Goal: Information Seeking & Learning: Learn about a topic

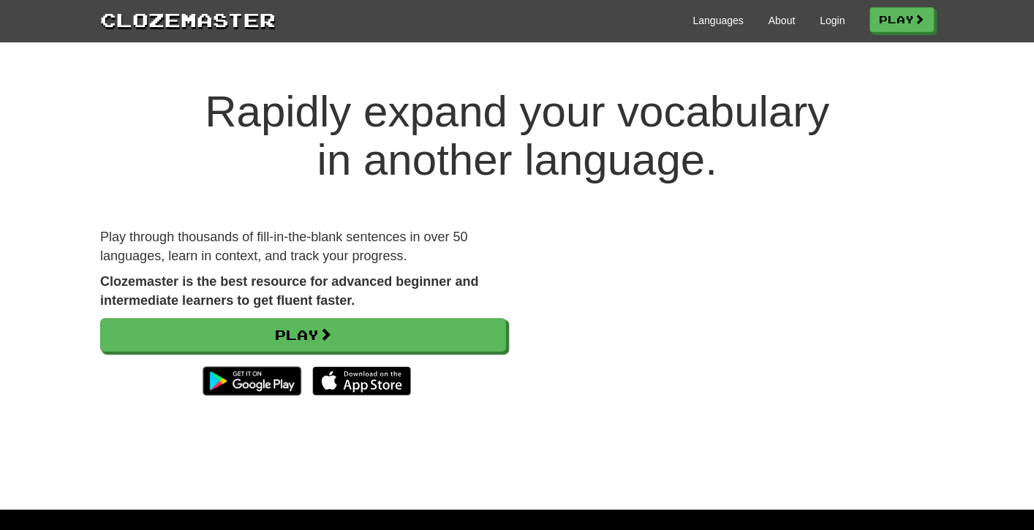
click at [838, 26] on div "Languages About Login Play" at bounding box center [605, 19] width 658 height 27
click at [828, 23] on link "Login" at bounding box center [832, 20] width 25 height 15
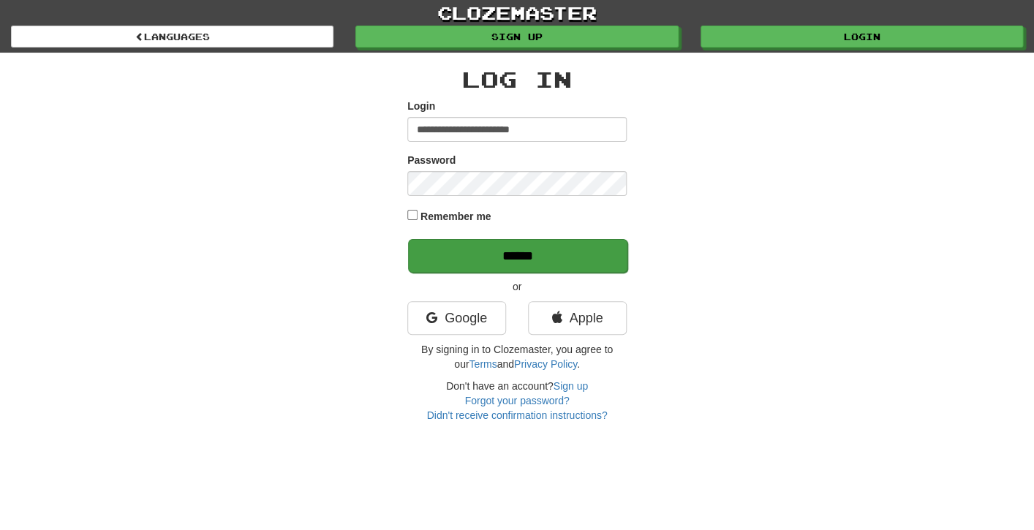
type input "**********"
click at [575, 262] on input "******" at bounding box center [517, 256] width 219 height 34
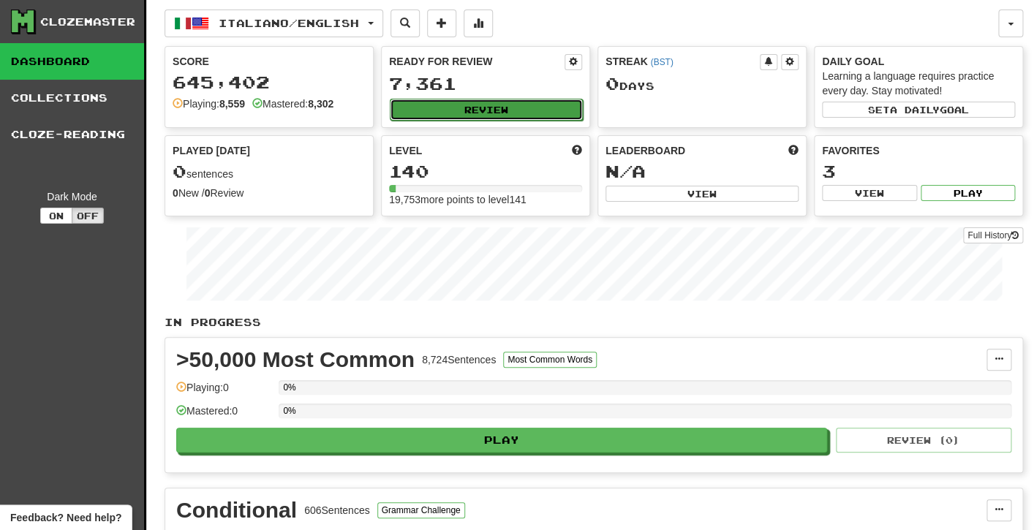
click at [408, 109] on button "Review" at bounding box center [486, 110] width 193 height 22
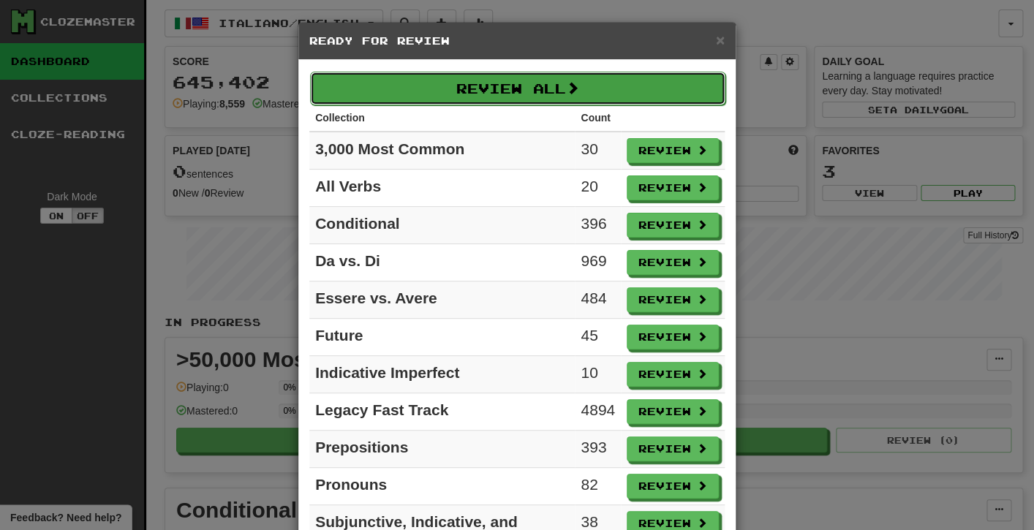
click at [410, 91] on button "Review All" at bounding box center [517, 89] width 415 height 34
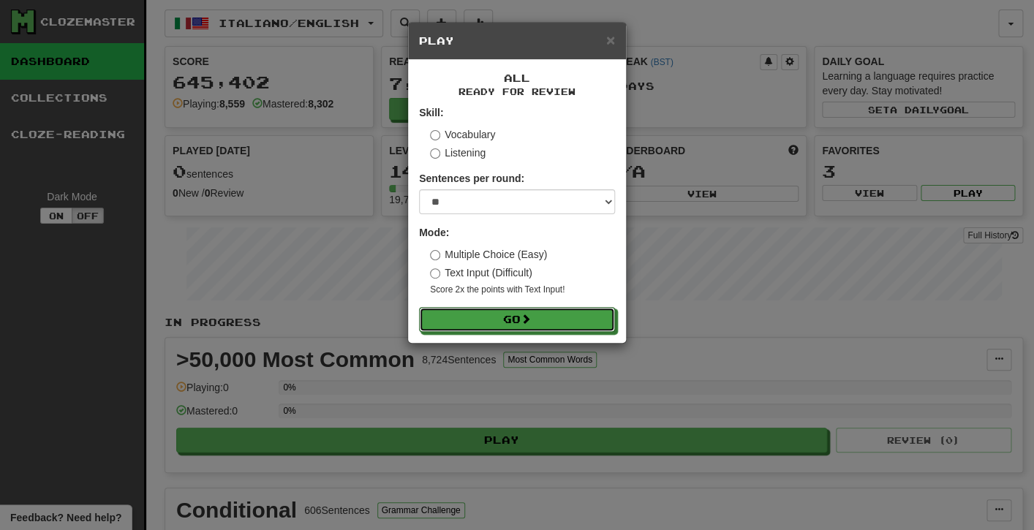
drag, startPoint x: 475, startPoint y: 328, endPoint x: 476, endPoint y: 206, distance: 122.2
click at [476, 207] on form "Skill: Vocabulary Listening Sentences per round: * ** ** ** ** ** *** ******** …" at bounding box center [517, 218] width 196 height 227
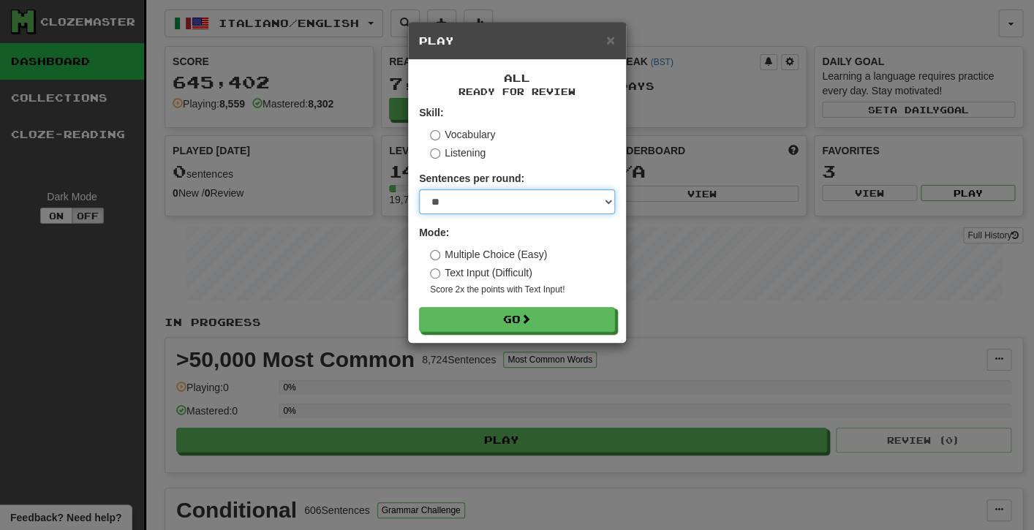
select select "**"
click option "**" at bounding box center [0, 0] width 0 height 0
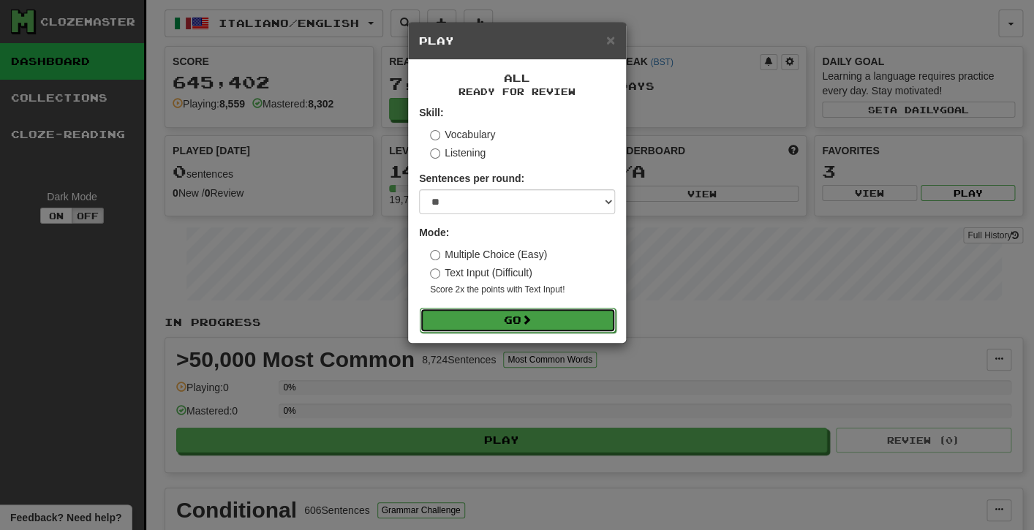
click at [462, 320] on button "Go" at bounding box center [518, 320] width 196 height 25
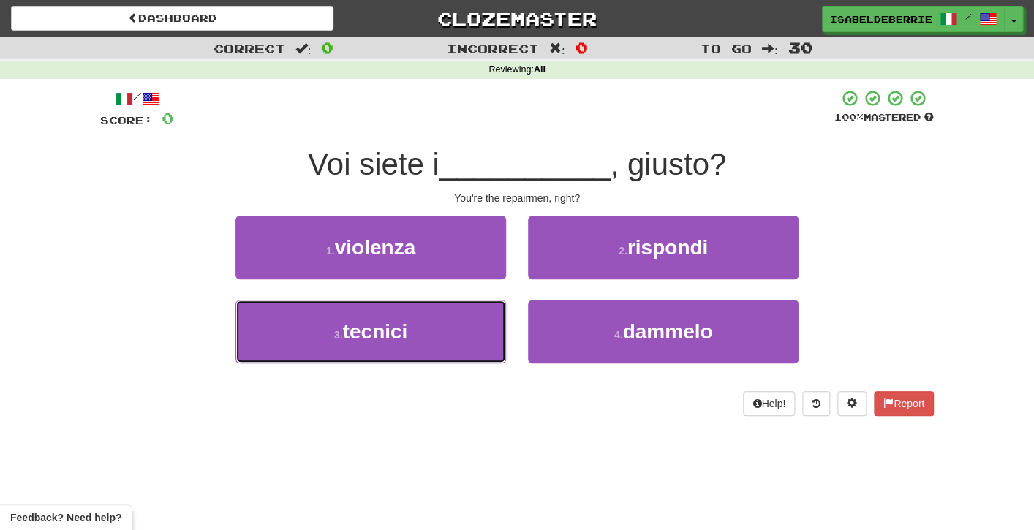
click at [462, 320] on button "3 . tecnici" at bounding box center [371, 332] width 271 height 64
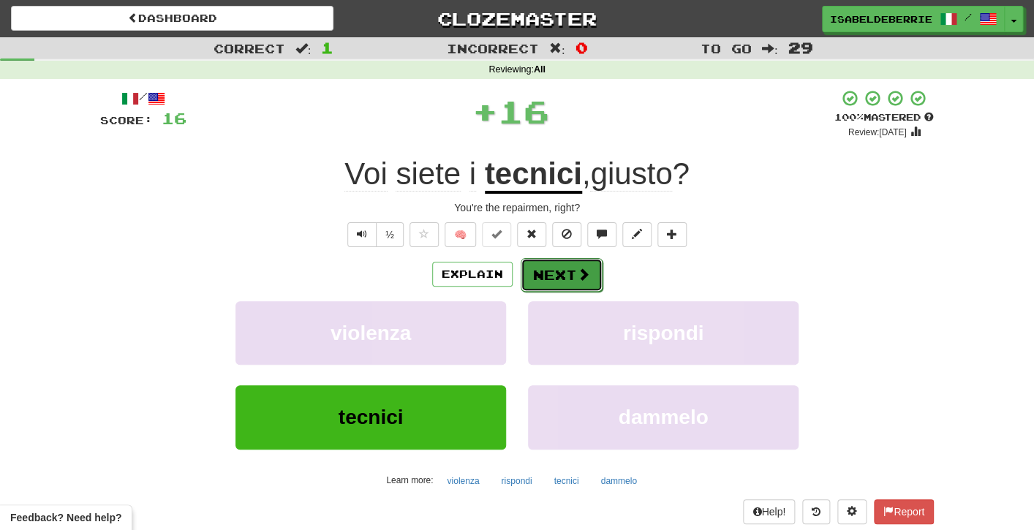
click at [548, 271] on button "Next" at bounding box center [562, 275] width 82 height 34
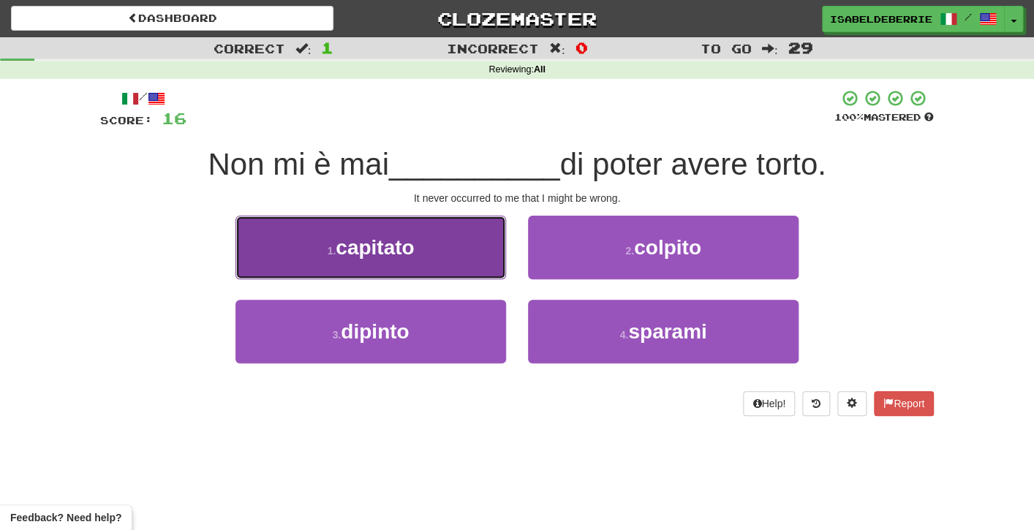
click at [492, 259] on button "1 . capitato" at bounding box center [371, 248] width 271 height 64
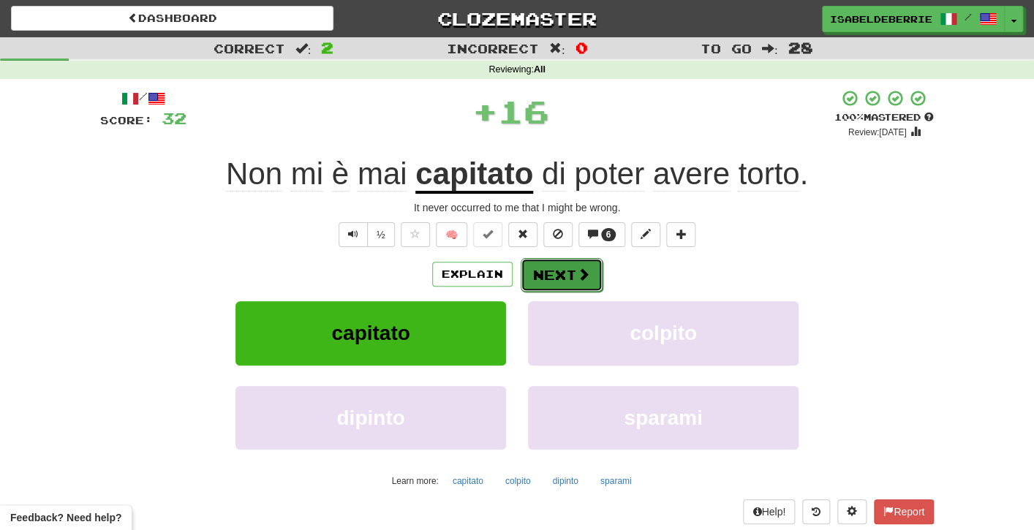
click at [578, 285] on button "Next" at bounding box center [562, 275] width 82 height 34
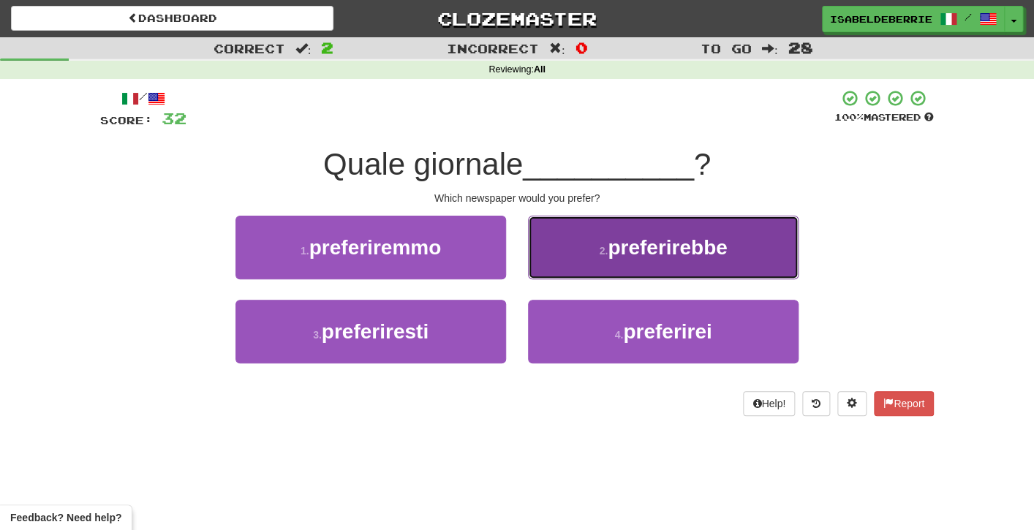
click at [550, 263] on button "2 . preferirebbe" at bounding box center [663, 248] width 271 height 64
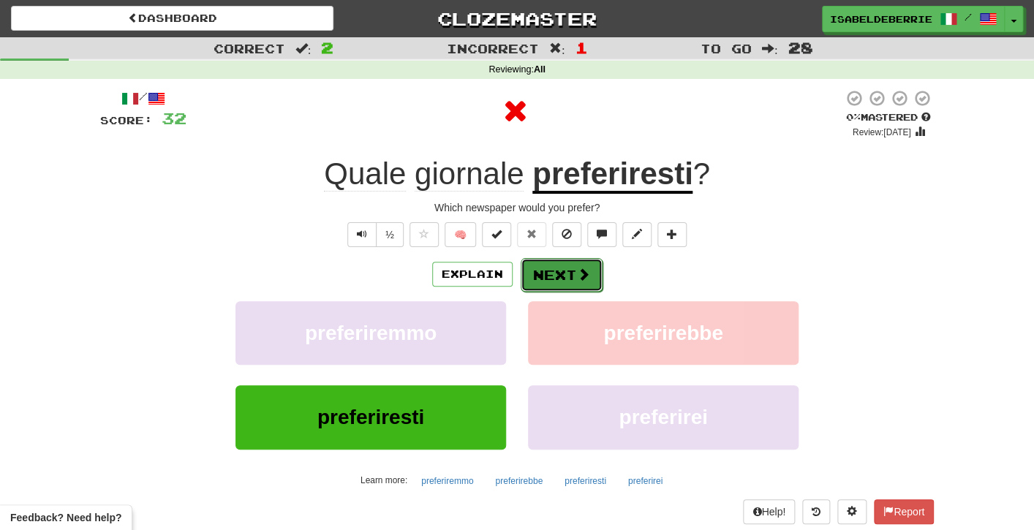
click at [553, 282] on button "Next" at bounding box center [562, 275] width 82 height 34
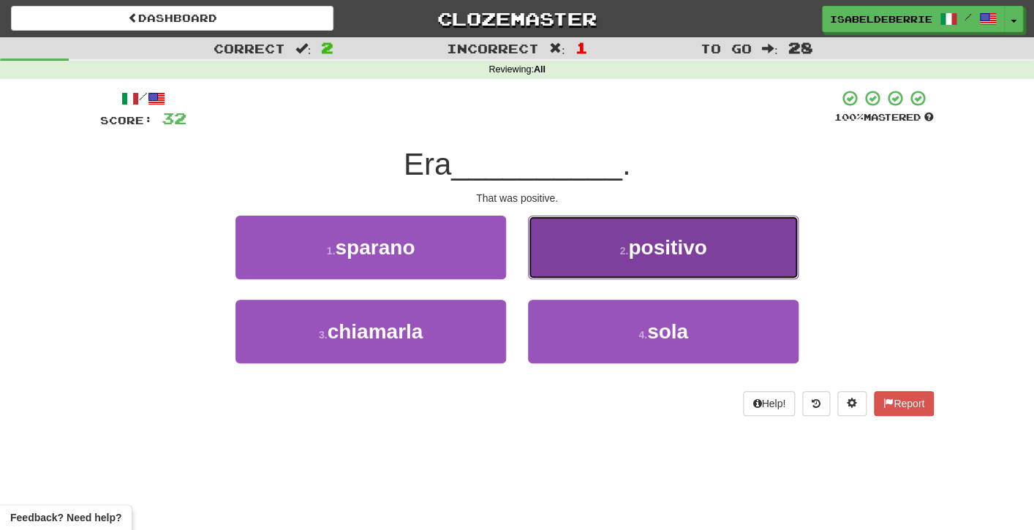
click at [561, 260] on button "2 . positivo" at bounding box center [663, 248] width 271 height 64
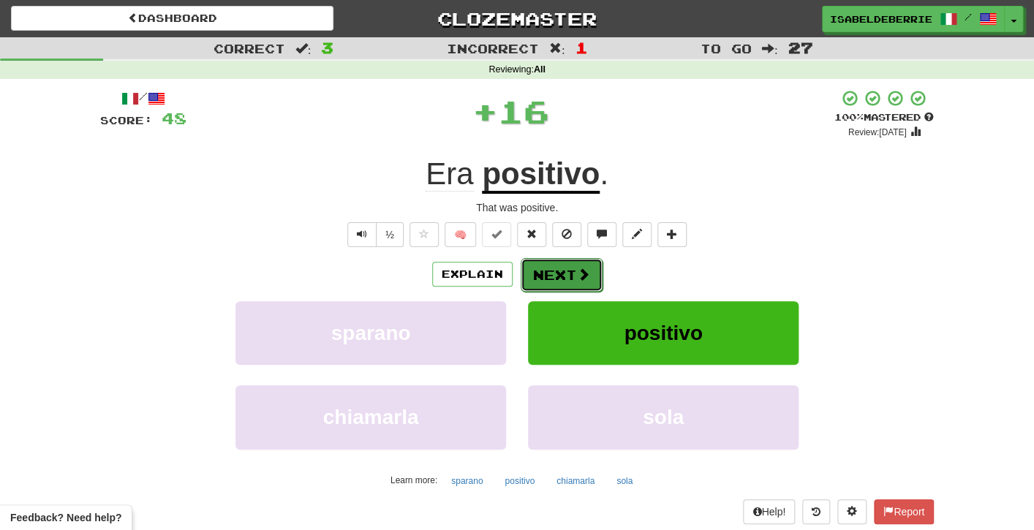
click at [541, 275] on button "Next" at bounding box center [562, 275] width 82 height 34
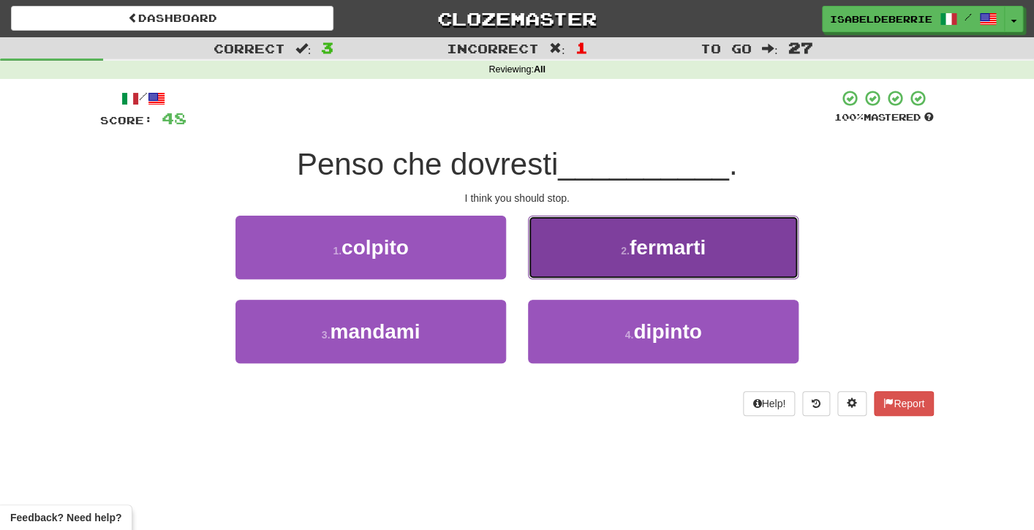
click at [555, 263] on button "2 . fermarti" at bounding box center [663, 248] width 271 height 64
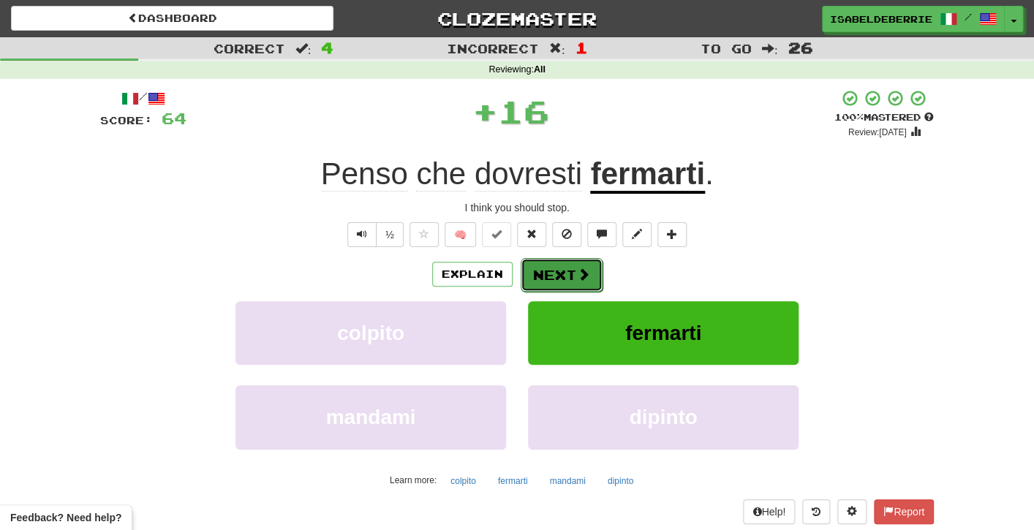
click at [538, 286] on button "Next" at bounding box center [562, 275] width 82 height 34
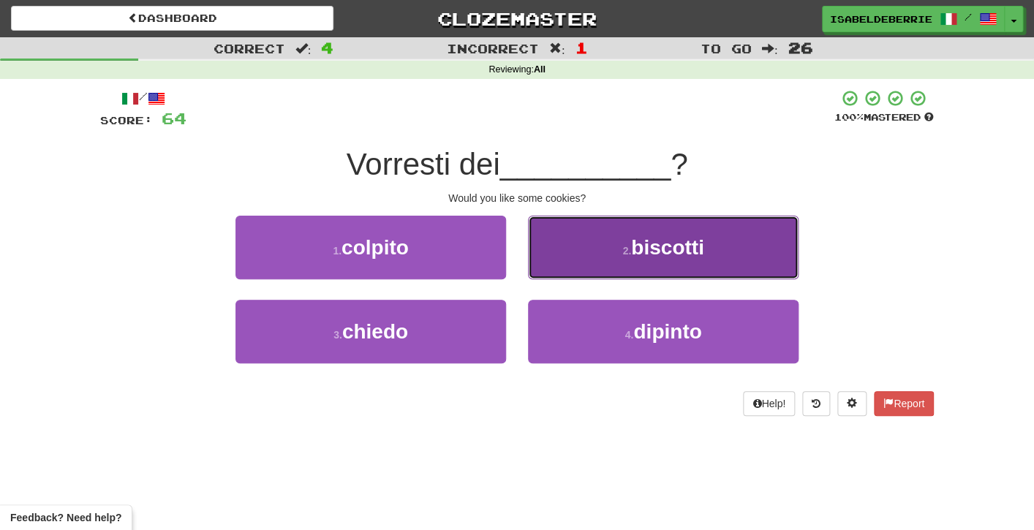
click at [546, 279] on button "2 . biscotti" at bounding box center [663, 248] width 271 height 64
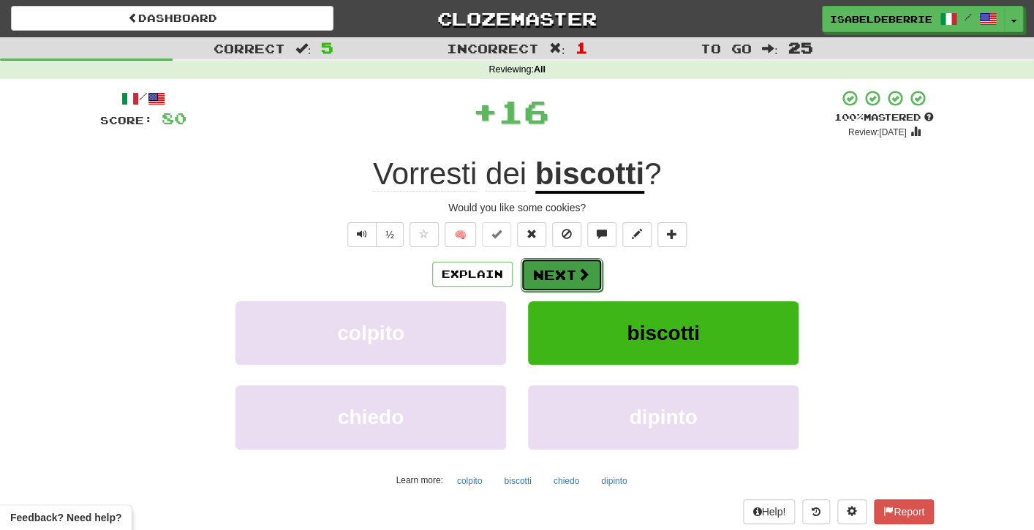
click at [538, 285] on button "Next" at bounding box center [562, 275] width 82 height 34
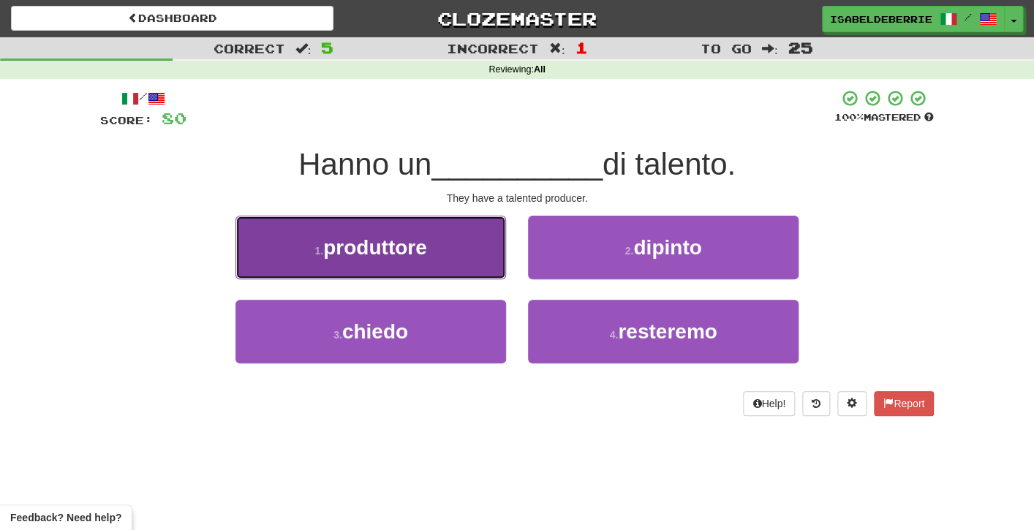
click at [492, 260] on button "1 . produttore" at bounding box center [371, 248] width 271 height 64
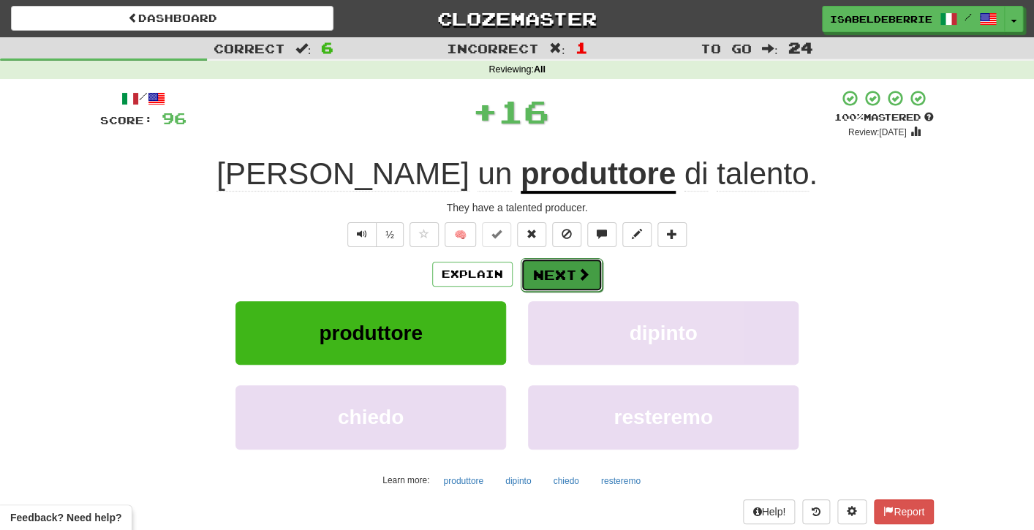
click at [546, 270] on button "Next" at bounding box center [562, 275] width 82 height 34
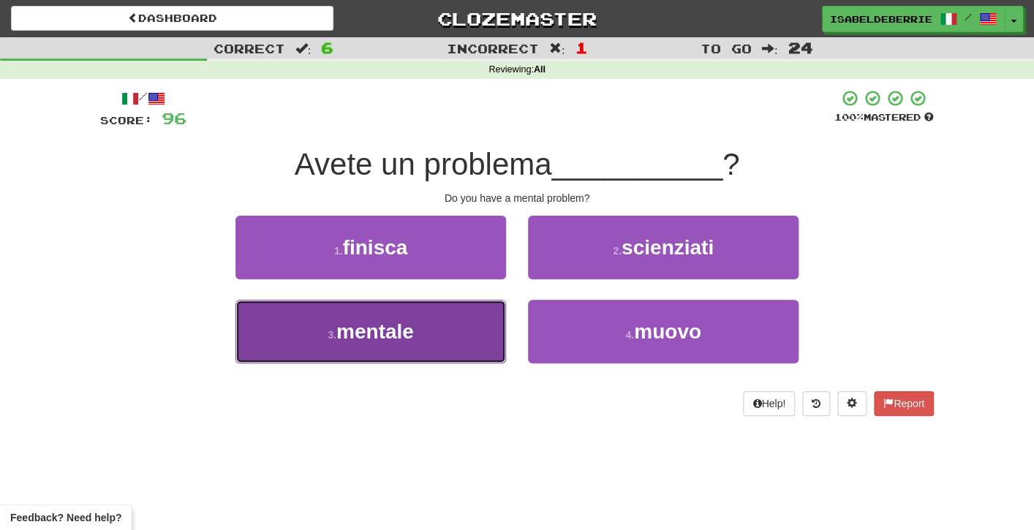
click at [482, 341] on button "3 . mentale" at bounding box center [371, 332] width 271 height 64
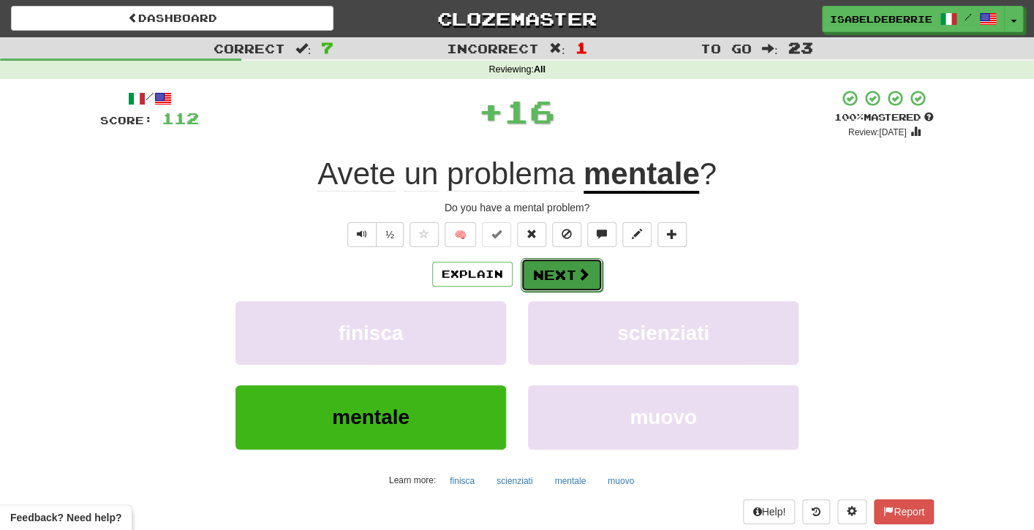
click at [536, 282] on button "Next" at bounding box center [562, 275] width 82 height 34
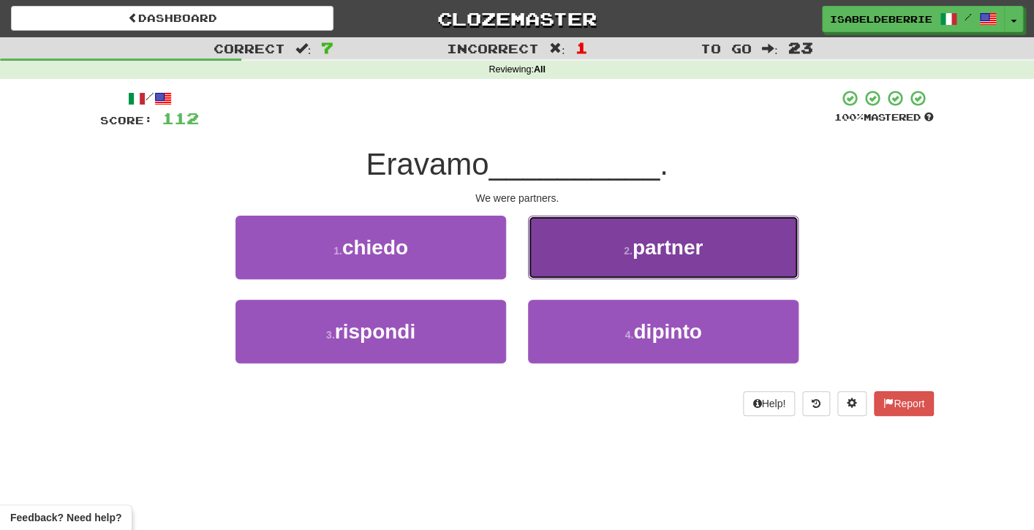
click at [551, 262] on button "2 . partner" at bounding box center [663, 248] width 271 height 64
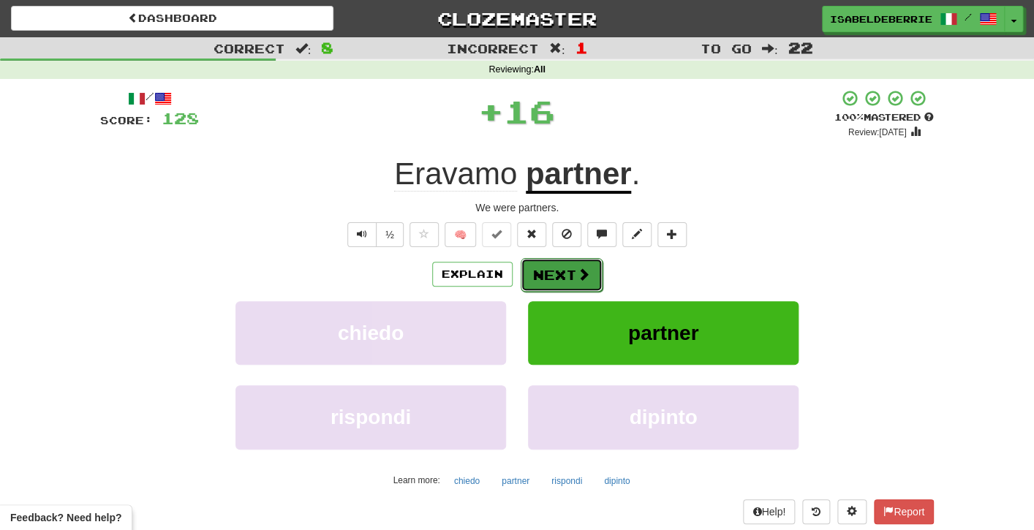
click at [541, 278] on button "Next" at bounding box center [562, 275] width 82 height 34
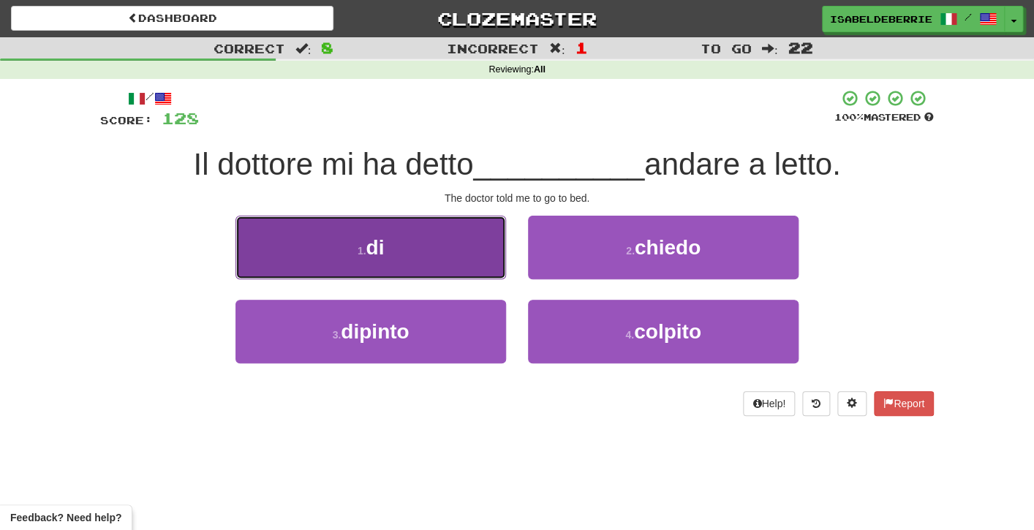
click at [495, 267] on button "1 . di" at bounding box center [371, 248] width 271 height 64
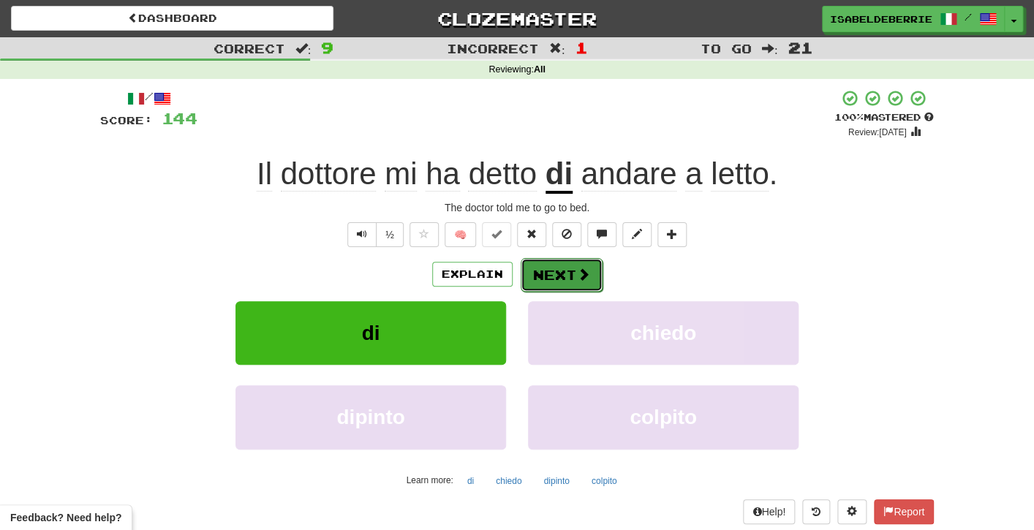
click at [538, 282] on button "Next" at bounding box center [562, 275] width 82 height 34
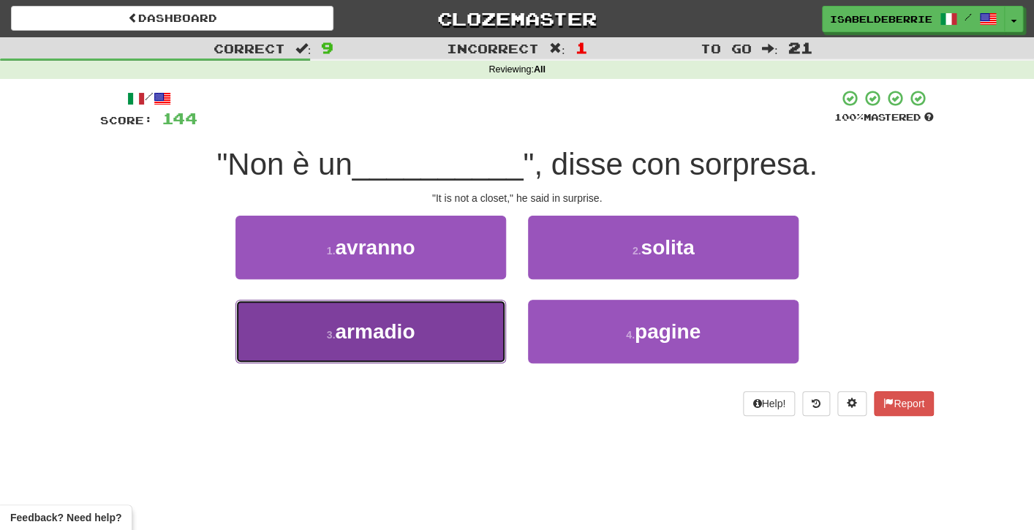
click at [491, 333] on button "3 . armadio" at bounding box center [371, 332] width 271 height 64
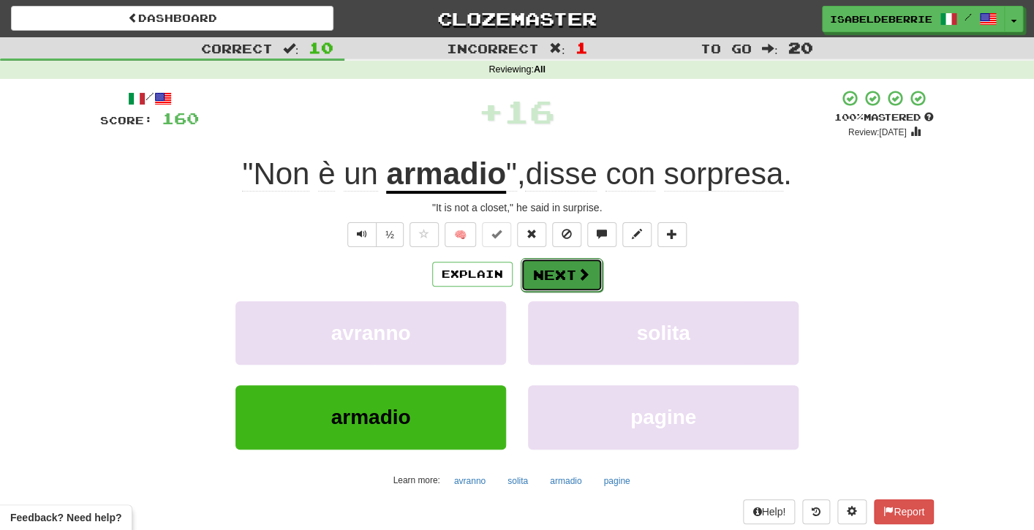
click at [532, 285] on button "Next" at bounding box center [562, 275] width 82 height 34
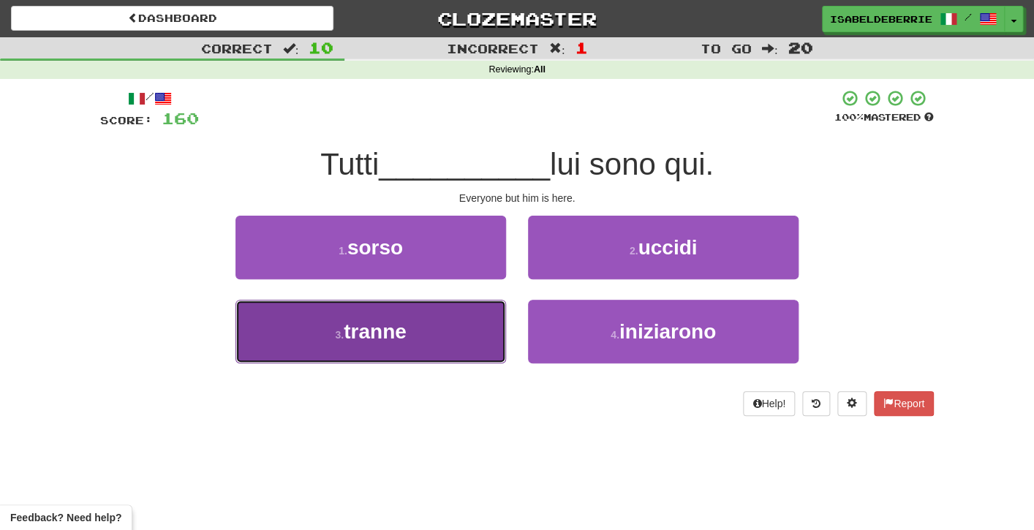
click at [493, 327] on button "3 . tranne" at bounding box center [371, 332] width 271 height 64
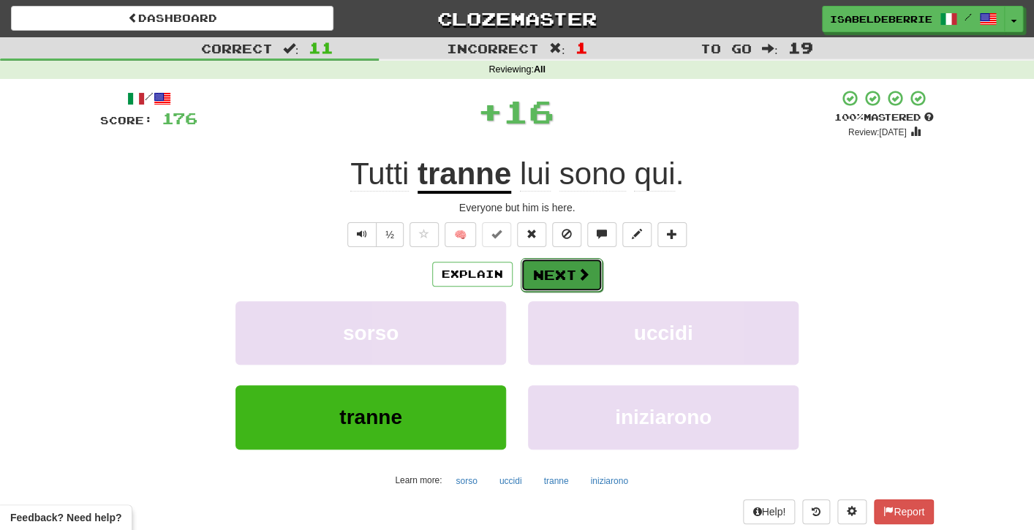
click at [529, 287] on button "Next" at bounding box center [562, 275] width 82 height 34
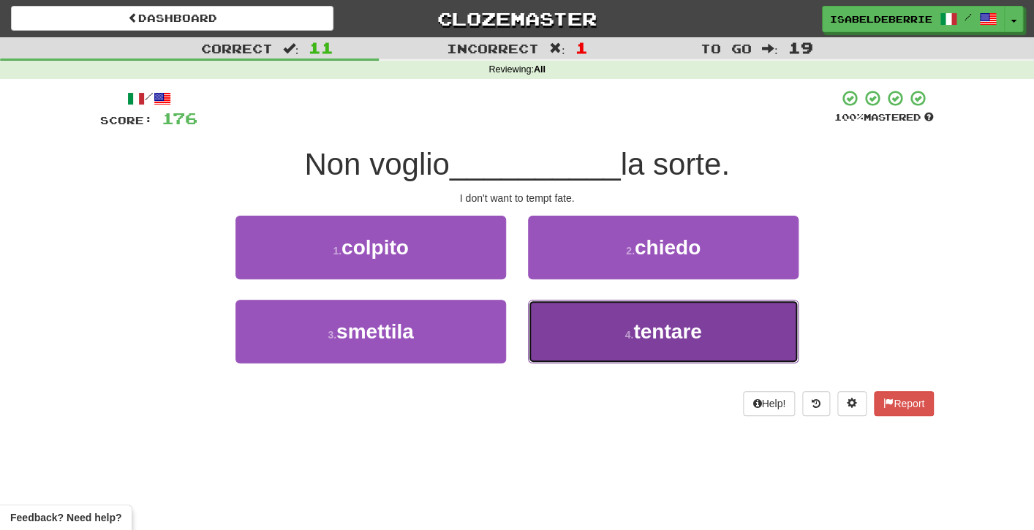
click at [546, 324] on button "4 . tentare" at bounding box center [663, 332] width 271 height 64
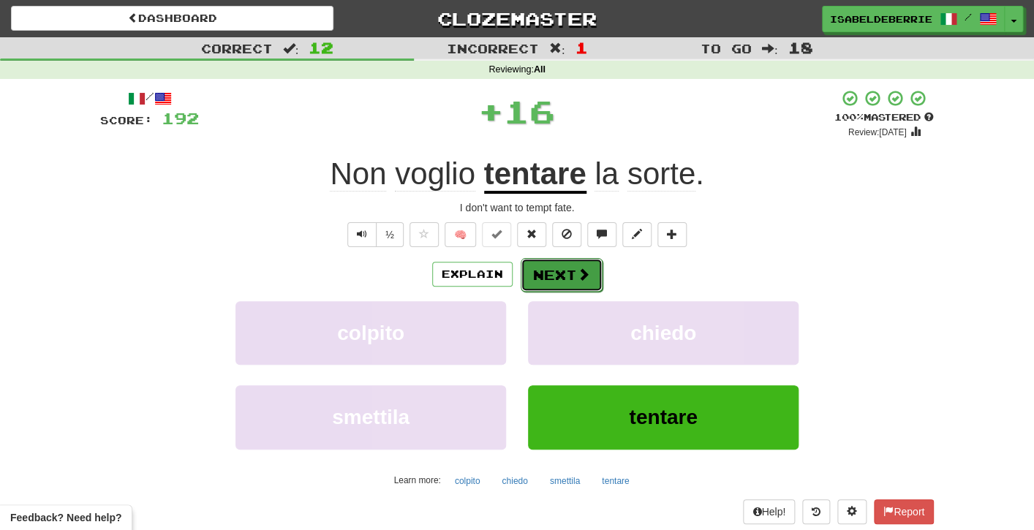
click at [532, 287] on button "Next" at bounding box center [562, 275] width 82 height 34
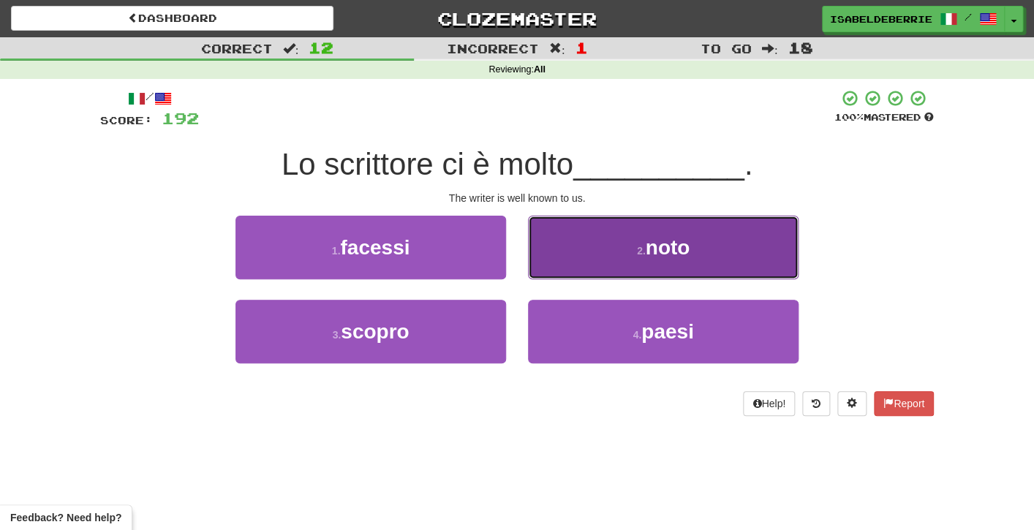
click at [560, 268] on button "2 . noto" at bounding box center [663, 248] width 271 height 64
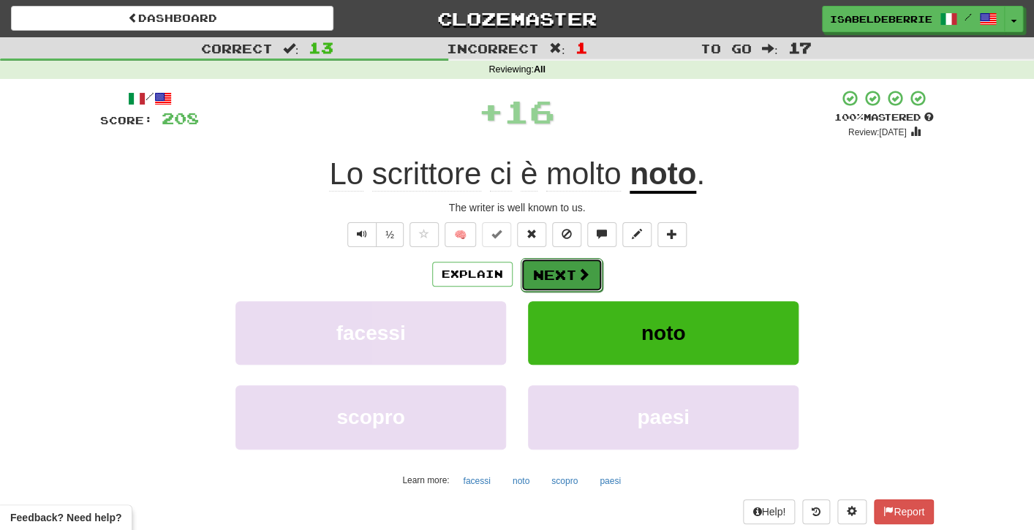
click at [532, 284] on button "Next" at bounding box center [562, 275] width 82 height 34
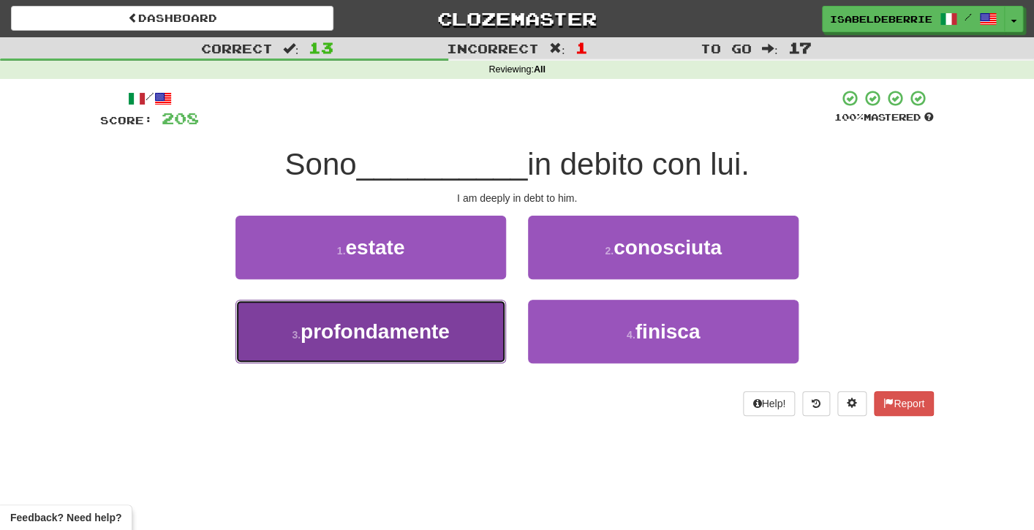
click at [489, 343] on button "3 . profondamente" at bounding box center [371, 332] width 271 height 64
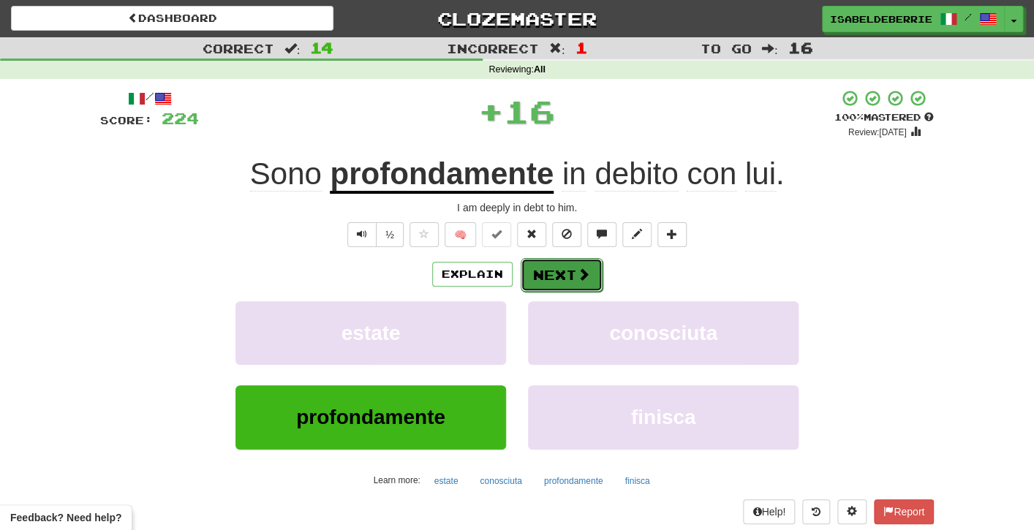
click at [533, 288] on button "Next" at bounding box center [562, 275] width 82 height 34
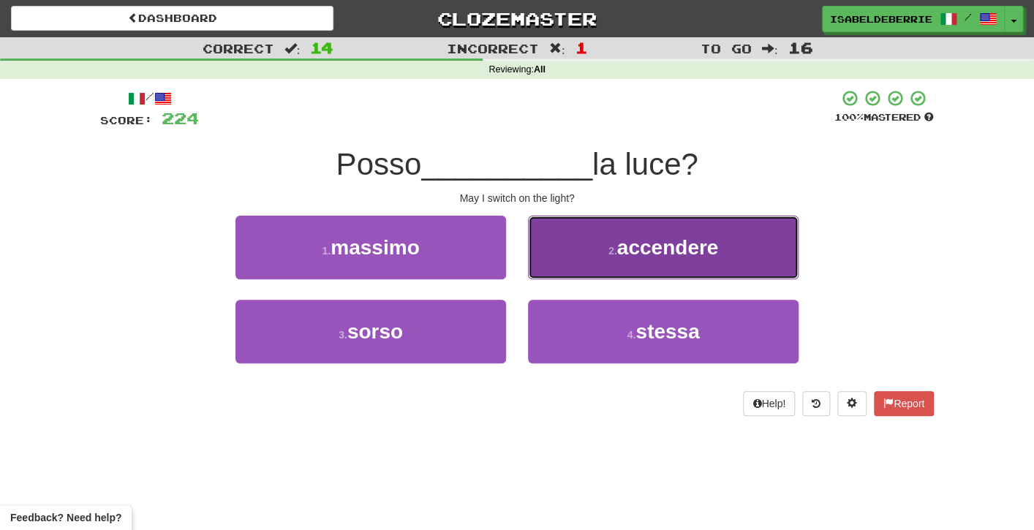
click at [551, 260] on button "2 . accendere" at bounding box center [663, 248] width 271 height 64
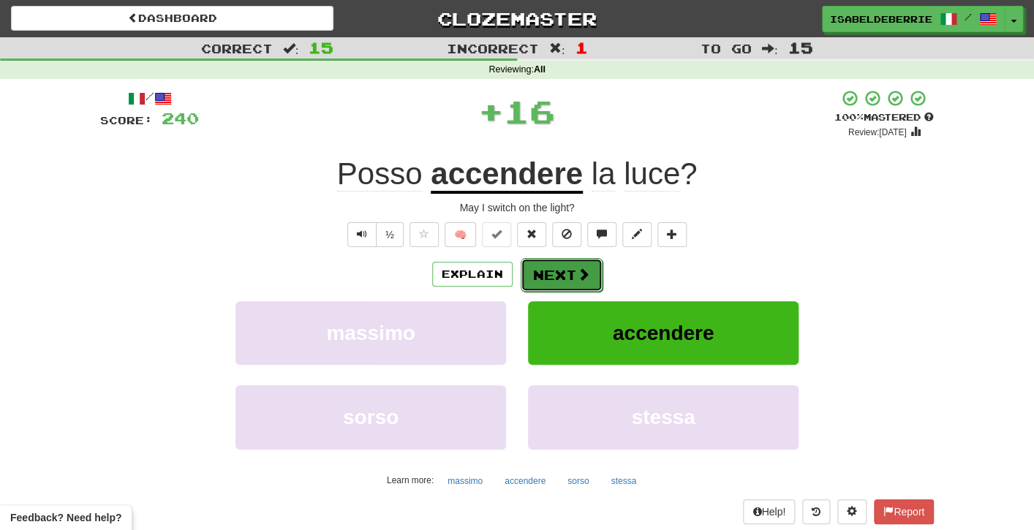
click at [536, 279] on button "Next" at bounding box center [562, 275] width 82 height 34
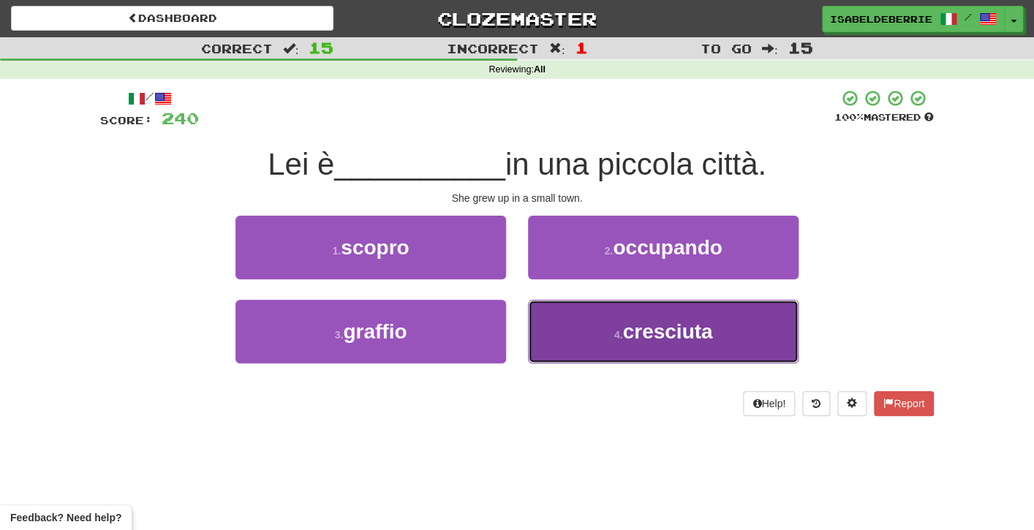
click at [544, 334] on button "4 . cresciuta" at bounding box center [663, 332] width 271 height 64
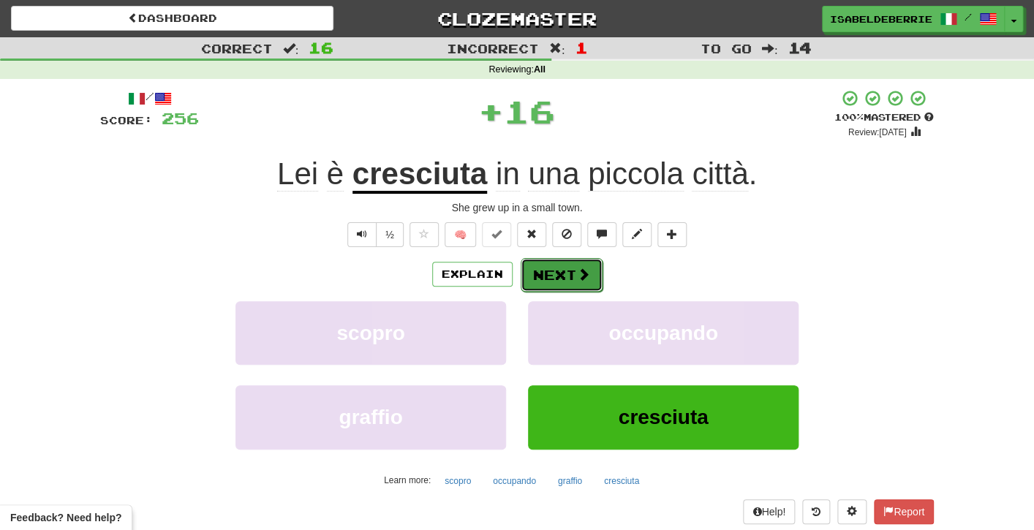
click at [534, 281] on button "Next" at bounding box center [562, 275] width 82 height 34
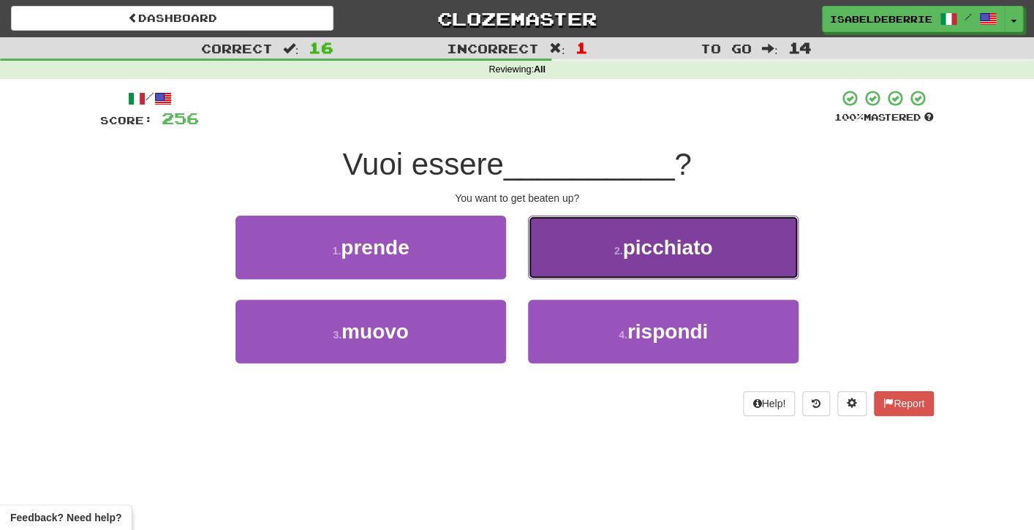
click at [542, 271] on button "2 . picchiato" at bounding box center [663, 248] width 271 height 64
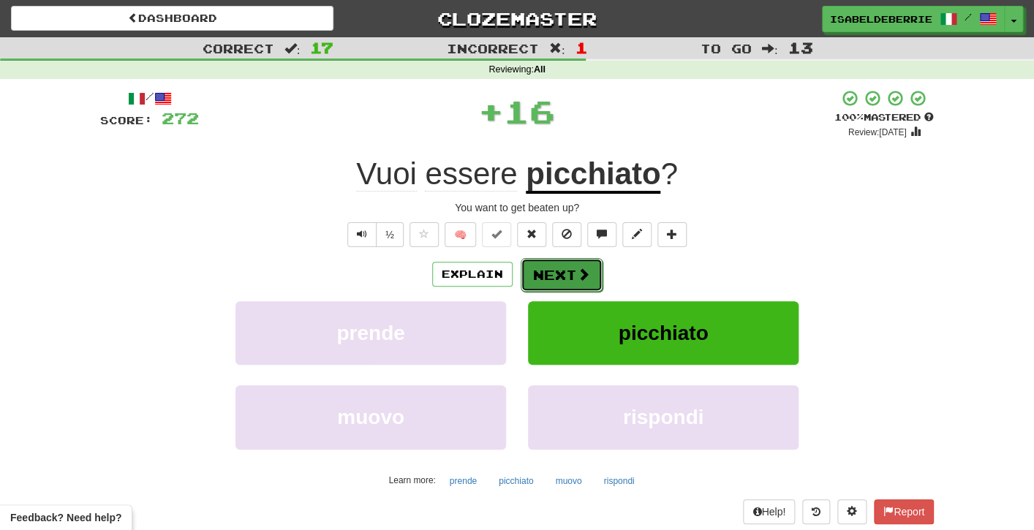
click at [531, 285] on button "Next" at bounding box center [562, 275] width 82 height 34
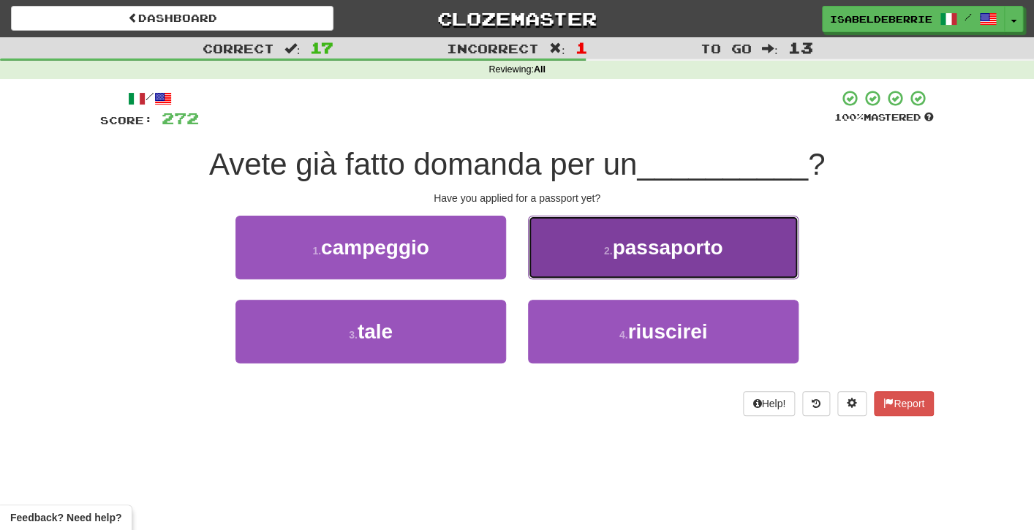
click at [557, 266] on button "2 . passaporto" at bounding box center [663, 248] width 271 height 64
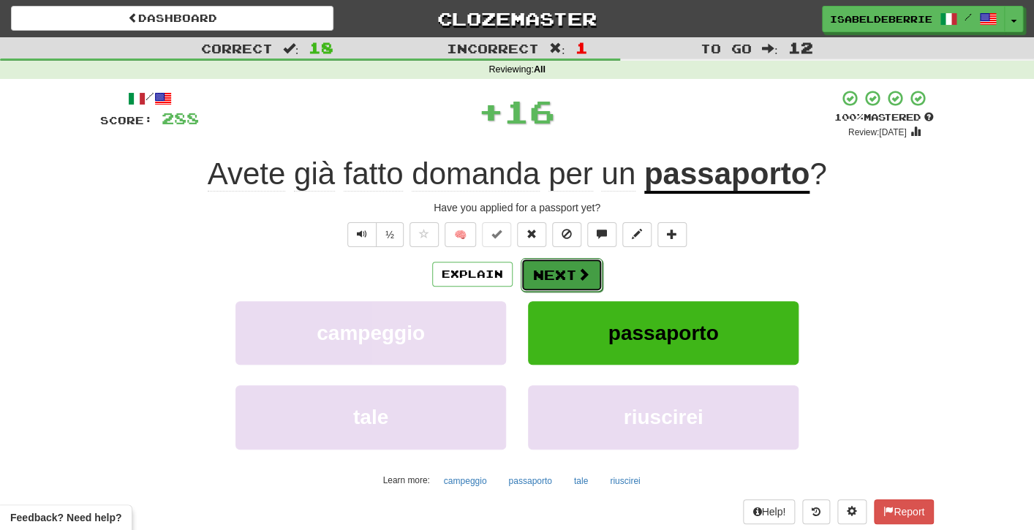
click at [537, 285] on button "Next" at bounding box center [562, 275] width 82 height 34
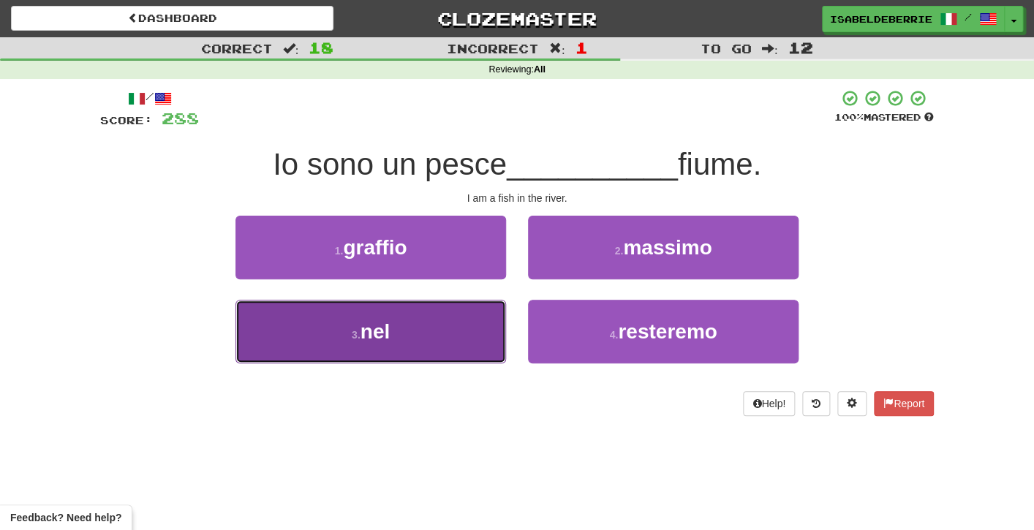
click at [486, 346] on button "3 . nel" at bounding box center [371, 332] width 271 height 64
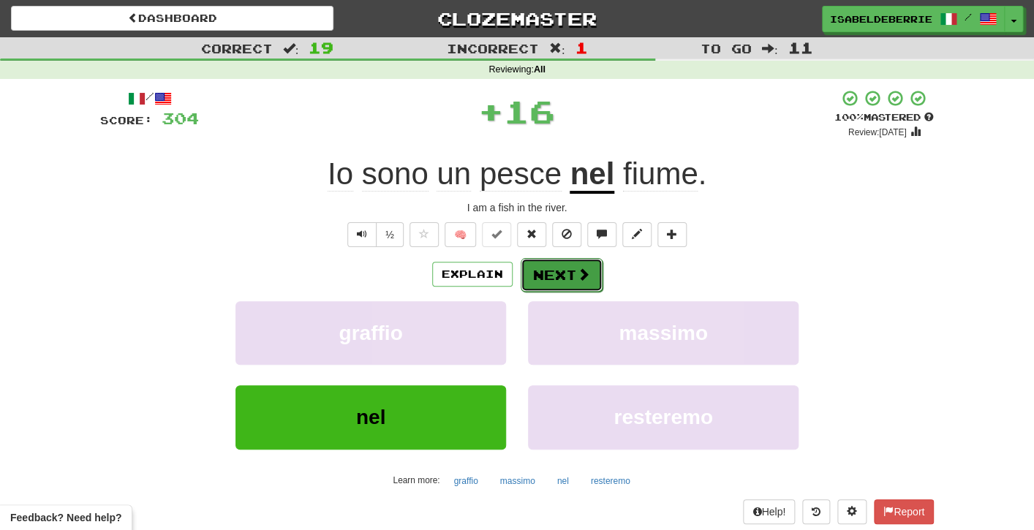
click at [536, 282] on button "Next" at bounding box center [562, 275] width 82 height 34
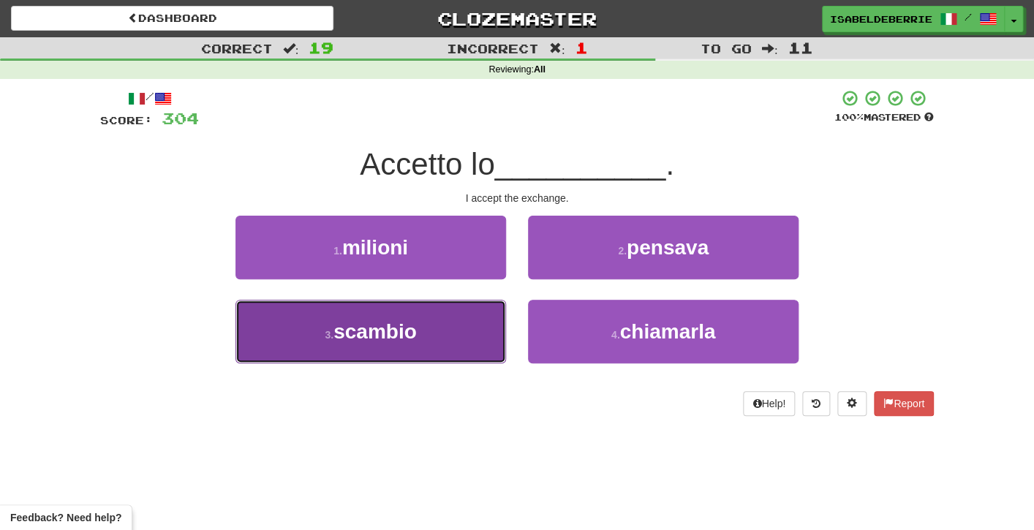
click at [482, 344] on button "3 . scambio" at bounding box center [371, 332] width 271 height 64
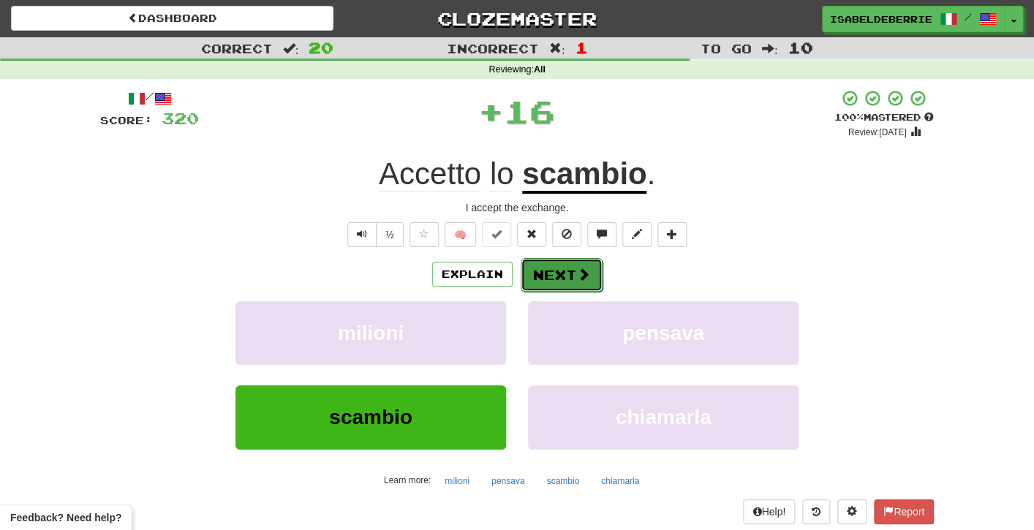
click at [525, 284] on button "Next" at bounding box center [562, 275] width 82 height 34
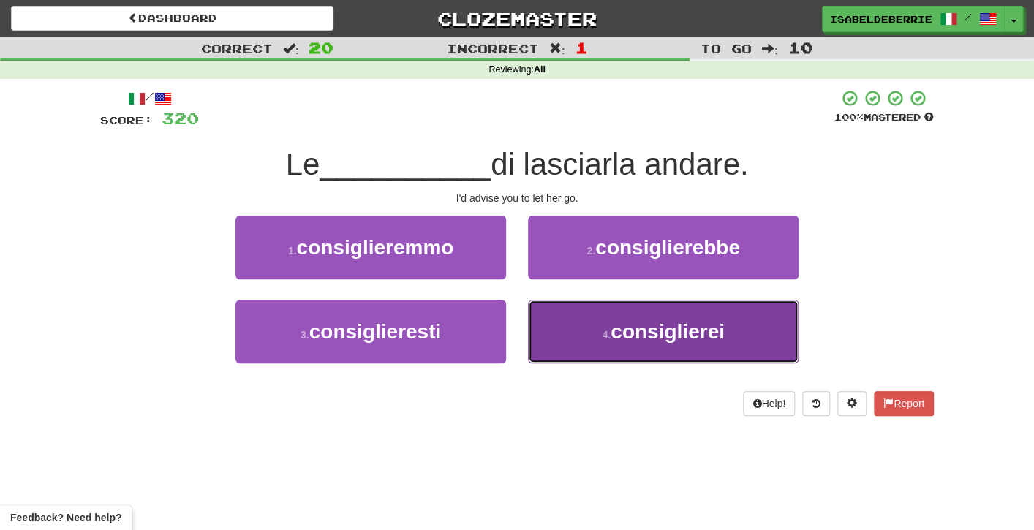
click at [535, 325] on button "4 . consiglierei" at bounding box center [663, 332] width 271 height 64
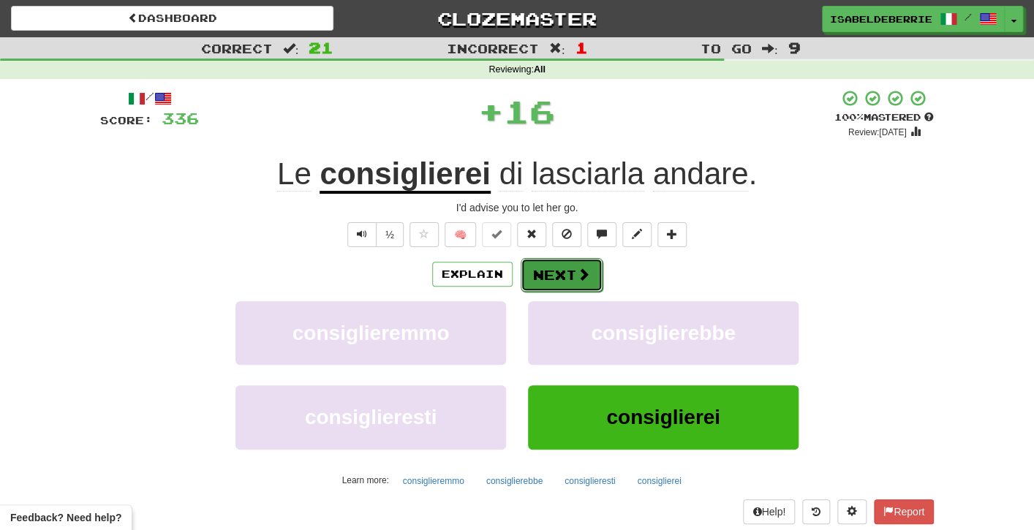
click at [538, 286] on button "Next" at bounding box center [562, 275] width 82 height 34
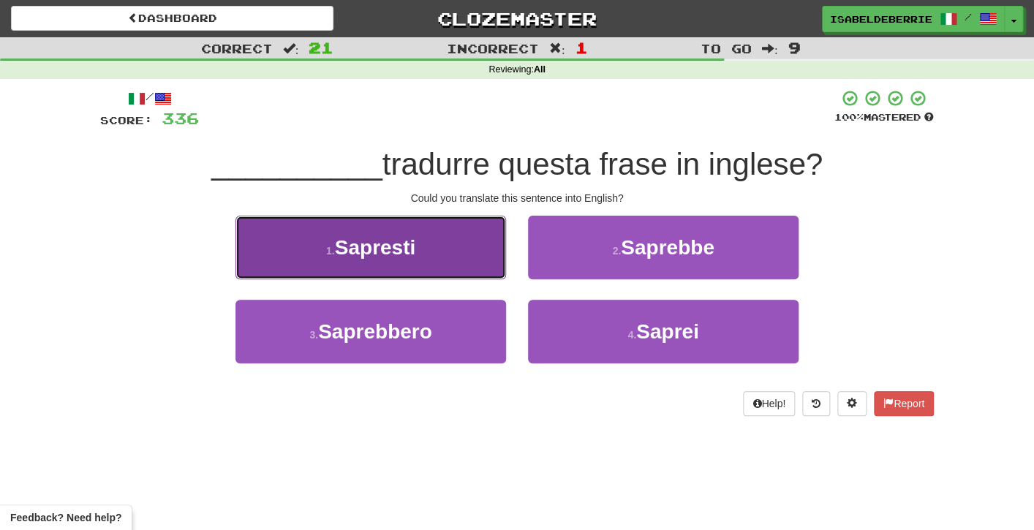
click at [492, 270] on button "1 . Sapresti" at bounding box center [371, 248] width 271 height 64
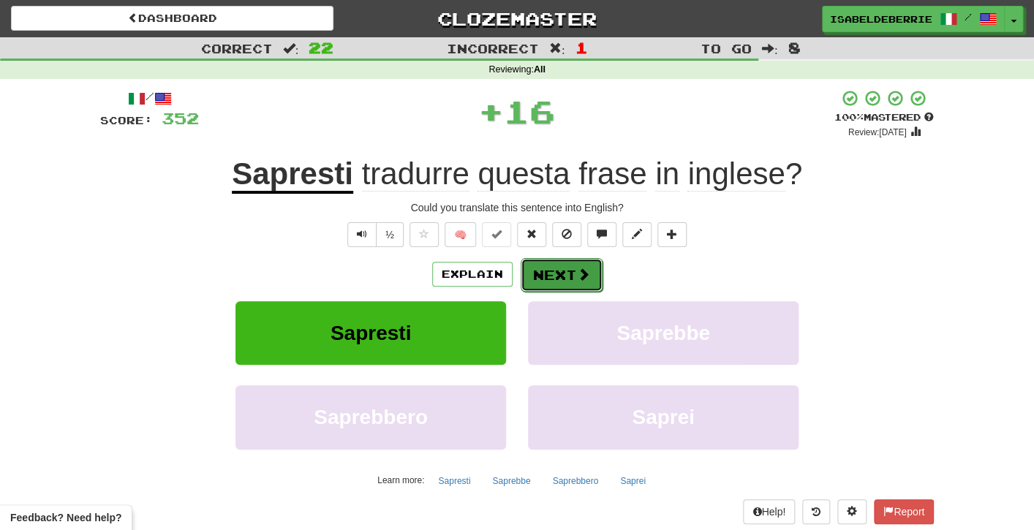
click at [538, 279] on button "Next" at bounding box center [562, 275] width 82 height 34
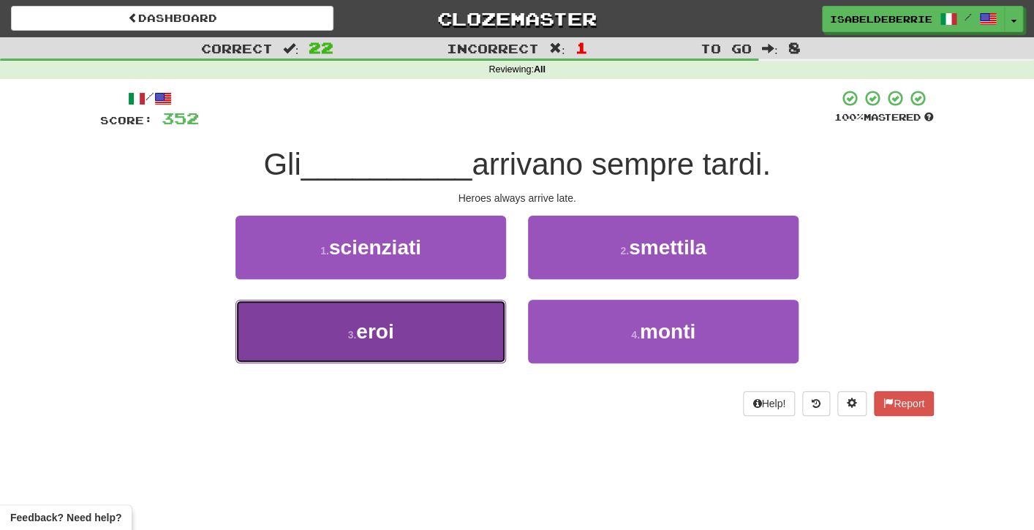
click at [499, 339] on button "3 . eroi" at bounding box center [371, 332] width 271 height 64
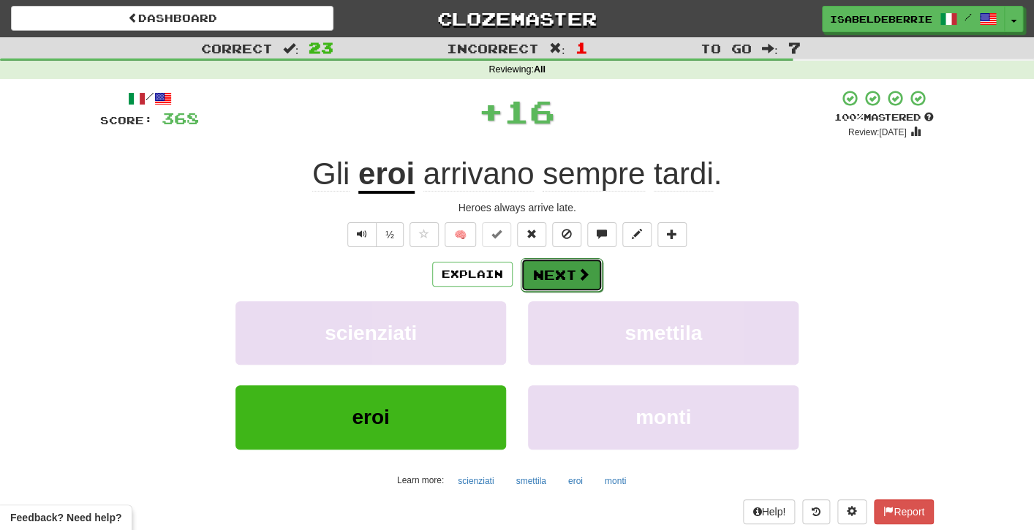
click at [533, 282] on button "Next" at bounding box center [562, 275] width 82 height 34
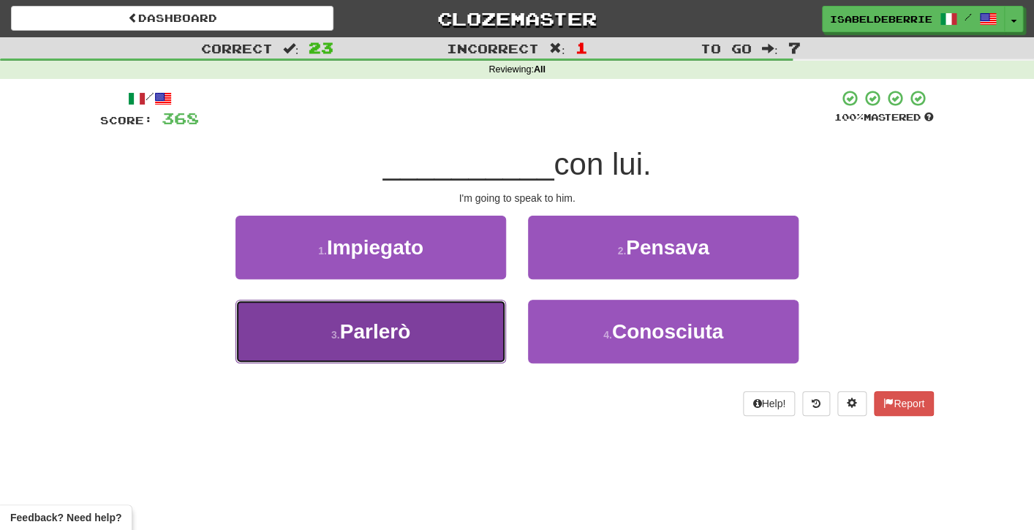
click at [497, 331] on button "3 . Parlerò" at bounding box center [371, 332] width 271 height 64
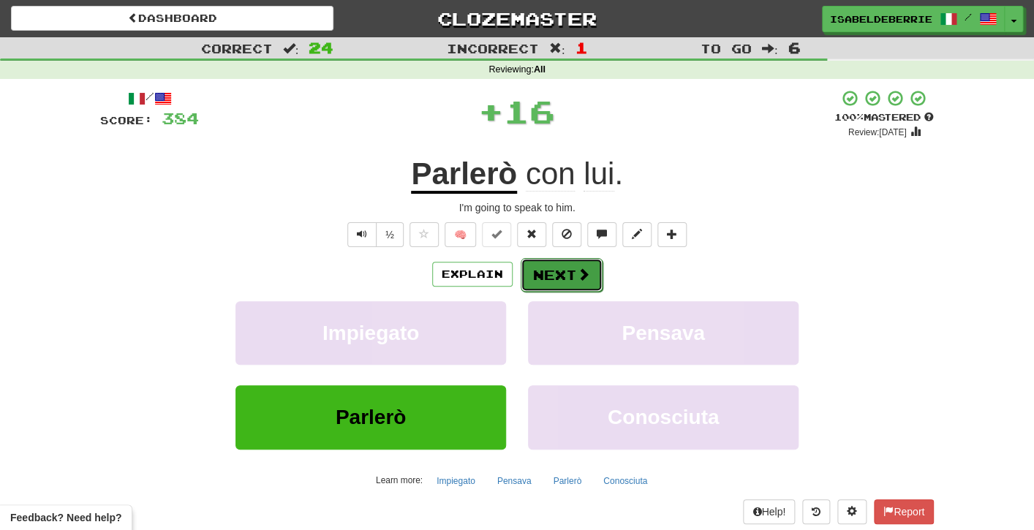
click at [527, 282] on button "Next" at bounding box center [562, 275] width 82 height 34
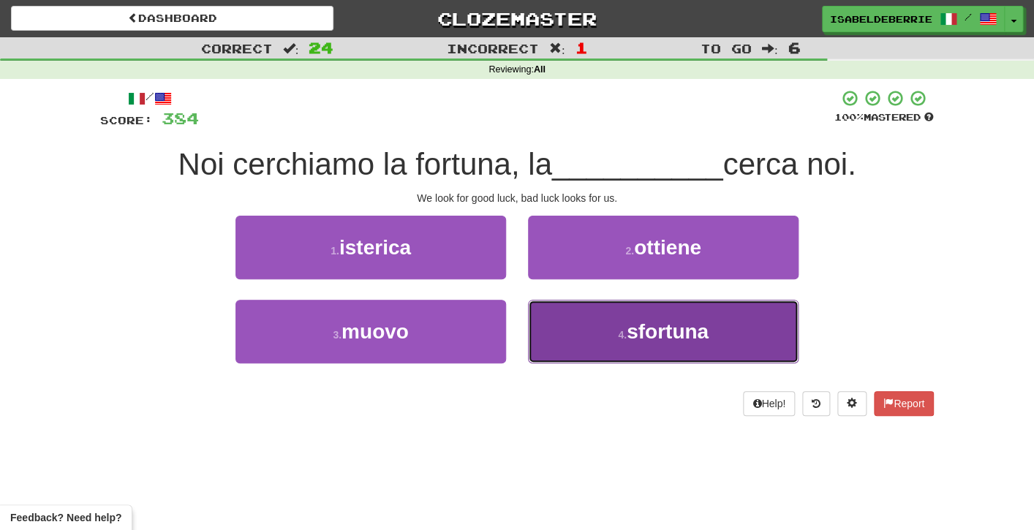
click at [543, 342] on button "4 . sfortuna" at bounding box center [663, 332] width 271 height 64
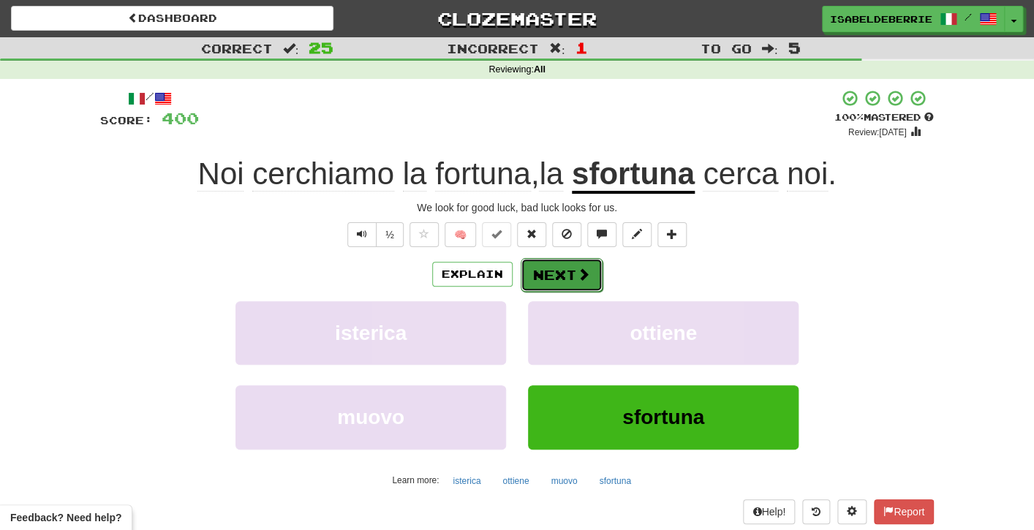
click at [537, 281] on button "Next" at bounding box center [562, 275] width 82 height 34
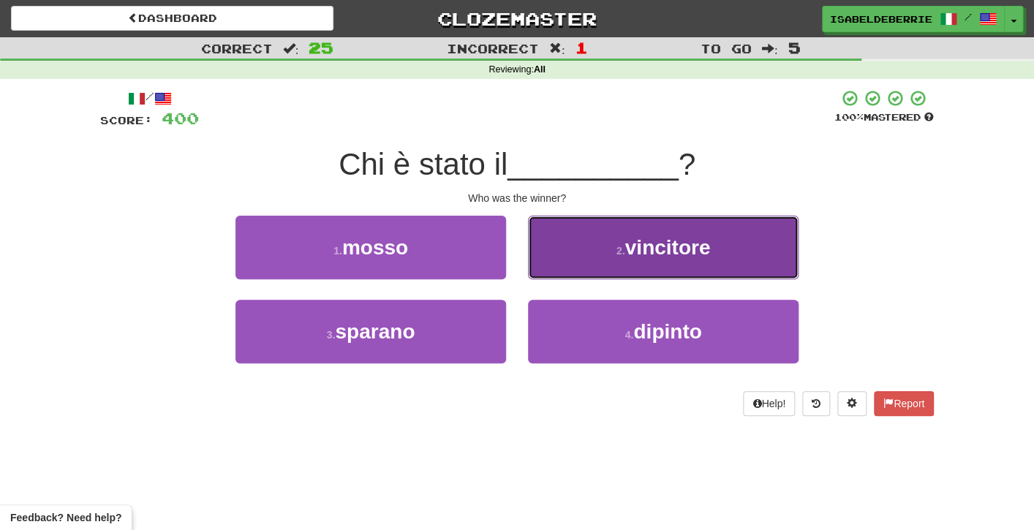
click at [548, 263] on button "2 . vincitore" at bounding box center [663, 248] width 271 height 64
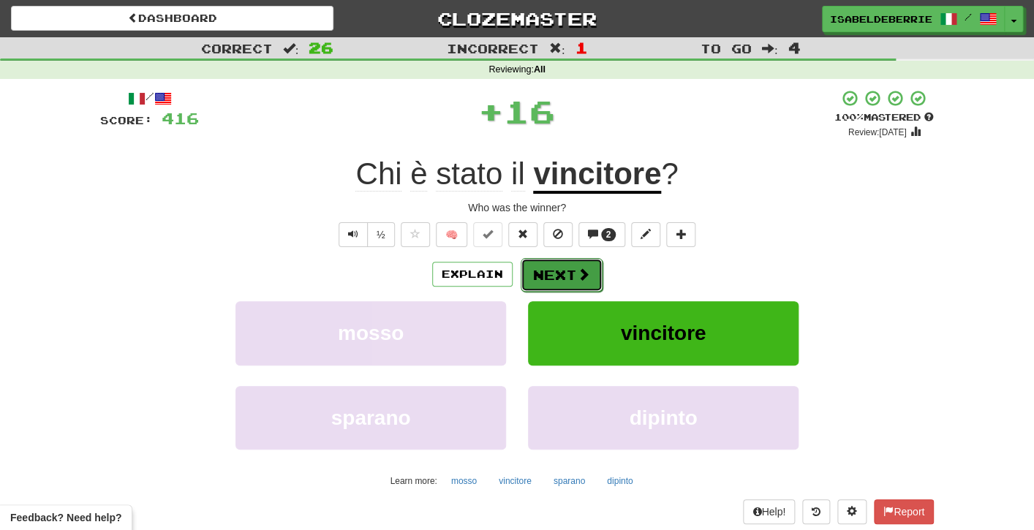
click at [541, 273] on button "Next" at bounding box center [562, 275] width 82 height 34
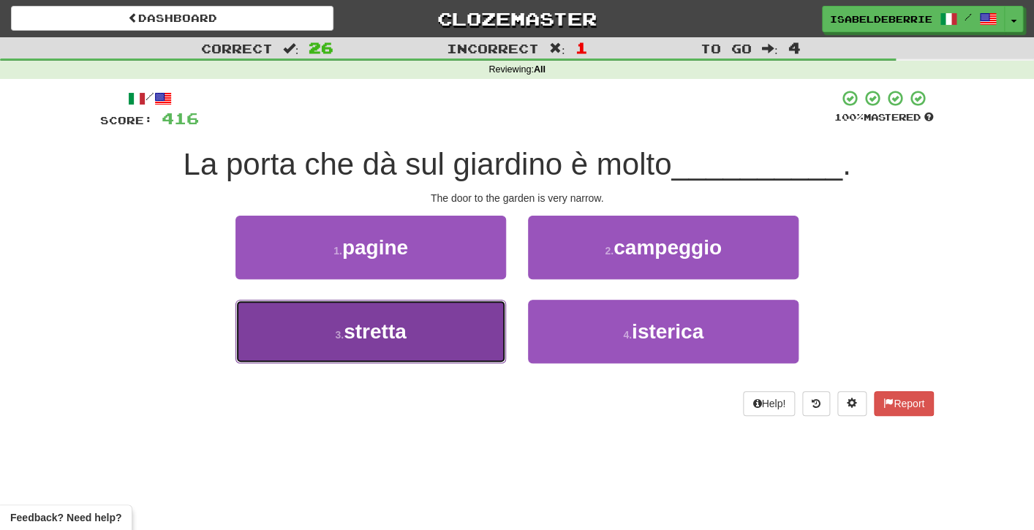
click at [497, 339] on button "3 . stretta" at bounding box center [371, 332] width 271 height 64
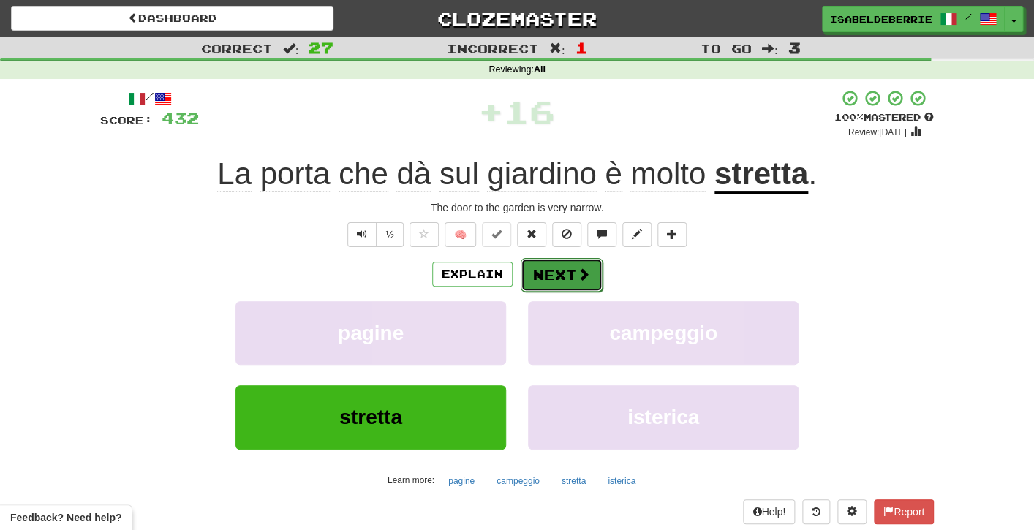
click at [534, 280] on button "Next" at bounding box center [562, 275] width 82 height 34
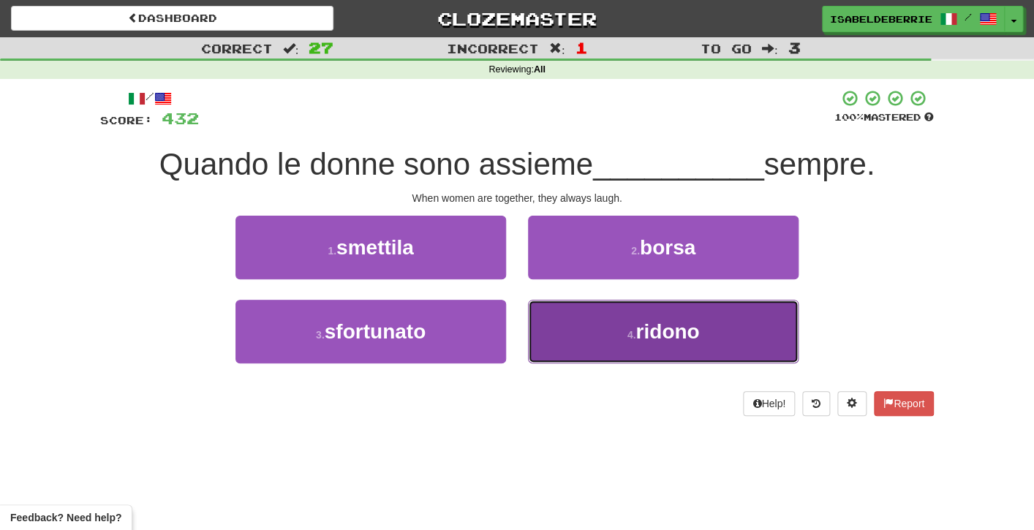
click at [544, 334] on button "4 . ridono" at bounding box center [663, 332] width 271 height 64
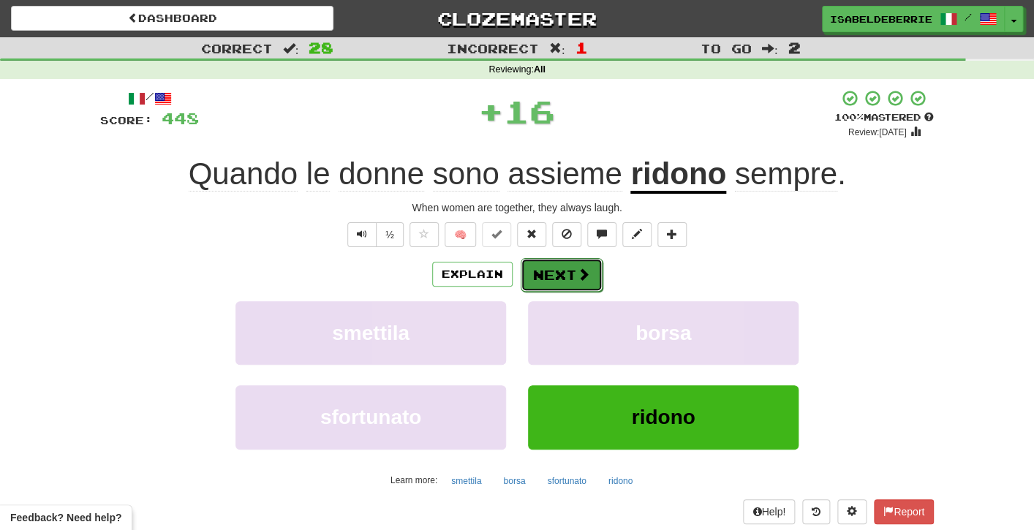
click at [531, 290] on button "Next" at bounding box center [562, 275] width 82 height 34
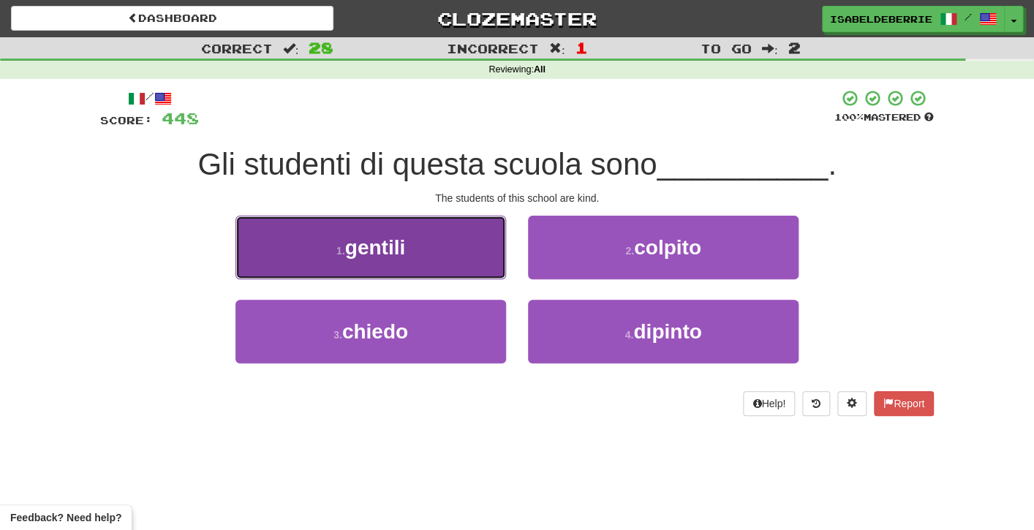
click at [500, 266] on button "1 . gentili" at bounding box center [371, 248] width 271 height 64
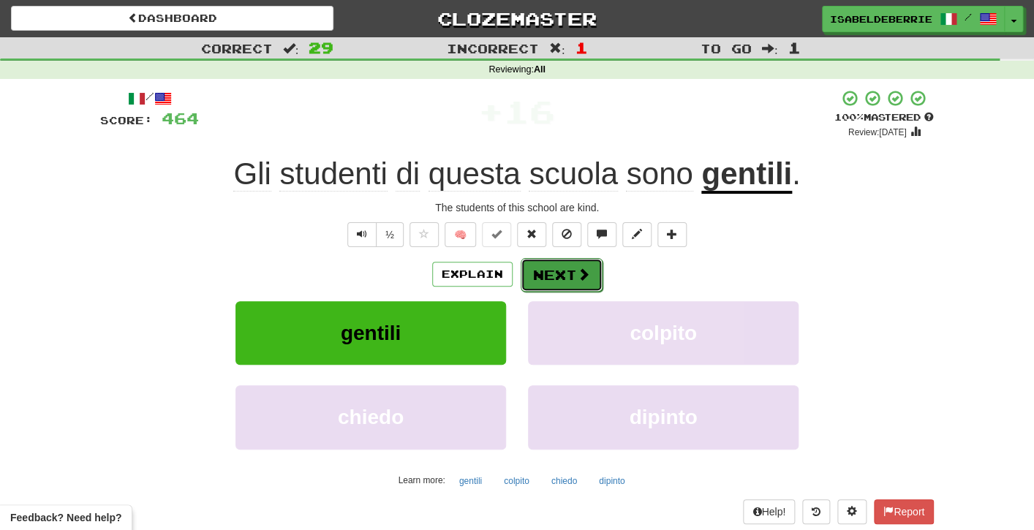
click at [535, 279] on button "Next" at bounding box center [562, 275] width 82 height 34
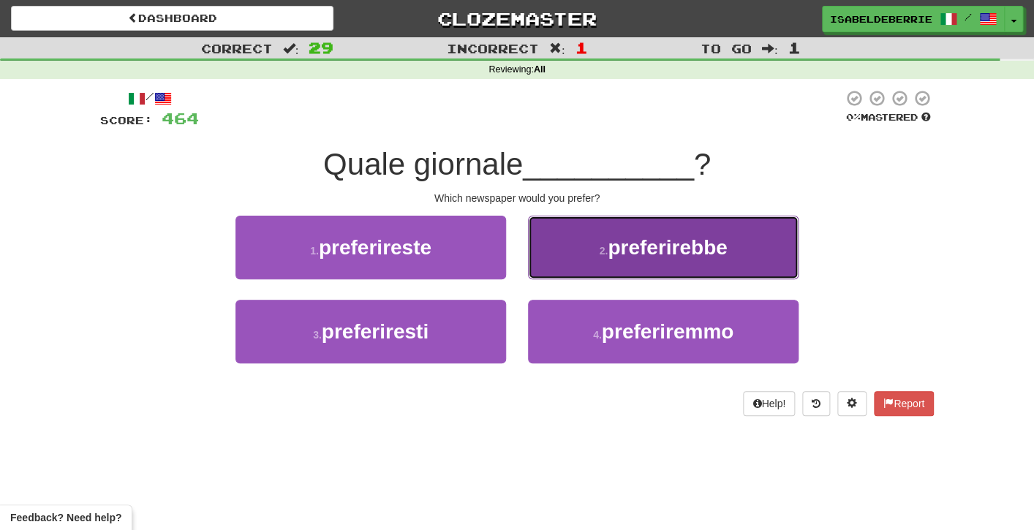
click at [543, 271] on button "2 . preferirebbe" at bounding box center [663, 248] width 271 height 64
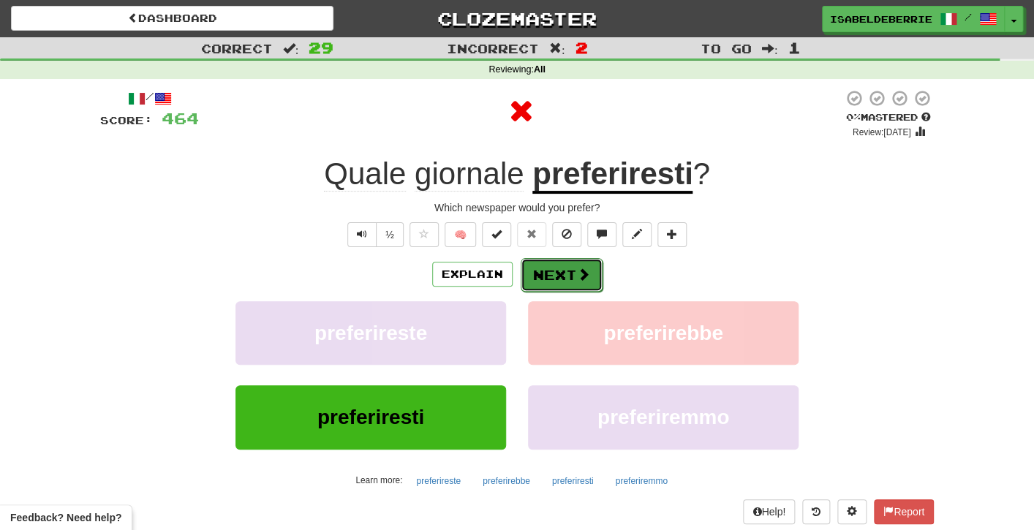
click at [543, 282] on button "Next" at bounding box center [562, 275] width 82 height 34
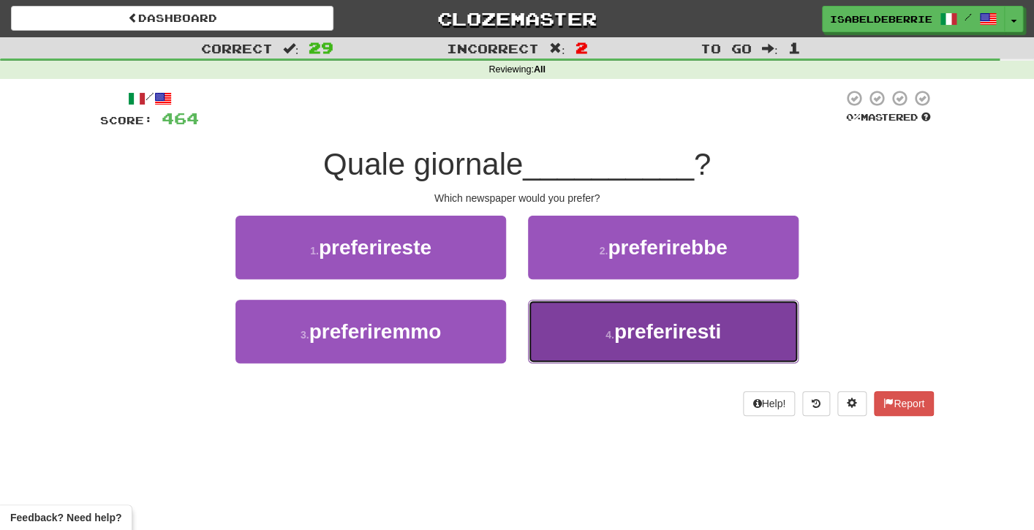
click at [557, 320] on button "4 . preferiresti" at bounding box center [663, 332] width 271 height 64
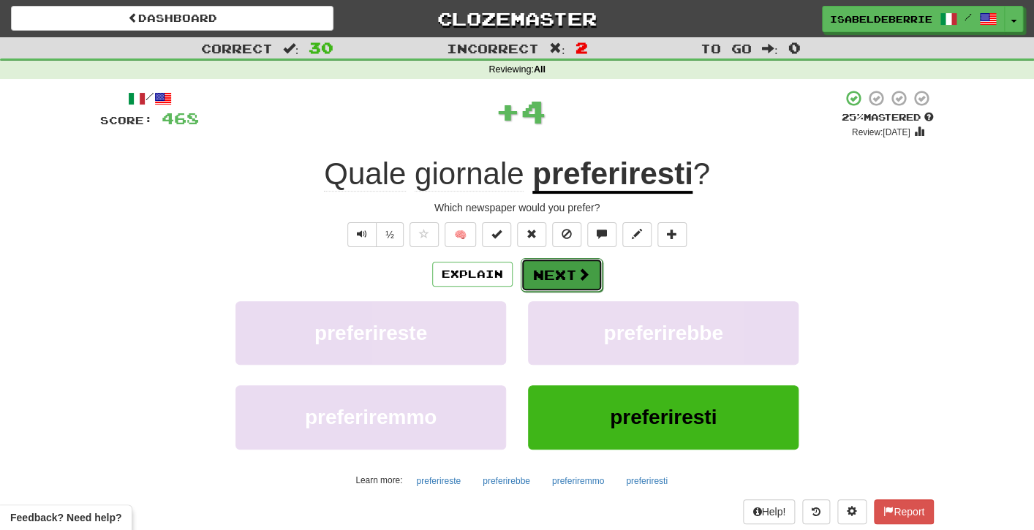
click at [532, 276] on button "Next" at bounding box center [562, 275] width 82 height 34
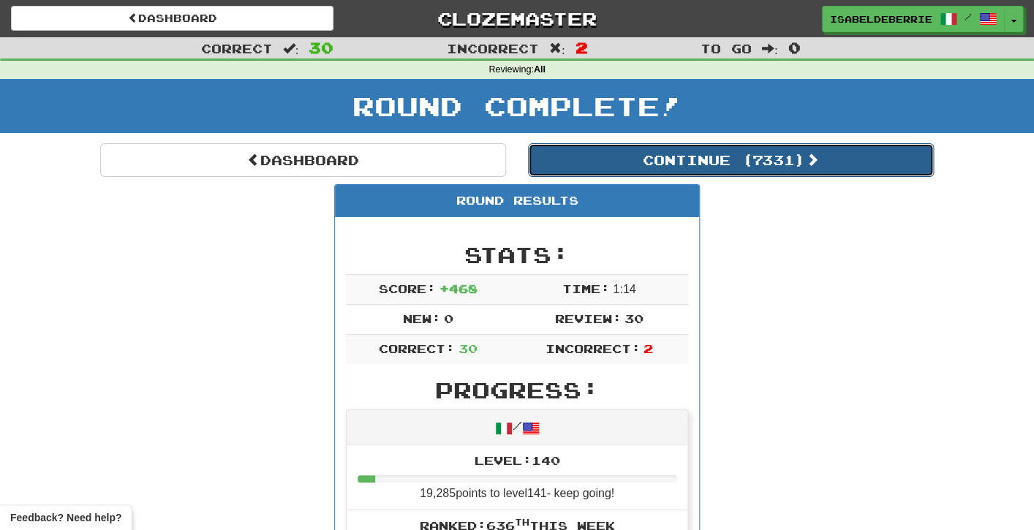
click at [599, 166] on button "Continue ( 7331 )" at bounding box center [731, 160] width 406 height 34
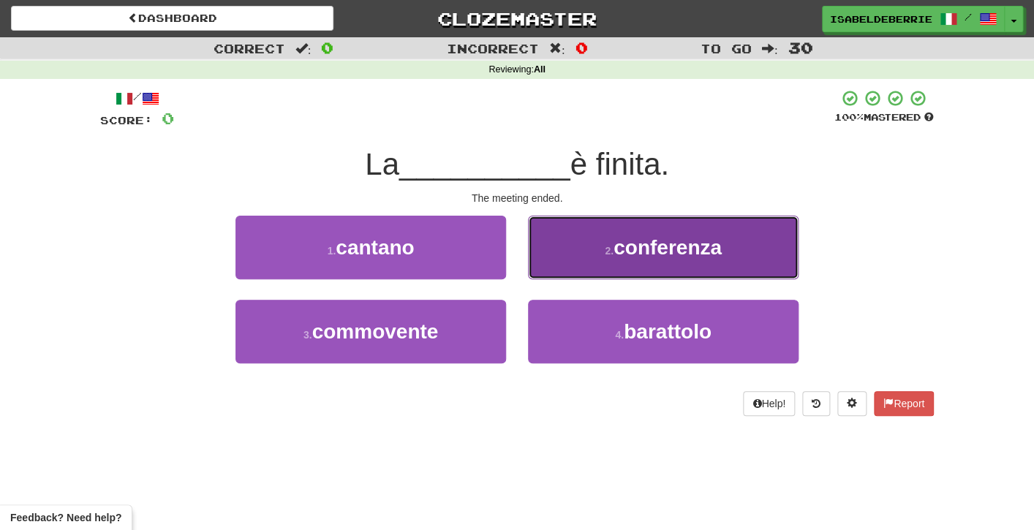
click at [555, 244] on button "2 . conferenza" at bounding box center [663, 248] width 271 height 64
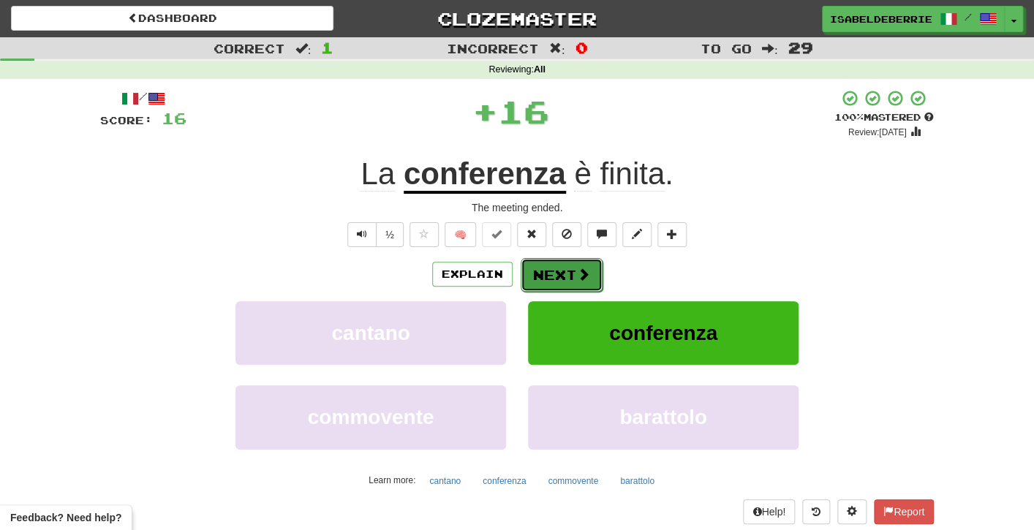
click at [536, 286] on button "Next" at bounding box center [562, 275] width 82 height 34
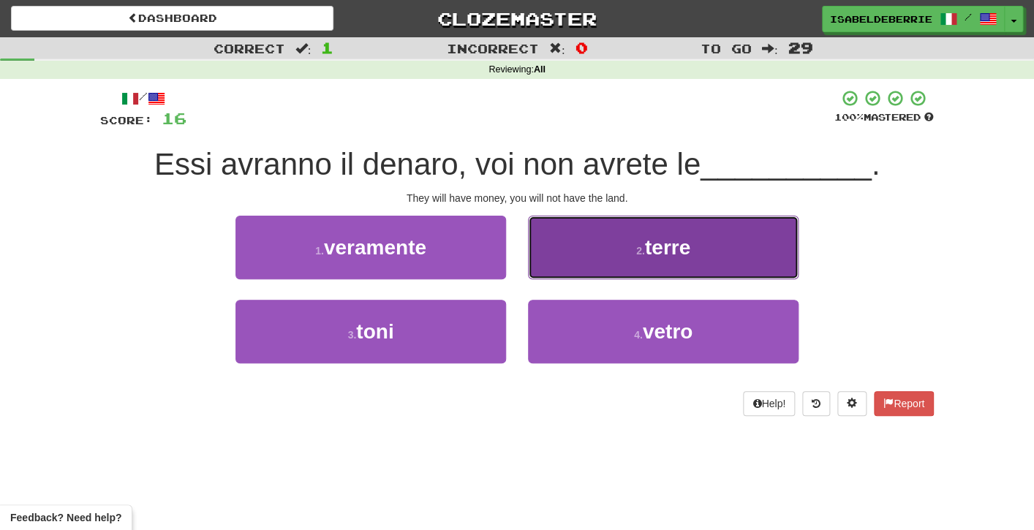
click at [551, 277] on button "2 . terre" at bounding box center [663, 248] width 271 height 64
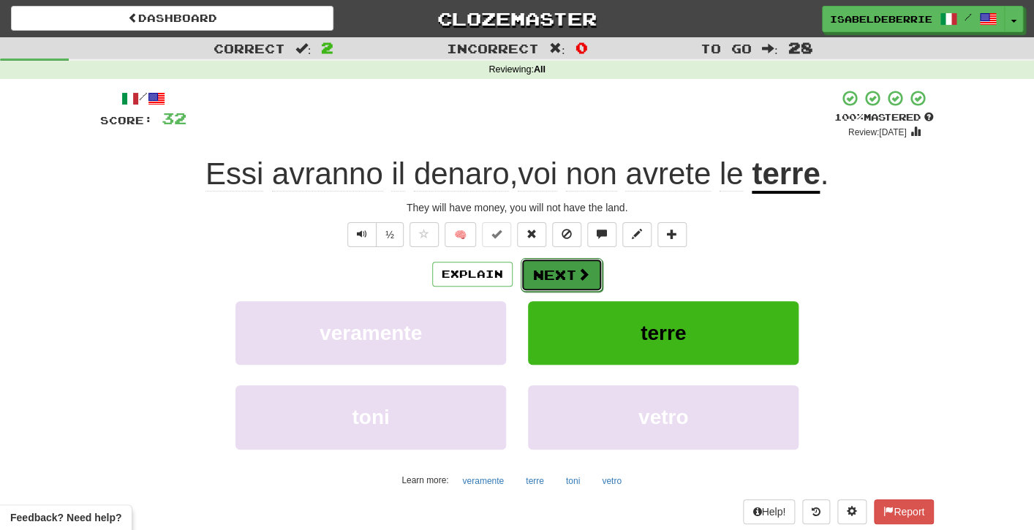
click at [536, 276] on button "Next" at bounding box center [562, 275] width 82 height 34
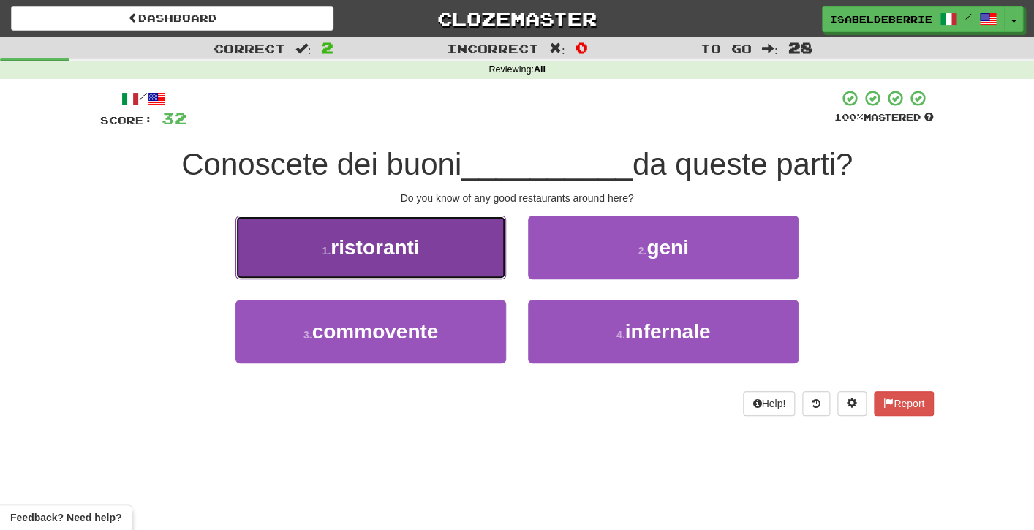
click at [494, 266] on button "1 . ristoranti" at bounding box center [371, 248] width 271 height 64
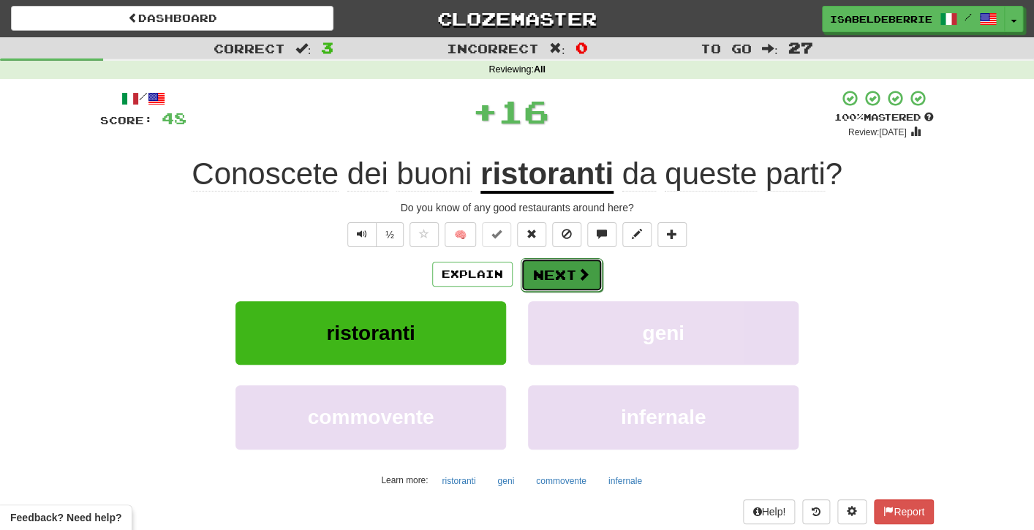
click at [537, 276] on button "Next" at bounding box center [562, 275] width 82 height 34
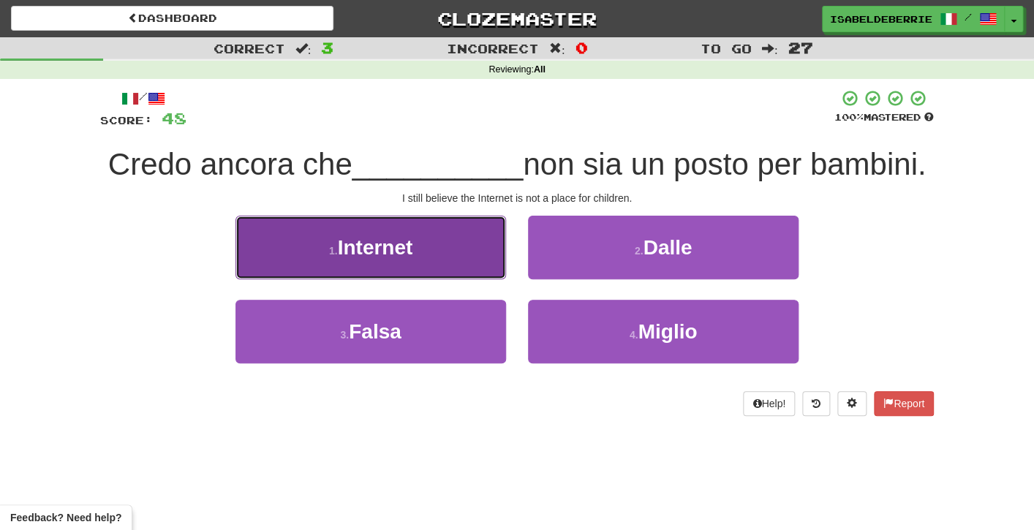
click at [504, 267] on button "1 . Internet" at bounding box center [371, 248] width 271 height 64
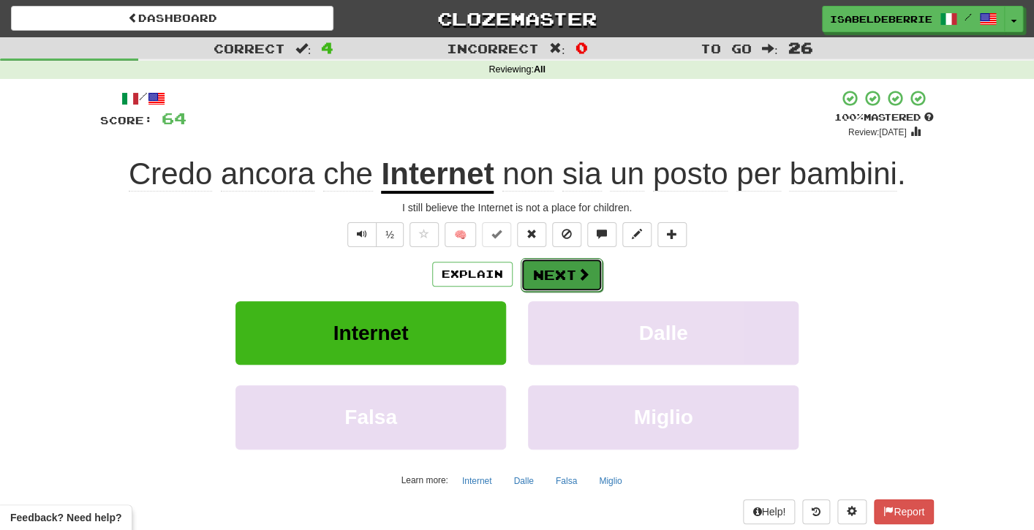
click at [530, 282] on button "Next" at bounding box center [562, 275] width 82 height 34
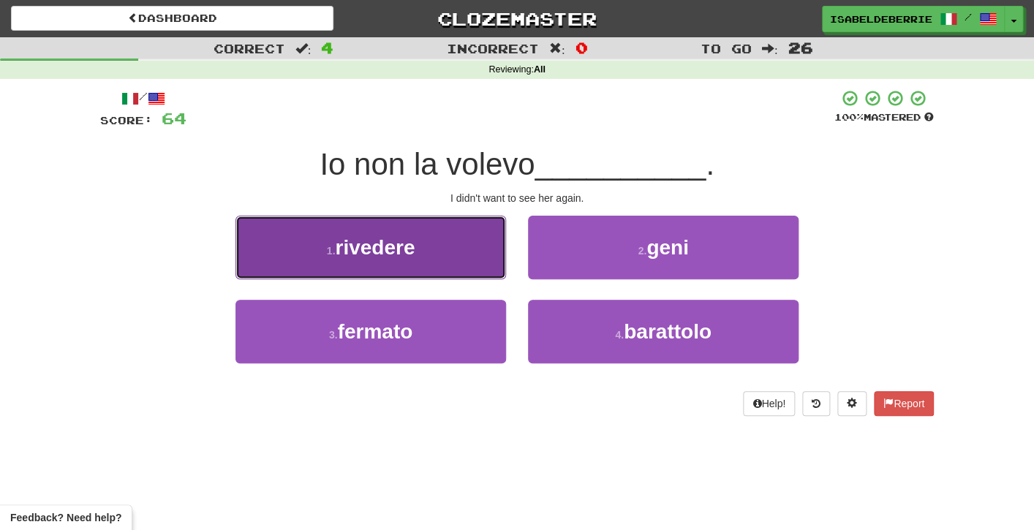
click at [494, 263] on button "1 . rivedere" at bounding box center [371, 248] width 271 height 64
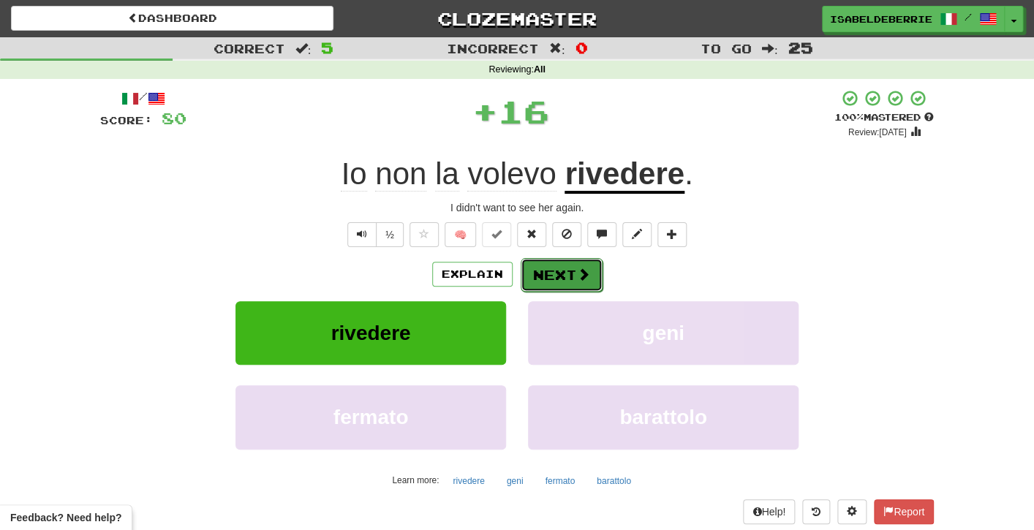
click at [538, 282] on button "Next" at bounding box center [562, 275] width 82 height 34
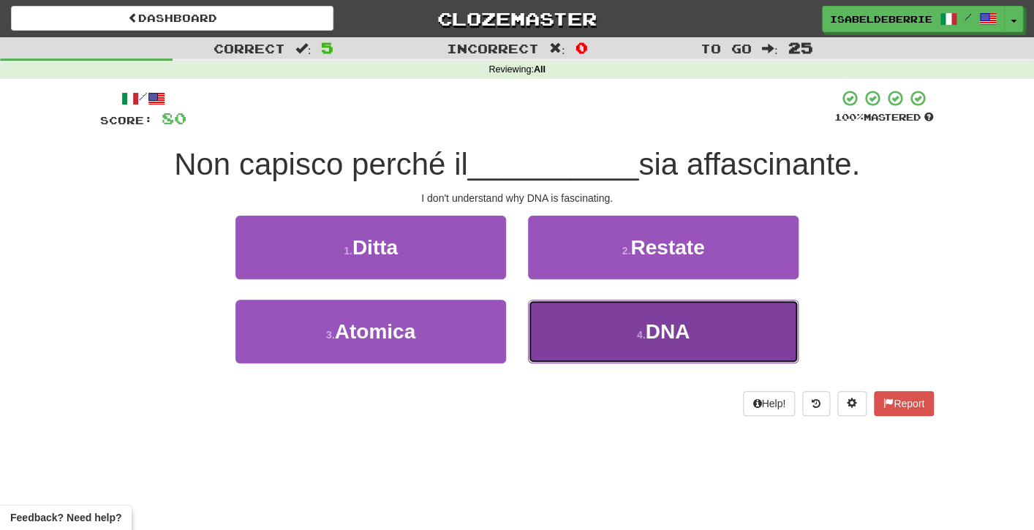
click at [543, 332] on button "4 . DNA" at bounding box center [663, 332] width 271 height 64
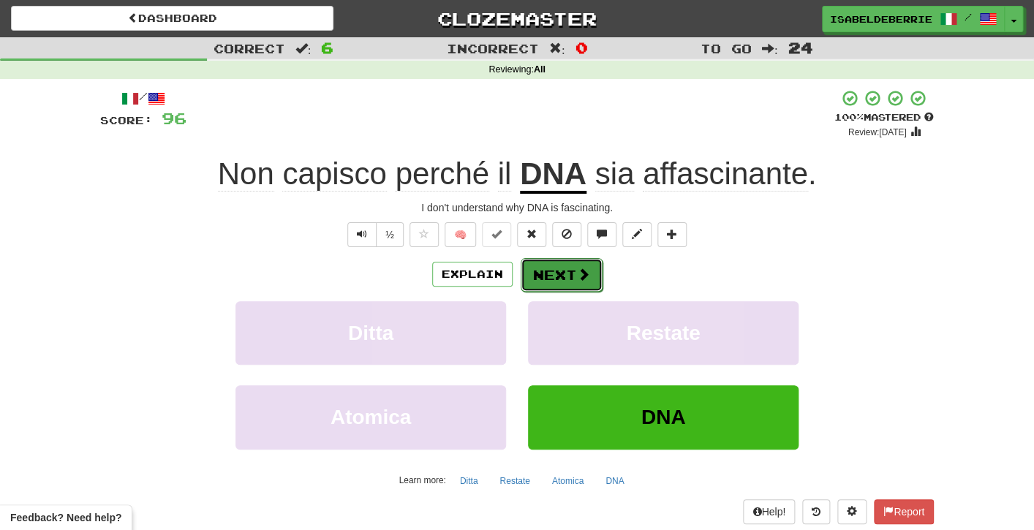
click at [542, 276] on button "Next" at bounding box center [562, 275] width 82 height 34
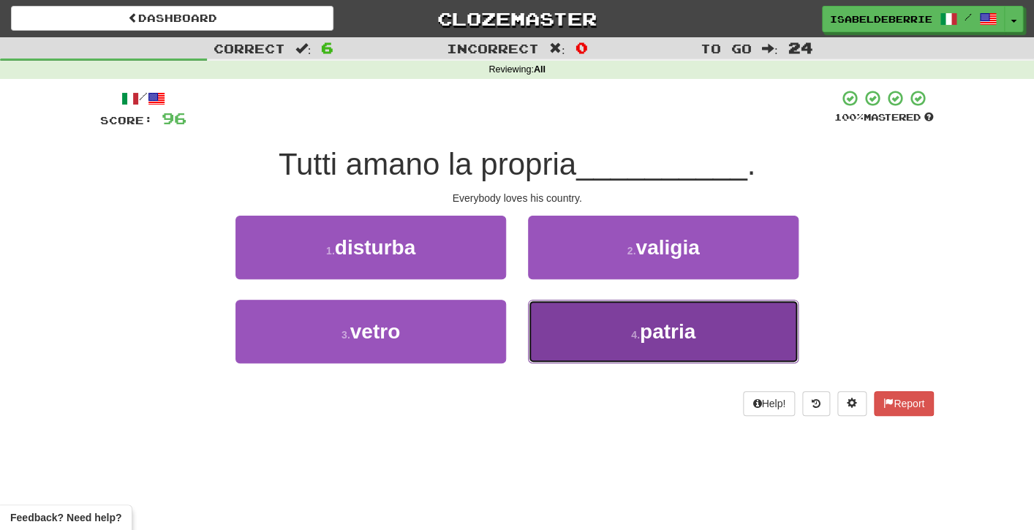
click at [546, 339] on button "4 . patria" at bounding box center [663, 332] width 271 height 64
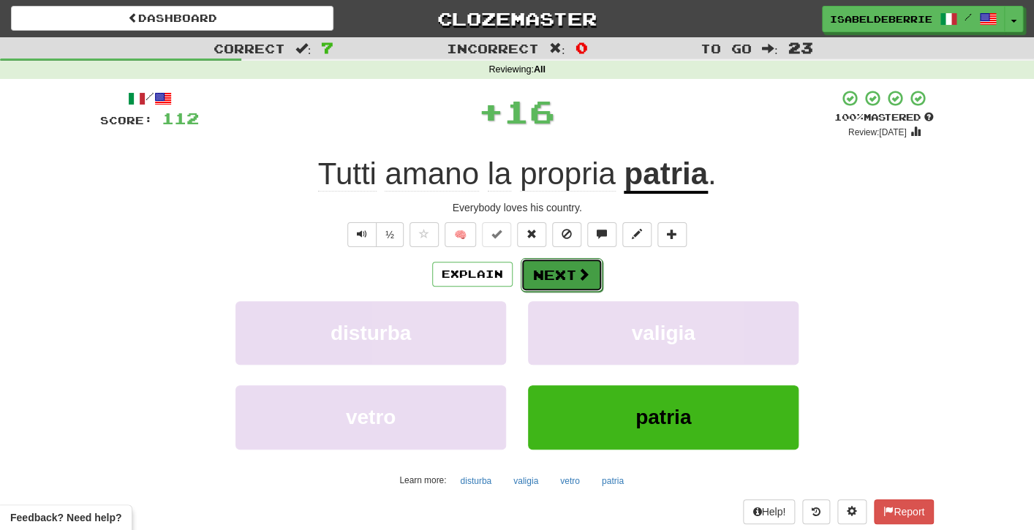
click at [538, 281] on button "Next" at bounding box center [562, 275] width 82 height 34
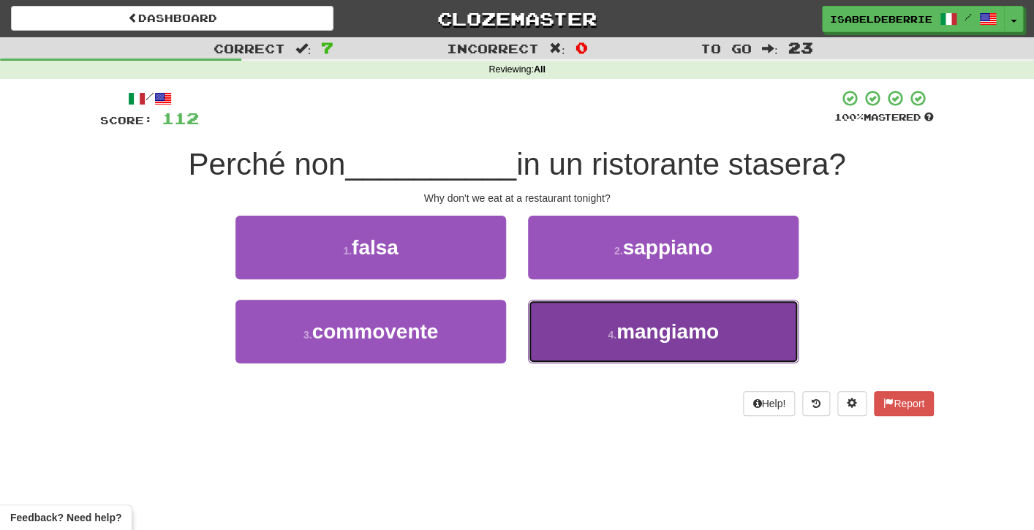
click at [543, 335] on button "4 . mangiamo" at bounding box center [663, 332] width 271 height 64
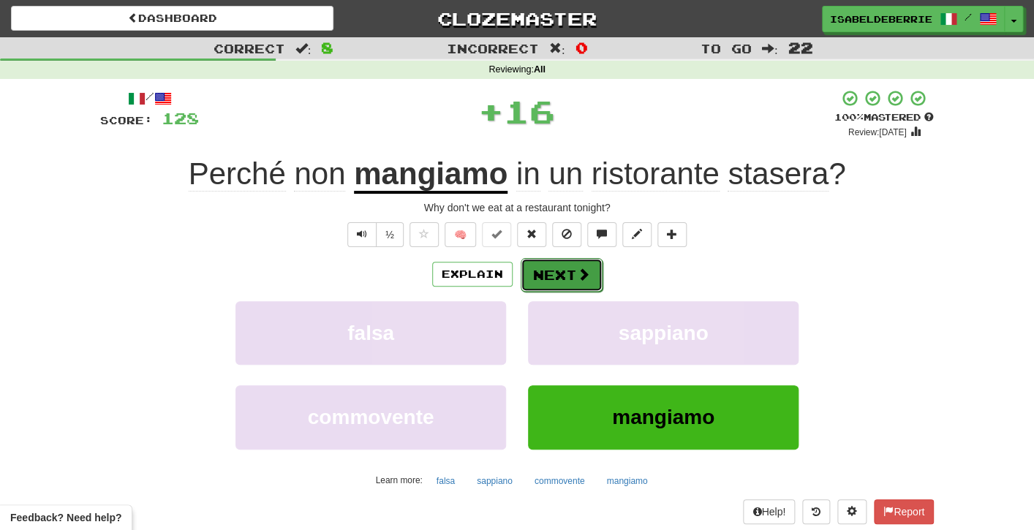
click at [530, 287] on button "Next" at bounding box center [562, 275] width 82 height 34
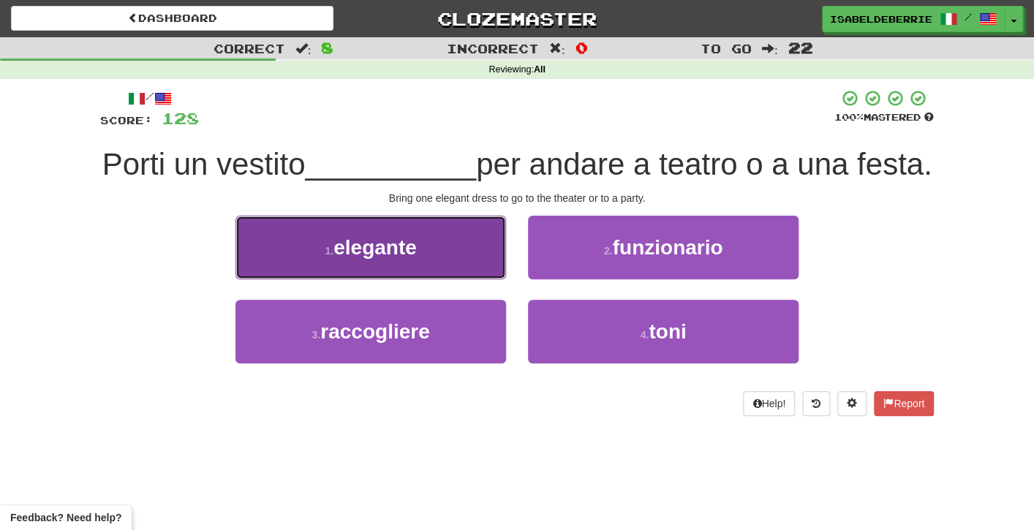
click at [495, 270] on button "1 . elegante" at bounding box center [371, 248] width 271 height 64
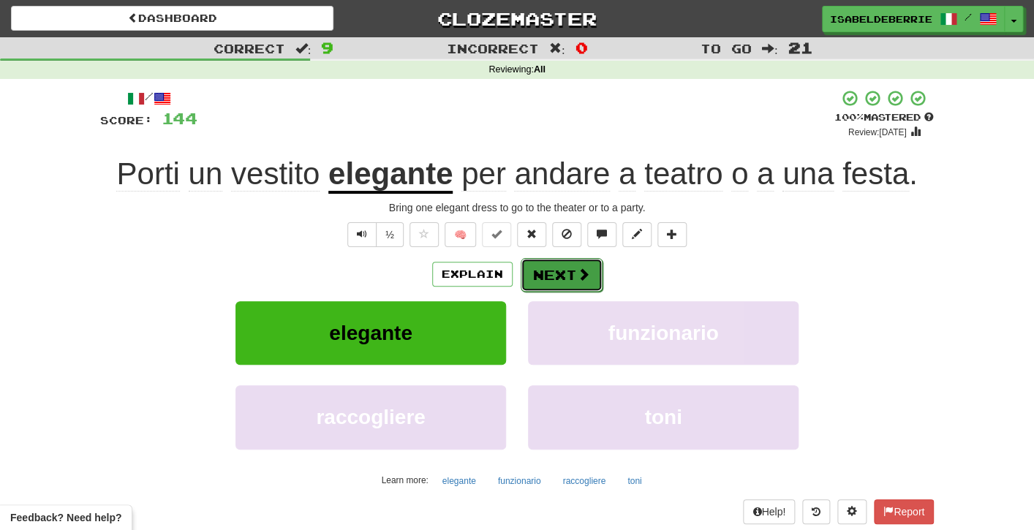
click at [534, 278] on button "Next" at bounding box center [562, 275] width 82 height 34
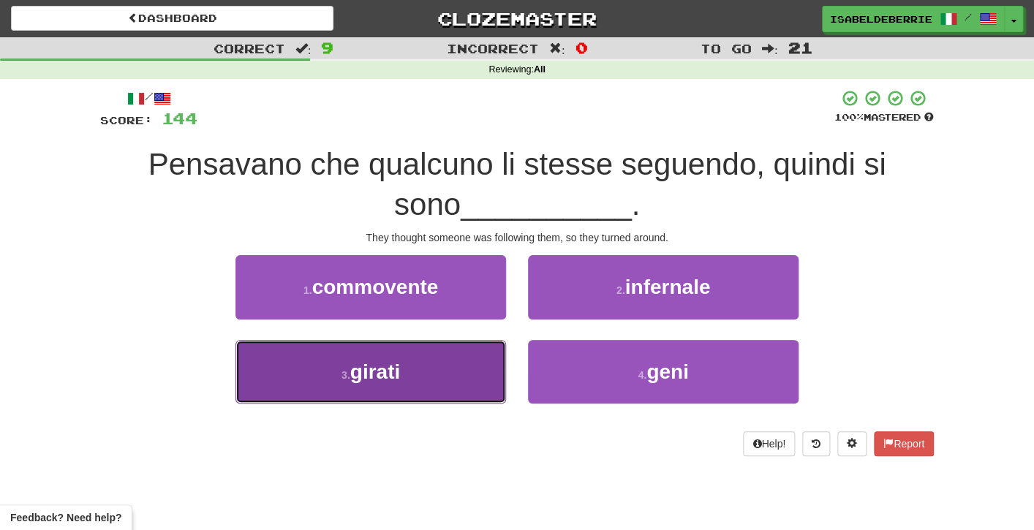
click at [496, 381] on button "3 . girati" at bounding box center [371, 372] width 271 height 64
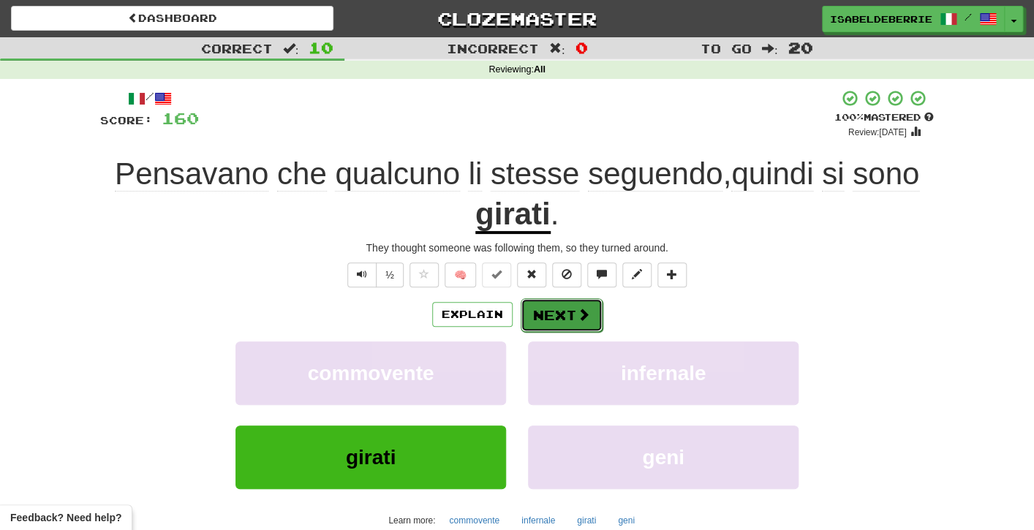
click at [532, 319] on button "Next" at bounding box center [562, 315] width 82 height 34
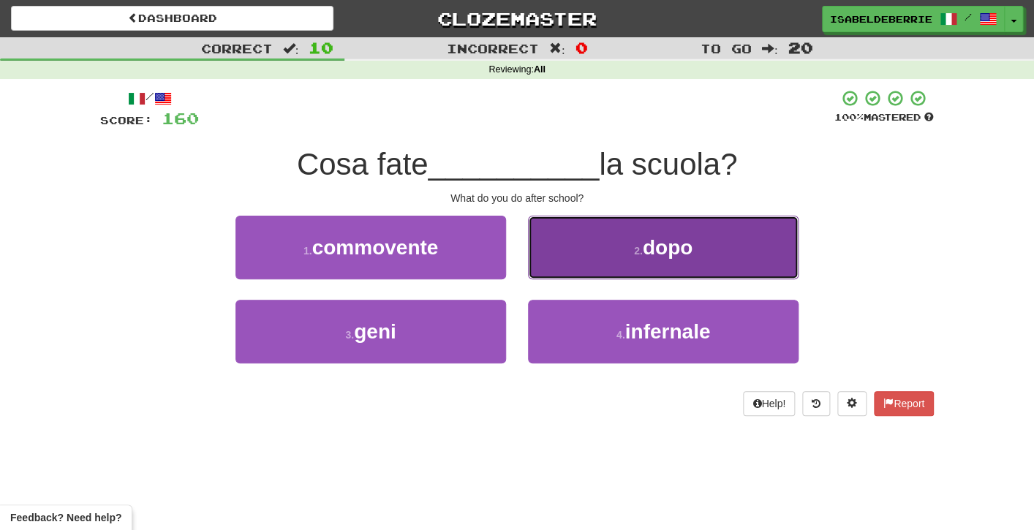
click at [551, 256] on button "2 . dopo" at bounding box center [663, 248] width 271 height 64
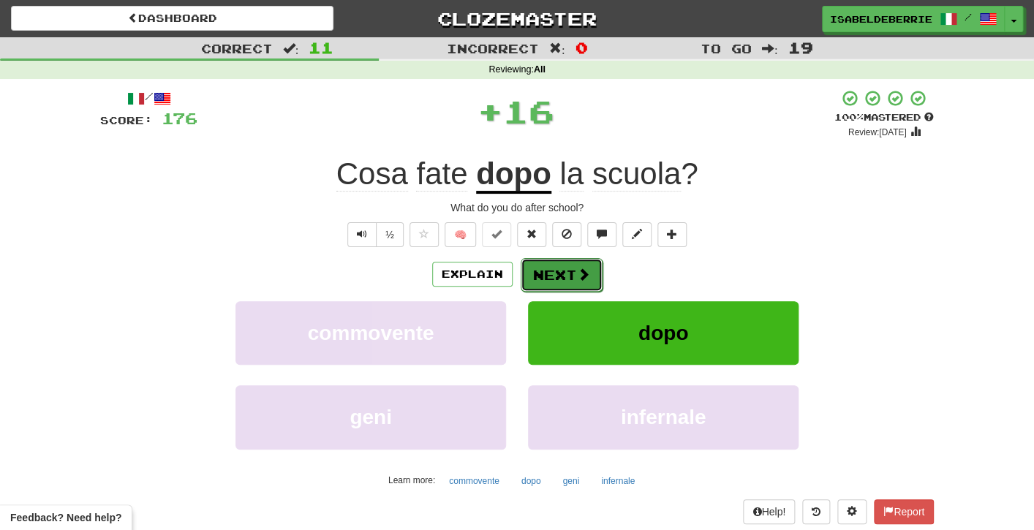
click at [546, 277] on button "Next" at bounding box center [562, 275] width 82 height 34
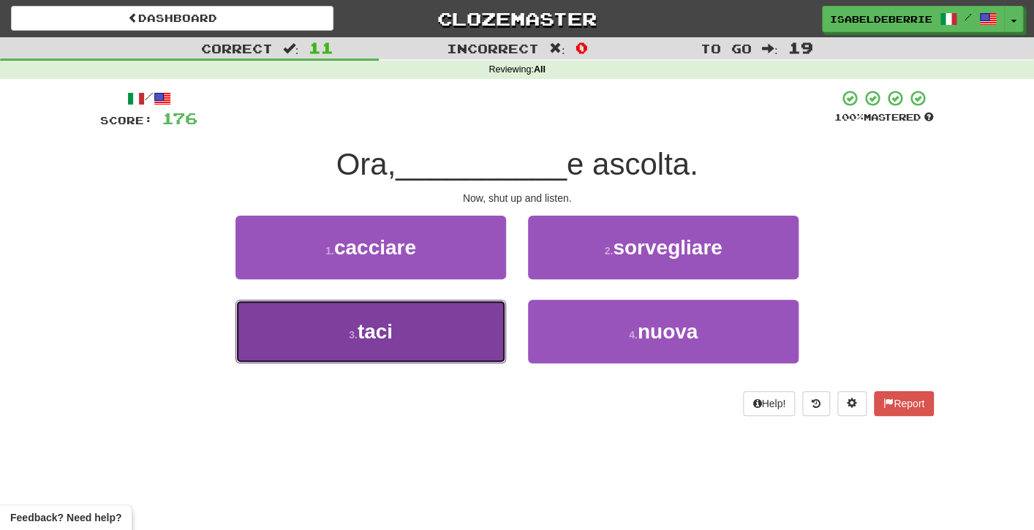
click at [481, 348] on button "3 . taci" at bounding box center [371, 332] width 271 height 64
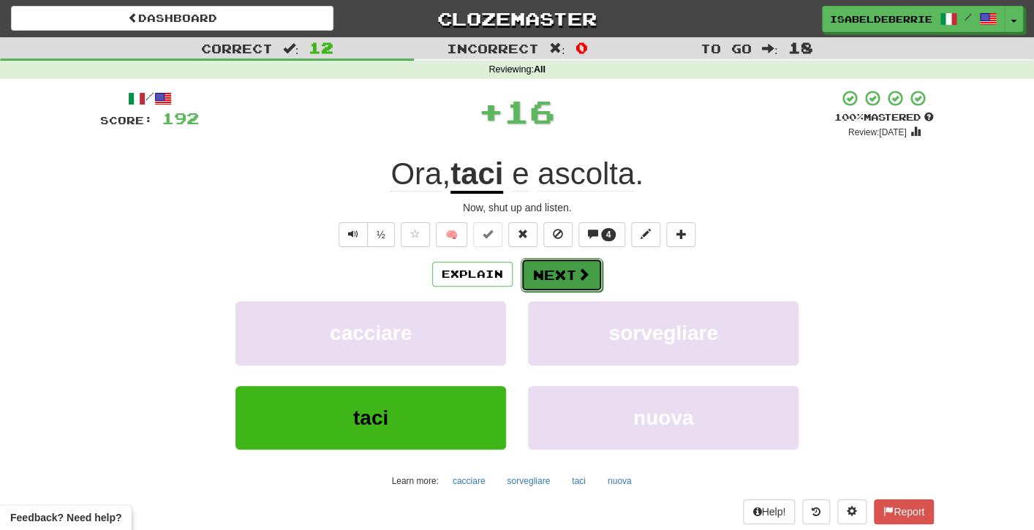
click at [533, 283] on button "Next" at bounding box center [562, 275] width 82 height 34
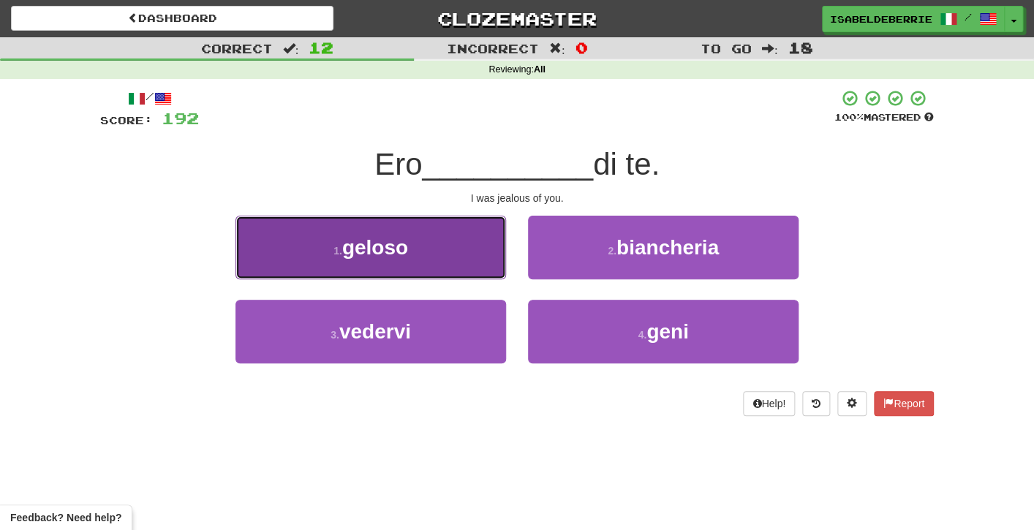
click at [500, 271] on button "1 . geloso" at bounding box center [371, 248] width 271 height 64
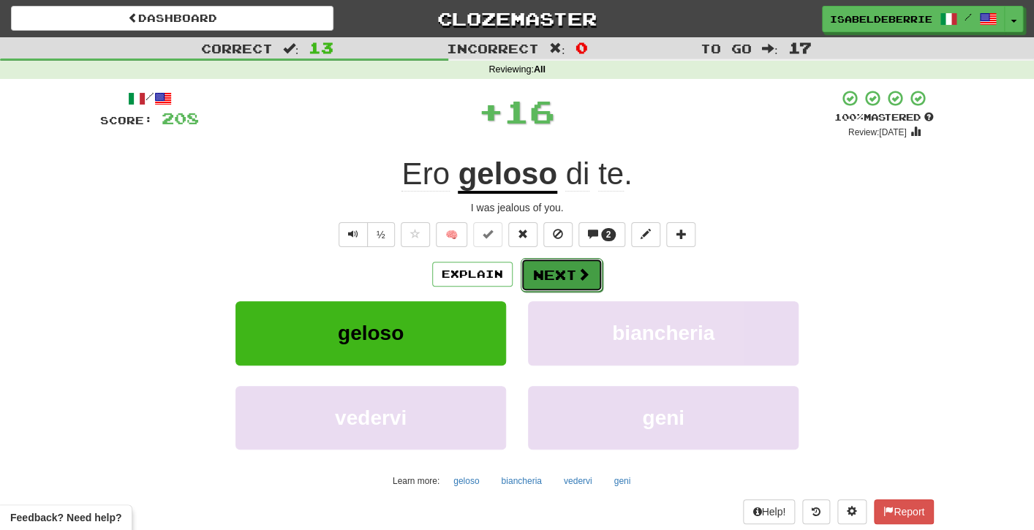
click at [530, 276] on button "Next" at bounding box center [562, 275] width 82 height 34
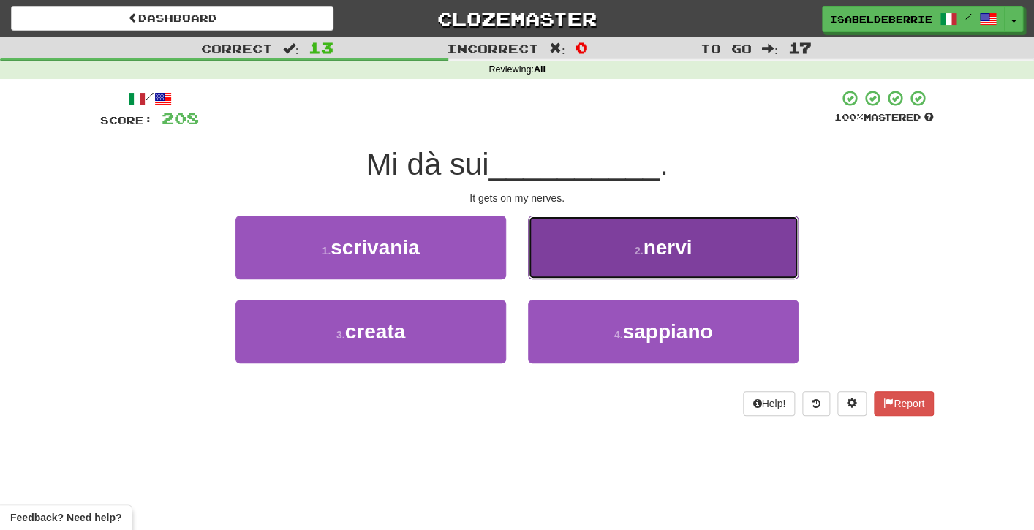
click at [537, 271] on button "2 . nervi" at bounding box center [663, 248] width 271 height 64
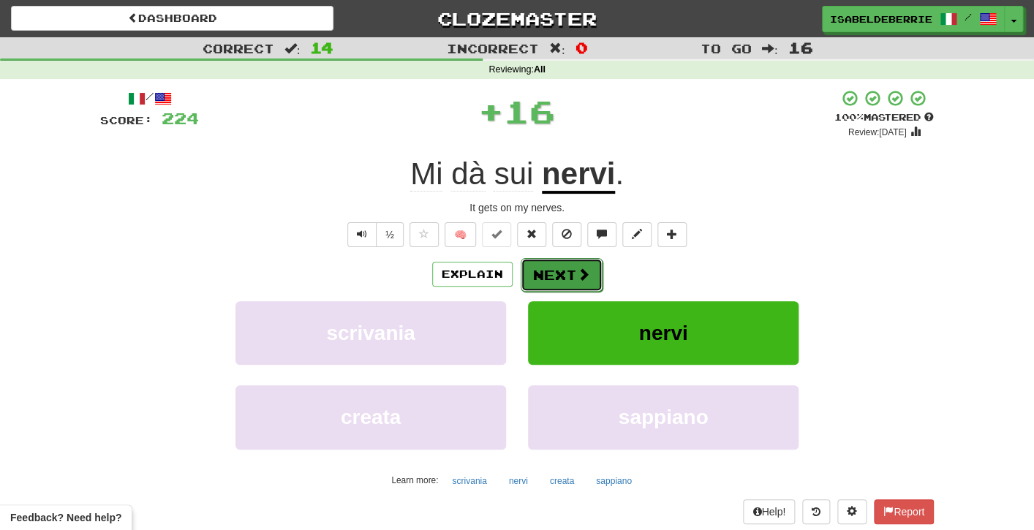
click at [530, 282] on button "Next" at bounding box center [562, 275] width 82 height 34
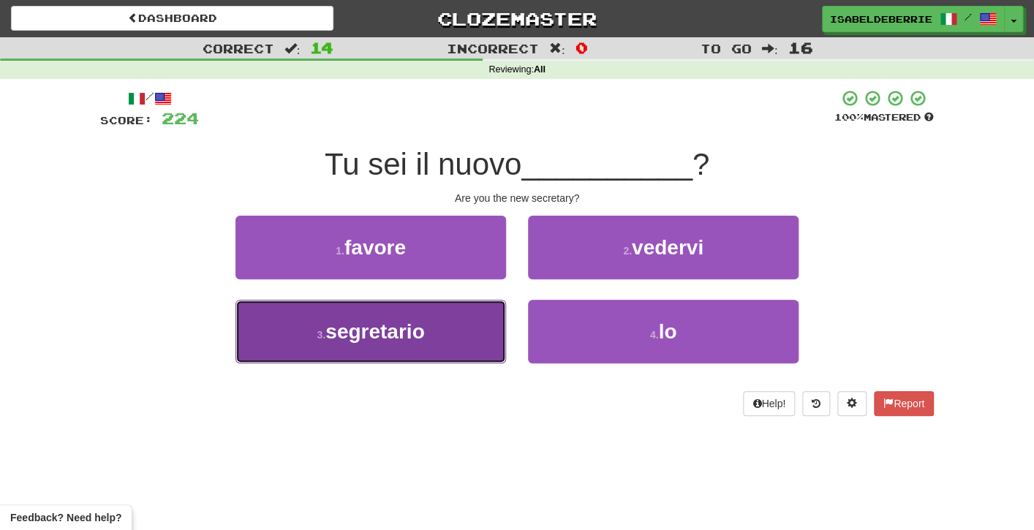
click at [490, 344] on button "3 . segretario" at bounding box center [371, 332] width 271 height 64
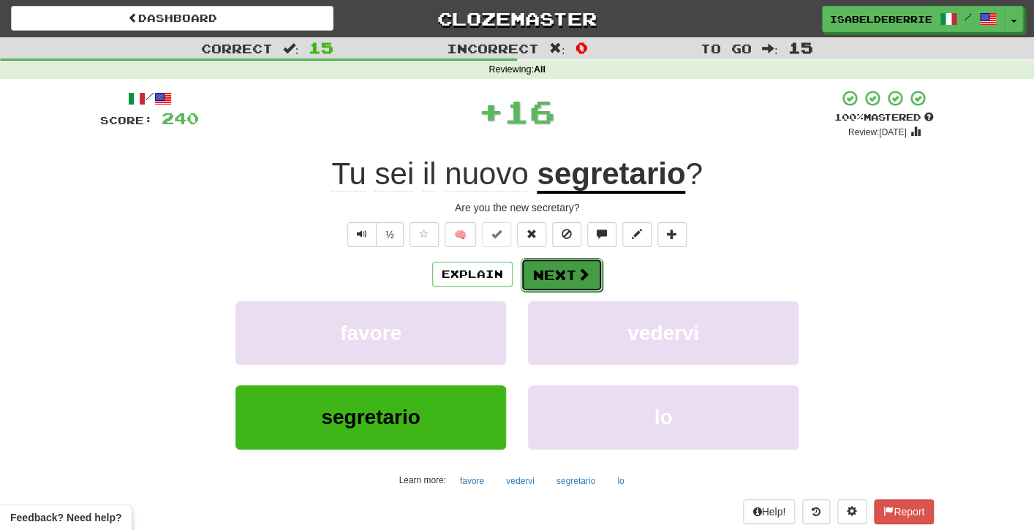
click at [528, 285] on button "Next" at bounding box center [562, 275] width 82 height 34
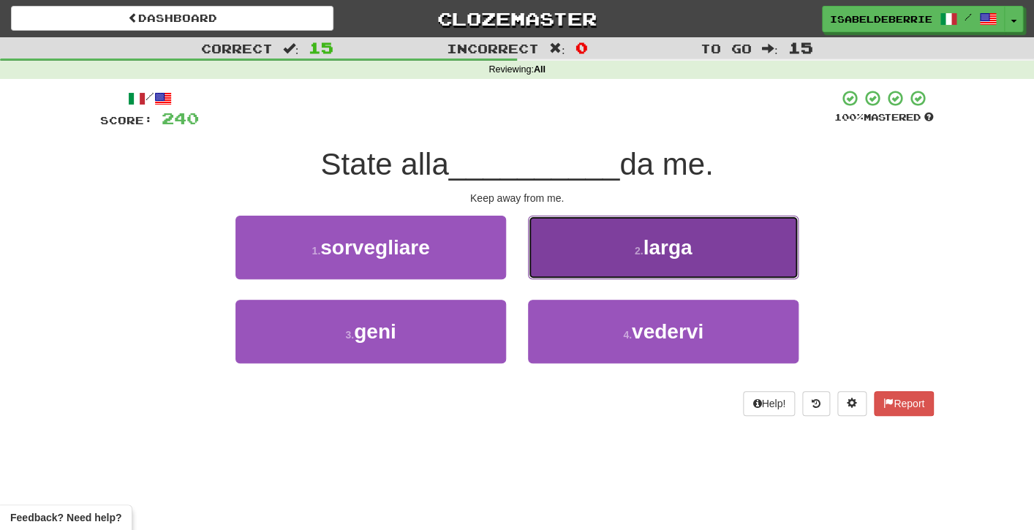
click at [547, 266] on button "2 . larga" at bounding box center [663, 248] width 271 height 64
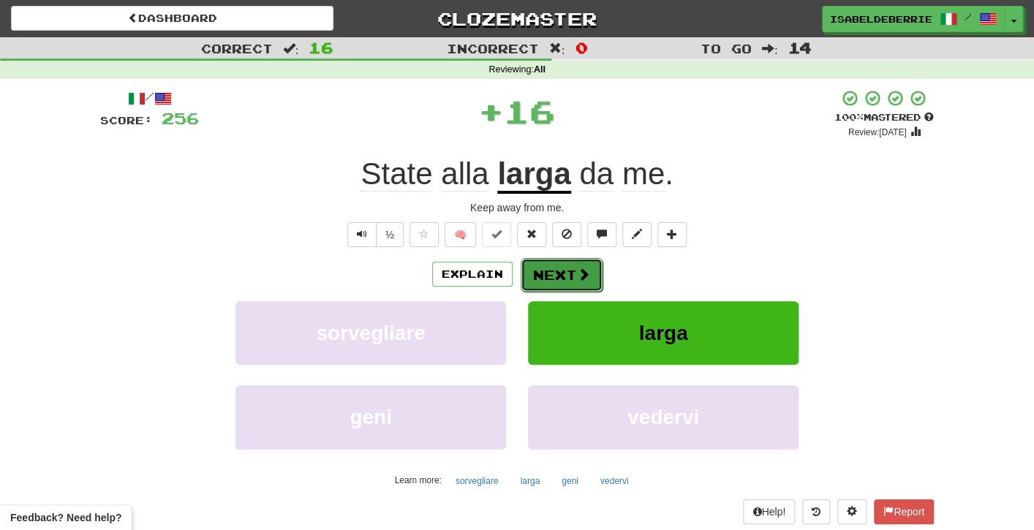
click at [531, 281] on button "Next" at bounding box center [562, 275] width 82 height 34
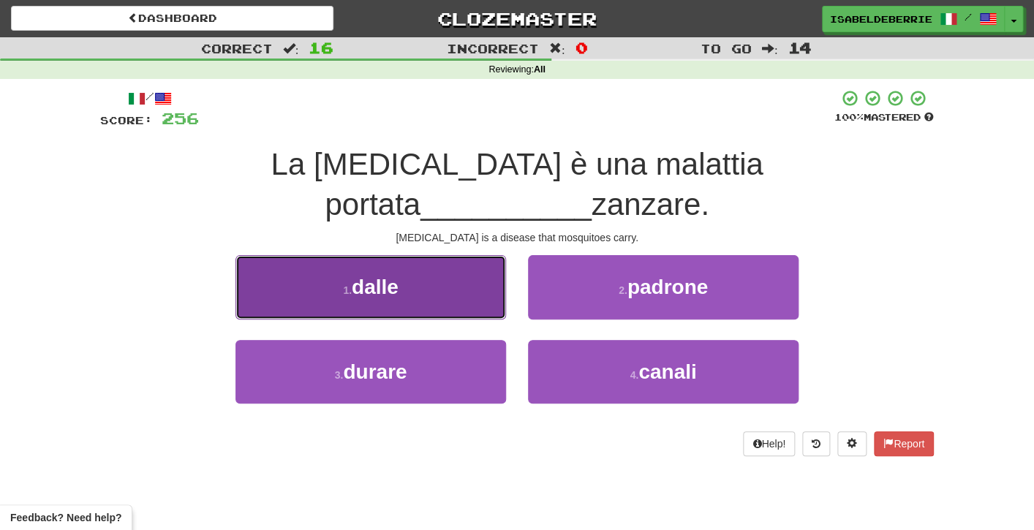
click at [495, 267] on button "1 . dalle" at bounding box center [371, 287] width 271 height 64
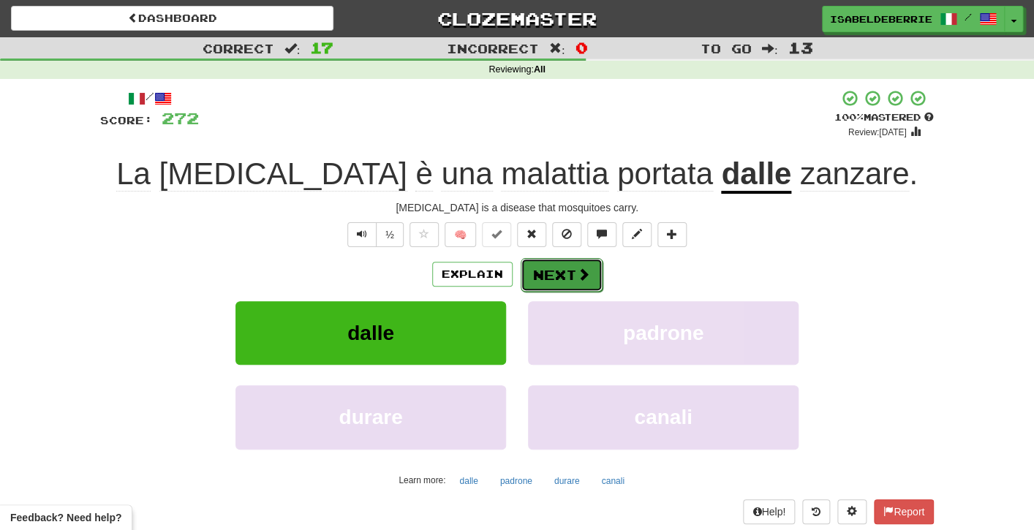
click at [535, 284] on button "Next" at bounding box center [562, 275] width 82 height 34
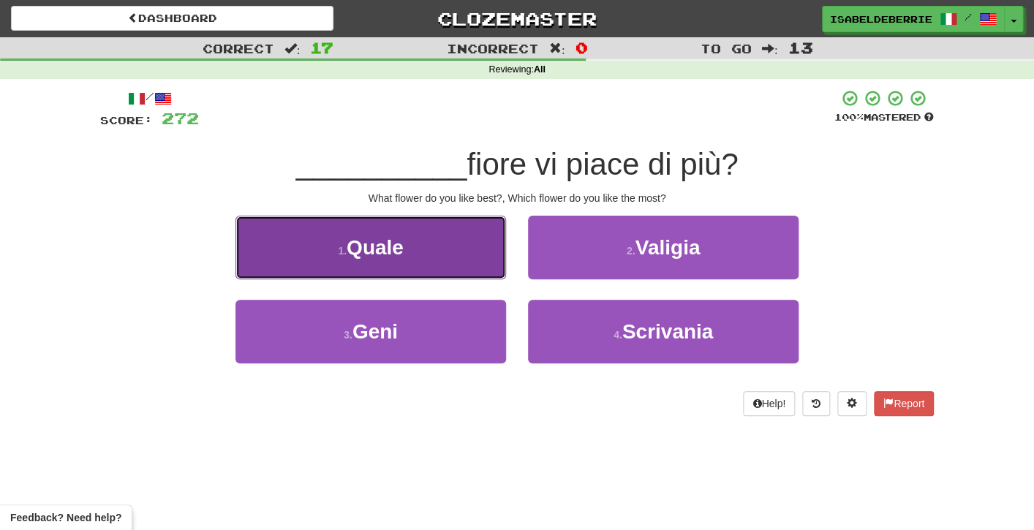
click at [484, 269] on button "1 . Quale" at bounding box center [371, 248] width 271 height 64
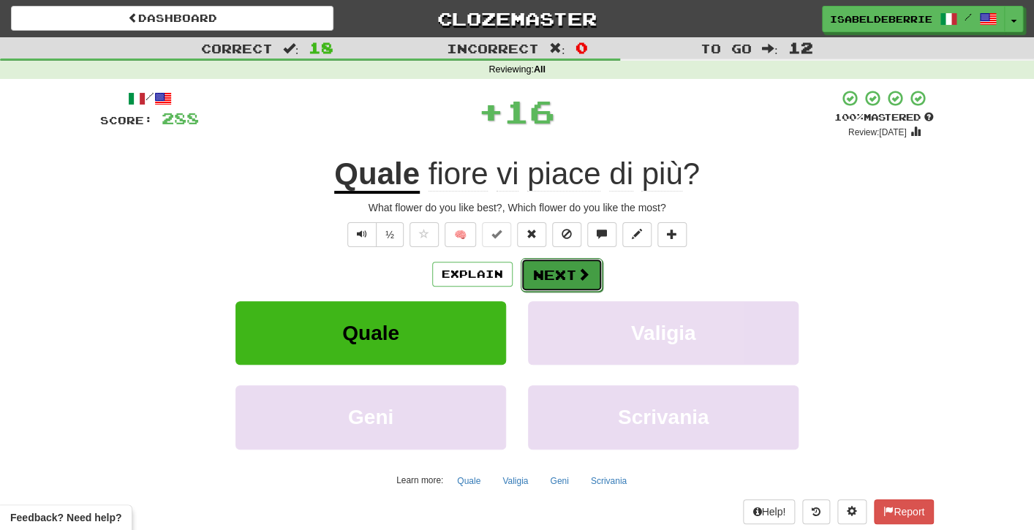
click at [534, 275] on button "Next" at bounding box center [562, 275] width 82 height 34
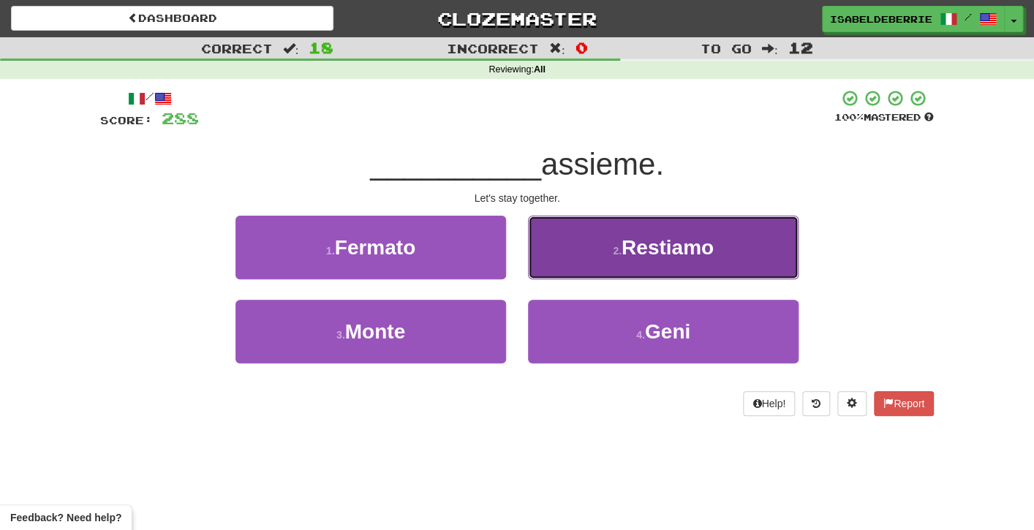
click at [543, 273] on button "2 . Restiamo" at bounding box center [663, 248] width 271 height 64
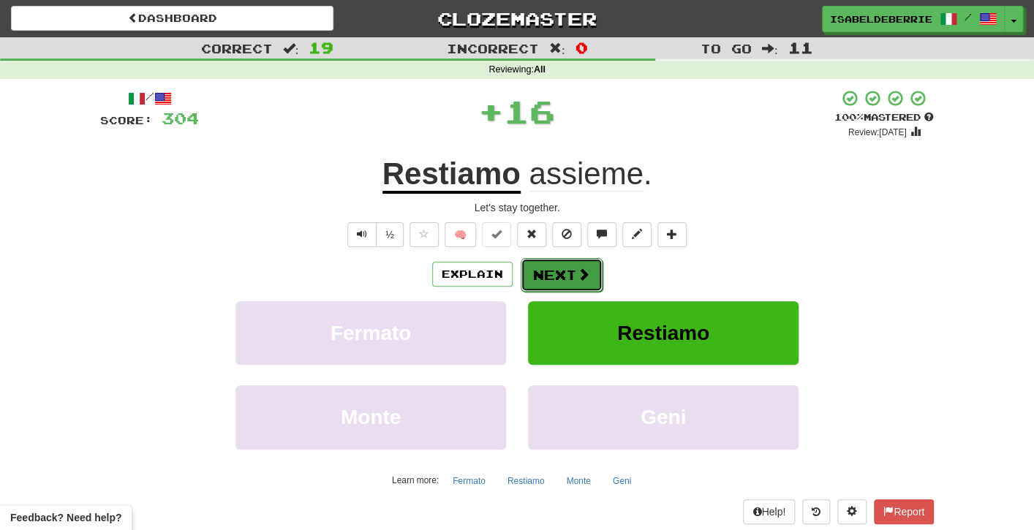
click at [543, 272] on button "Next" at bounding box center [562, 275] width 82 height 34
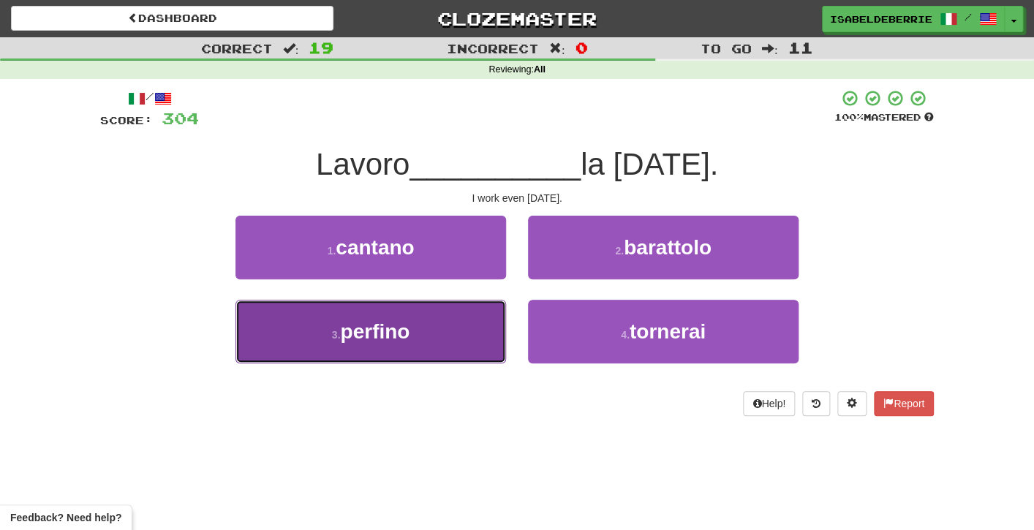
click at [482, 347] on button "3 . perfino" at bounding box center [371, 332] width 271 height 64
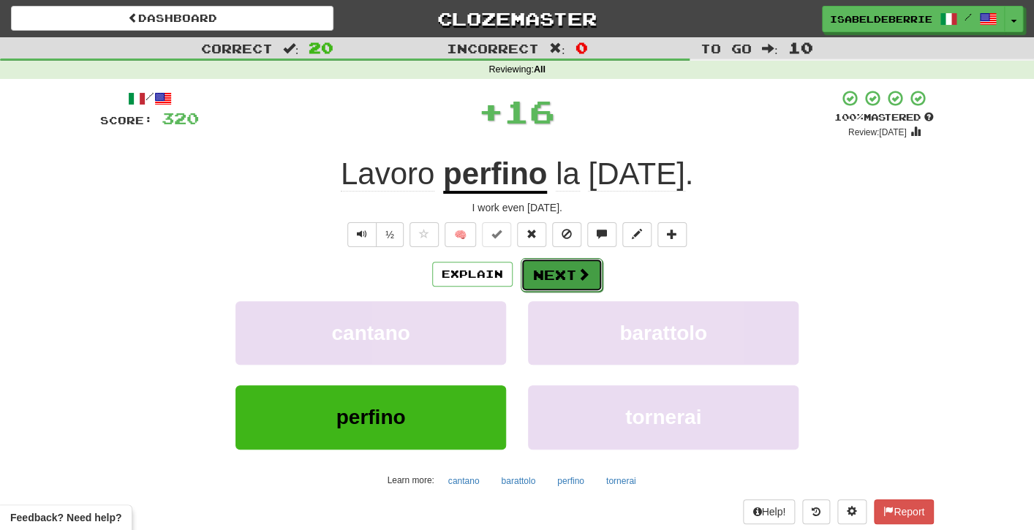
click at [527, 290] on button "Next" at bounding box center [562, 275] width 82 height 34
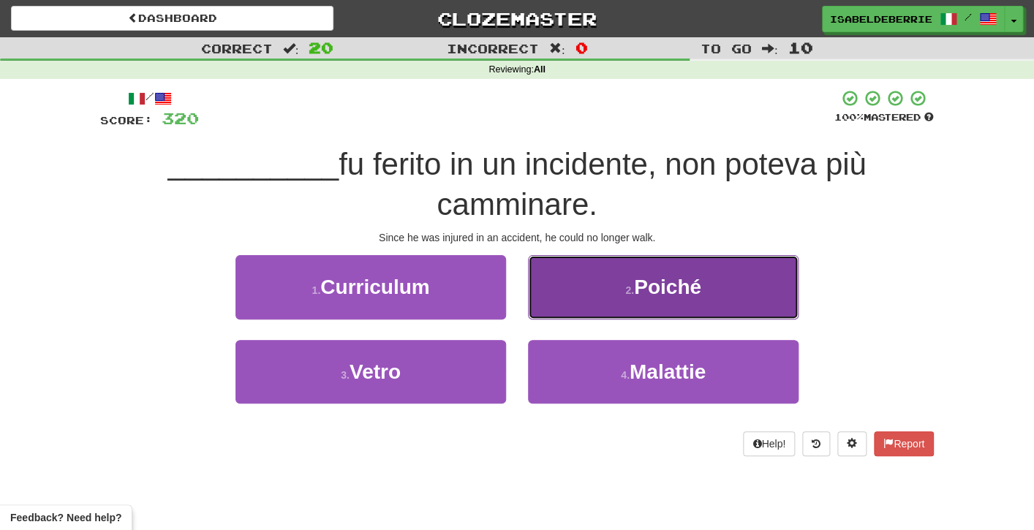
click at [538, 293] on button "2 . Poiché" at bounding box center [663, 287] width 271 height 64
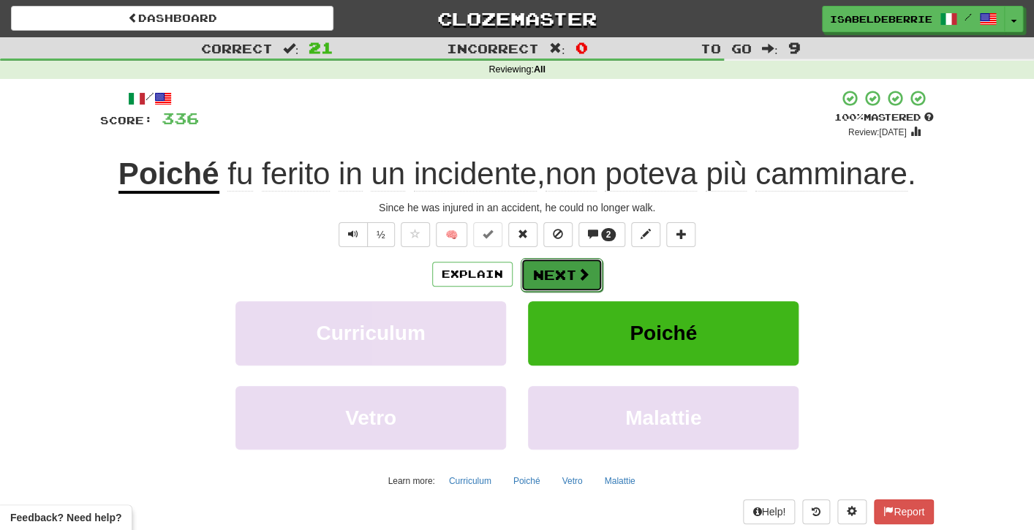
click at [535, 283] on button "Next" at bounding box center [562, 275] width 82 height 34
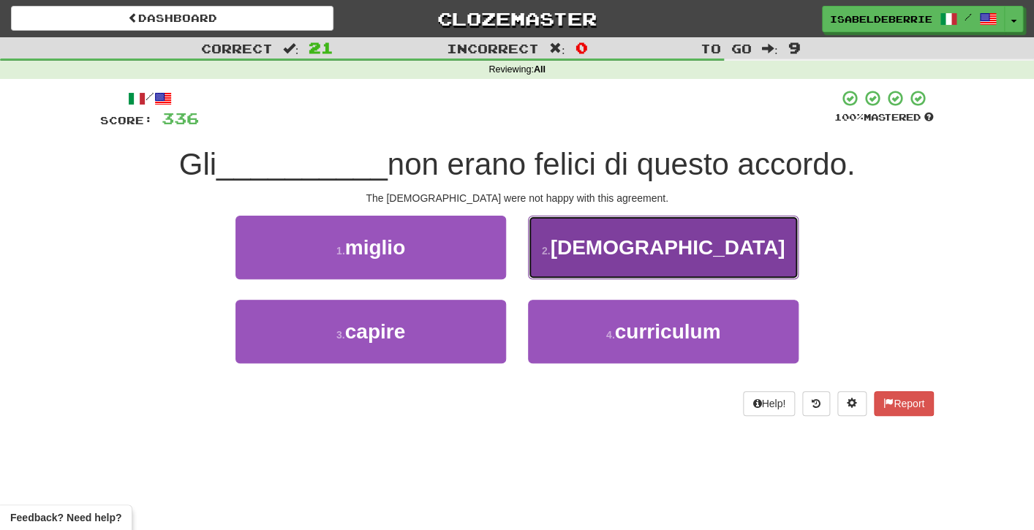
click at [548, 262] on button "2 . indiani" at bounding box center [663, 248] width 271 height 64
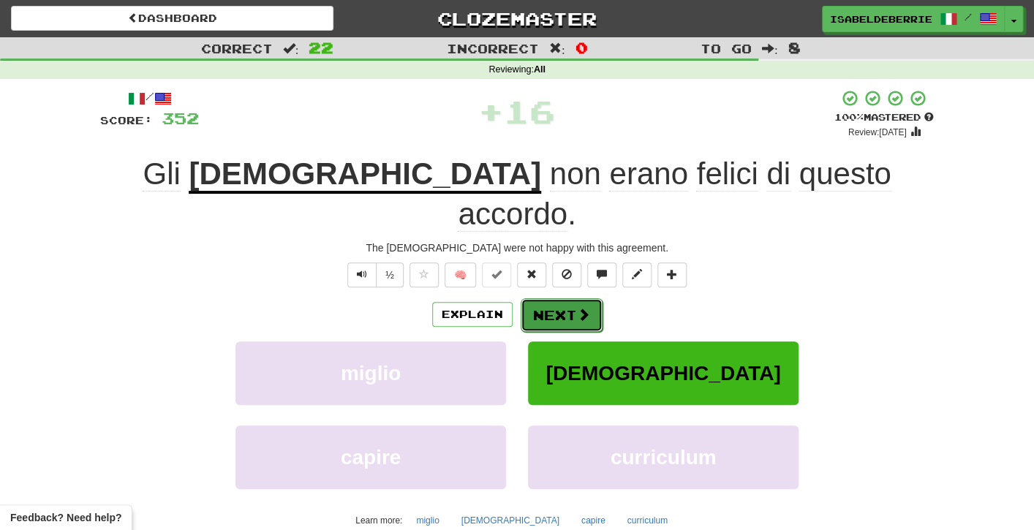
click at [528, 298] on button "Next" at bounding box center [562, 315] width 82 height 34
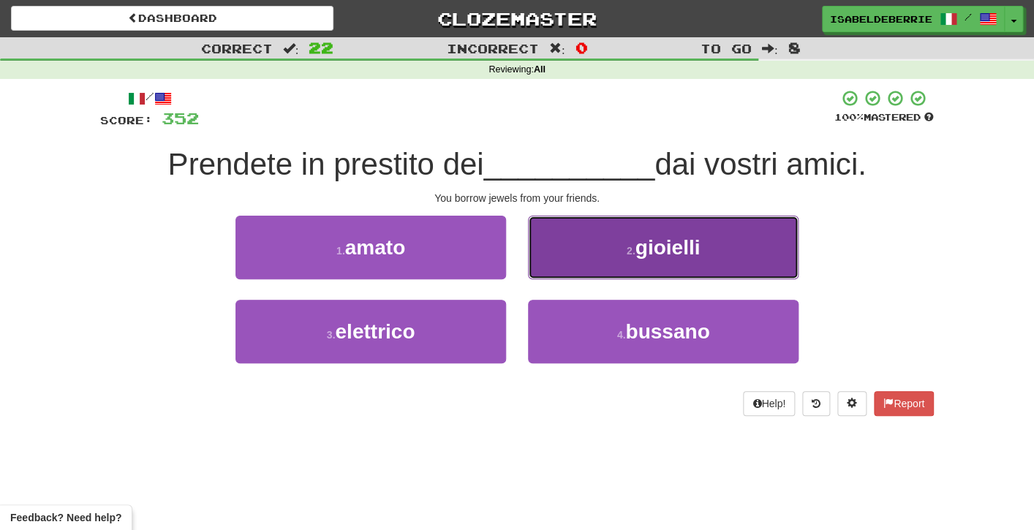
click at [554, 264] on button "2 . gioielli" at bounding box center [663, 248] width 271 height 64
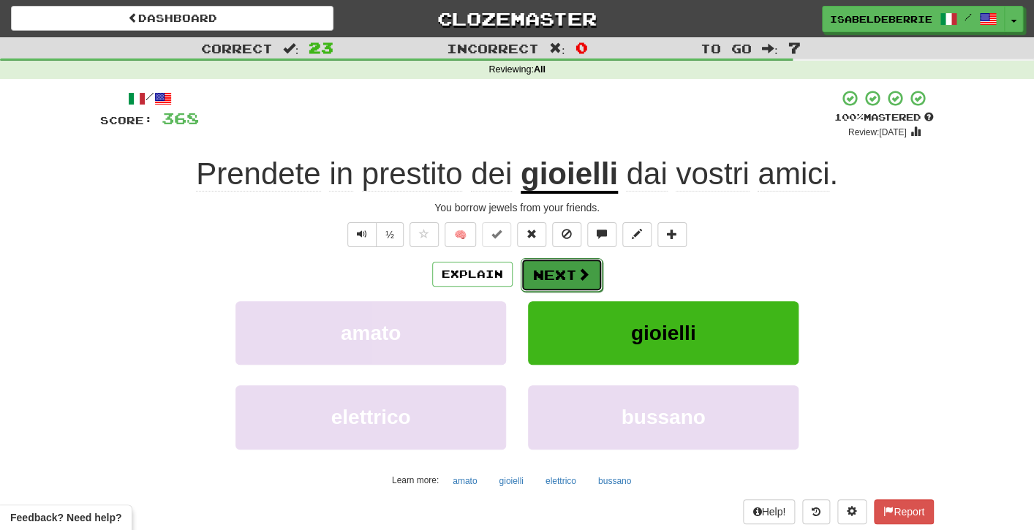
click at [527, 284] on button "Next" at bounding box center [562, 275] width 82 height 34
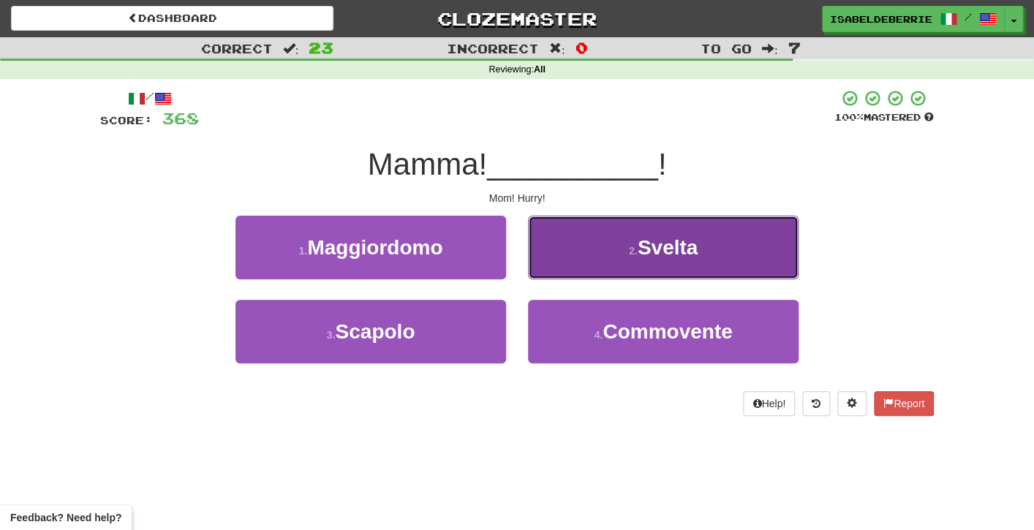
click at [546, 268] on button "2 . Svelta" at bounding box center [663, 248] width 271 height 64
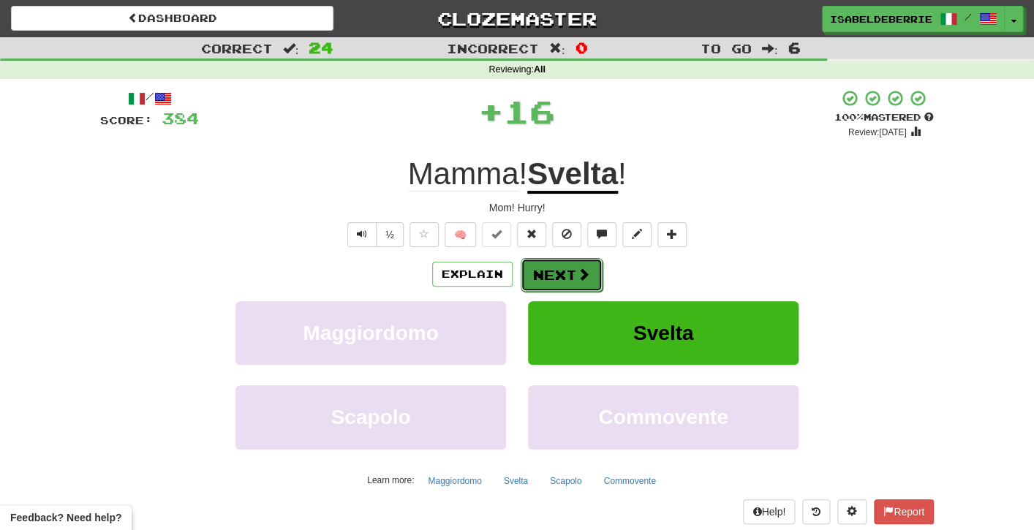
click at [537, 280] on button "Next" at bounding box center [562, 275] width 82 height 34
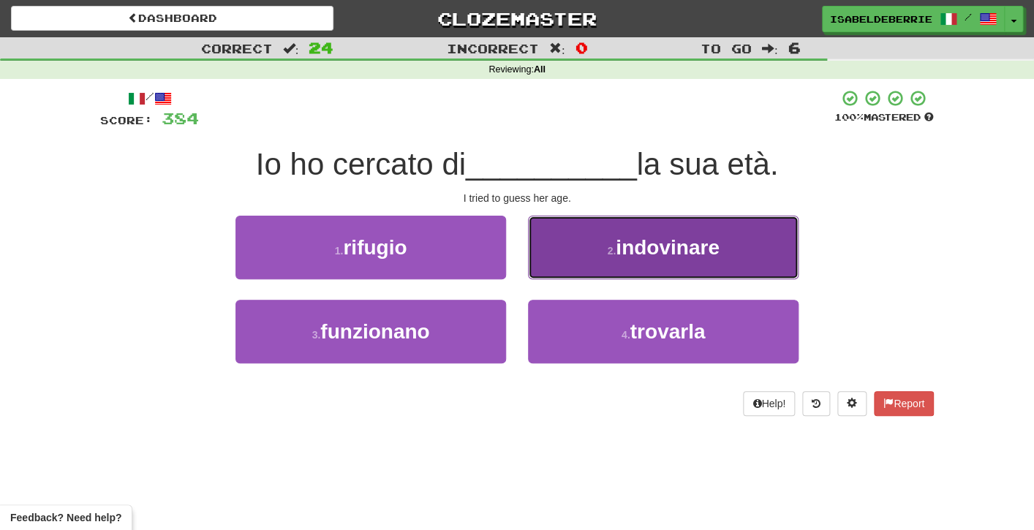
click at [546, 258] on button "2 . indovinare" at bounding box center [663, 248] width 271 height 64
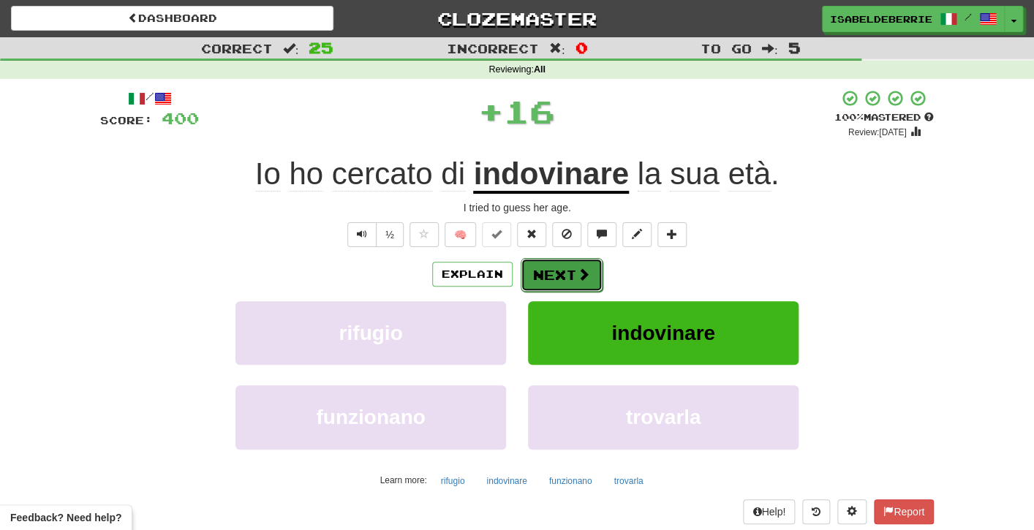
click at [535, 286] on button "Next" at bounding box center [562, 275] width 82 height 34
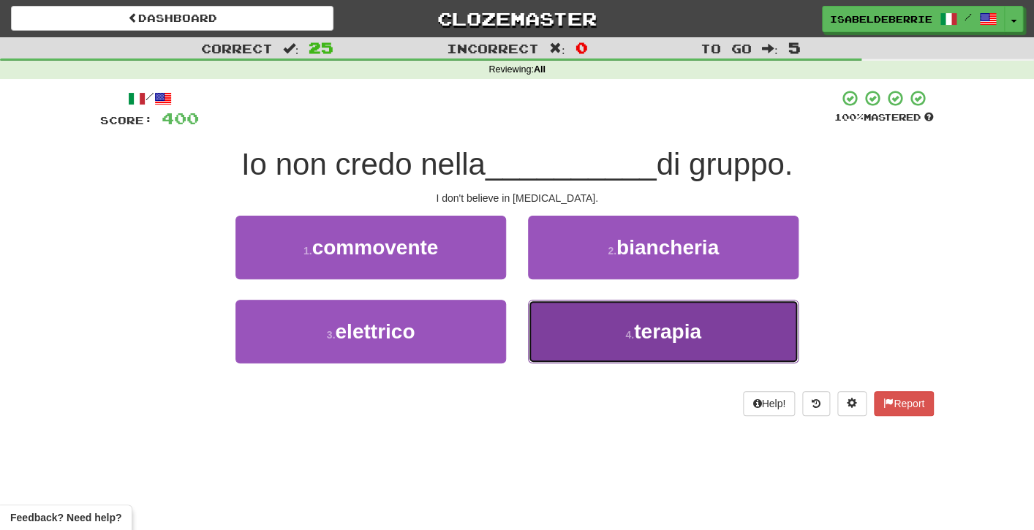
click at [539, 329] on button "4 . terapia" at bounding box center [663, 332] width 271 height 64
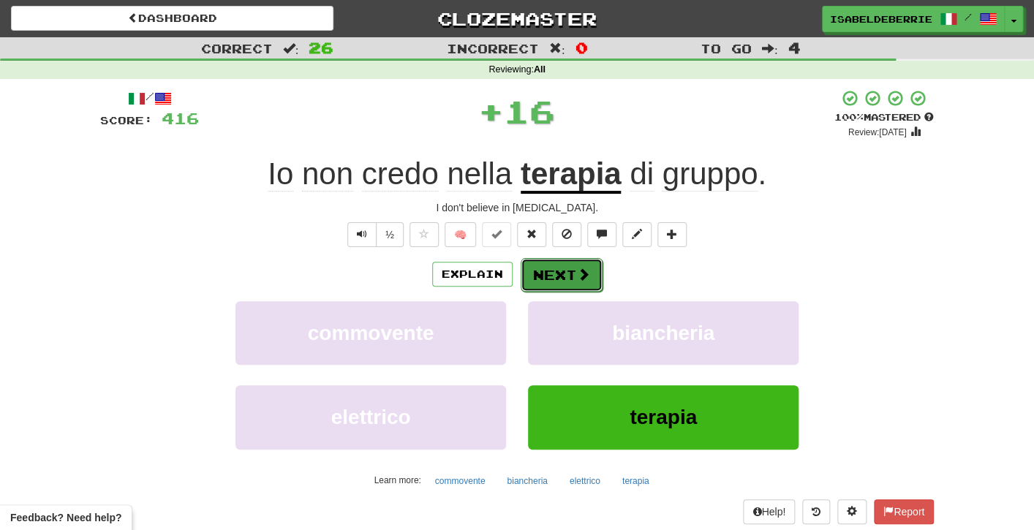
click at [530, 279] on button "Next" at bounding box center [562, 275] width 82 height 34
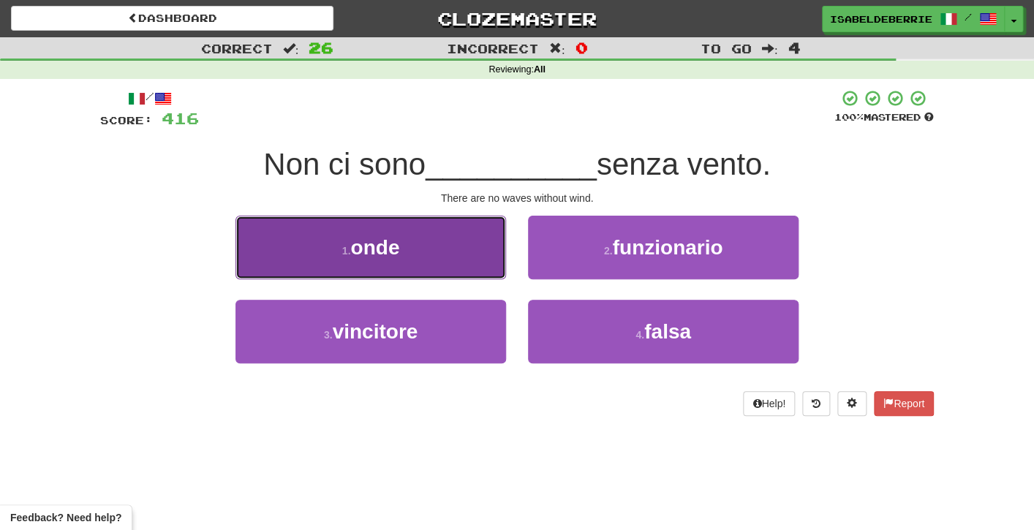
click at [489, 256] on button "1 . onde" at bounding box center [371, 248] width 271 height 64
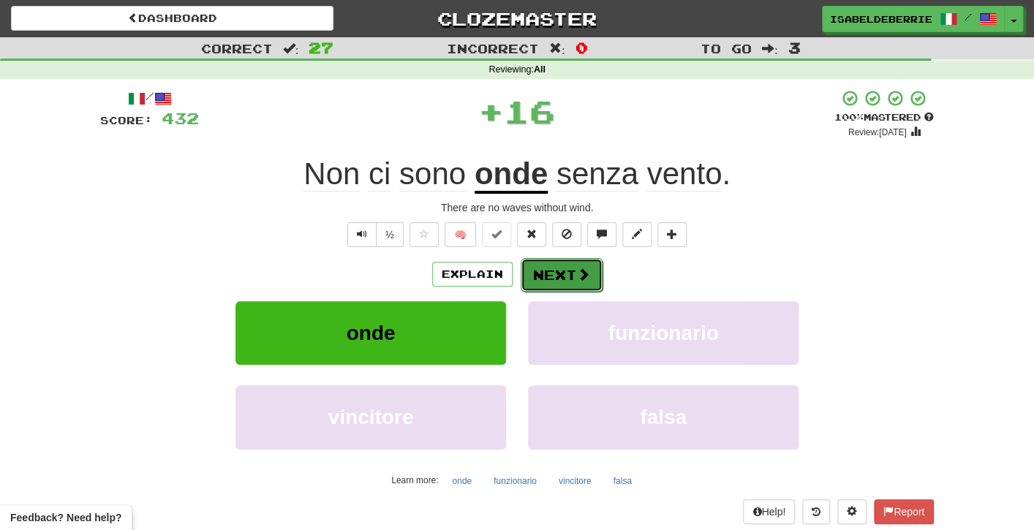
click at [538, 279] on button "Next" at bounding box center [562, 275] width 82 height 34
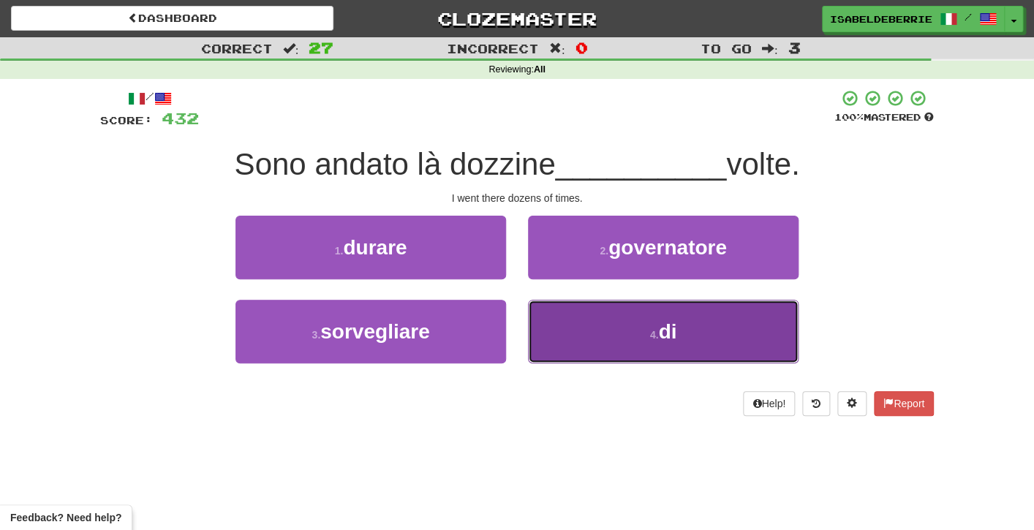
click at [552, 336] on button "4 . di" at bounding box center [663, 332] width 271 height 64
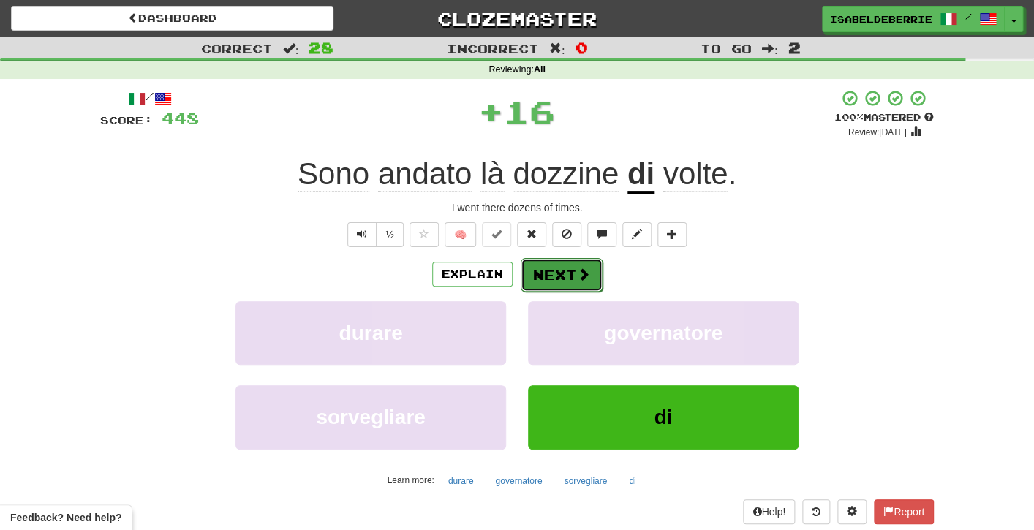
click at [533, 286] on button "Next" at bounding box center [562, 275] width 82 height 34
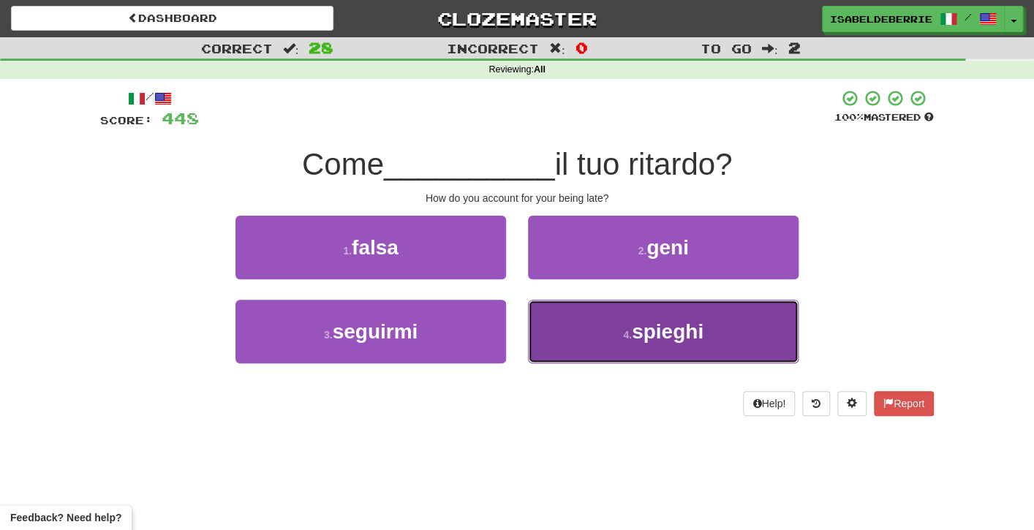
click at [549, 334] on button "4 . spieghi" at bounding box center [663, 332] width 271 height 64
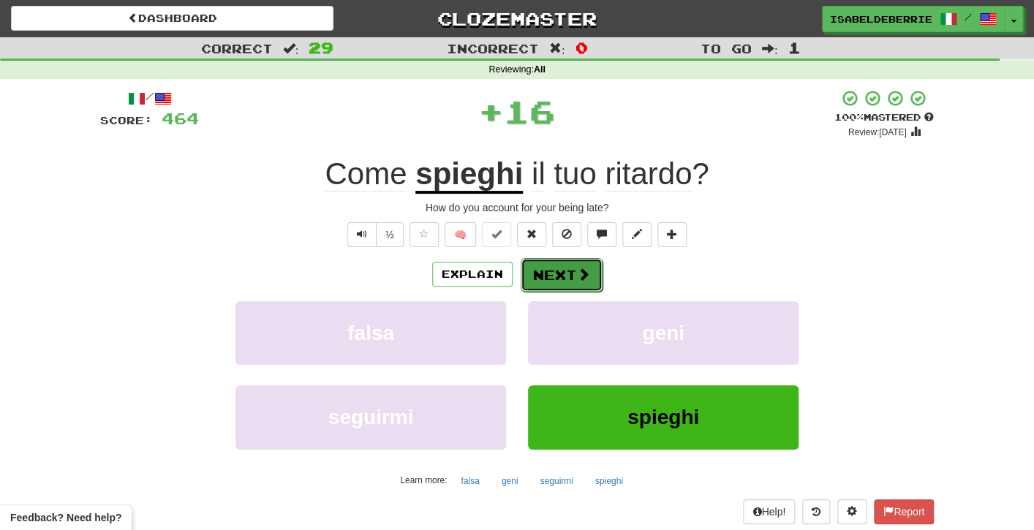
click at [533, 289] on button "Next" at bounding box center [562, 275] width 82 height 34
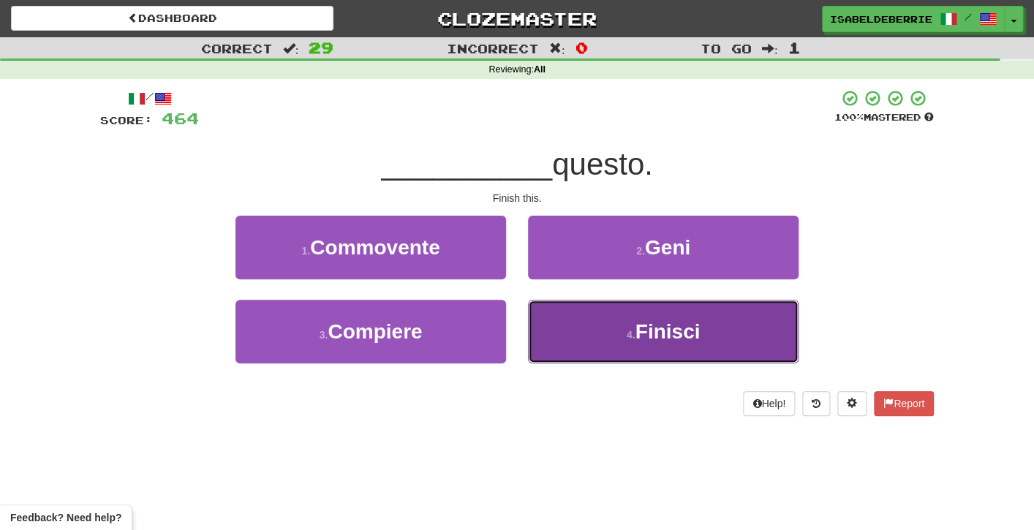
click at [558, 339] on button "4 . Finisci" at bounding box center [663, 332] width 271 height 64
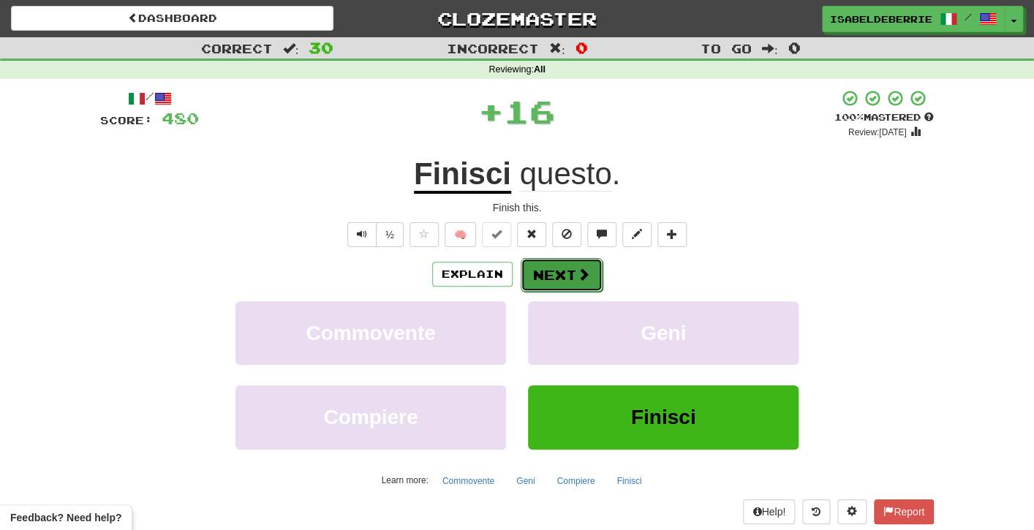
click at [535, 271] on button "Next" at bounding box center [562, 275] width 82 height 34
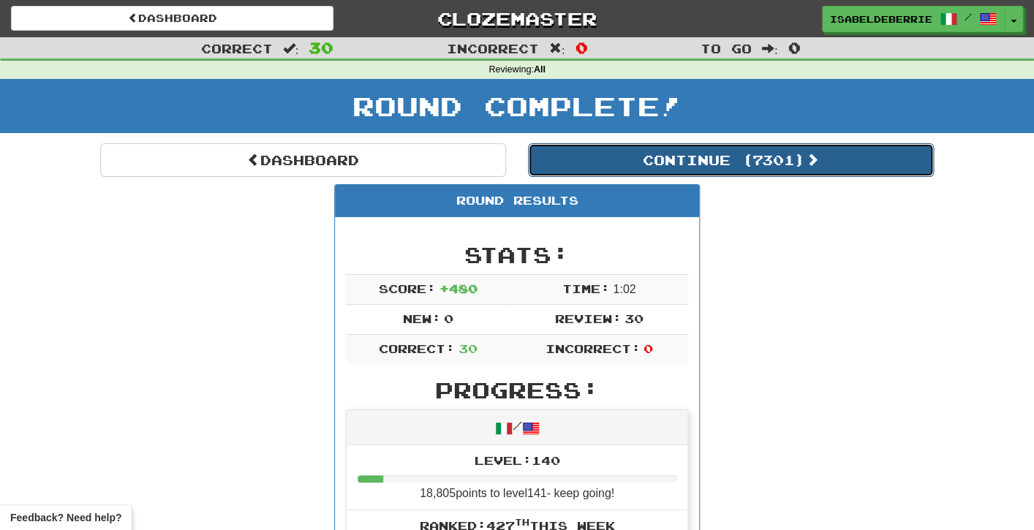
click at [588, 170] on button "Continue ( 7301 )" at bounding box center [731, 160] width 406 height 34
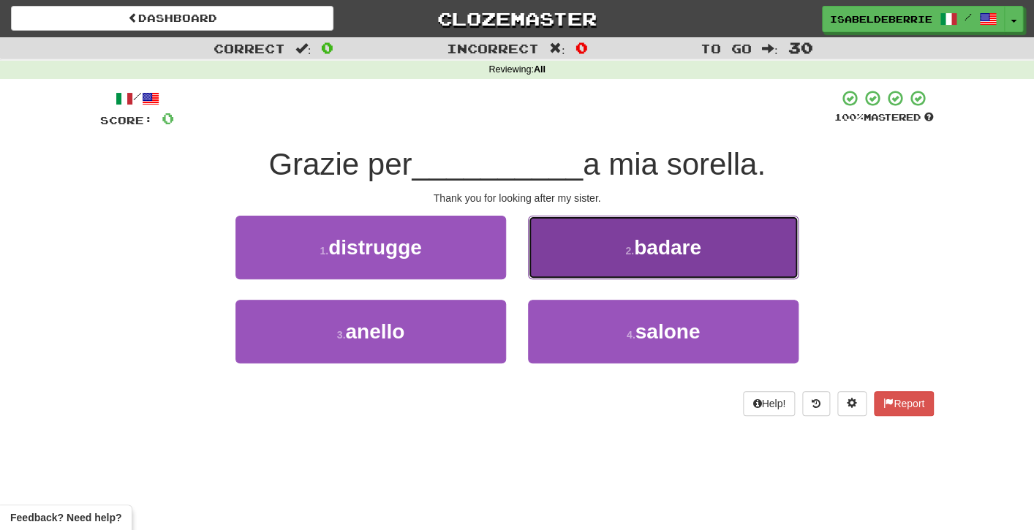
click at [545, 262] on button "2 . badare" at bounding box center [663, 248] width 271 height 64
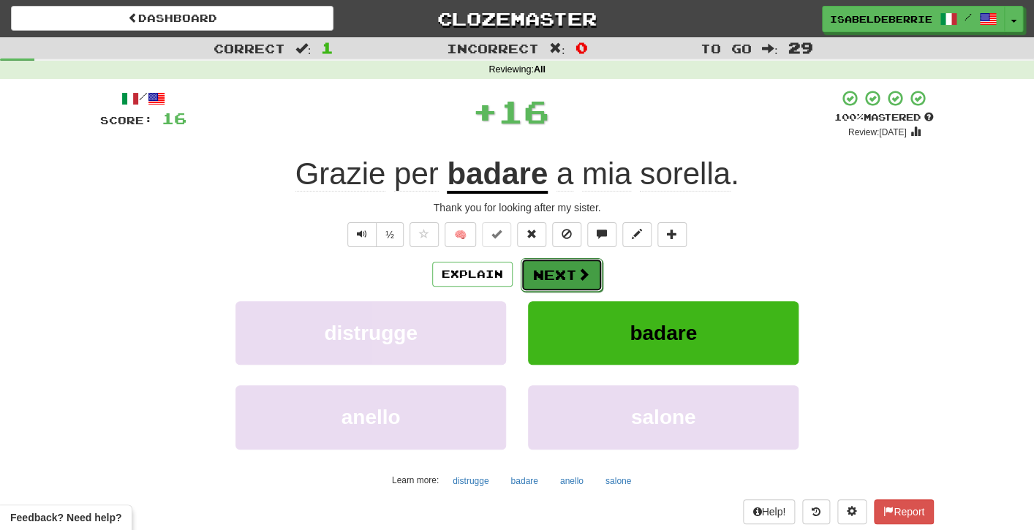
click at [530, 284] on button "Next" at bounding box center [562, 275] width 82 height 34
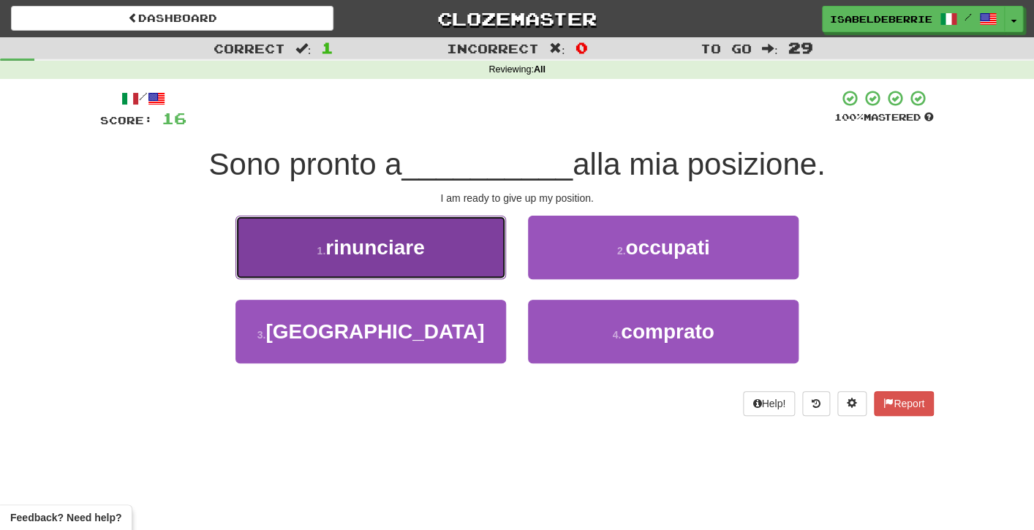
click at [494, 268] on button "1 . rinunciare" at bounding box center [371, 248] width 271 height 64
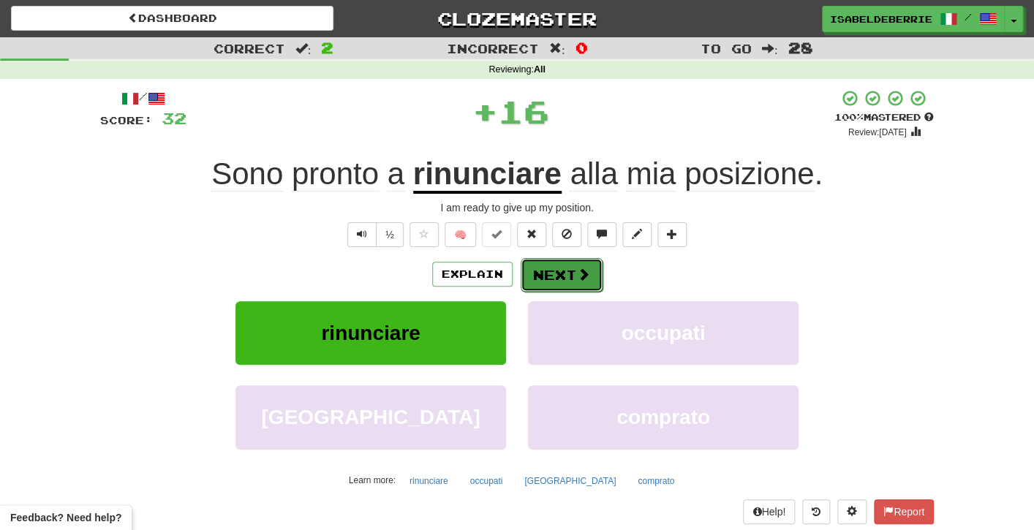
click at [532, 284] on button "Next" at bounding box center [562, 275] width 82 height 34
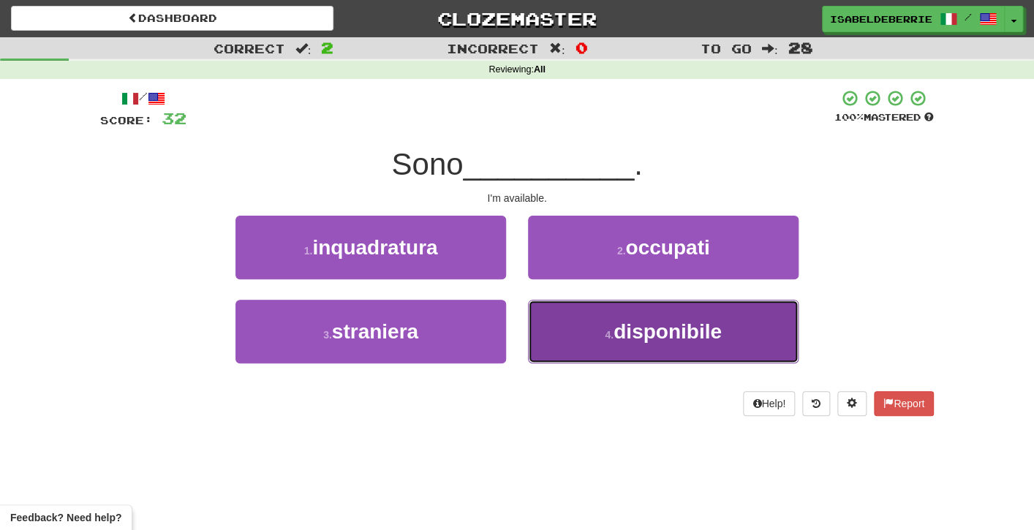
click at [538, 333] on button "4 . disponibile" at bounding box center [663, 332] width 271 height 64
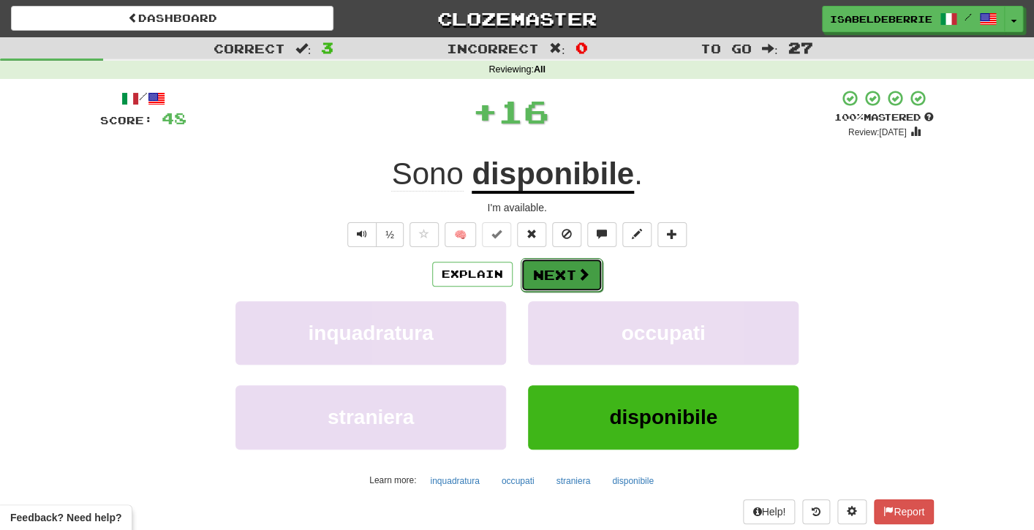
click at [531, 279] on button "Next" at bounding box center [562, 275] width 82 height 34
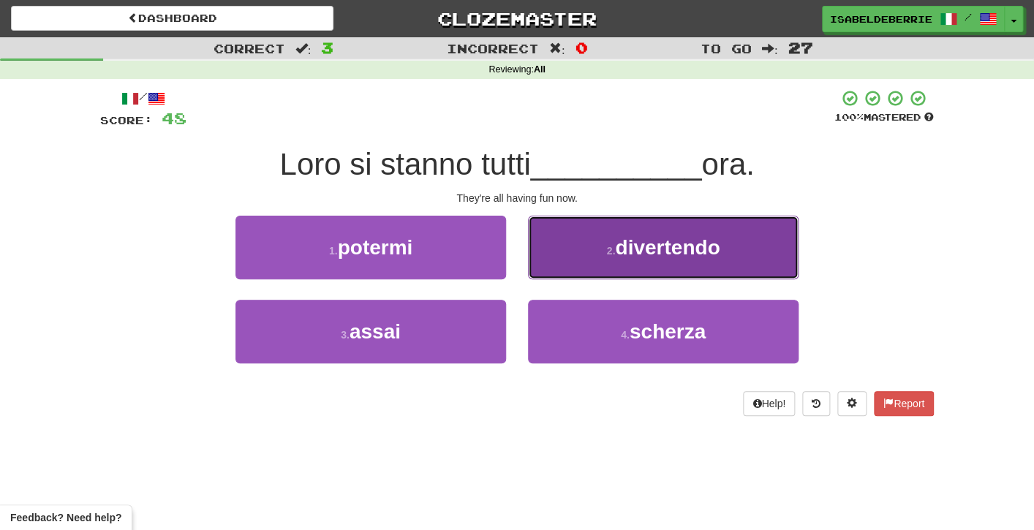
click at [549, 259] on button "2 . divertendo" at bounding box center [663, 248] width 271 height 64
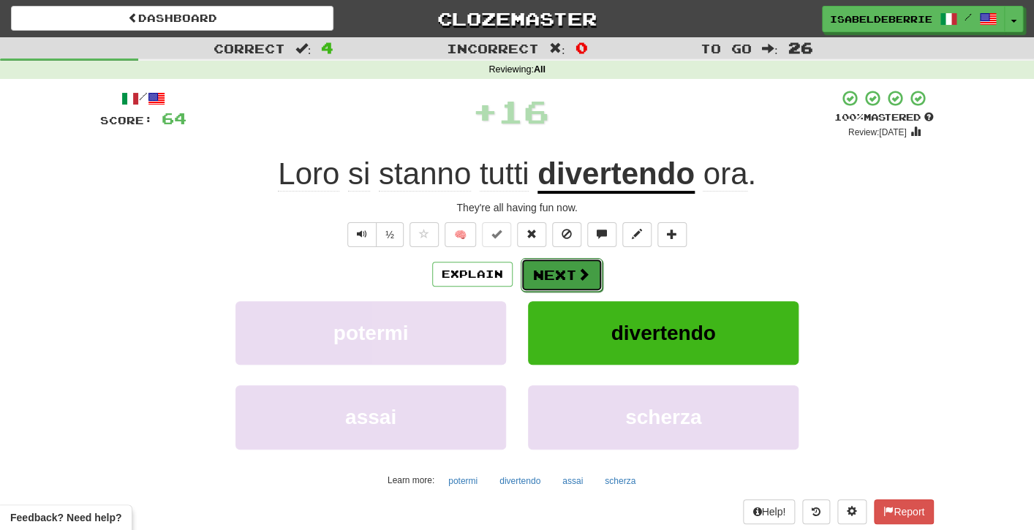
click at [527, 282] on button "Next" at bounding box center [562, 275] width 82 height 34
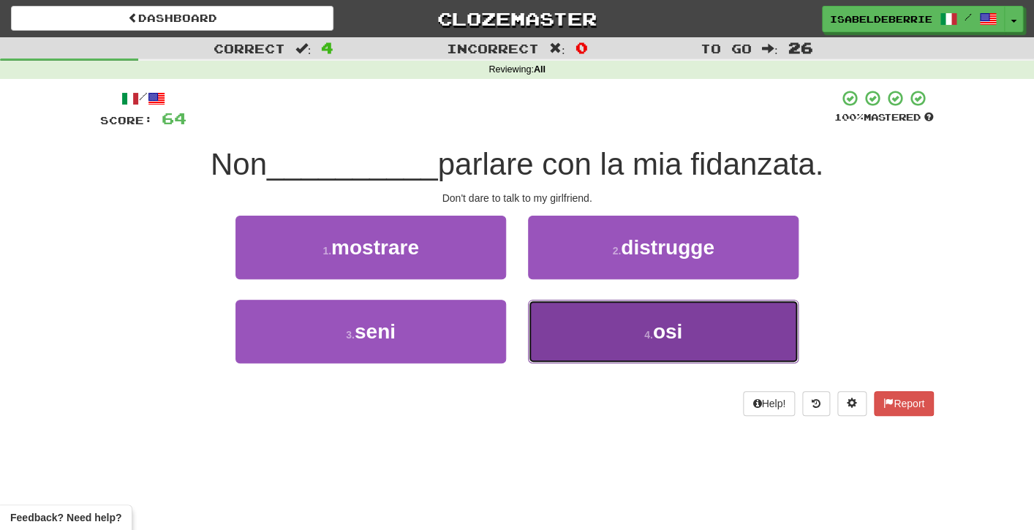
click at [549, 327] on button "4 . osi" at bounding box center [663, 332] width 271 height 64
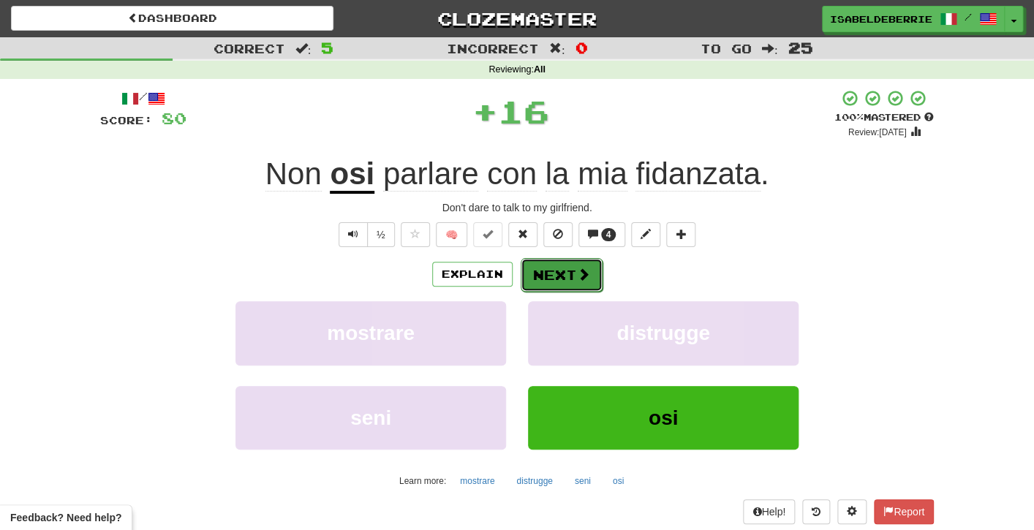
click at [538, 281] on button "Next" at bounding box center [562, 275] width 82 height 34
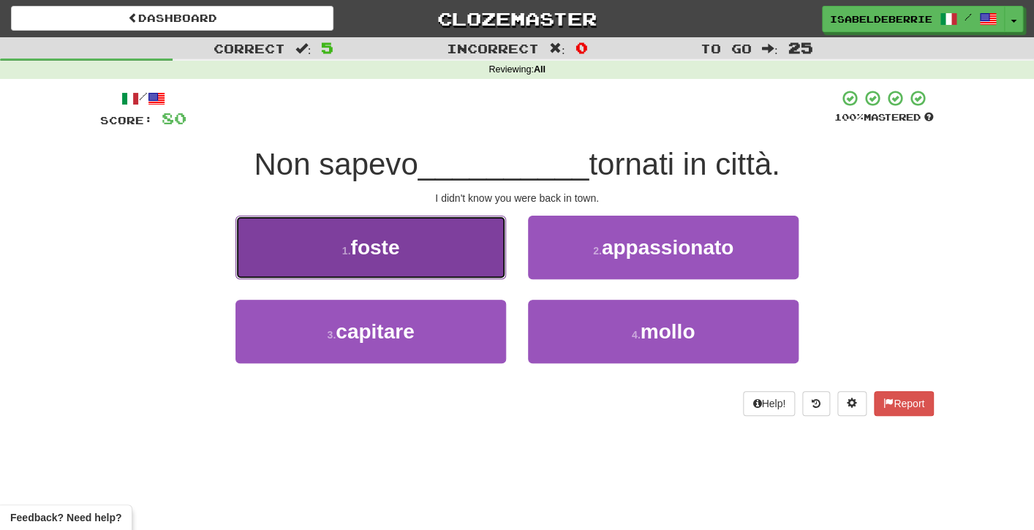
click at [494, 265] on button "1 . foste" at bounding box center [371, 248] width 271 height 64
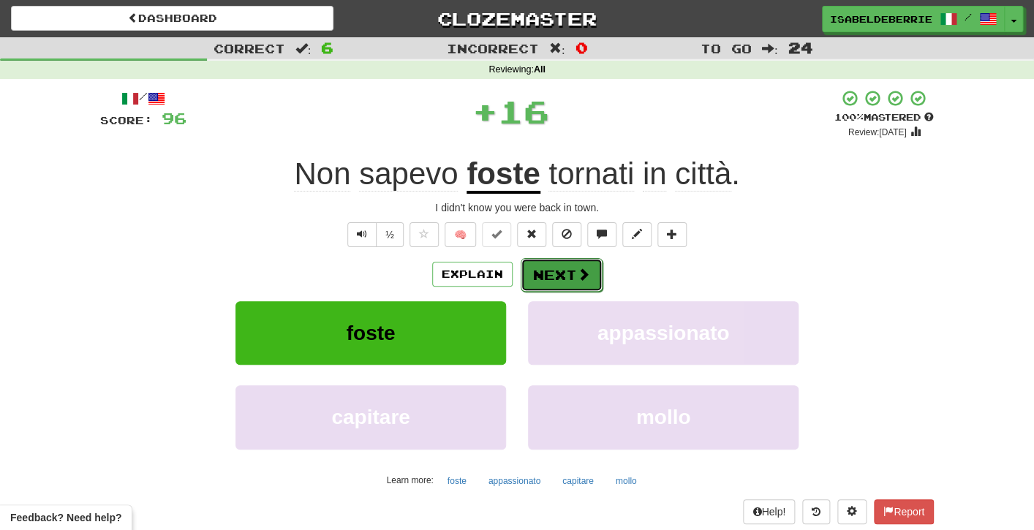
click at [530, 282] on button "Next" at bounding box center [562, 275] width 82 height 34
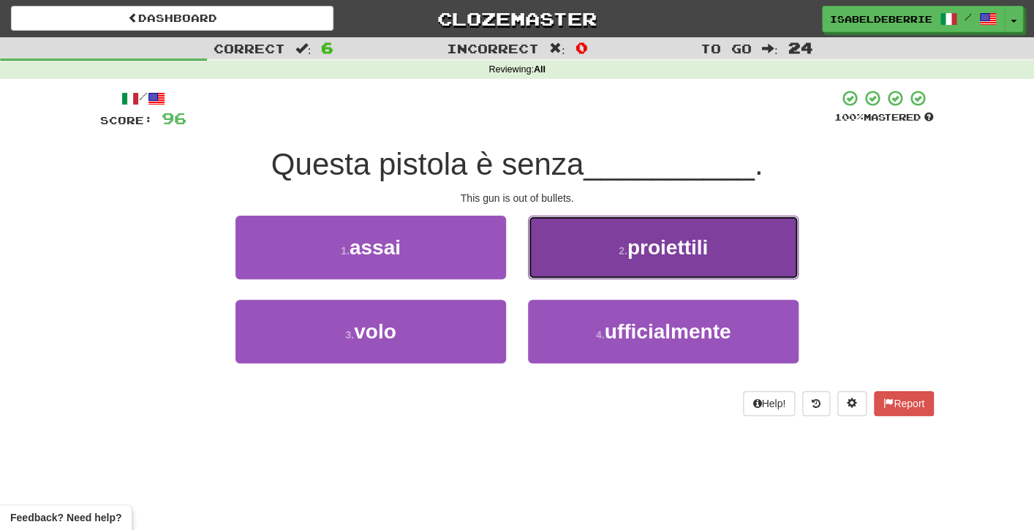
click at [543, 271] on button "2 . proiettili" at bounding box center [663, 248] width 271 height 64
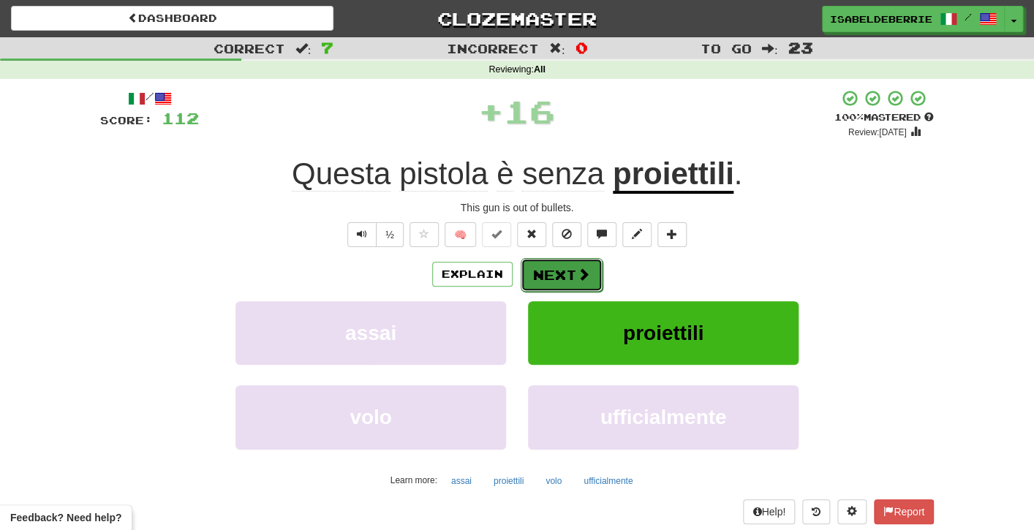
click at [526, 286] on button "Next" at bounding box center [562, 275] width 82 height 34
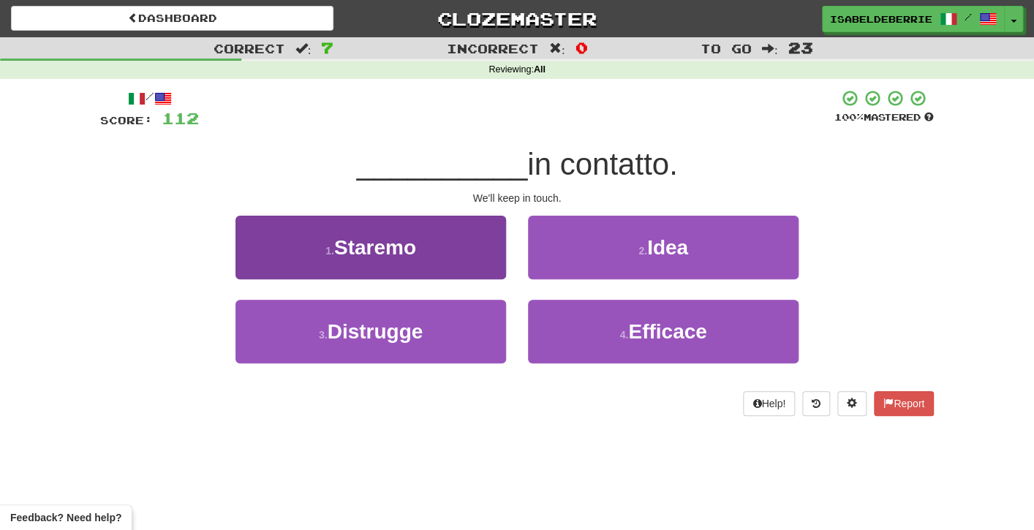
drag, startPoint x: 511, startPoint y: 307, endPoint x: 489, endPoint y: 271, distance: 43.0
click at [489, 271] on div "1 . Staremo 2 . Idea 3 . Distrugge 4 . Efficace" at bounding box center [517, 300] width 856 height 169
click at [494, 257] on button "1 . Staremo" at bounding box center [371, 248] width 271 height 64
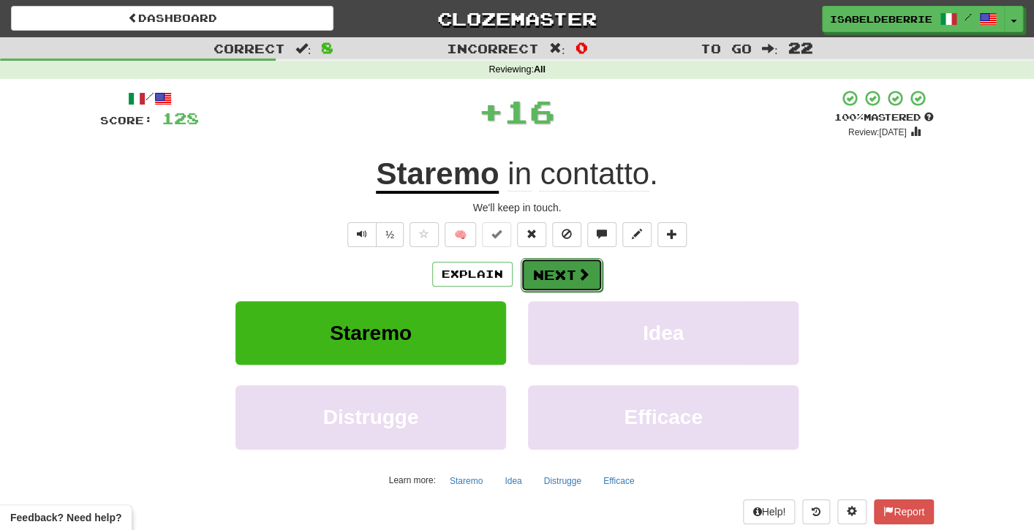
click at [527, 282] on button "Next" at bounding box center [562, 275] width 82 height 34
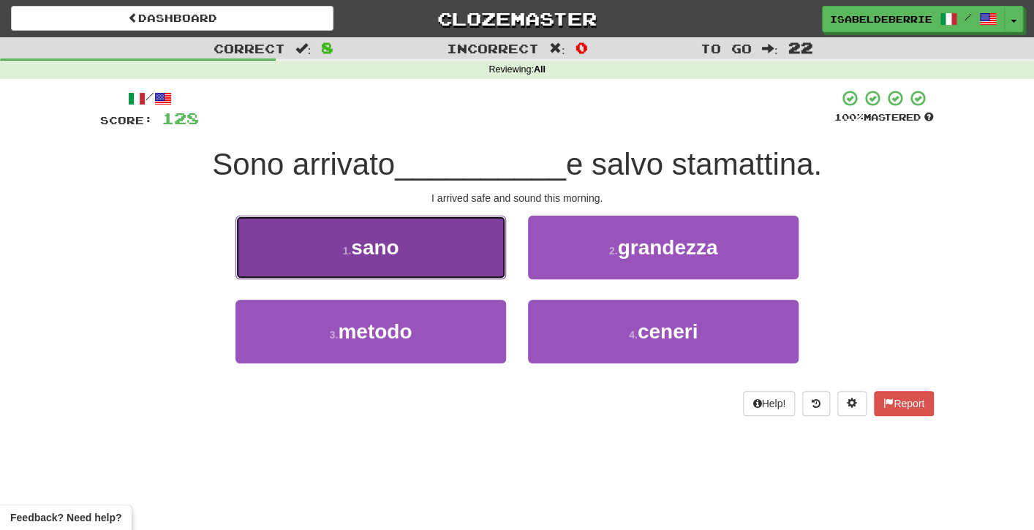
click at [497, 272] on button "1 . sano" at bounding box center [371, 248] width 271 height 64
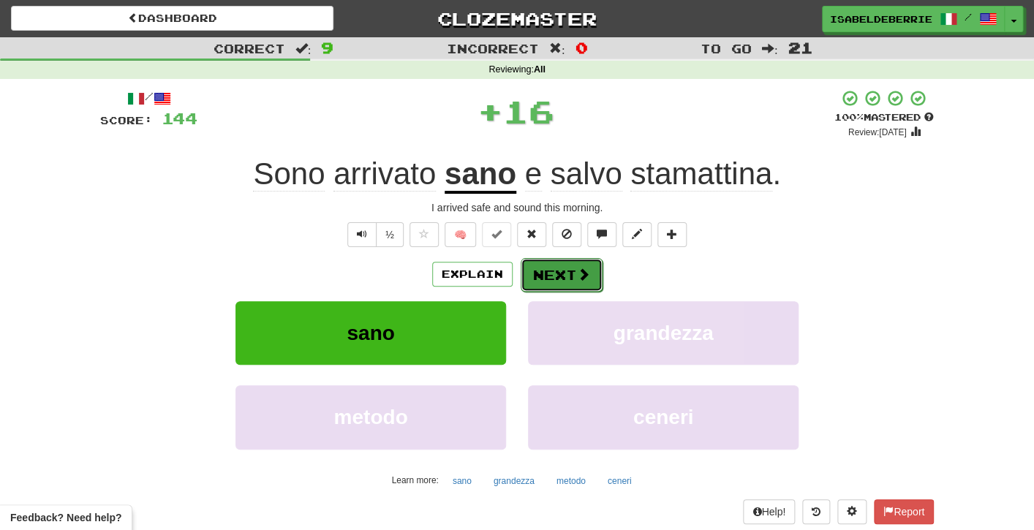
click at [530, 277] on button "Next" at bounding box center [562, 275] width 82 height 34
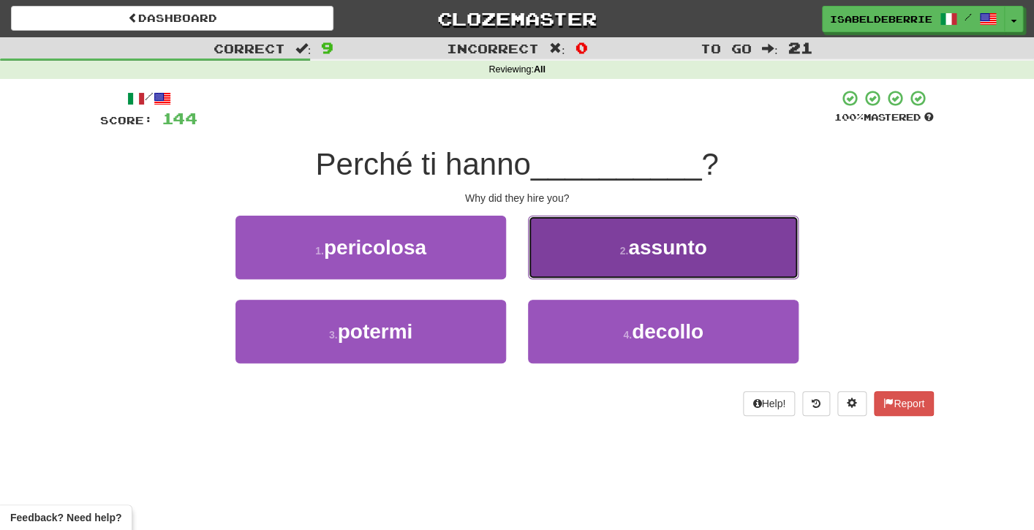
click at [537, 271] on button "2 . assunto" at bounding box center [663, 248] width 271 height 64
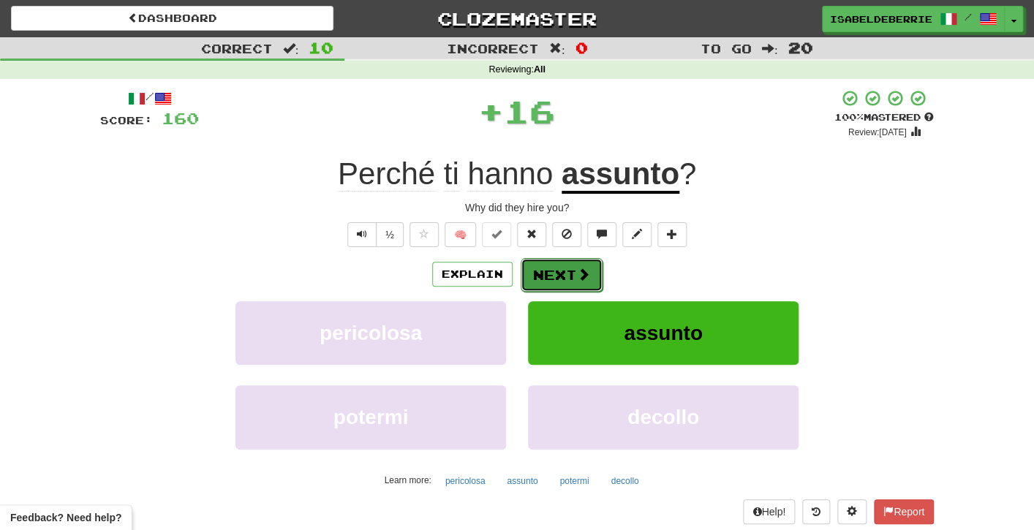
click at [530, 290] on button "Next" at bounding box center [562, 275] width 82 height 34
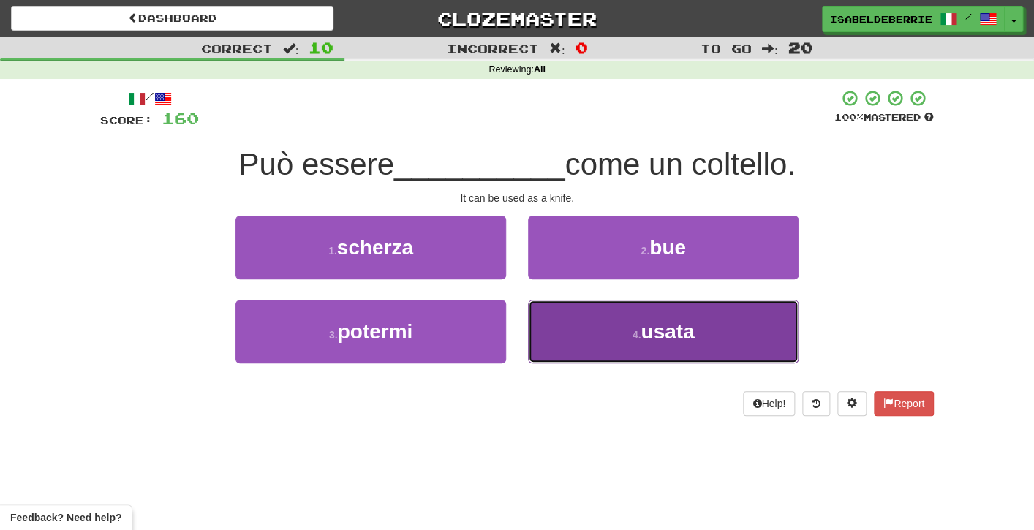
click at [715, 326] on button "4 . usata" at bounding box center [663, 332] width 271 height 64
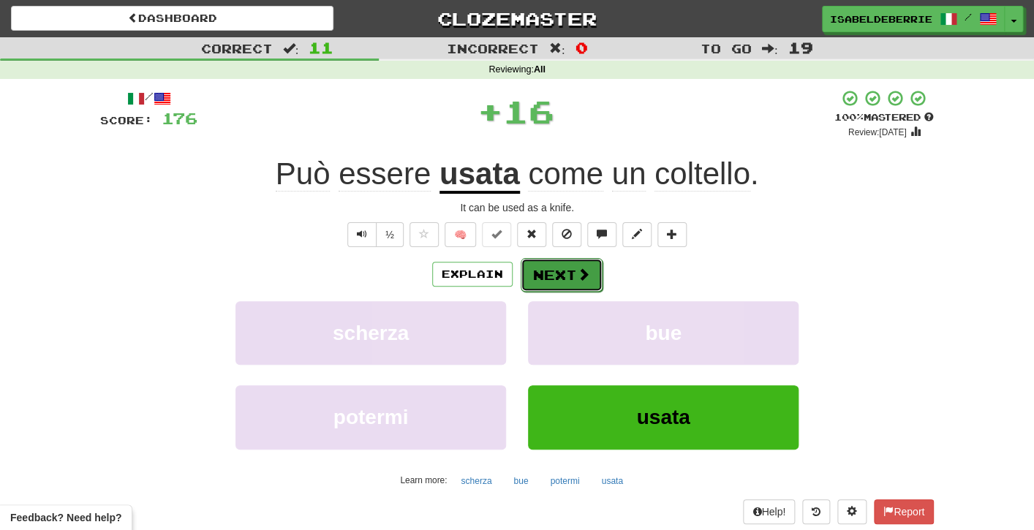
click at [581, 276] on span at bounding box center [583, 274] width 13 height 13
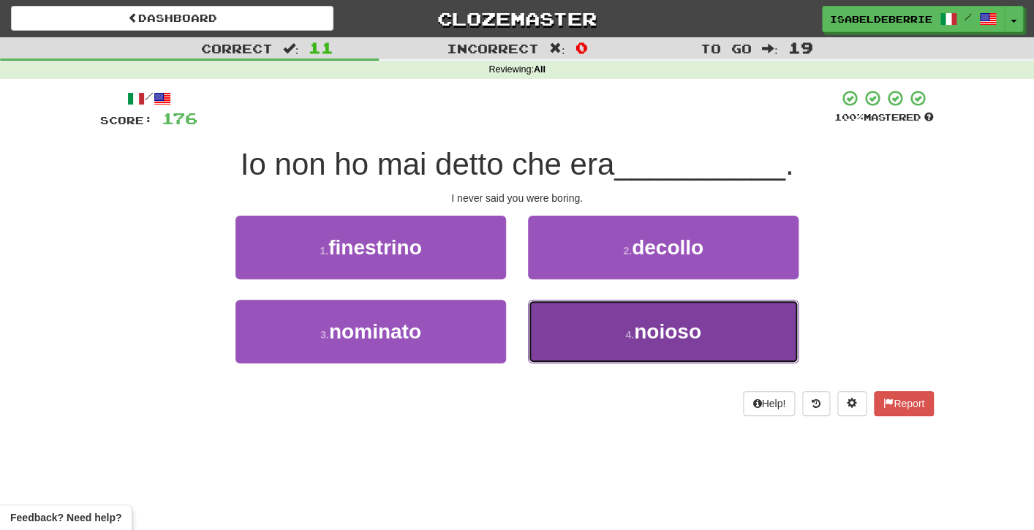
click at [587, 331] on button "4 . noioso" at bounding box center [663, 332] width 271 height 64
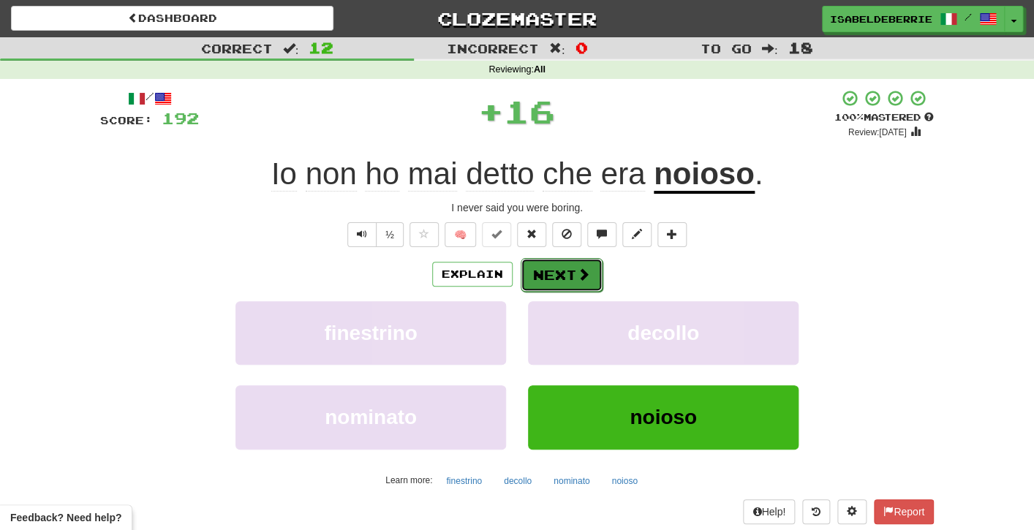
click at [592, 279] on button "Next" at bounding box center [562, 275] width 82 height 34
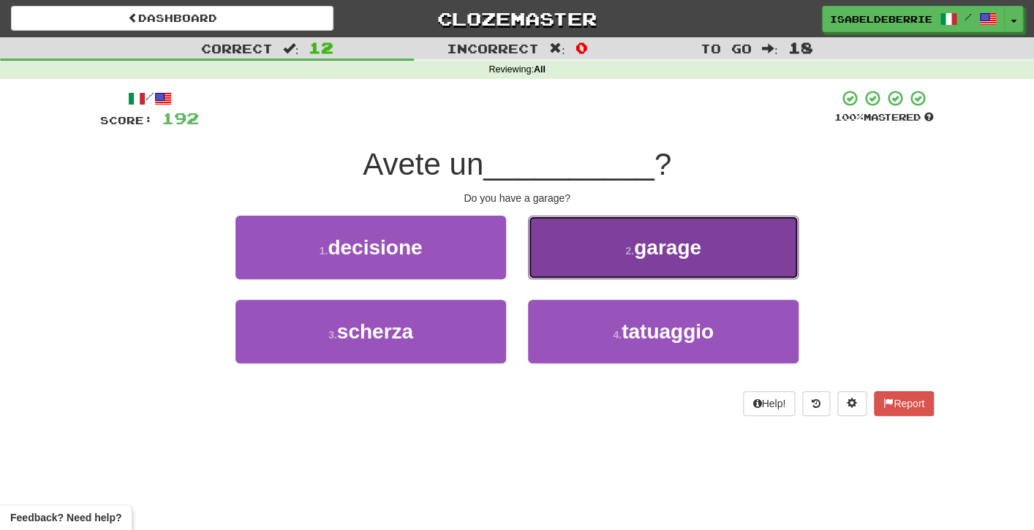
click at [561, 257] on button "2 . garage" at bounding box center [663, 248] width 271 height 64
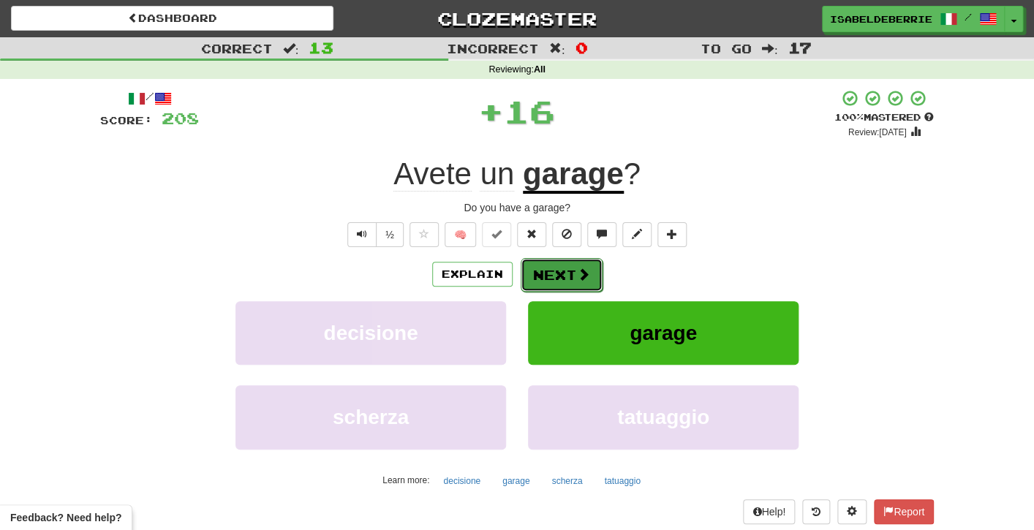
click at [571, 287] on button "Next" at bounding box center [562, 275] width 82 height 34
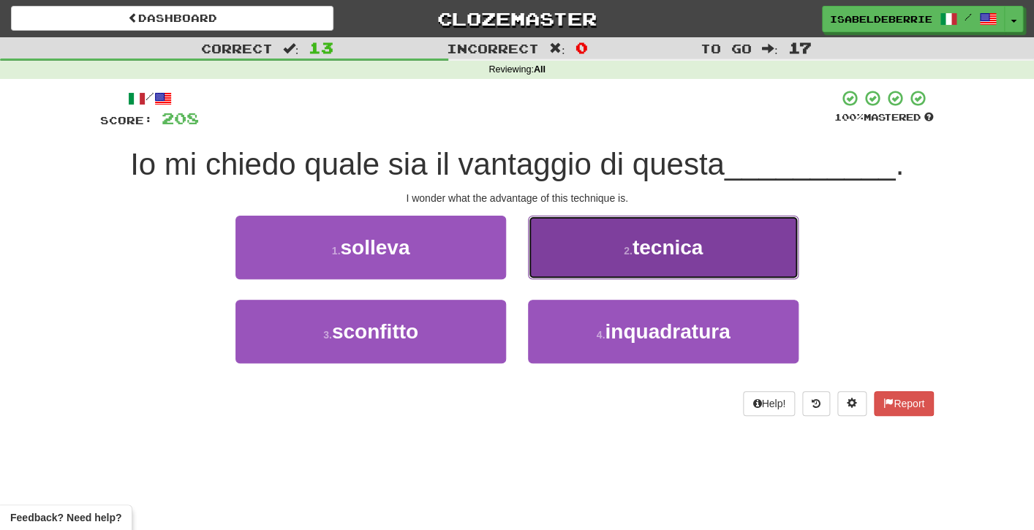
click at [546, 263] on button "2 . tecnica" at bounding box center [663, 248] width 271 height 64
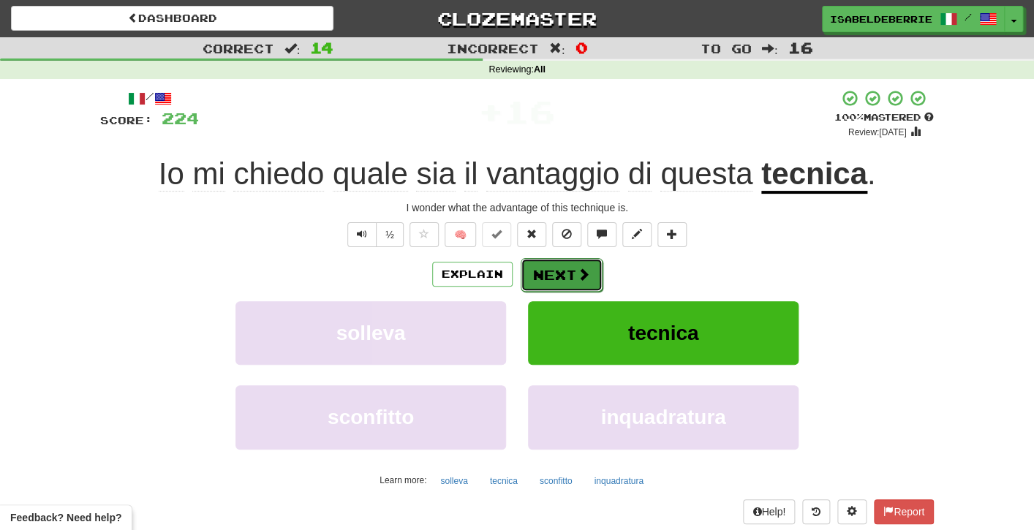
click at [533, 282] on button "Next" at bounding box center [562, 275] width 82 height 34
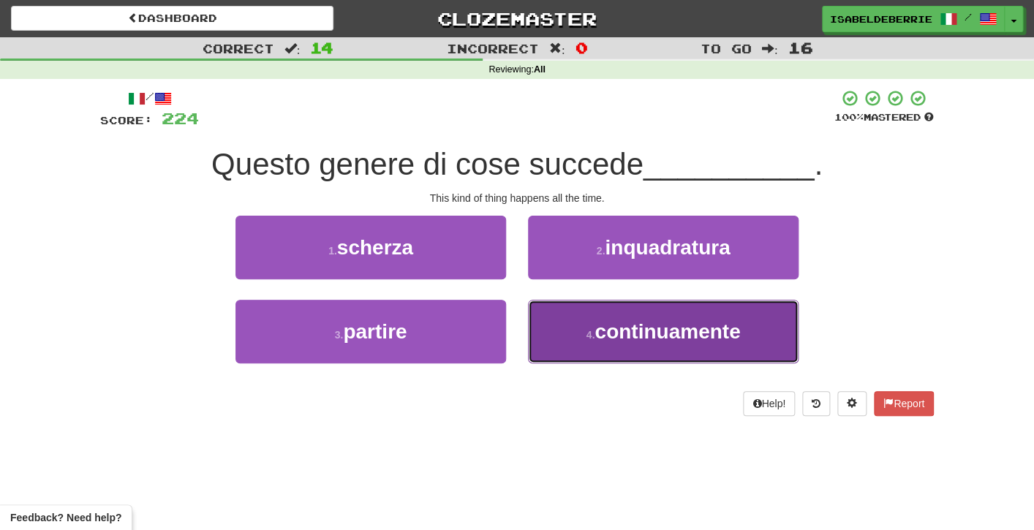
click at [558, 336] on button "4 . continuamente" at bounding box center [663, 332] width 271 height 64
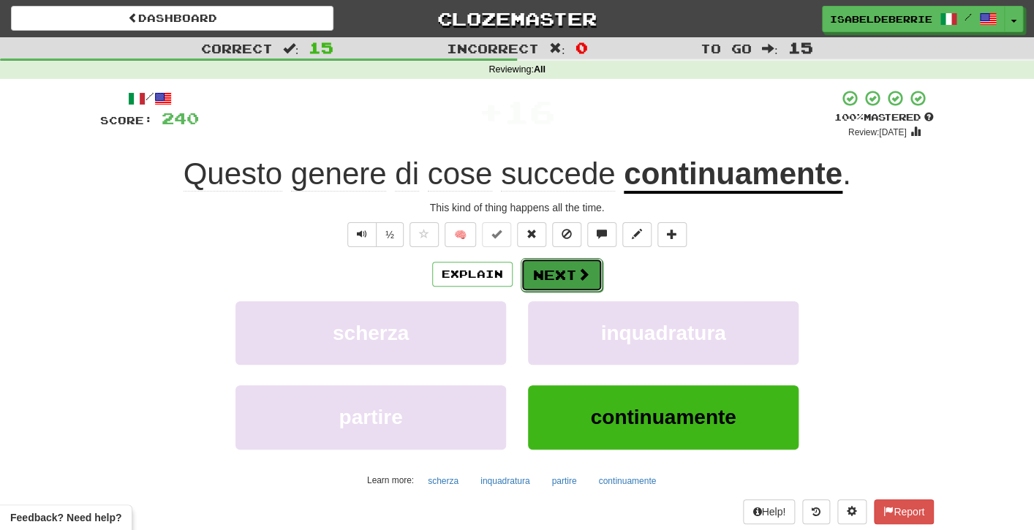
click at [533, 281] on button "Next" at bounding box center [562, 275] width 82 height 34
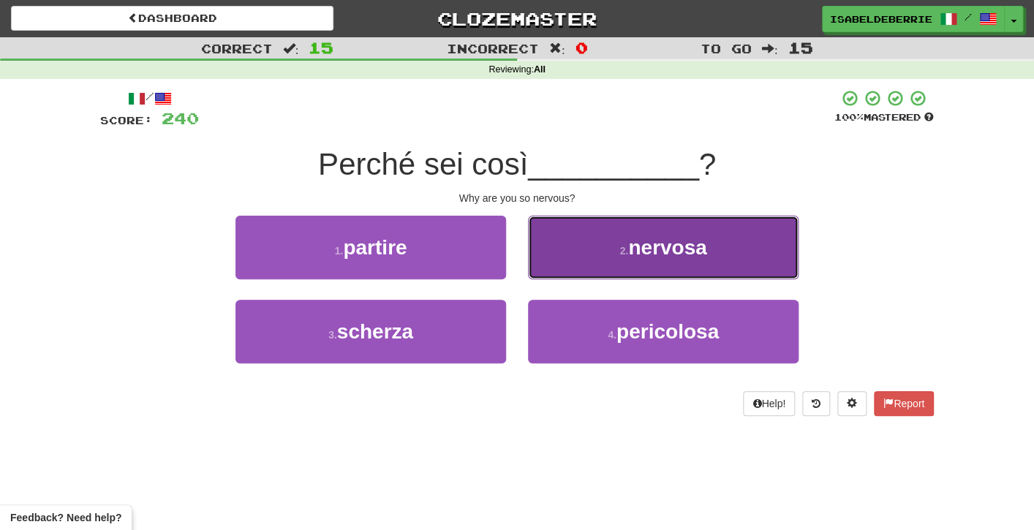
click at [554, 260] on button "2 . nervosa" at bounding box center [663, 248] width 271 height 64
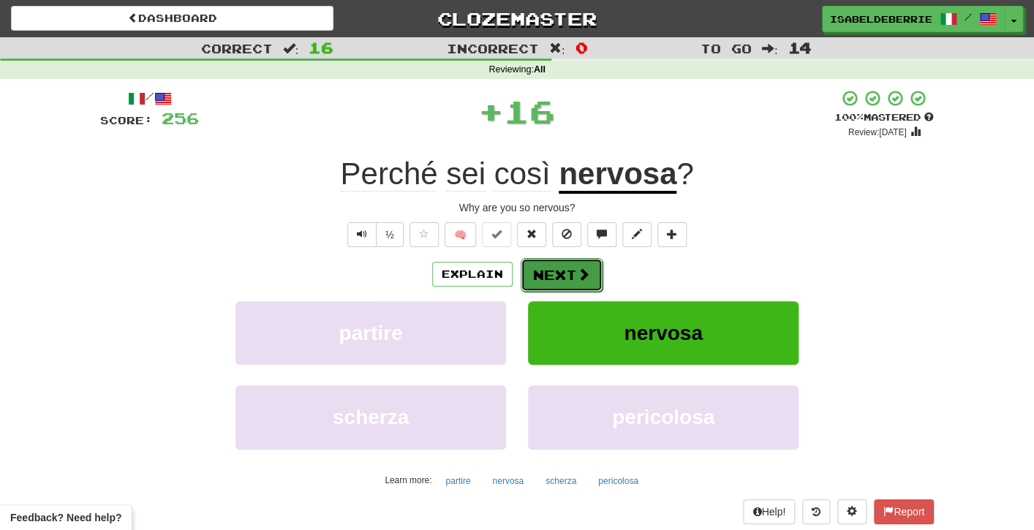
click at [534, 278] on button "Next" at bounding box center [562, 275] width 82 height 34
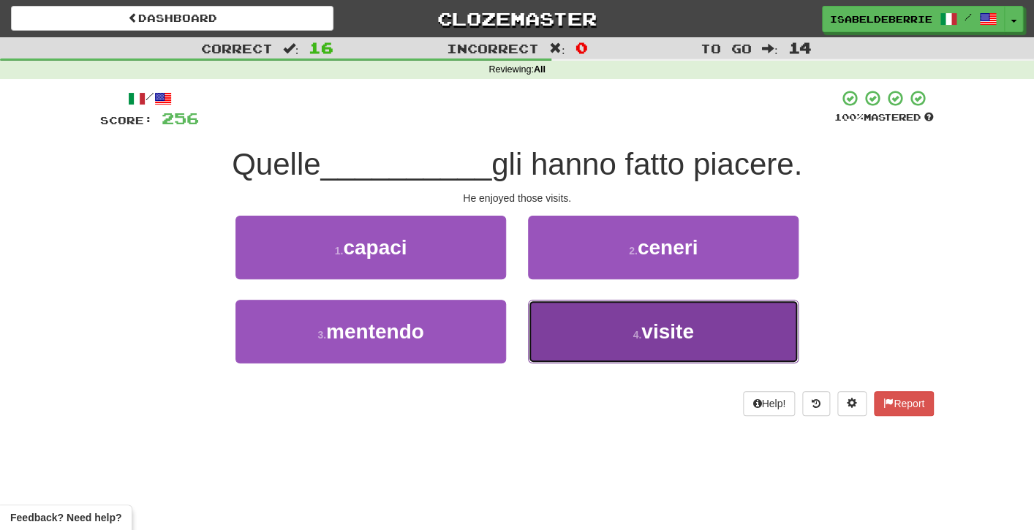
click at [557, 355] on button "4 . visite" at bounding box center [663, 332] width 271 height 64
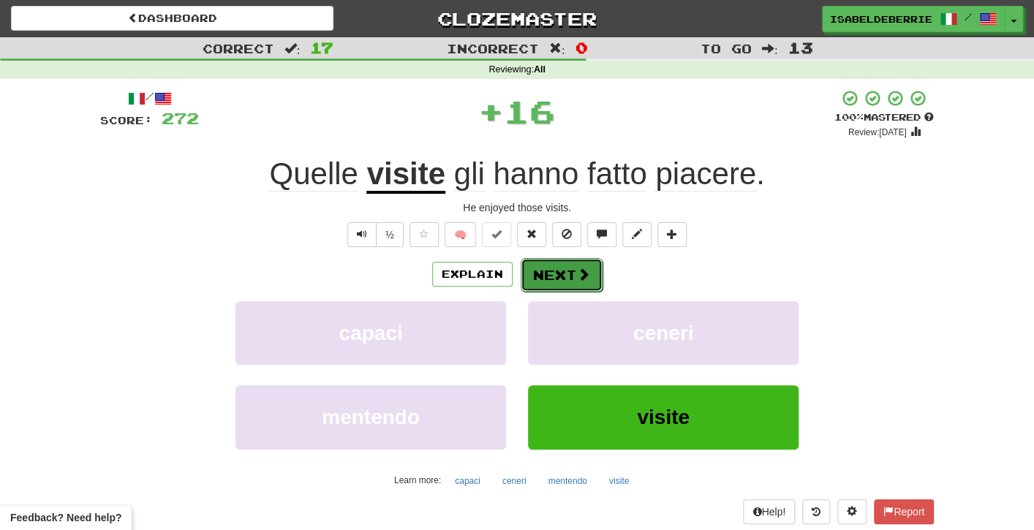
click at [530, 285] on button "Next" at bounding box center [562, 275] width 82 height 34
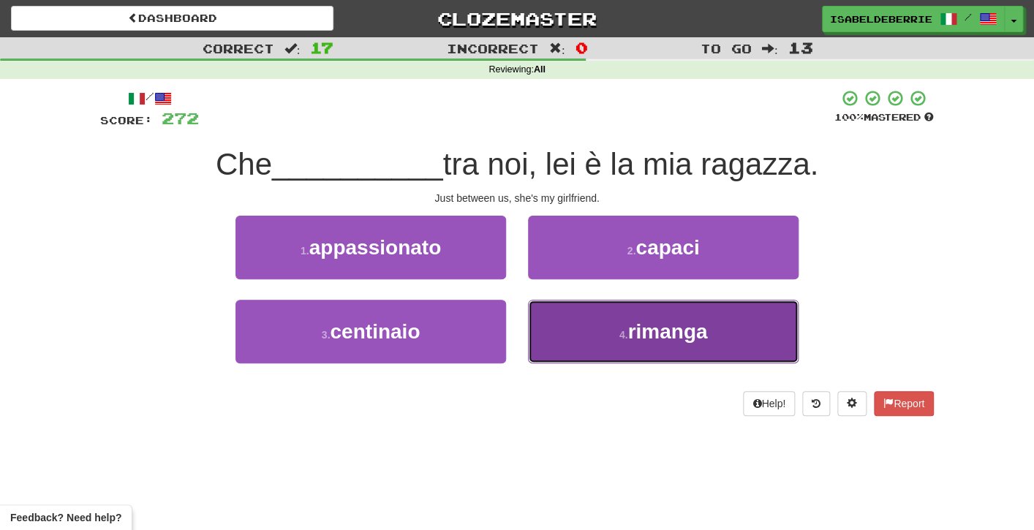
click at [536, 341] on button "4 . rimanga" at bounding box center [663, 332] width 271 height 64
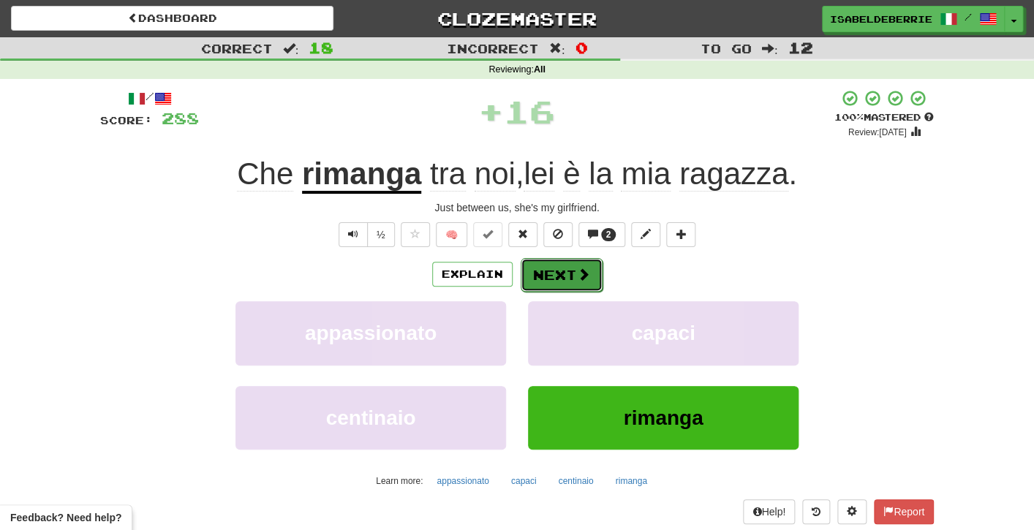
click at [529, 279] on button "Next" at bounding box center [562, 275] width 82 height 34
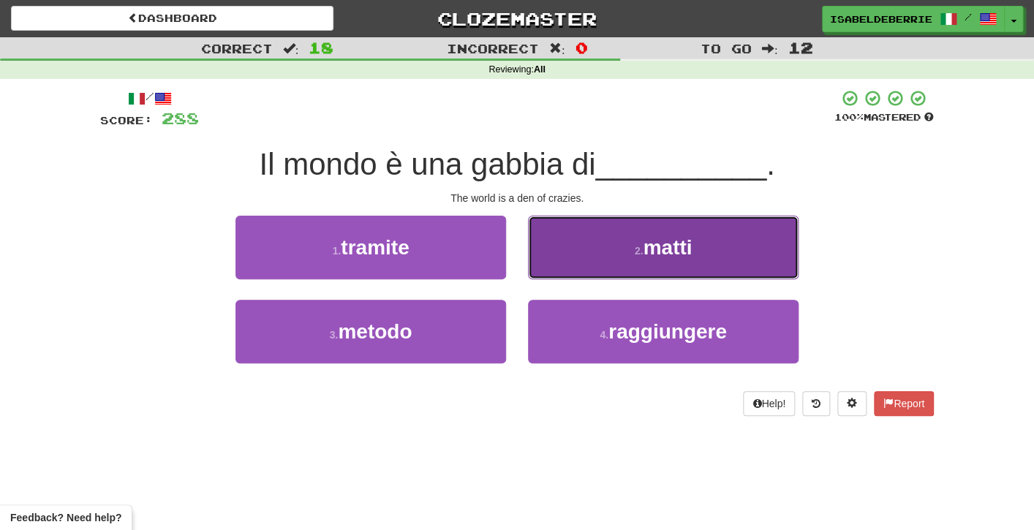
click at [537, 266] on button "2 . matti" at bounding box center [663, 248] width 271 height 64
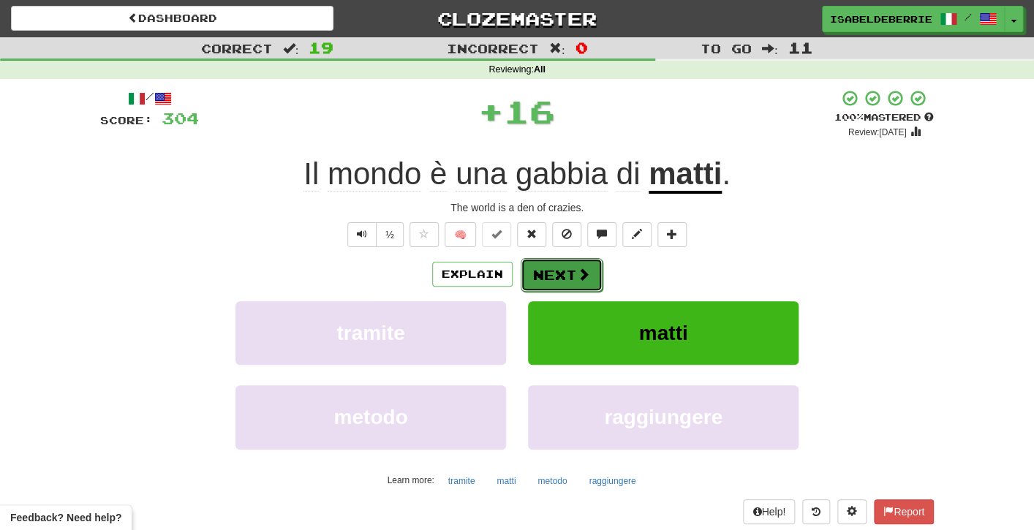
click at [527, 289] on button "Next" at bounding box center [562, 275] width 82 height 34
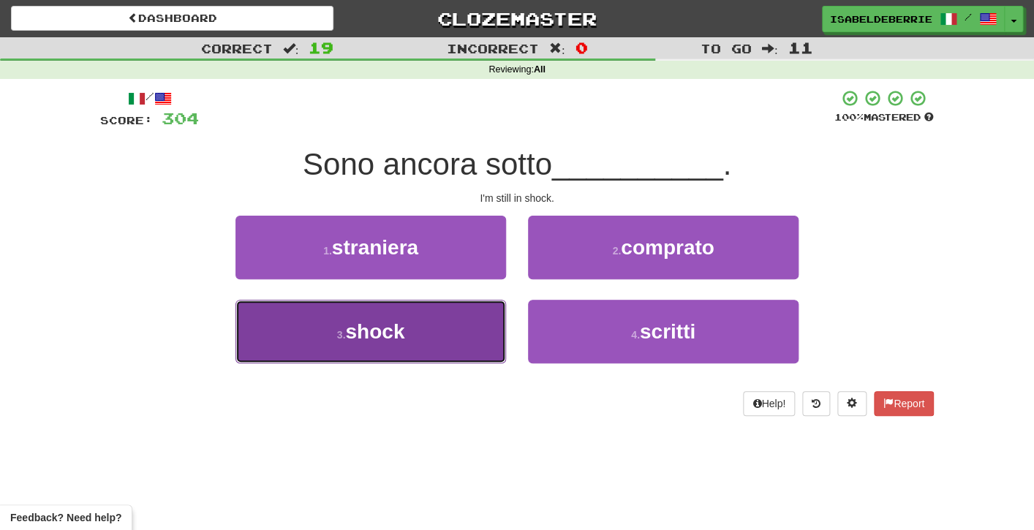
click at [488, 338] on button "3 . shock" at bounding box center [371, 332] width 271 height 64
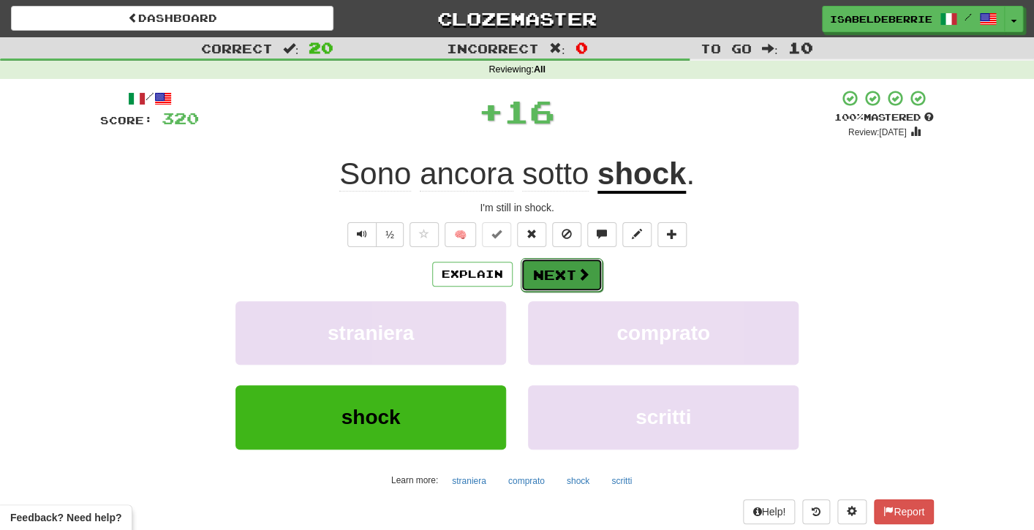
click at [528, 287] on button "Next" at bounding box center [562, 275] width 82 height 34
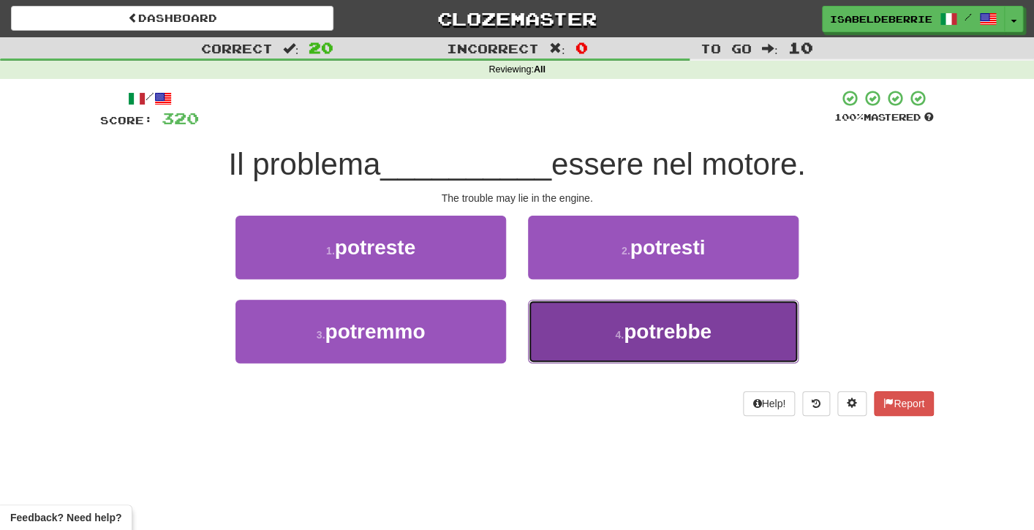
click at [563, 350] on button "4 . potrebbe" at bounding box center [663, 332] width 271 height 64
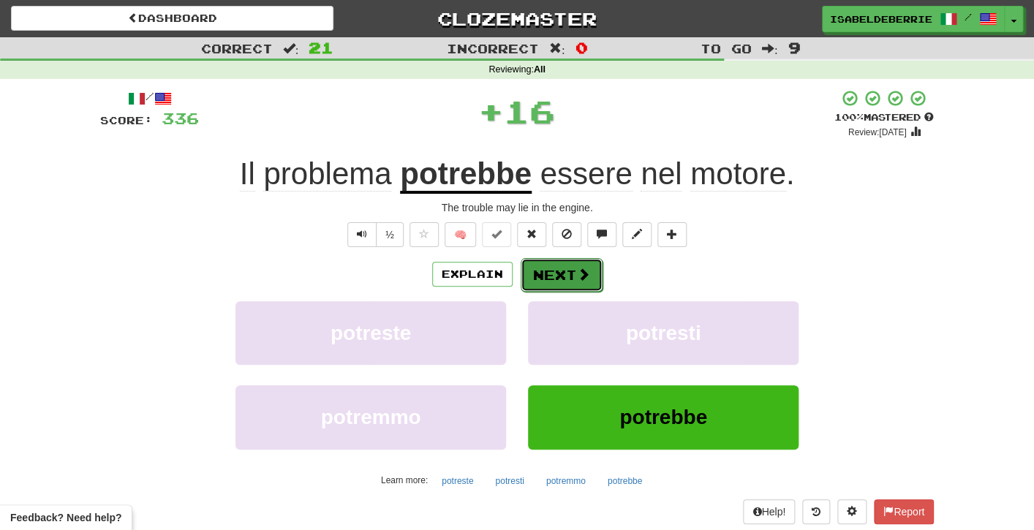
click at [532, 285] on button "Next" at bounding box center [562, 275] width 82 height 34
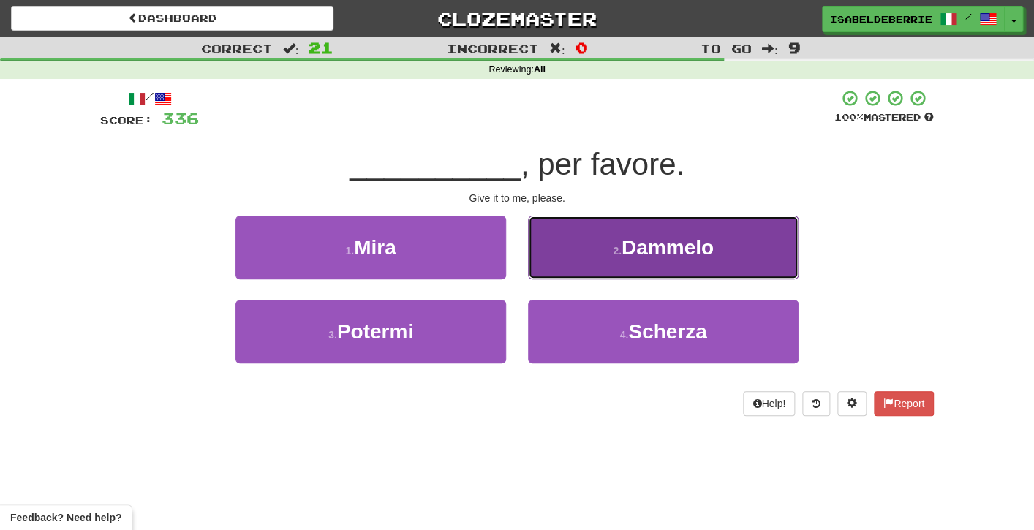
click at [553, 263] on button "2 . Dammelo" at bounding box center [663, 248] width 271 height 64
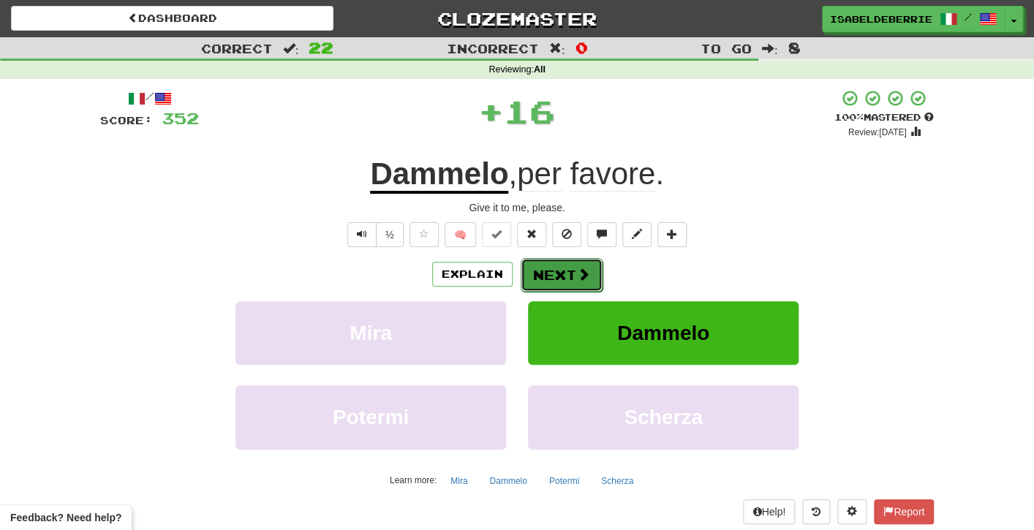
click at [541, 278] on button "Next" at bounding box center [562, 275] width 82 height 34
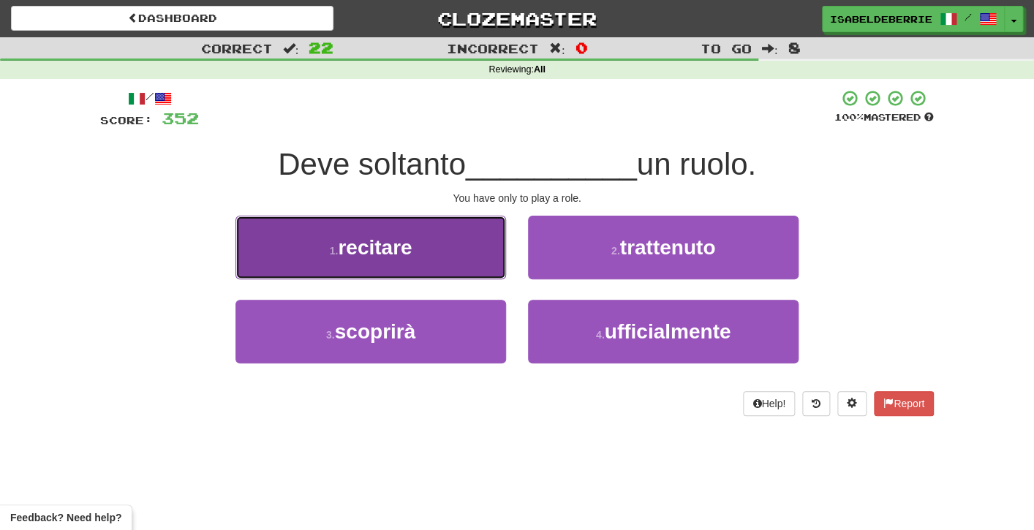
click at [486, 266] on button "1 . recitare" at bounding box center [371, 248] width 271 height 64
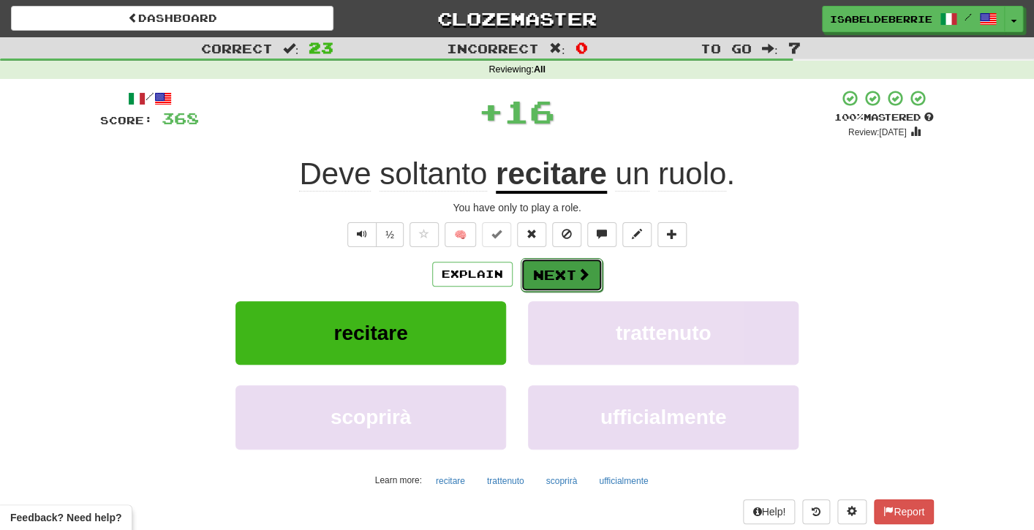
click at [527, 278] on button "Next" at bounding box center [562, 275] width 82 height 34
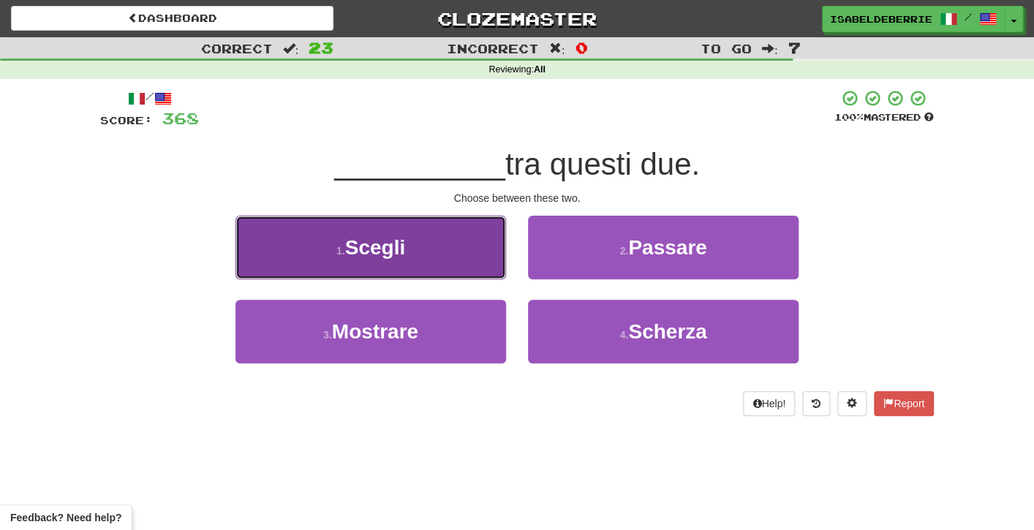
click at [486, 264] on button "1 . Scegli" at bounding box center [371, 248] width 271 height 64
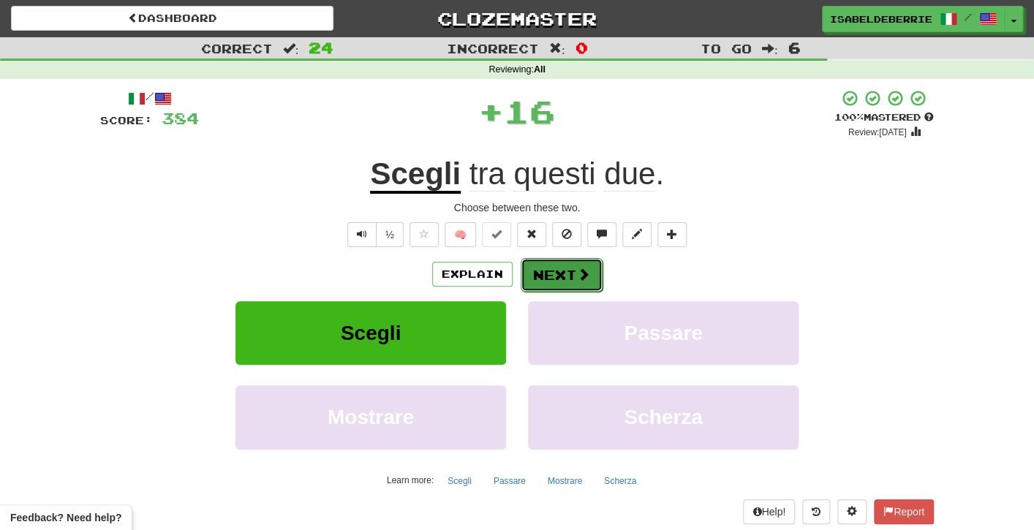
click at [531, 283] on button "Next" at bounding box center [562, 275] width 82 height 34
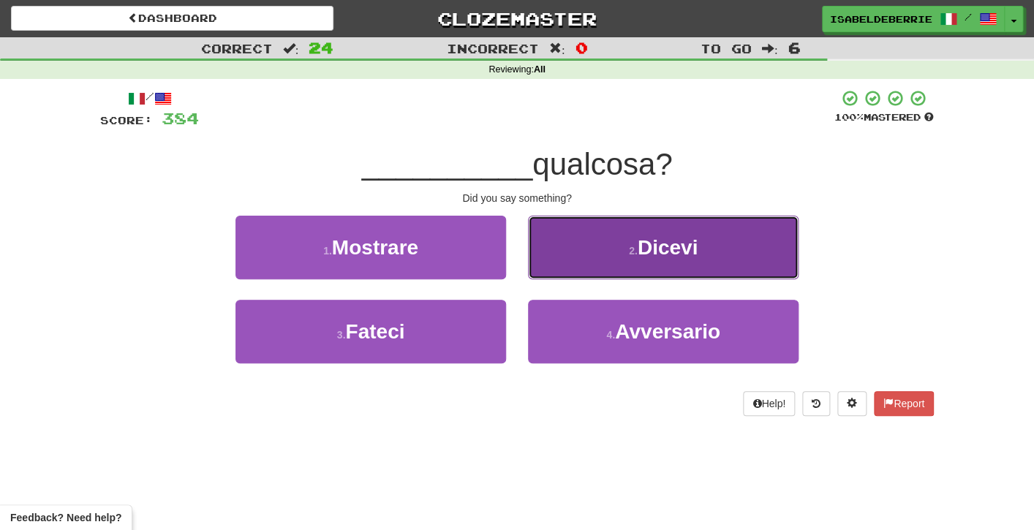
click at [565, 255] on button "2 . Dicevi" at bounding box center [663, 248] width 271 height 64
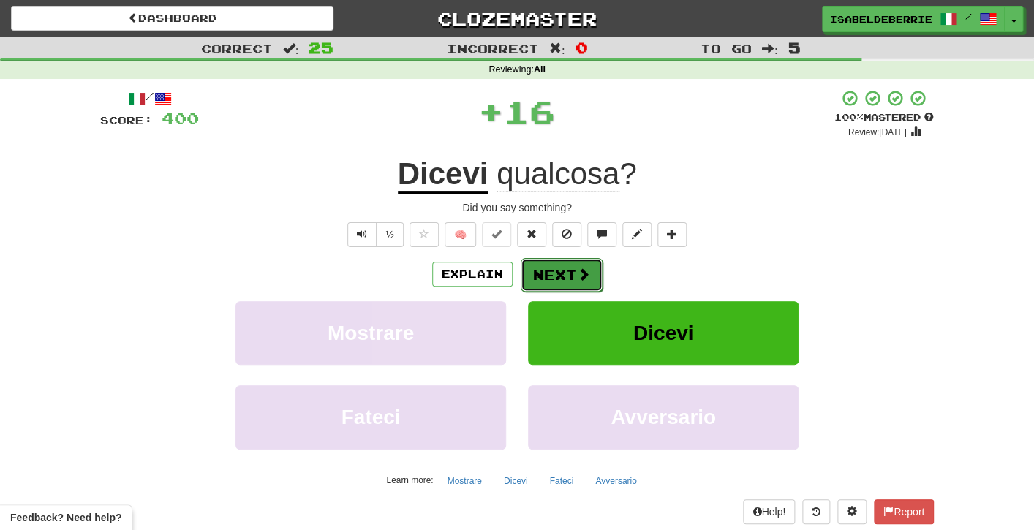
click at [537, 280] on button "Next" at bounding box center [562, 275] width 82 height 34
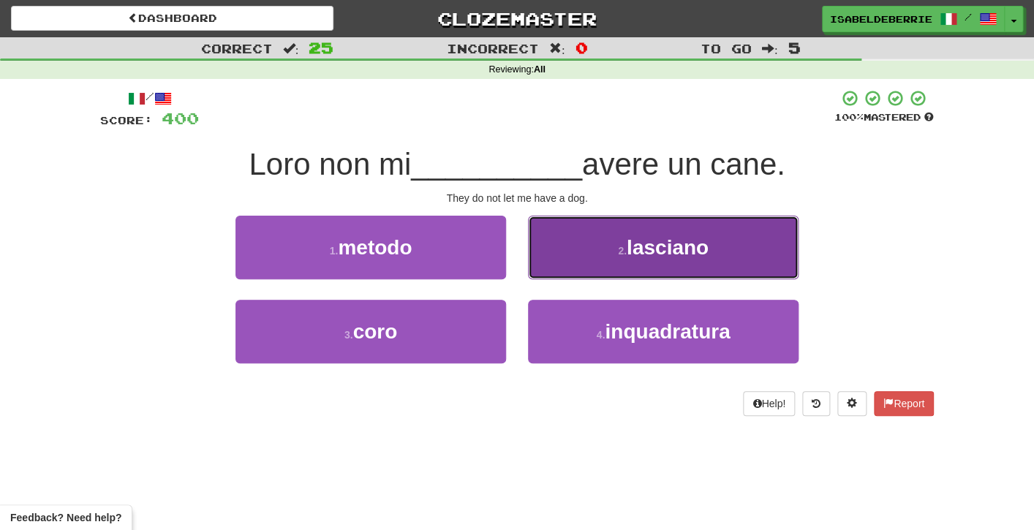
click at [546, 263] on button "2 . lasciano" at bounding box center [663, 248] width 271 height 64
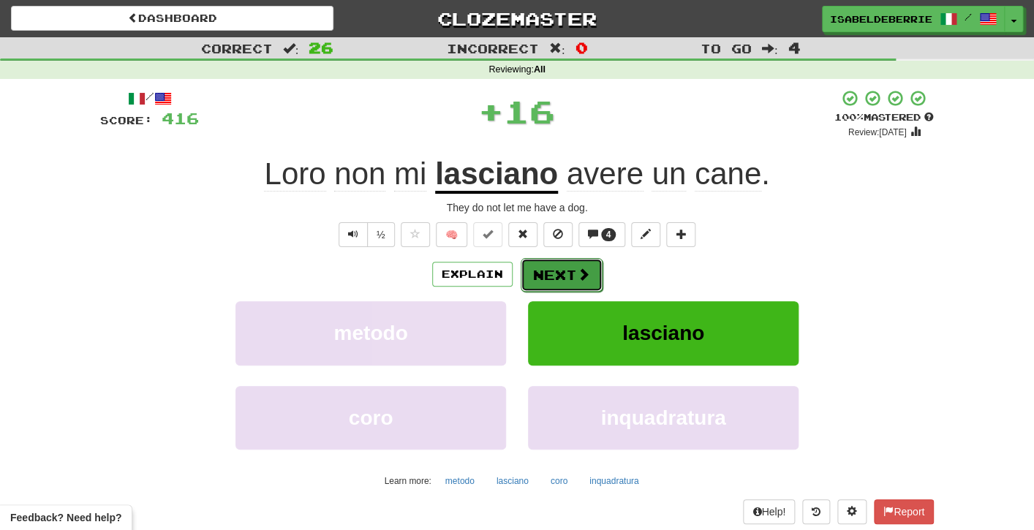
click at [543, 272] on button "Next" at bounding box center [562, 275] width 82 height 34
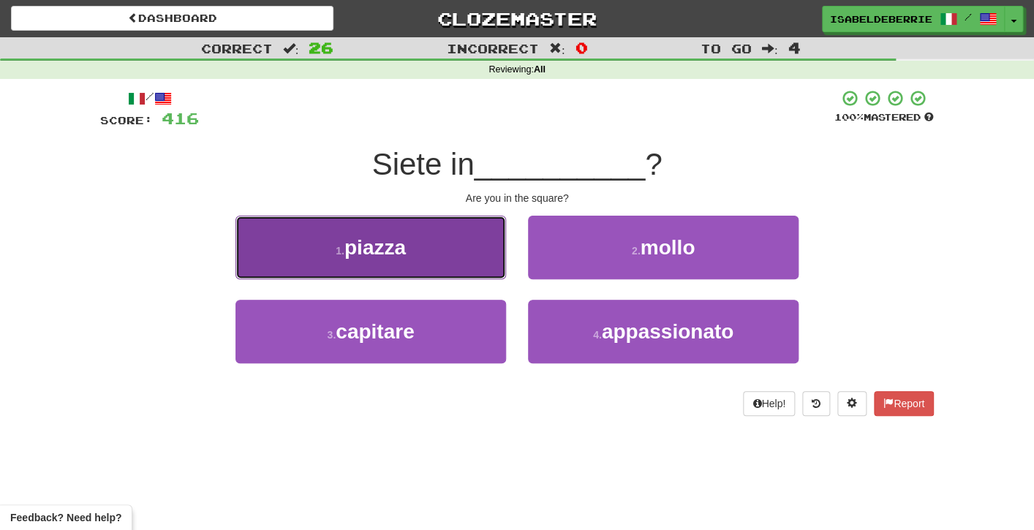
click at [489, 277] on button "1 . piazza" at bounding box center [371, 248] width 271 height 64
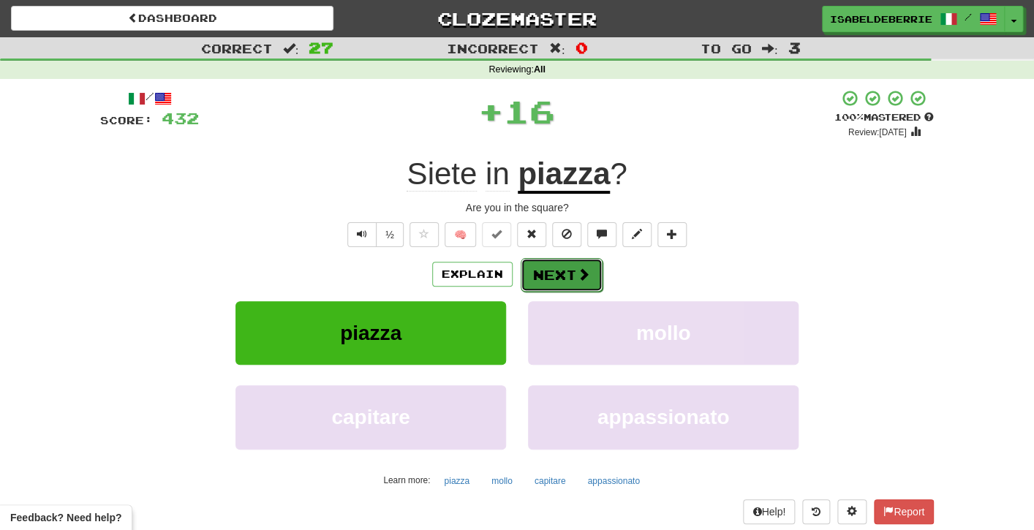
click at [537, 285] on button "Next" at bounding box center [562, 275] width 82 height 34
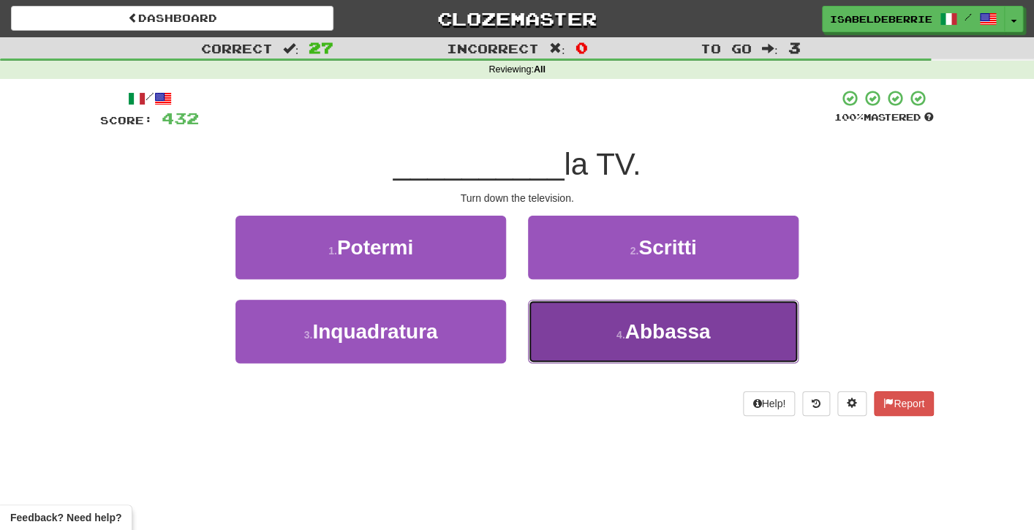
click at [547, 328] on button "4 . Abbassa" at bounding box center [663, 332] width 271 height 64
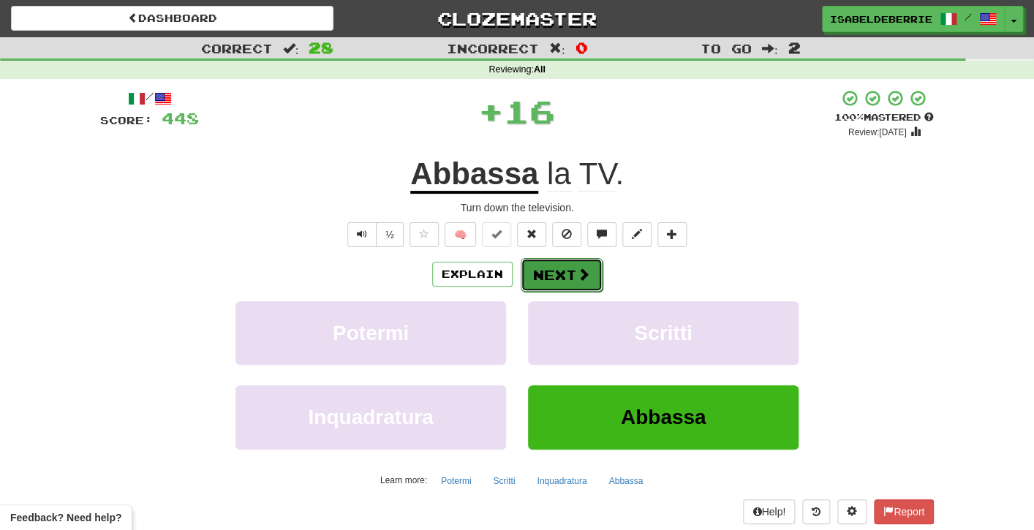
click at [530, 282] on button "Next" at bounding box center [562, 275] width 82 height 34
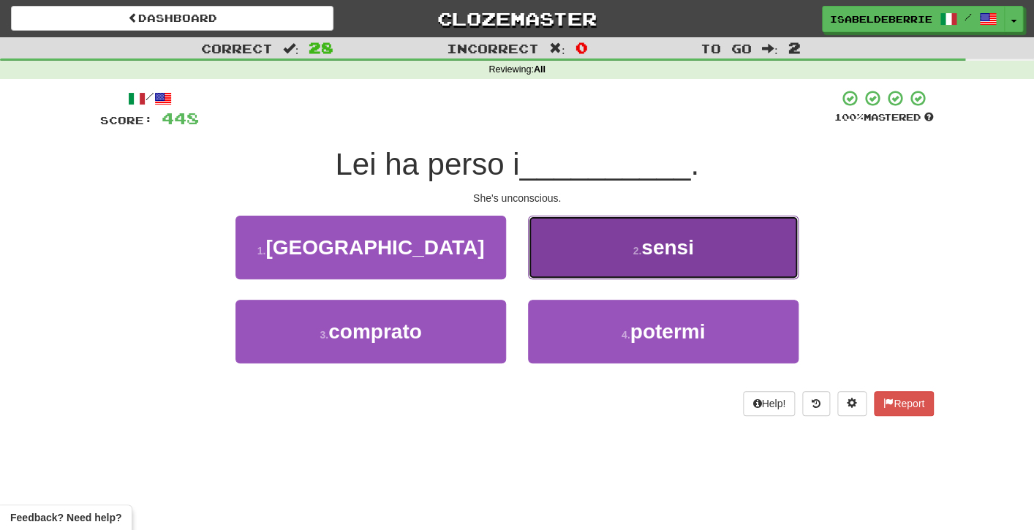
click at [541, 268] on button "2 . sensi" at bounding box center [663, 248] width 271 height 64
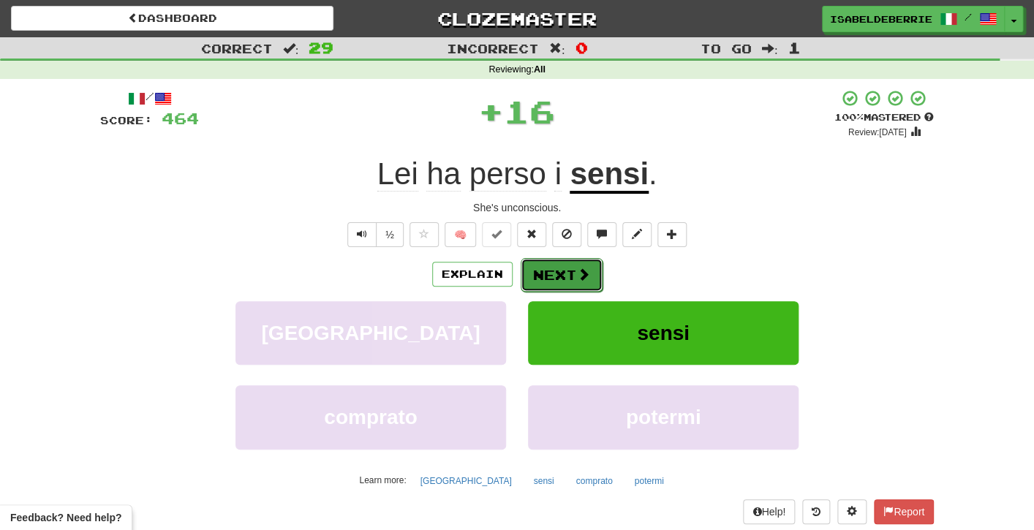
click at [531, 286] on button "Next" at bounding box center [562, 275] width 82 height 34
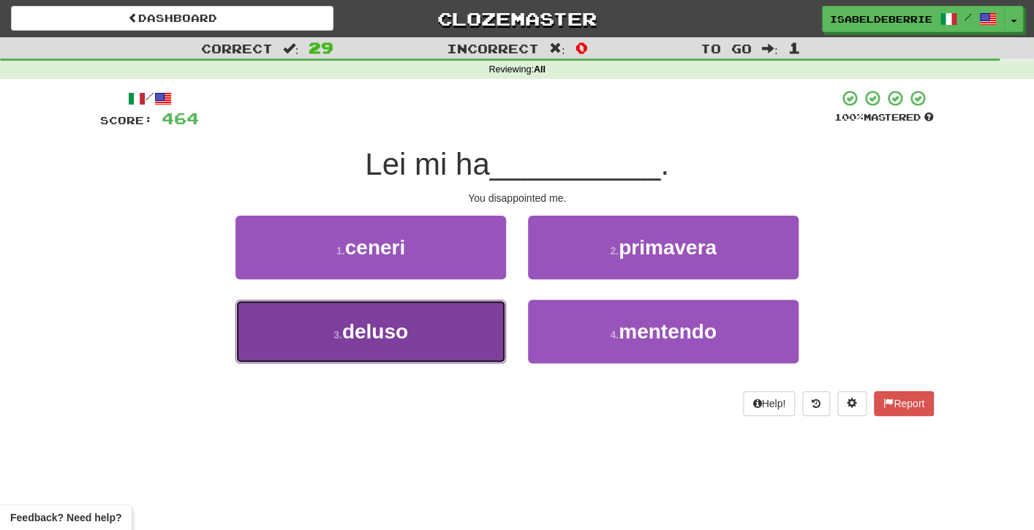
click at [487, 336] on button "3 . deluso" at bounding box center [371, 332] width 271 height 64
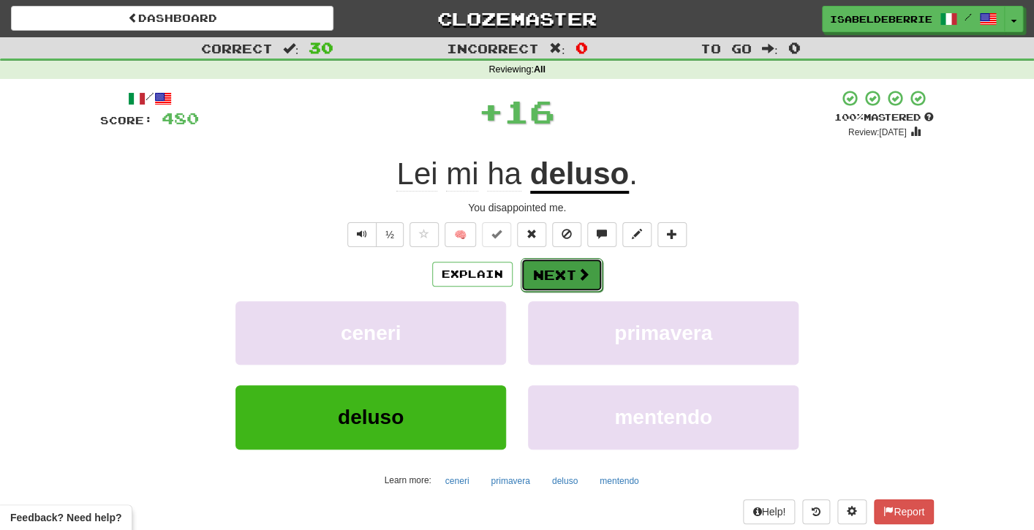
click at [527, 271] on button "Next" at bounding box center [562, 275] width 82 height 34
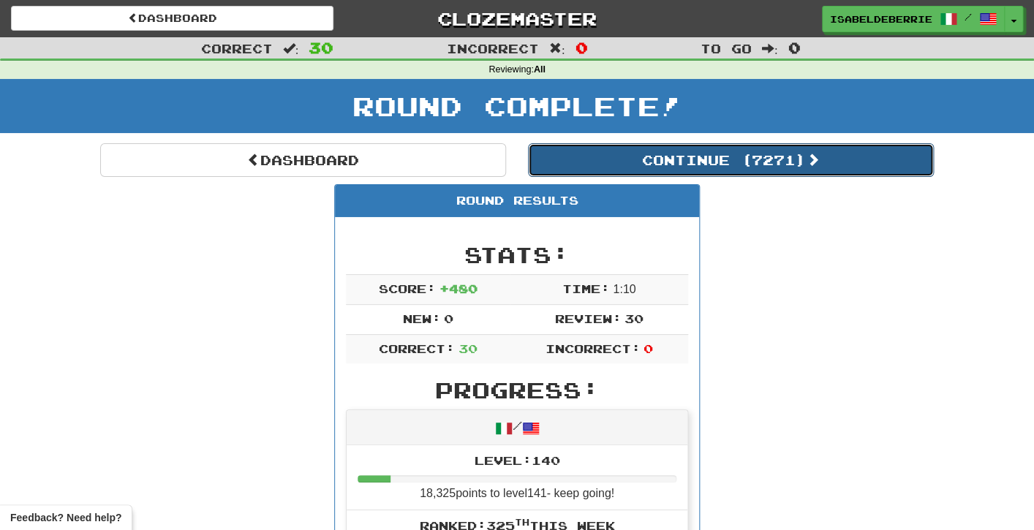
click at [607, 175] on button "Continue ( 7271 )" at bounding box center [731, 160] width 406 height 34
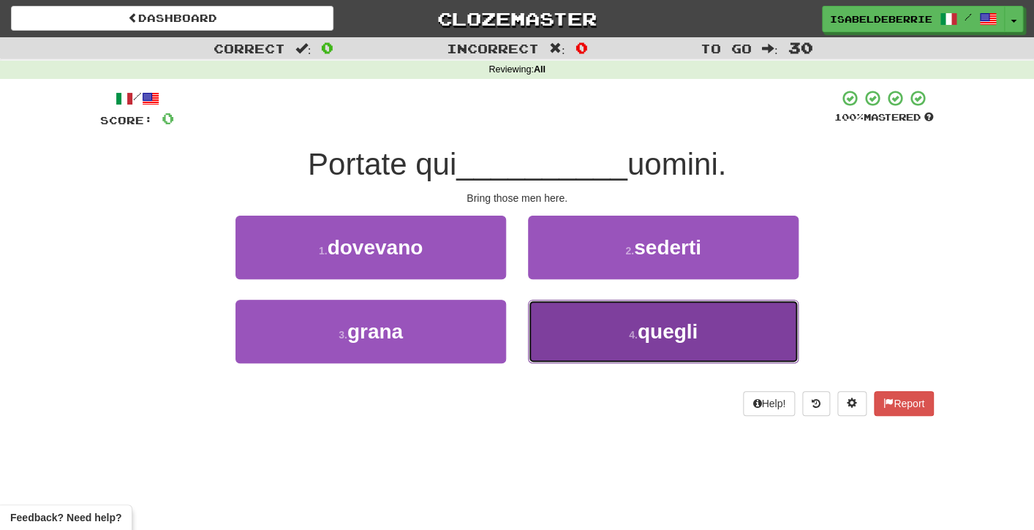
click at [543, 321] on button "4 . quegli" at bounding box center [663, 332] width 271 height 64
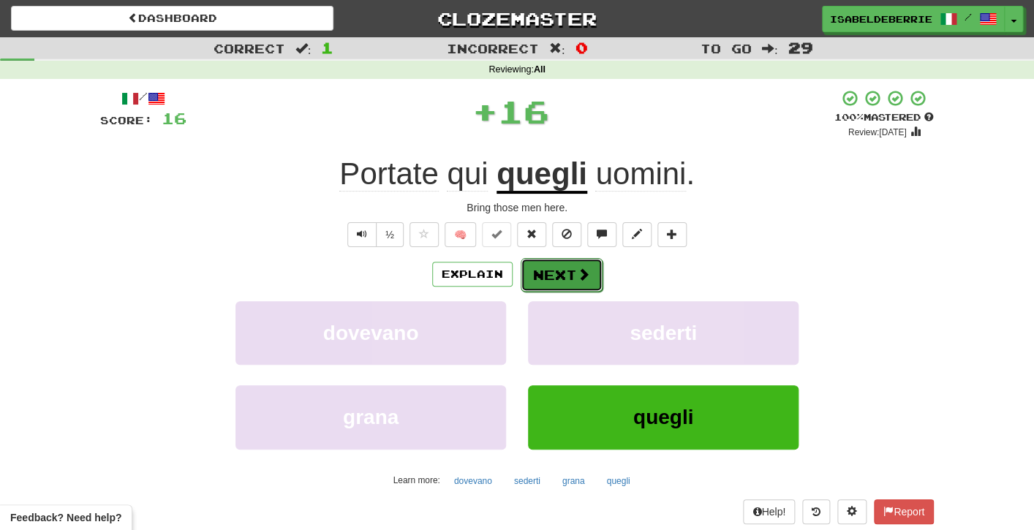
click at [531, 287] on button "Next" at bounding box center [562, 275] width 82 height 34
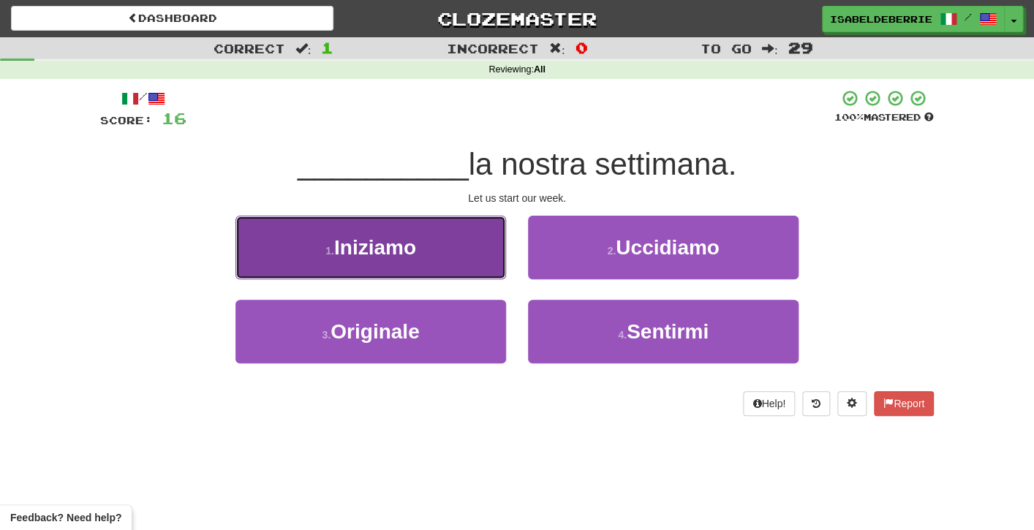
click at [499, 271] on button "1 . Iniziamo" at bounding box center [371, 248] width 271 height 64
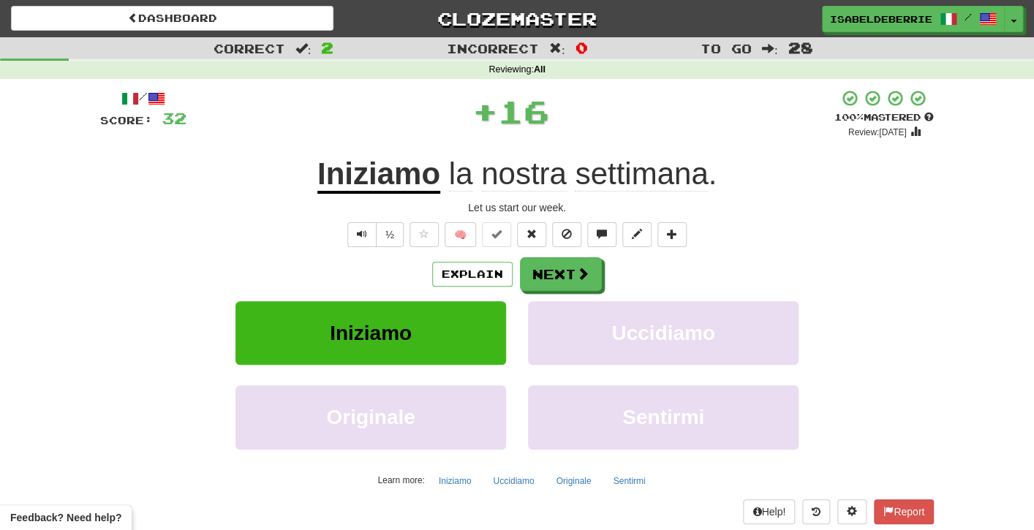
click at [531, 292] on div "Explain Next Iniziamo Uccidiamo Originale Sentirmi Learn more: Iniziamo Uccidia…" at bounding box center [517, 374] width 834 height 235
click at [534, 282] on button "Next" at bounding box center [562, 275] width 82 height 34
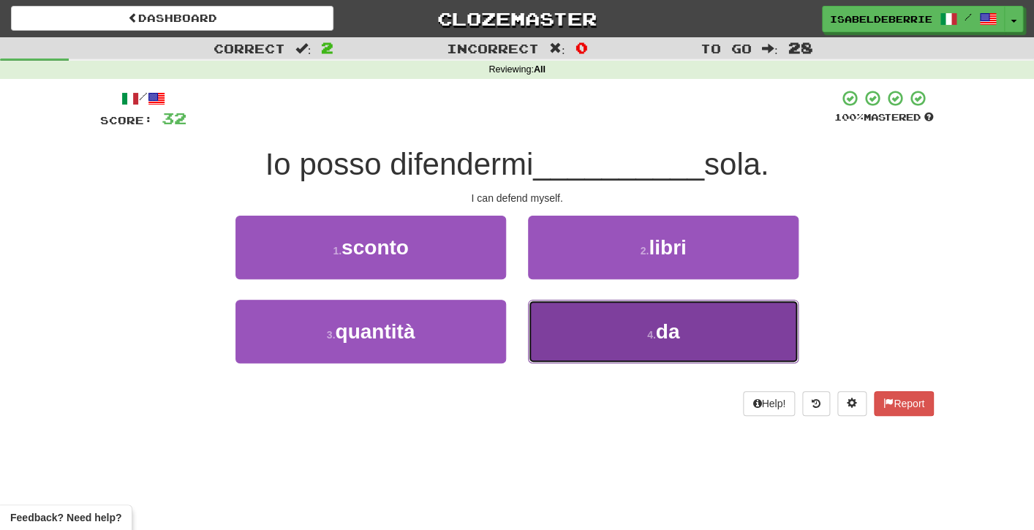
click at [532, 328] on button "4 . da" at bounding box center [663, 332] width 271 height 64
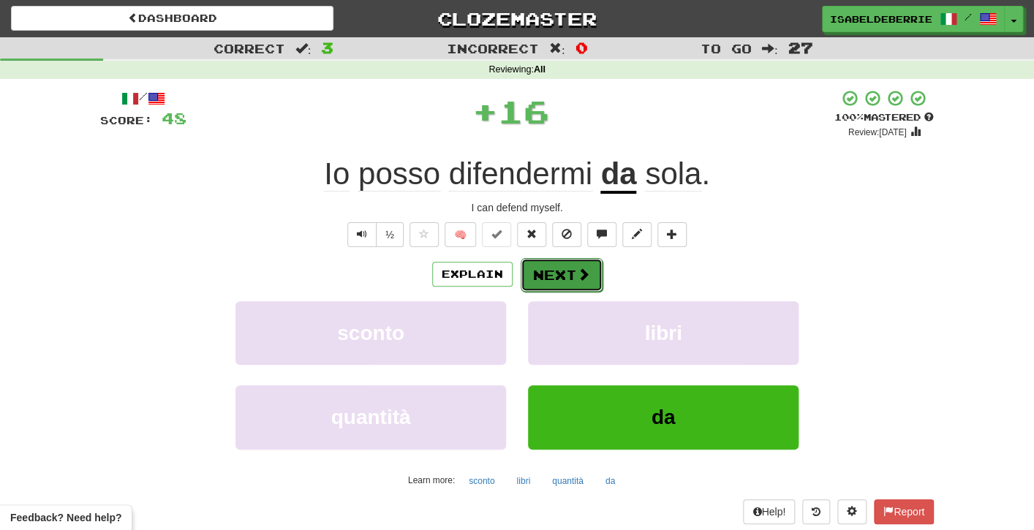
click at [532, 284] on button "Next" at bounding box center [562, 275] width 82 height 34
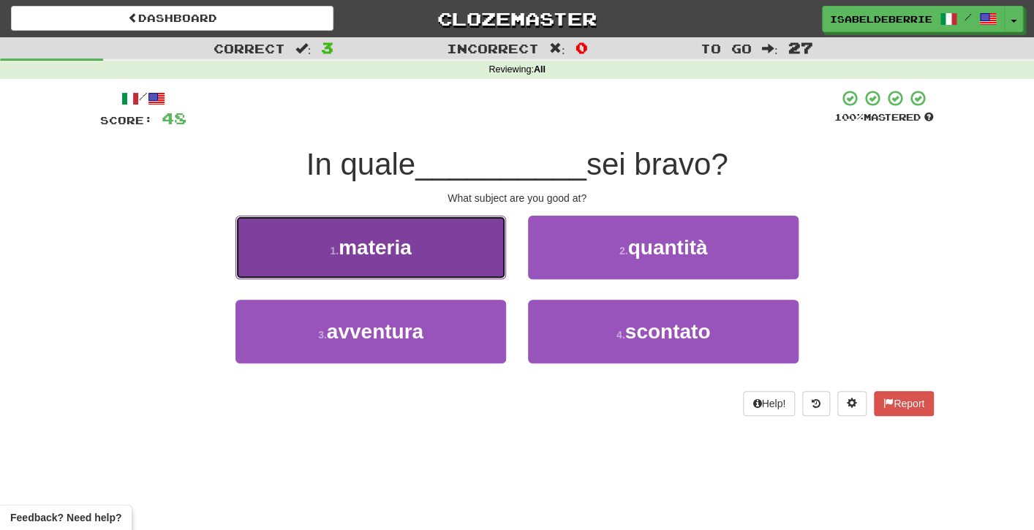
click at [487, 275] on button "1 . materia" at bounding box center [371, 248] width 271 height 64
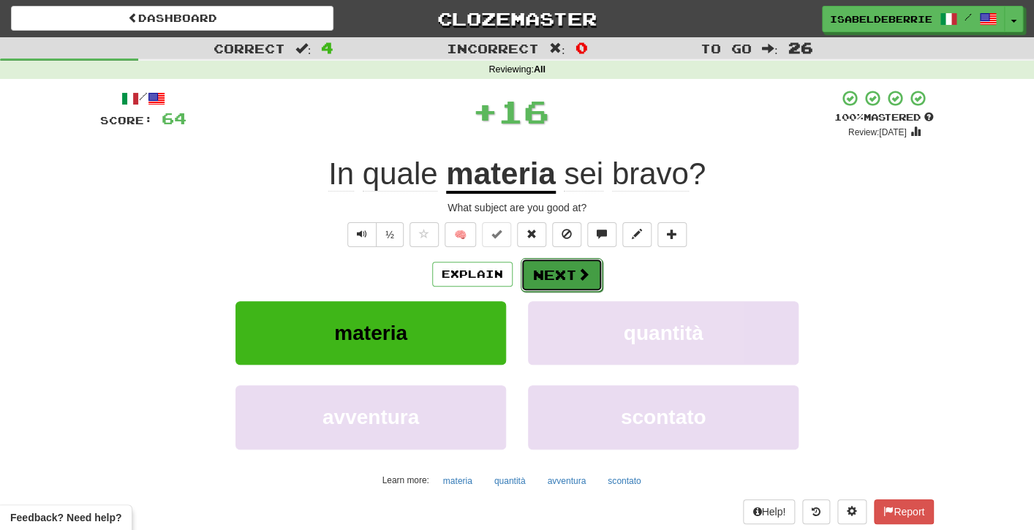
click at [527, 288] on button "Next" at bounding box center [562, 275] width 82 height 34
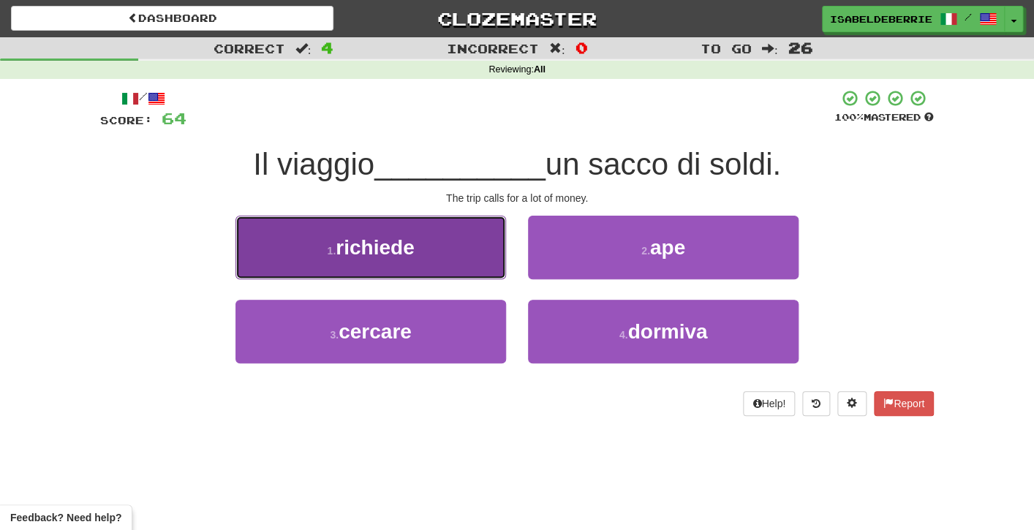
click at [486, 274] on button "1 . richiede" at bounding box center [371, 248] width 271 height 64
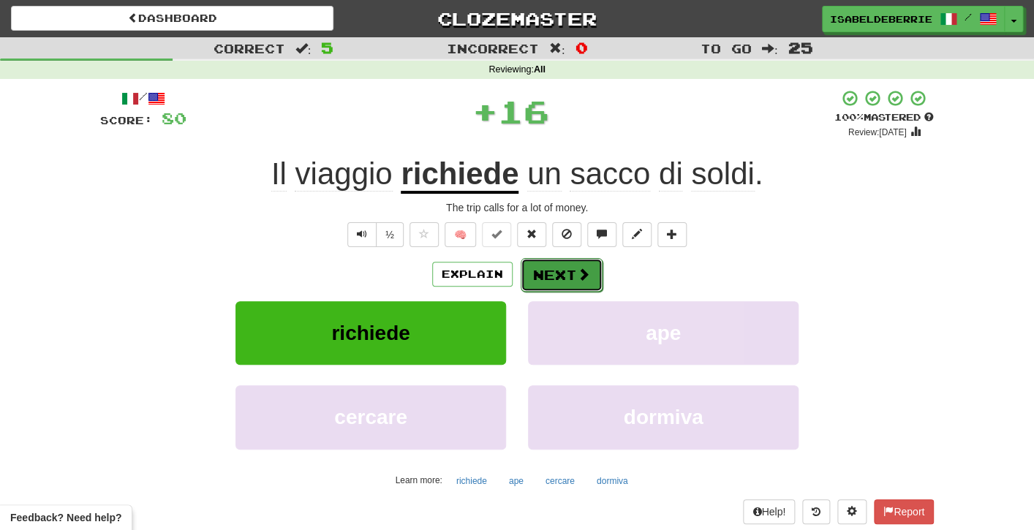
click at [523, 287] on button "Next" at bounding box center [562, 275] width 82 height 34
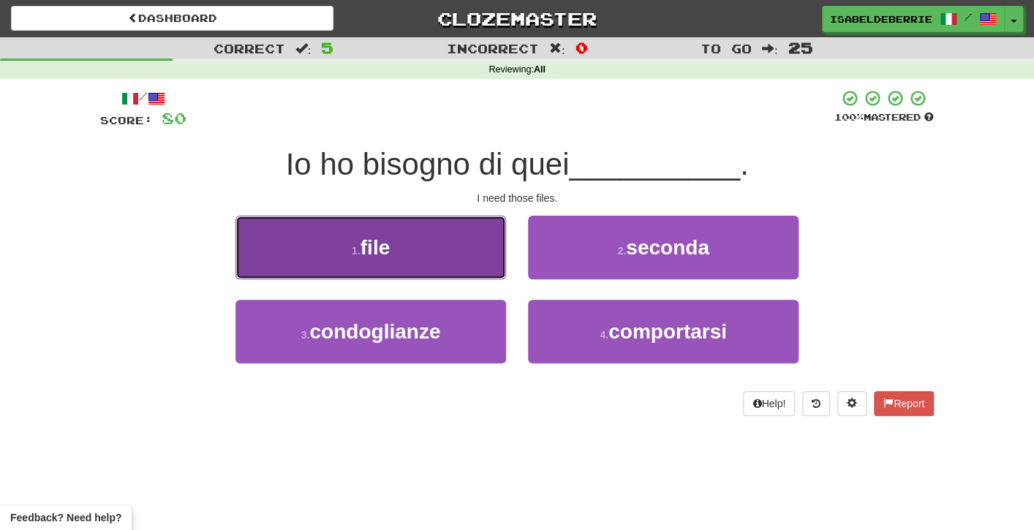
click at [490, 266] on button "1 . file" at bounding box center [371, 248] width 271 height 64
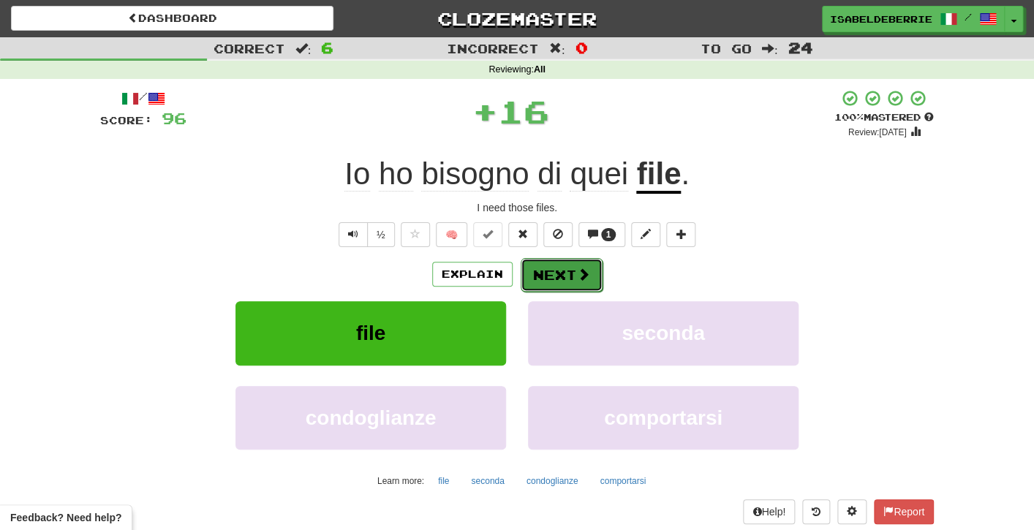
click at [525, 285] on button "Next" at bounding box center [562, 275] width 82 height 34
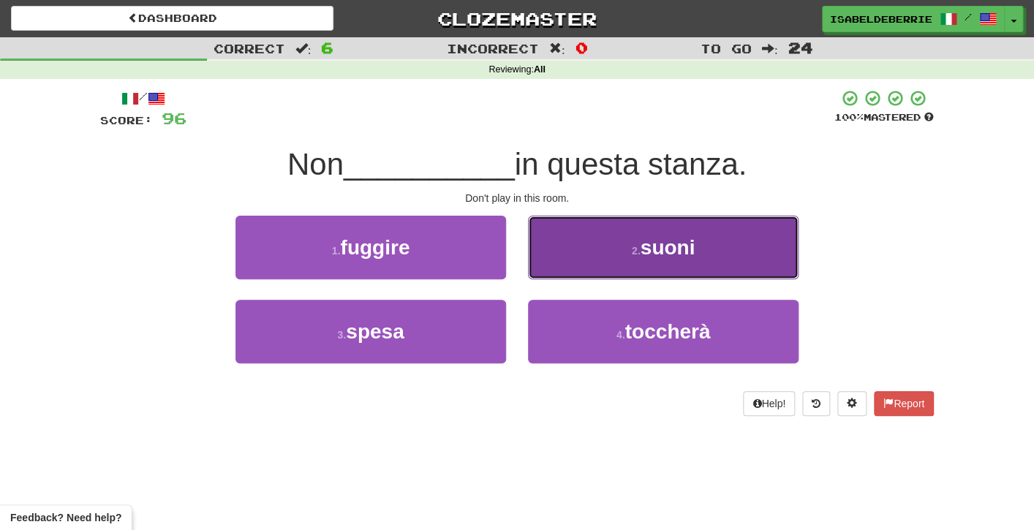
click at [532, 262] on button "2 . suoni" at bounding box center [663, 248] width 271 height 64
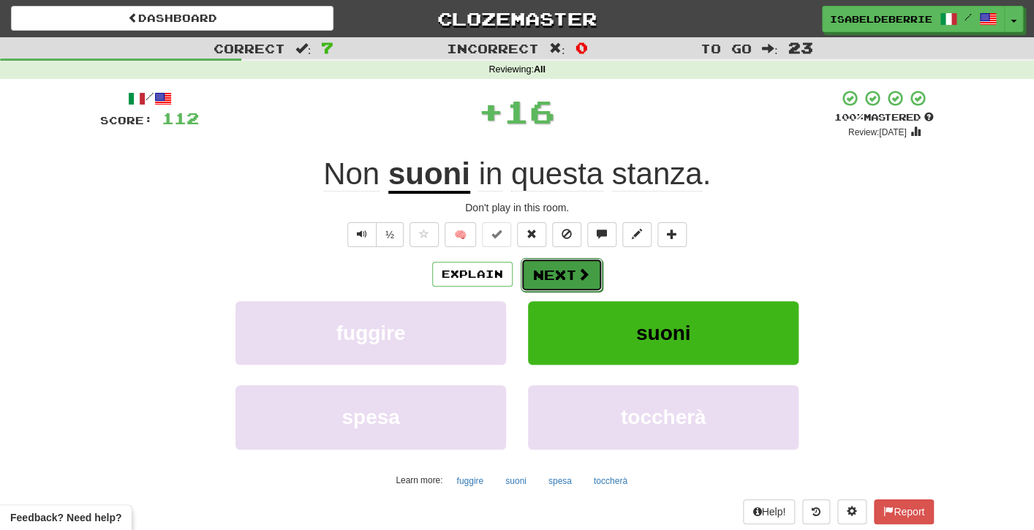
click at [529, 285] on button "Next" at bounding box center [562, 275] width 82 height 34
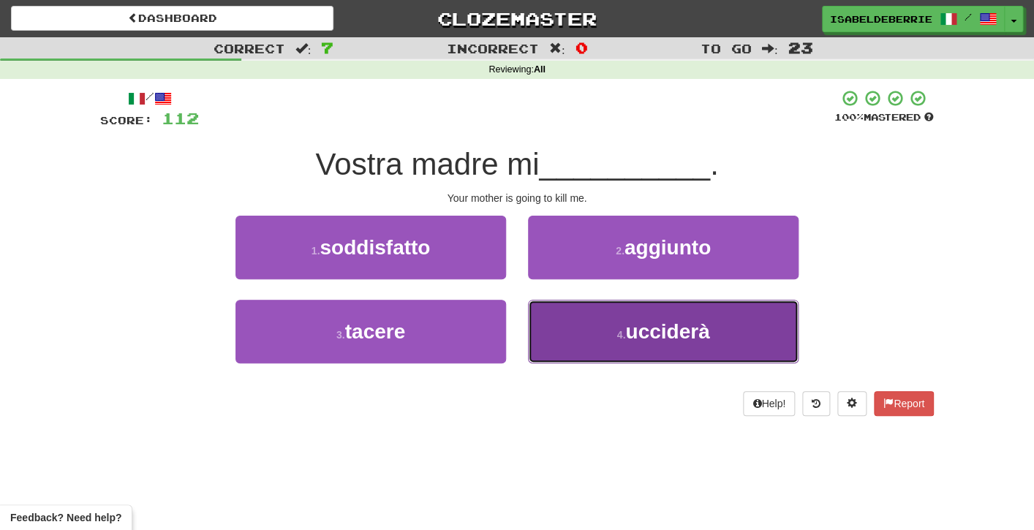
click at [549, 332] on button "4 . ucciderà" at bounding box center [663, 332] width 271 height 64
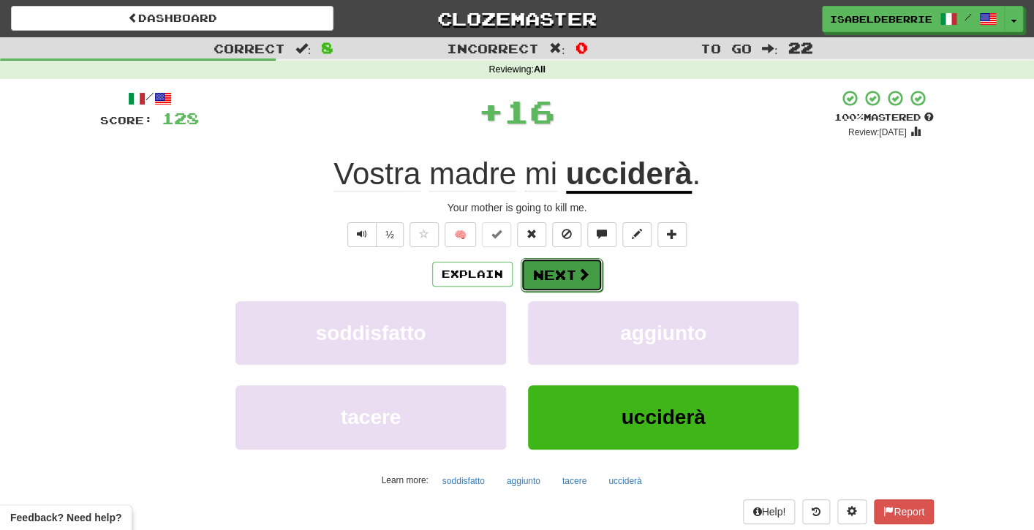
click at [534, 286] on button "Next" at bounding box center [562, 275] width 82 height 34
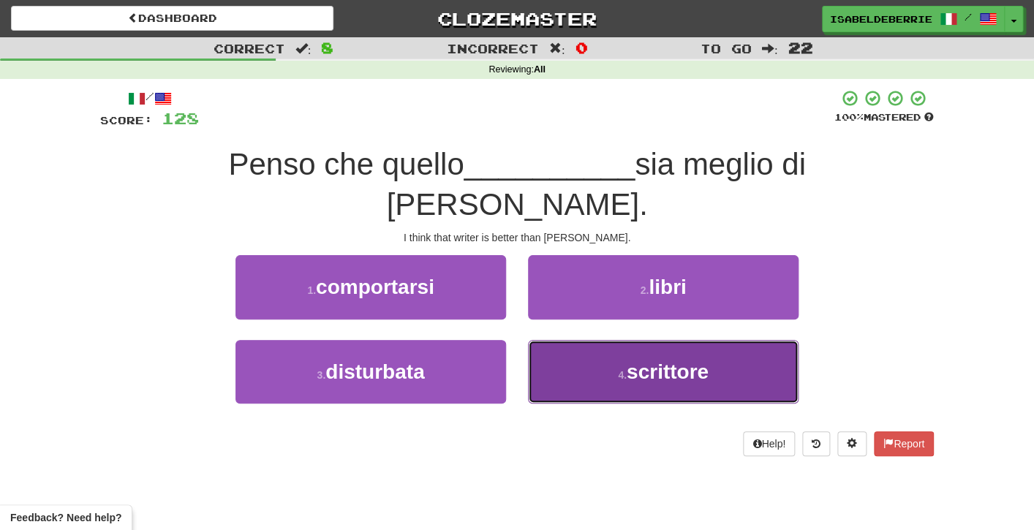
click at [556, 340] on button "4 . scrittore" at bounding box center [663, 372] width 271 height 64
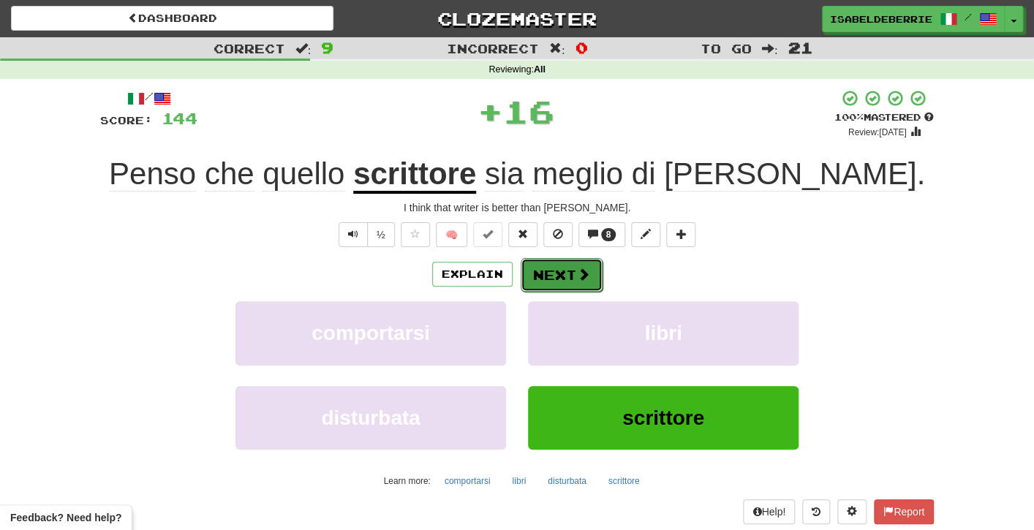
click at [535, 266] on button "Next" at bounding box center [562, 275] width 82 height 34
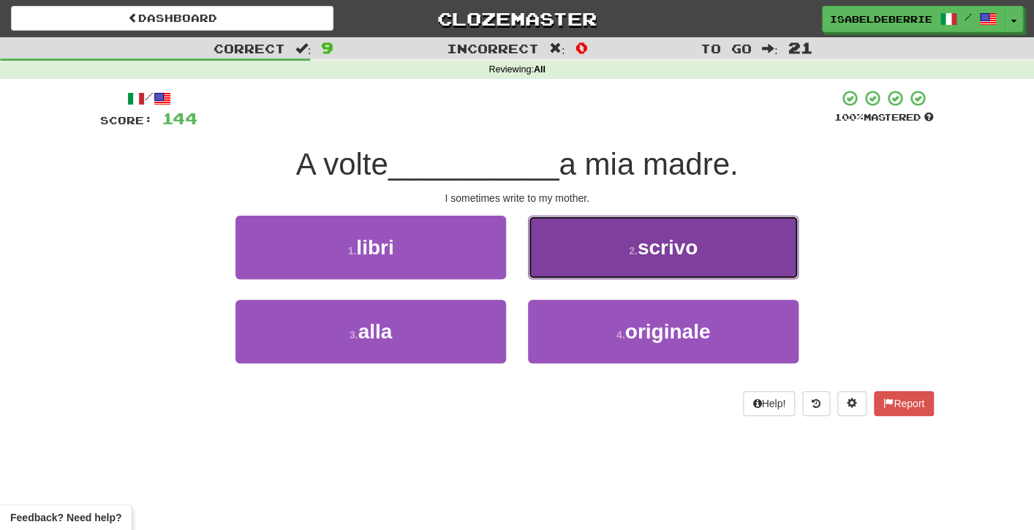
click at [546, 262] on button "2 . scrivo" at bounding box center [663, 248] width 271 height 64
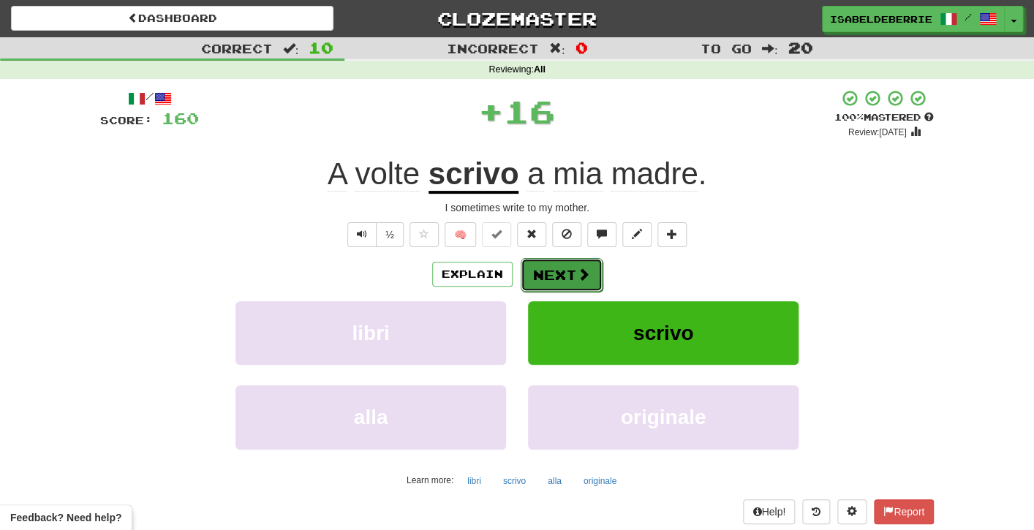
click at [532, 278] on button "Next" at bounding box center [562, 275] width 82 height 34
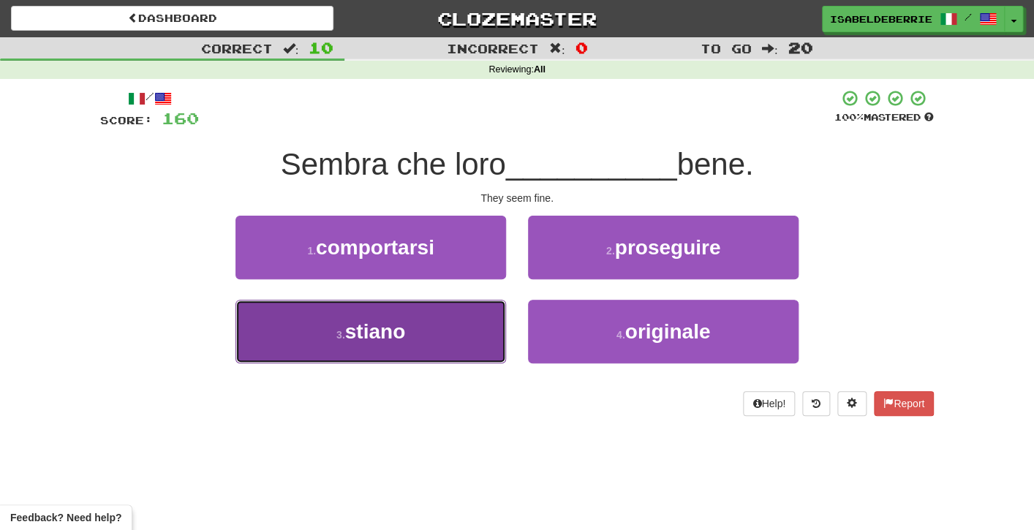
click at [491, 325] on button "3 . stiano" at bounding box center [371, 332] width 271 height 64
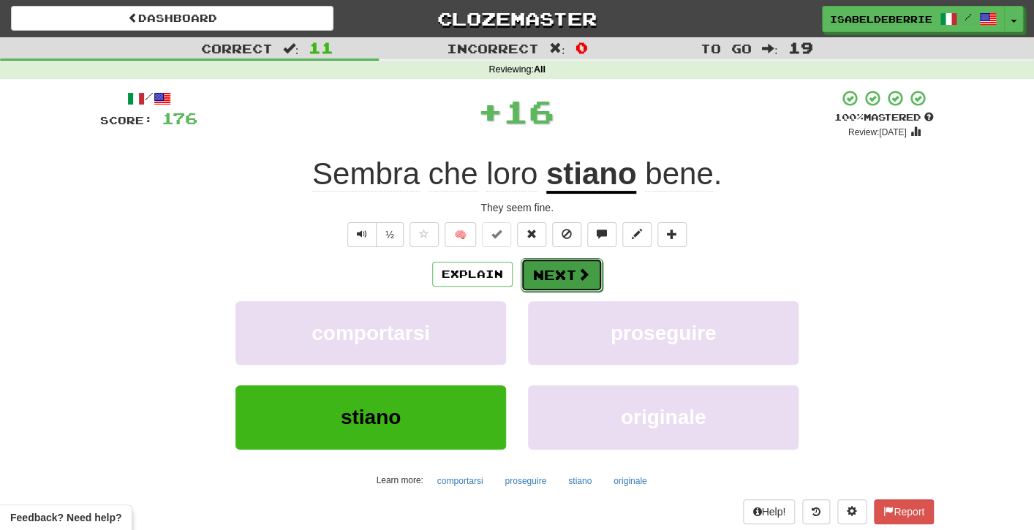
click at [531, 282] on button "Next" at bounding box center [562, 275] width 82 height 34
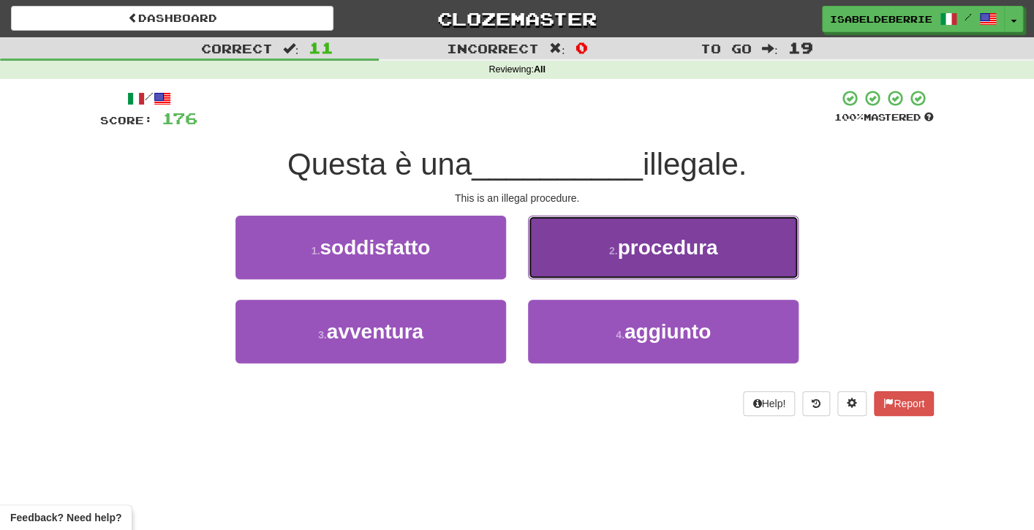
click at [550, 271] on button "2 . procedura" at bounding box center [663, 248] width 271 height 64
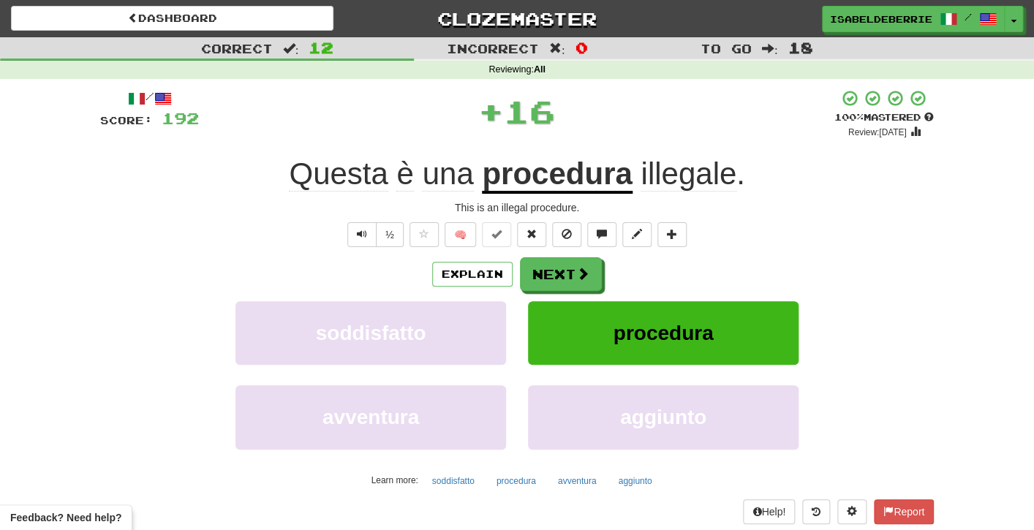
click at [522, 308] on div "procedura" at bounding box center [663, 343] width 293 height 84
click at [533, 280] on button "Next" at bounding box center [562, 275] width 82 height 34
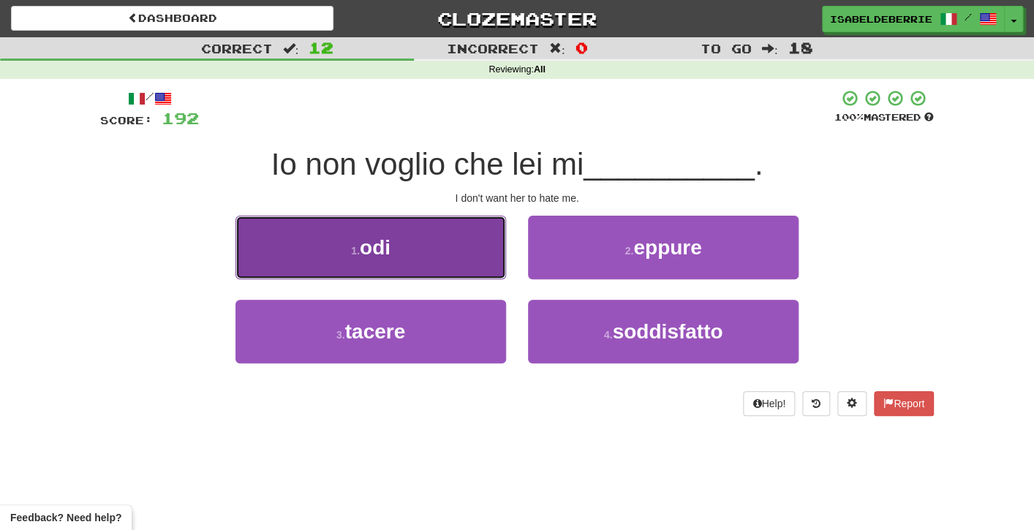
click at [496, 275] on button "1 . odi" at bounding box center [371, 248] width 271 height 64
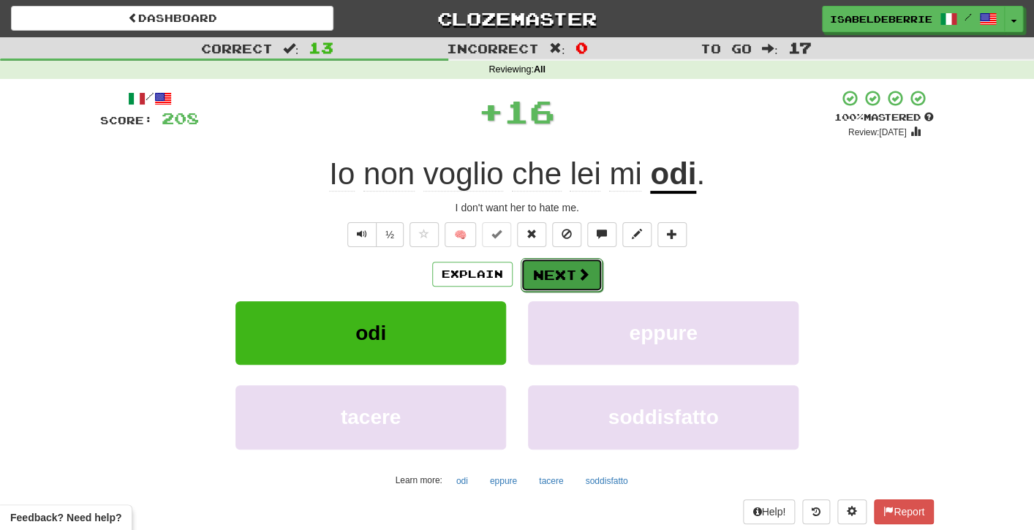
click at [524, 282] on button "Next" at bounding box center [562, 275] width 82 height 34
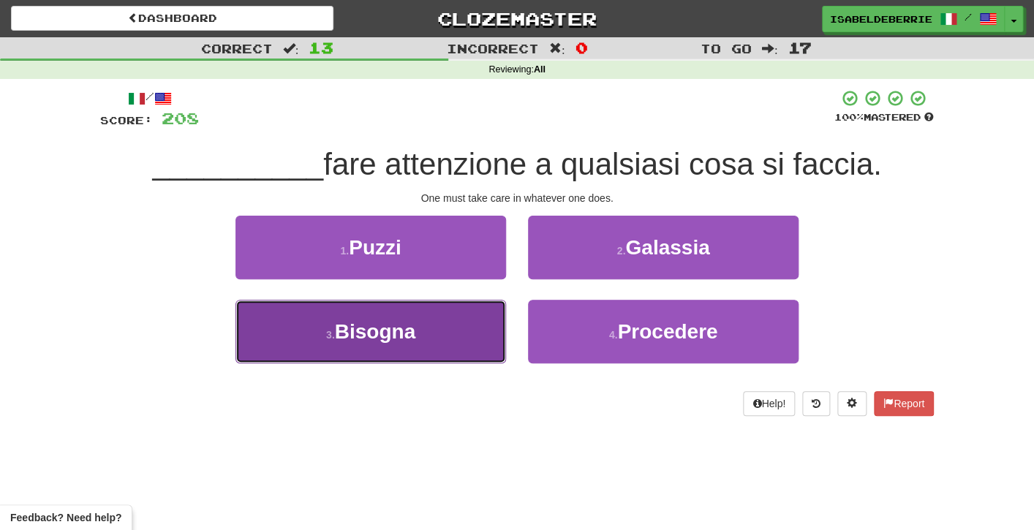
click at [498, 334] on button "3 . Bisogna" at bounding box center [371, 332] width 271 height 64
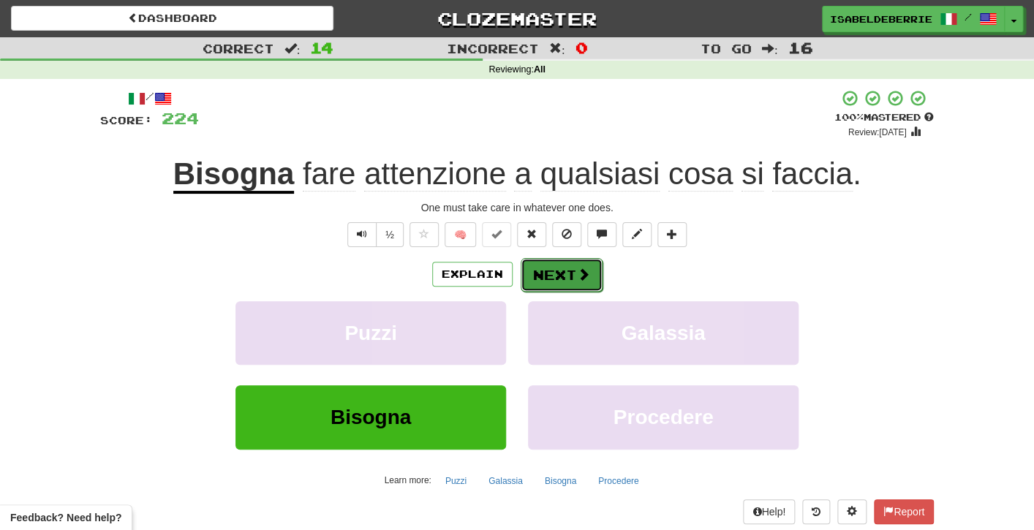
click at [530, 283] on button "Next" at bounding box center [562, 275] width 82 height 34
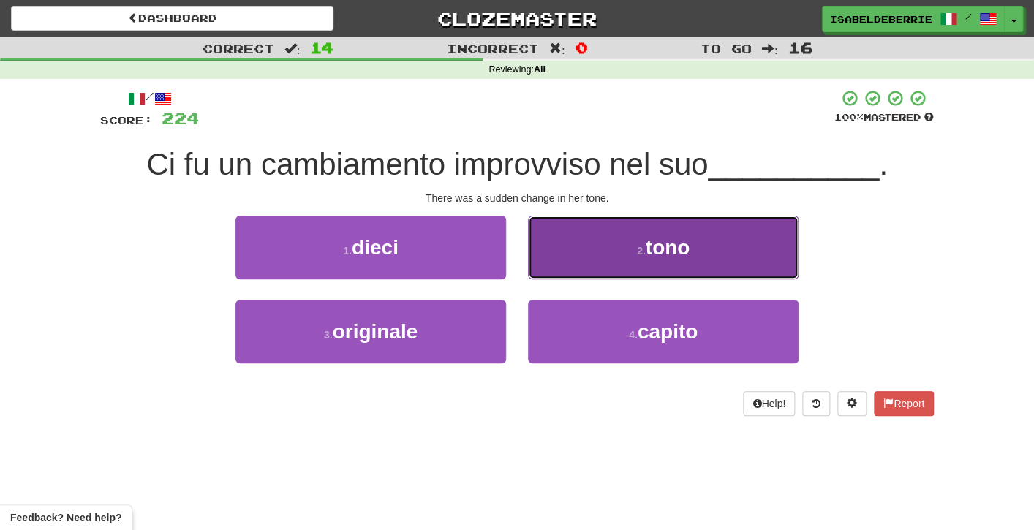
click at [556, 266] on button "2 . tono" at bounding box center [663, 248] width 271 height 64
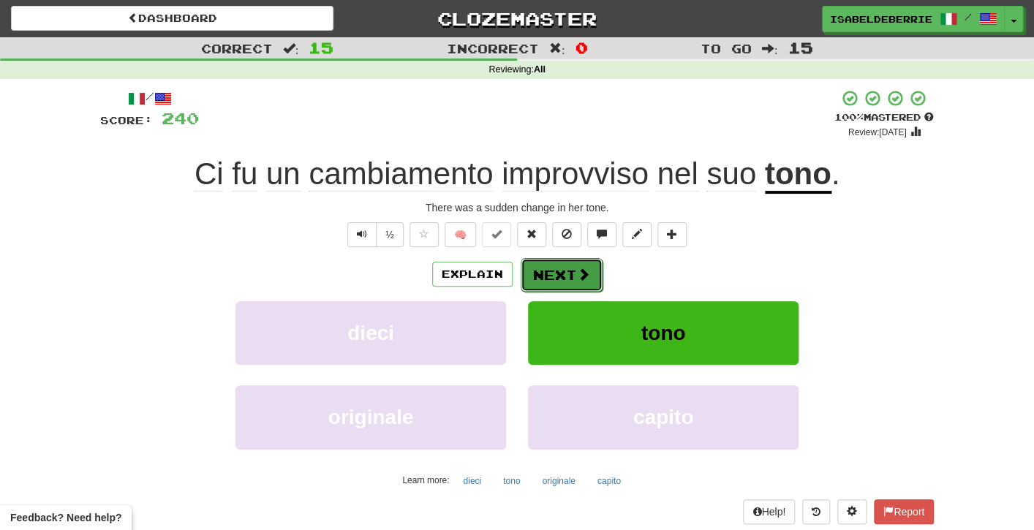
click at [528, 276] on button "Next" at bounding box center [562, 275] width 82 height 34
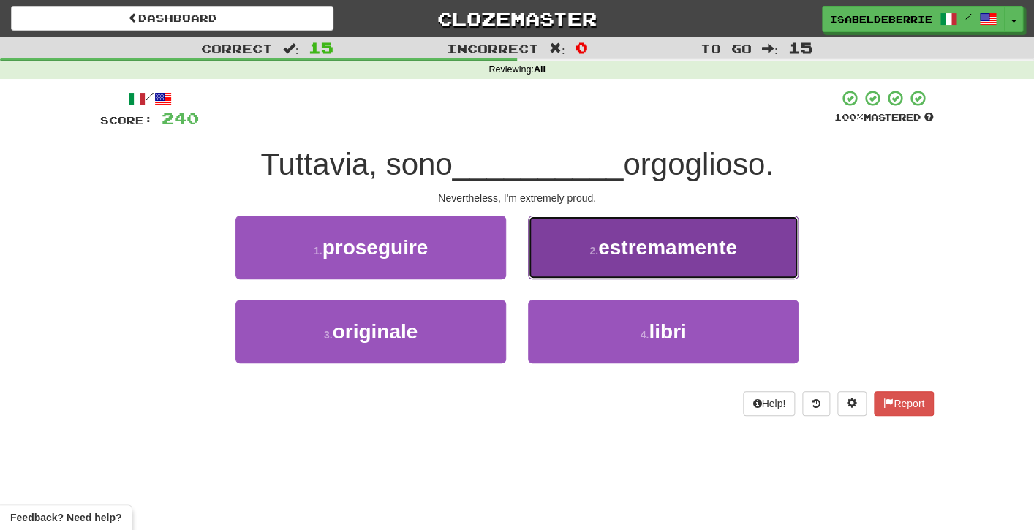
click at [547, 272] on button "2 . estremamente" at bounding box center [663, 248] width 271 height 64
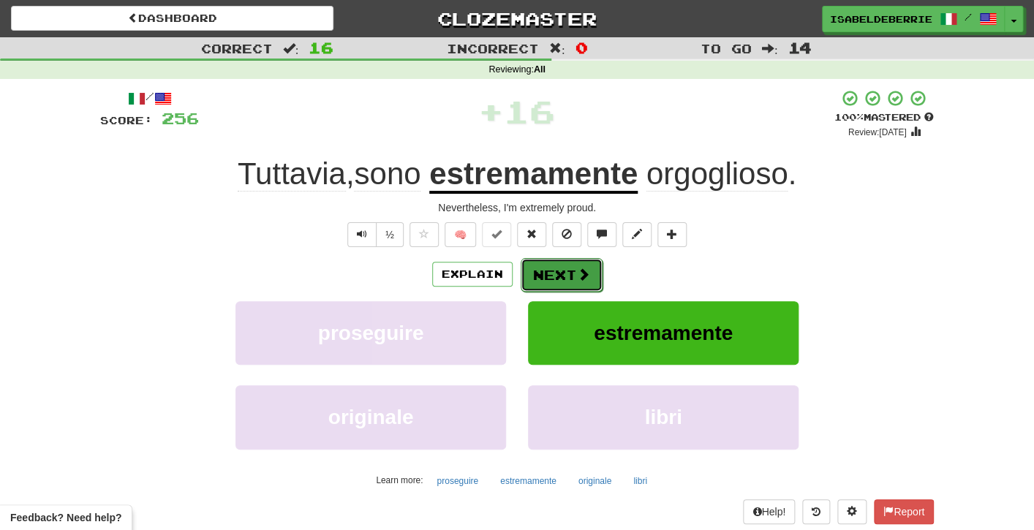
click at [532, 290] on button "Next" at bounding box center [562, 275] width 82 height 34
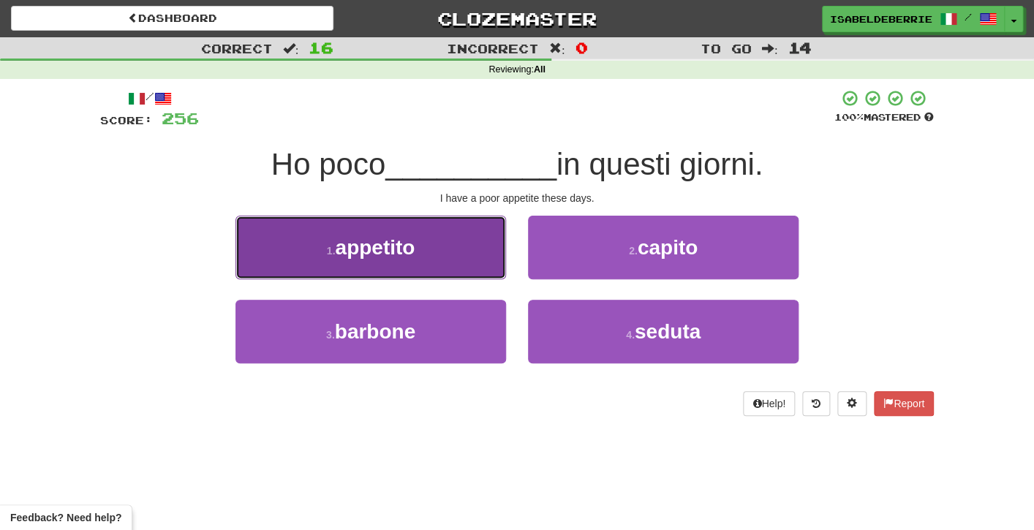
click at [490, 263] on button "1 . appetito" at bounding box center [371, 248] width 271 height 64
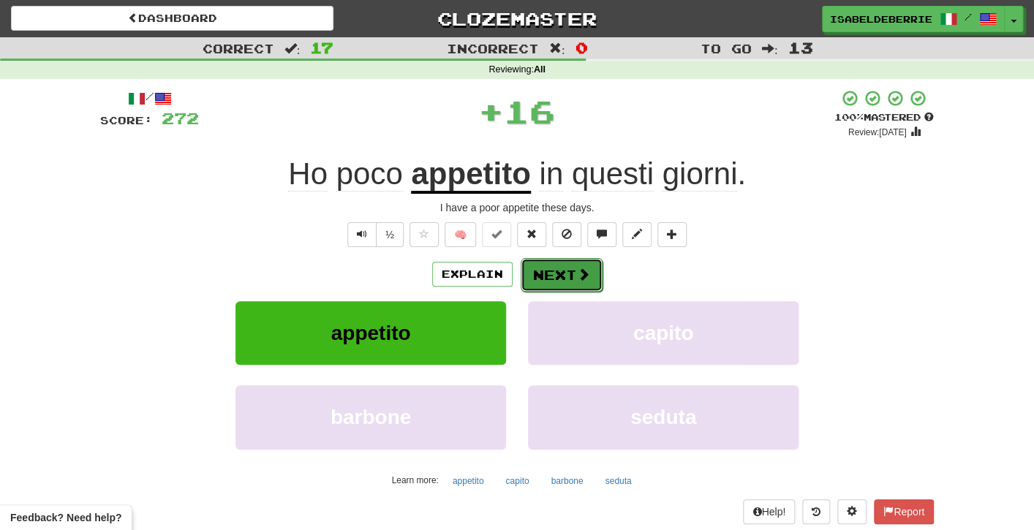
click at [530, 286] on button "Next" at bounding box center [562, 275] width 82 height 34
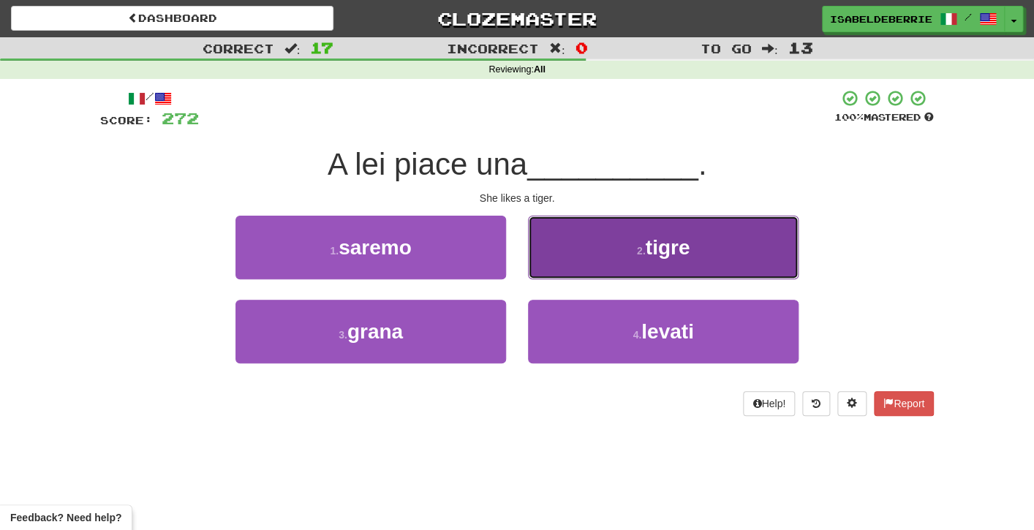
click at [558, 255] on button "2 . tigre" at bounding box center [663, 248] width 271 height 64
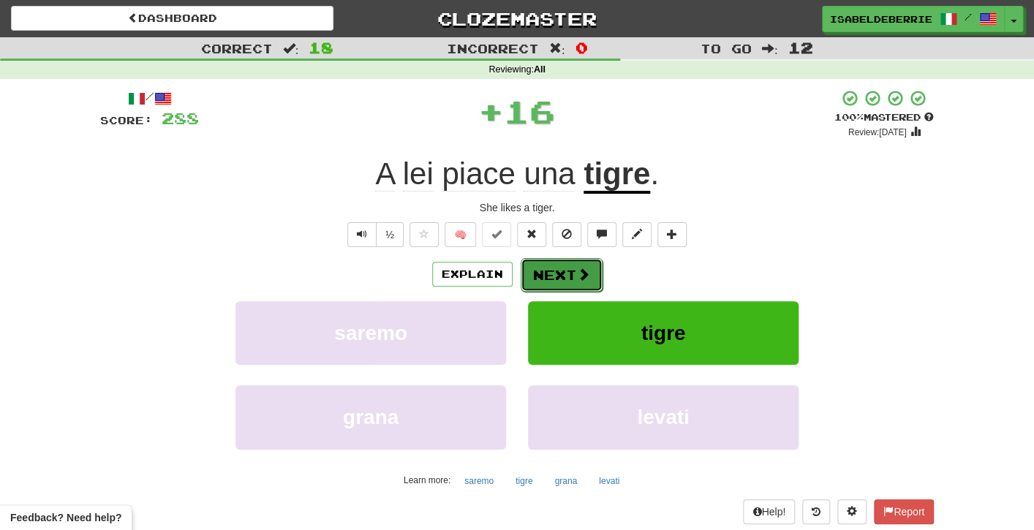
click at [532, 287] on button "Next" at bounding box center [562, 275] width 82 height 34
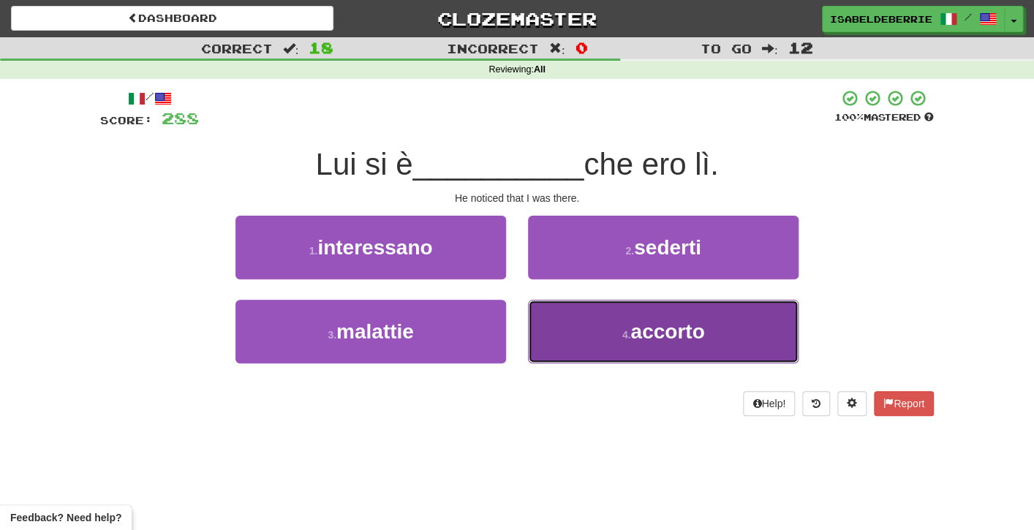
click at [549, 339] on button "4 . accorto" at bounding box center [663, 332] width 271 height 64
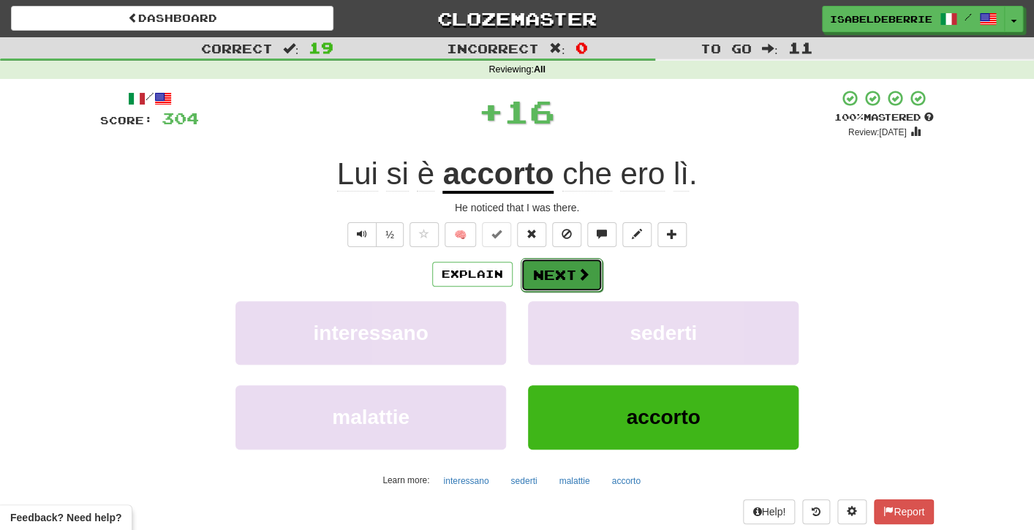
click at [534, 286] on button "Next" at bounding box center [562, 275] width 82 height 34
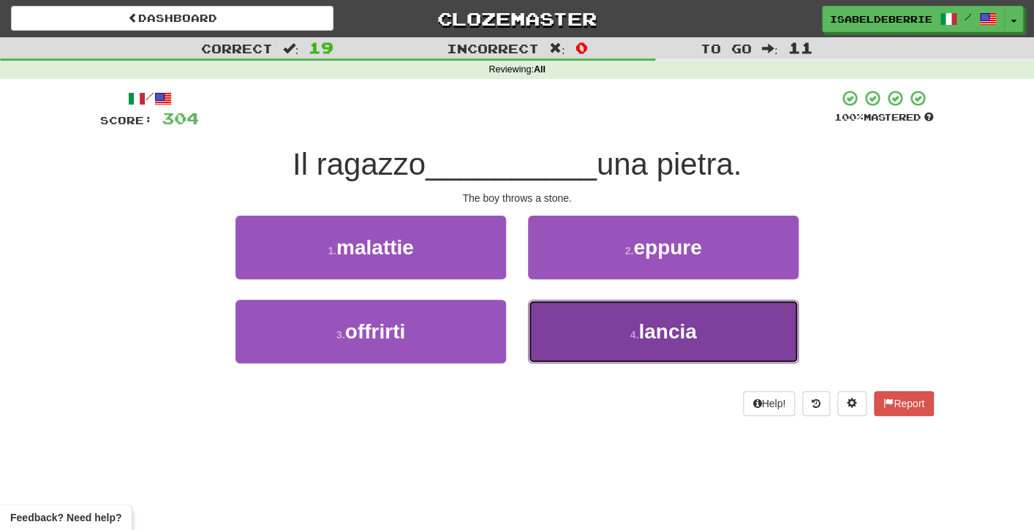
click at [551, 336] on button "4 . lancia" at bounding box center [663, 332] width 271 height 64
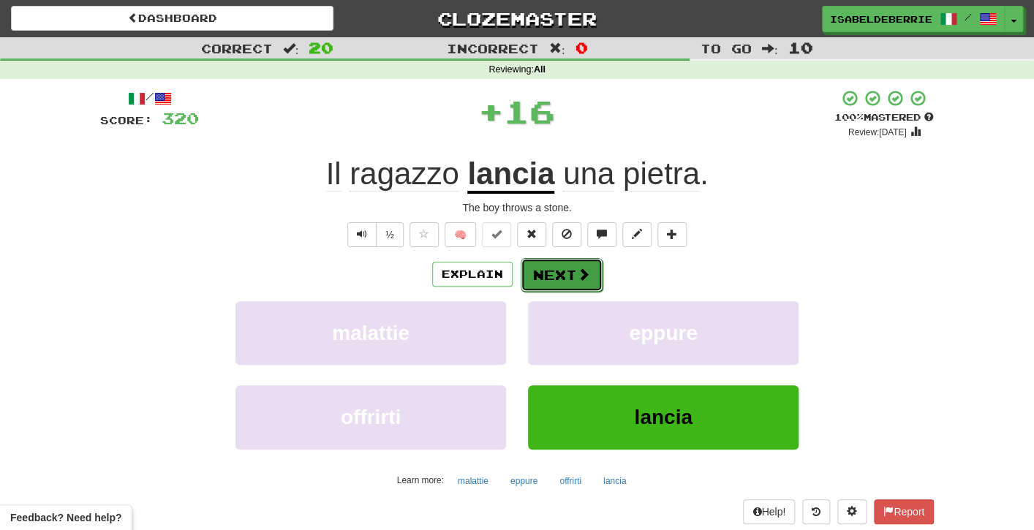
click at [531, 279] on button "Next" at bounding box center [562, 275] width 82 height 34
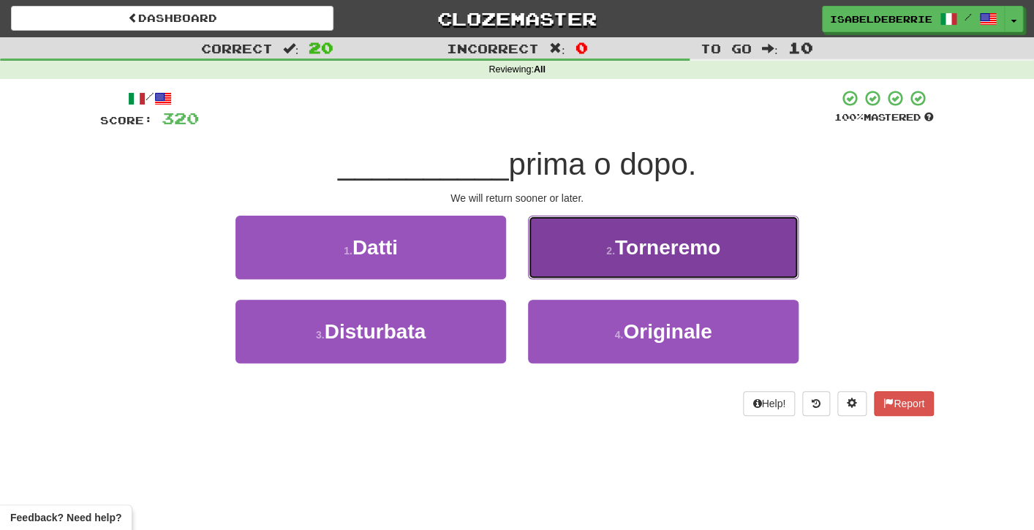
click at [542, 274] on button "2 . Torneremo" at bounding box center [663, 248] width 271 height 64
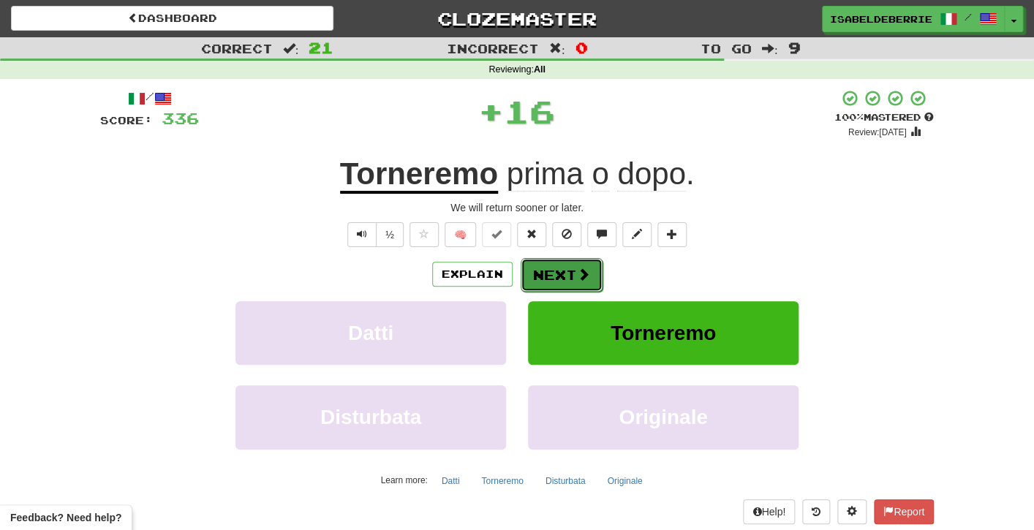
click at [526, 278] on button "Next" at bounding box center [562, 275] width 82 height 34
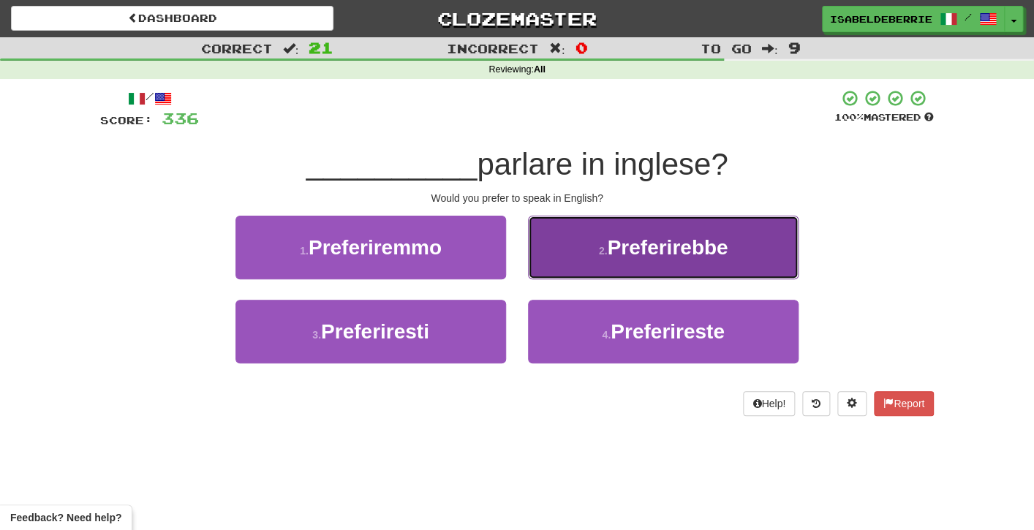
click at [536, 273] on button "2 . Preferirebbe" at bounding box center [663, 248] width 271 height 64
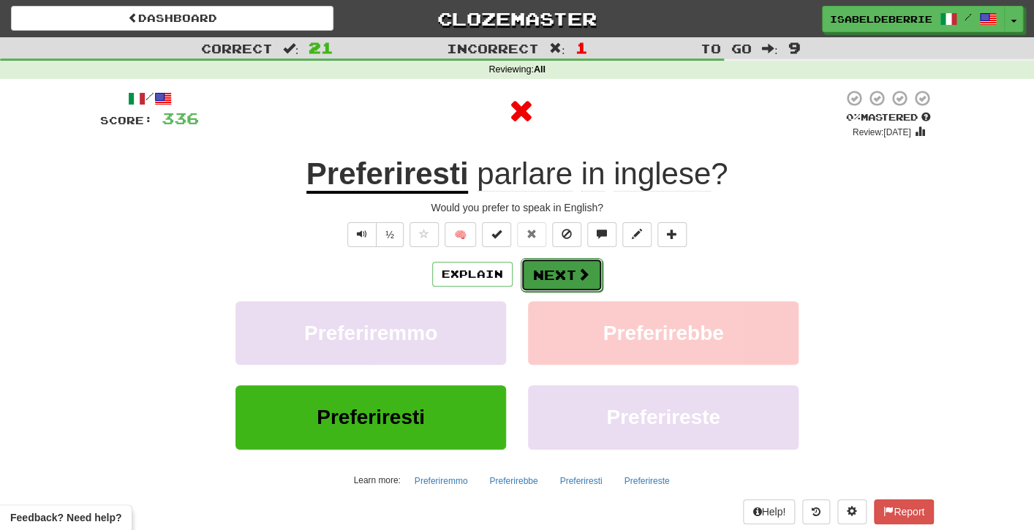
click at [533, 286] on button "Next" at bounding box center [562, 275] width 82 height 34
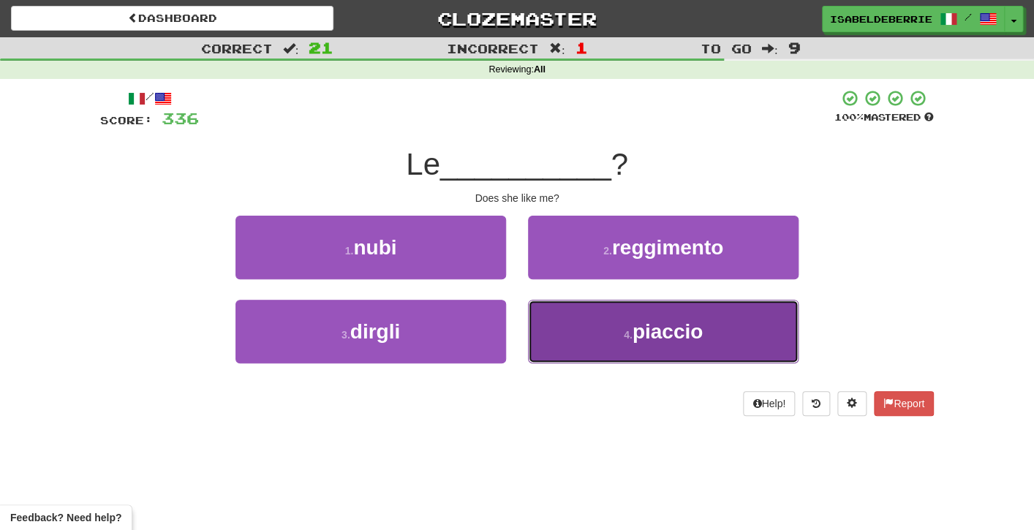
click at [550, 329] on button "4 . piaccio" at bounding box center [663, 332] width 271 height 64
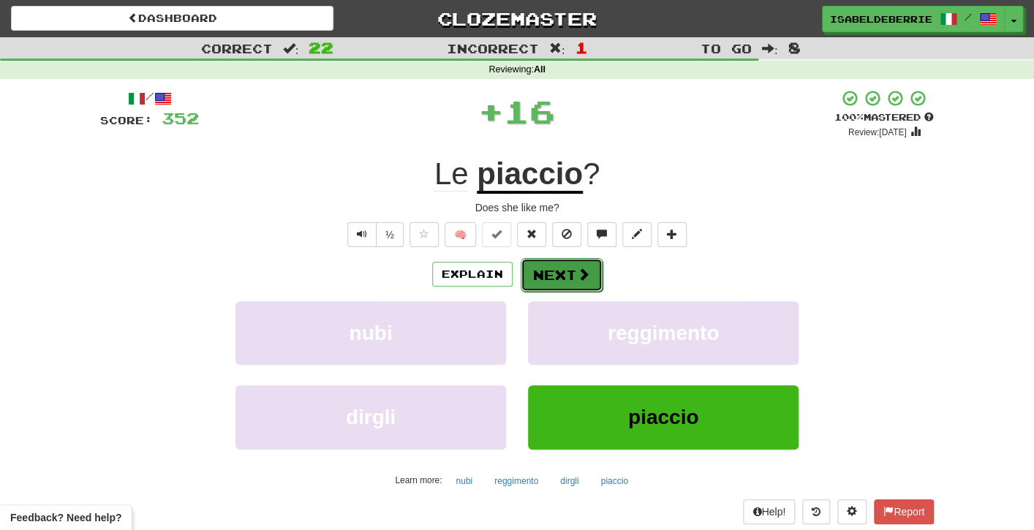
click at [532, 286] on button "Next" at bounding box center [562, 275] width 82 height 34
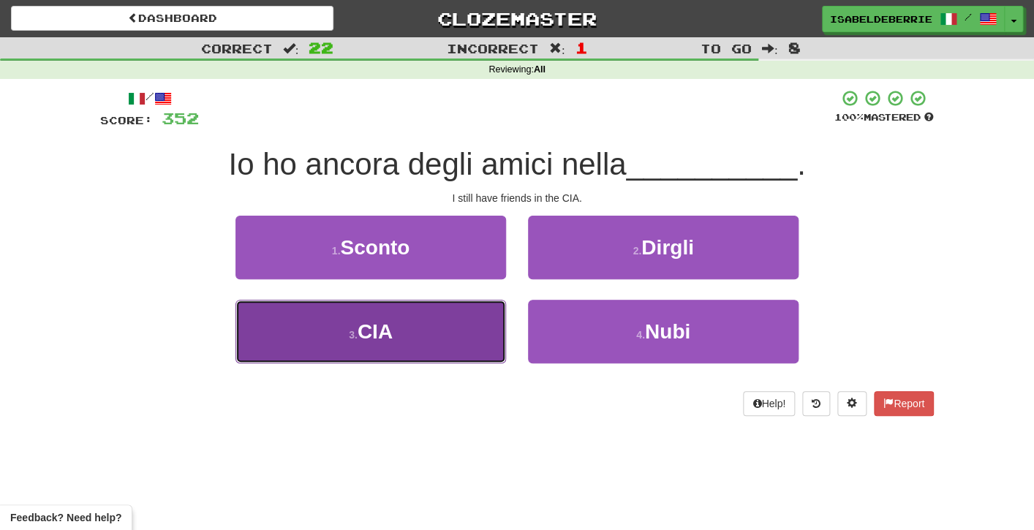
click at [494, 326] on button "3 . CIA" at bounding box center [371, 332] width 271 height 64
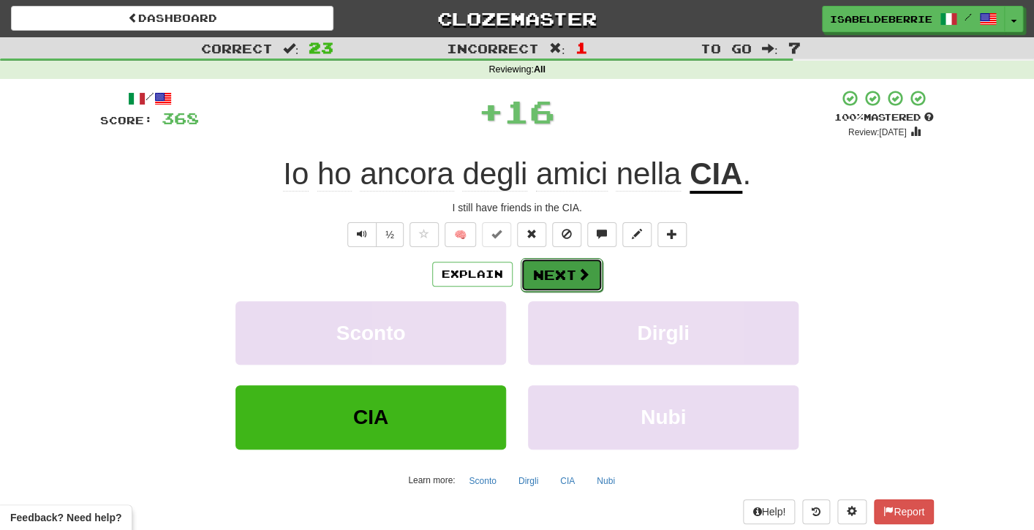
click at [530, 274] on button "Next" at bounding box center [562, 275] width 82 height 34
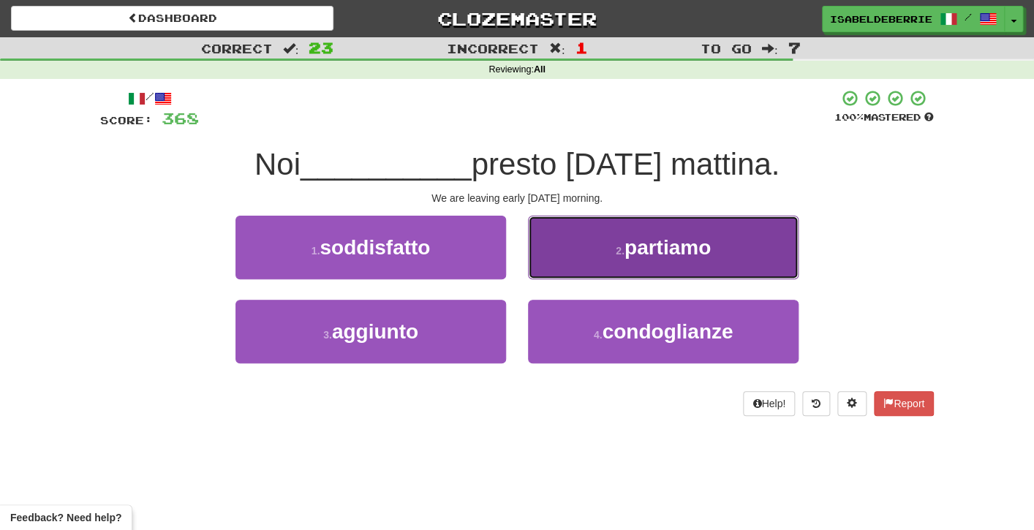
click at [535, 273] on button "2 . partiamo" at bounding box center [663, 248] width 271 height 64
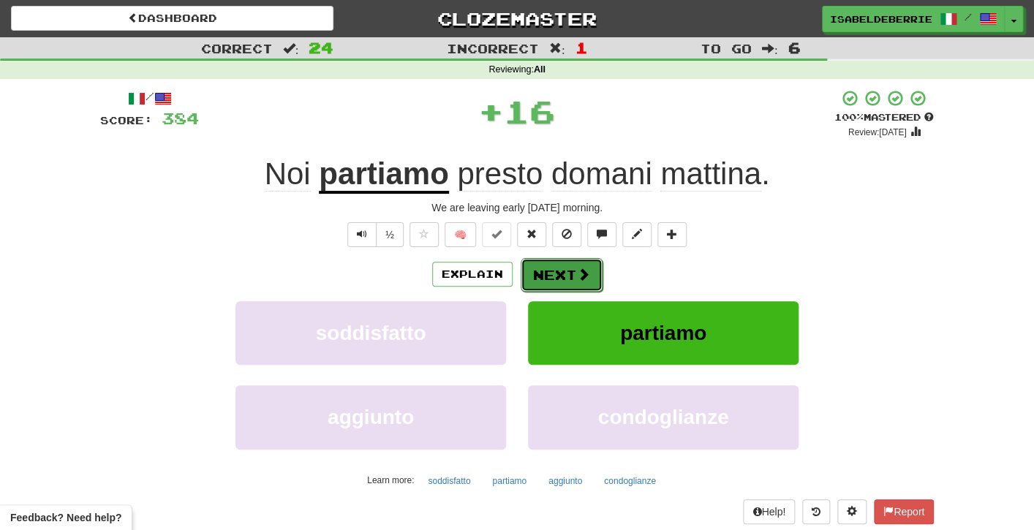
click at [538, 288] on button "Next" at bounding box center [562, 275] width 82 height 34
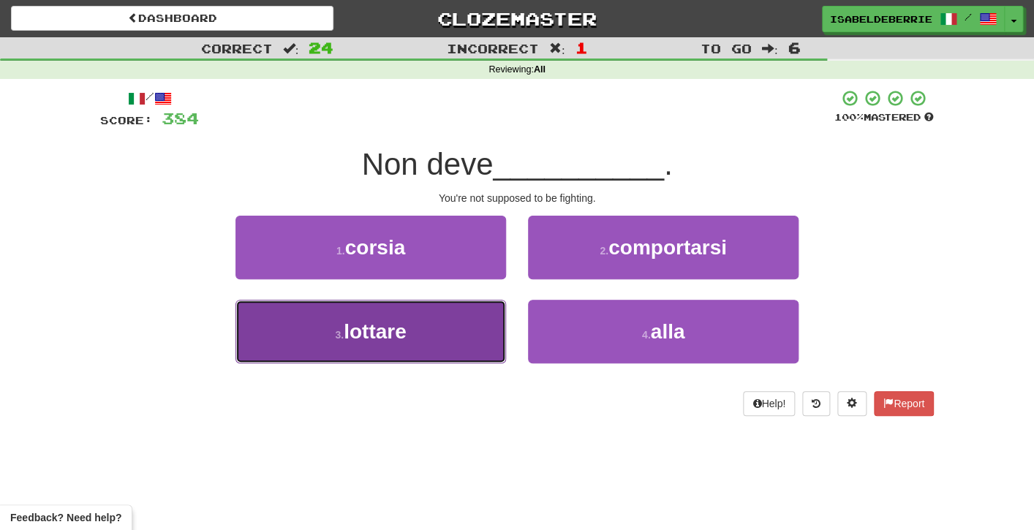
click at [486, 340] on button "3 . lottare" at bounding box center [371, 332] width 271 height 64
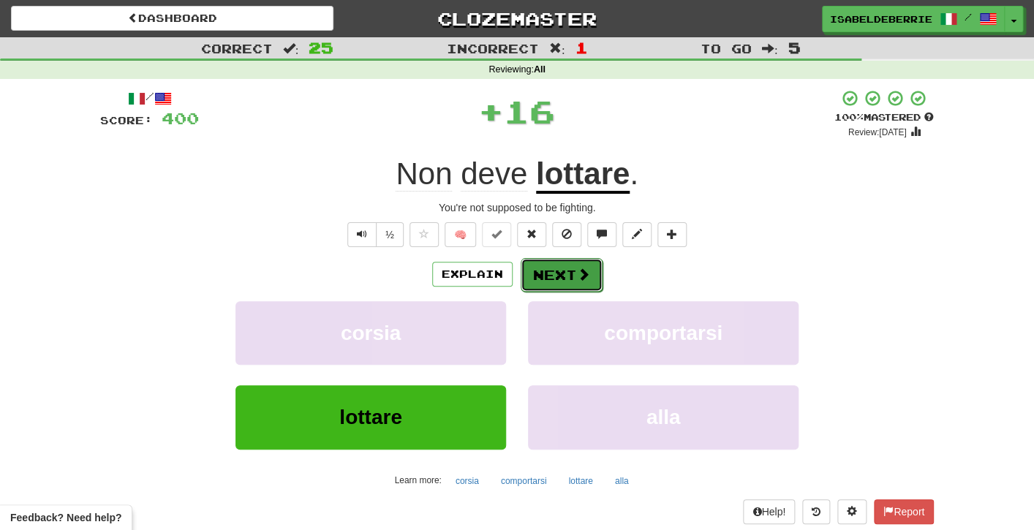
click at [530, 282] on button "Next" at bounding box center [562, 275] width 82 height 34
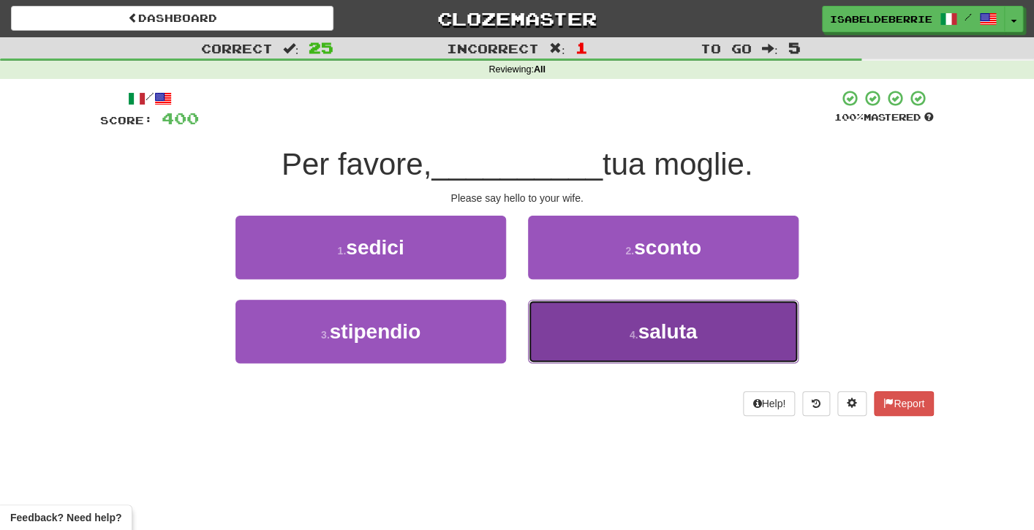
click at [550, 342] on button "4 . saluta" at bounding box center [663, 332] width 271 height 64
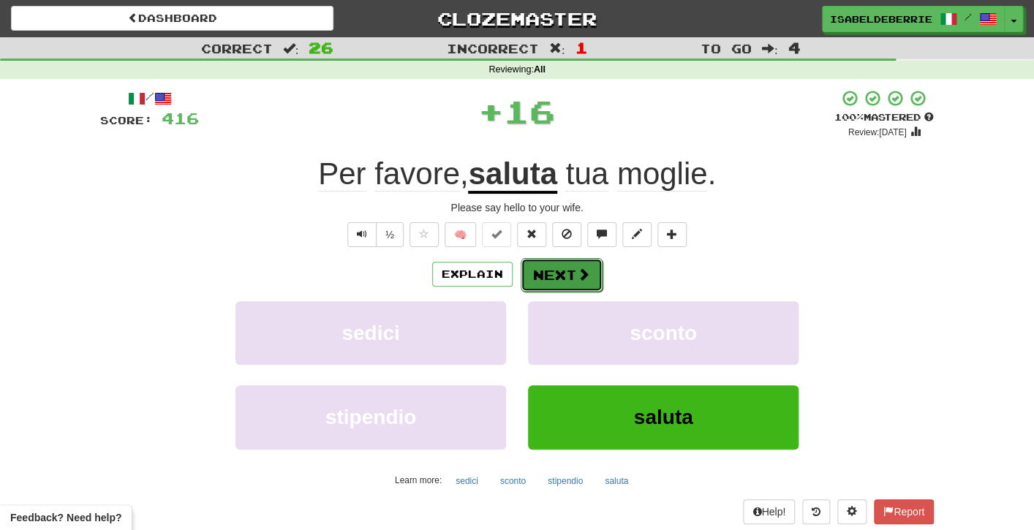
click at [529, 287] on button "Next" at bounding box center [562, 275] width 82 height 34
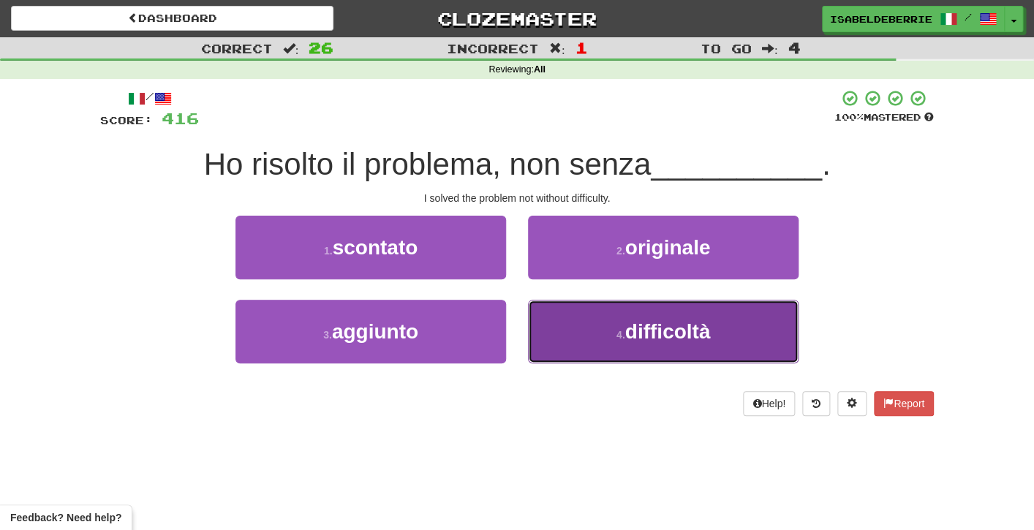
click at [546, 333] on button "4 . difficoltà" at bounding box center [663, 332] width 271 height 64
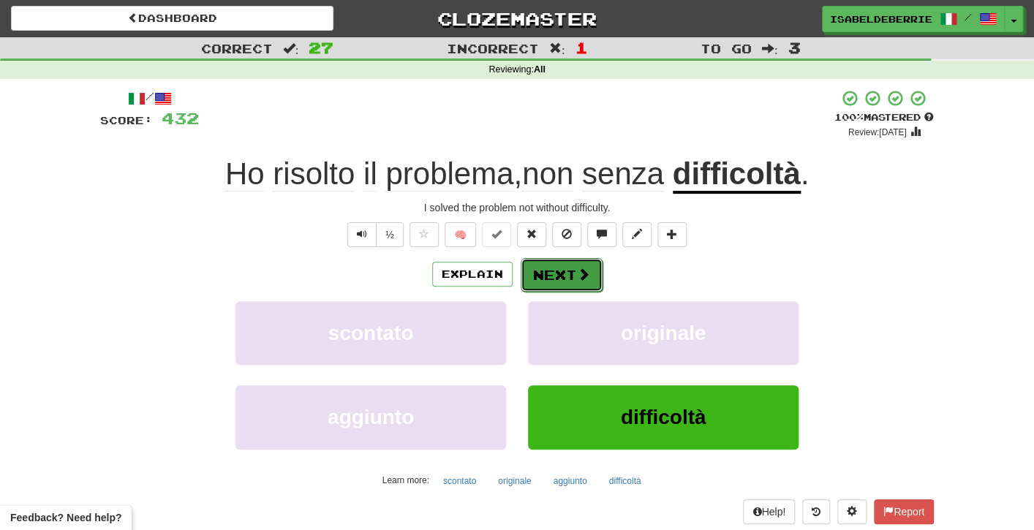
click at [532, 290] on button "Next" at bounding box center [562, 275] width 82 height 34
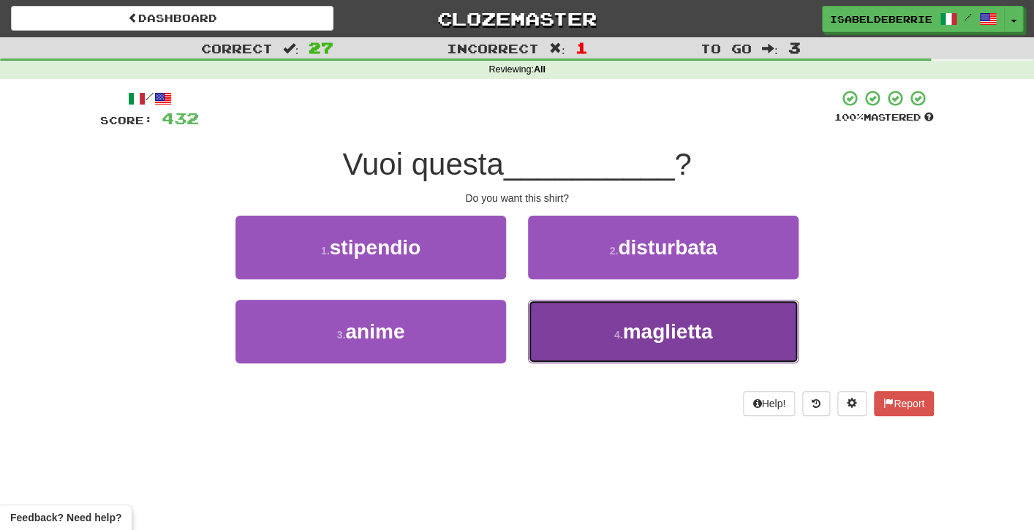
click at [542, 331] on button "4 . maglietta" at bounding box center [663, 332] width 271 height 64
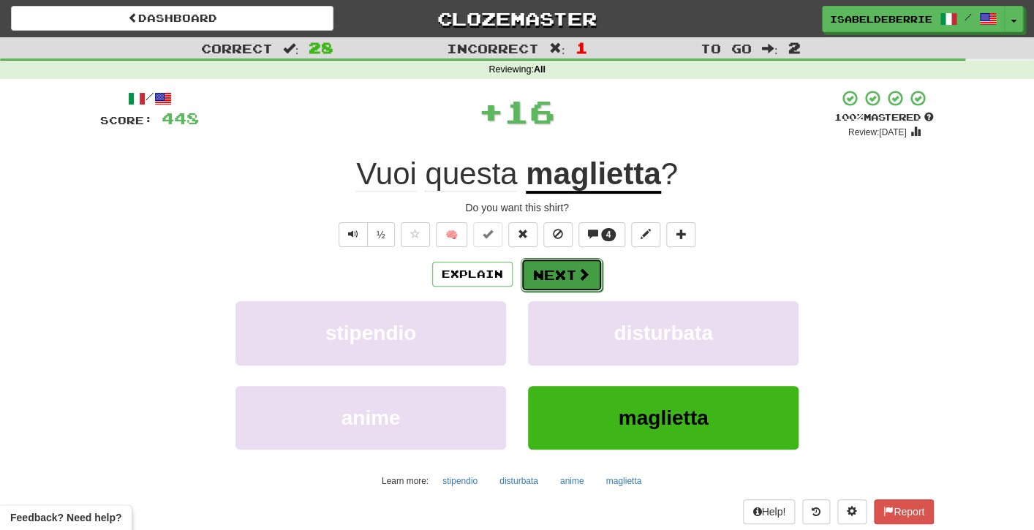
click at [533, 281] on button "Next" at bounding box center [562, 275] width 82 height 34
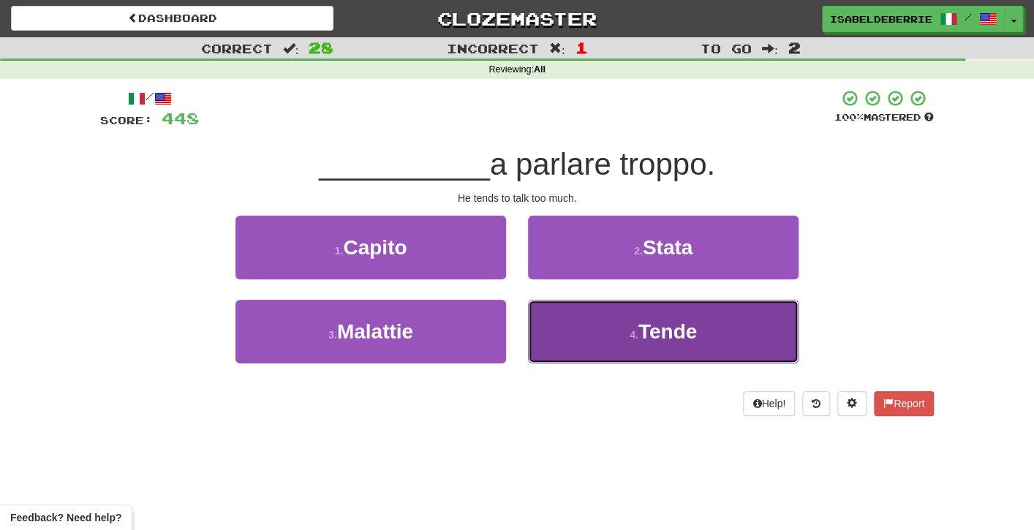
click at [546, 328] on button "4 . Tende" at bounding box center [663, 332] width 271 height 64
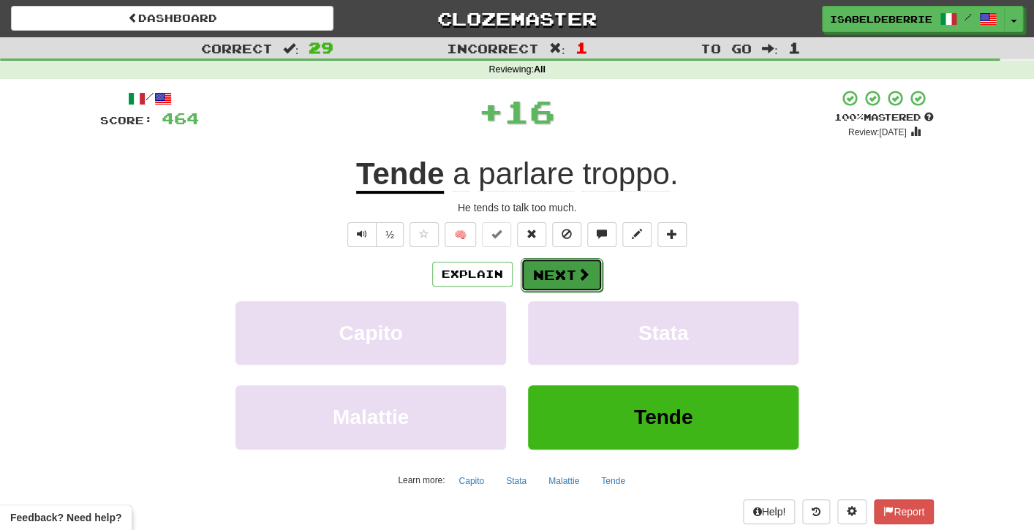
click at [535, 278] on button "Next" at bounding box center [562, 275] width 82 height 34
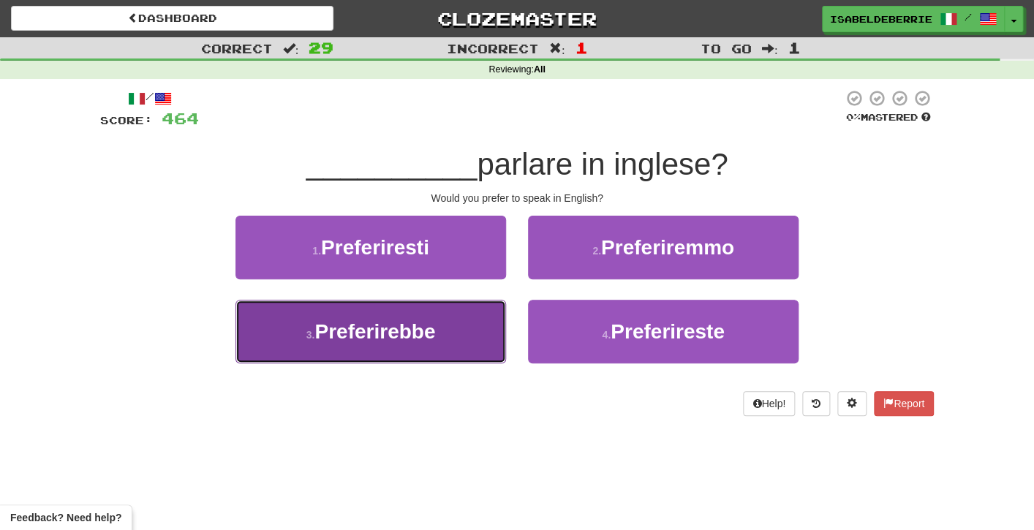
click at [478, 338] on button "3 . Preferirebbe" at bounding box center [371, 332] width 271 height 64
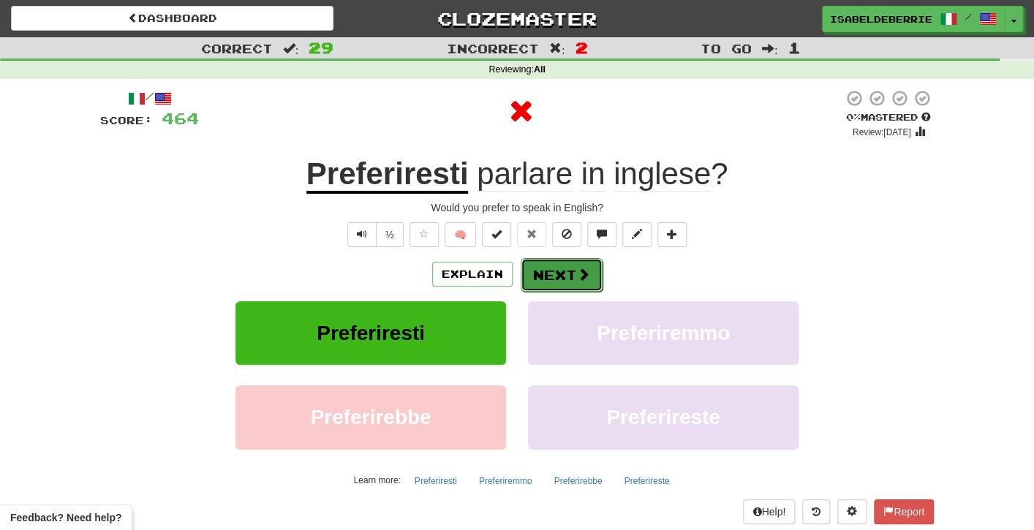
click at [541, 284] on button "Next" at bounding box center [562, 275] width 82 height 34
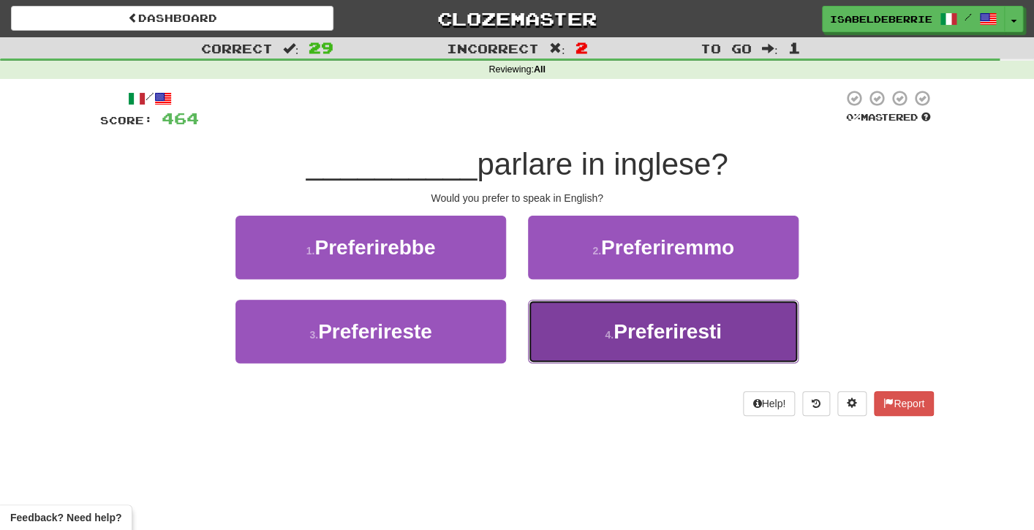
click at [560, 332] on button "4 . Preferiresti" at bounding box center [663, 332] width 271 height 64
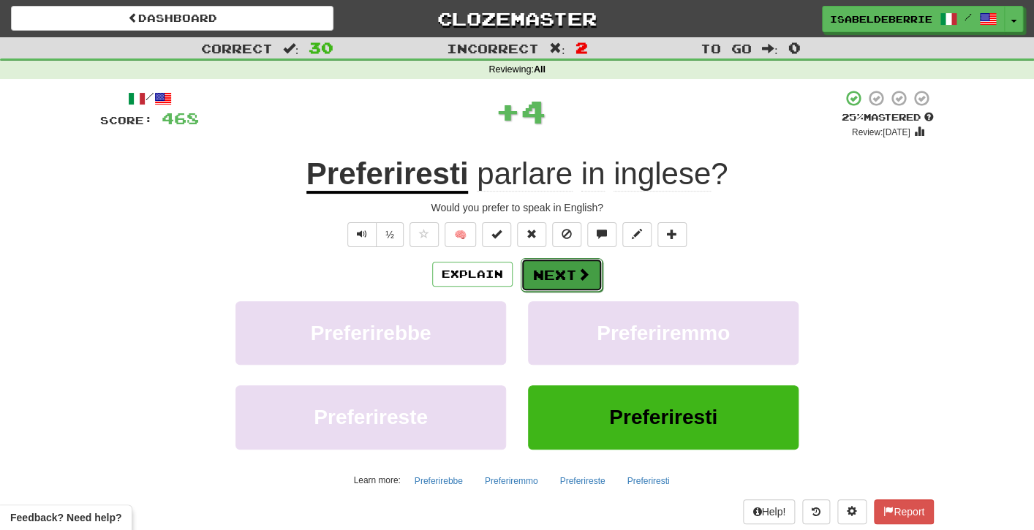
click at [539, 279] on button "Next" at bounding box center [562, 275] width 82 height 34
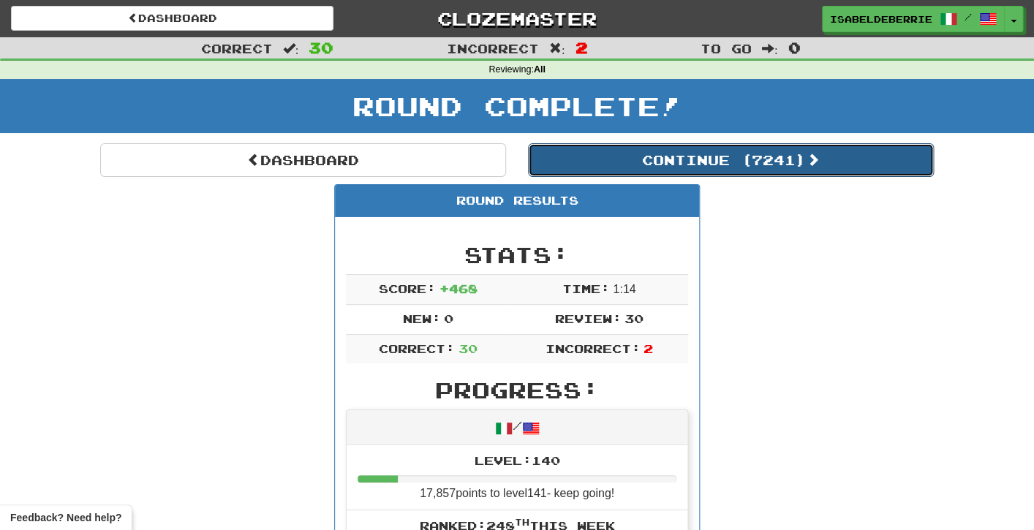
click at [567, 157] on button "Continue ( 7241 )" at bounding box center [731, 160] width 406 height 34
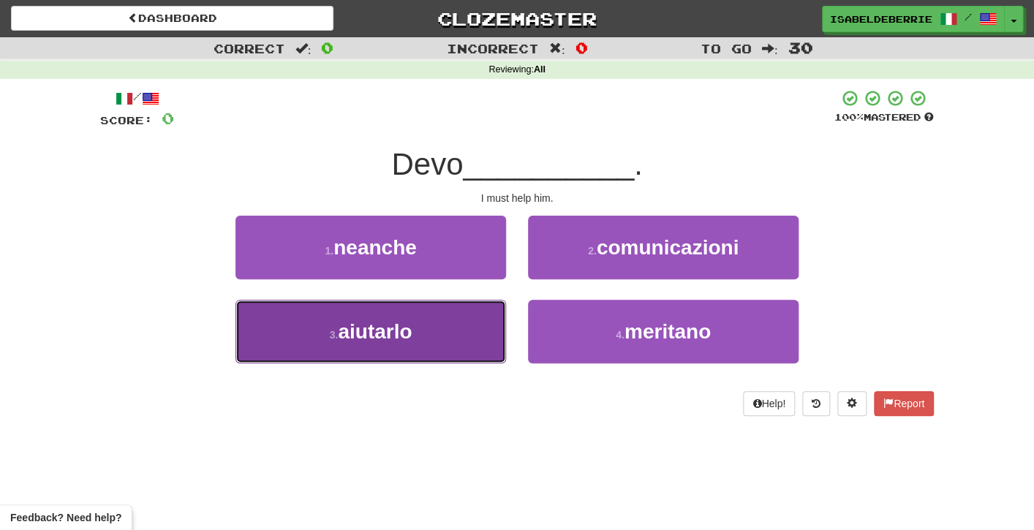
click at [486, 328] on button "3 . aiutarlo" at bounding box center [371, 332] width 271 height 64
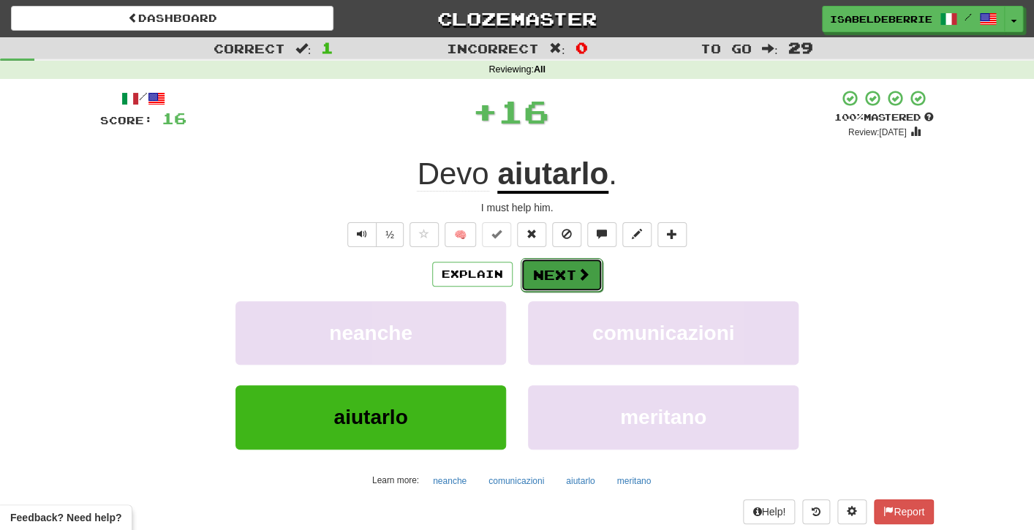
click at [530, 284] on button "Next" at bounding box center [562, 275] width 82 height 34
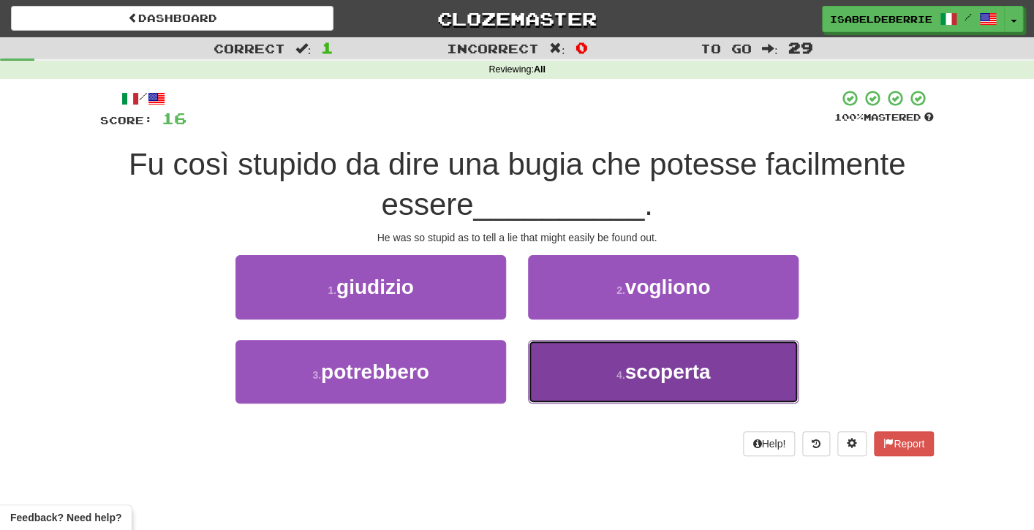
click at [549, 358] on button "4 . scoperta" at bounding box center [663, 372] width 271 height 64
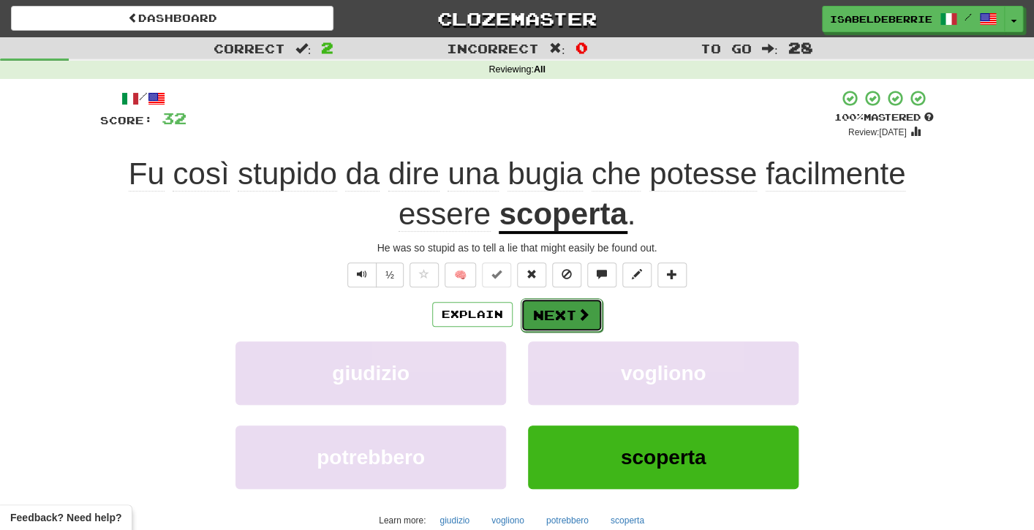
click at [532, 313] on button "Next" at bounding box center [562, 315] width 82 height 34
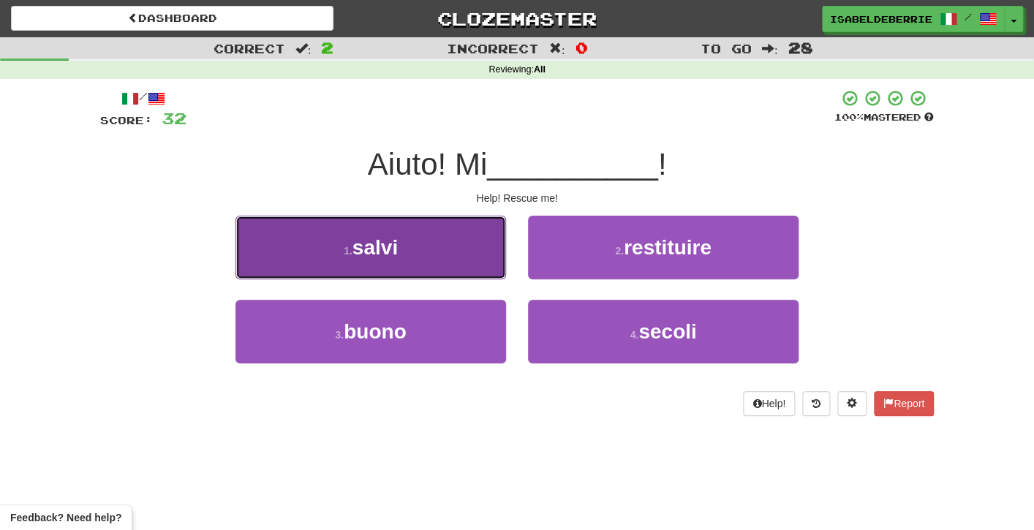
click at [482, 261] on button "1 . salvi" at bounding box center [371, 248] width 271 height 64
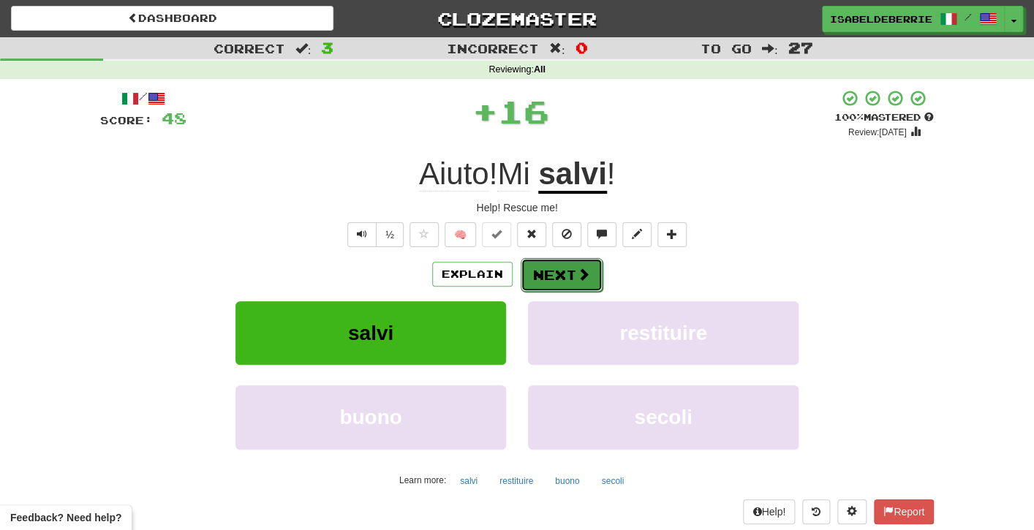
click at [530, 279] on button "Next" at bounding box center [562, 275] width 82 height 34
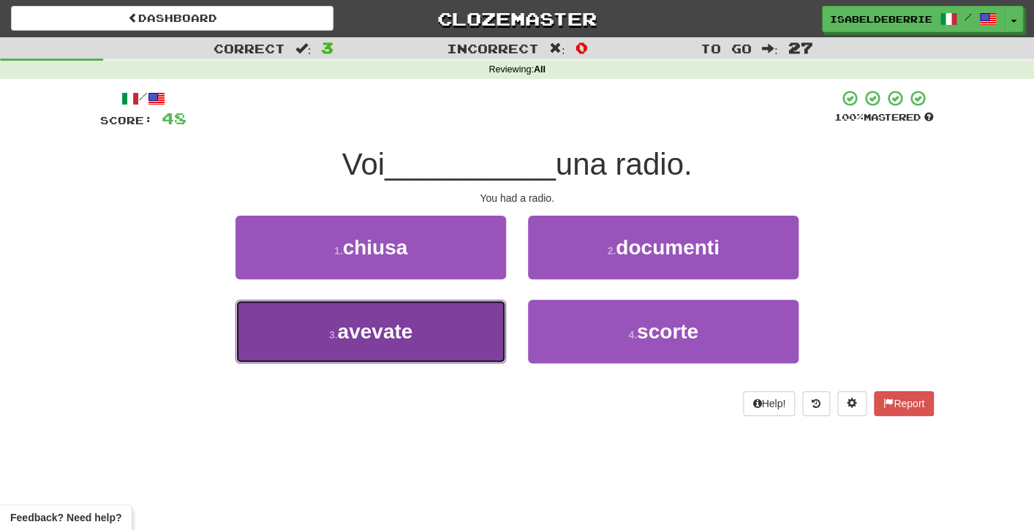
click at [493, 339] on button "3 . avevate" at bounding box center [371, 332] width 271 height 64
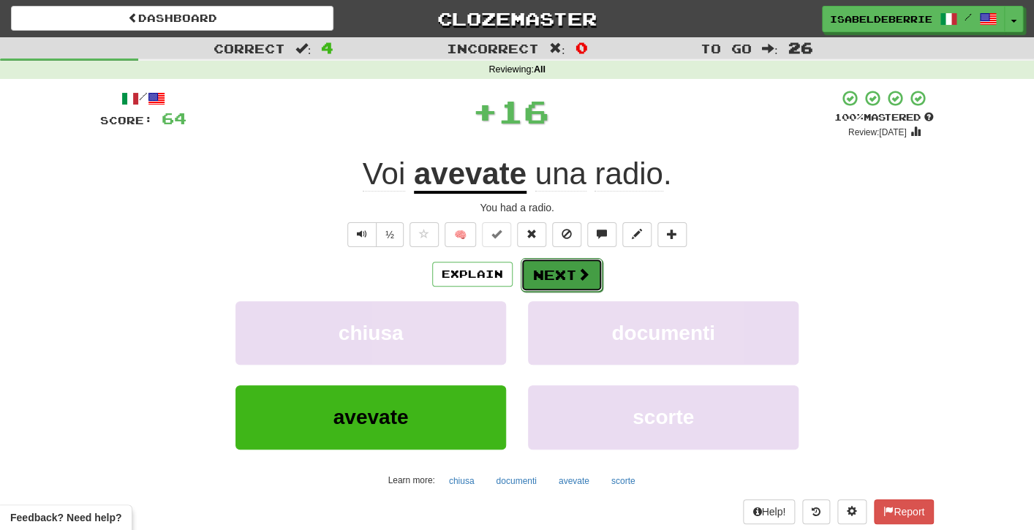
click at [527, 287] on button "Next" at bounding box center [562, 275] width 82 height 34
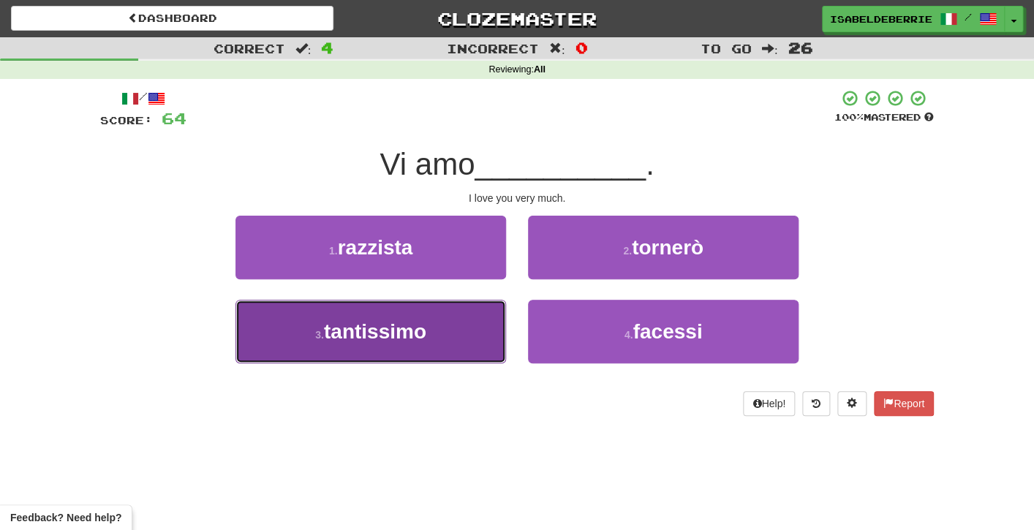
click at [489, 333] on button "3 . tantissimo" at bounding box center [371, 332] width 271 height 64
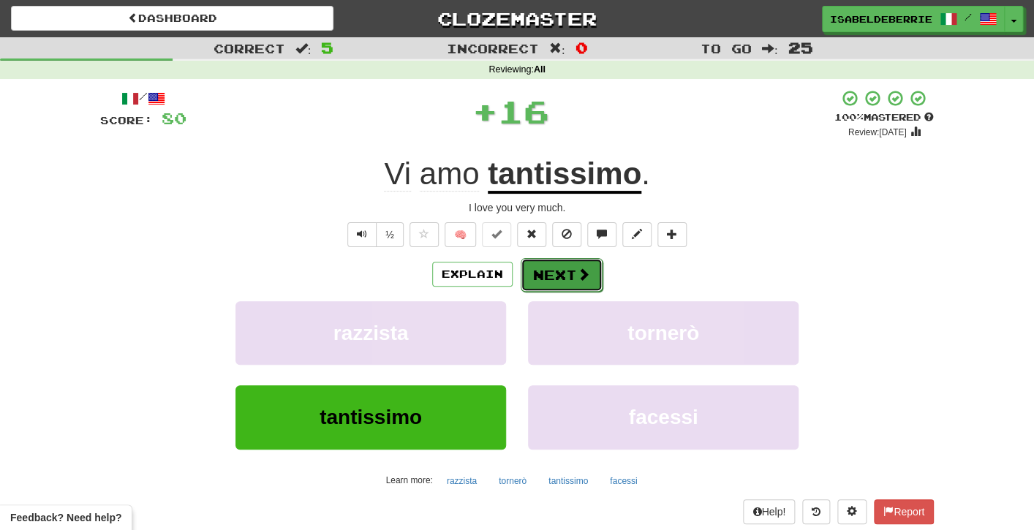
click at [527, 288] on button "Next" at bounding box center [562, 275] width 82 height 34
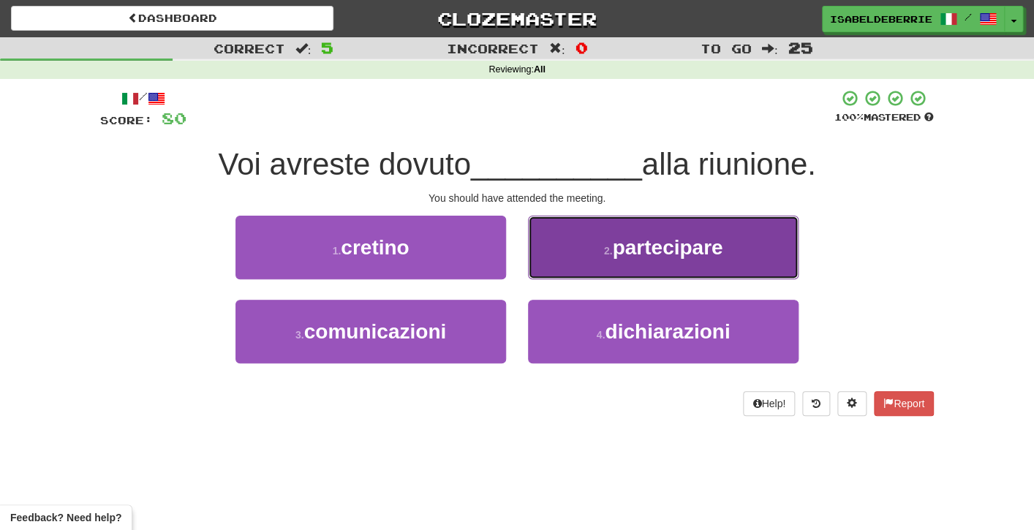
click at [541, 271] on button "2 . partecipare" at bounding box center [663, 248] width 271 height 64
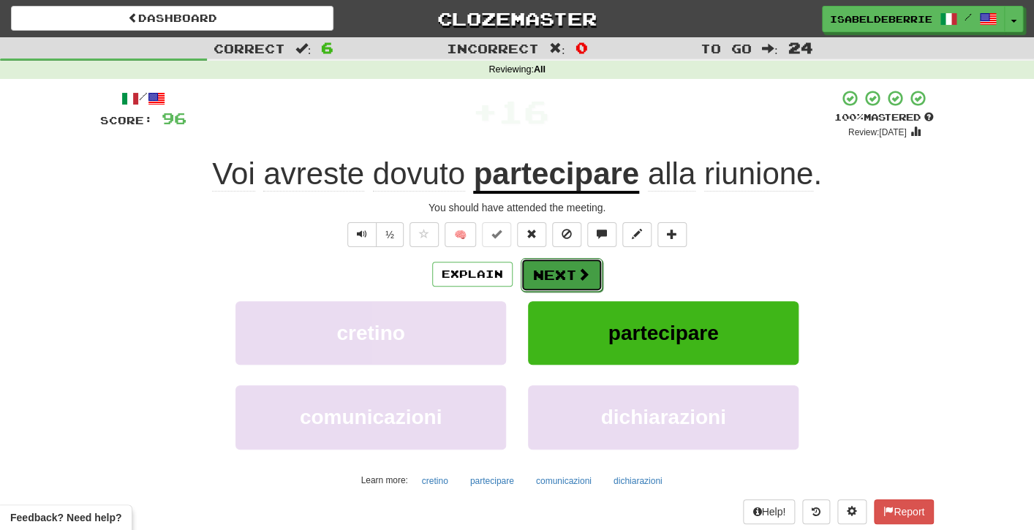
click at [529, 283] on button "Next" at bounding box center [562, 275] width 82 height 34
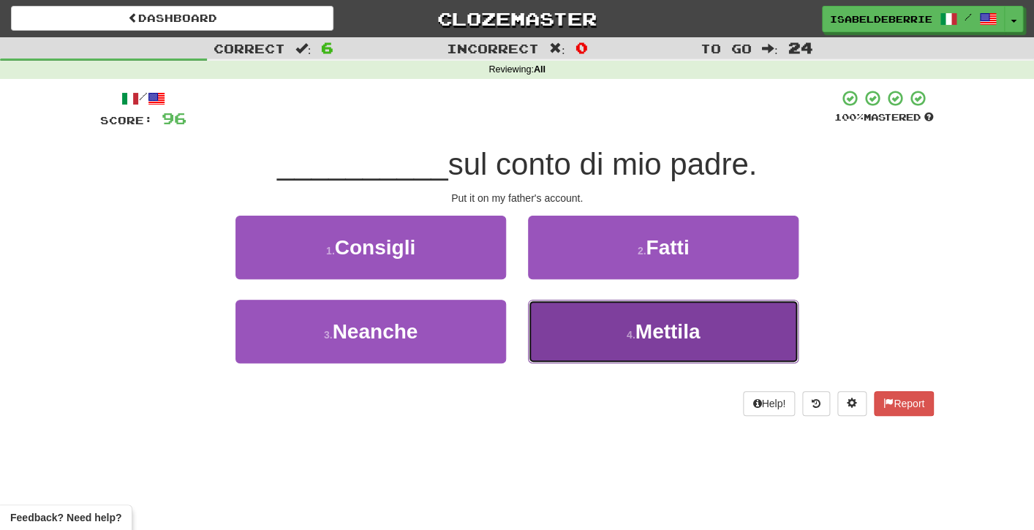
click at [548, 337] on button "4 . Mettila" at bounding box center [663, 332] width 271 height 64
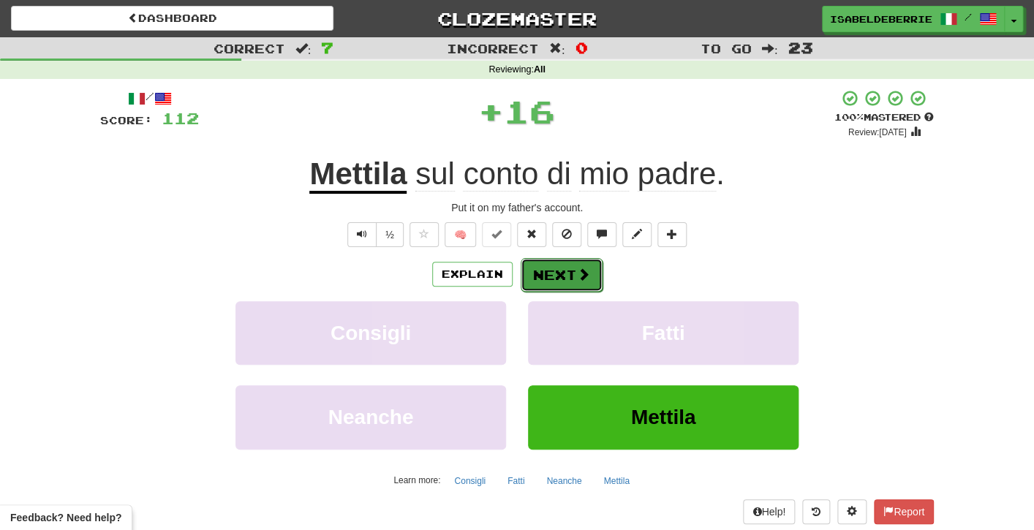
click at [535, 280] on button "Next" at bounding box center [562, 275] width 82 height 34
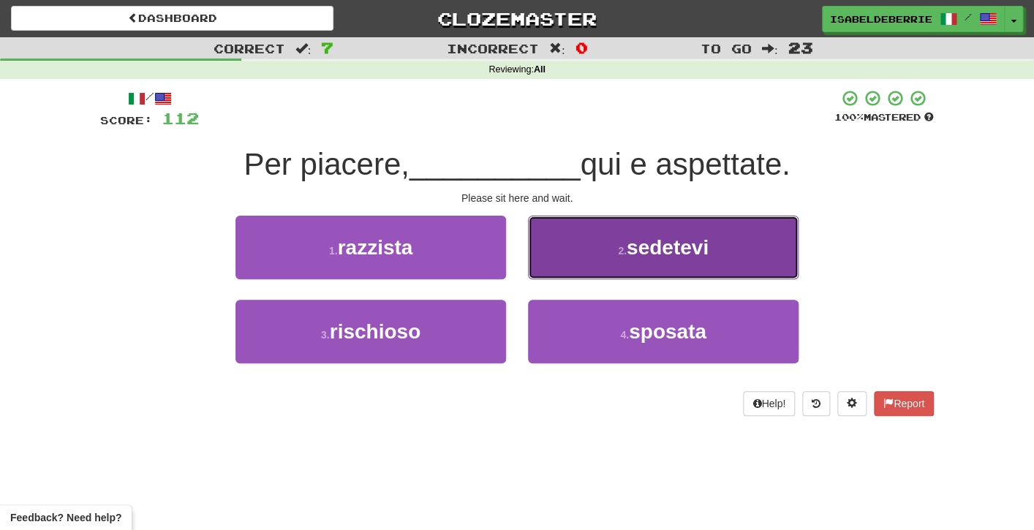
click at [546, 269] on button "2 . sedetevi" at bounding box center [663, 248] width 271 height 64
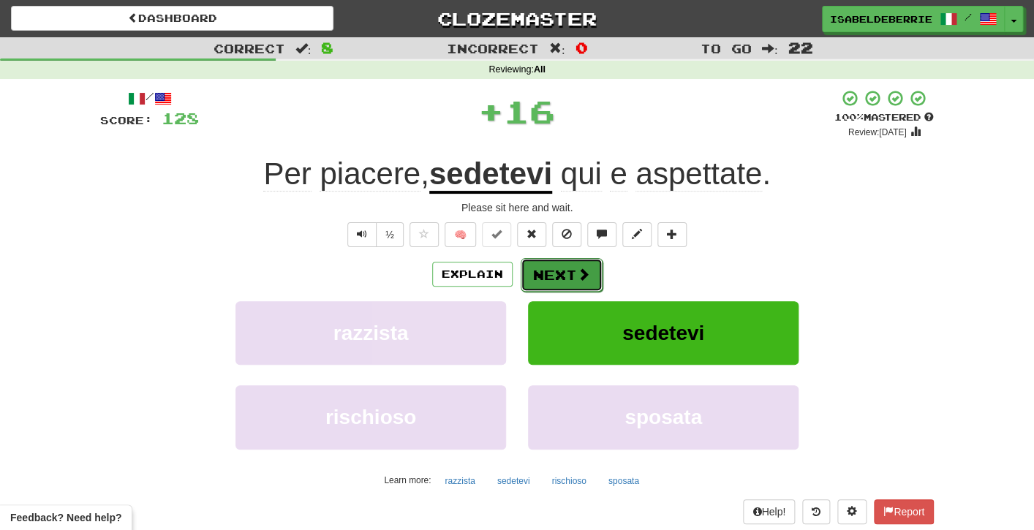
click at [532, 284] on button "Next" at bounding box center [562, 275] width 82 height 34
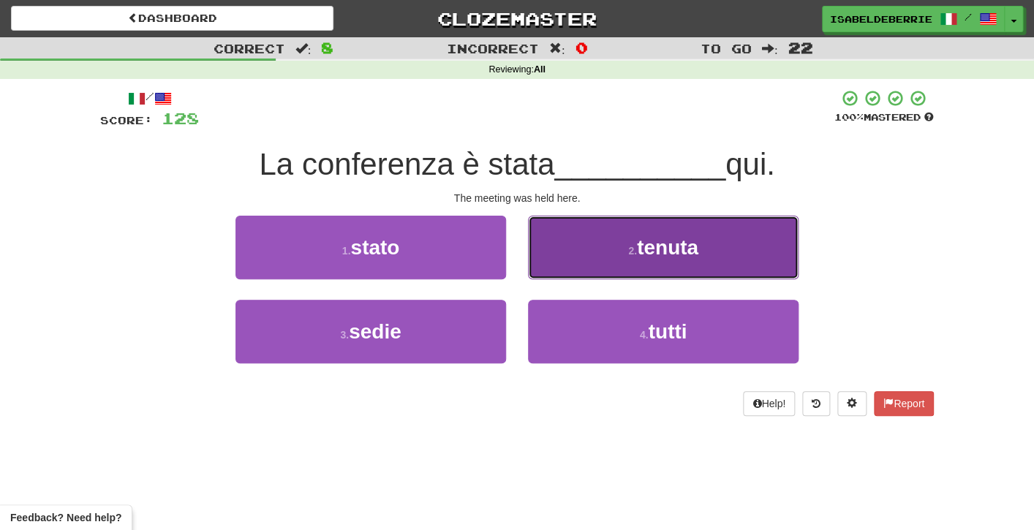
click at [549, 263] on button "2 . tenuta" at bounding box center [663, 248] width 271 height 64
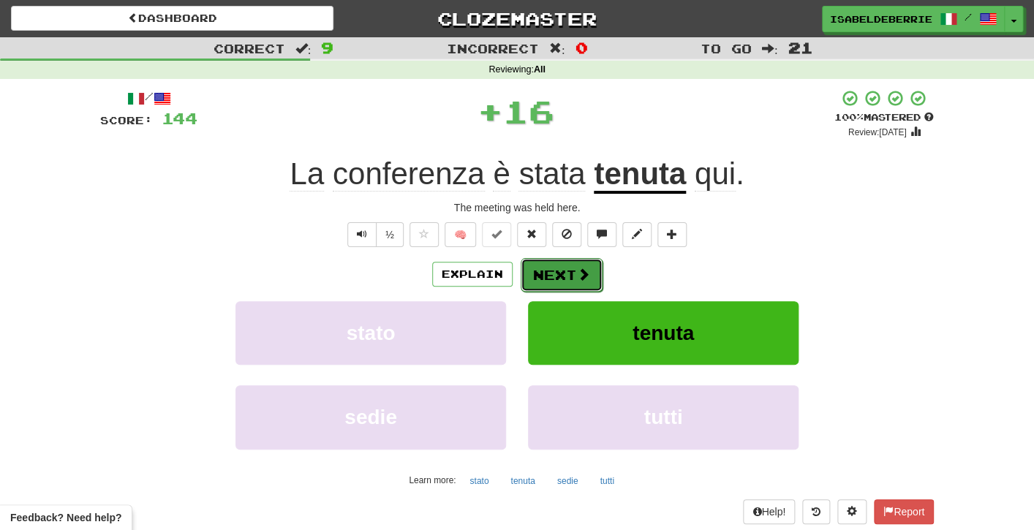
click at [533, 284] on button "Next" at bounding box center [562, 275] width 82 height 34
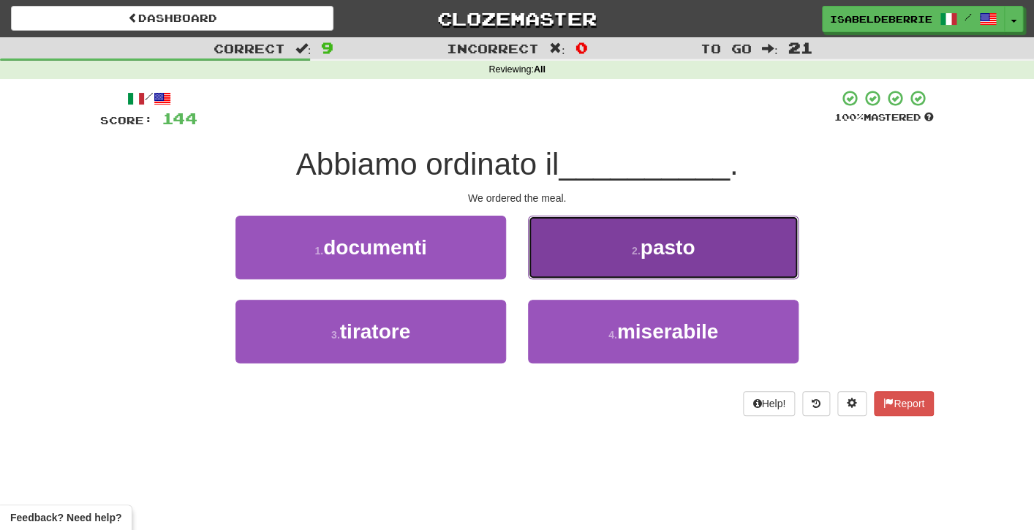
click at [542, 270] on button "2 . pasto" at bounding box center [663, 248] width 271 height 64
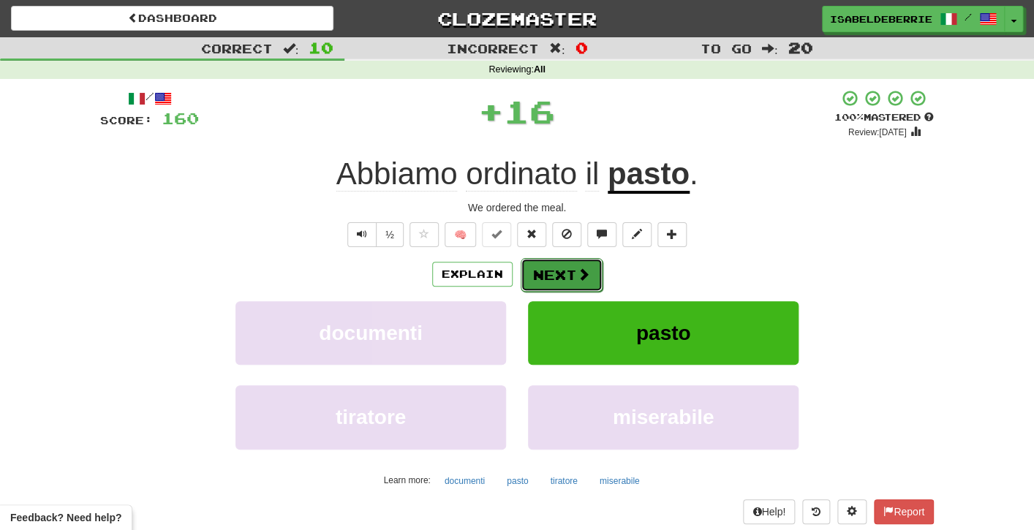
click at [530, 278] on button "Next" at bounding box center [562, 275] width 82 height 34
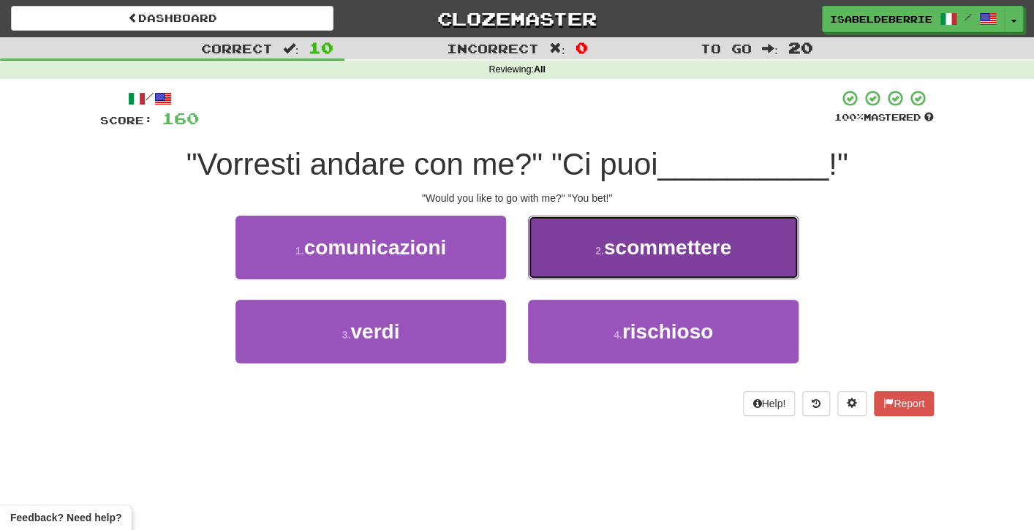
click at [546, 261] on button "2 . scommettere" at bounding box center [663, 248] width 271 height 64
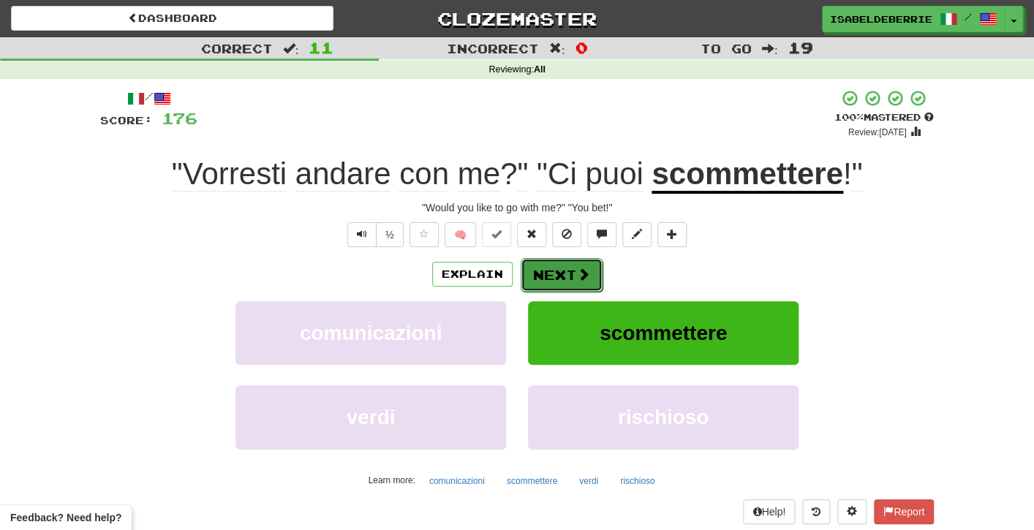
click at [528, 285] on button "Next" at bounding box center [562, 275] width 82 height 34
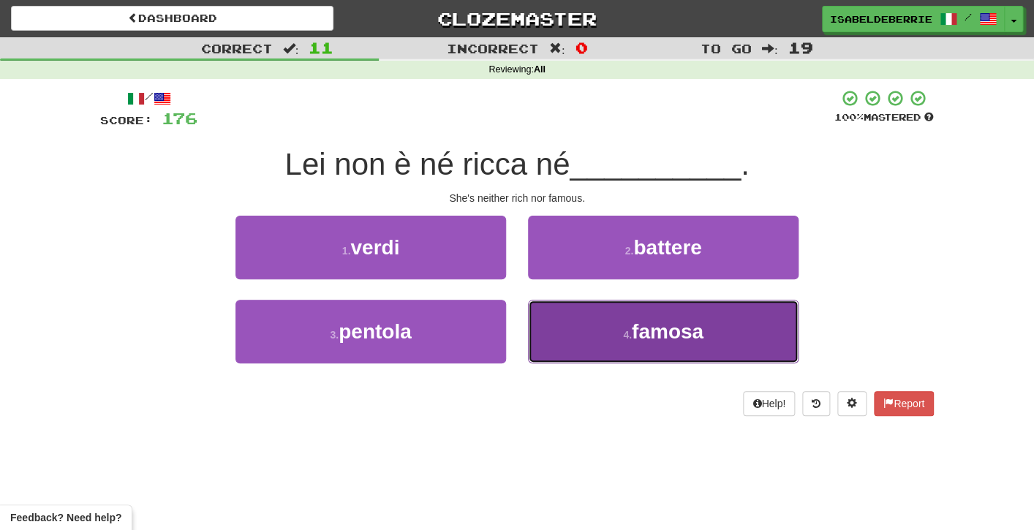
click at [549, 332] on button "4 . famosa" at bounding box center [663, 332] width 271 height 64
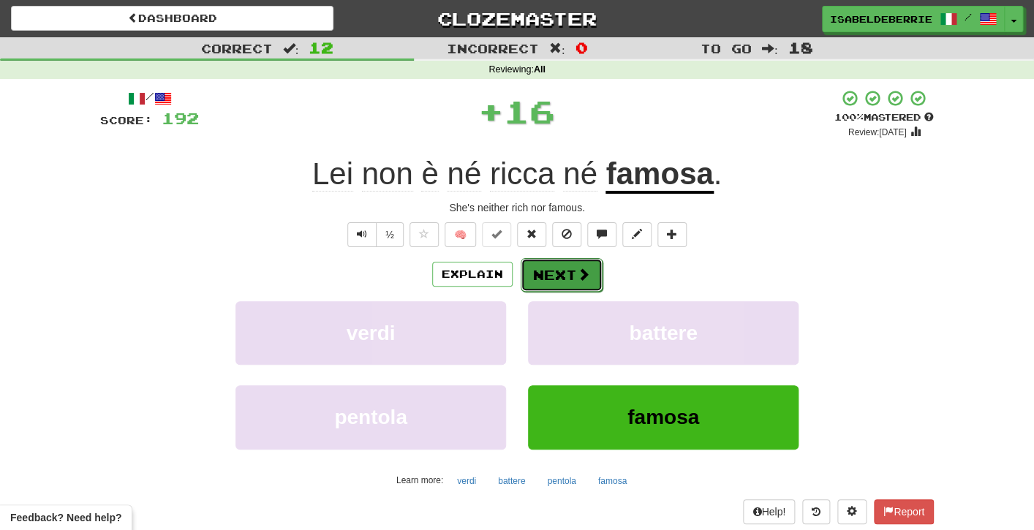
click at [532, 284] on button "Next" at bounding box center [562, 275] width 82 height 34
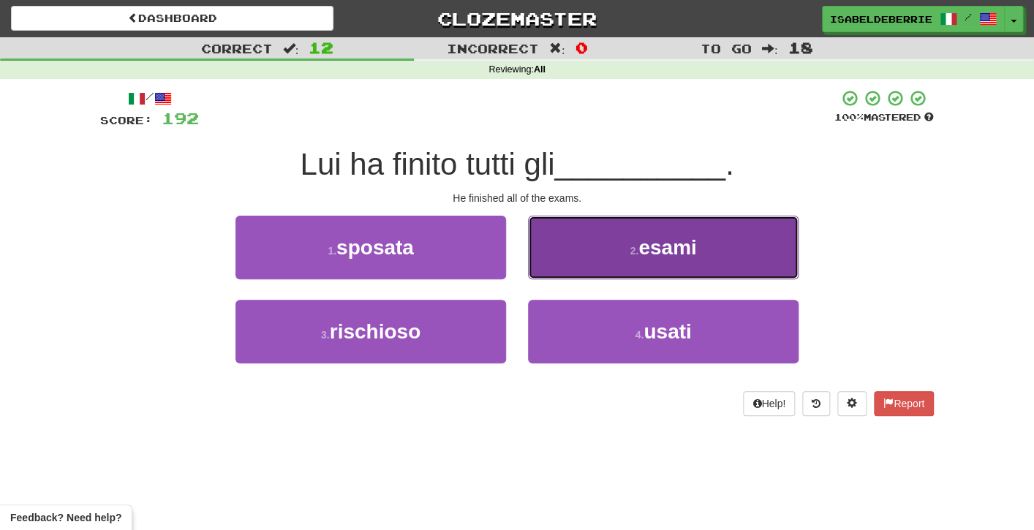
click at [559, 265] on button "2 . esami" at bounding box center [663, 248] width 271 height 64
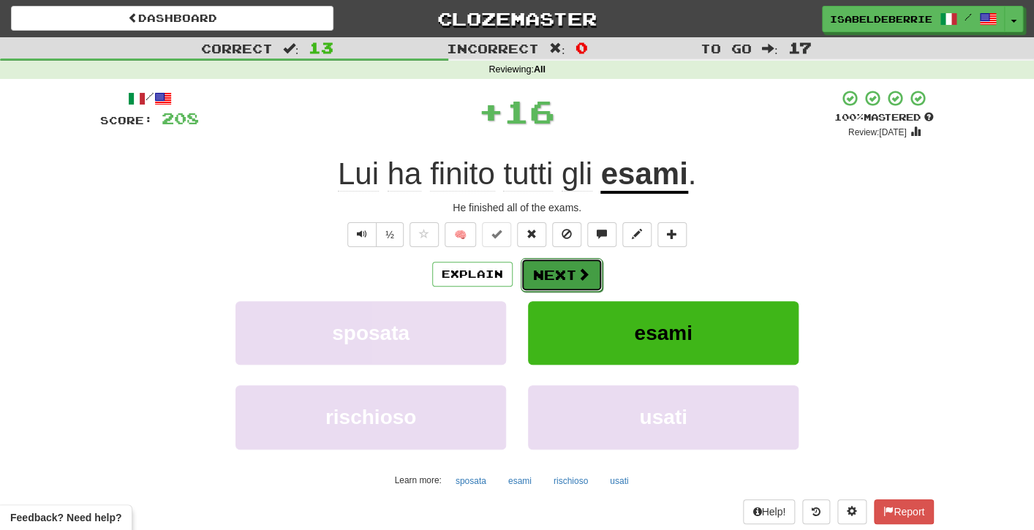
click at [536, 275] on button "Next" at bounding box center [562, 275] width 82 height 34
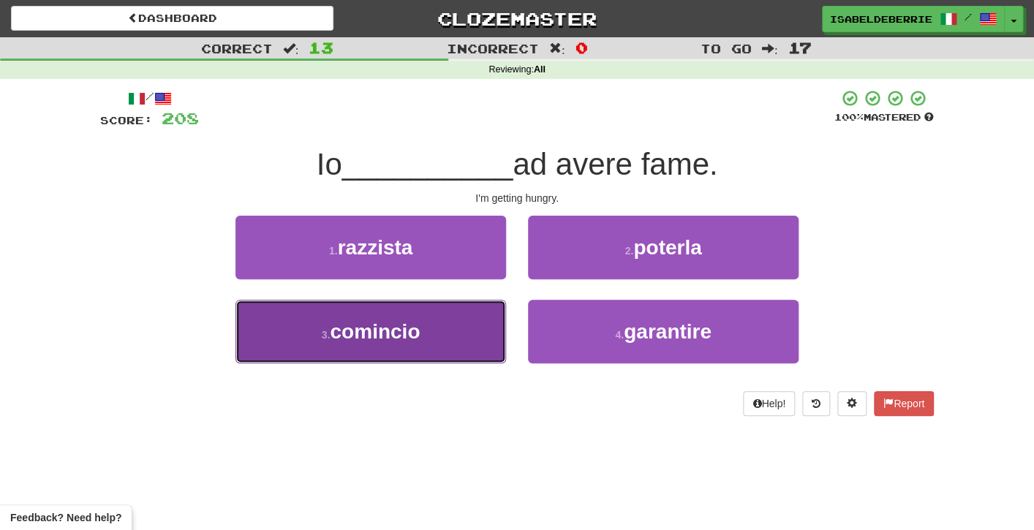
click at [487, 336] on button "3 . comincio" at bounding box center [371, 332] width 271 height 64
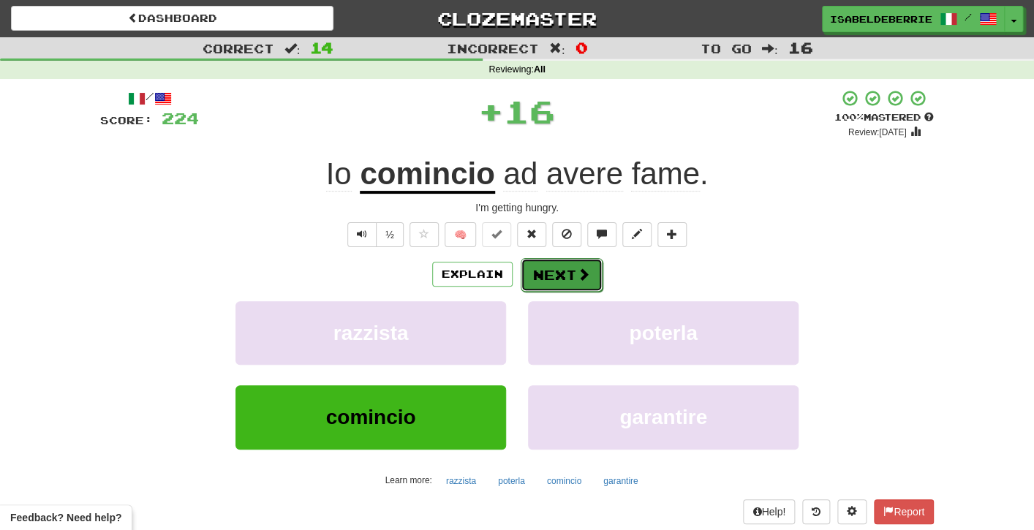
click at [527, 285] on button "Next" at bounding box center [562, 275] width 82 height 34
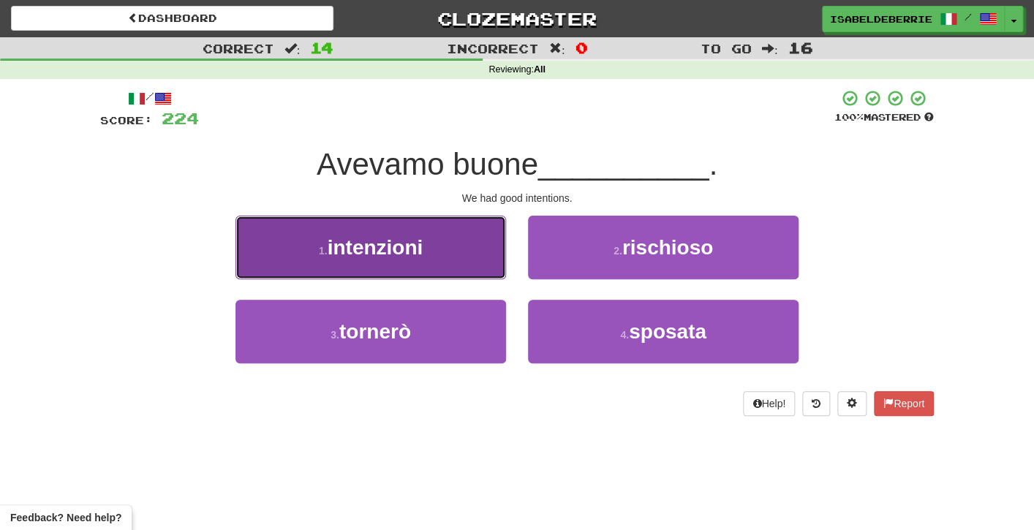
click at [490, 273] on button "1 . intenzioni" at bounding box center [371, 248] width 271 height 64
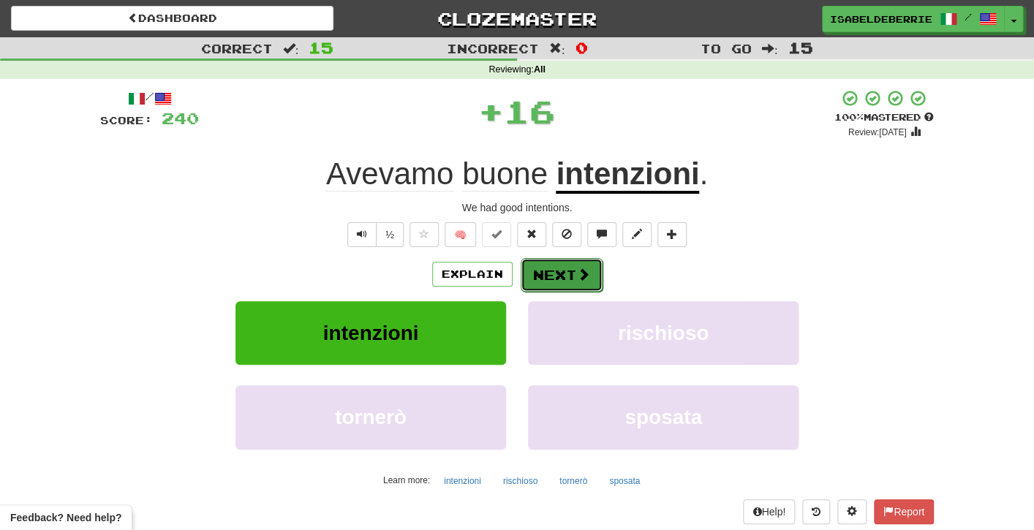
click at [536, 279] on button "Next" at bounding box center [562, 275] width 82 height 34
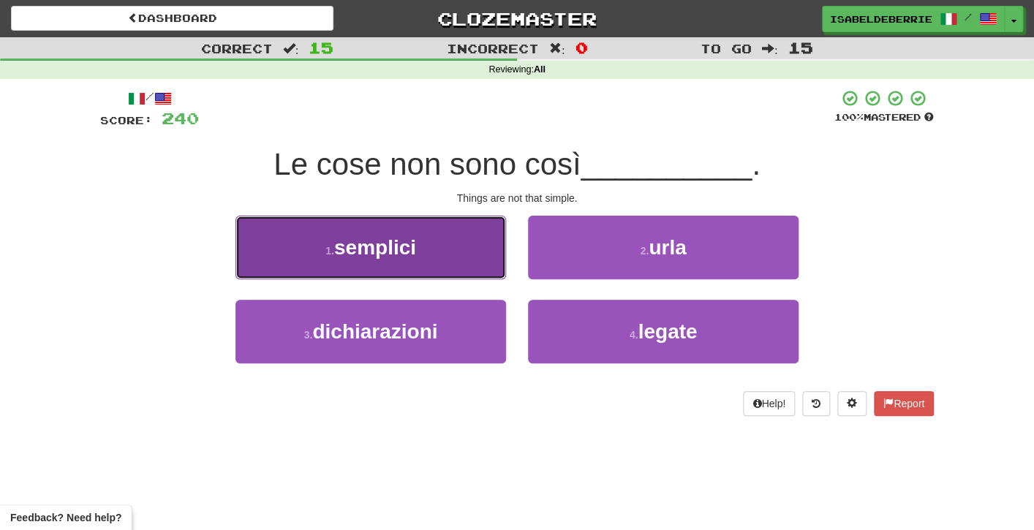
click at [490, 268] on button "1 . semplici" at bounding box center [371, 248] width 271 height 64
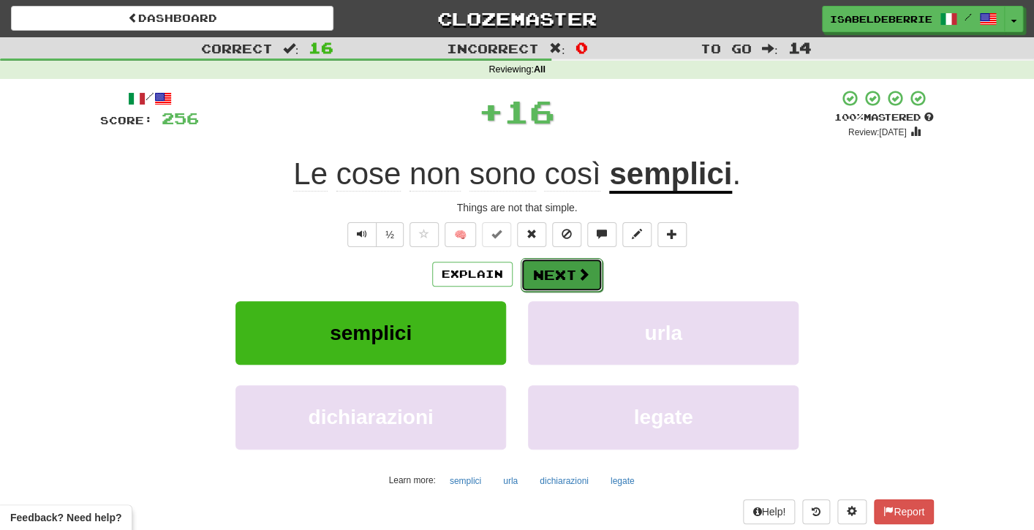
click at [529, 282] on button "Next" at bounding box center [562, 275] width 82 height 34
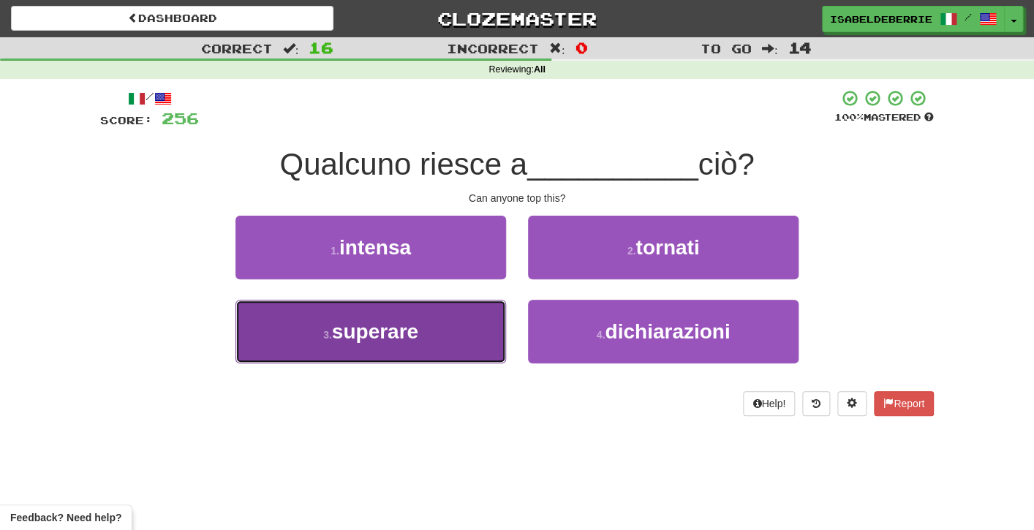
click at [490, 338] on button "3 . superare" at bounding box center [371, 332] width 271 height 64
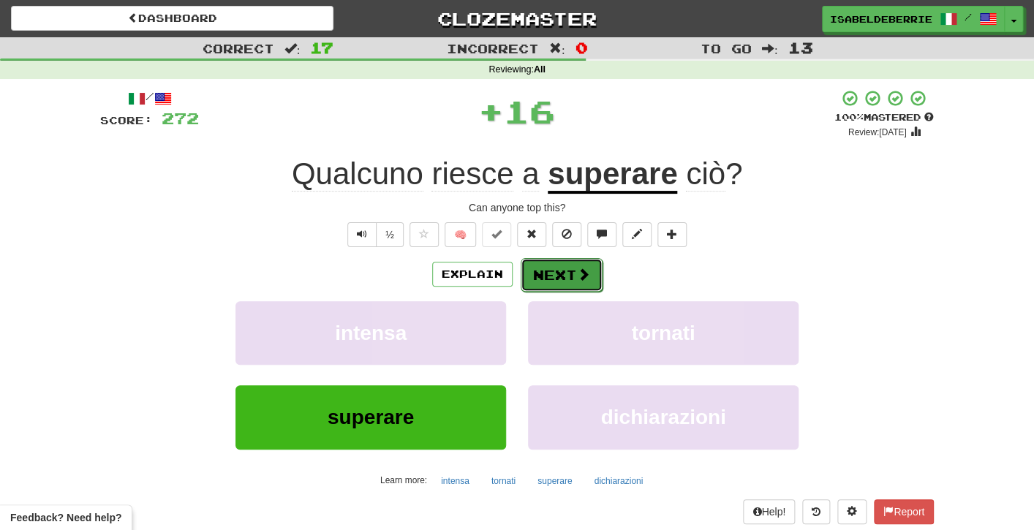
click at [529, 277] on button "Next" at bounding box center [562, 275] width 82 height 34
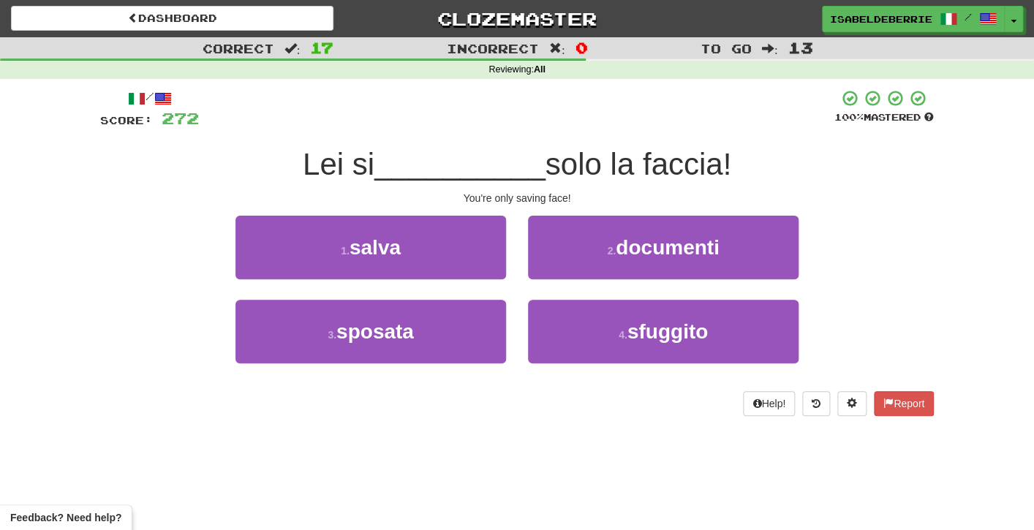
click at [483, 285] on div "1 . salva" at bounding box center [371, 258] width 293 height 84
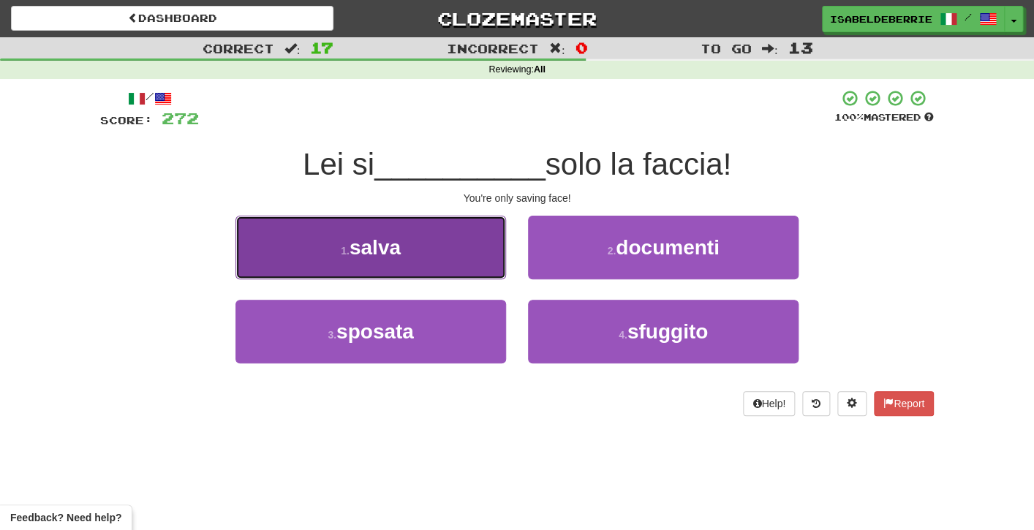
click at [488, 257] on button "1 . salva" at bounding box center [371, 248] width 271 height 64
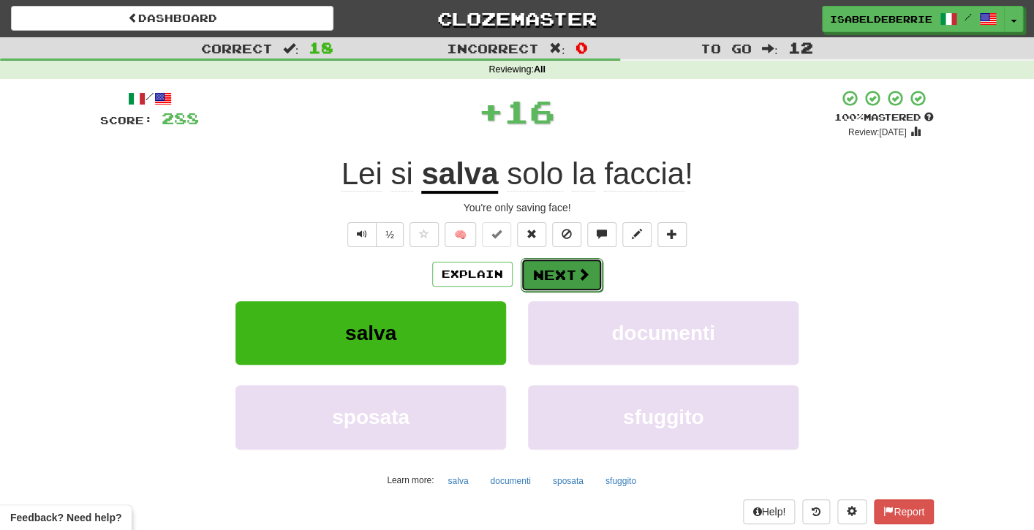
click at [530, 281] on button "Next" at bounding box center [562, 275] width 82 height 34
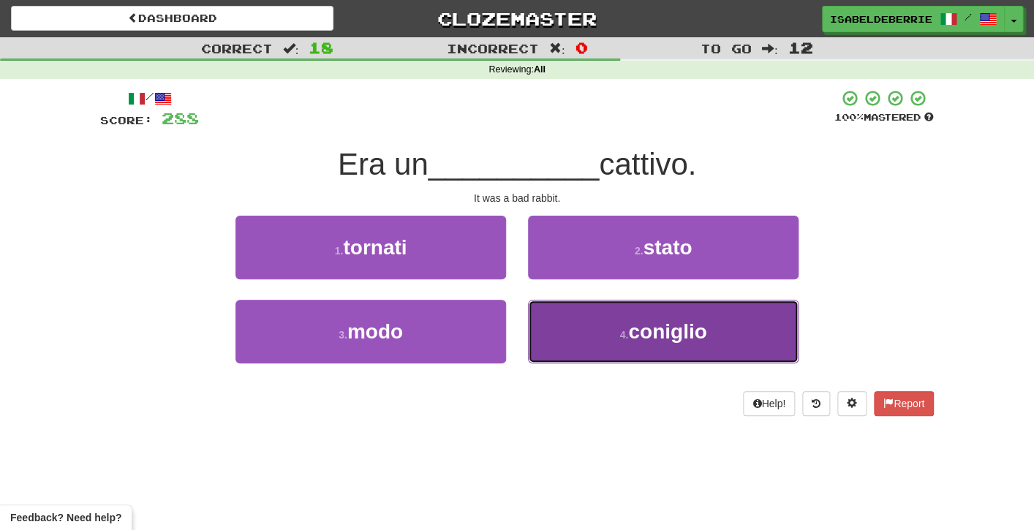
click at [558, 337] on button "4 . coniglio" at bounding box center [663, 332] width 271 height 64
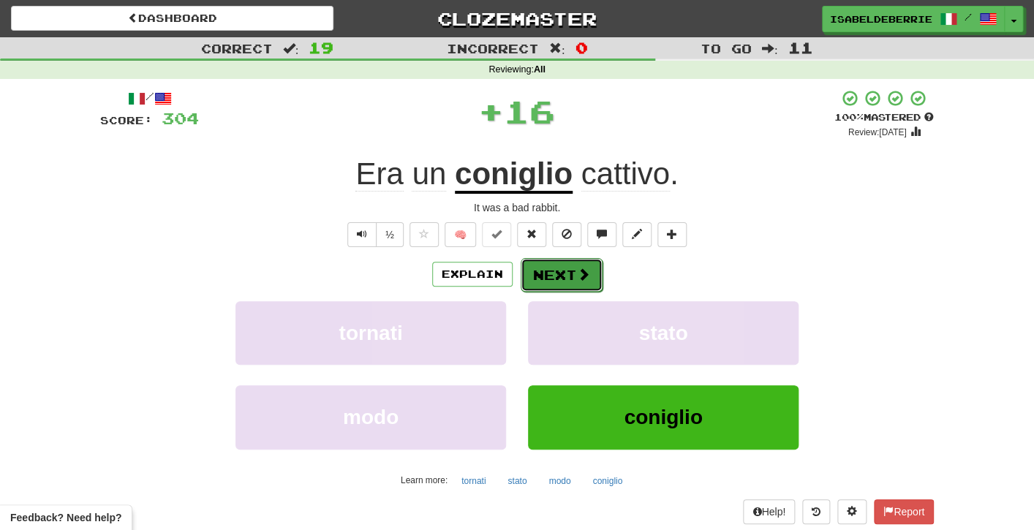
click at [527, 286] on button "Next" at bounding box center [562, 275] width 82 height 34
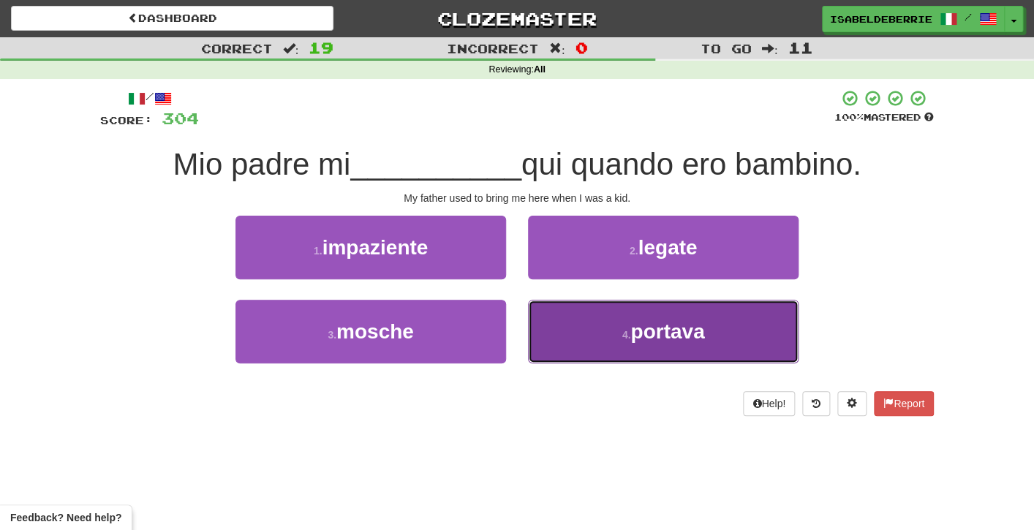
click at [551, 329] on button "4 . portava" at bounding box center [663, 332] width 271 height 64
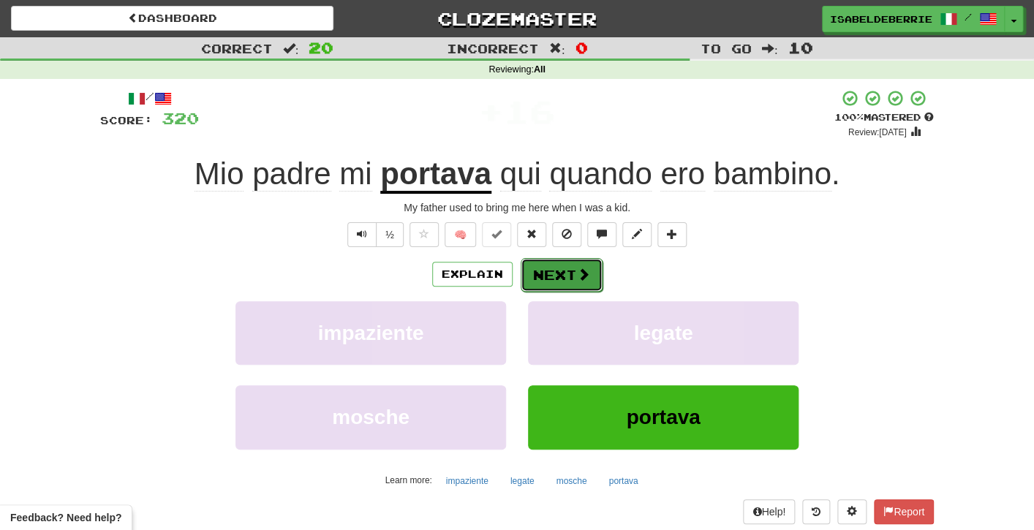
click at [532, 279] on button "Next" at bounding box center [562, 275] width 82 height 34
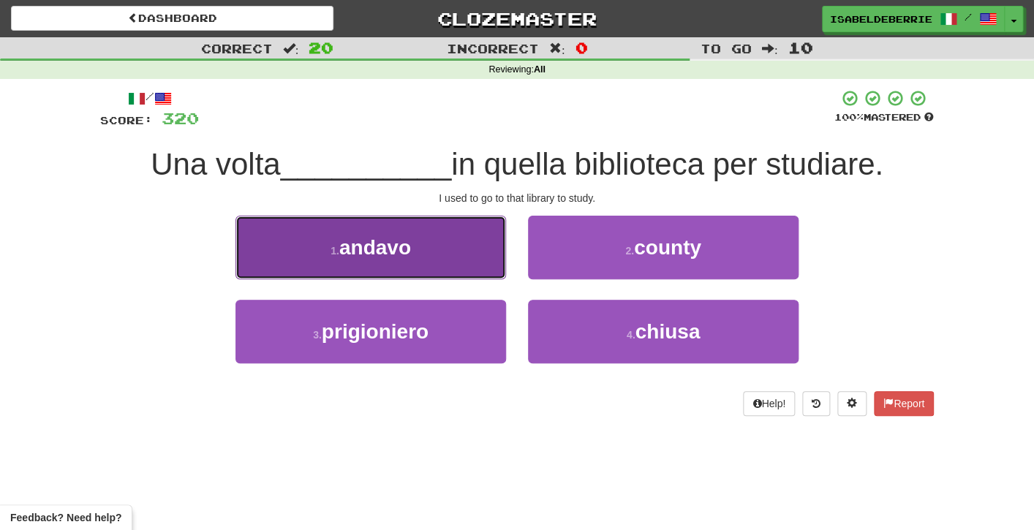
click at [486, 269] on button "1 . andavo" at bounding box center [371, 248] width 271 height 64
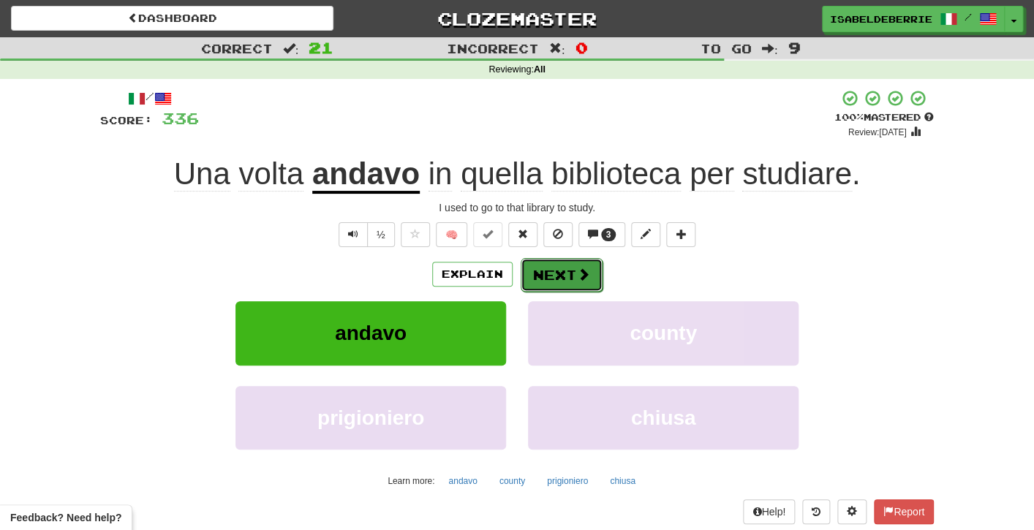
click at [531, 277] on button "Next" at bounding box center [562, 275] width 82 height 34
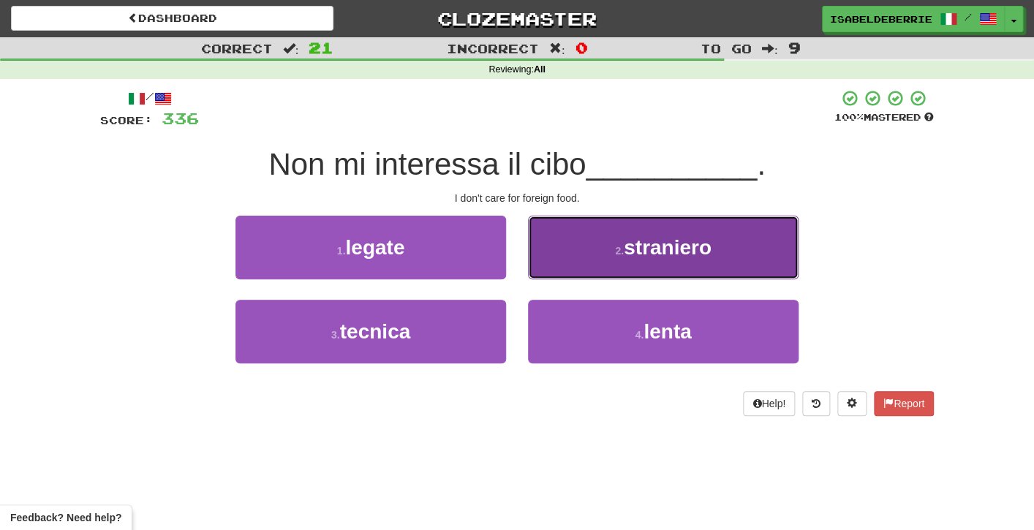
click at [542, 267] on button "2 . straniero" at bounding box center [663, 248] width 271 height 64
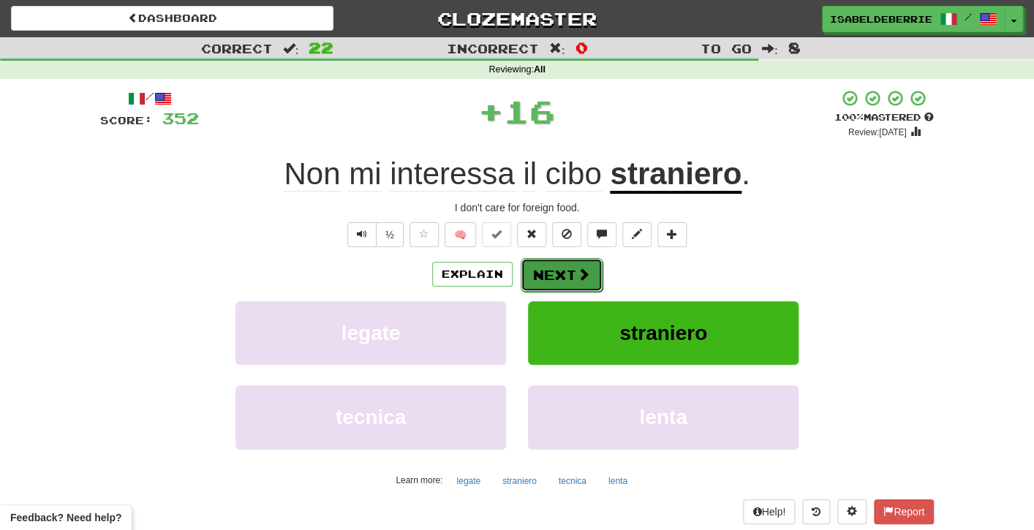
click at [531, 283] on button "Next" at bounding box center [562, 275] width 82 height 34
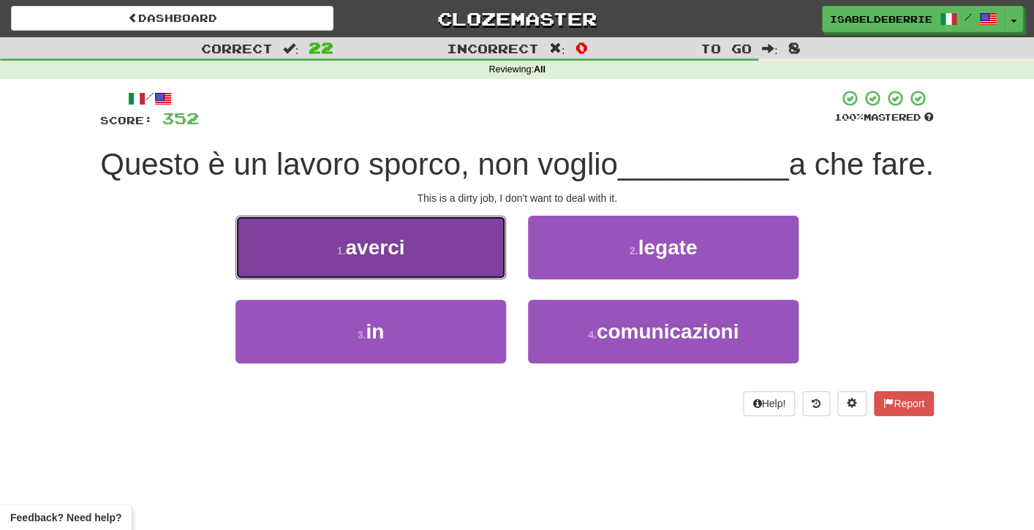
click at [492, 279] on button "1 . averci" at bounding box center [371, 248] width 271 height 64
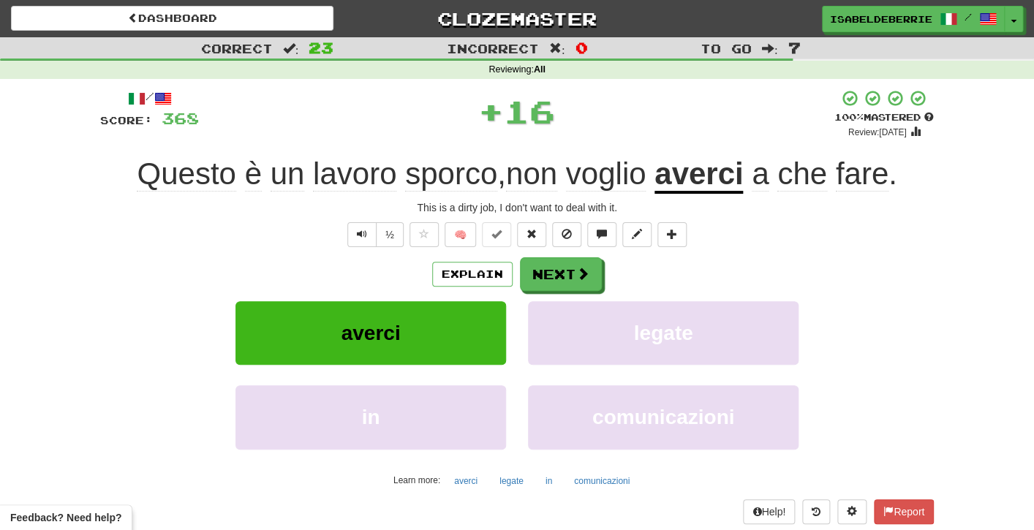
click at [517, 335] on div "averci" at bounding box center [371, 343] width 293 height 84
click at [530, 286] on button "Next" at bounding box center [562, 275] width 82 height 34
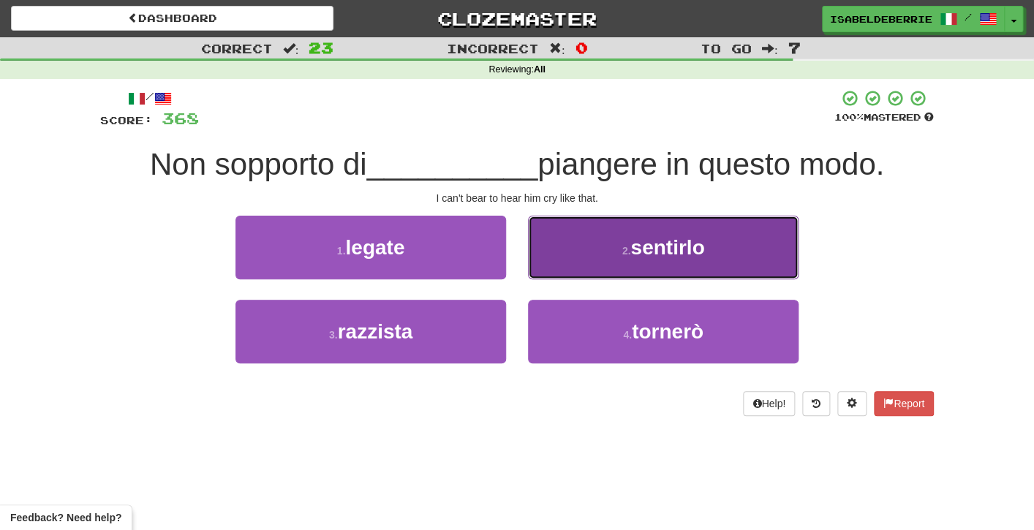
click at [545, 264] on button "2 . sentirlo" at bounding box center [663, 248] width 271 height 64
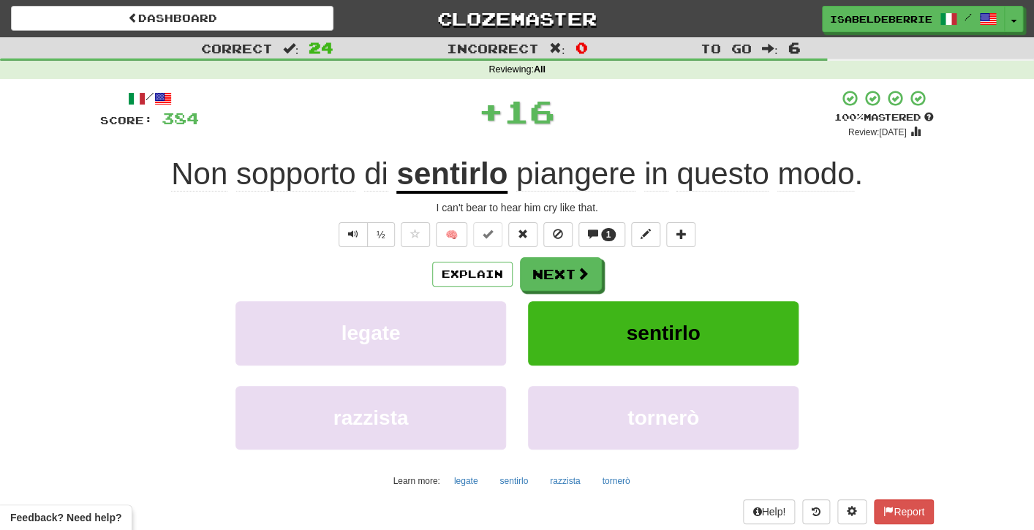
click at [521, 309] on div "sentirlo" at bounding box center [663, 343] width 293 height 84
click at [531, 276] on button "Next" at bounding box center [562, 275] width 82 height 34
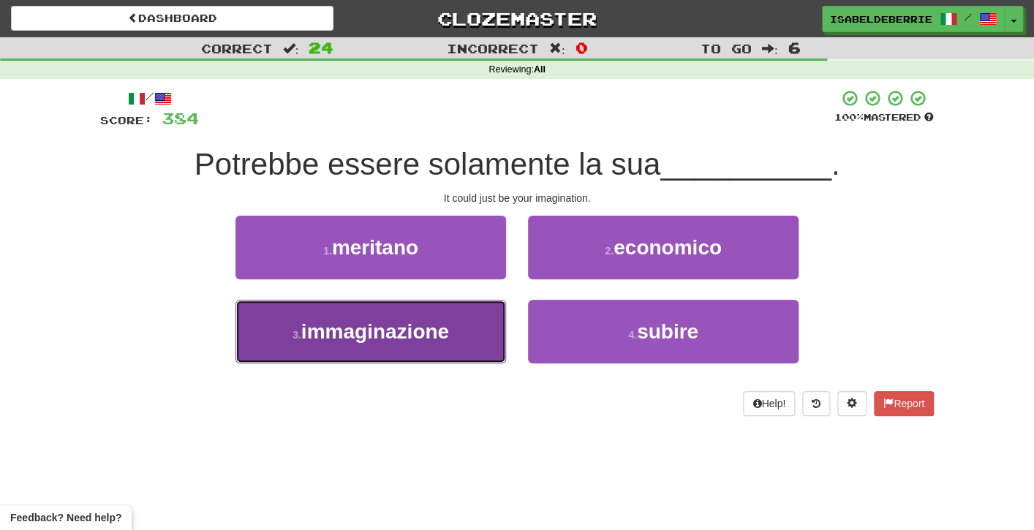
click at [489, 339] on button "3 . immaginazione" at bounding box center [371, 332] width 271 height 64
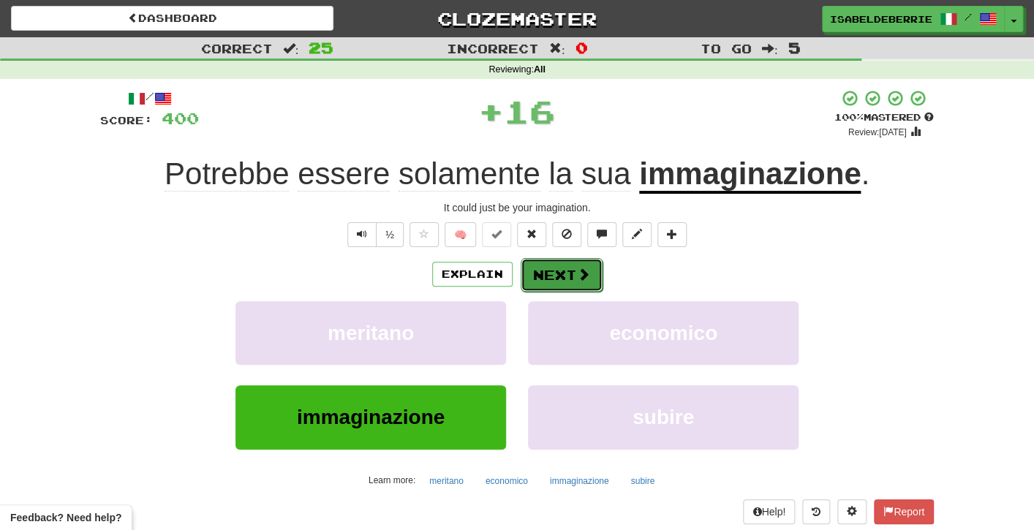
click at [531, 279] on button "Next" at bounding box center [562, 275] width 82 height 34
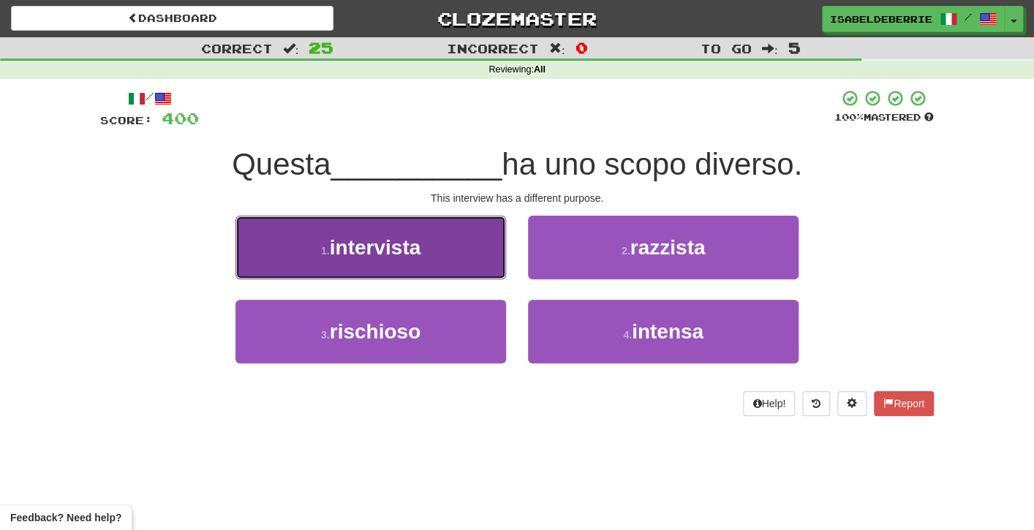
click at [486, 260] on button "1 . intervista" at bounding box center [371, 248] width 271 height 64
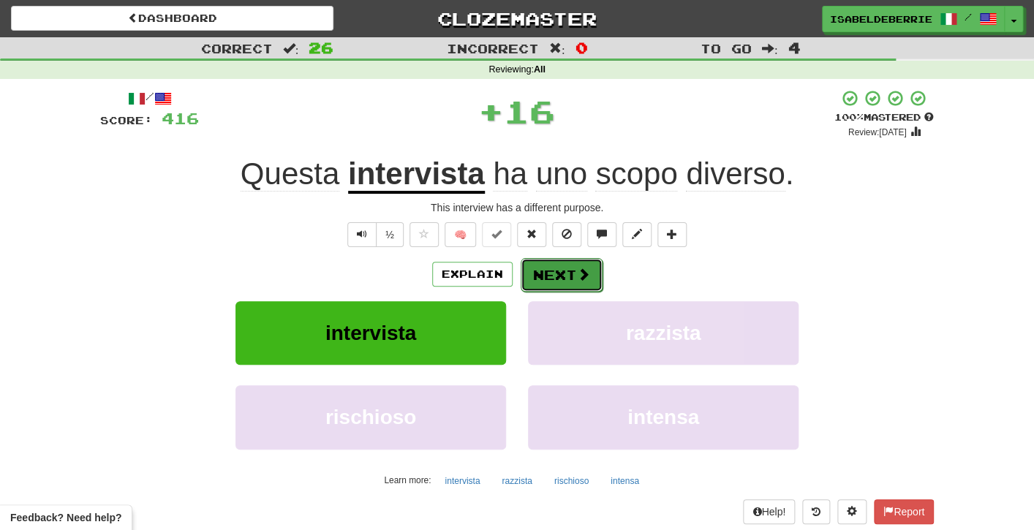
click at [532, 290] on button "Next" at bounding box center [562, 275] width 82 height 34
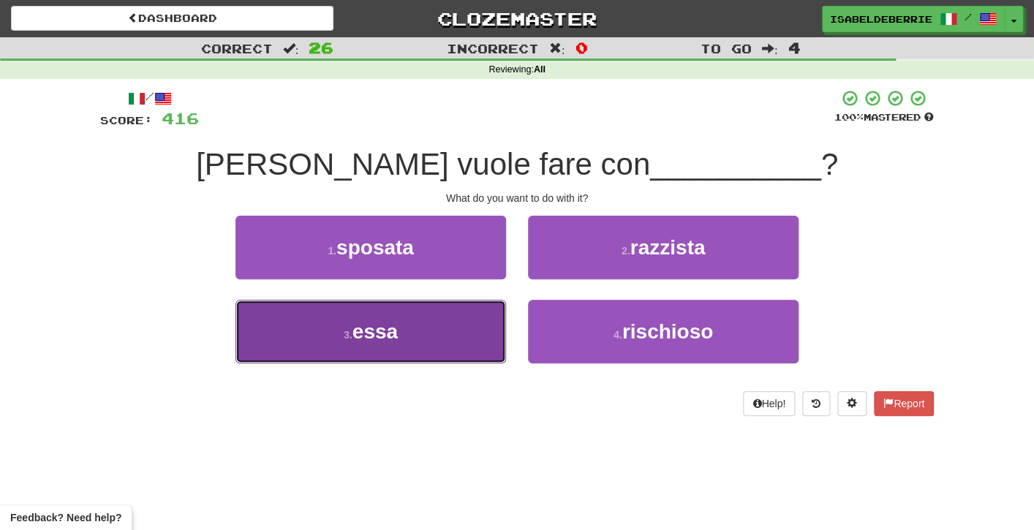
click at [494, 331] on button "3 . essa" at bounding box center [371, 332] width 271 height 64
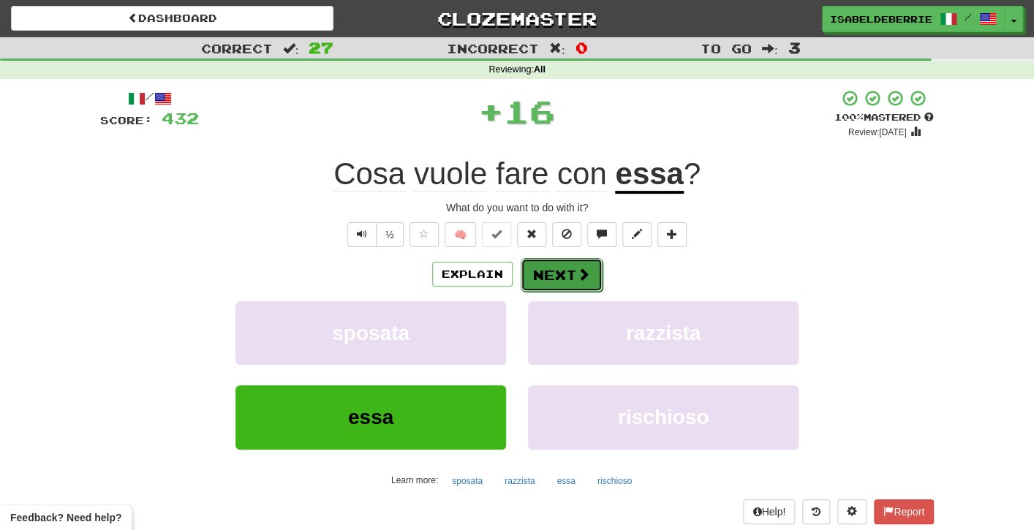
click at [533, 285] on button "Next" at bounding box center [562, 275] width 82 height 34
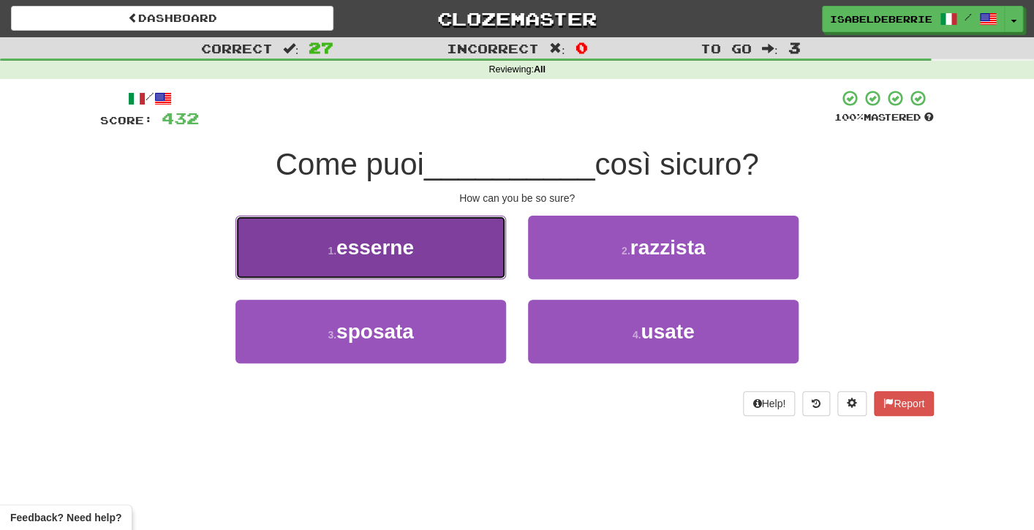
click at [488, 263] on button "1 . esserne" at bounding box center [371, 248] width 271 height 64
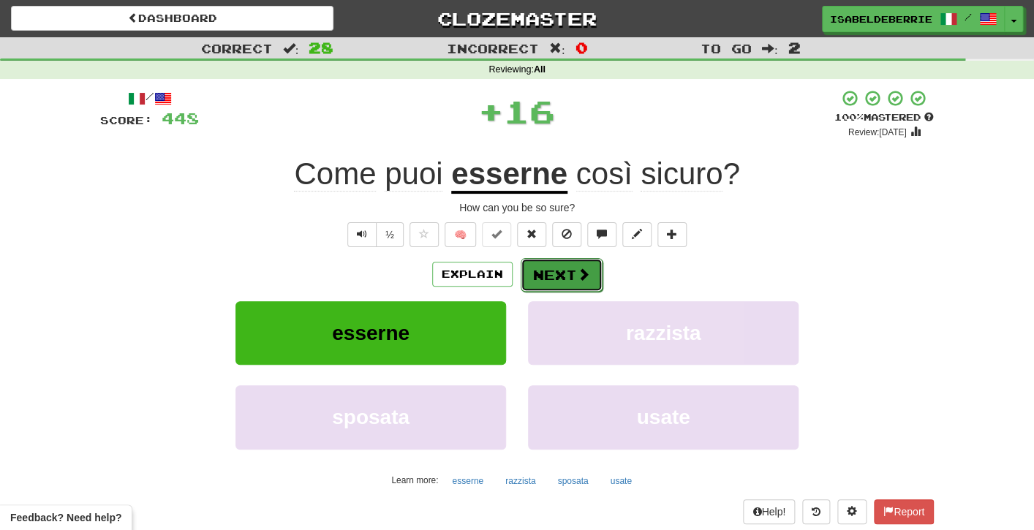
click at [529, 286] on button "Next" at bounding box center [562, 275] width 82 height 34
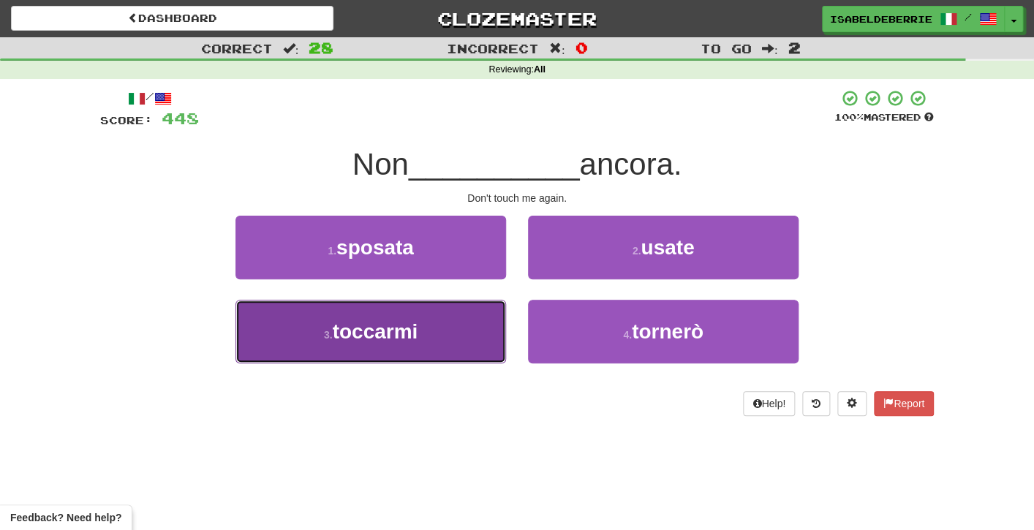
click at [491, 330] on button "3 . toccarmi" at bounding box center [371, 332] width 271 height 64
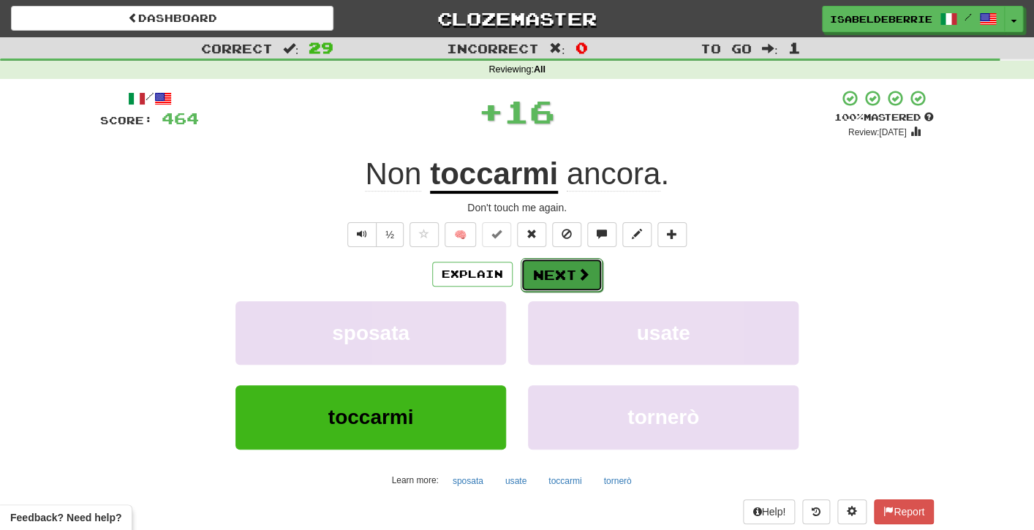
click at [530, 279] on button "Next" at bounding box center [562, 275] width 82 height 34
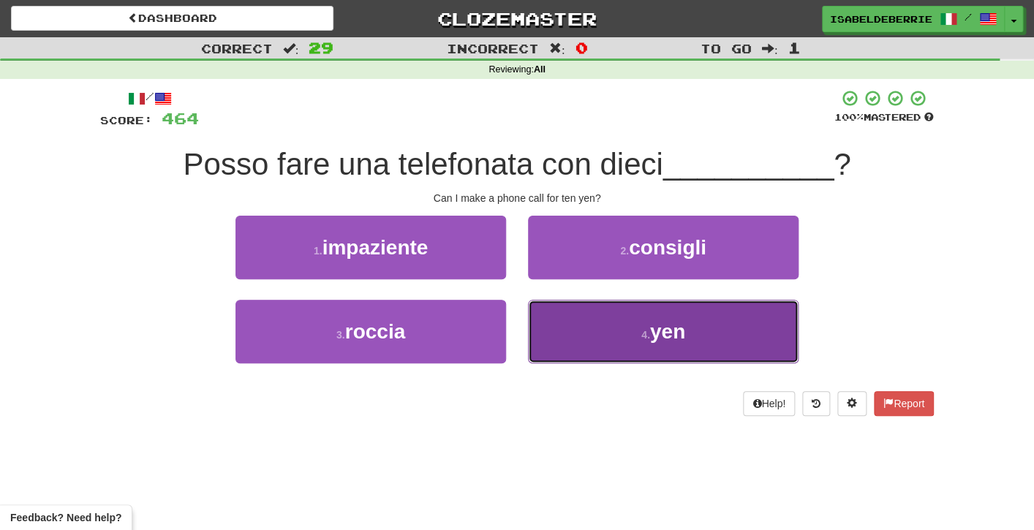
click at [554, 347] on button "4 . yen" at bounding box center [663, 332] width 271 height 64
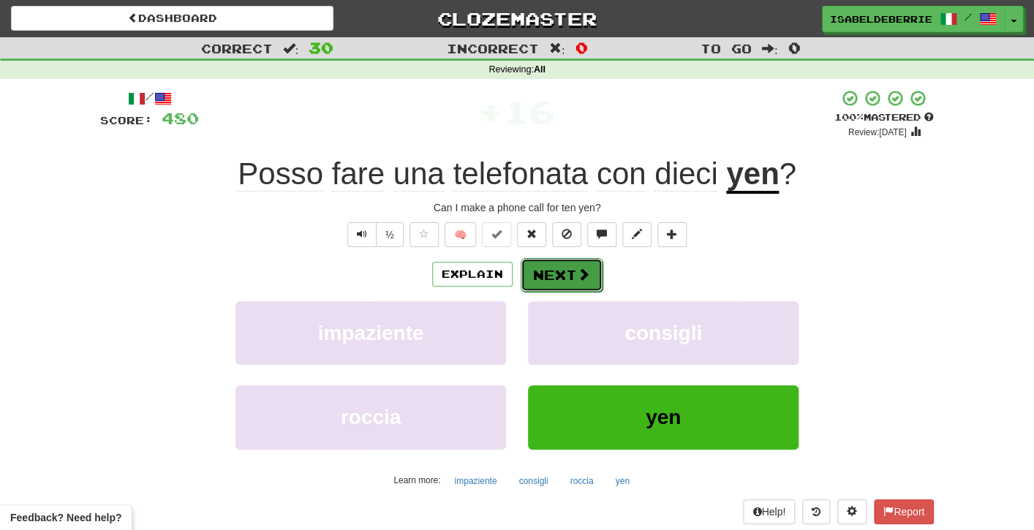
click at [529, 290] on button "Next" at bounding box center [562, 275] width 82 height 34
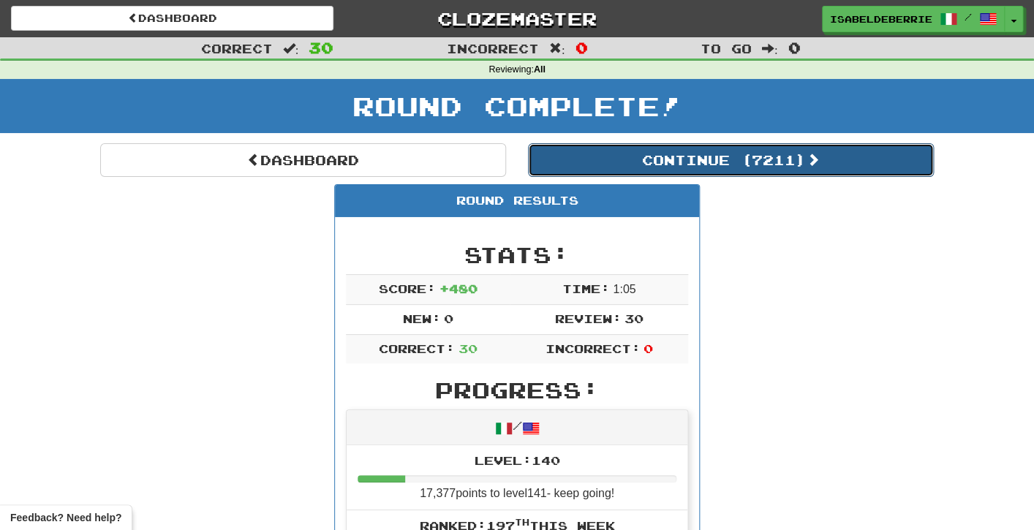
click at [568, 165] on button "Continue ( 7211 )" at bounding box center [731, 160] width 406 height 34
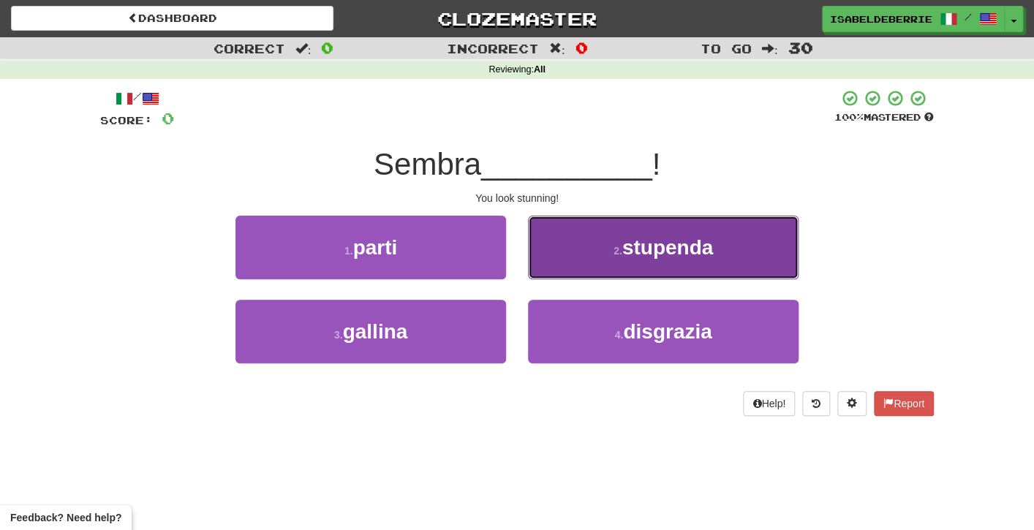
click at [553, 241] on button "2 . stupenda" at bounding box center [663, 248] width 271 height 64
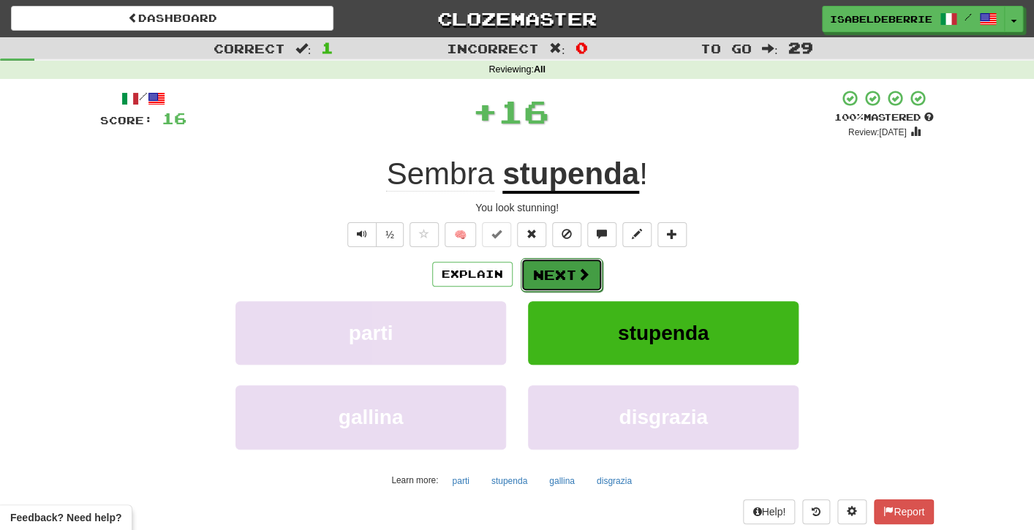
click at [535, 277] on button "Next" at bounding box center [562, 275] width 82 height 34
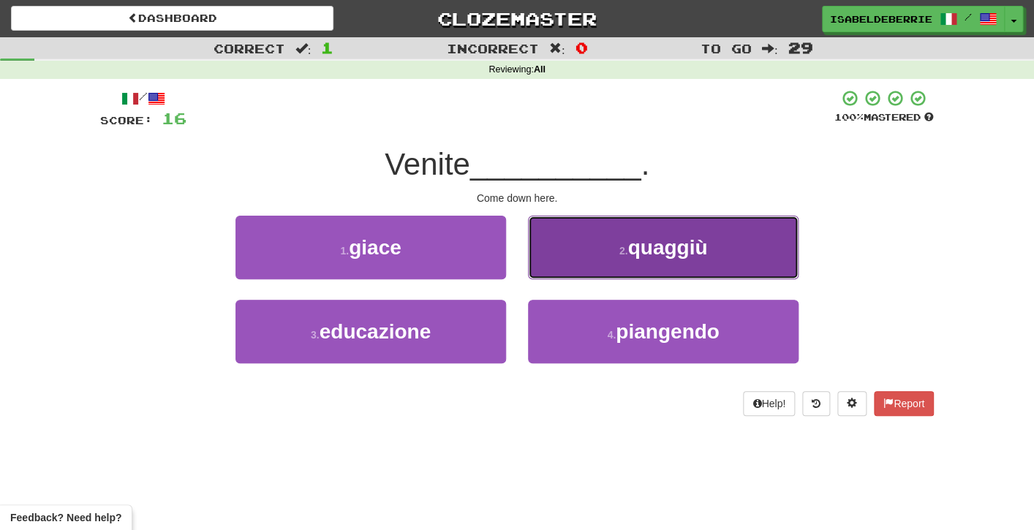
click at [546, 250] on button "2 . quaggiù" at bounding box center [663, 248] width 271 height 64
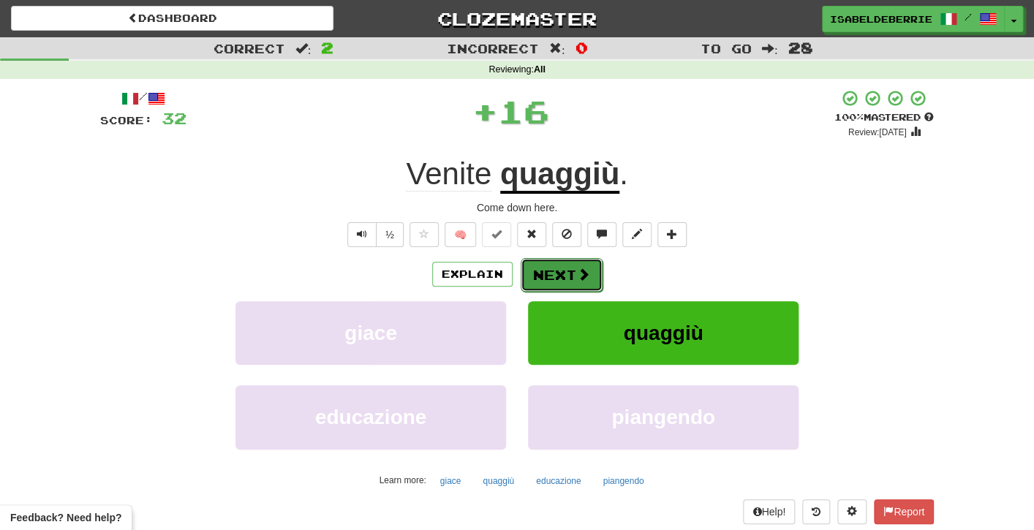
click at [538, 272] on button "Next" at bounding box center [562, 275] width 82 height 34
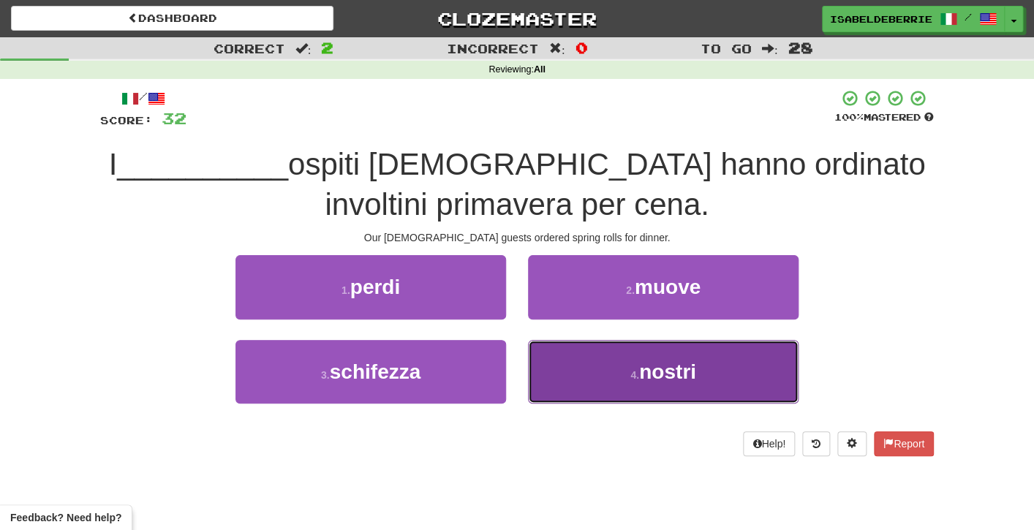
click at [552, 377] on button "4 . nostri" at bounding box center [663, 372] width 271 height 64
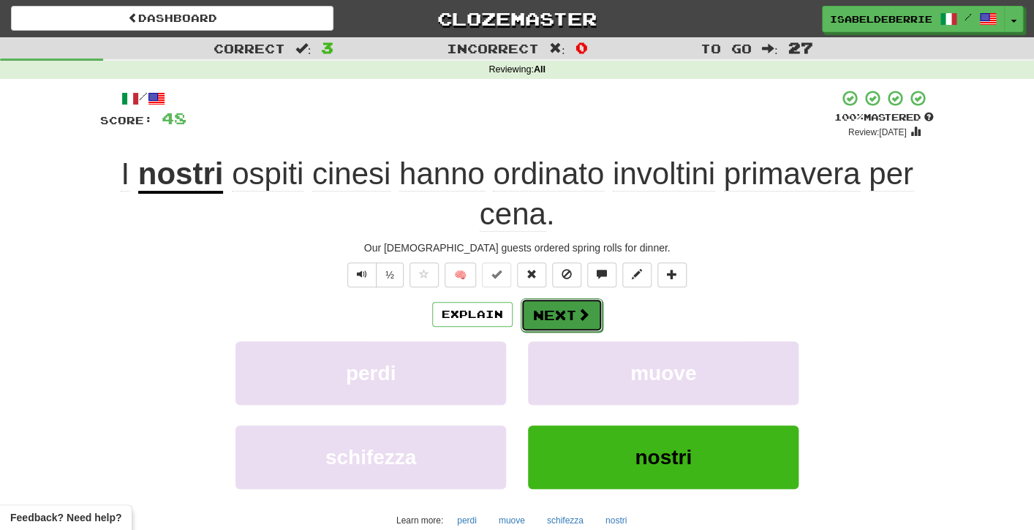
click at [534, 312] on button "Next" at bounding box center [562, 315] width 82 height 34
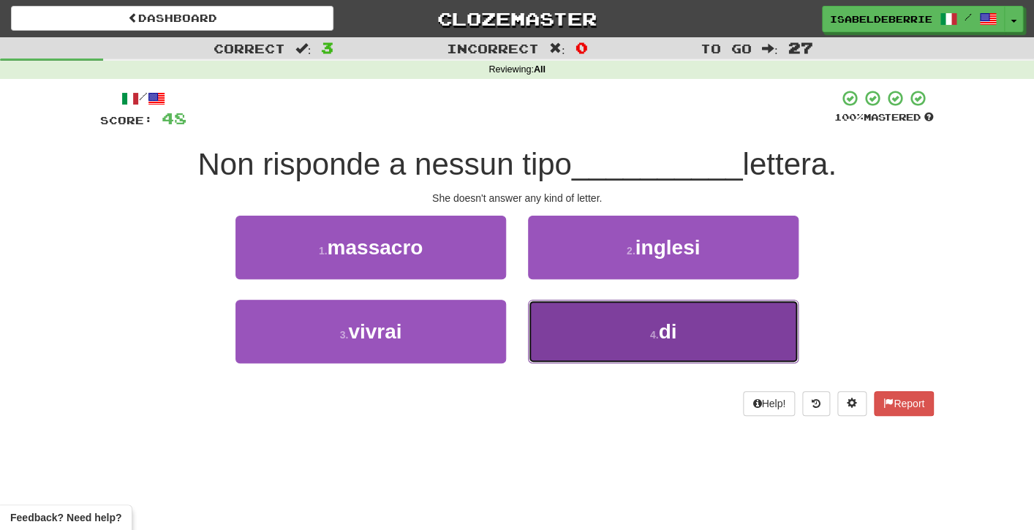
click at [541, 334] on button "4 . di" at bounding box center [663, 332] width 271 height 64
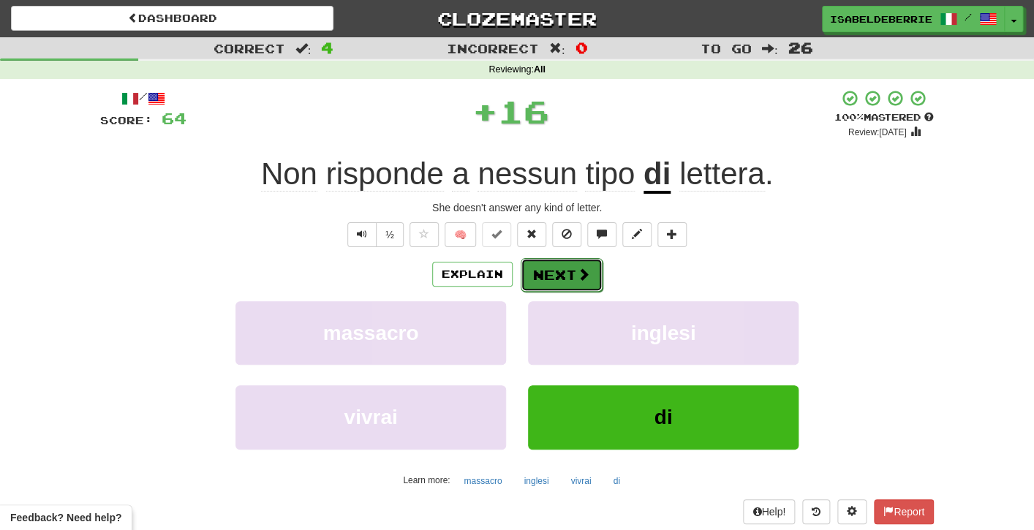
click at [536, 283] on button "Next" at bounding box center [562, 275] width 82 height 34
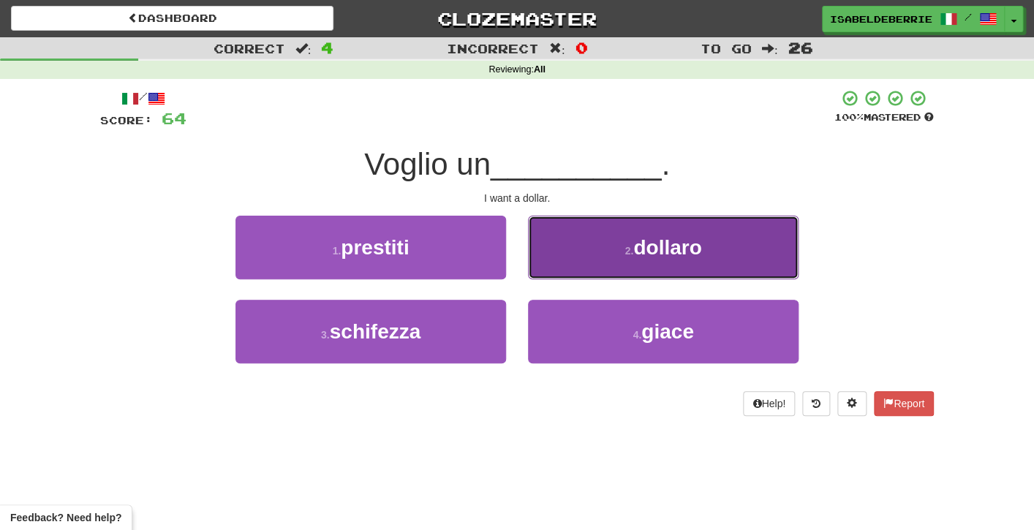
click at [551, 258] on button "2 . dollaro" at bounding box center [663, 248] width 271 height 64
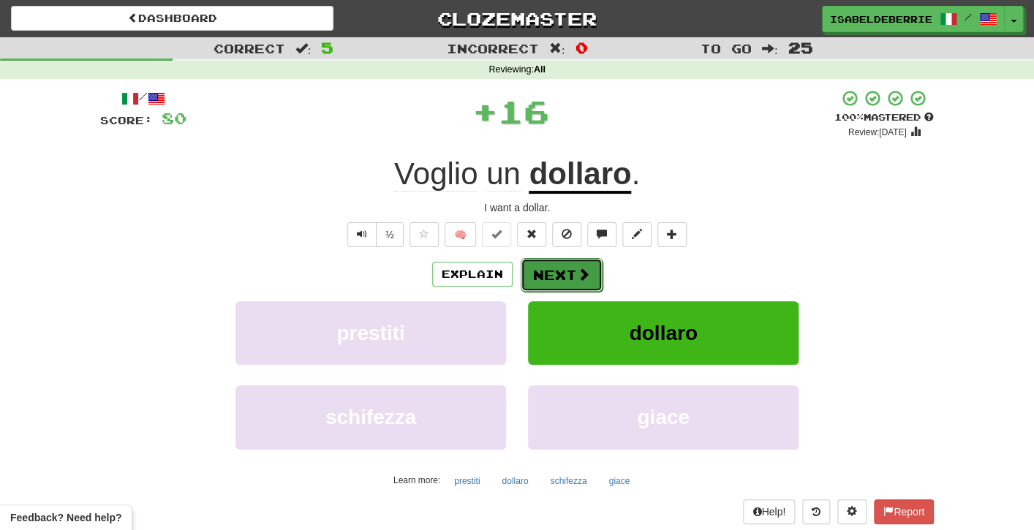
click at [532, 277] on button "Next" at bounding box center [562, 275] width 82 height 34
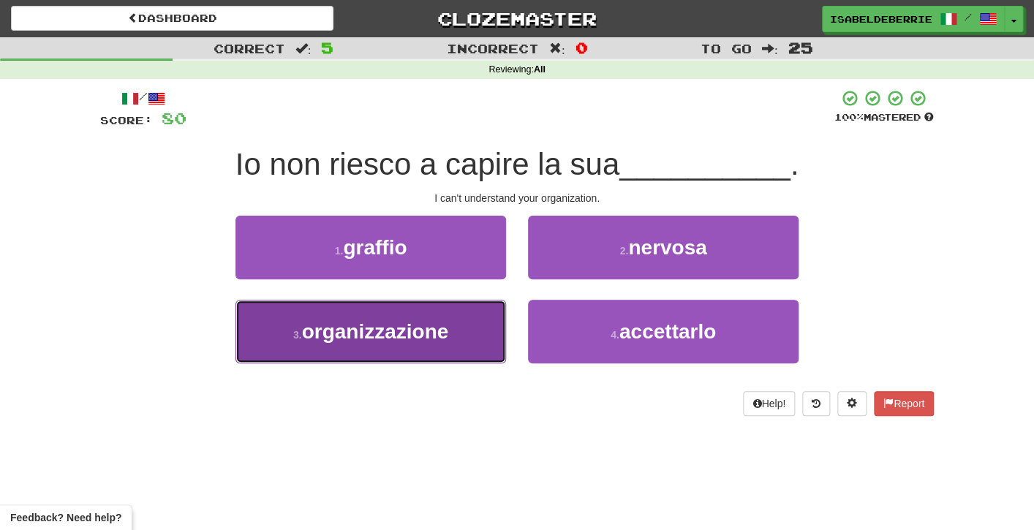
click at [480, 344] on button "3 . organizzazione" at bounding box center [371, 332] width 271 height 64
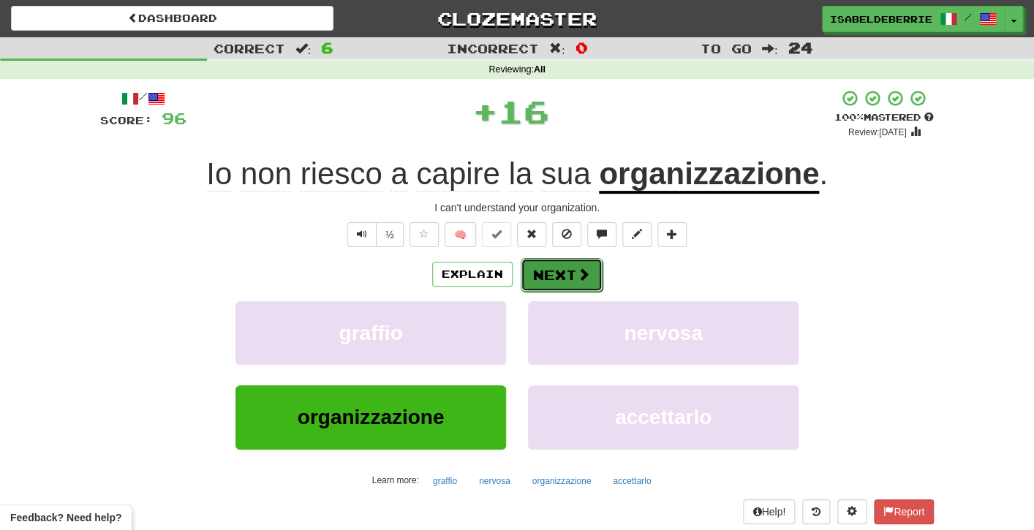
click at [531, 274] on button "Next" at bounding box center [562, 275] width 82 height 34
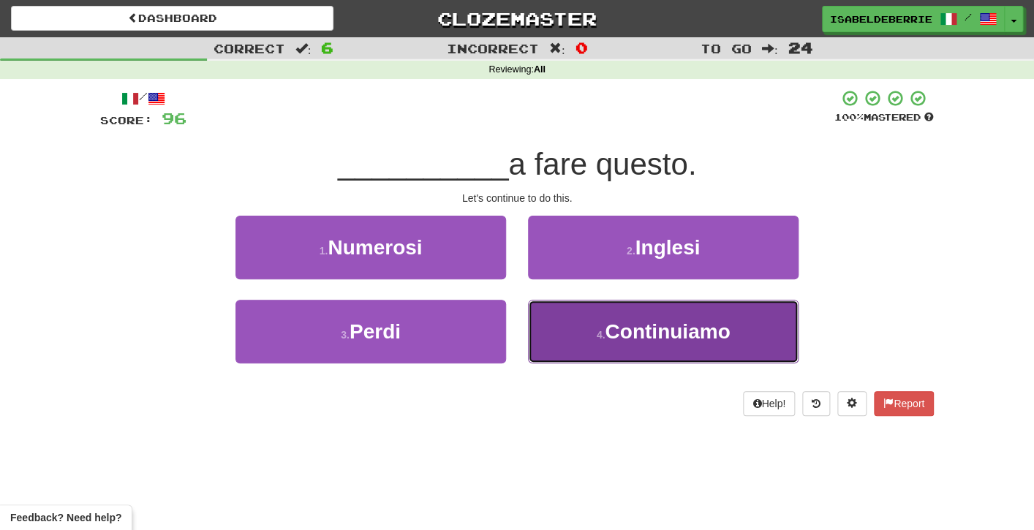
click at [546, 333] on button "4 . Continuiamo" at bounding box center [663, 332] width 271 height 64
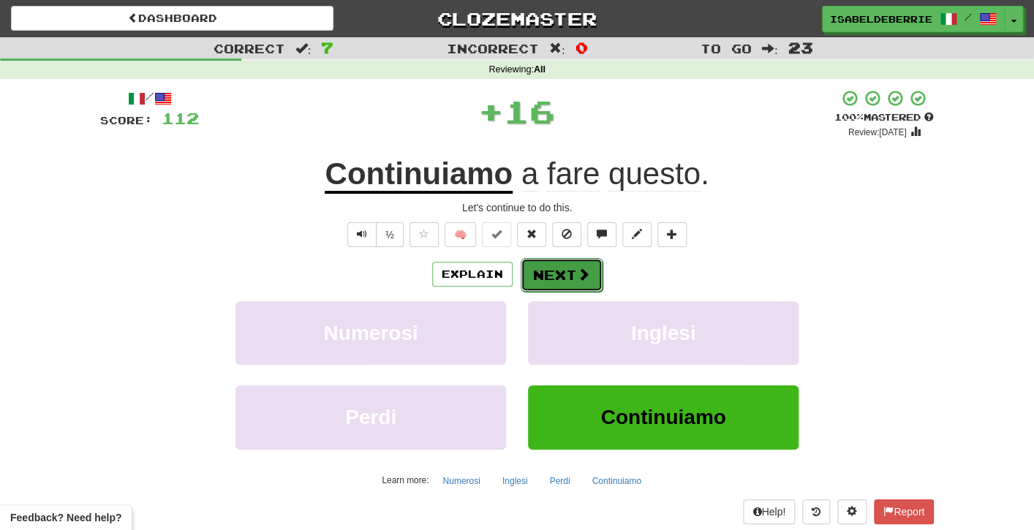
click at [534, 281] on button "Next" at bounding box center [562, 275] width 82 height 34
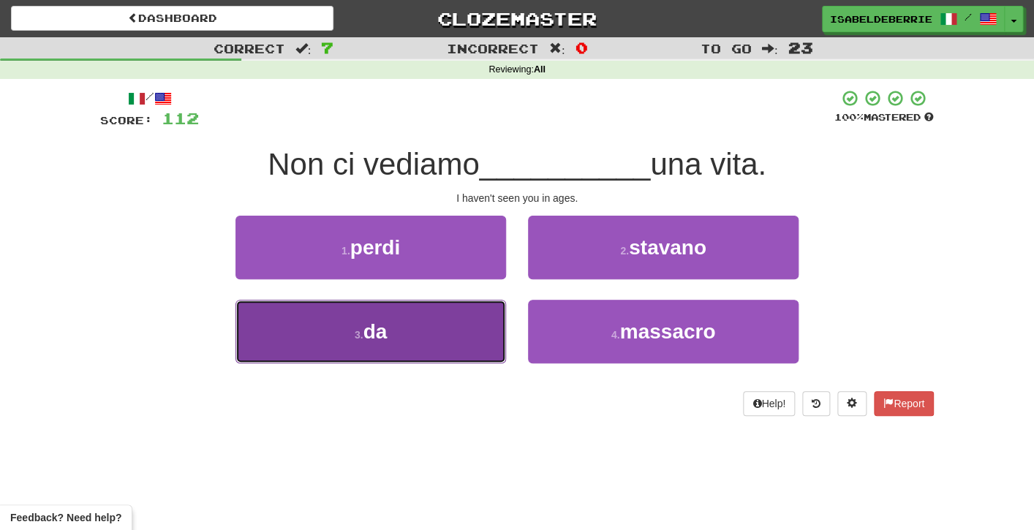
click at [497, 341] on button "3 . da" at bounding box center [371, 332] width 271 height 64
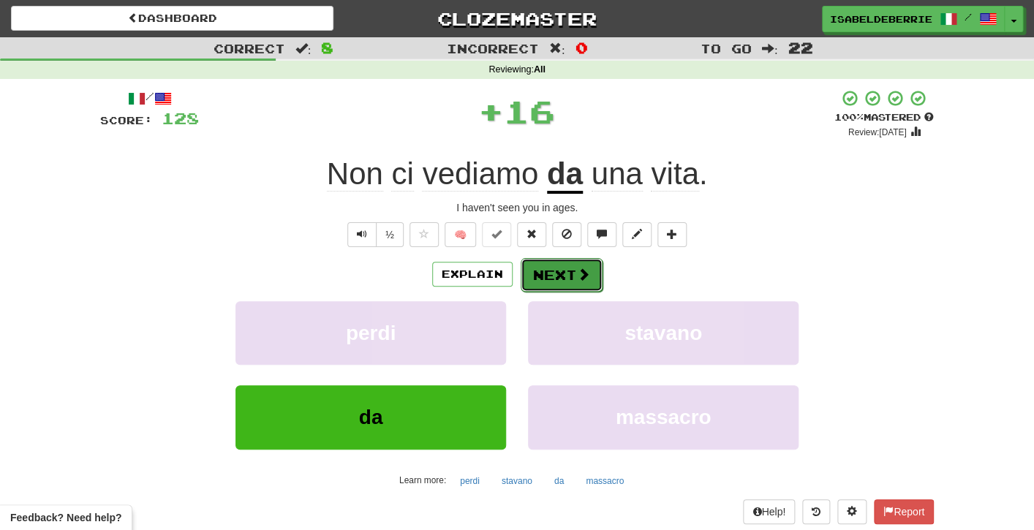
click at [531, 280] on button "Next" at bounding box center [562, 275] width 82 height 34
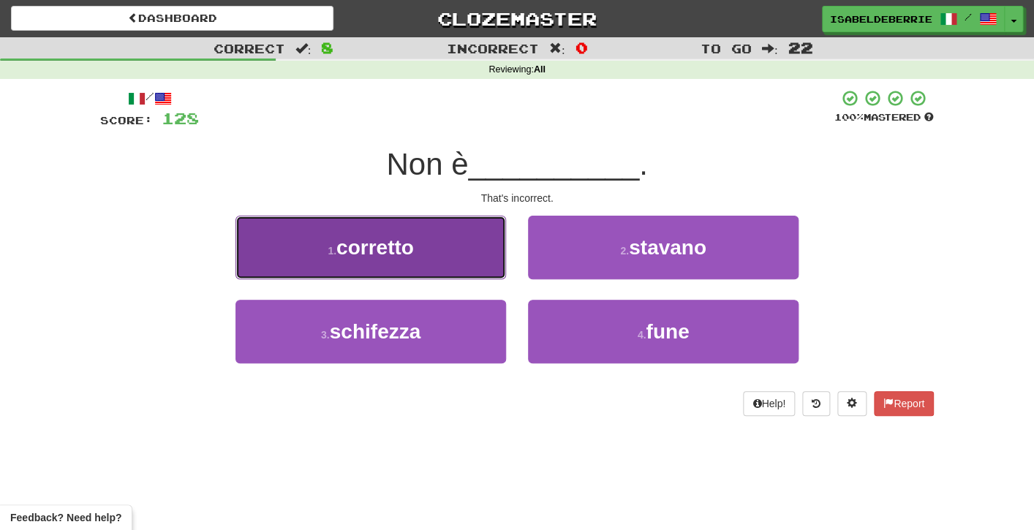
click at [489, 268] on button "1 . corretto" at bounding box center [371, 248] width 271 height 64
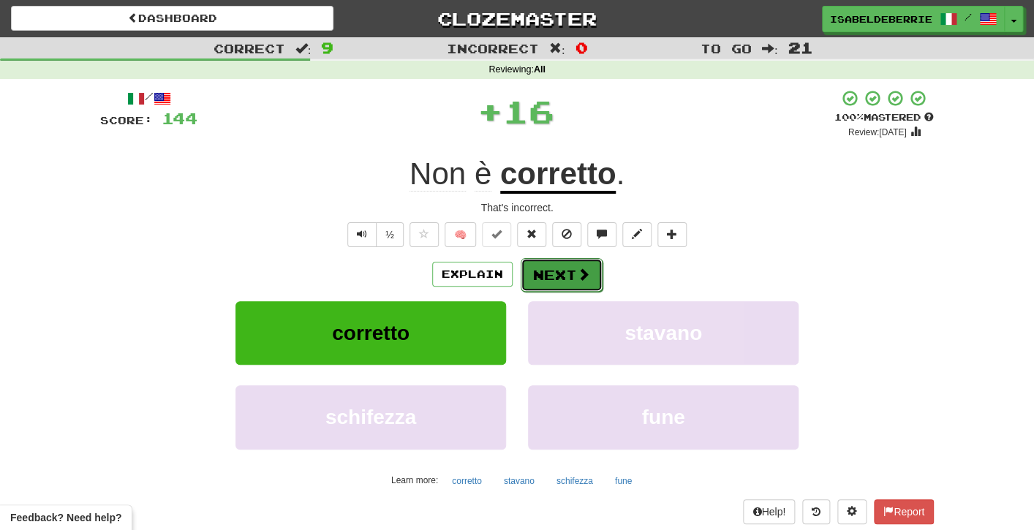
click at [535, 268] on button "Next" at bounding box center [562, 275] width 82 height 34
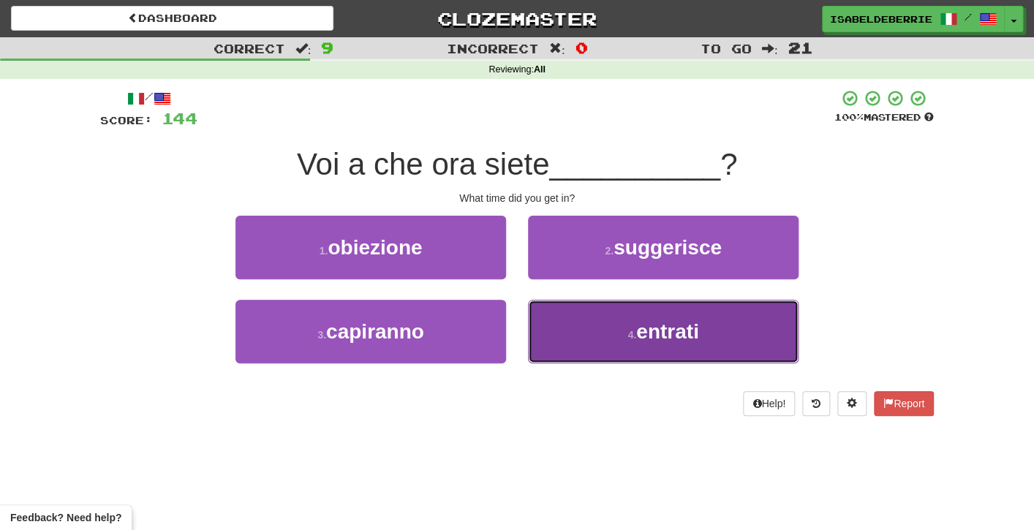
click at [541, 335] on button "4 . entrati" at bounding box center [663, 332] width 271 height 64
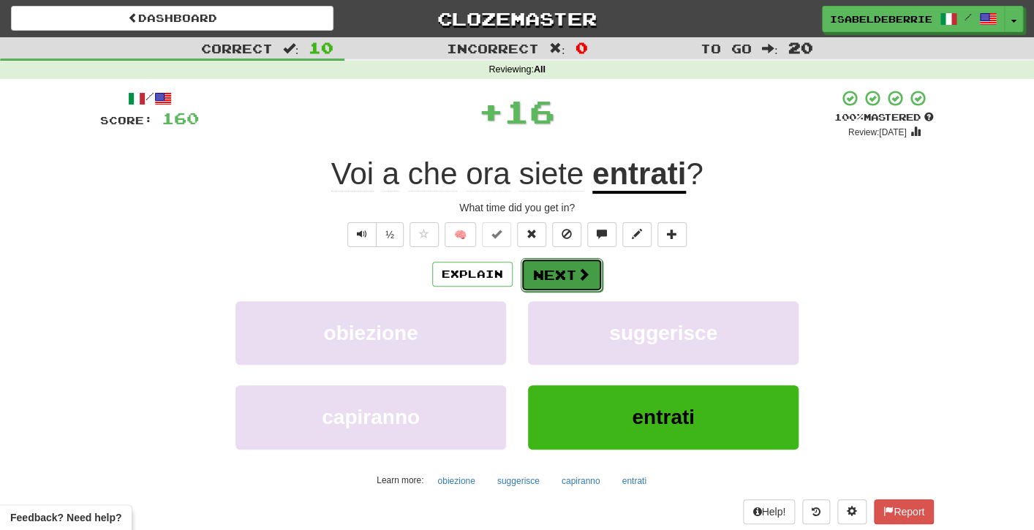
click at [532, 283] on button "Next" at bounding box center [562, 275] width 82 height 34
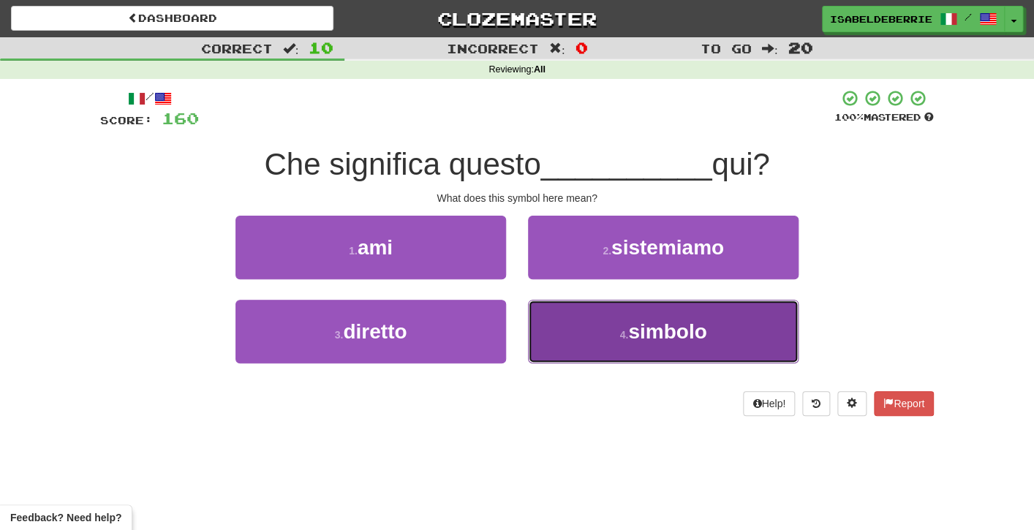
click at [547, 334] on button "4 . simbolo" at bounding box center [663, 332] width 271 height 64
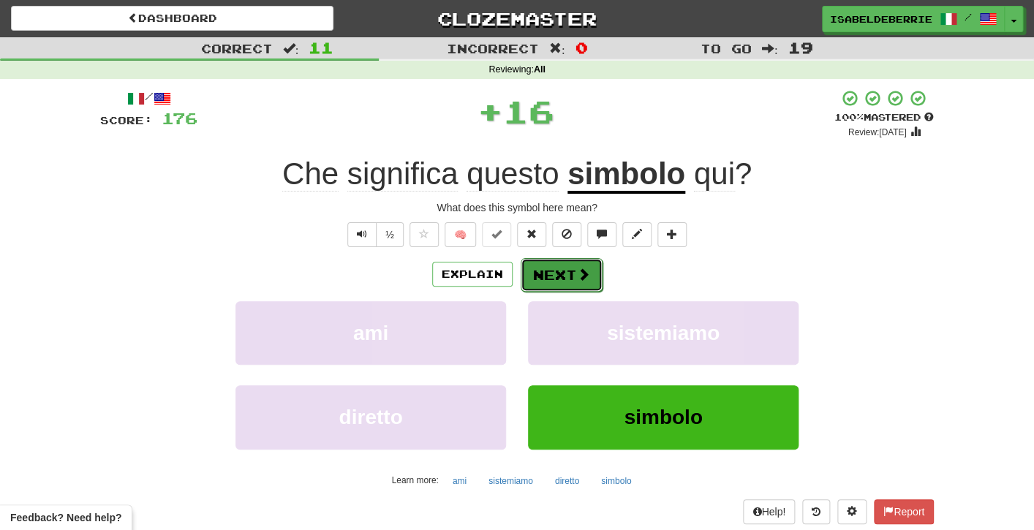
click at [532, 282] on button "Next" at bounding box center [562, 275] width 82 height 34
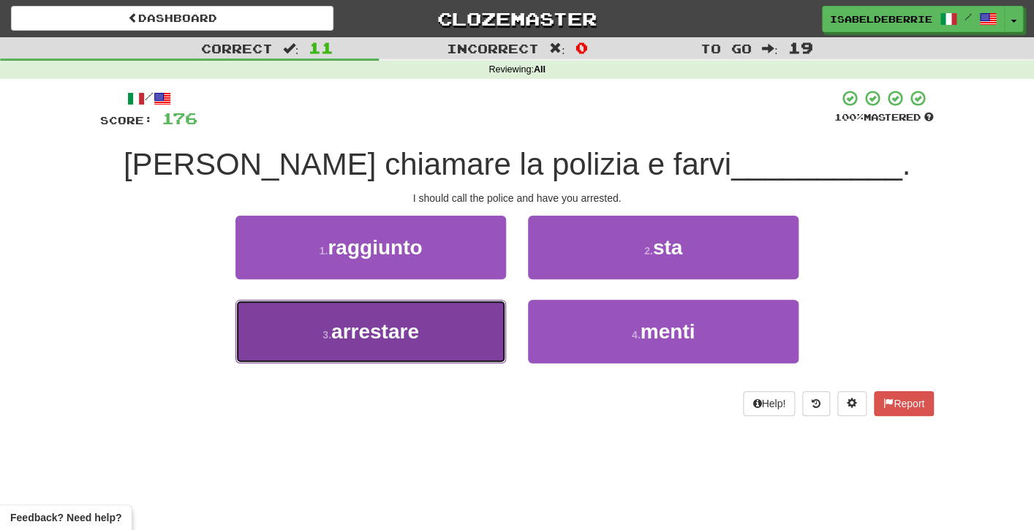
click at [494, 342] on button "3 . arrestare" at bounding box center [371, 332] width 271 height 64
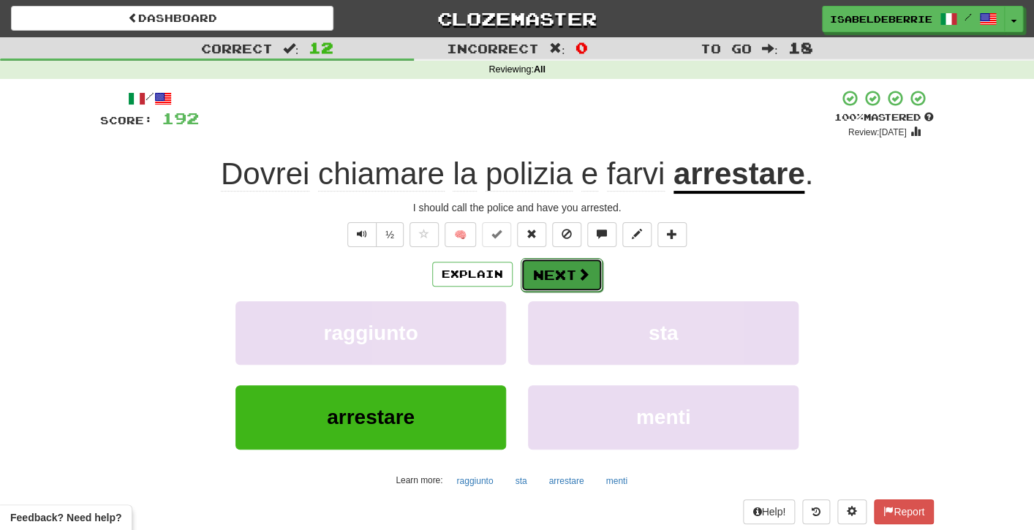
click at [527, 291] on button "Next" at bounding box center [562, 275] width 82 height 34
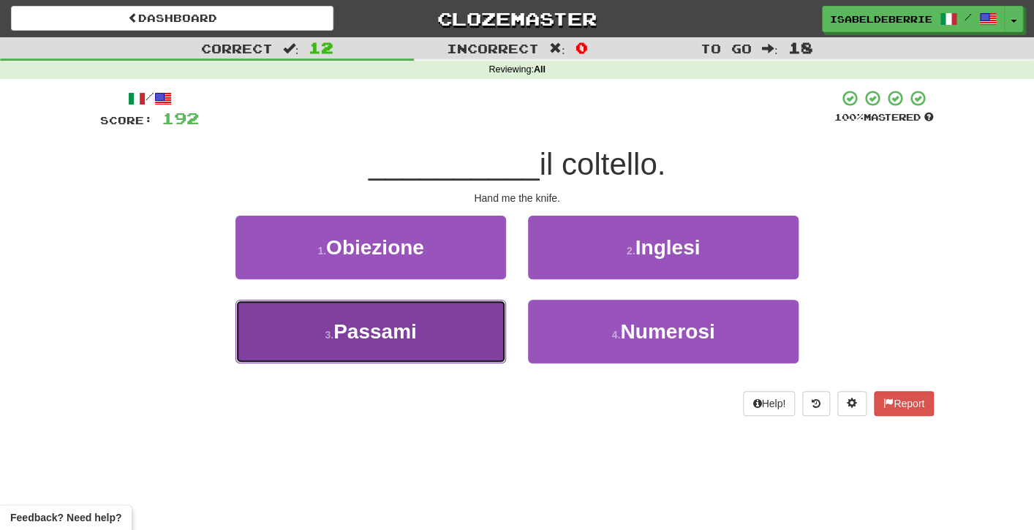
click at [494, 339] on button "3 . Passami" at bounding box center [371, 332] width 271 height 64
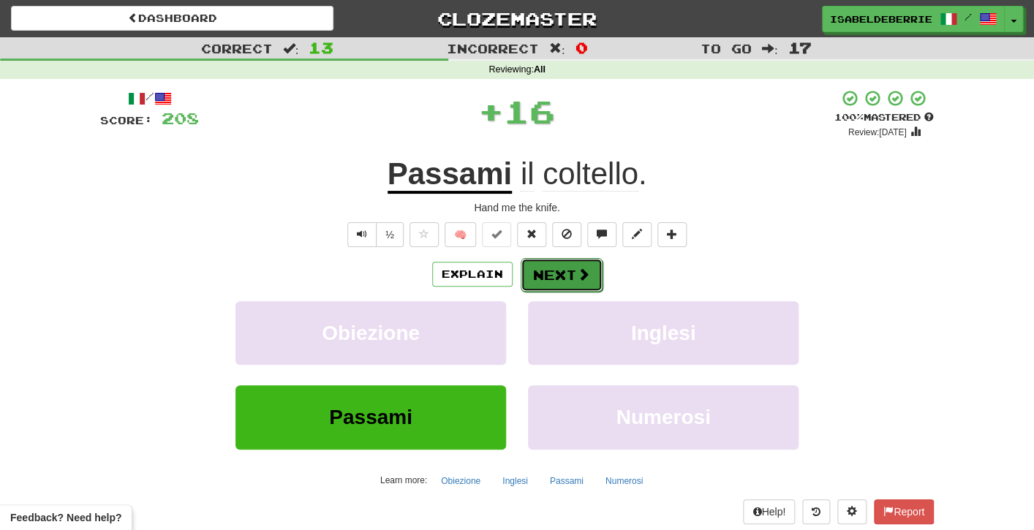
click at [530, 282] on button "Next" at bounding box center [562, 275] width 82 height 34
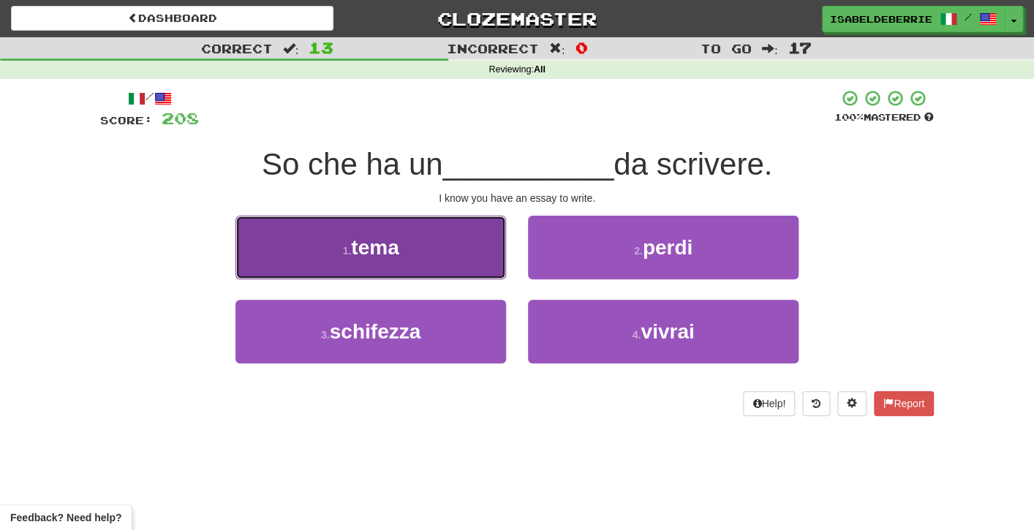
click at [469, 270] on button "1 . tema" at bounding box center [371, 248] width 271 height 64
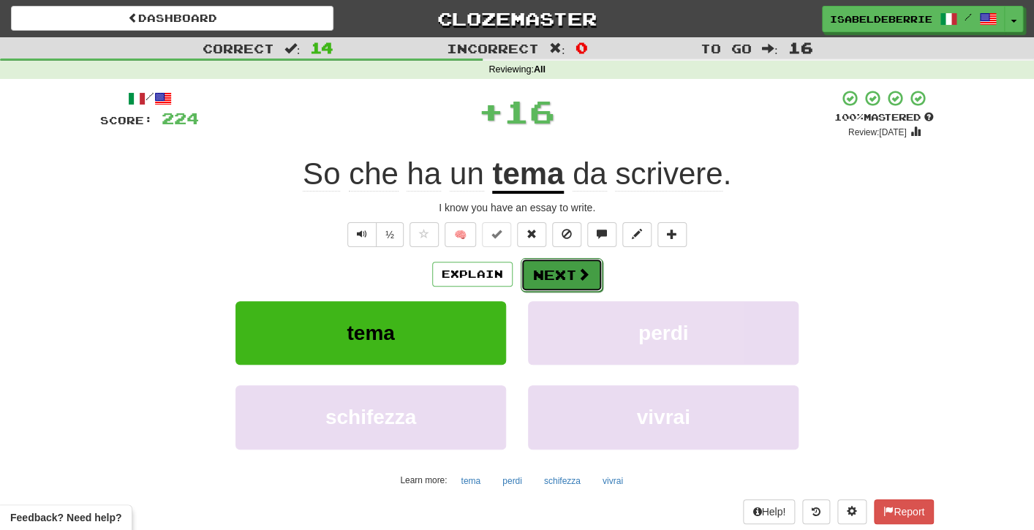
click at [529, 286] on button "Next" at bounding box center [562, 275] width 82 height 34
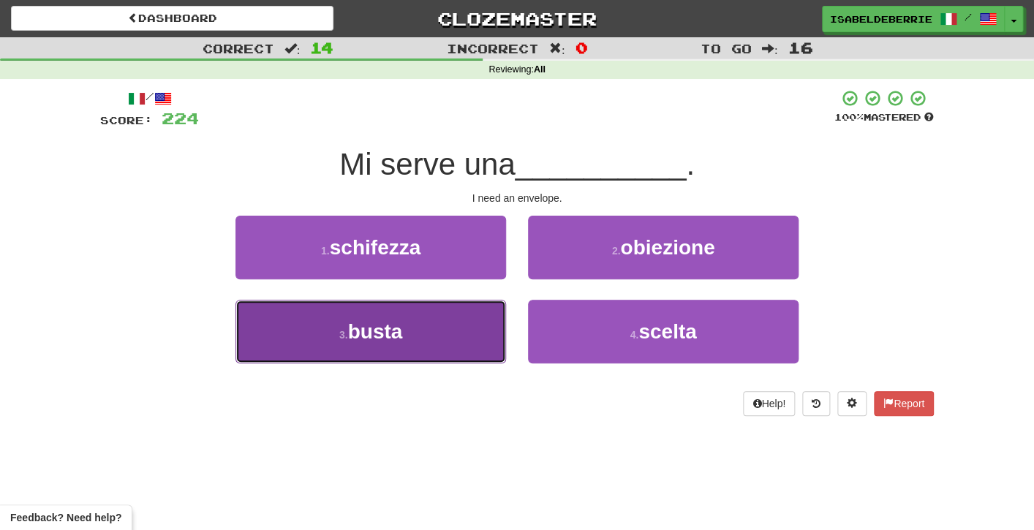
click at [486, 348] on button "3 . busta" at bounding box center [371, 332] width 271 height 64
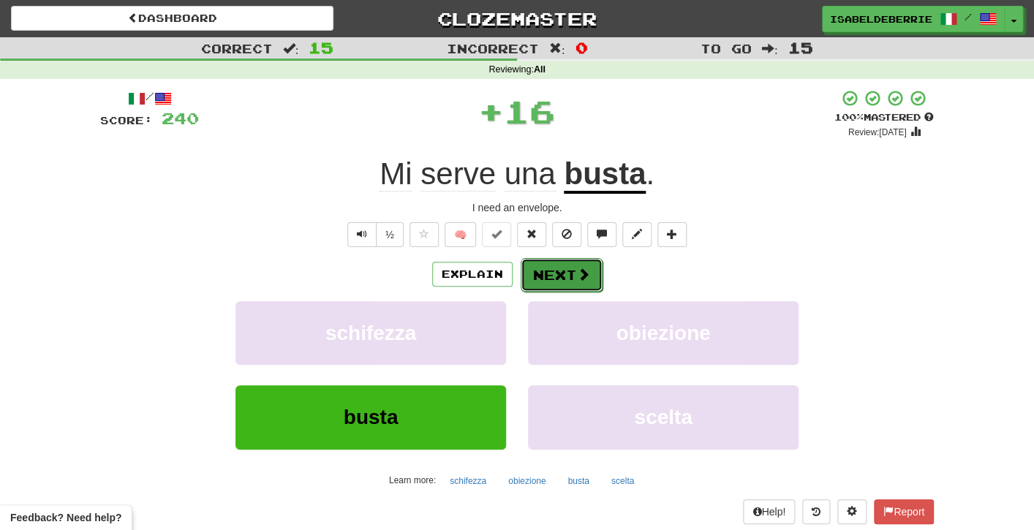
click at [526, 278] on button "Next" at bounding box center [562, 275] width 82 height 34
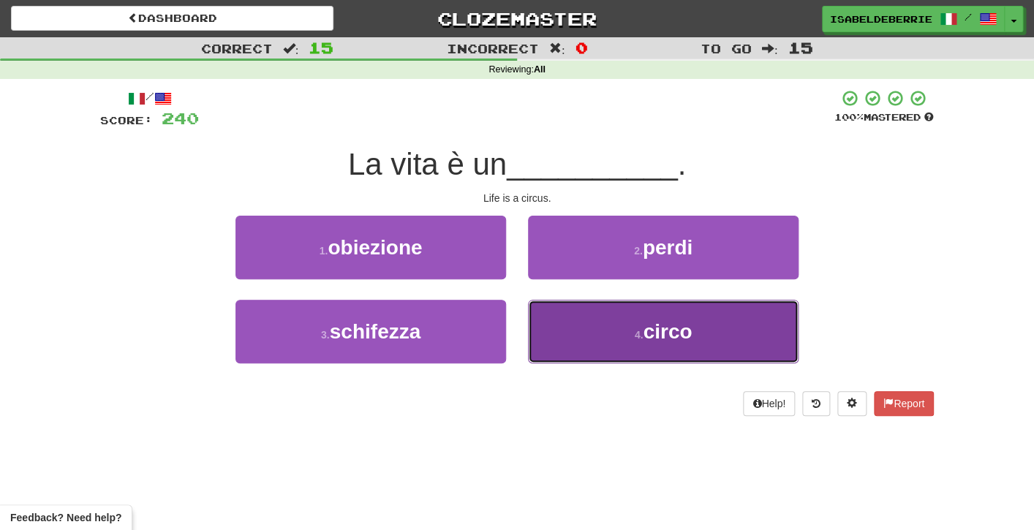
click at [545, 343] on button "4 . circo" at bounding box center [663, 332] width 271 height 64
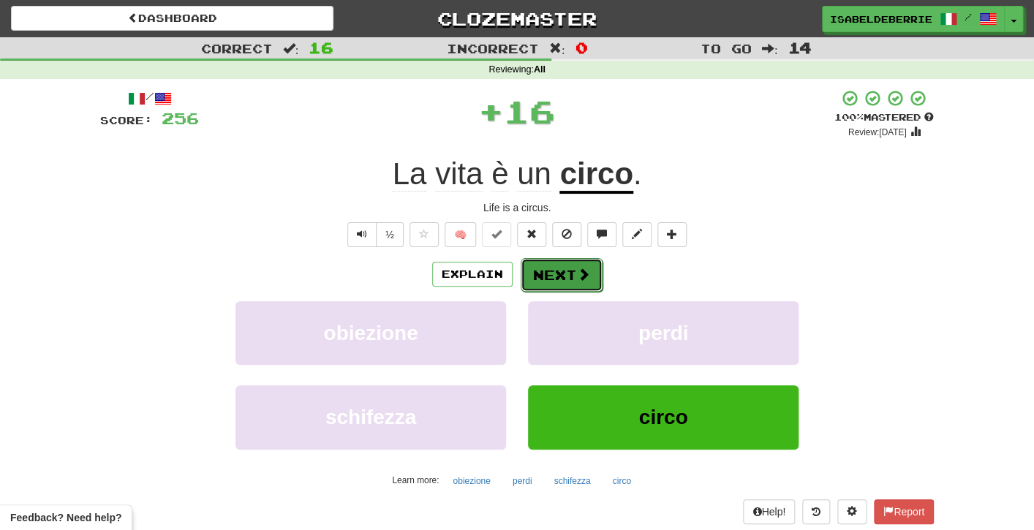
click at [533, 282] on button "Next" at bounding box center [562, 275] width 82 height 34
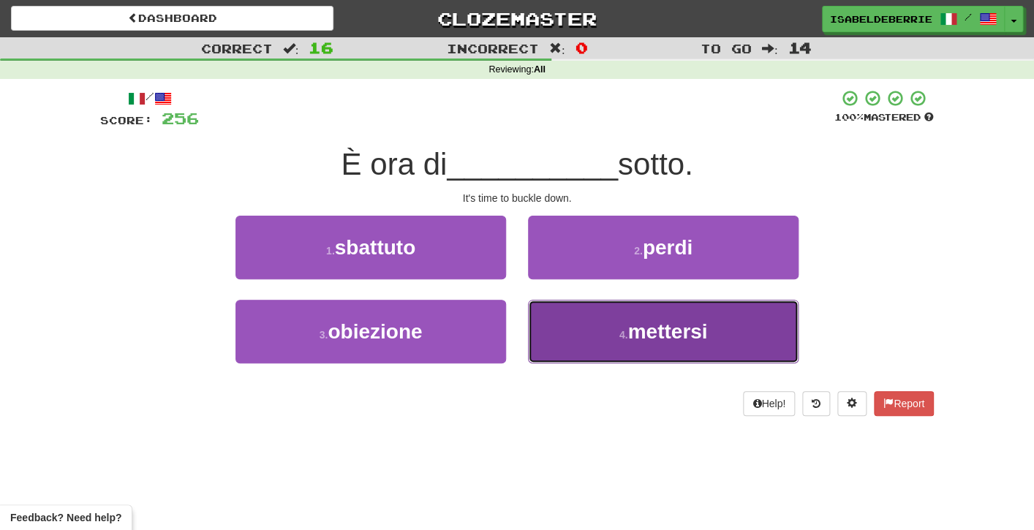
click at [550, 324] on button "4 . mettersi" at bounding box center [663, 332] width 271 height 64
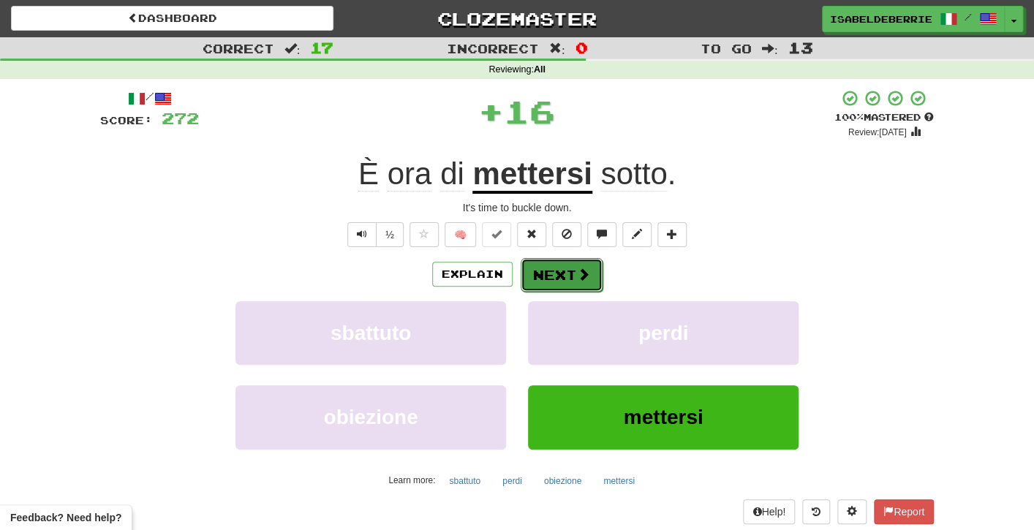
click at [532, 282] on button "Next" at bounding box center [562, 275] width 82 height 34
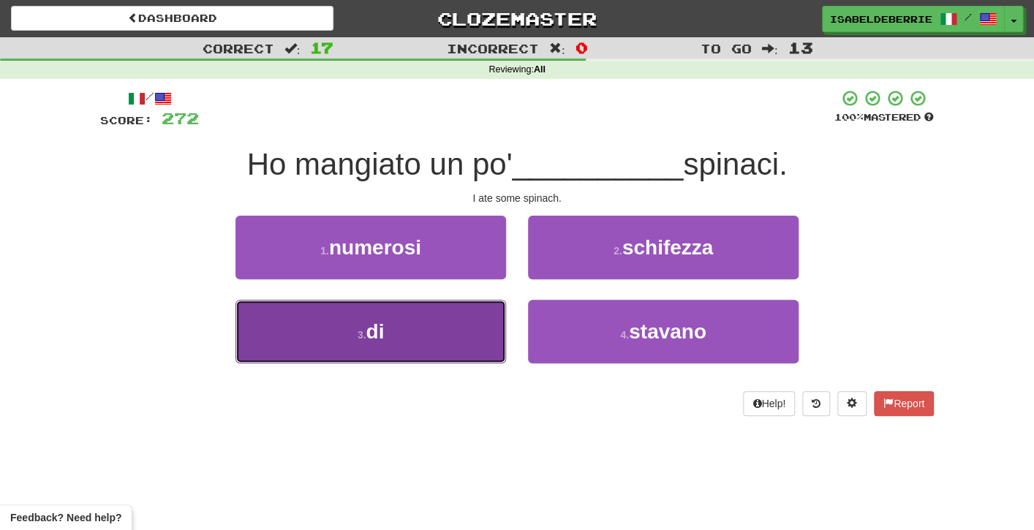
click at [496, 328] on button "3 . di" at bounding box center [371, 332] width 271 height 64
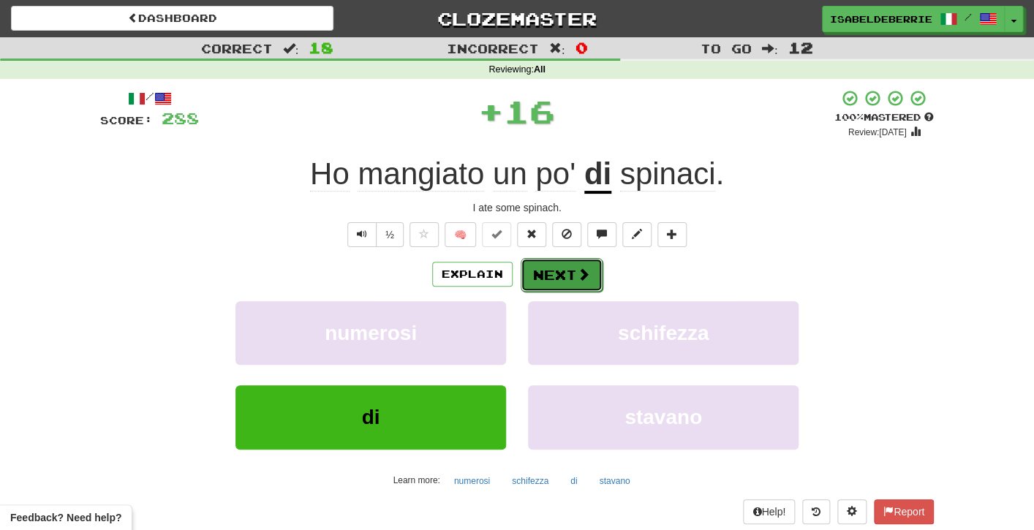
click at [533, 281] on button "Next" at bounding box center [562, 275] width 82 height 34
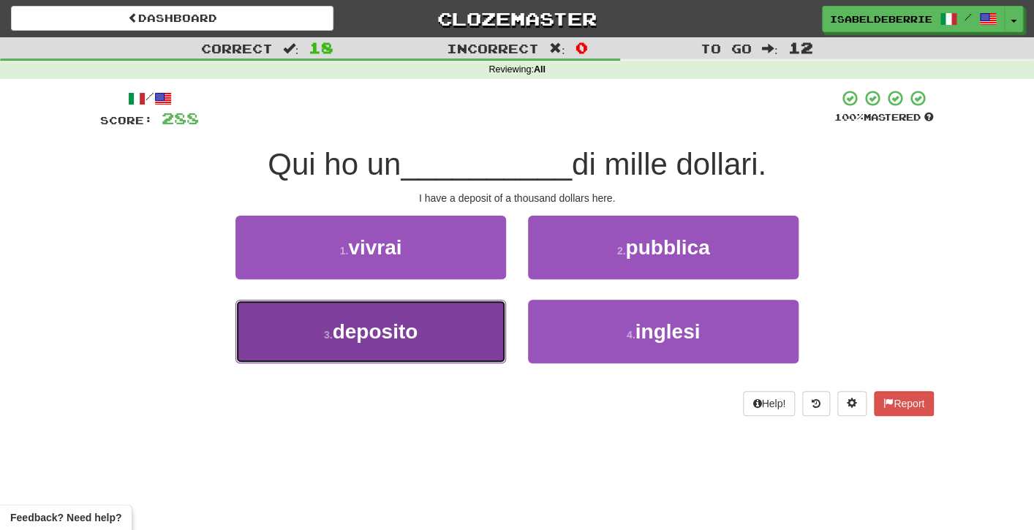
click at [485, 338] on button "3 . deposito" at bounding box center [371, 332] width 271 height 64
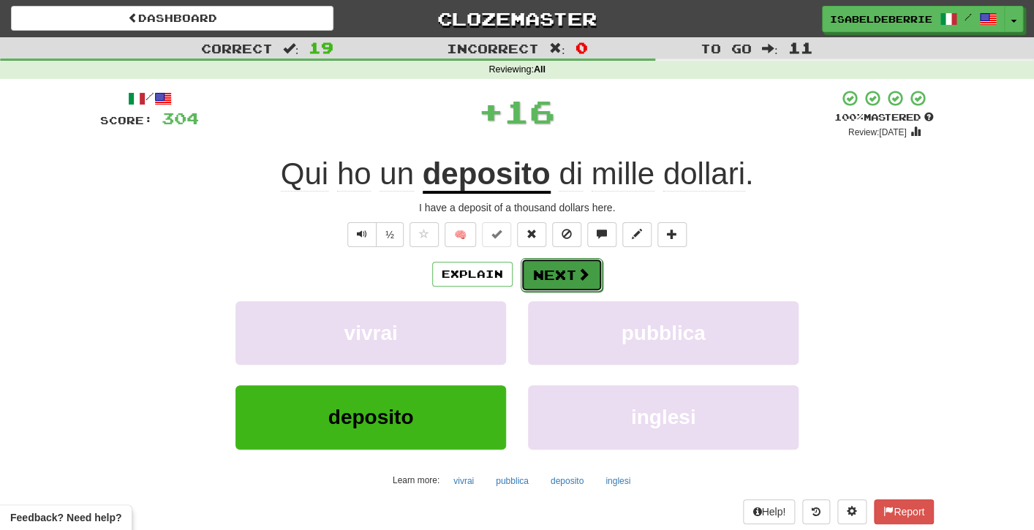
click at [528, 282] on button "Next" at bounding box center [562, 275] width 82 height 34
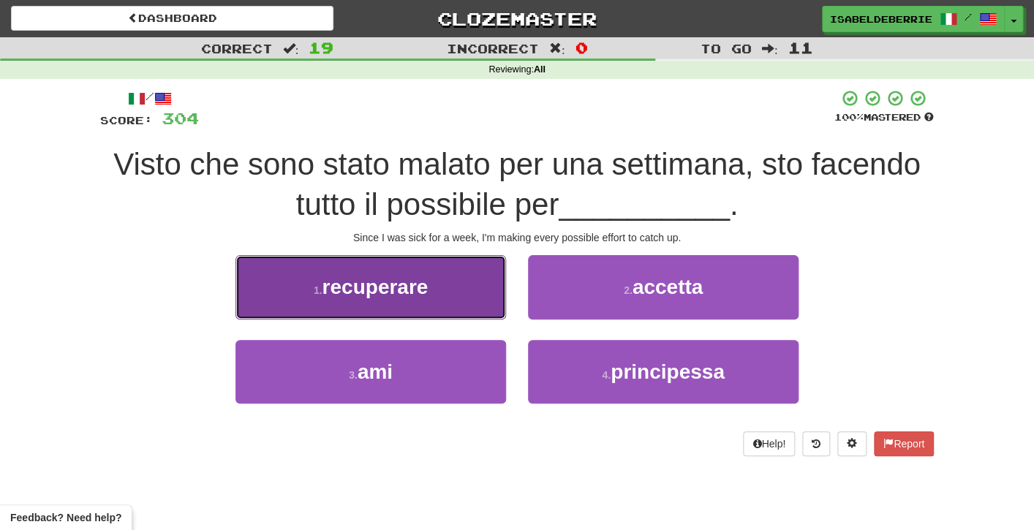
click at [501, 306] on button "1 . recuperare" at bounding box center [371, 287] width 271 height 64
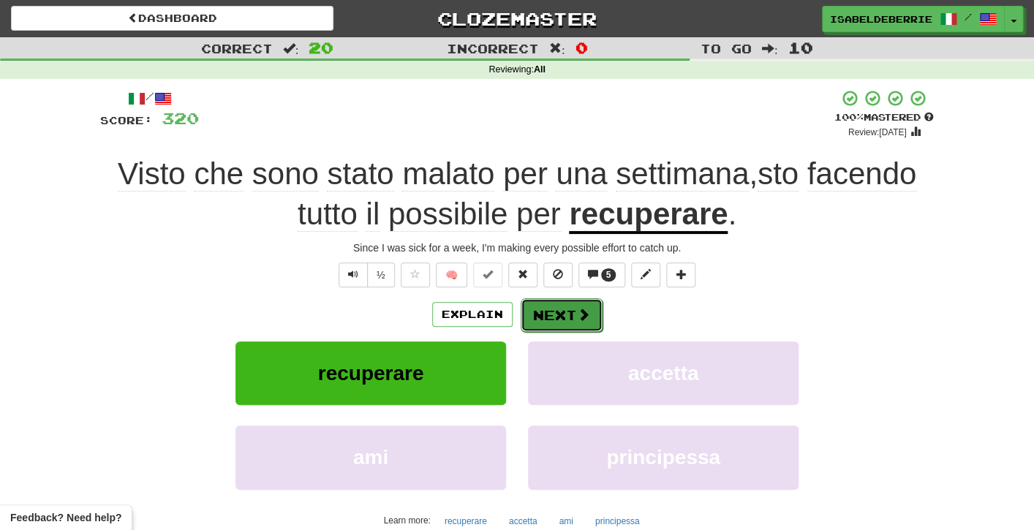
click at [535, 323] on button "Next" at bounding box center [562, 315] width 82 height 34
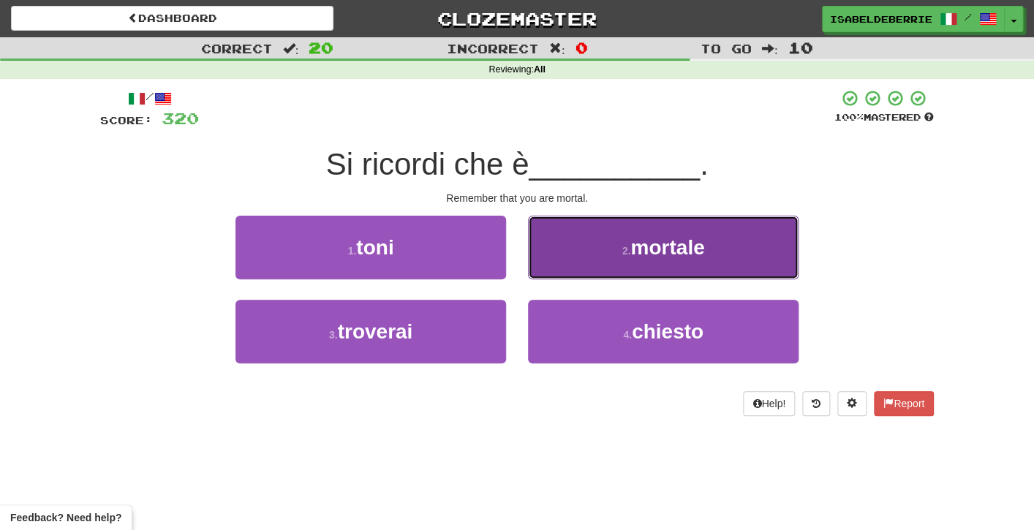
click at [543, 271] on button "2 . mortale" at bounding box center [663, 248] width 271 height 64
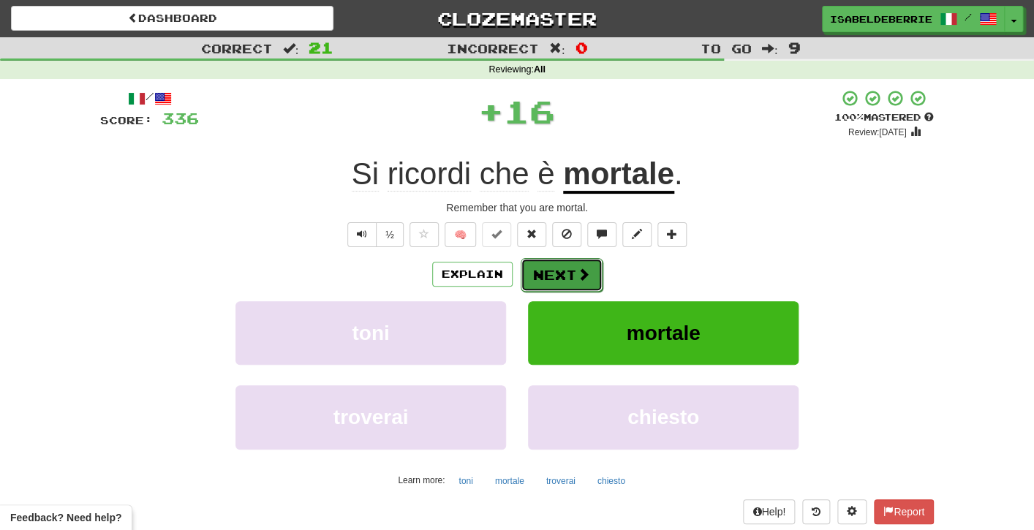
click at [531, 283] on button "Next" at bounding box center [562, 275] width 82 height 34
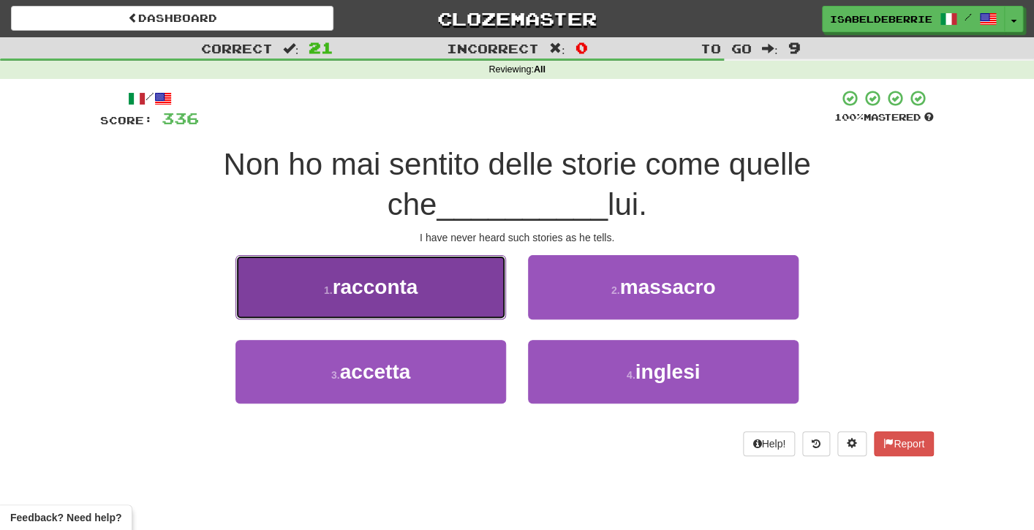
click at [494, 295] on button "1 . racconta" at bounding box center [371, 287] width 271 height 64
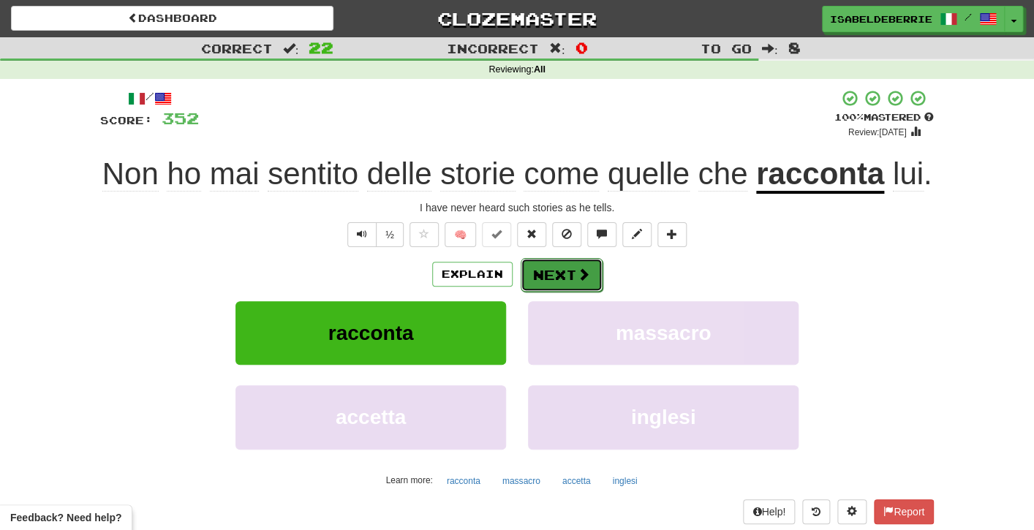
click at [533, 292] on button "Next" at bounding box center [562, 275] width 82 height 34
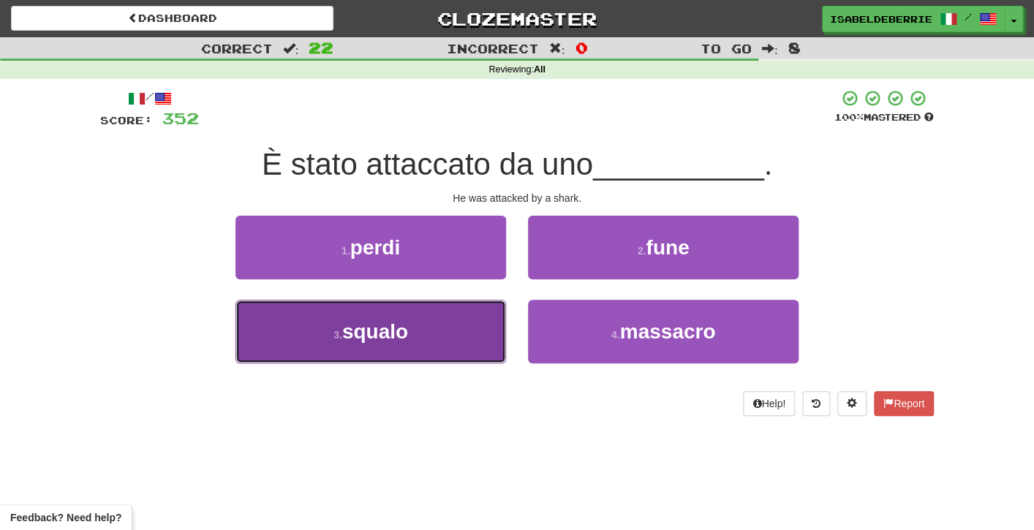
click at [482, 350] on button "3 . squalo" at bounding box center [371, 332] width 271 height 64
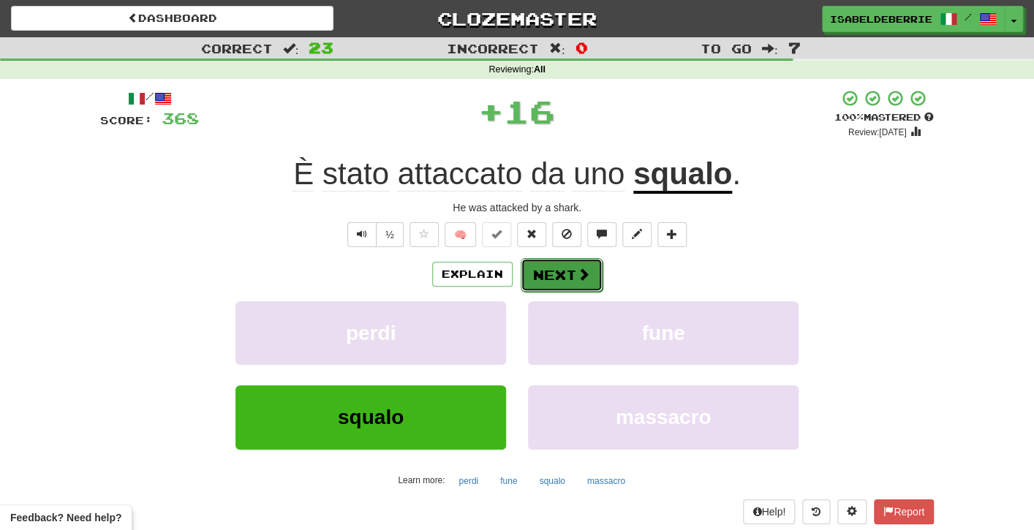
click at [528, 289] on button "Next" at bounding box center [562, 275] width 82 height 34
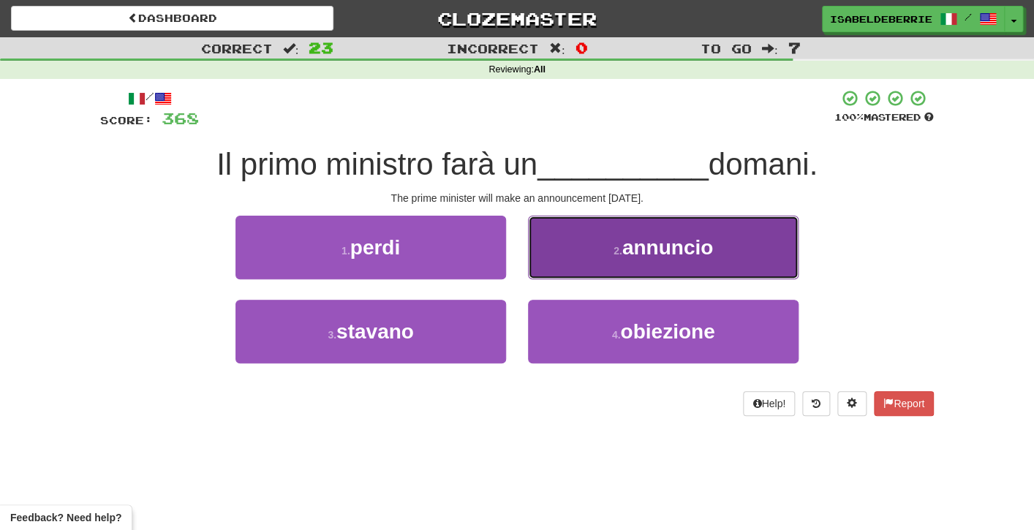
click at [541, 262] on button "2 . annuncio" at bounding box center [663, 248] width 271 height 64
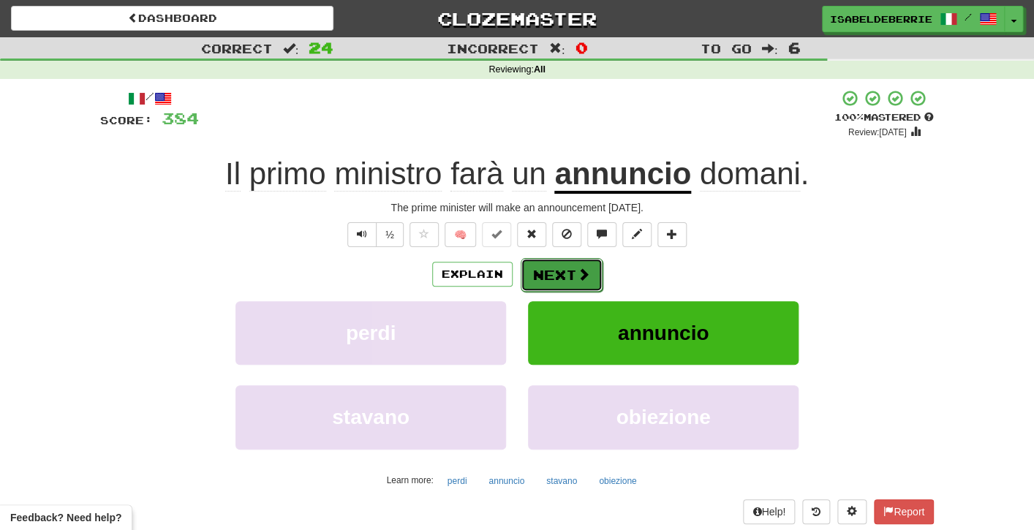
click at [530, 286] on button "Next" at bounding box center [562, 275] width 82 height 34
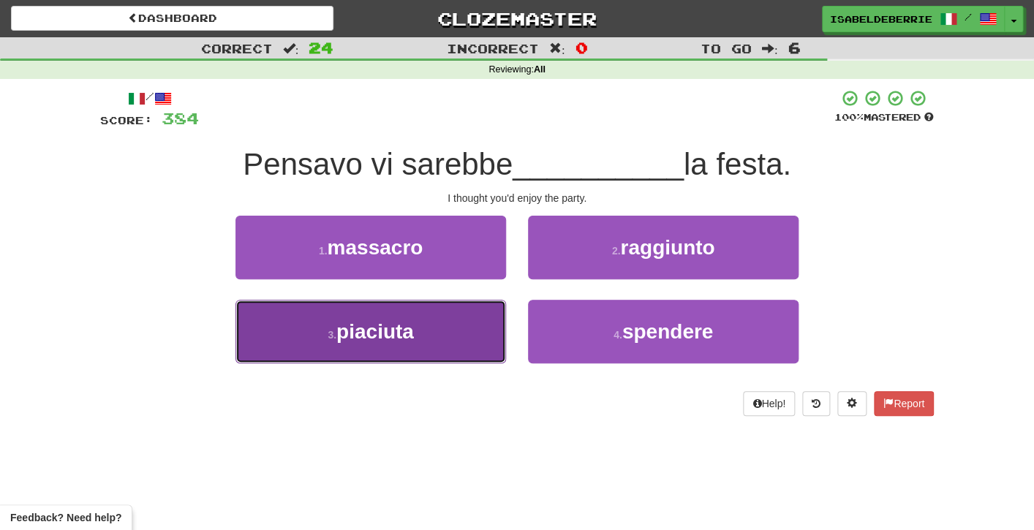
click at [494, 325] on button "3 . piaciuta" at bounding box center [371, 332] width 271 height 64
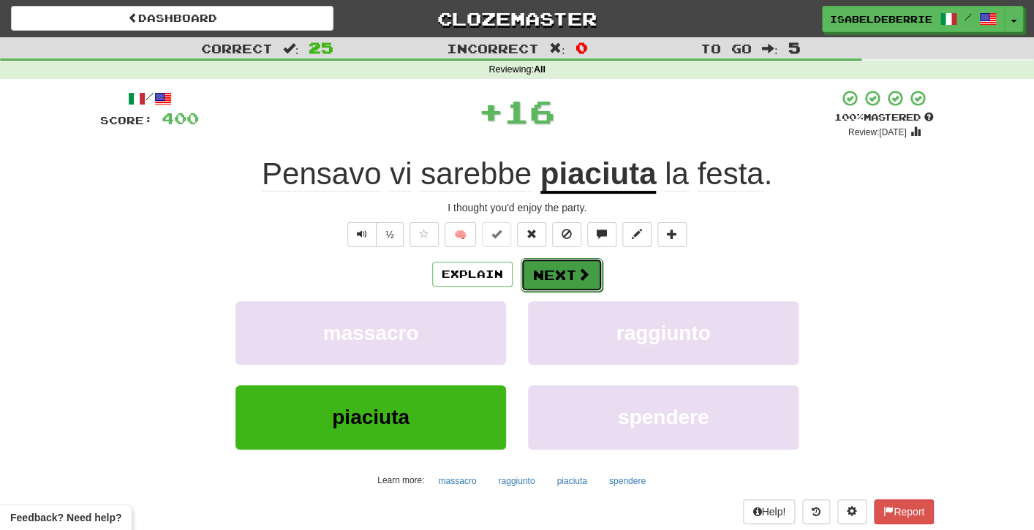
click at [529, 286] on button "Next" at bounding box center [562, 275] width 82 height 34
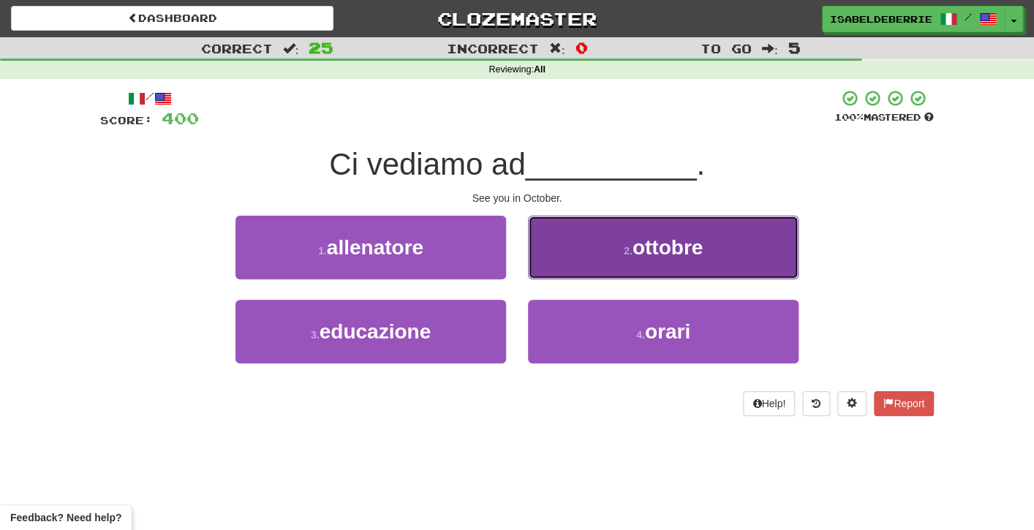
click at [550, 272] on button "2 . ottobre" at bounding box center [663, 248] width 271 height 64
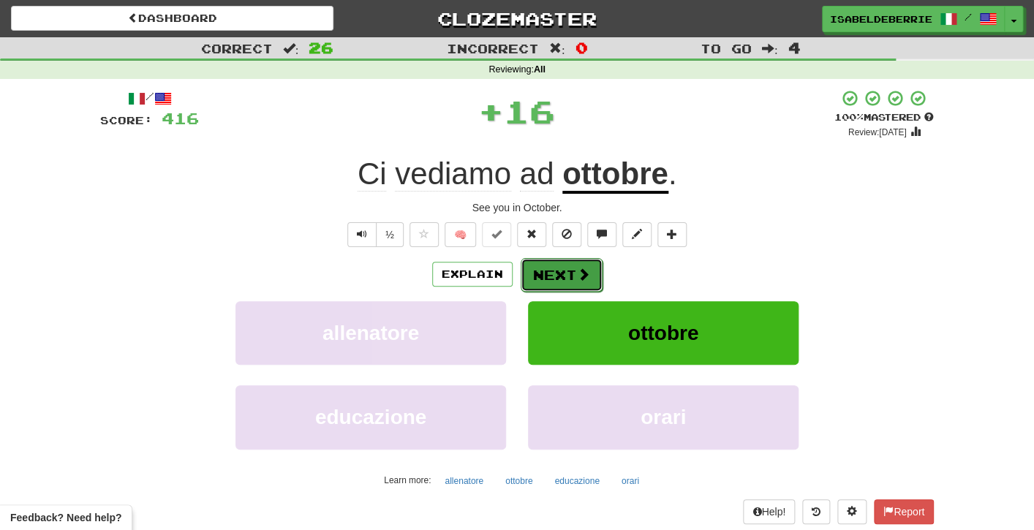
click at [536, 278] on button "Next" at bounding box center [562, 275] width 82 height 34
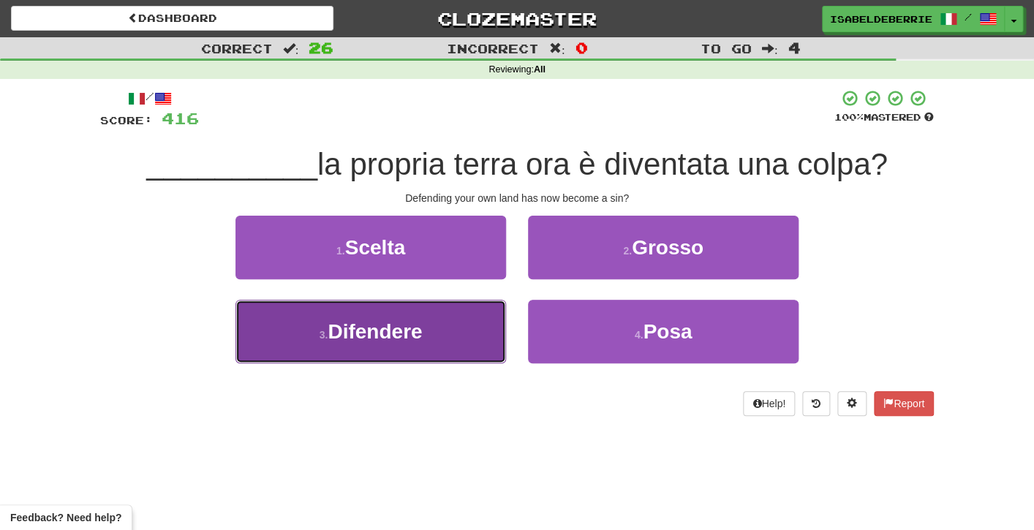
click at [494, 347] on button "3 . Difendere" at bounding box center [371, 332] width 271 height 64
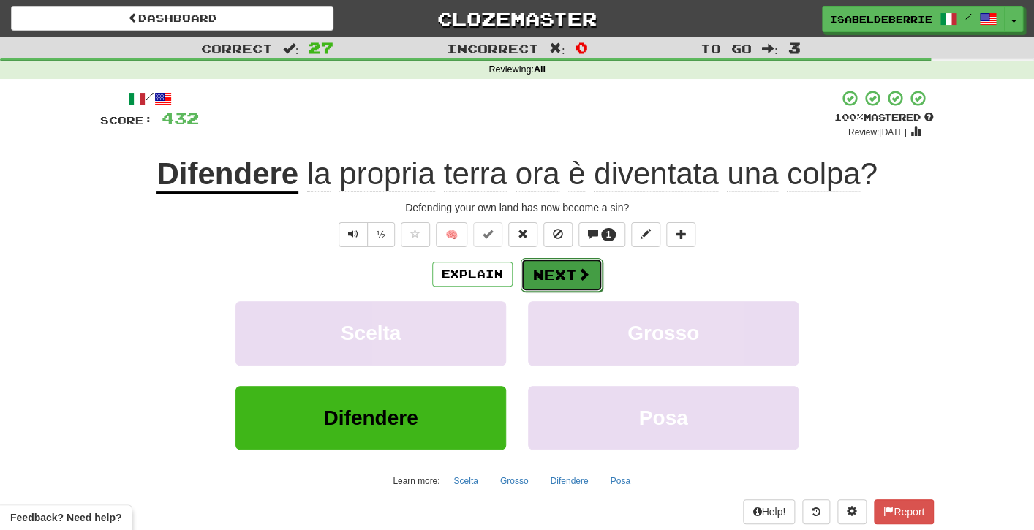
click at [534, 285] on button "Next" at bounding box center [562, 275] width 82 height 34
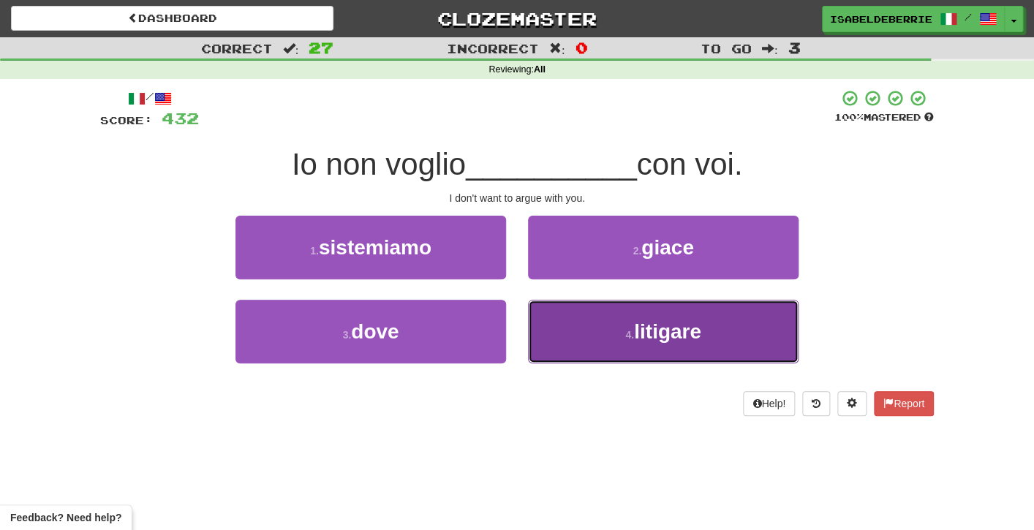
click at [548, 334] on button "4 . litigare" at bounding box center [663, 332] width 271 height 64
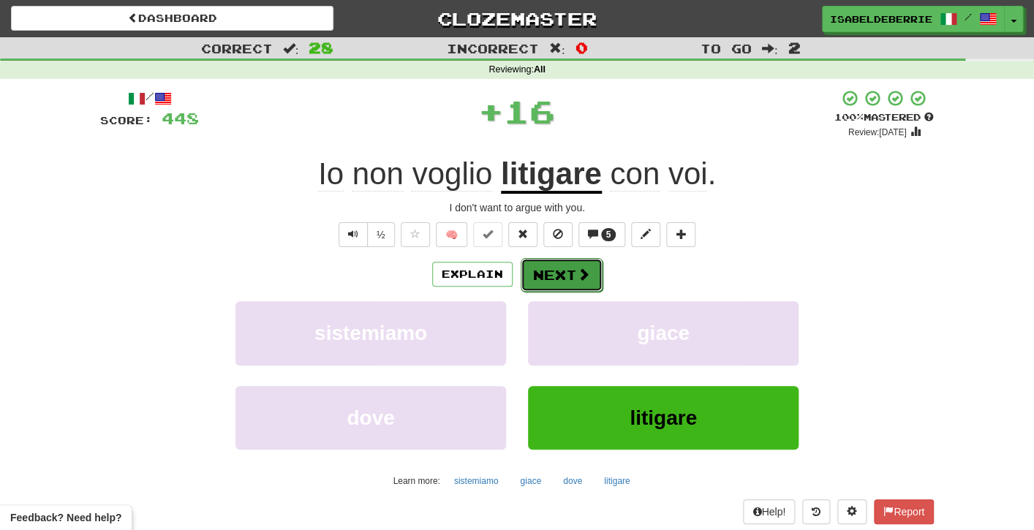
click at [531, 279] on button "Next" at bounding box center [562, 275] width 82 height 34
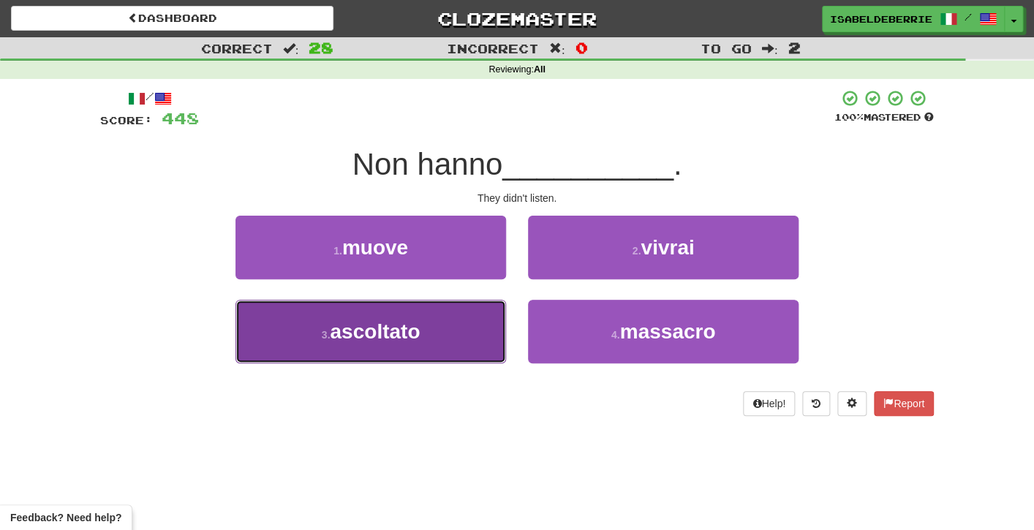
click at [494, 343] on button "3 . ascoltato" at bounding box center [371, 332] width 271 height 64
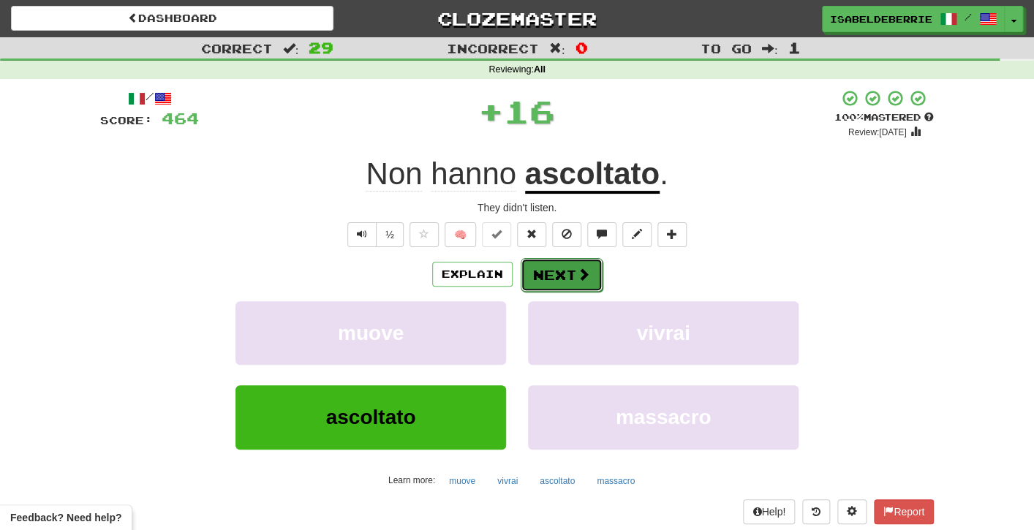
click at [535, 281] on button "Next" at bounding box center [562, 275] width 82 height 34
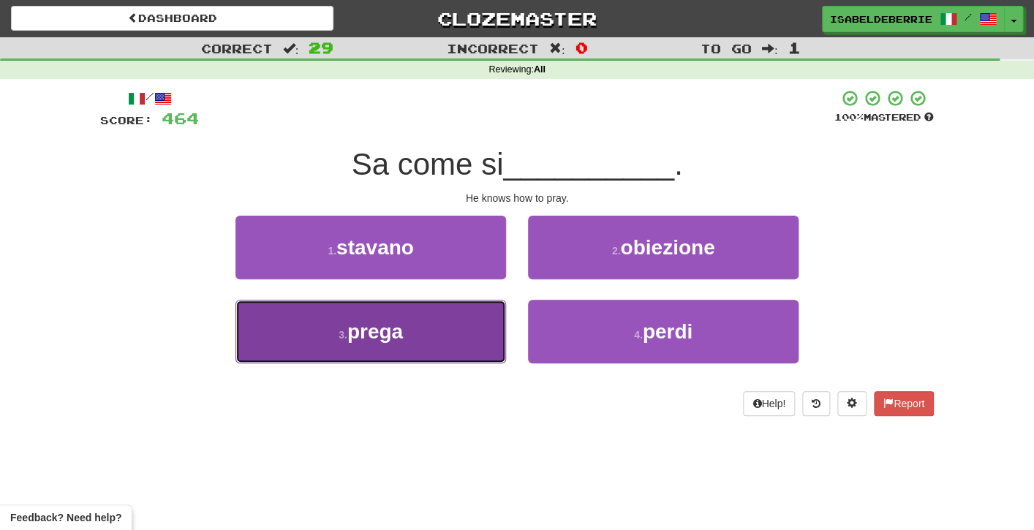
click at [488, 345] on button "3 . prega" at bounding box center [371, 332] width 271 height 64
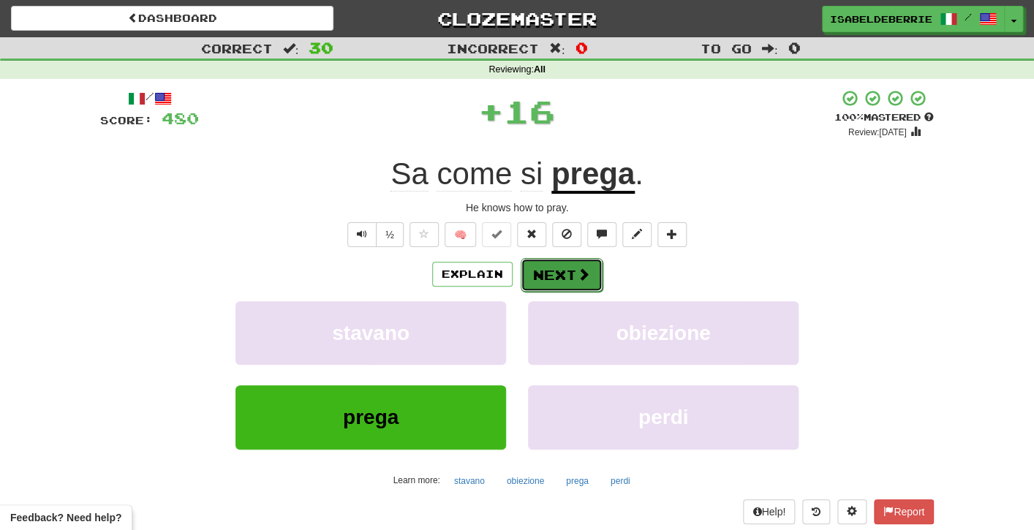
click at [528, 284] on button "Next" at bounding box center [562, 275] width 82 height 34
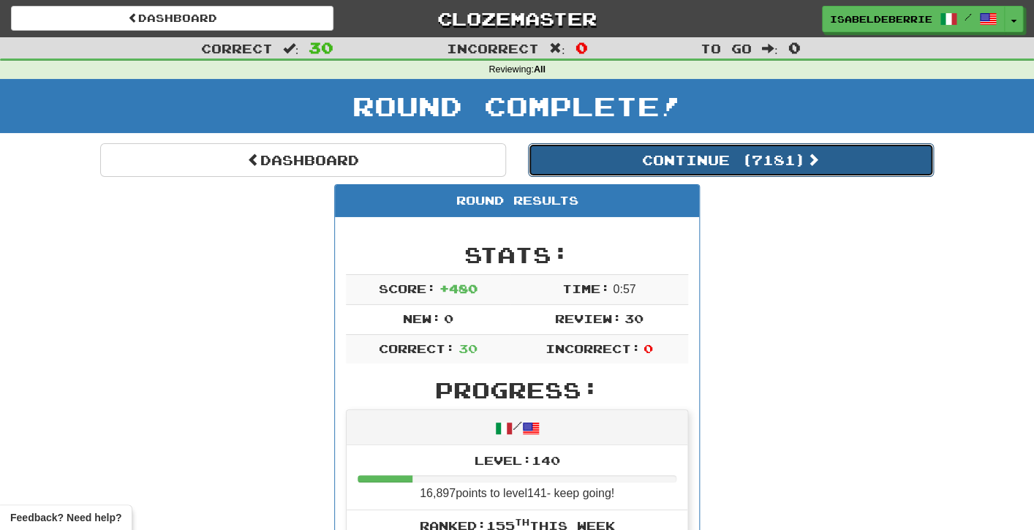
click at [549, 169] on button "Continue ( 7181 )" at bounding box center [731, 160] width 406 height 34
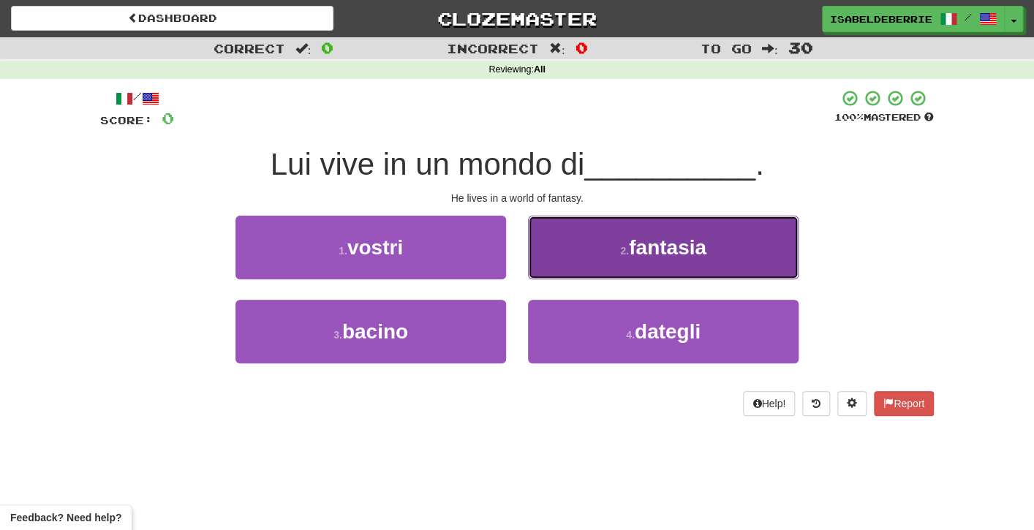
click at [545, 243] on button "2 . fantasia" at bounding box center [663, 248] width 271 height 64
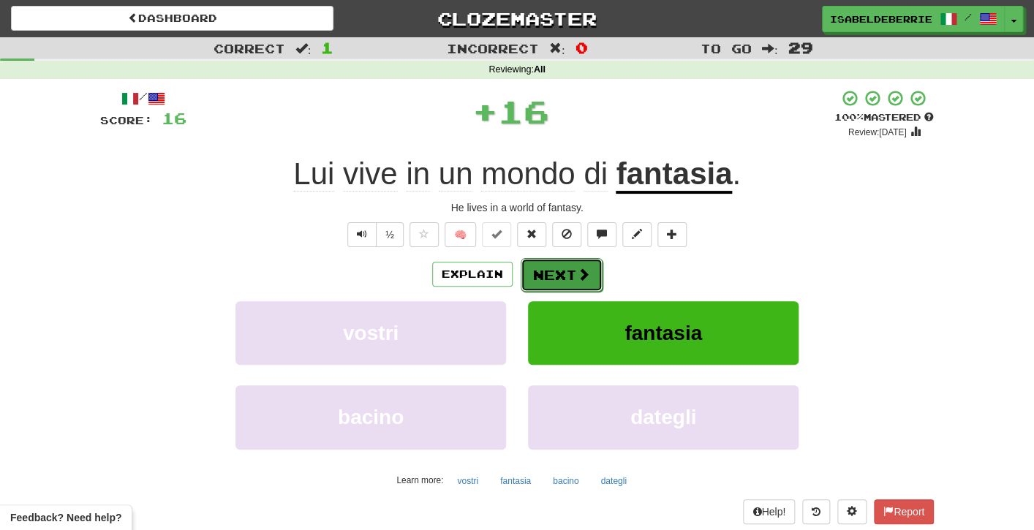
click at [533, 277] on button "Next" at bounding box center [562, 275] width 82 height 34
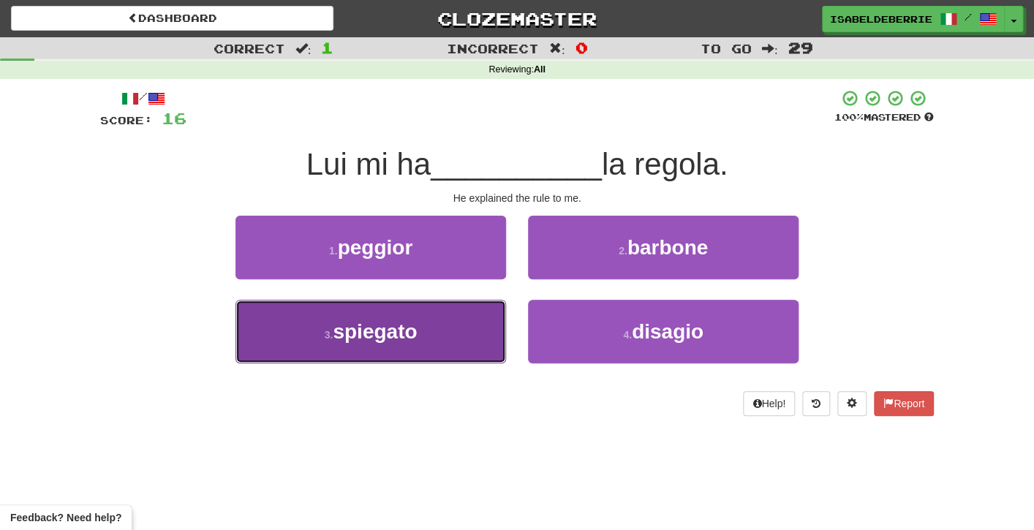
click at [487, 333] on button "3 . spiegato" at bounding box center [371, 332] width 271 height 64
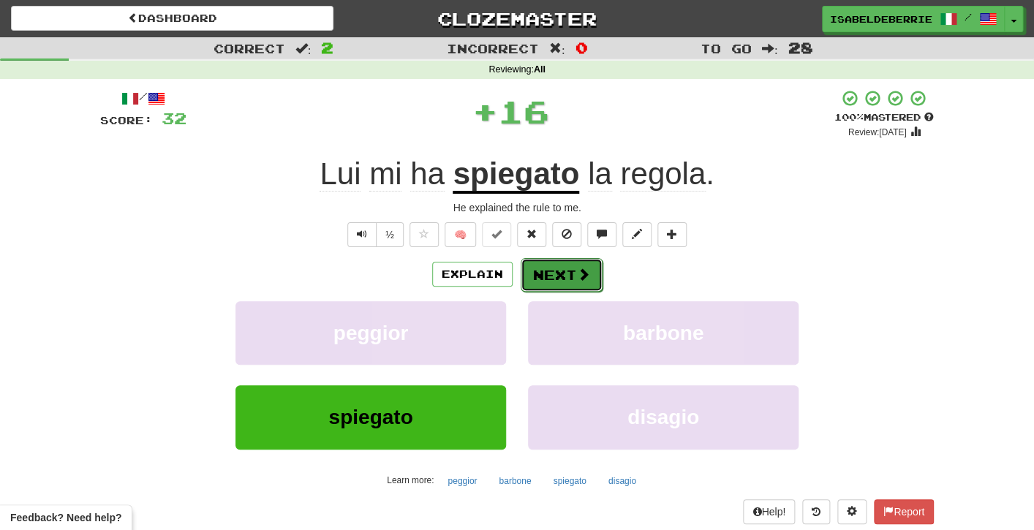
click at [538, 272] on button "Next" at bounding box center [562, 275] width 82 height 34
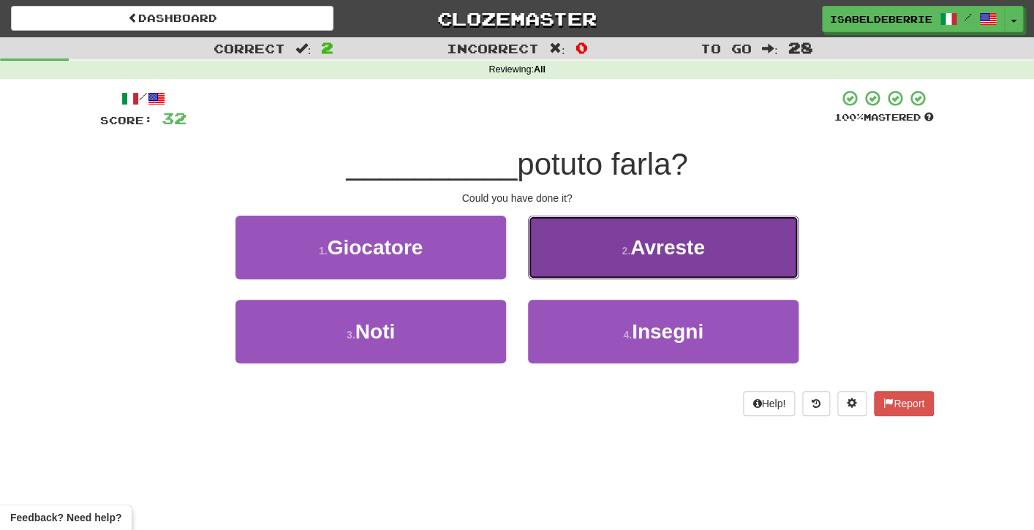
click at [542, 262] on button "2 . Avreste" at bounding box center [663, 248] width 271 height 64
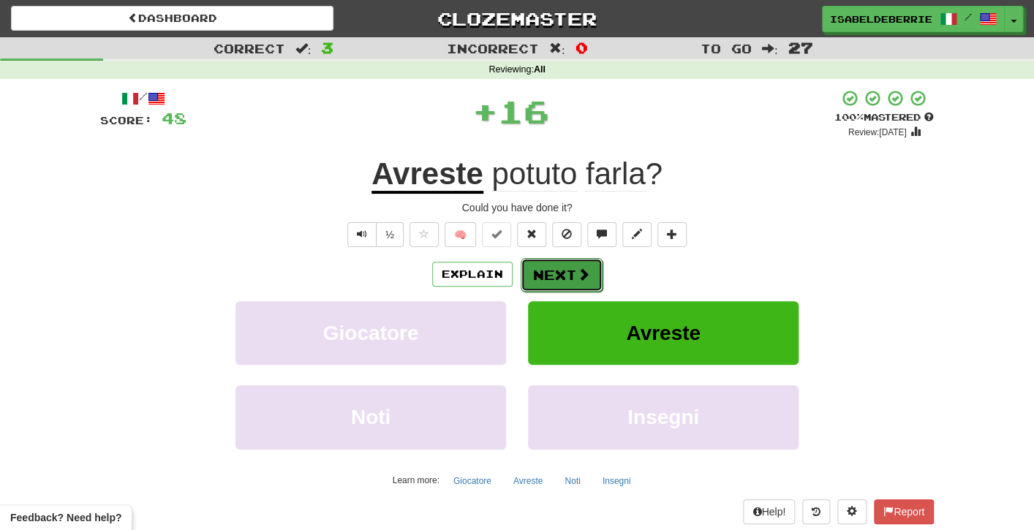
click at [533, 279] on button "Next" at bounding box center [562, 275] width 82 height 34
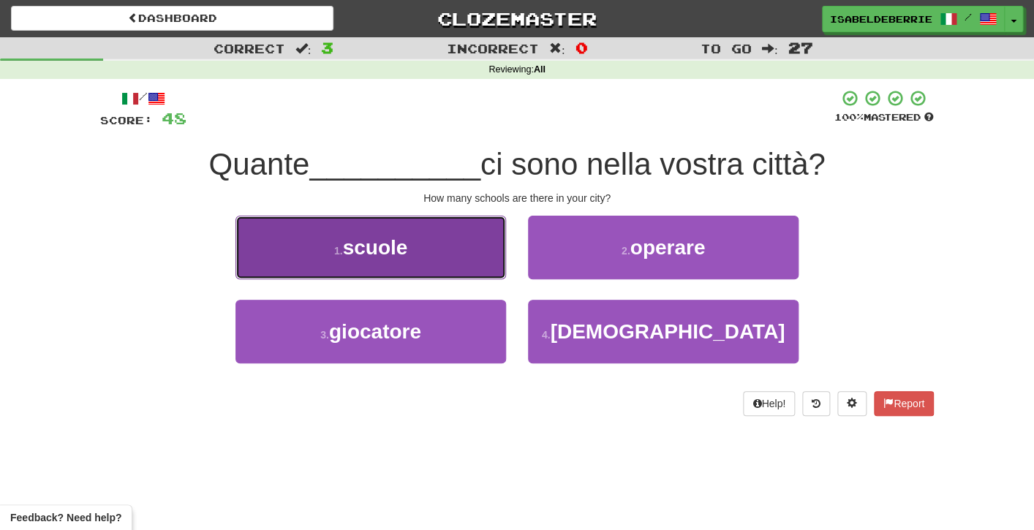
click at [492, 276] on button "1 . scuole" at bounding box center [371, 248] width 271 height 64
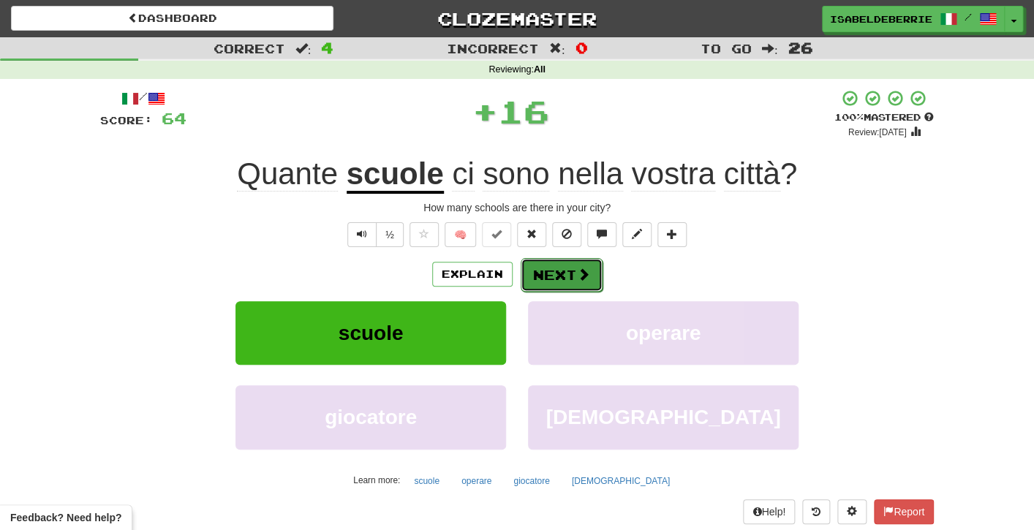
click at [530, 282] on button "Next" at bounding box center [562, 275] width 82 height 34
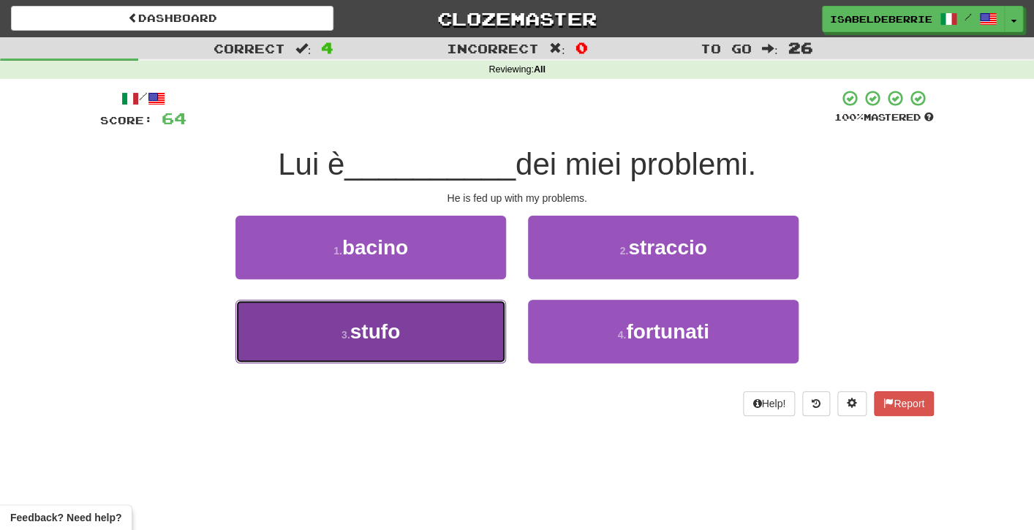
click at [500, 336] on button "3 . stufo" at bounding box center [371, 332] width 271 height 64
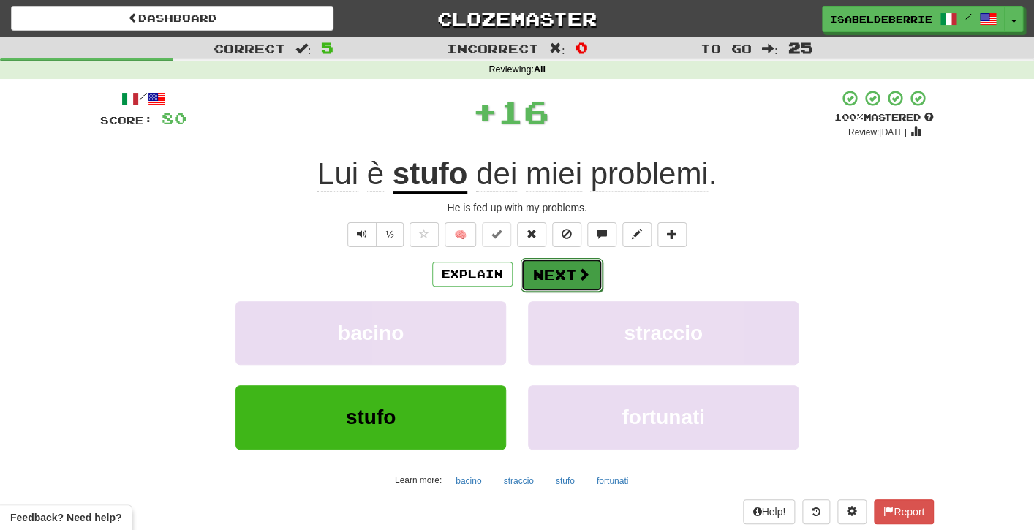
click at [530, 281] on button "Next" at bounding box center [562, 275] width 82 height 34
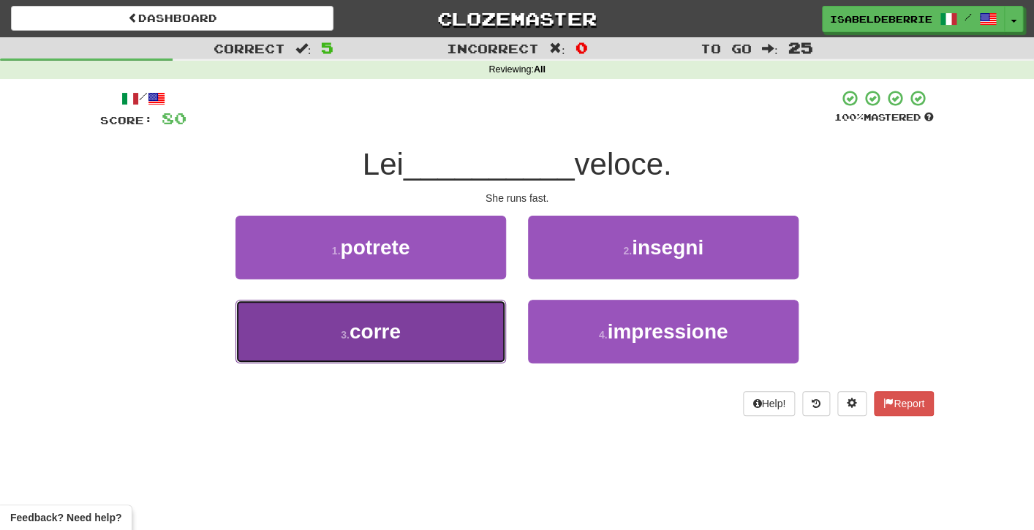
click at [496, 331] on button "3 . corre" at bounding box center [371, 332] width 271 height 64
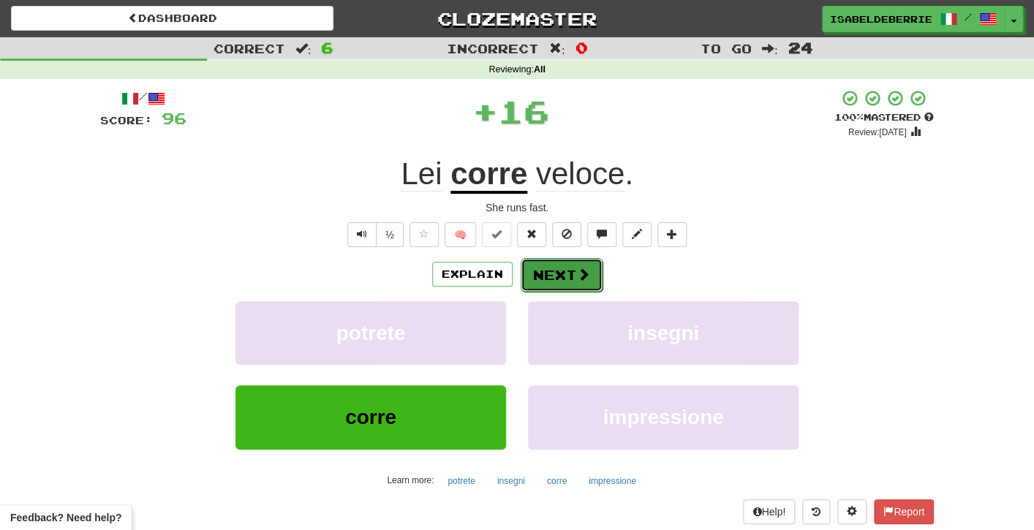
click at [529, 283] on button "Next" at bounding box center [562, 275] width 82 height 34
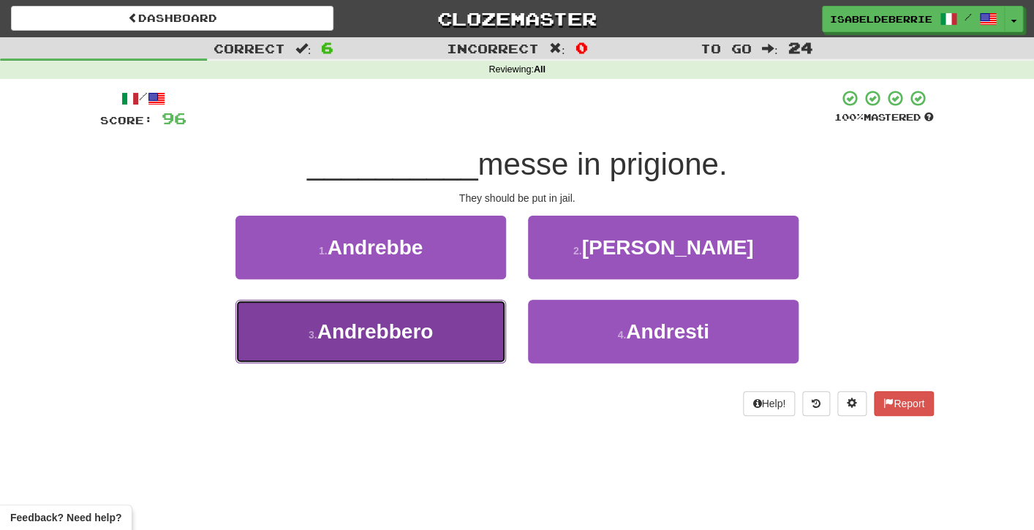
click at [491, 335] on button "3 . Andrebbero" at bounding box center [371, 332] width 271 height 64
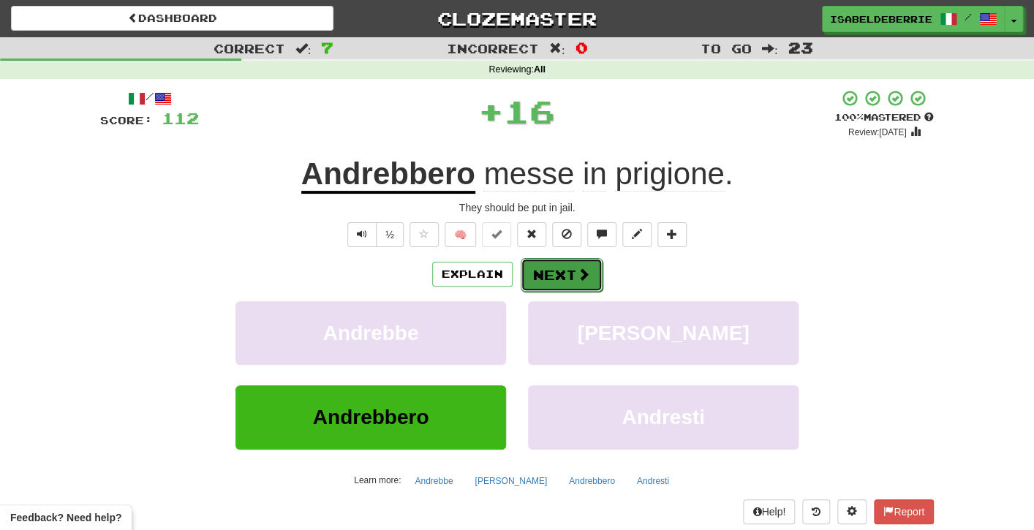
click at [528, 282] on button "Next" at bounding box center [562, 275] width 82 height 34
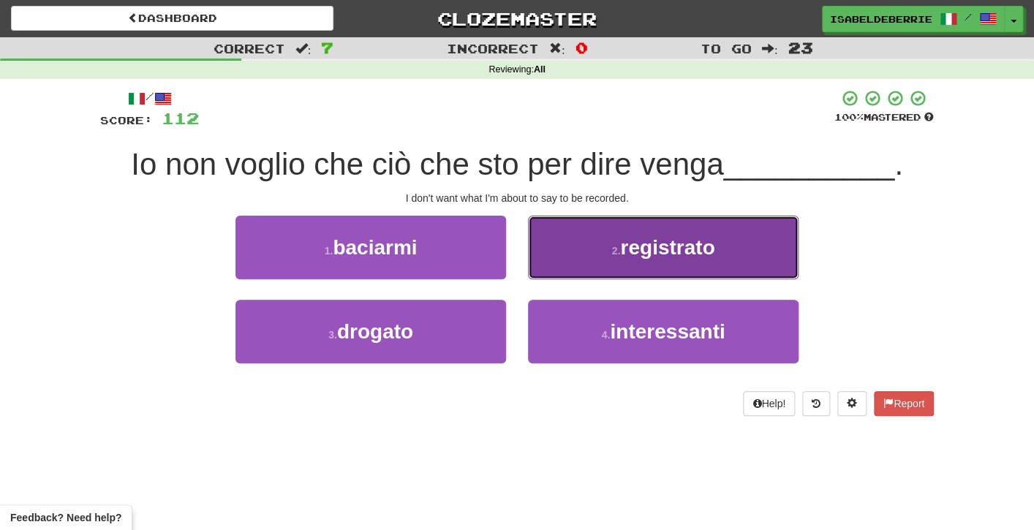
click at [543, 276] on button "2 . registrato" at bounding box center [663, 248] width 271 height 64
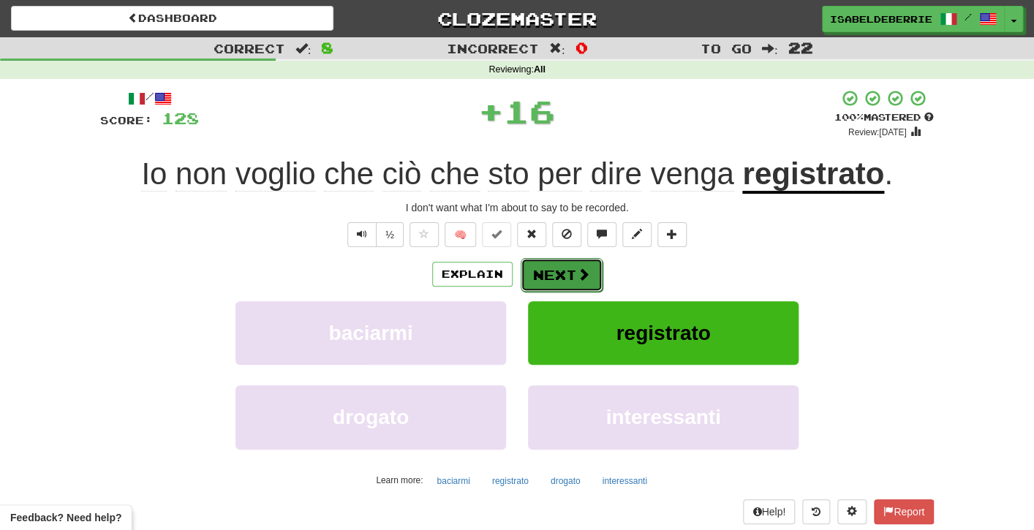
click at [537, 277] on button "Next" at bounding box center [562, 275] width 82 height 34
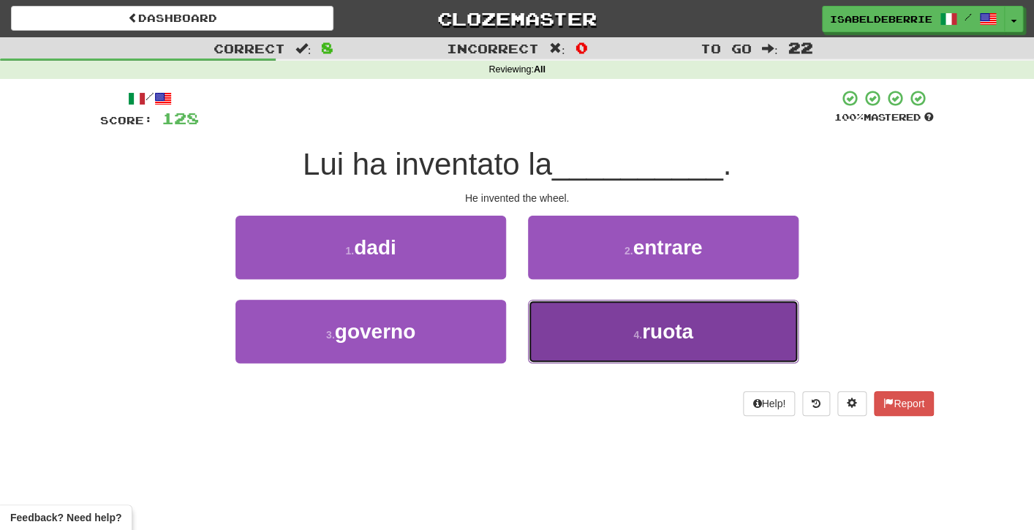
click at [543, 332] on button "4 . ruota" at bounding box center [663, 332] width 271 height 64
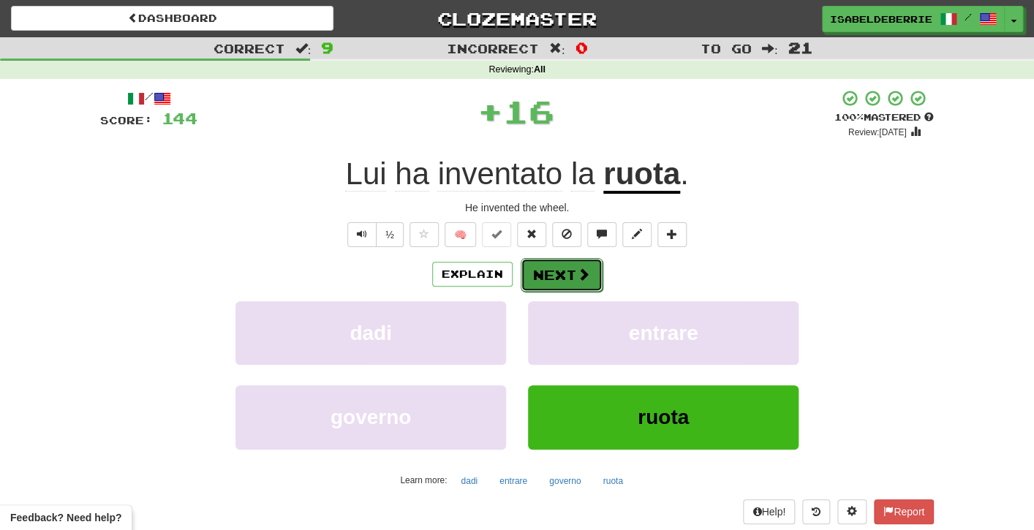
click at [532, 279] on button "Next" at bounding box center [562, 275] width 82 height 34
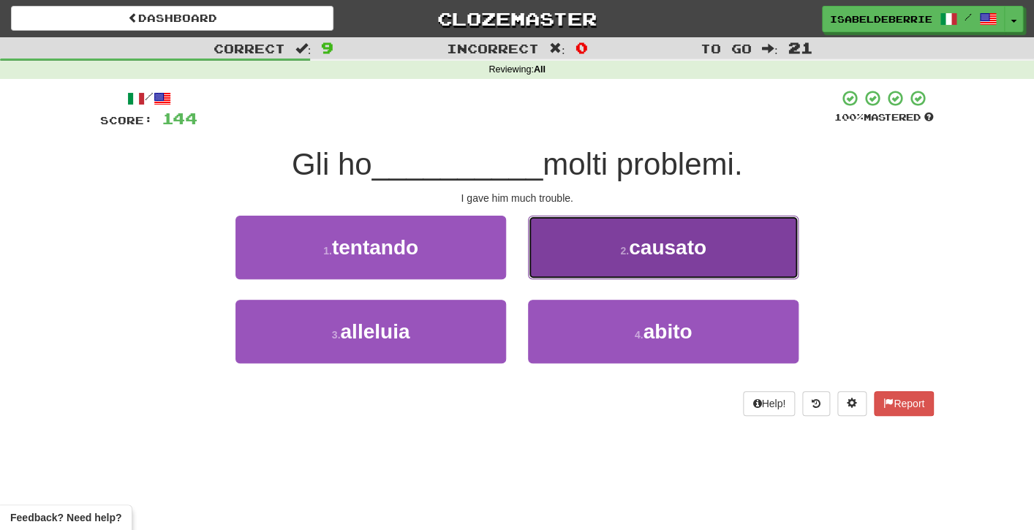
click at [551, 263] on button "2 . causato" at bounding box center [663, 248] width 271 height 64
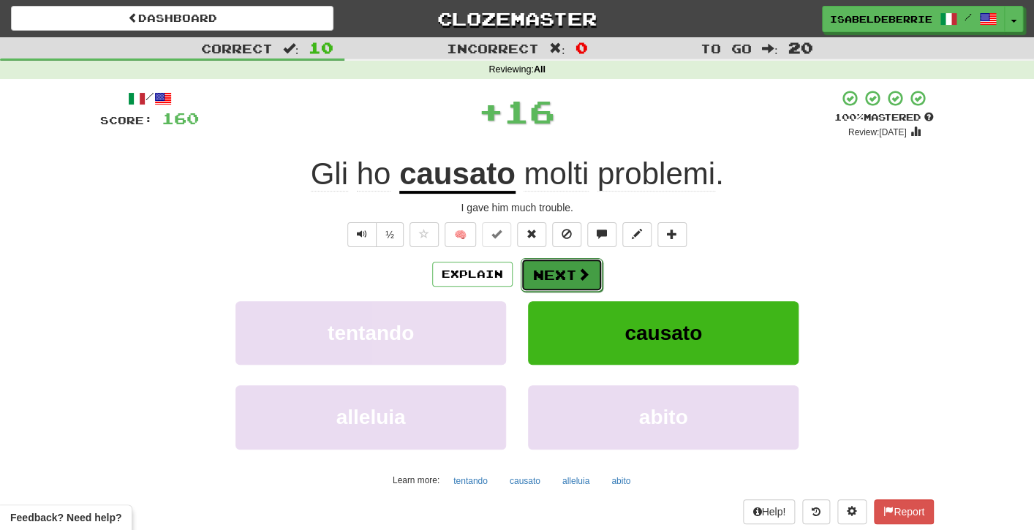
click at [538, 287] on button "Next" at bounding box center [562, 275] width 82 height 34
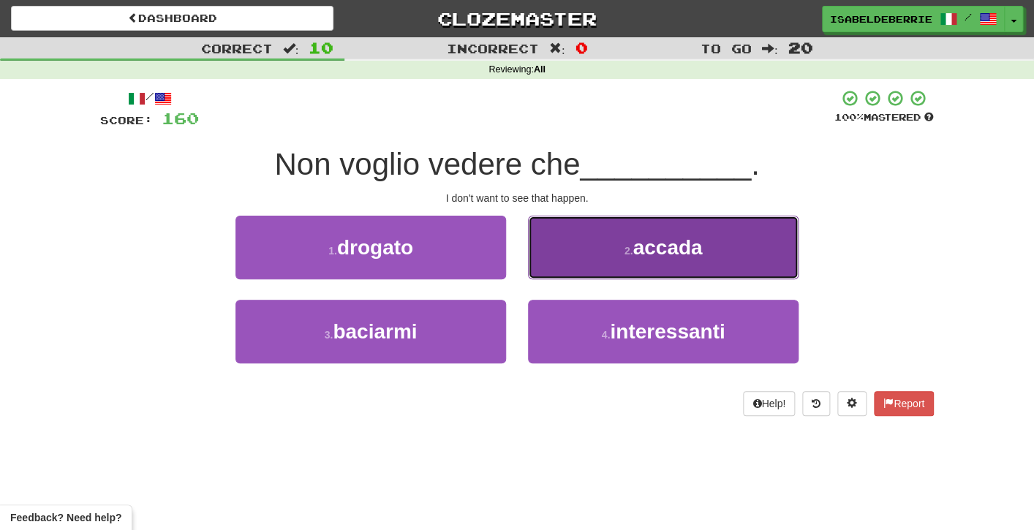
click at [546, 263] on button "2 . accada" at bounding box center [663, 248] width 271 height 64
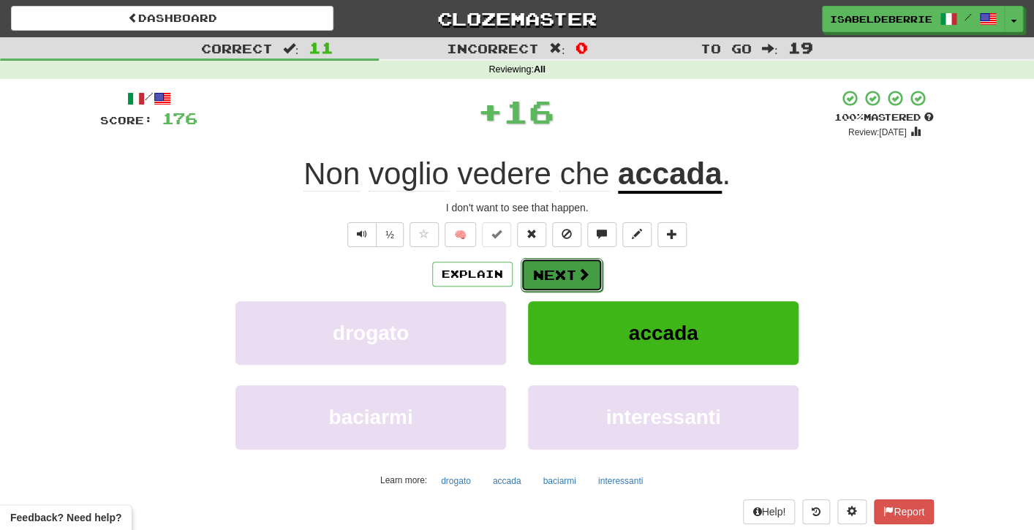
click at [543, 281] on button "Next" at bounding box center [562, 275] width 82 height 34
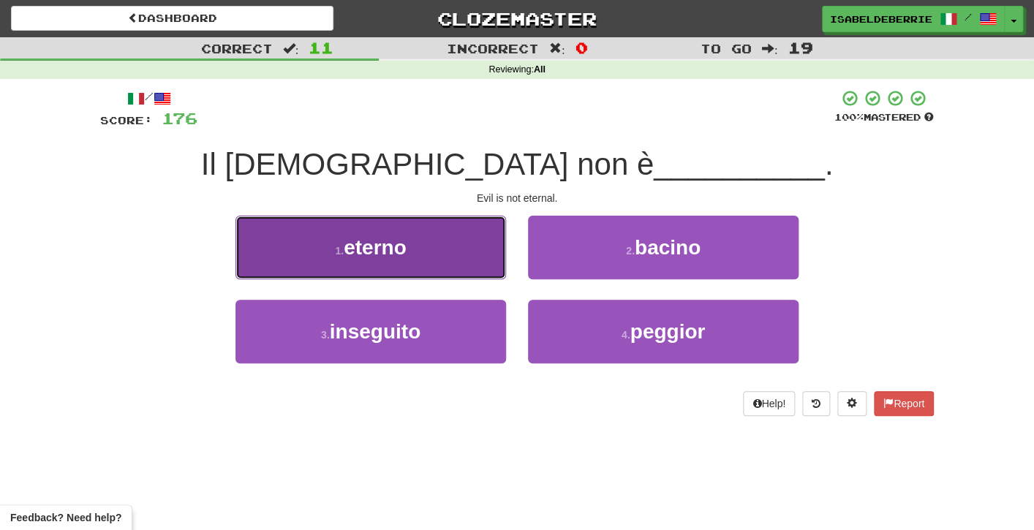
click at [486, 271] on button "1 . eterno" at bounding box center [371, 248] width 271 height 64
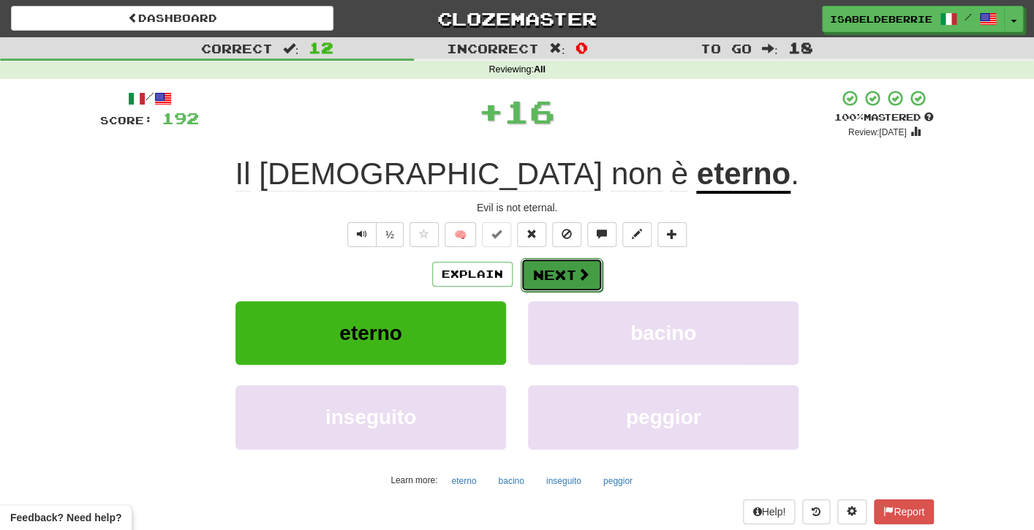
click at [524, 289] on button "Next" at bounding box center [562, 275] width 82 height 34
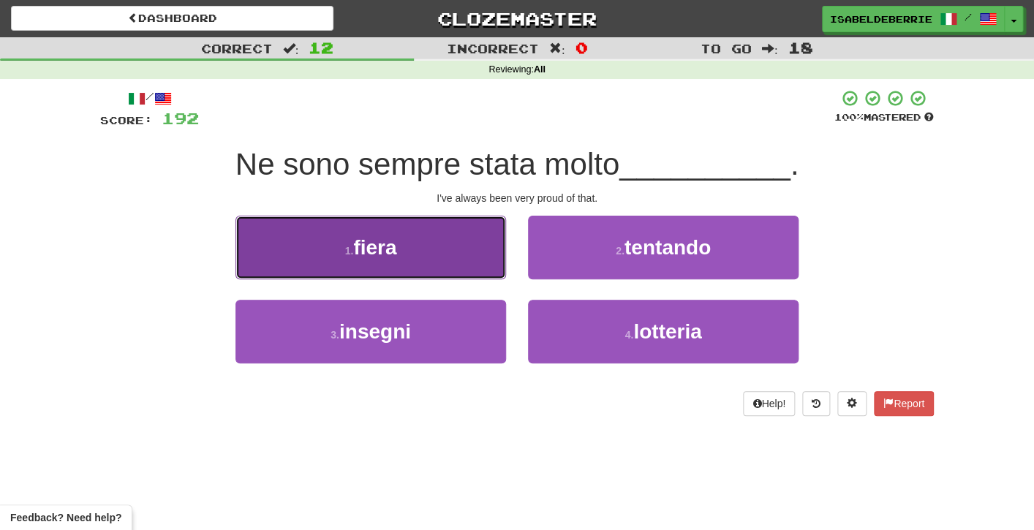
click at [493, 263] on button "1 . fiera" at bounding box center [371, 248] width 271 height 64
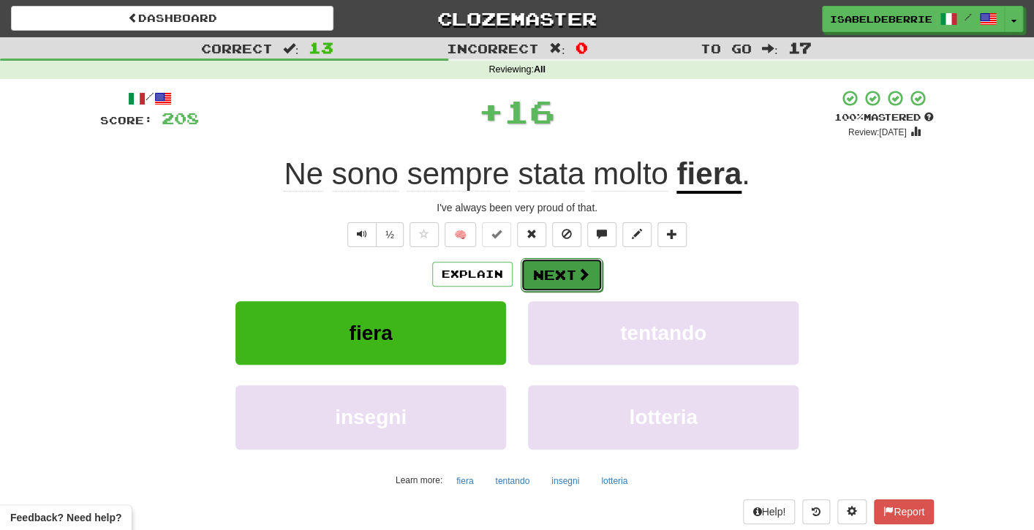
click at [532, 286] on button "Next" at bounding box center [562, 275] width 82 height 34
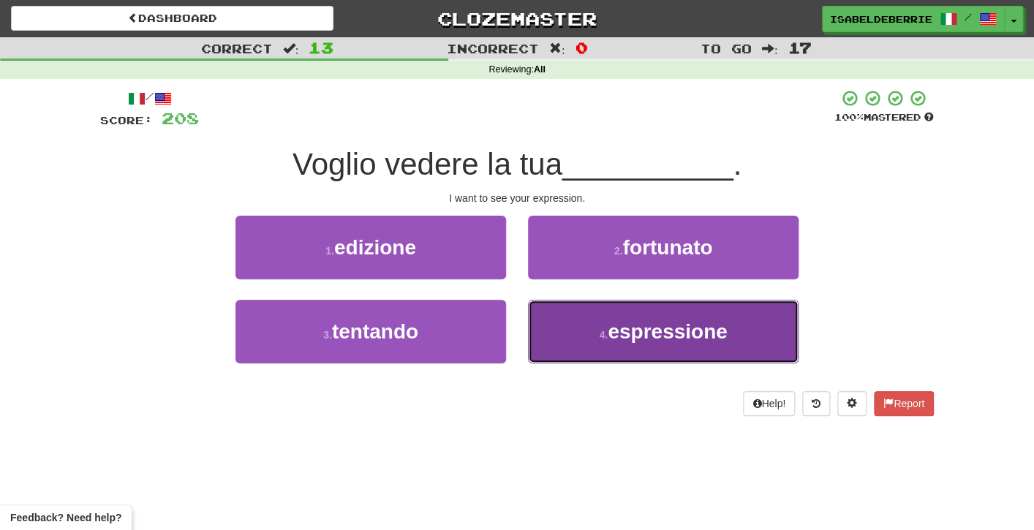
click at [551, 335] on button "4 . espressione" at bounding box center [663, 332] width 271 height 64
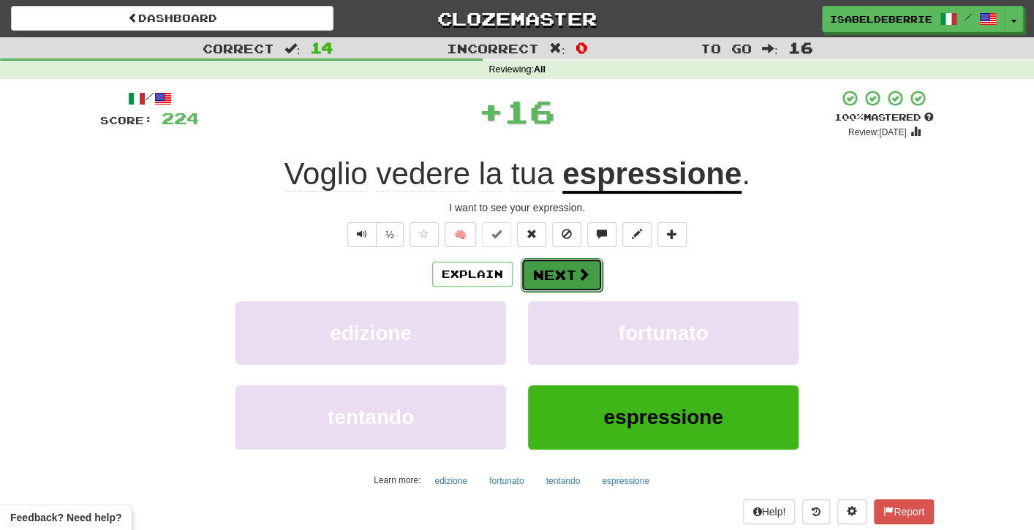
click at [528, 280] on button "Next" at bounding box center [562, 275] width 82 height 34
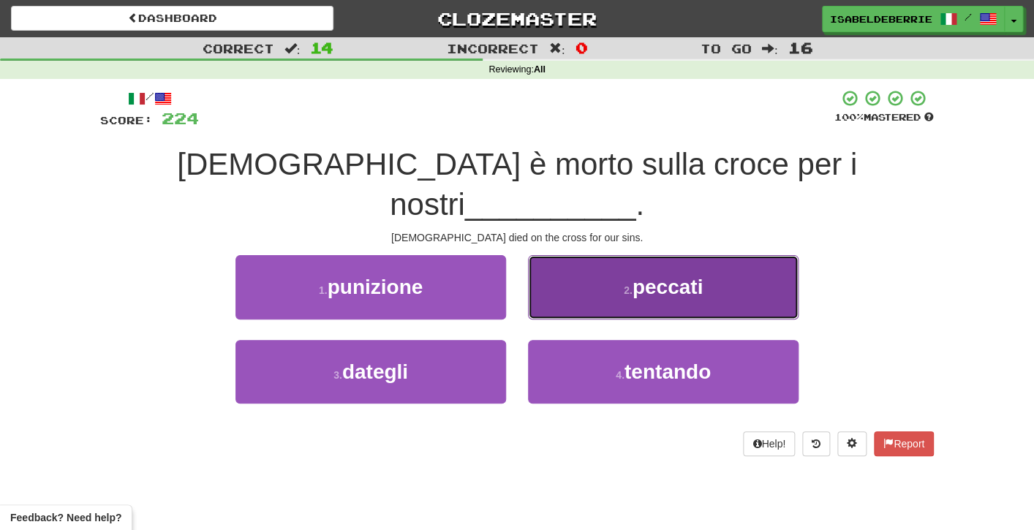
click at [543, 268] on button "2 . peccati" at bounding box center [663, 287] width 271 height 64
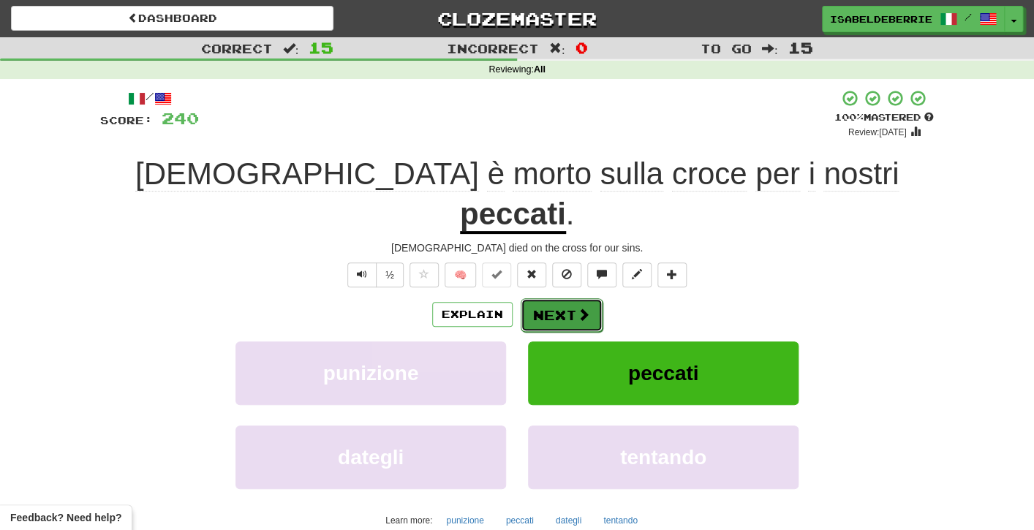
click at [526, 298] on button "Next" at bounding box center [562, 315] width 82 height 34
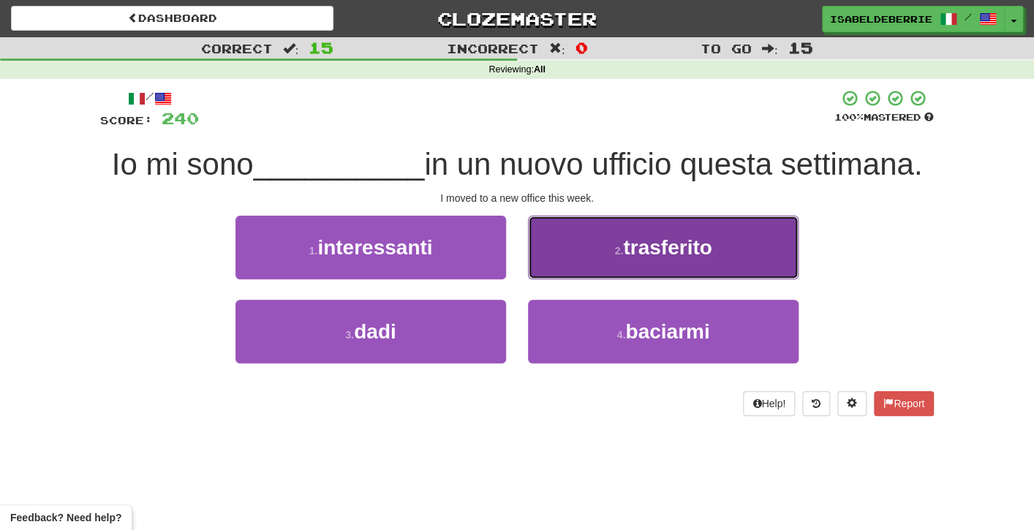
click at [550, 267] on button "2 . trasferito" at bounding box center [663, 248] width 271 height 64
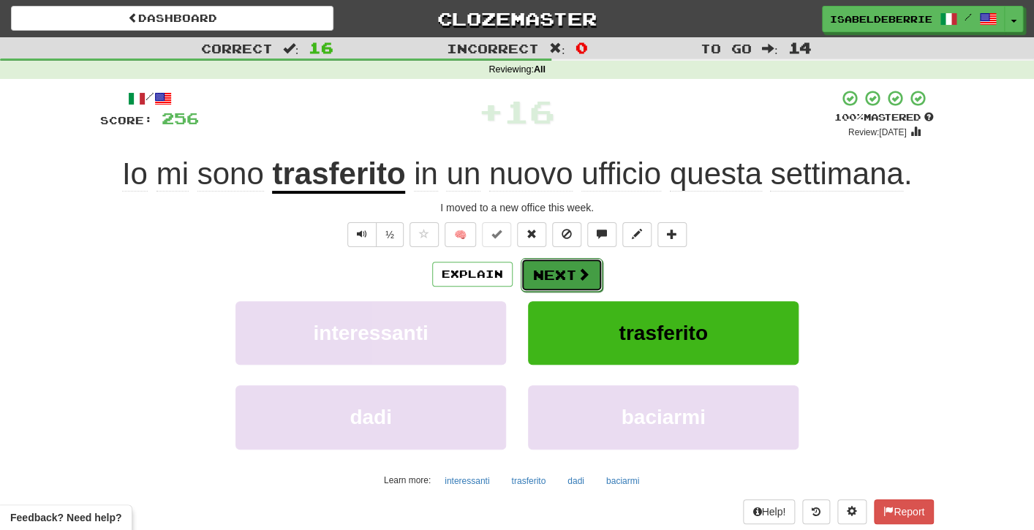
click at [529, 282] on button "Next" at bounding box center [562, 275] width 82 height 34
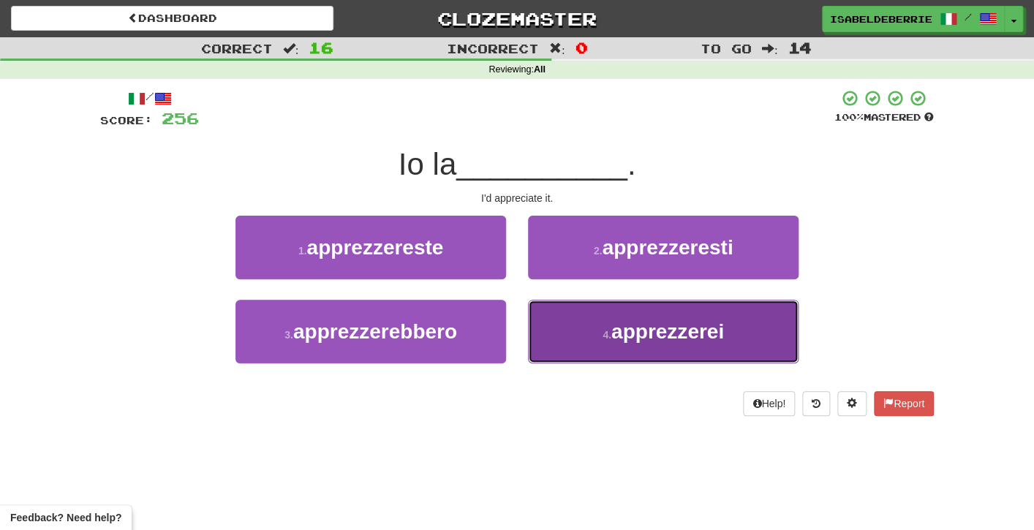
click at [543, 336] on button "4 . apprezzerei" at bounding box center [663, 332] width 271 height 64
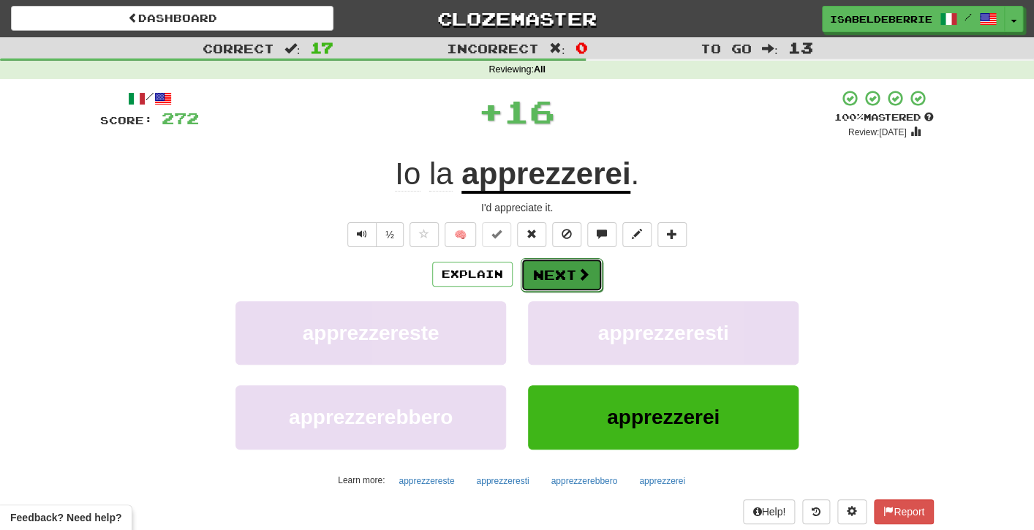
click at [530, 290] on button "Next" at bounding box center [562, 275] width 82 height 34
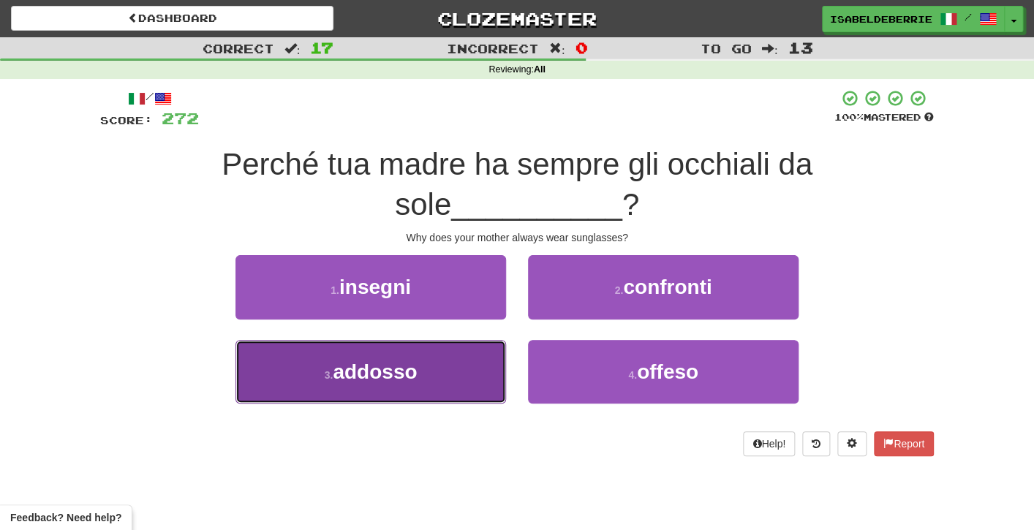
click at [494, 372] on button "3 . addosso" at bounding box center [371, 372] width 271 height 64
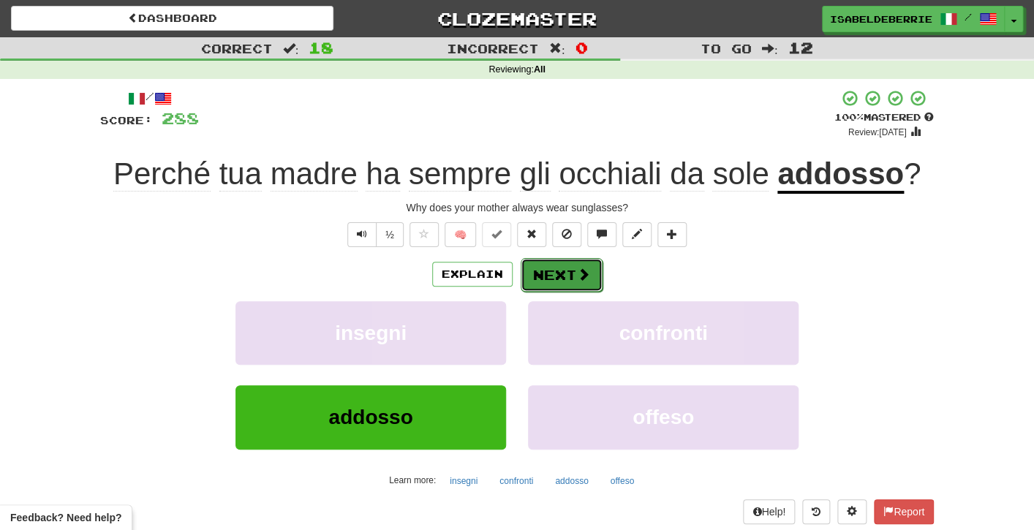
click at [524, 290] on button "Next" at bounding box center [562, 275] width 82 height 34
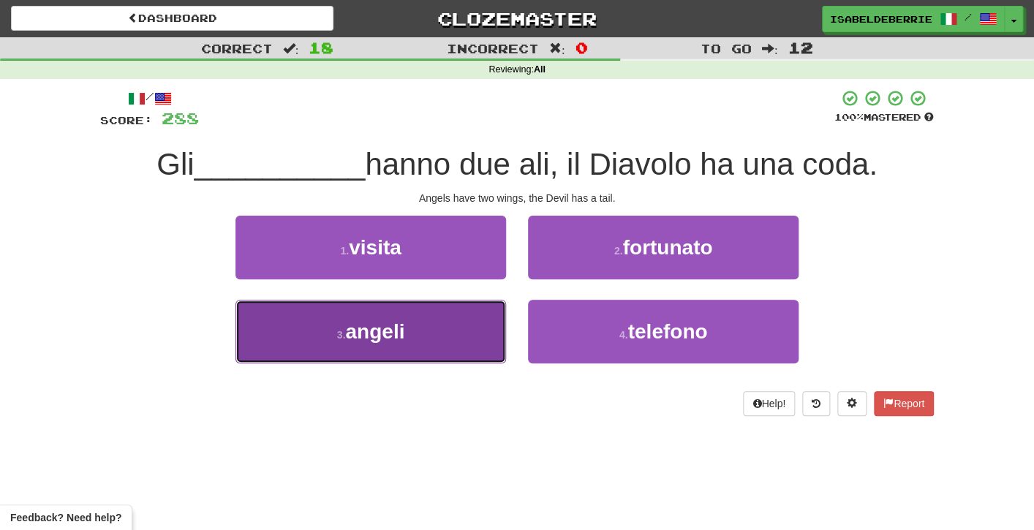
click at [486, 339] on button "3 . angeli" at bounding box center [371, 332] width 271 height 64
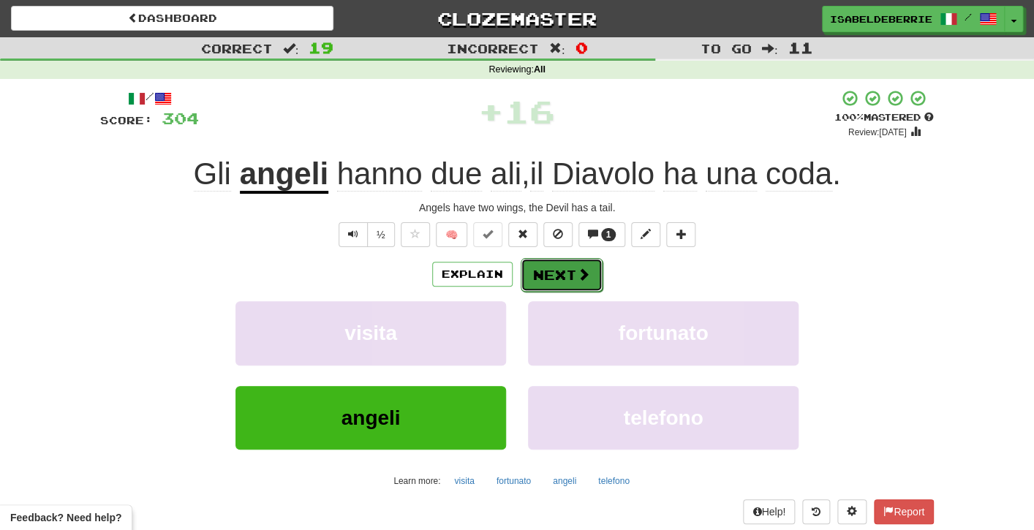
click at [531, 283] on button "Next" at bounding box center [562, 275] width 82 height 34
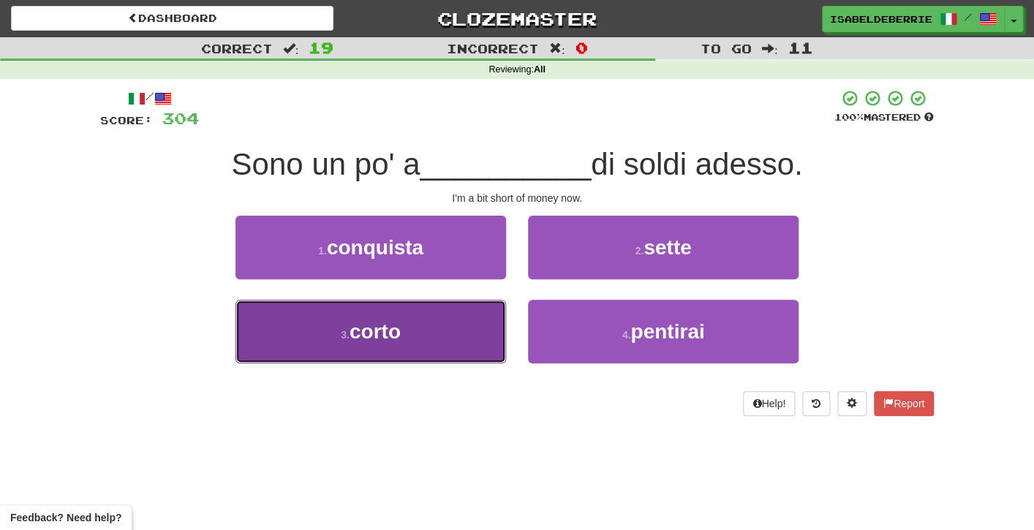
click at [491, 348] on button "3 . corto" at bounding box center [371, 332] width 271 height 64
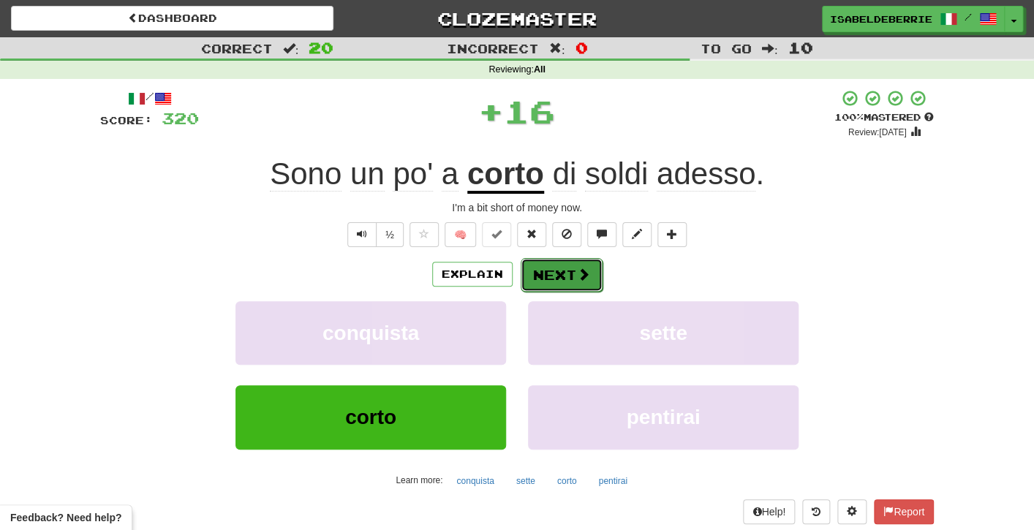
click at [534, 279] on button "Next" at bounding box center [562, 275] width 82 height 34
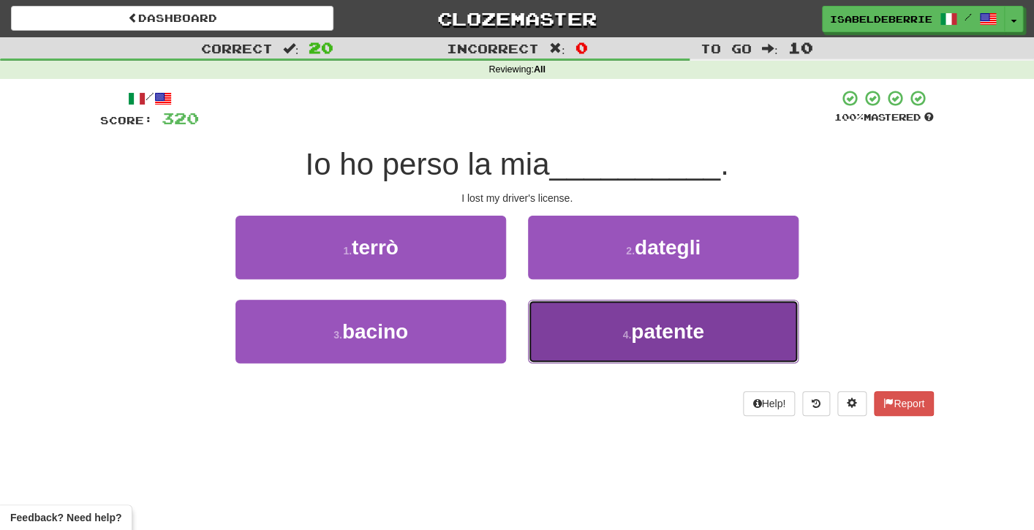
click at [554, 329] on button "4 . patente" at bounding box center [663, 332] width 271 height 64
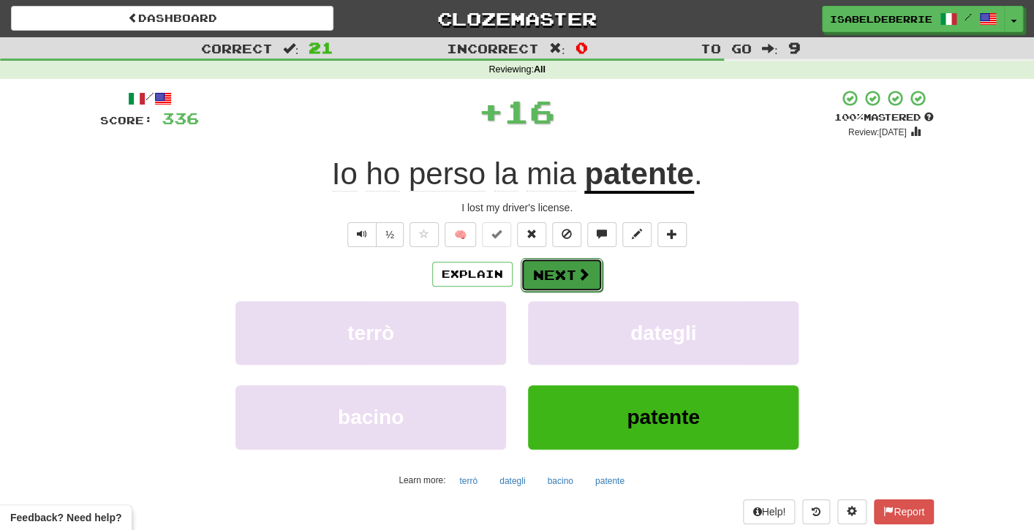
click at [535, 279] on button "Next" at bounding box center [562, 275] width 82 height 34
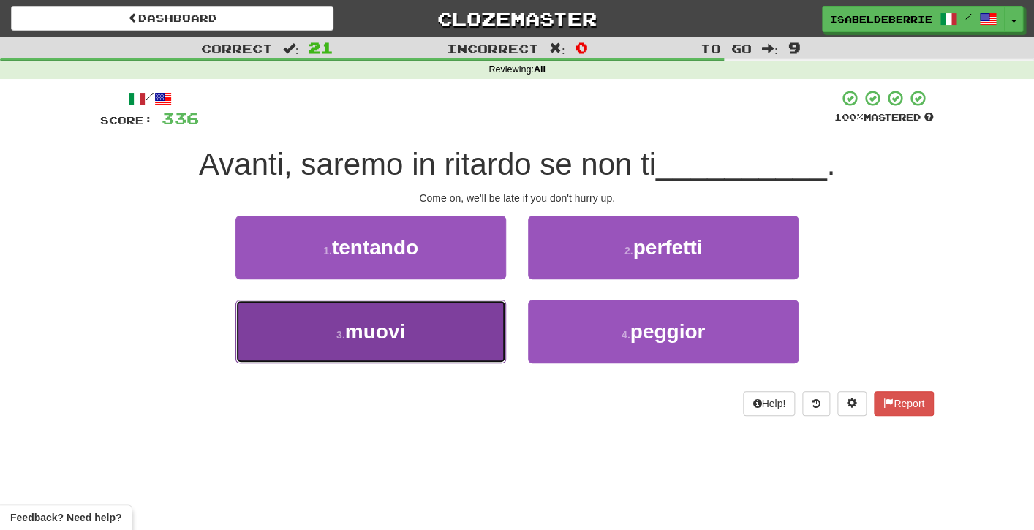
click at [492, 347] on button "3 . muovi" at bounding box center [371, 332] width 271 height 64
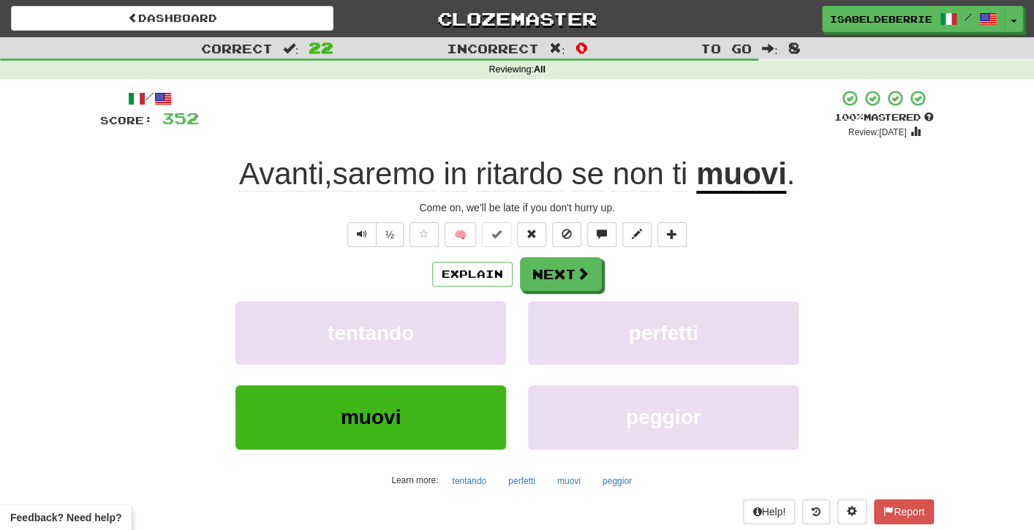
click at [525, 293] on div "Explain Next tentando perfetti muovi peggior Learn more: tentando perfetti muov…" at bounding box center [517, 374] width 834 height 235
click at [527, 287] on button "Next" at bounding box center [562, 275] width 82 height 34
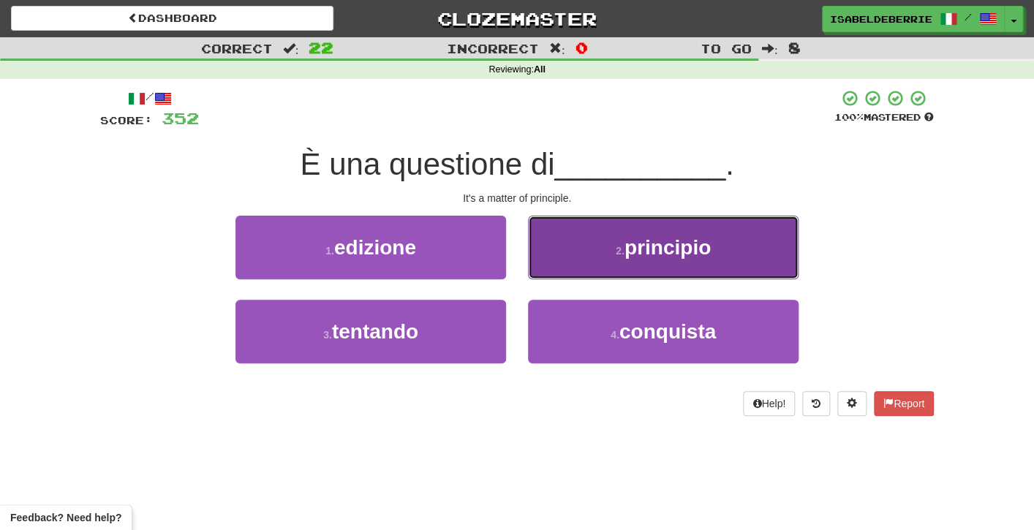
click at [543, 260] on button "2 . principio" at bounding box center [663, 248] width 271 height 64
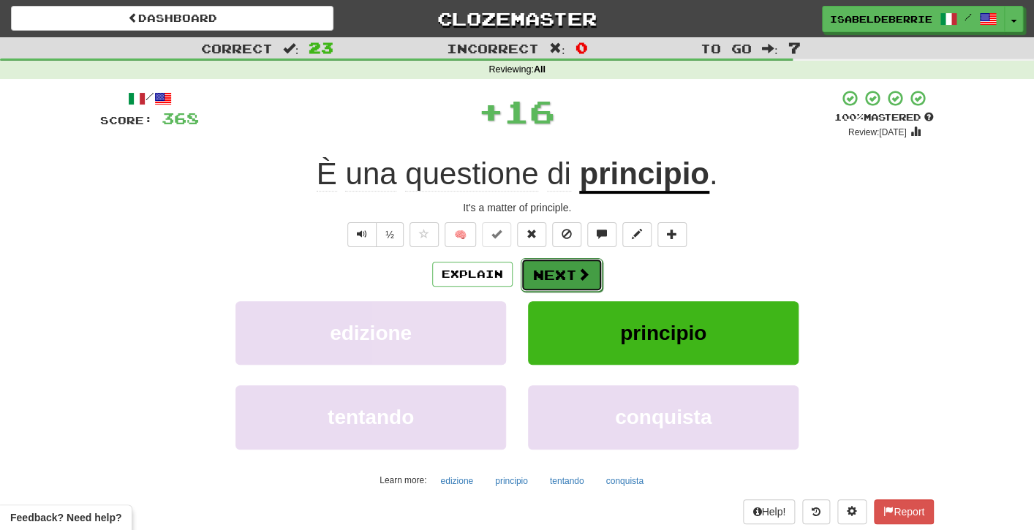
click at [533, 281] on button "Next" at bounding box center [562, 275] width 82 height 34
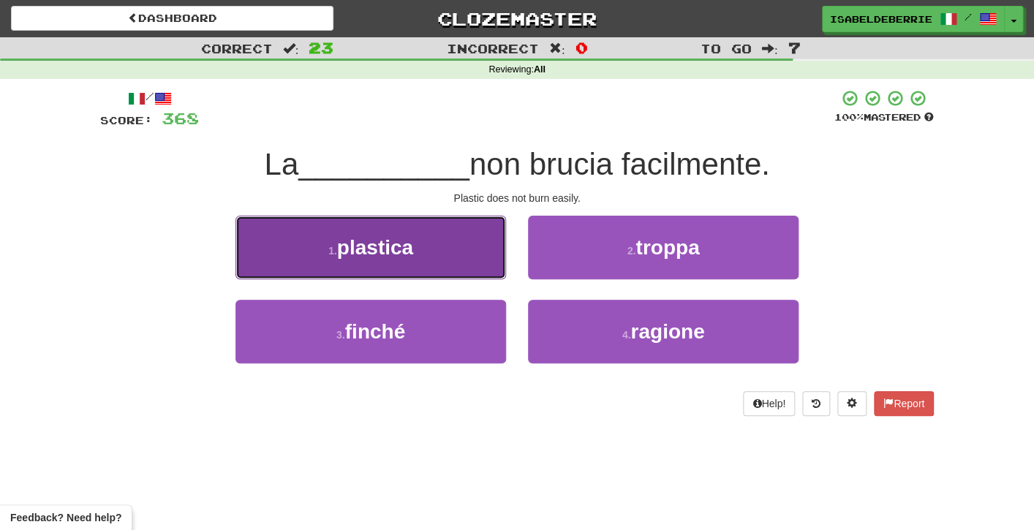
click at [497, 260] on button "1 . plastica" at bounding box center [371, 248] width 271 height 64
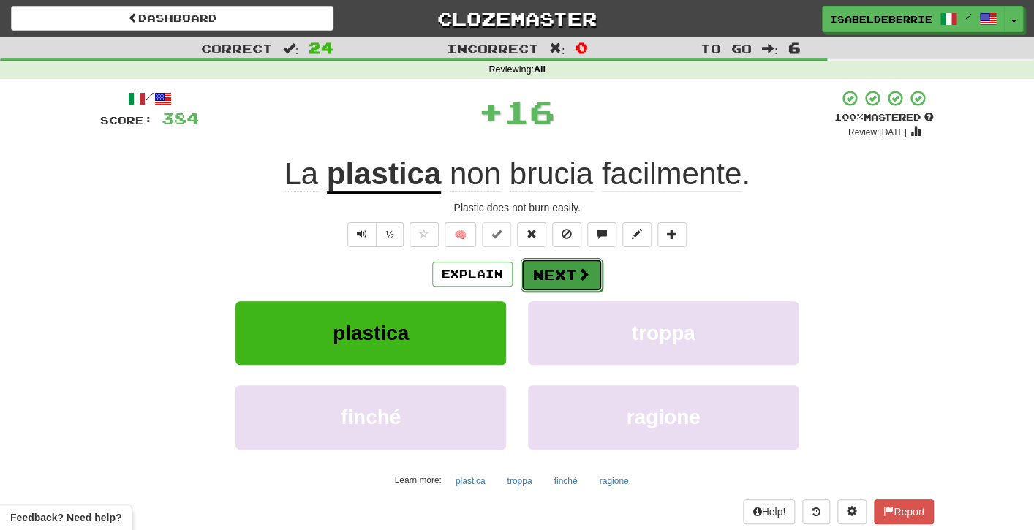
click at [535, 280] on button "Next" at bounding box center [562, 275] width 82 height 34
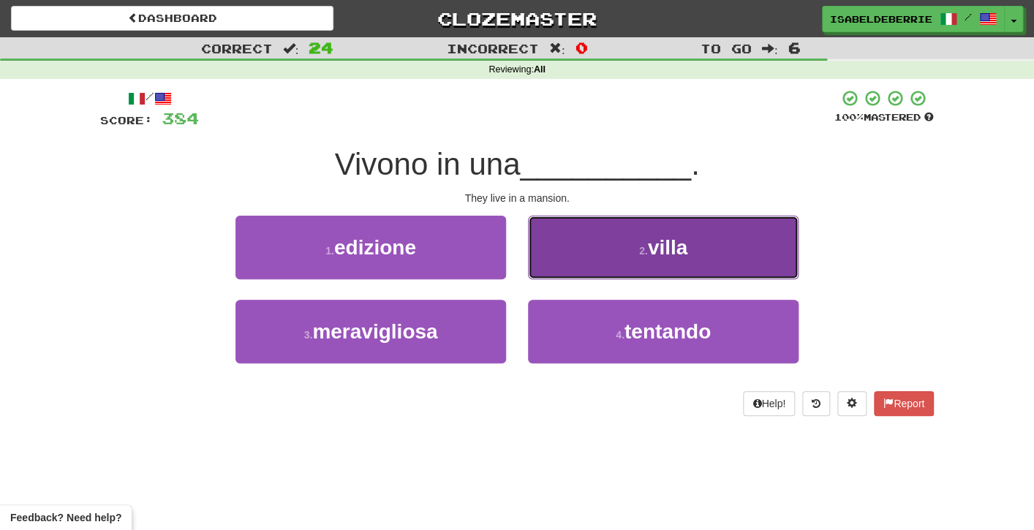
click at [544, 272] on button "2 . villa" at bounding box center [663, 248] width 271 height 64
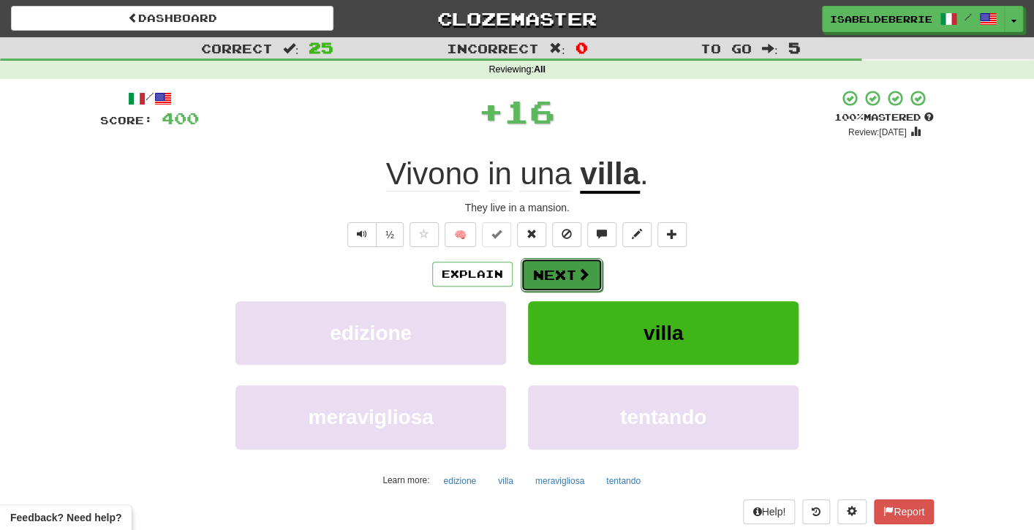
click at [533, 286] on button "Next" at bounding box center [562, 275] width 82 height 34
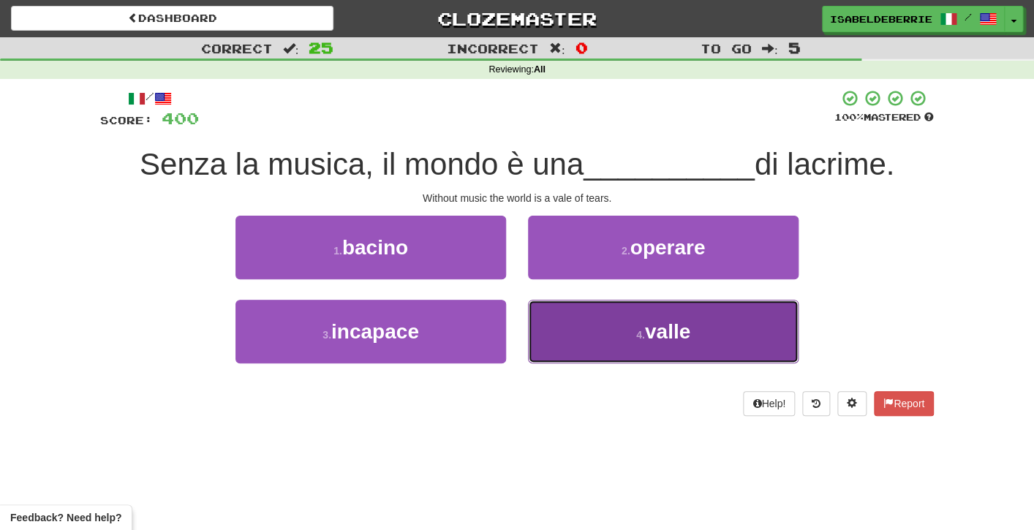
click at [543, 339] on button "4 . valle" at bounding box center [663, 332] width 271 height 64
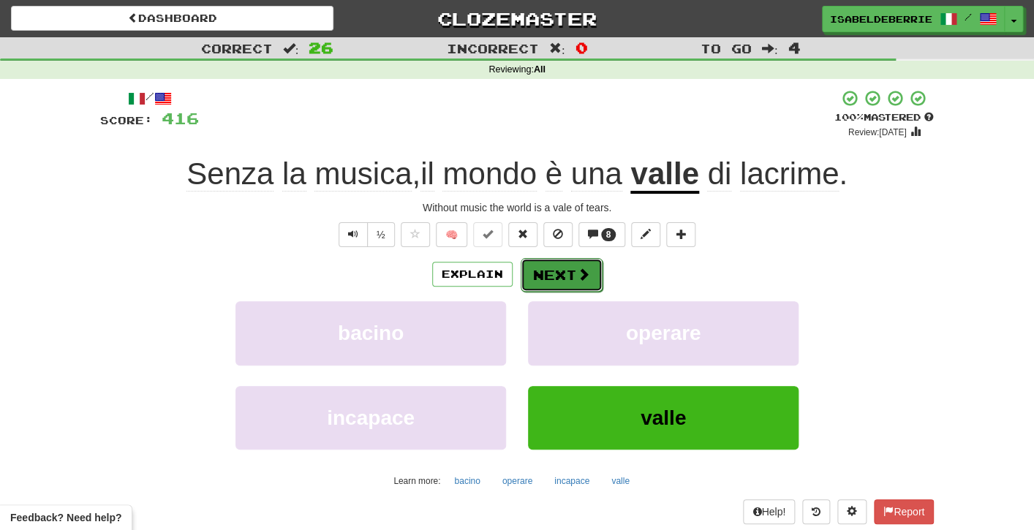
click at [535, 279] on button "Next" at bounding box center [562, 275] width 82 height 34
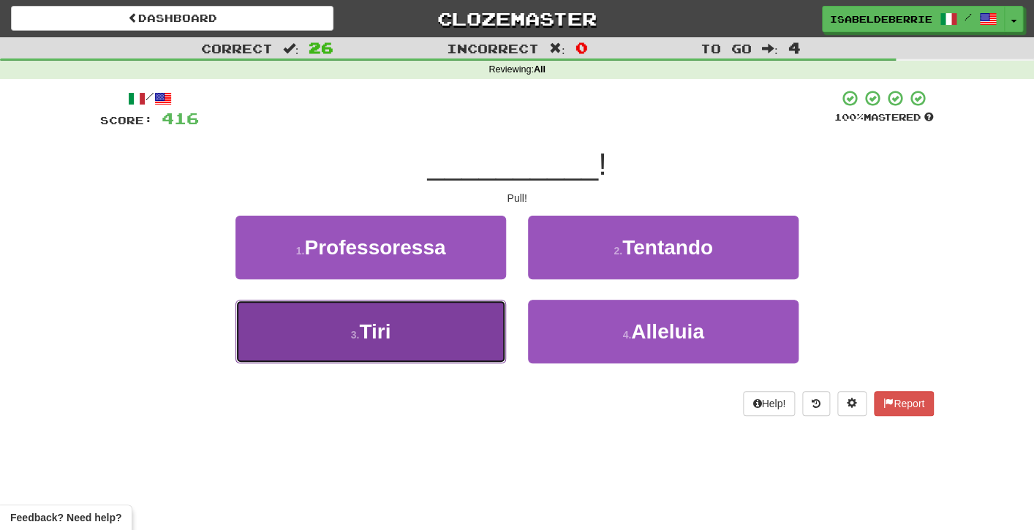
click at [475, 331] on button "3 . Tiri" at bounding box center [371, 332] width 271 height 64
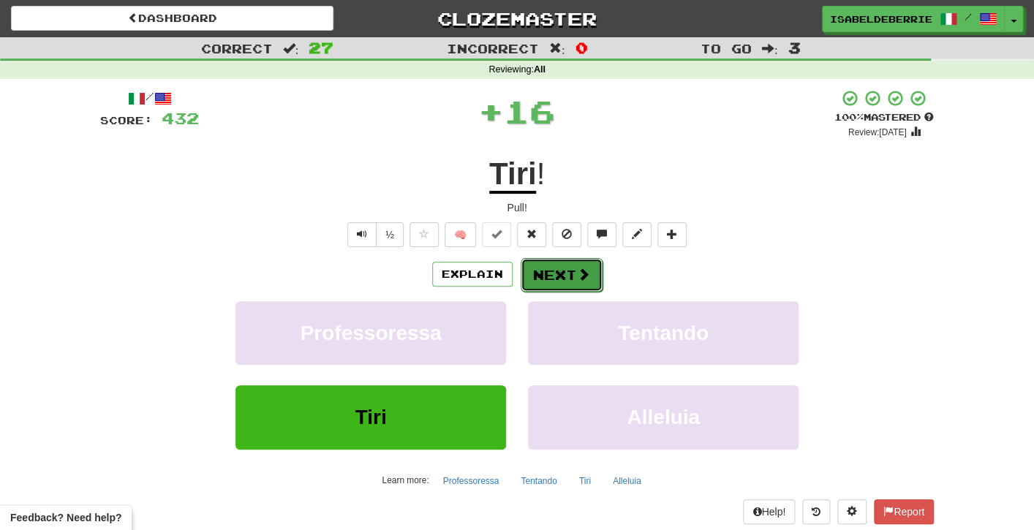
click at [530, 282] on button "Next" at bounding box center [562, 275] width 82 height 34
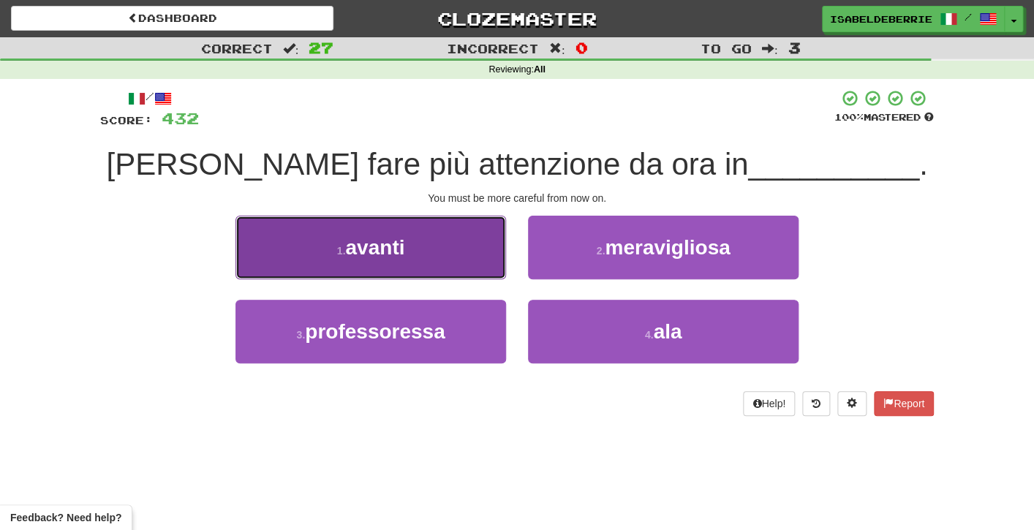
click at [497, 272] on button "1 . avanti" at bounding box center [371, 248] width 271 height 64
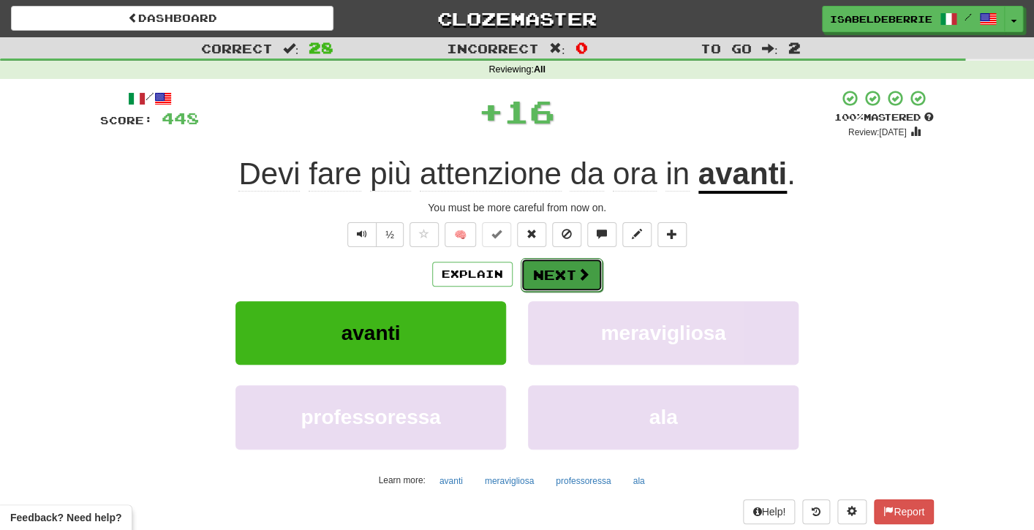
click at [531, 280] on button "Next" at bounding box center [562, 275] width 82 height 34
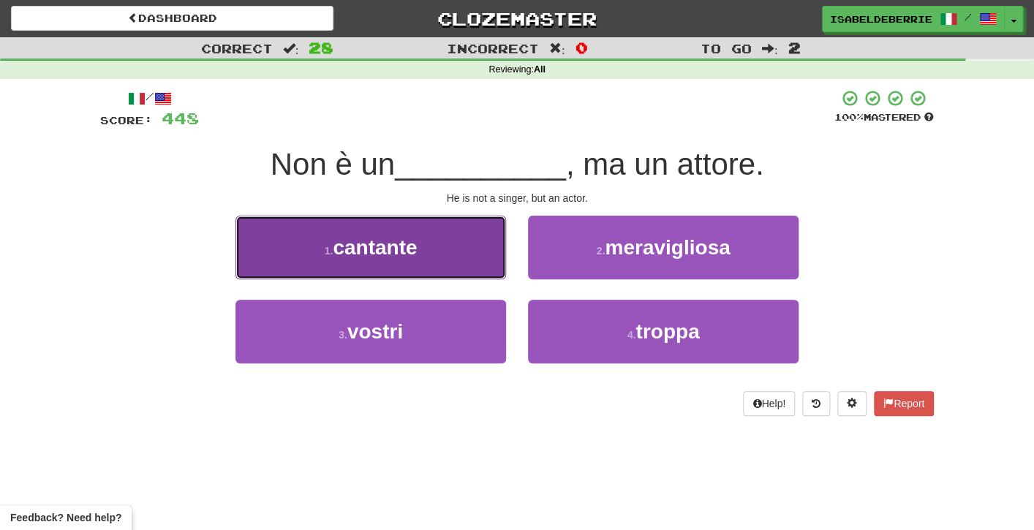
click at [489, 271] on button "1 . cantante" at bounding box center [371, 248] width 271 height 64
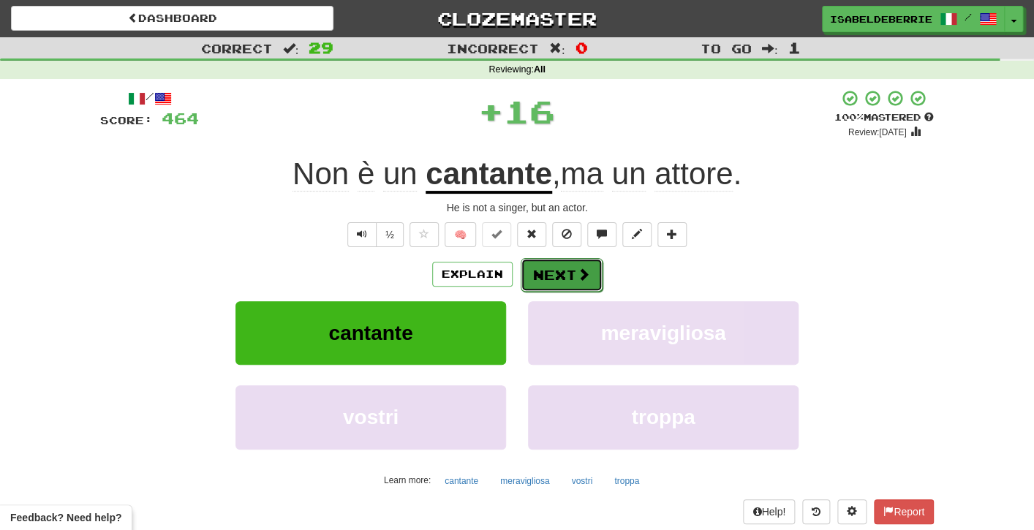
click at [538, 284] on button "Next" at bounding box center [562, 275] width 82 height 34
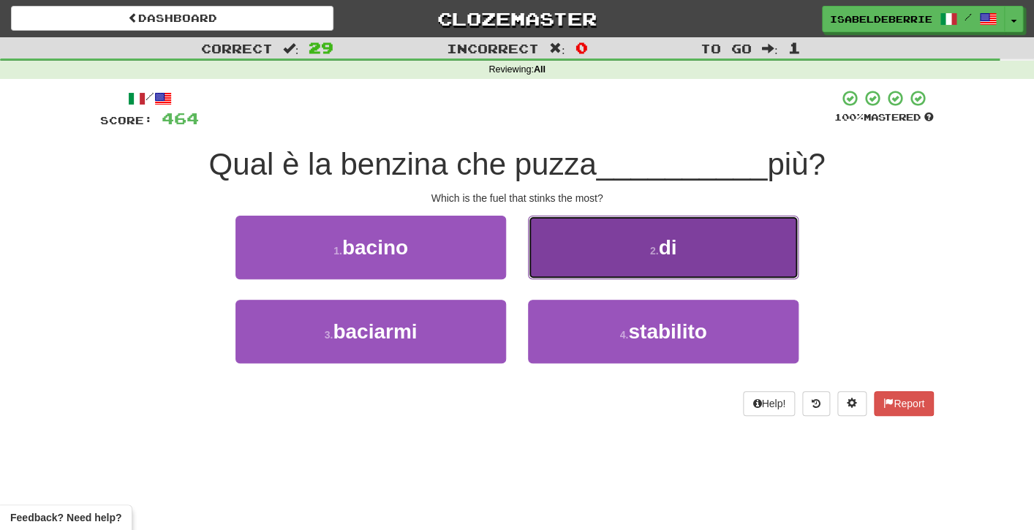
click at [549, 249] on button "2 . di" at bounding box center [663, 248] width 271 height 64
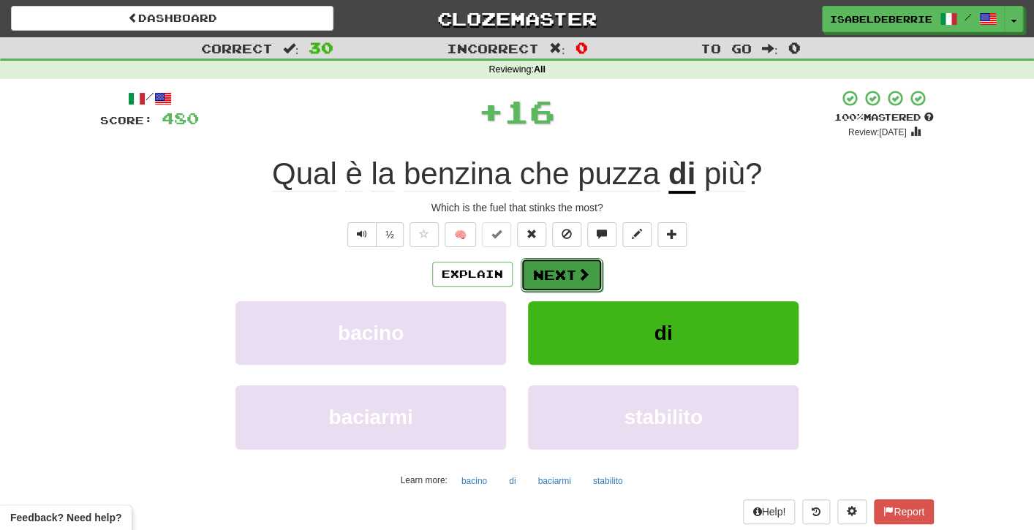
click at [532, 287] on button "Next" at bounding box center [562, 275] width 82 height 34
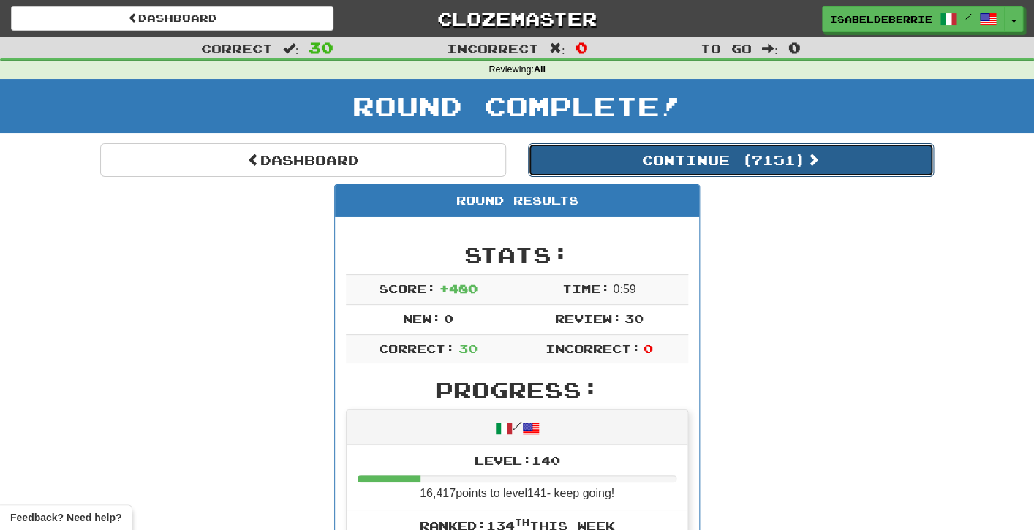
click at [567, 172] on button "Continue ( 7151 )" at bounding box center [731, 160] width 406 height 34
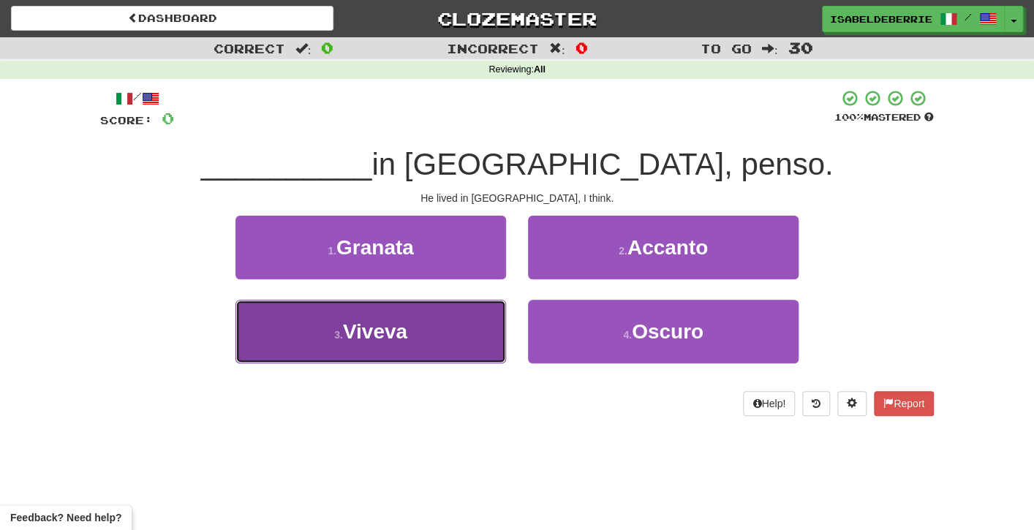
click at [481, 312] on button "3 . Viveva" at bounding box center [371, 332] width 271 height 64
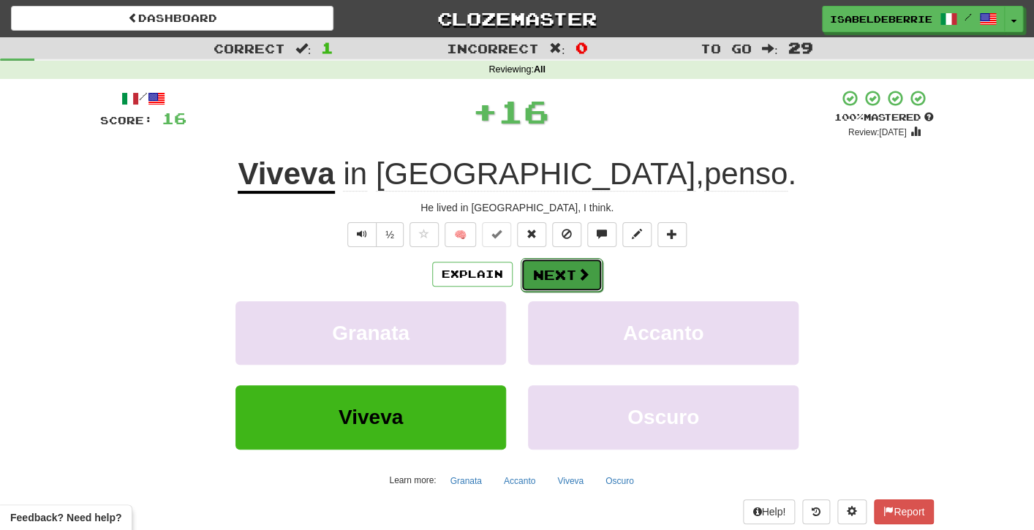
click at [532, 276] on button "Next" at bounding box center [562, 275] width 82 height 34
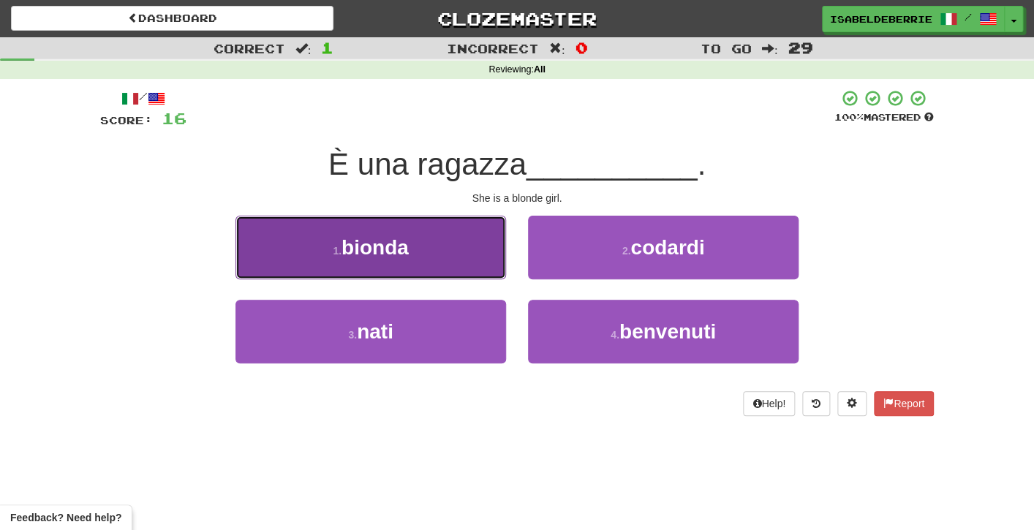
click at [491, 266] on button "1 . bionda" at bounding box center [371, 248] width 271 height 64
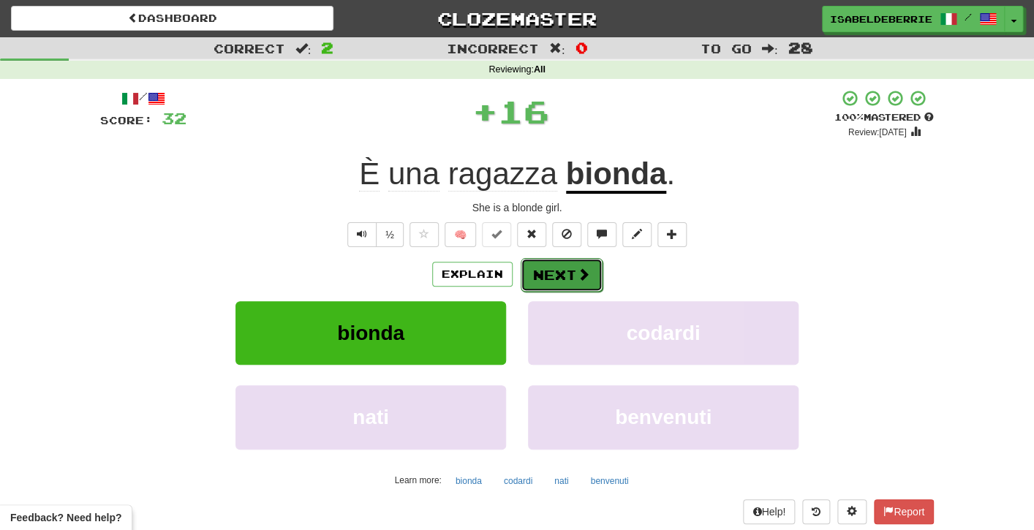
click at [533, 283] on button "Next" at bounding box center [562, 275] width 82 height 34
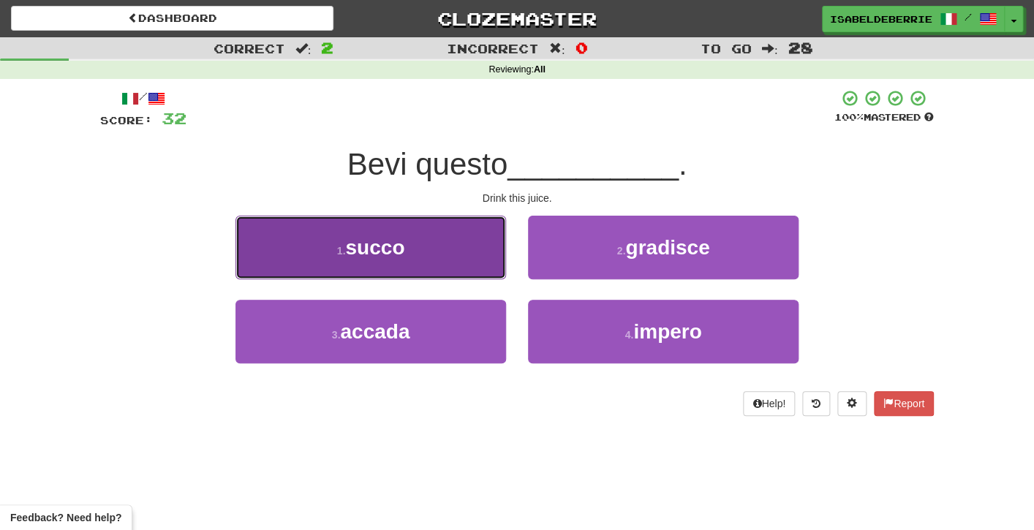
click at [475, 271] on button "1 . succo" at bounding box center [371, 248] width 271 height 64
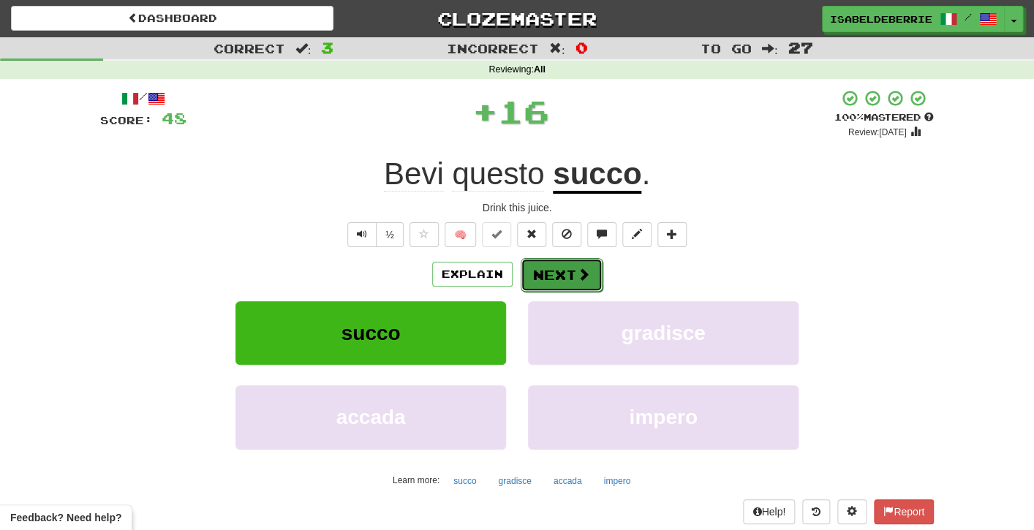
click at [535, 280] on button "Next" at bounding box center [562, 275] width 82 height 34
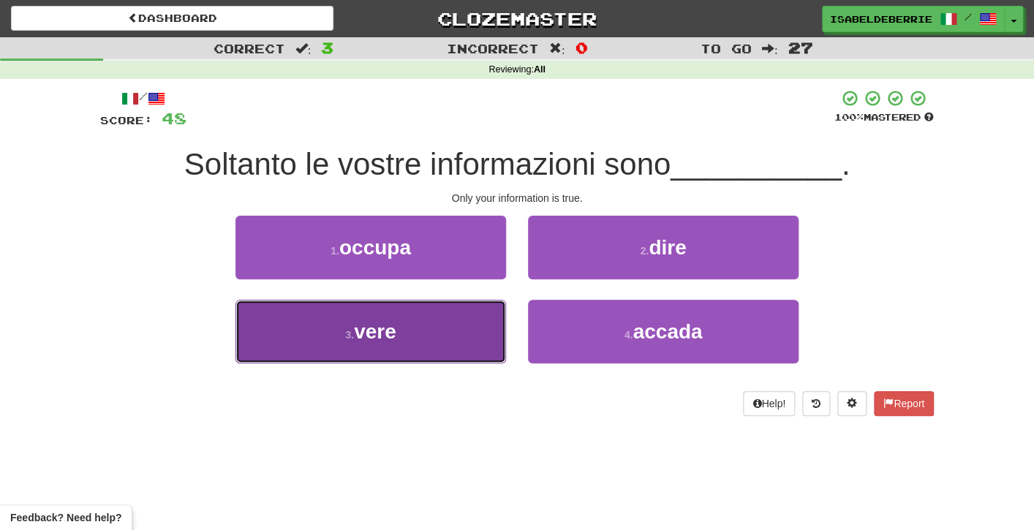
click at [498, 331] on button "3 . vere" at bounding box center [371, 332] width 271 height 64
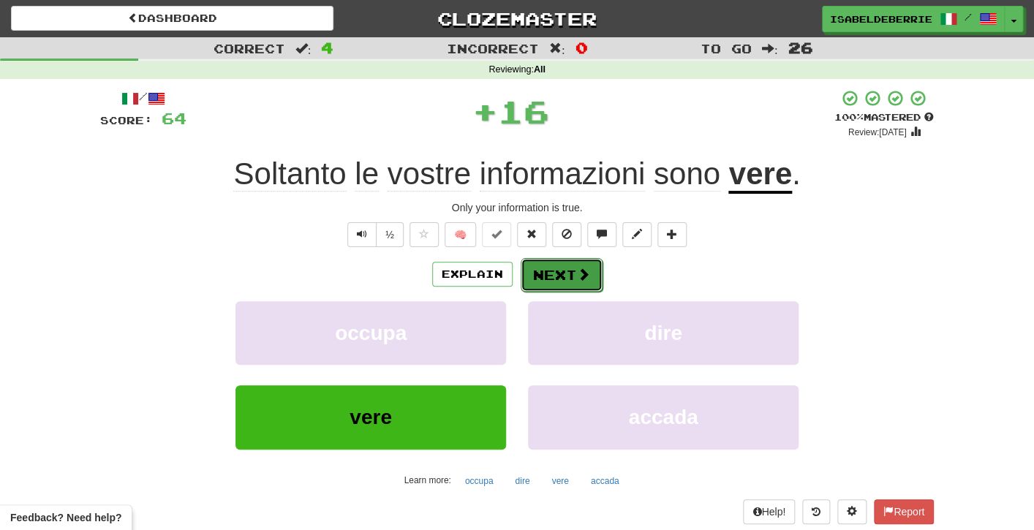
click at [535, 276] on button "Next" at bounding box center [562, 275] width 82 height 34
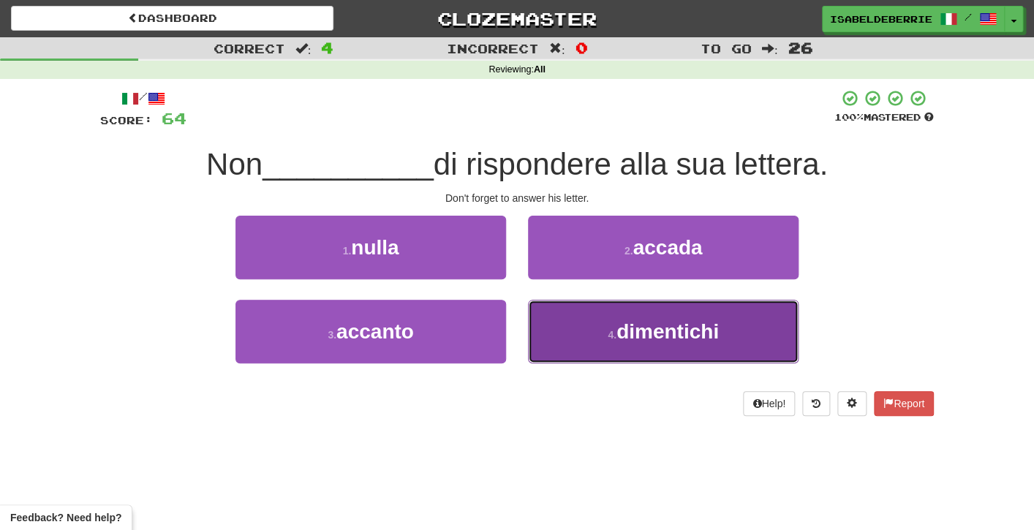
click at [549, 328] on button "4 . dimentichi" at bounding box center [663, 332] width 271 height 64
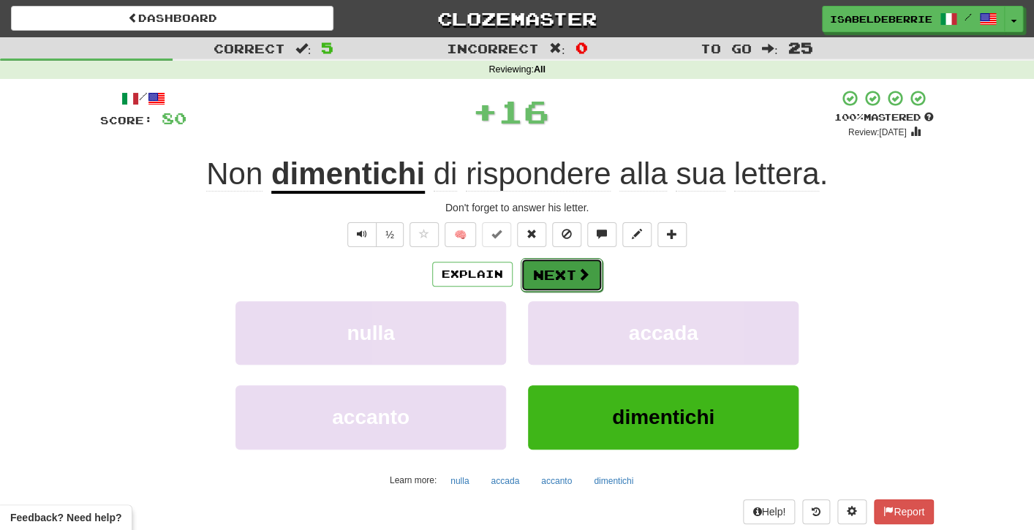
click at [535, 280] on button "Next" at bounding box center [562, 275] width 82 height 34
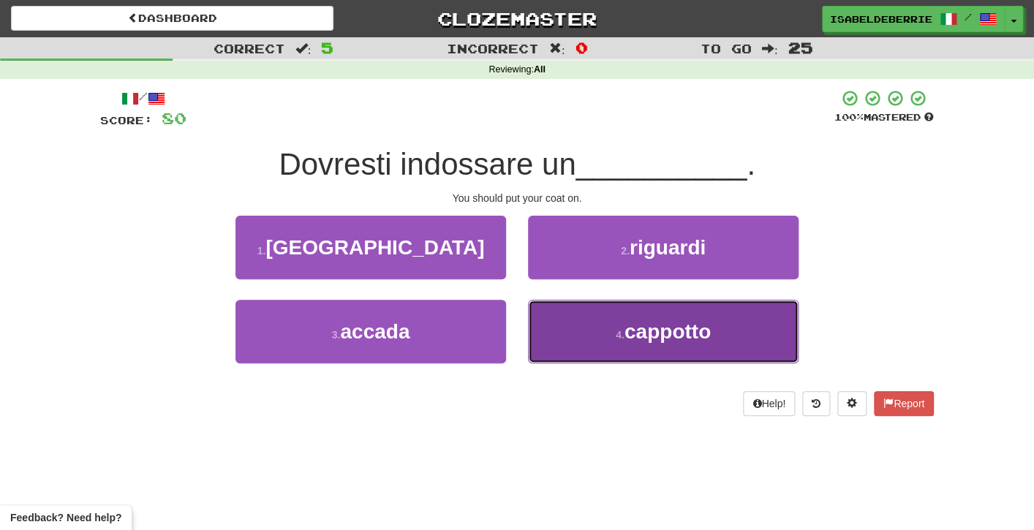
click at [557, 346] on button "4 . cappotto" at bounding box center [663, 332] width 271 height 64
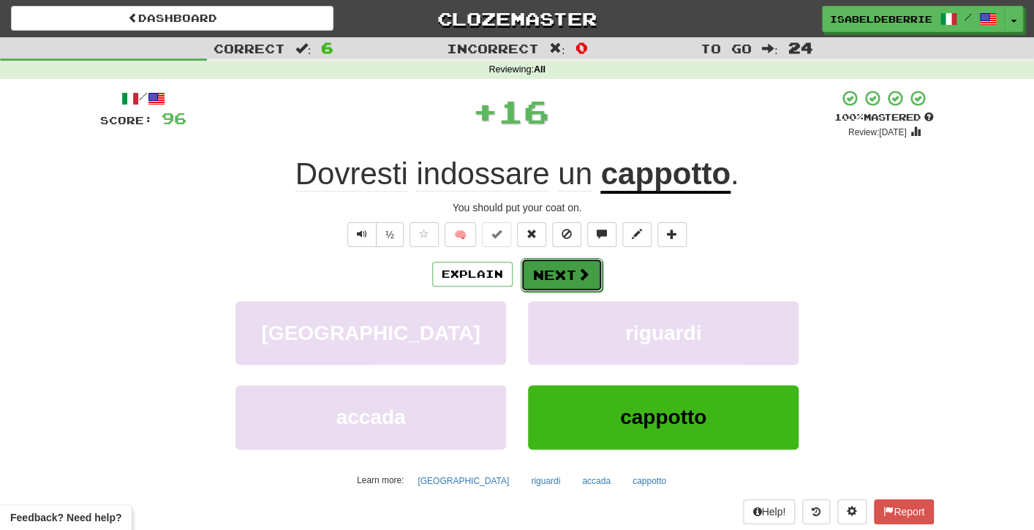
click at [541, 277] on button "Next" at bounding box center [562, 275] width 82 height 34
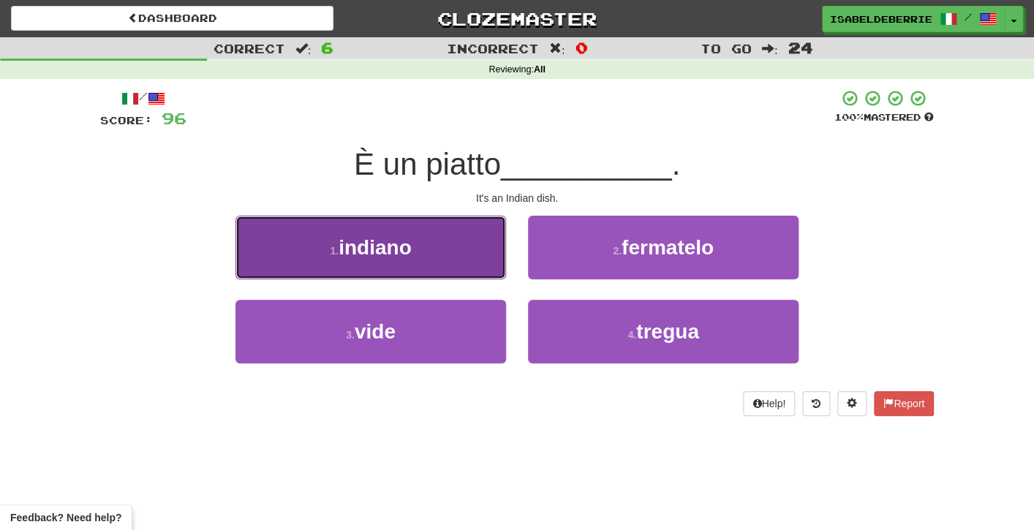
click at [491, 271] on button "1 . indiano" at bounding box center [371, 248] width 271 height 64
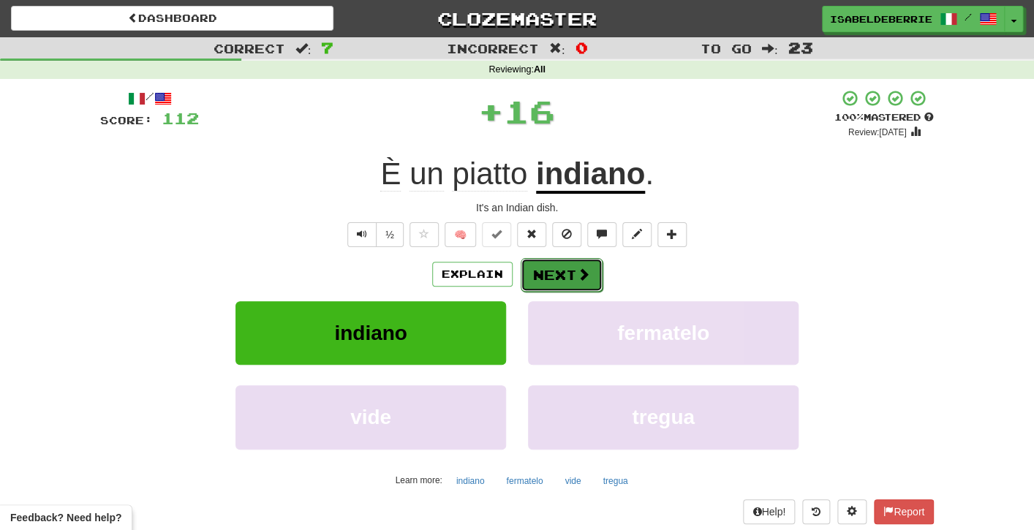
click at [538, 281] on button "Next" at bounding box center [562, 275] width 82 height 34
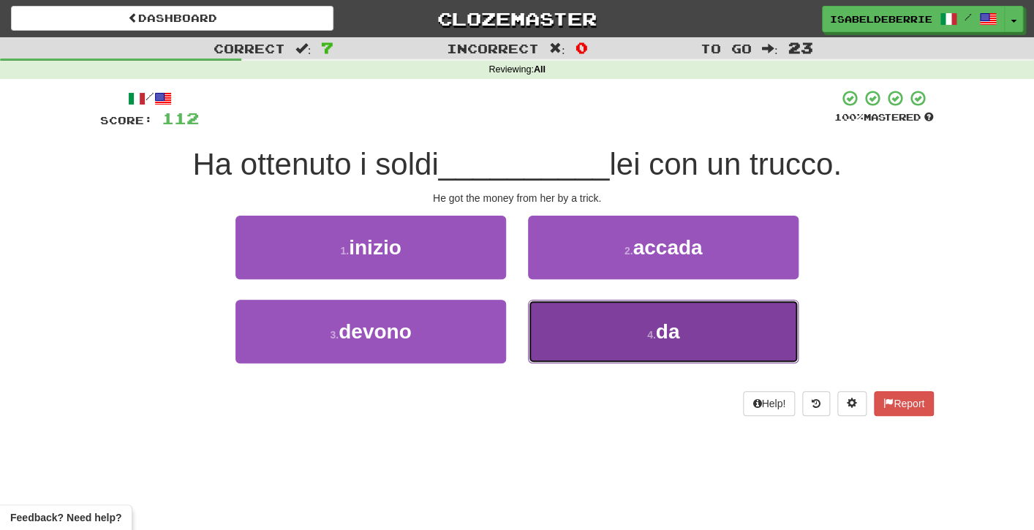
click at [557, 334] on button "4 . da" at bounding box center [663, 332] width 271 height 64
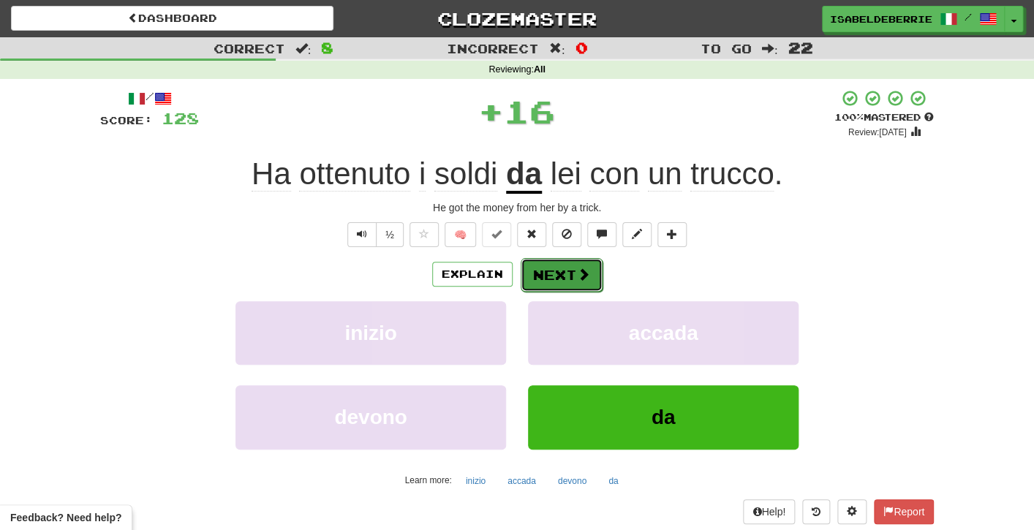
click at [538, 284] on button "Next" at bounding box center [562, 275] width 82 height 34
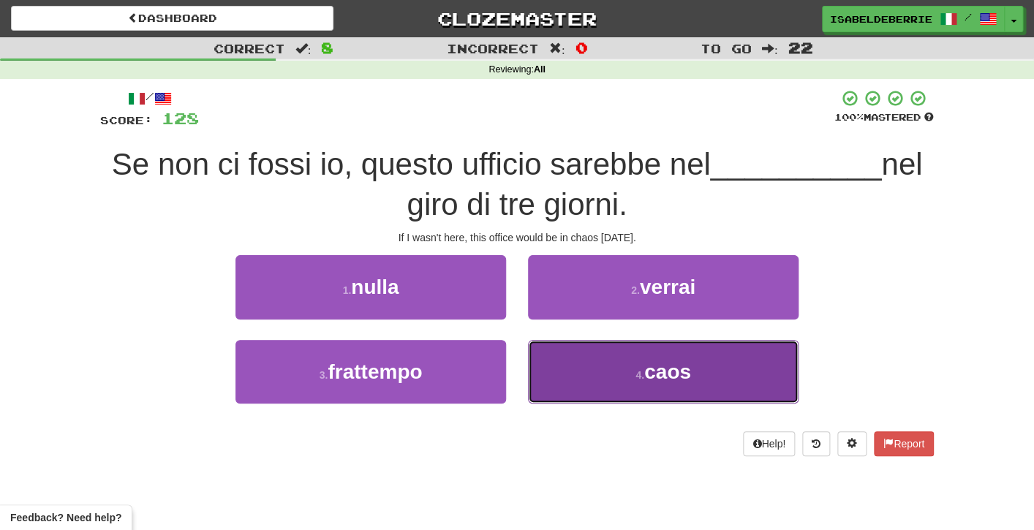
click at [550, 374] on button "4 . caos" at bounding box center [663, 372] width 271 height 64
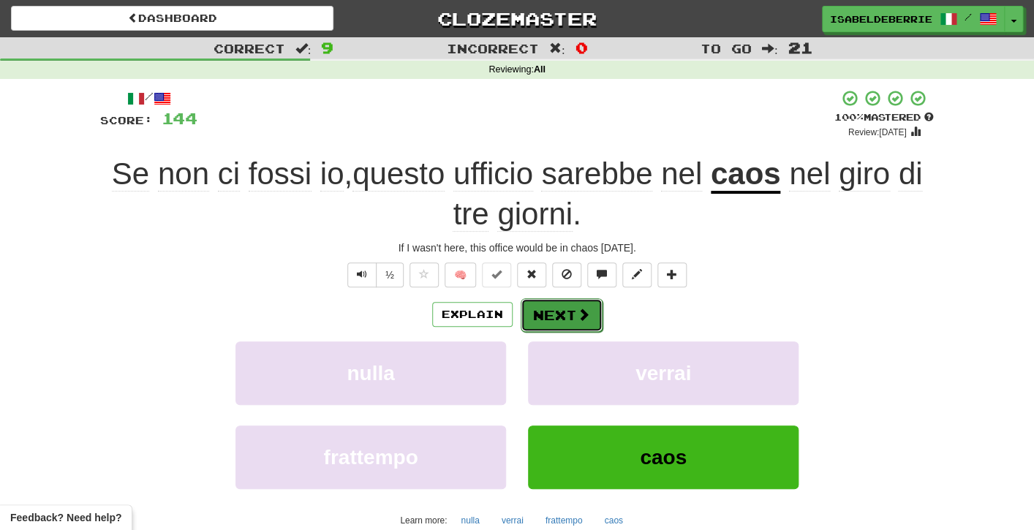
click at [532, 321] on button "Next" at bounding box center [562, 315] width 82 height 34
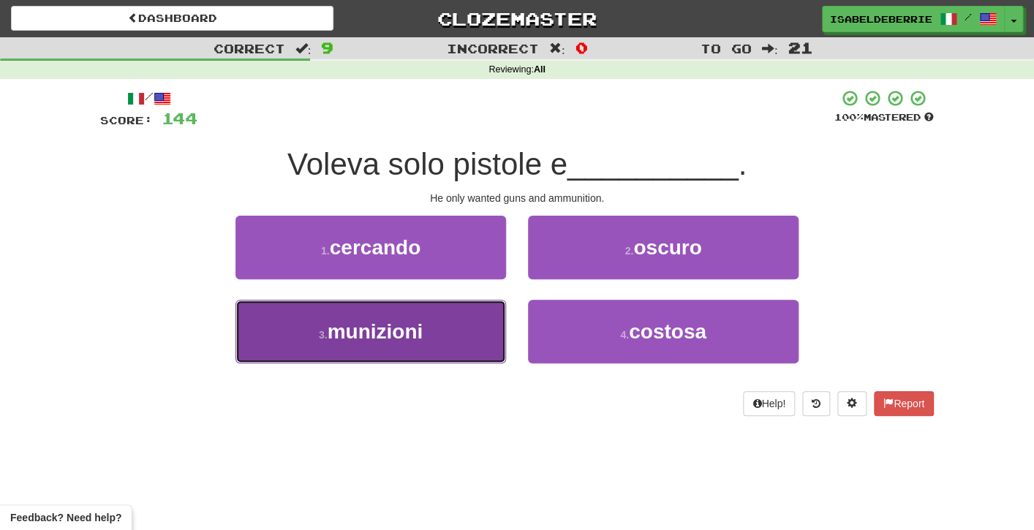
click at [476, 339] on button "3 . munizioni" at bounding box center [371, 332] width 271 height 64
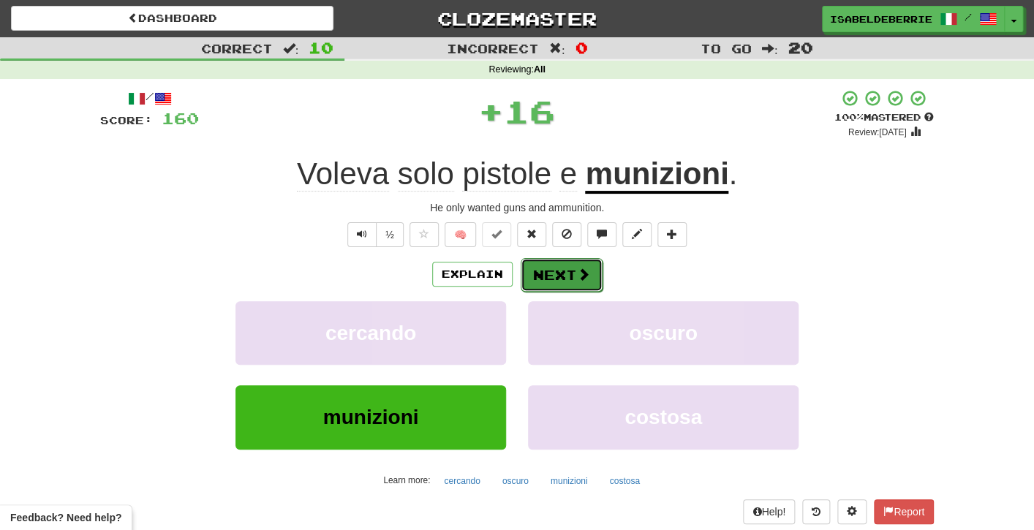
click at [529, 275] on button "Next" at bounding box center [562, 275] width 82 height 34
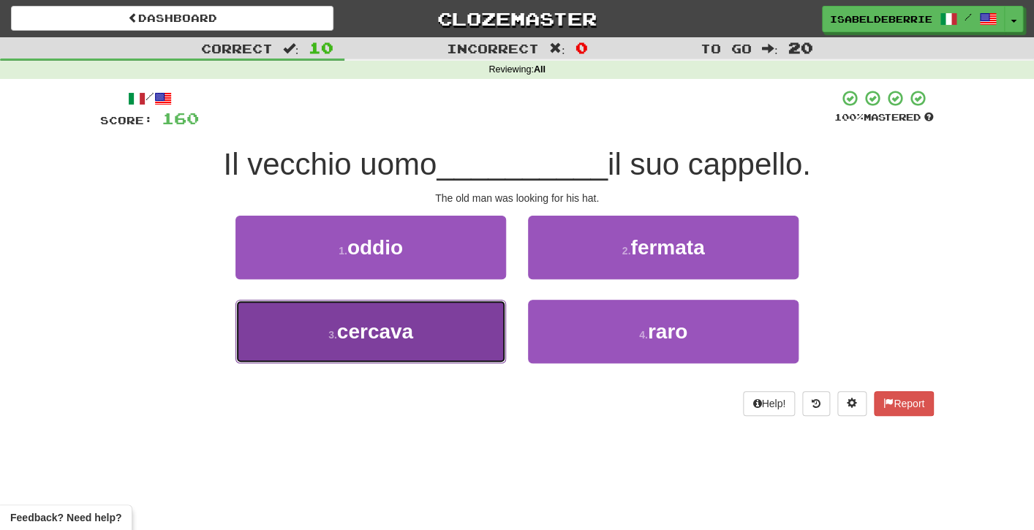
click at [483, 341] on button "3 . cercava" at bounding box center [371, 332] width 271 height 64
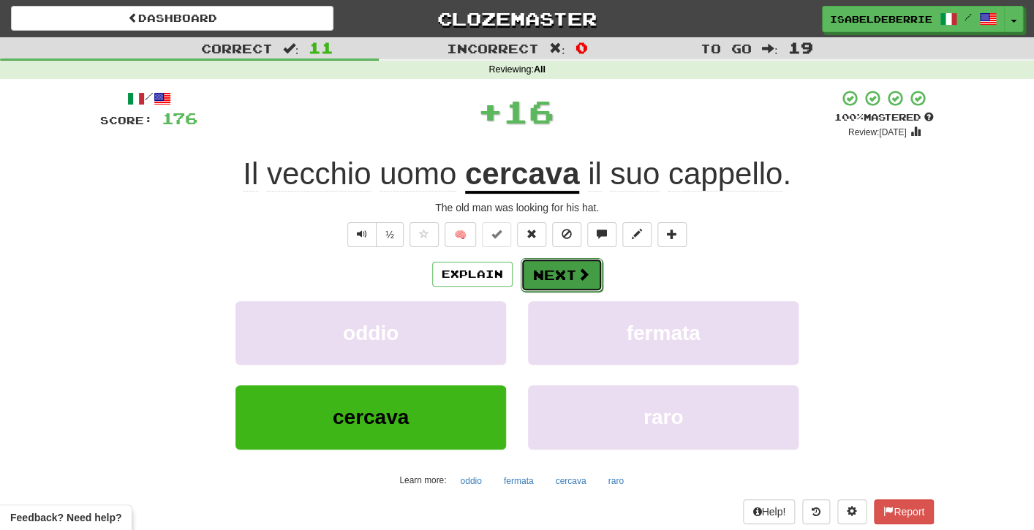
click at [527, 282] on button "Next" at bounding box center [562, 275] width 82 height 34
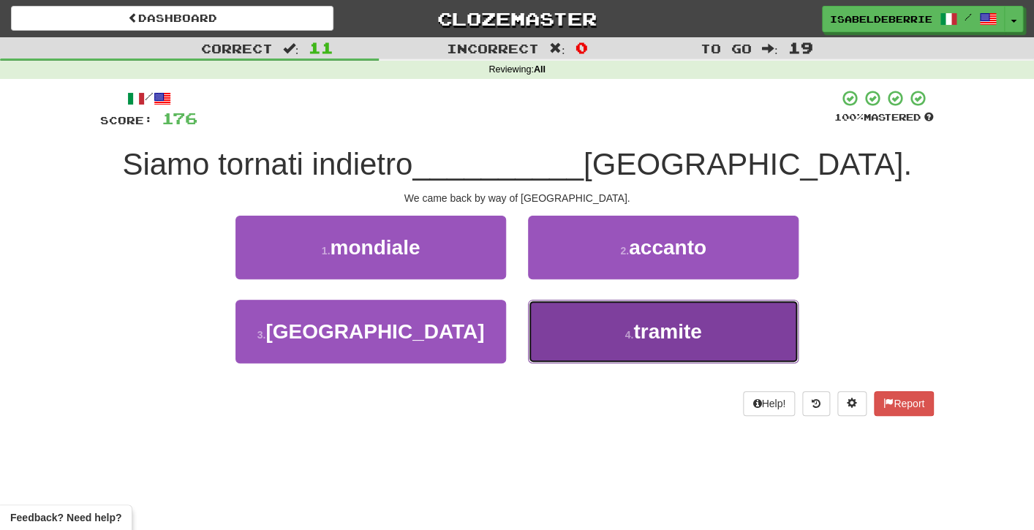
click at [551, 343] on button "4 . tramite" at bounding box center [663, 332] width 271 height 64
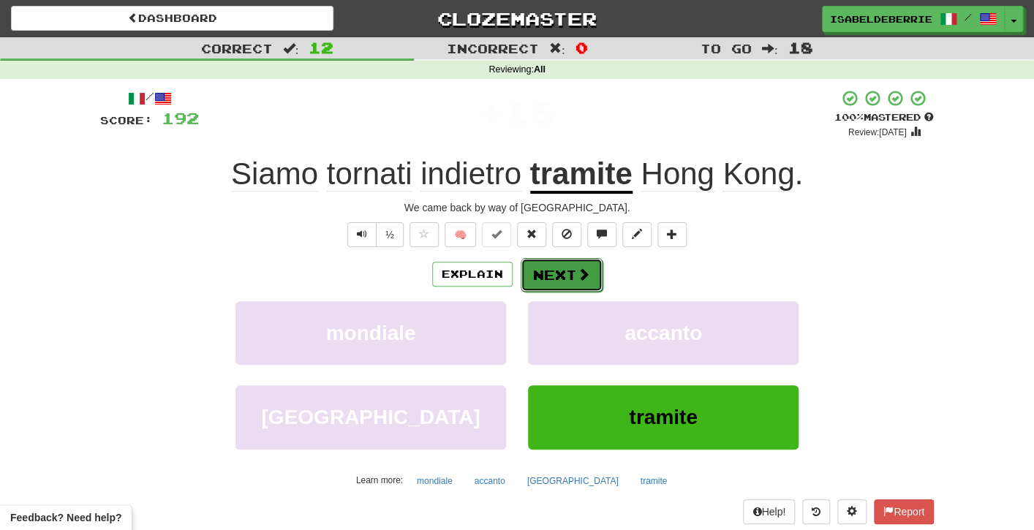
click at [532, 278] on button "Next" at bounding box center [562, 275] width 82 height 34
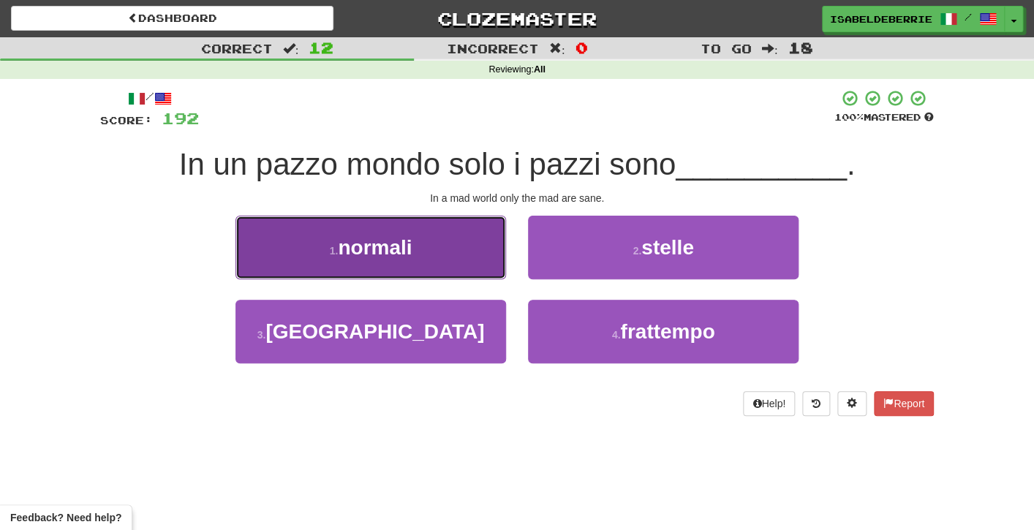
click at [479, 268] on button "1 . normali" at bounding box center [371, 248] width 271 height 64
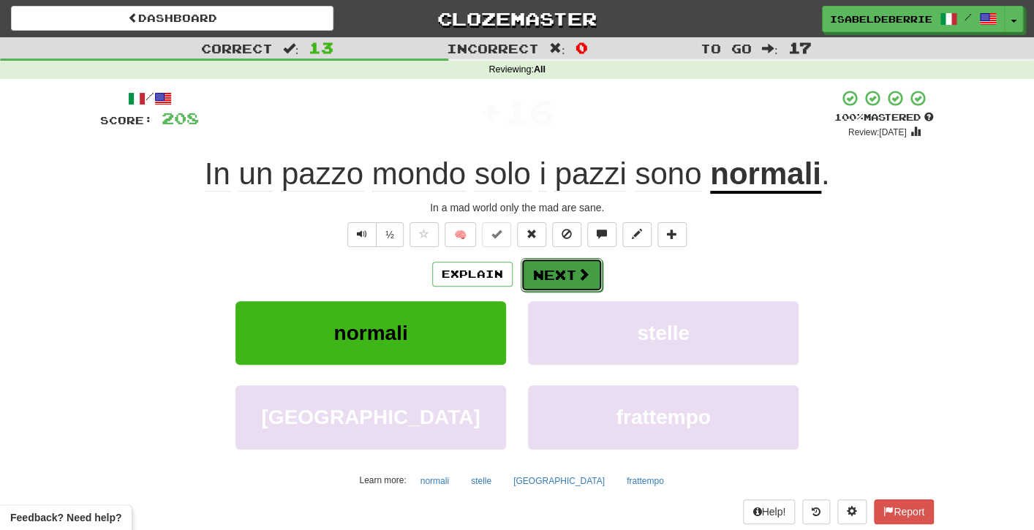
click at [532, 287] on button "Next" at bounding box center [562, 275] width 82 height 34
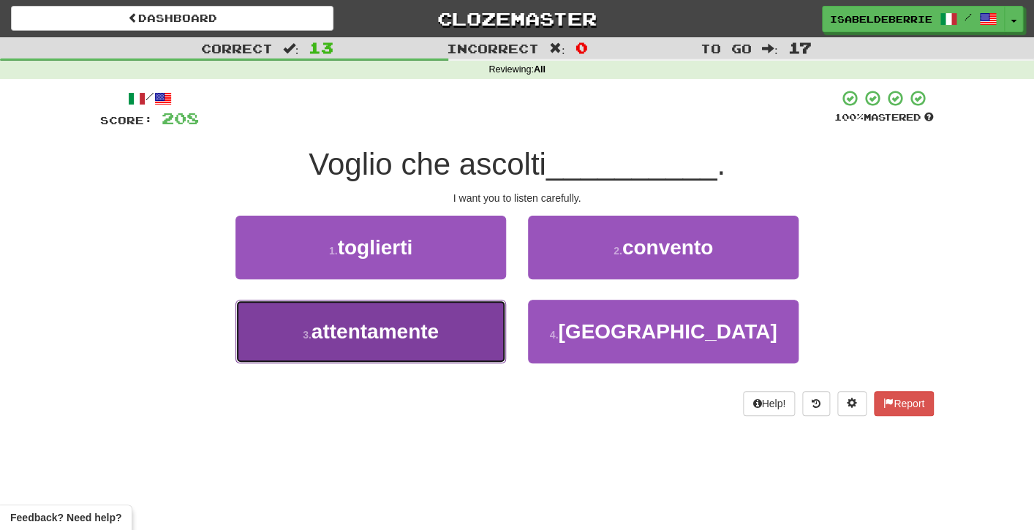
click at [486, 334] on button "3 . attentamente" at bounding box center [371, 332] width 271 height 64
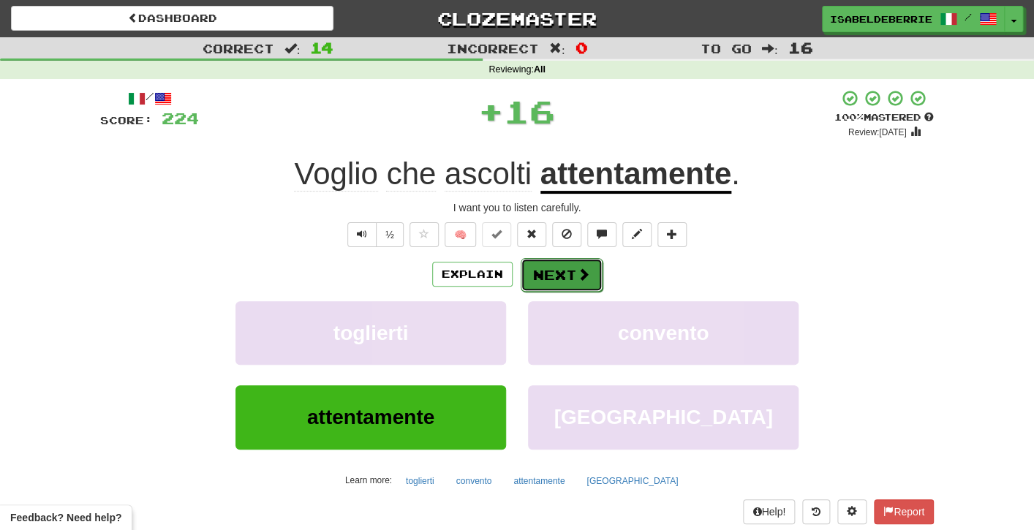
click at [538, 282] on button "Next" at bounding box center [562, 275] width 82 height 34
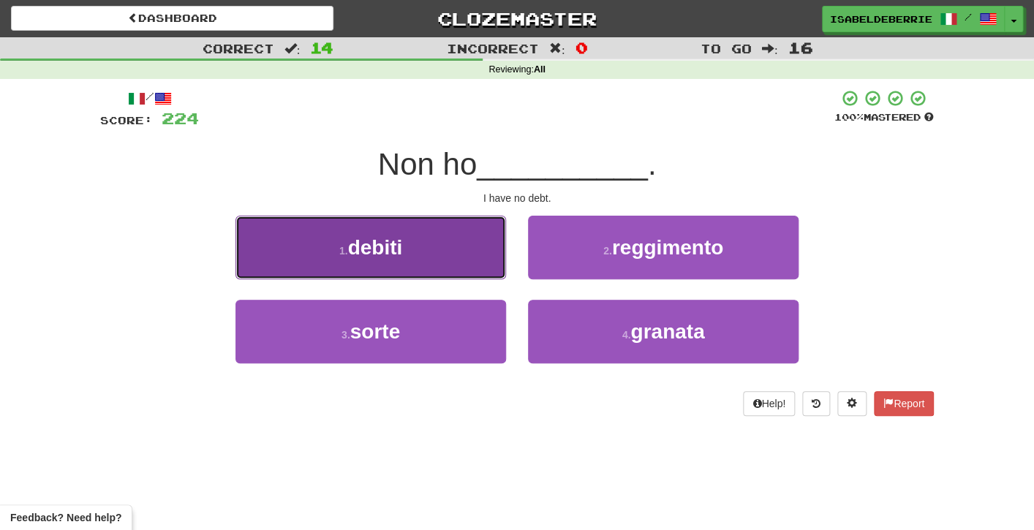
click at [474, 263] on button "1 . debiti" at bounding box center [371, 248] width 271 height 64
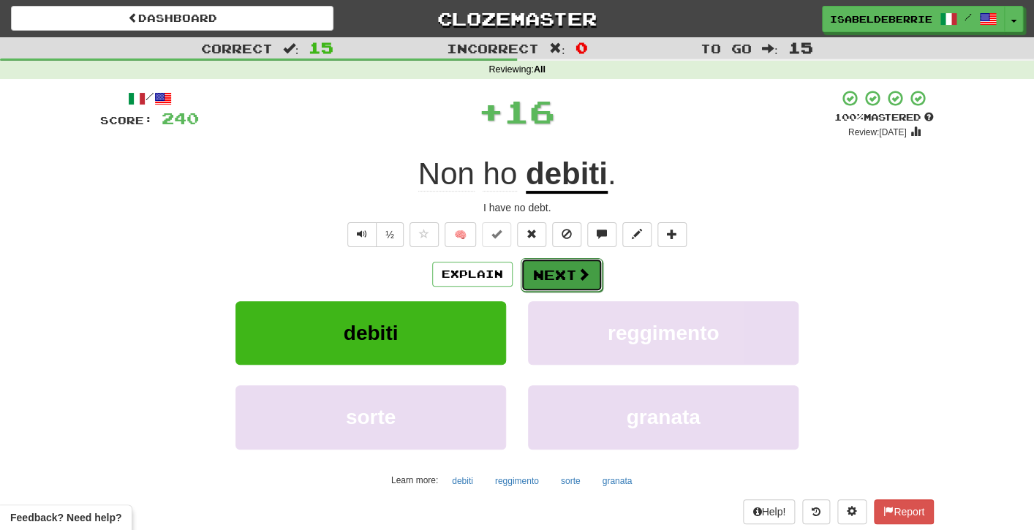
click at [529, 284] on button "Next" at bounding box center [562, 275] width 82 height 34
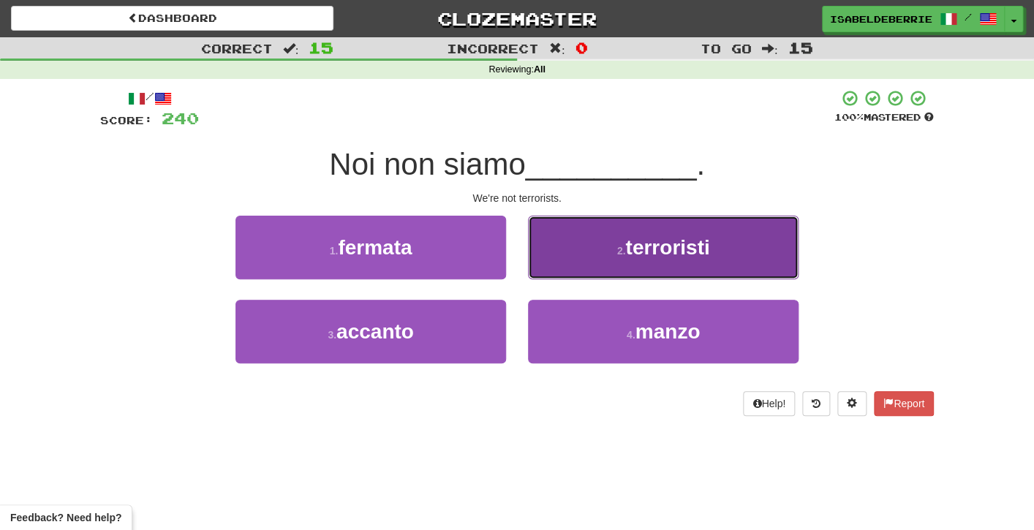
click at [537, 274] on button "2 . terroristi" at bounding box center [663, 248] width 271 height 64
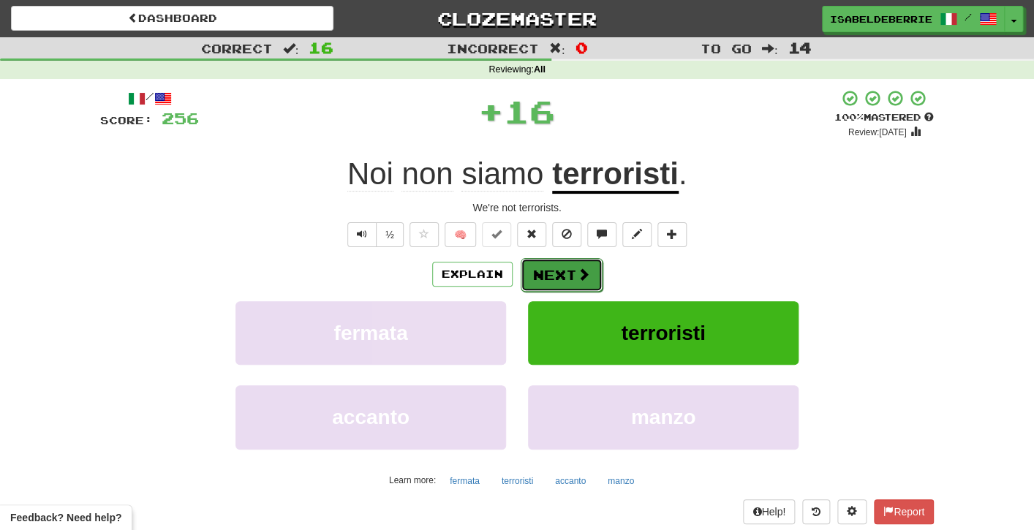
click at [530, 278] on button "Next" at bounding box center [562, 275] width 82 height 34
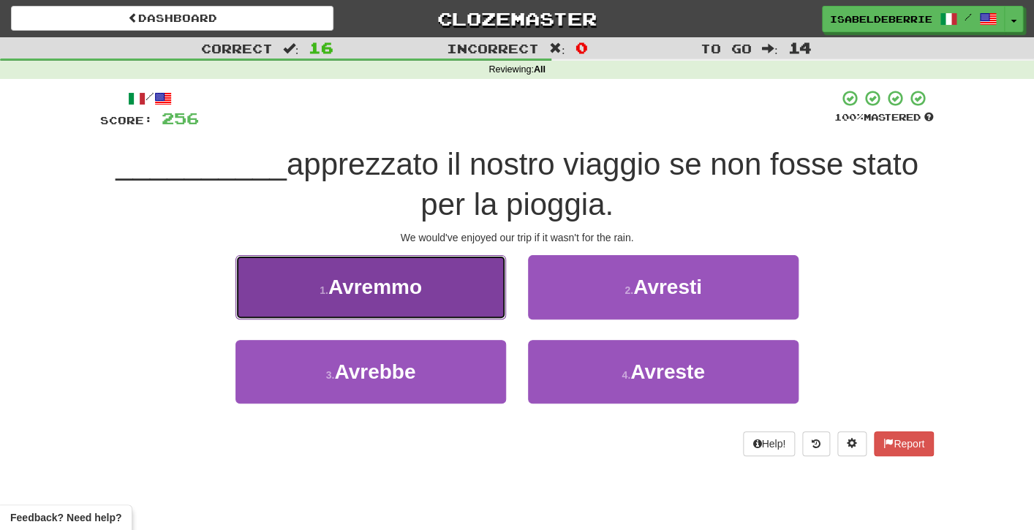
click at [490, 313] on button "1 . Avremmo" at bounding box center [371, 287] width 271 height 64
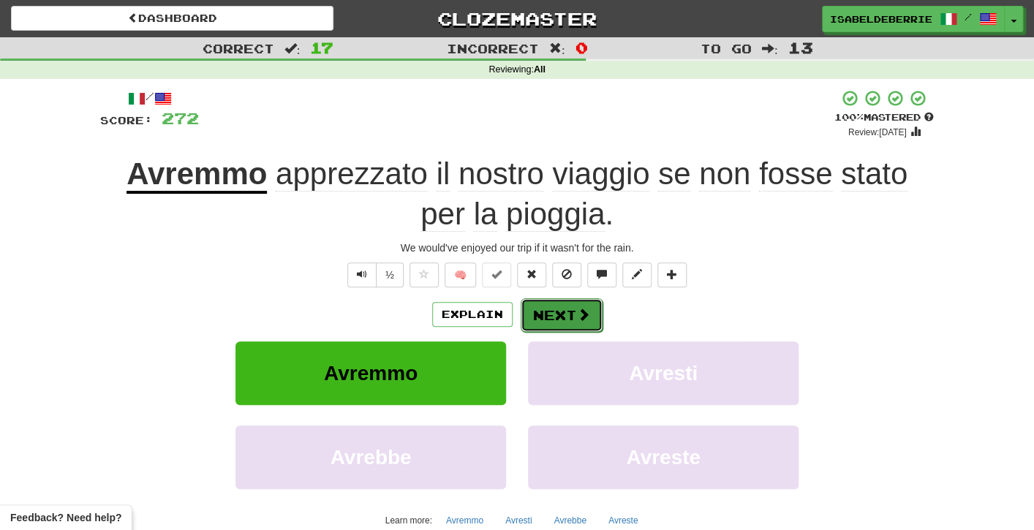
click at [535, 329] on button "Next" at bounding box center [562, 315] width 82 height 34
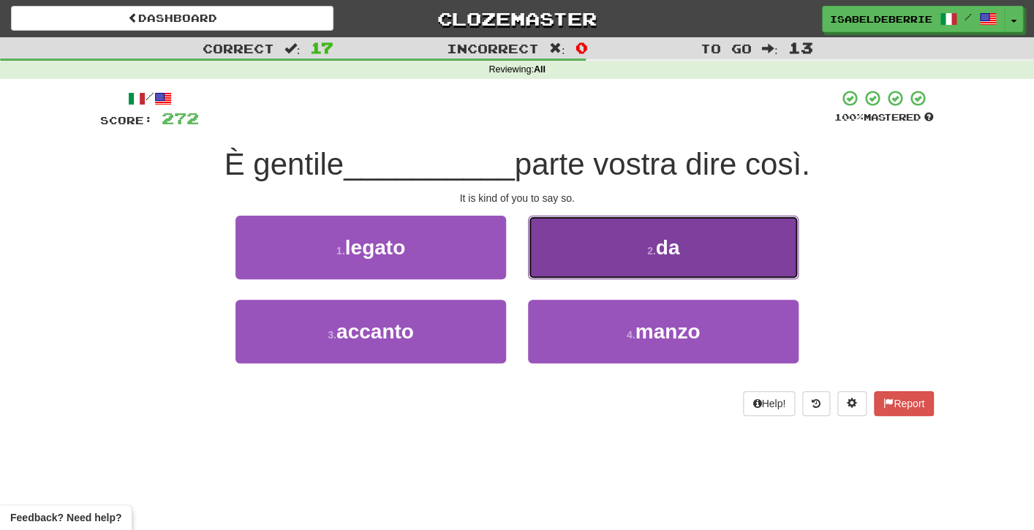
click at [547, 256] on button "2 . da" at bounding box center [663, 248] width 271 height 64
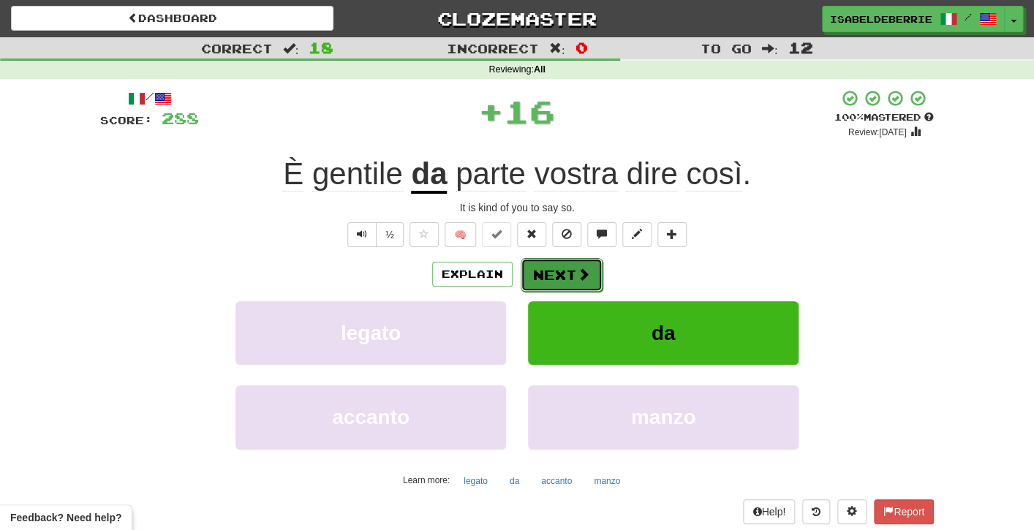
click at [537, 284] on button "Next" at bounding box center [562, 275] width 82 height 34
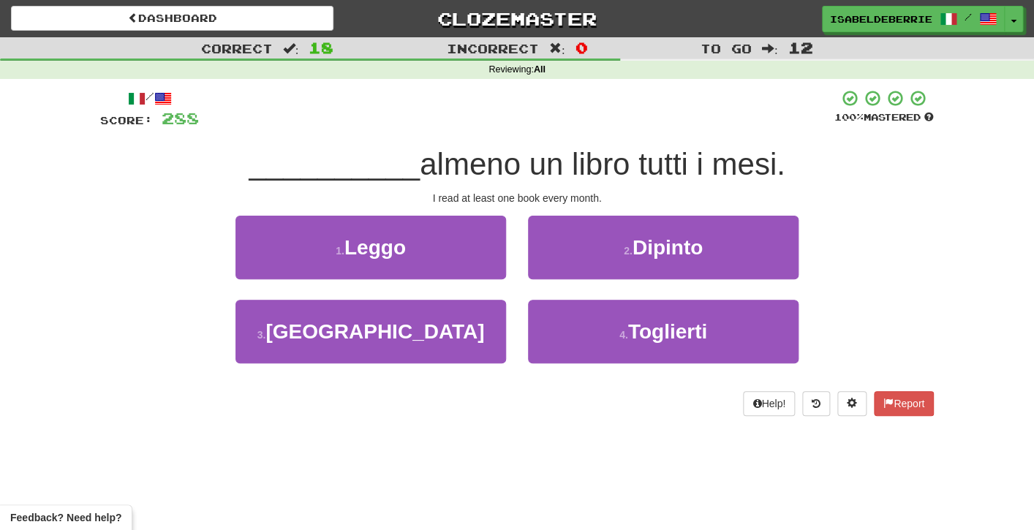
click at [501, 282] on div "1 . Leggo" at bounding box center [371, 258] width 293 height 84
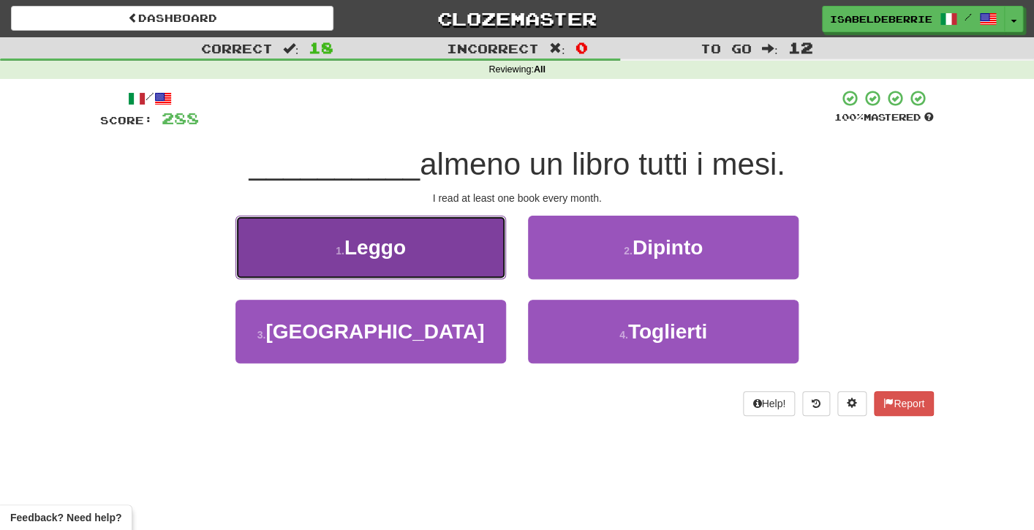
click at [499, 274] on button "1 . Leggo" at bounding box center [371, 248] width 271 height 64
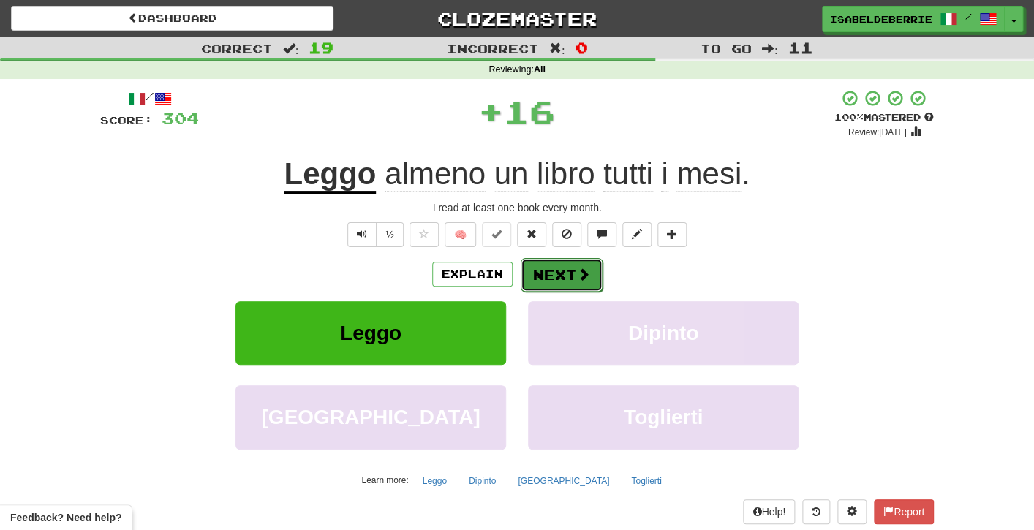
click at [538, 277] on button "Next" at bounding box center [562, 275] width 82 height 34
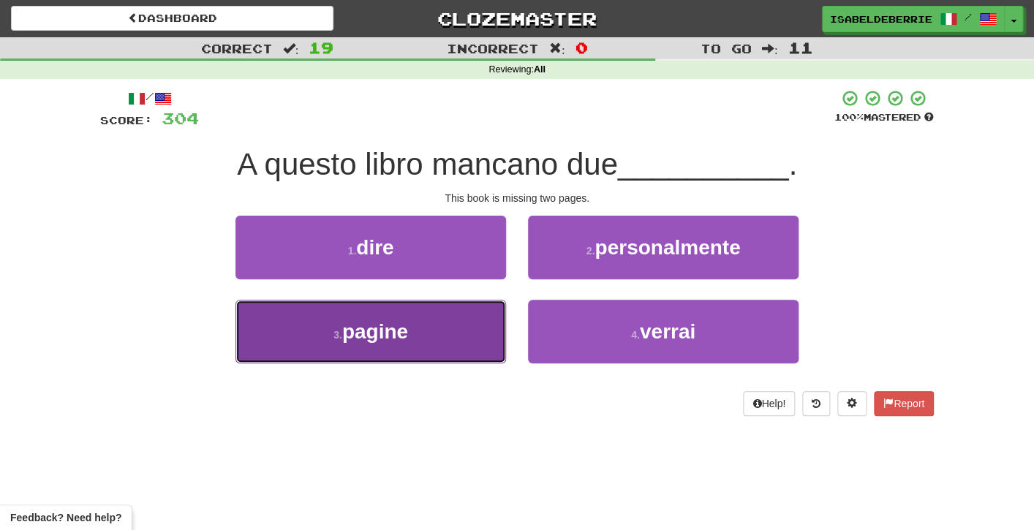
click at [492, 323] on button "3 . pagine" at bounding box center [371, 332] width 271 height 64
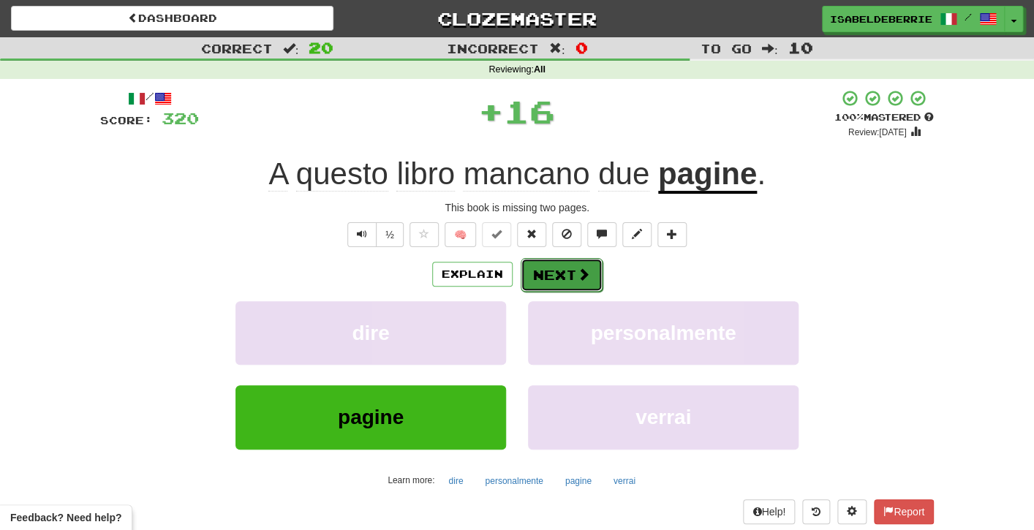
click at [532, 277] on button "Next" at bounding box center [562, 275] width 82 height 34
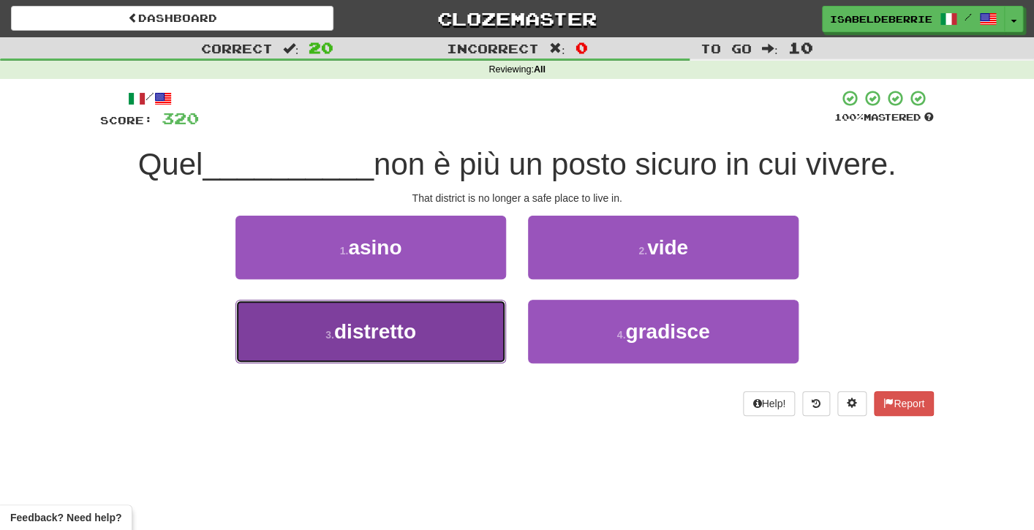
click at [499, 332] on button "3 . distretto" at bounding box center [371, 332] width 271 height 64
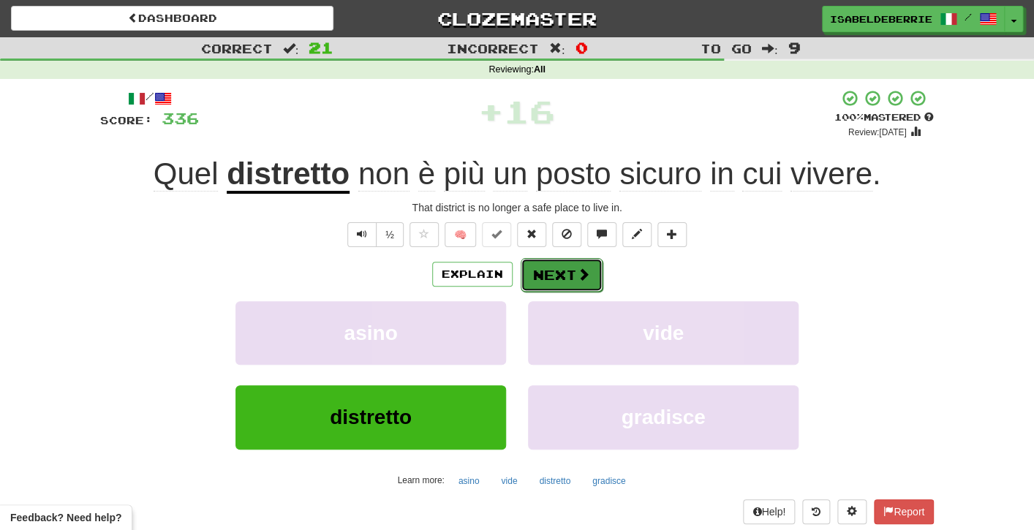
click at [535, 283] on button "Next" at bounding box center [562, 275] width 82 height 34
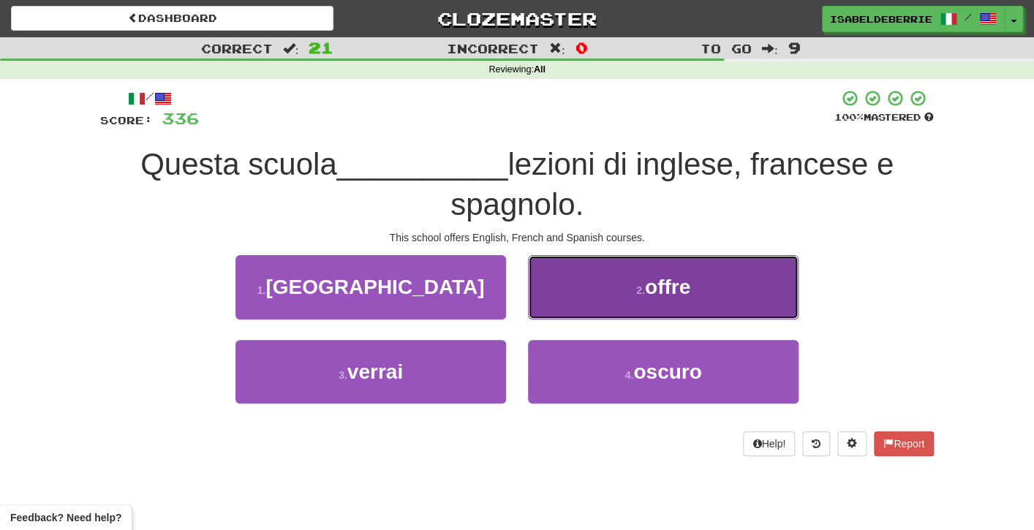
click at [554, 299] on button "2 . offre" at bounding box center [663, 287] width 271 height 64
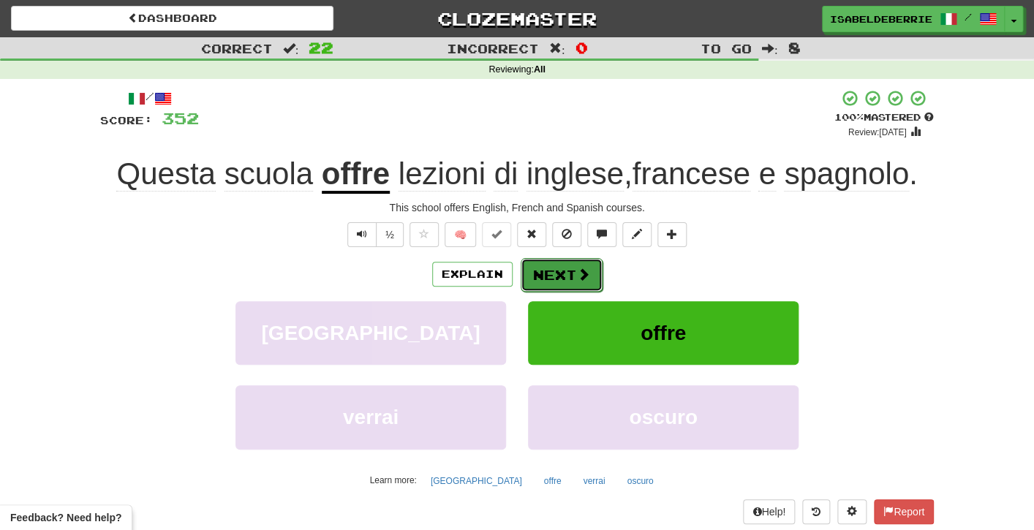
click at [543, 282] on button "Next" at bounding box center [562, 275] width 82 height 34
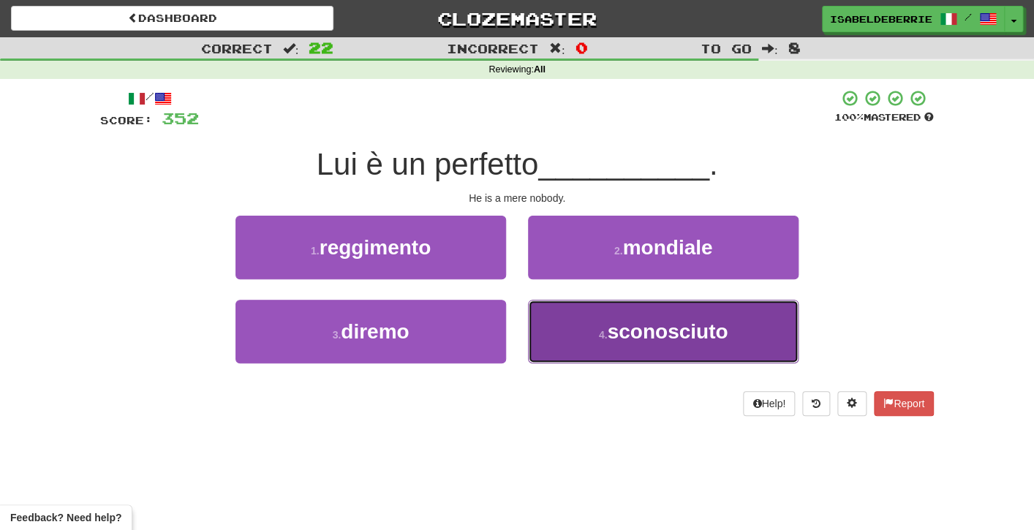
click at [543, 336] on button "4 . sconosciuto" at bounding box center [663, 332] width 271 height 64
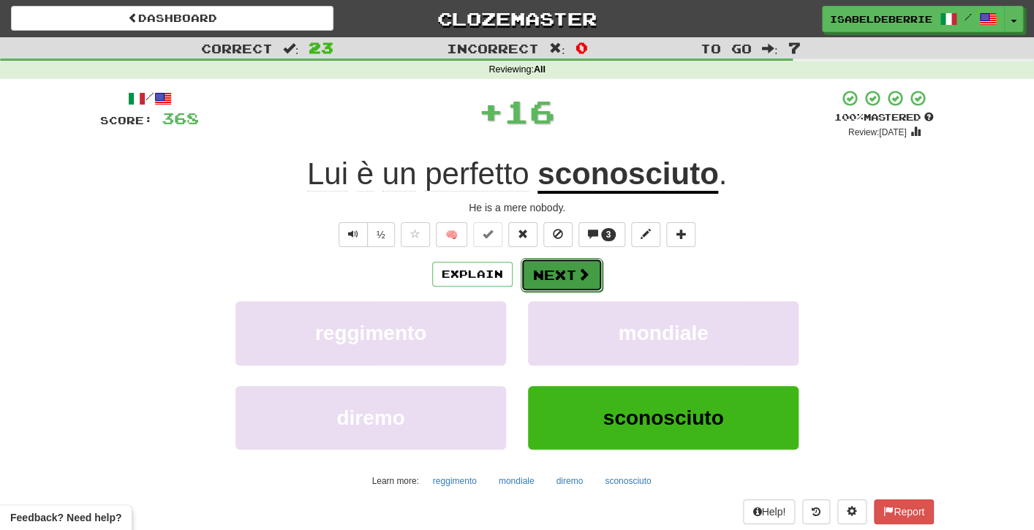
click at [533, 285] on button "Next" at bounding box center [562, 275] width 82 height 34
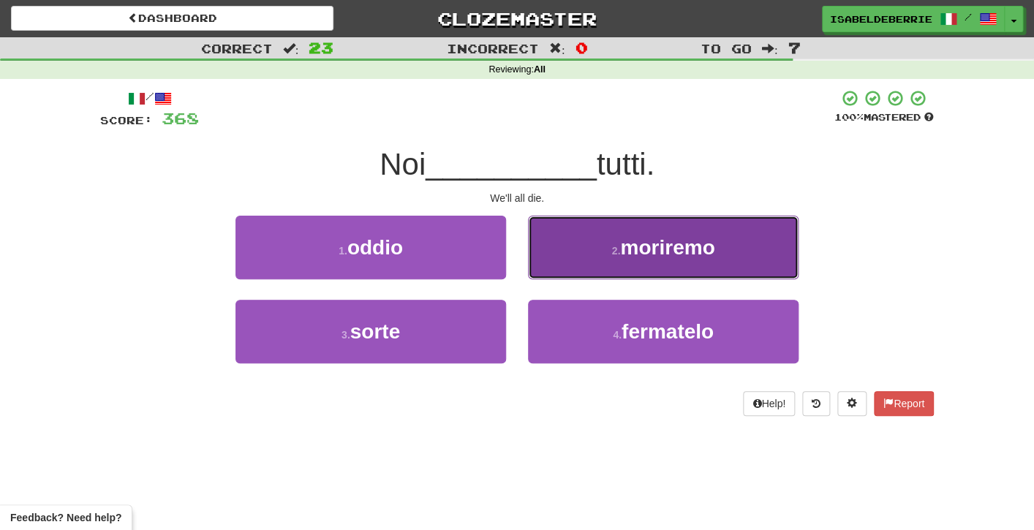
click at [542, 258] on button "2 . moriremo" at bounding box center [663, 248] width 271 height 64
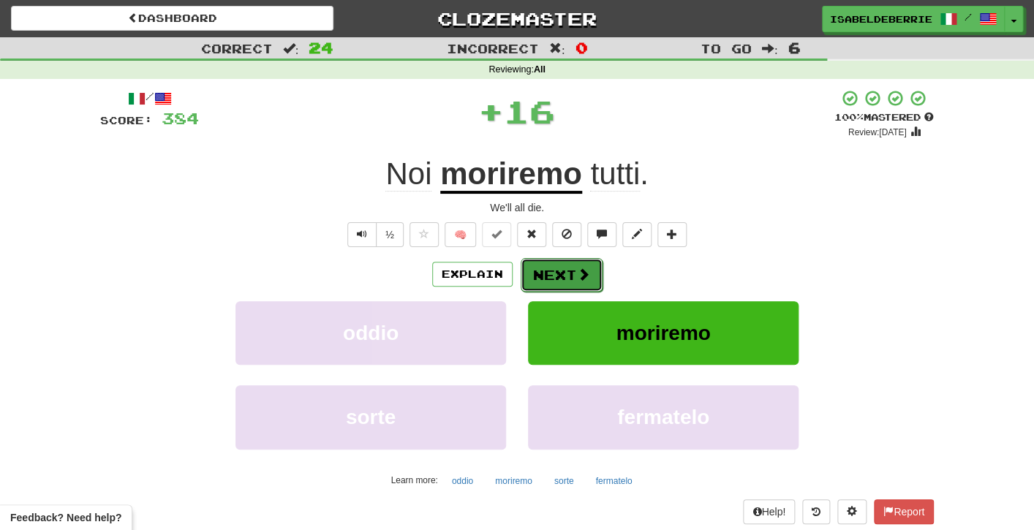
click at [530, 278] on button "Next" at bounding box center [562, 275] width 82 height 34
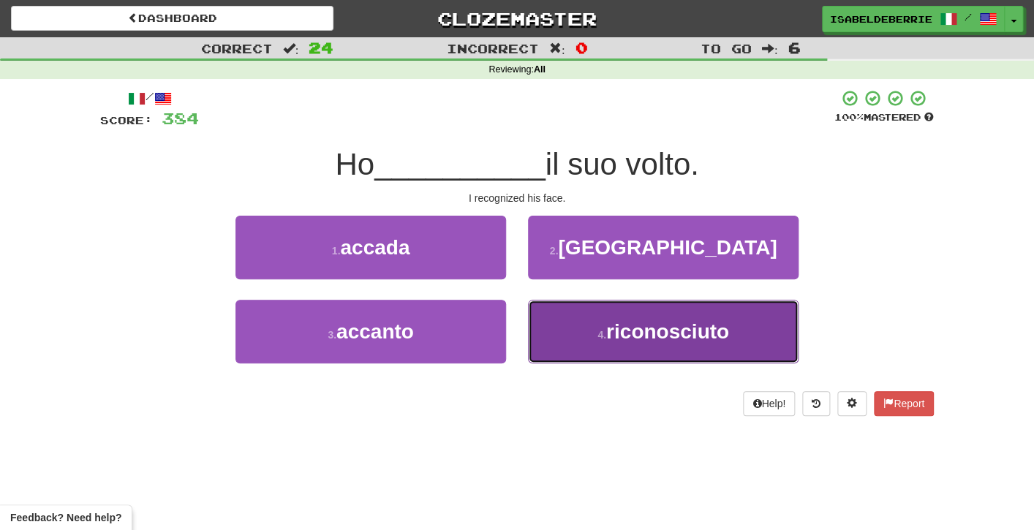
click at [561, 328] on button "4 . riconosciuto" at bounding box center [663, 332] width 271 height 64
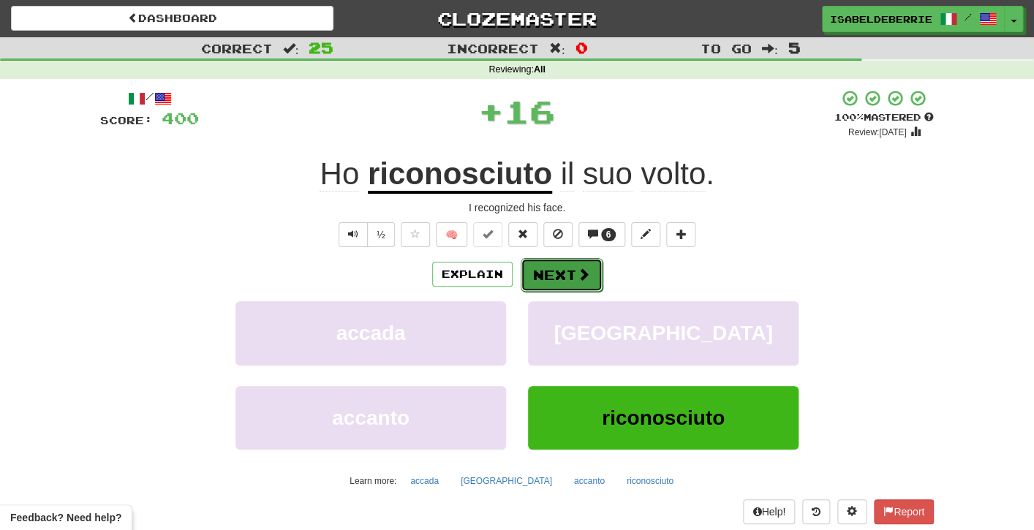
click at [534, 277] on button "Next" at bounding box center [562, 275] width 82 height 34
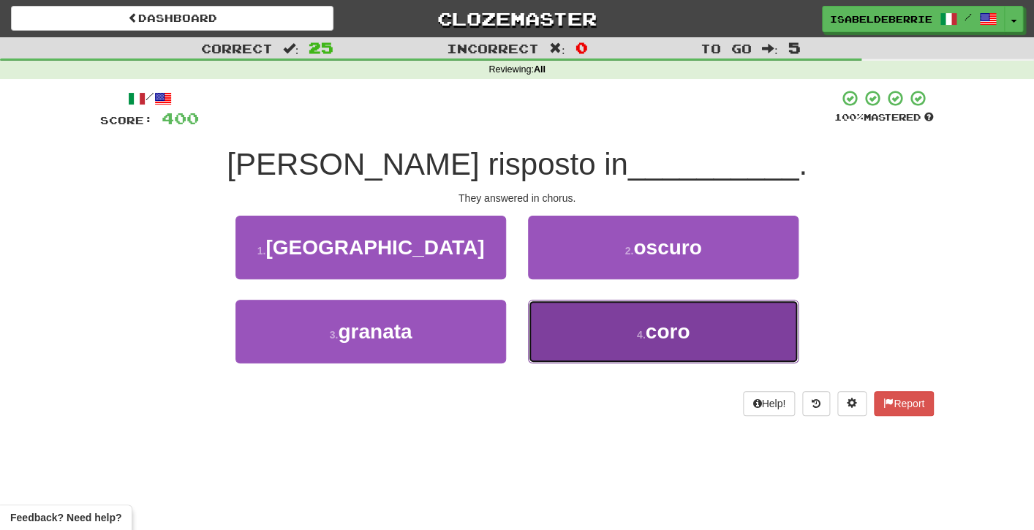
click at [549, 328] on button "4 . coro" at bounding box center [663, 332] width 271 height 64
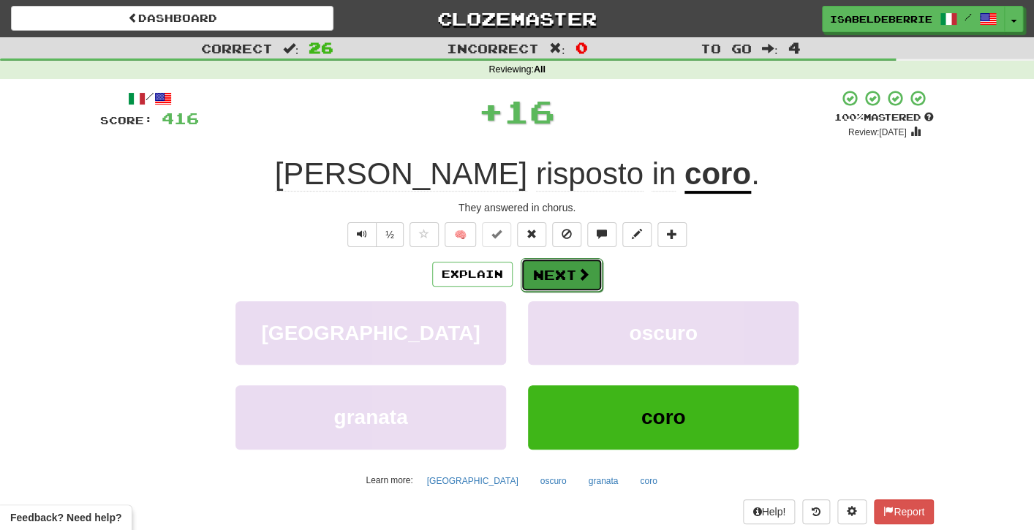
click at [530, 283] on button "Next" at bounding box center [562, 275] width 82 height 34
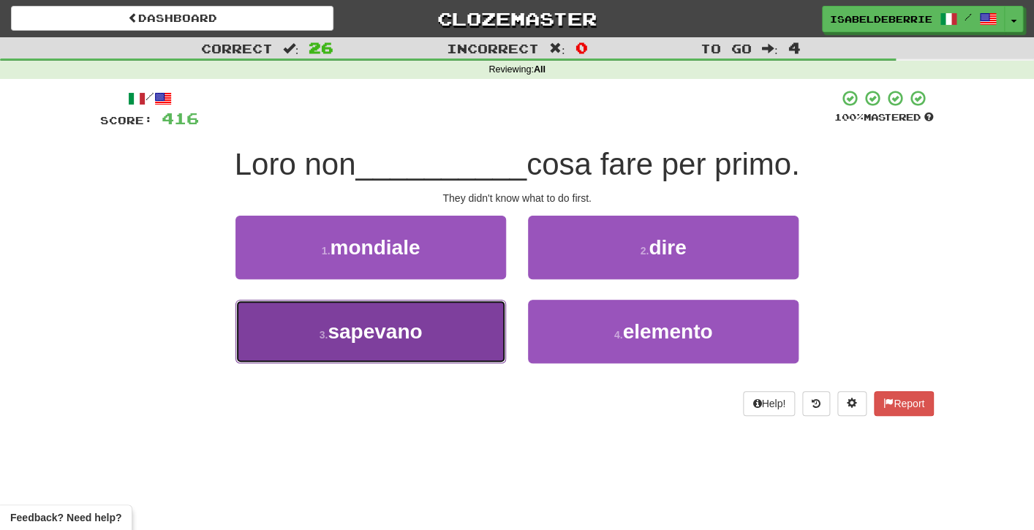
click at [500, 326] on button "3 . sapevano" at bounding box center [371, 332] width 271 height 64
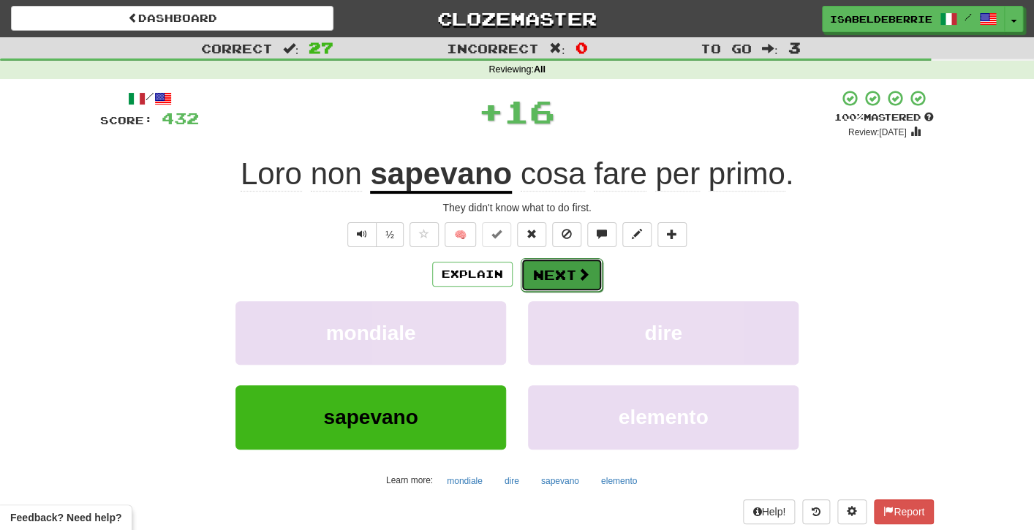
click at [527, 285] on button "Next" at bounding box center [562, 275] width 82 height 34
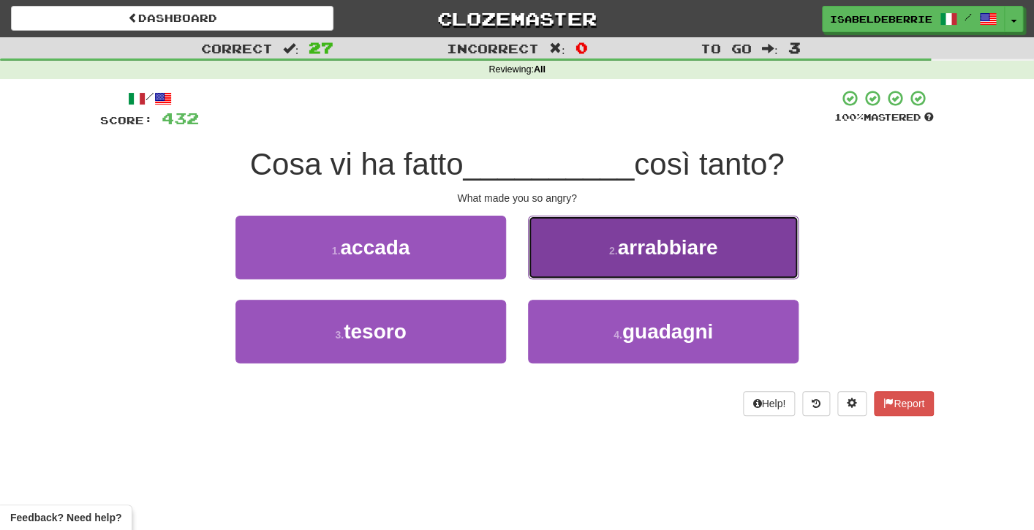
click at [533, 266] on button "2 . arrabbiare" at bounding box center [663, 248] width 271 height 64
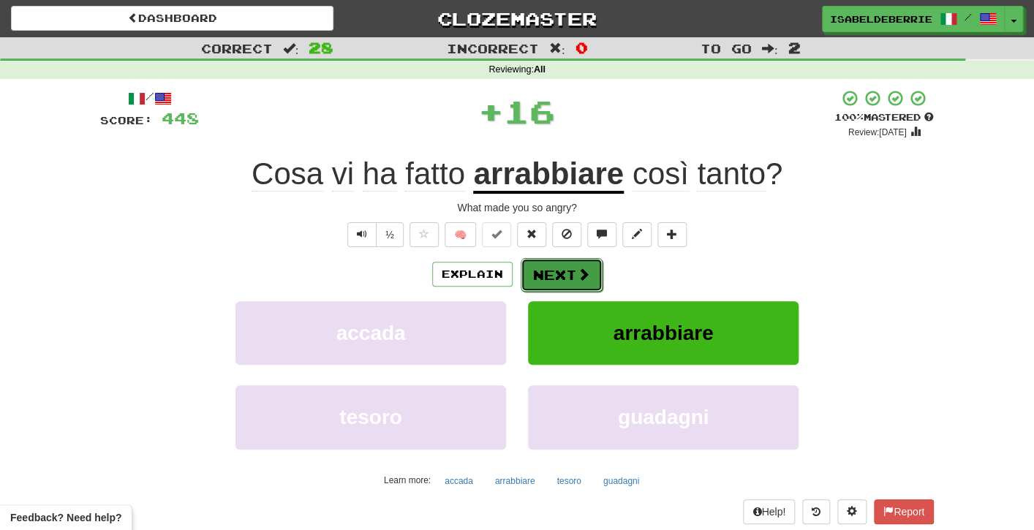
click at [528, 278] on button "Next" at bounding box center [562, 275] width 82 height 34
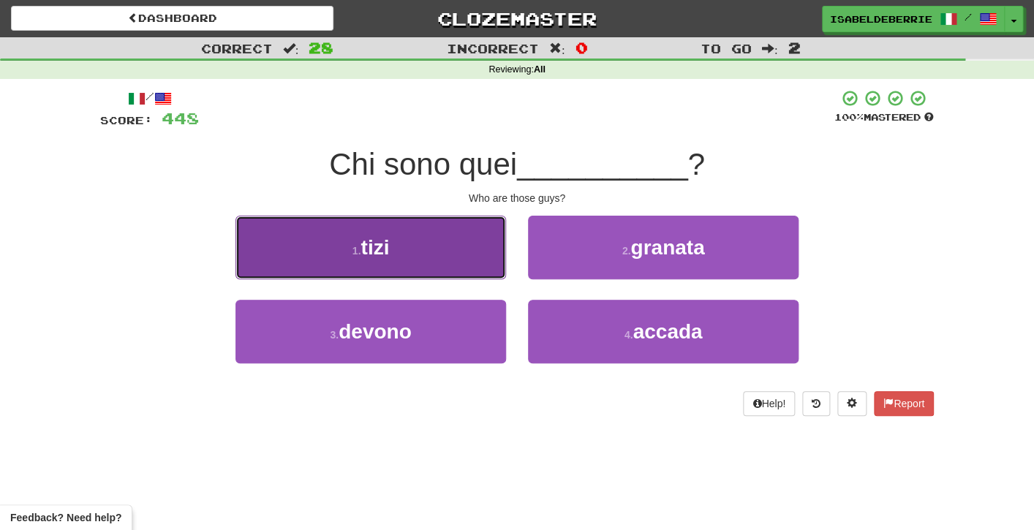
click at [489, 266] on button "1 . tizi" at bounding box center [371, 248] width 271 height 64
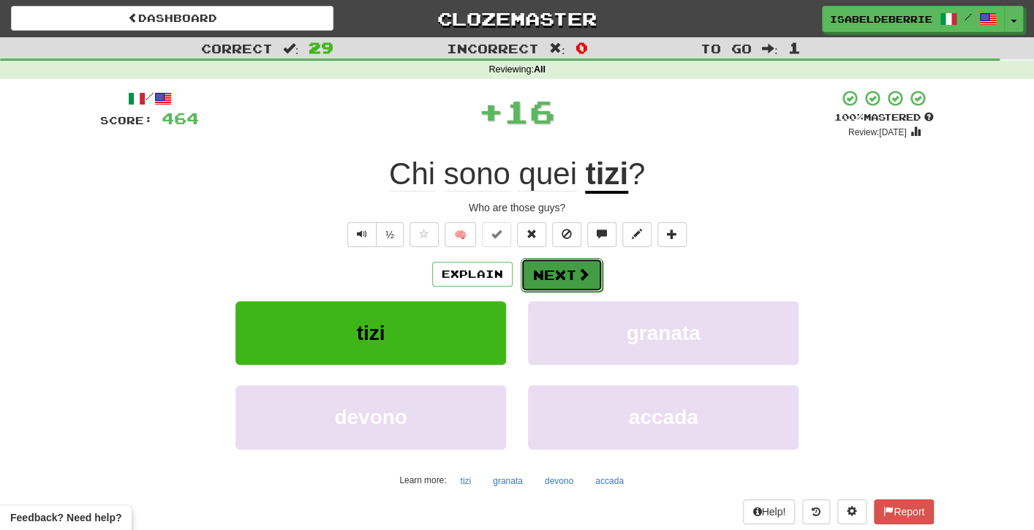
click at [532, 280] on button "Next" at bounding box center [562, 275] width 82 height 34
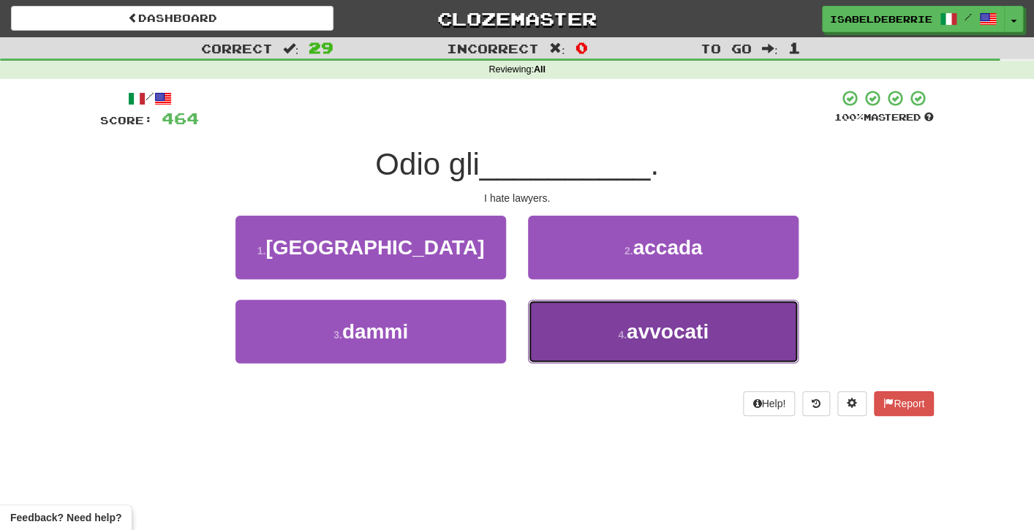
click at [546, 335] on button "4 . avvocati" at bounding box center [663, 332] width 271 height 64
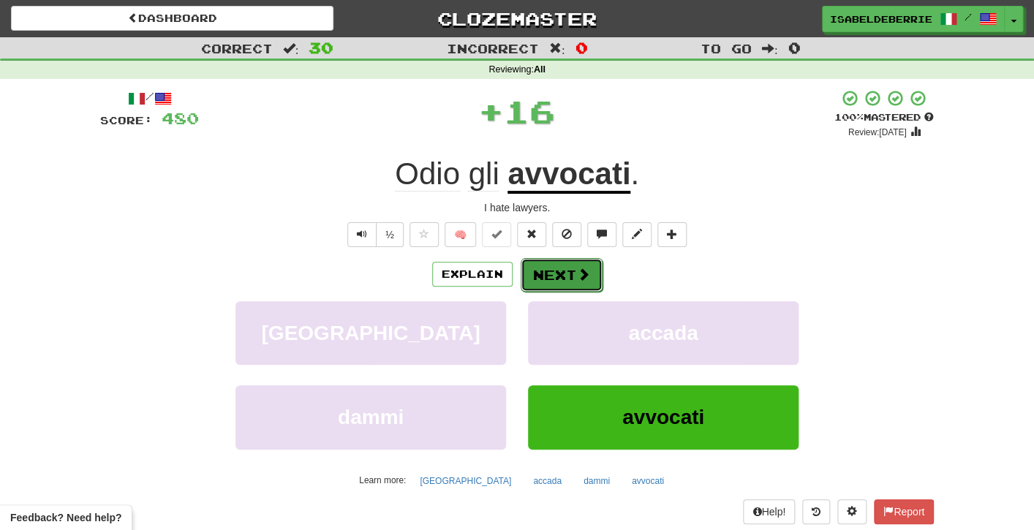
click at [532, 283] on button "Next" at bounding box center [562, 275] width 82 height 34
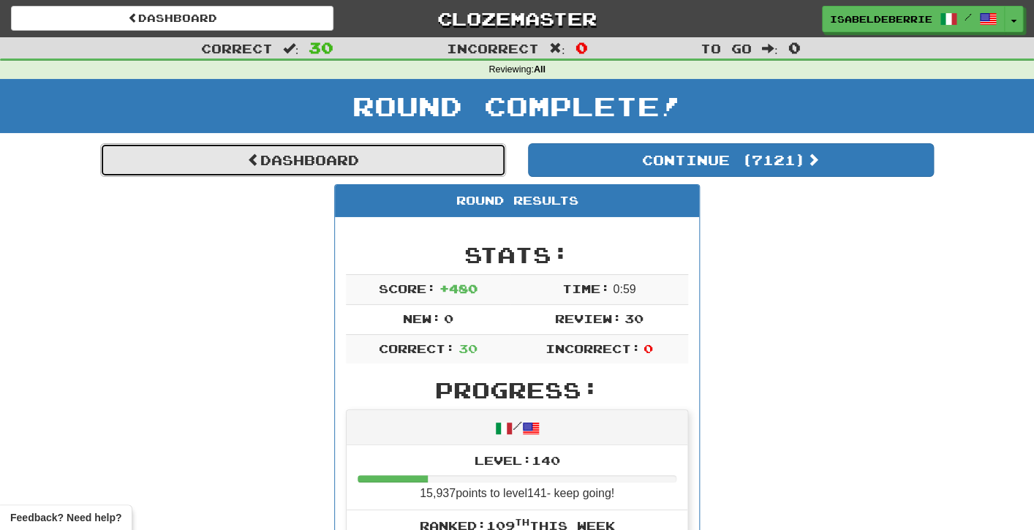
click at [473, 173] on link "Dashboard" at bounding box center [303, 160] width 406 height 34
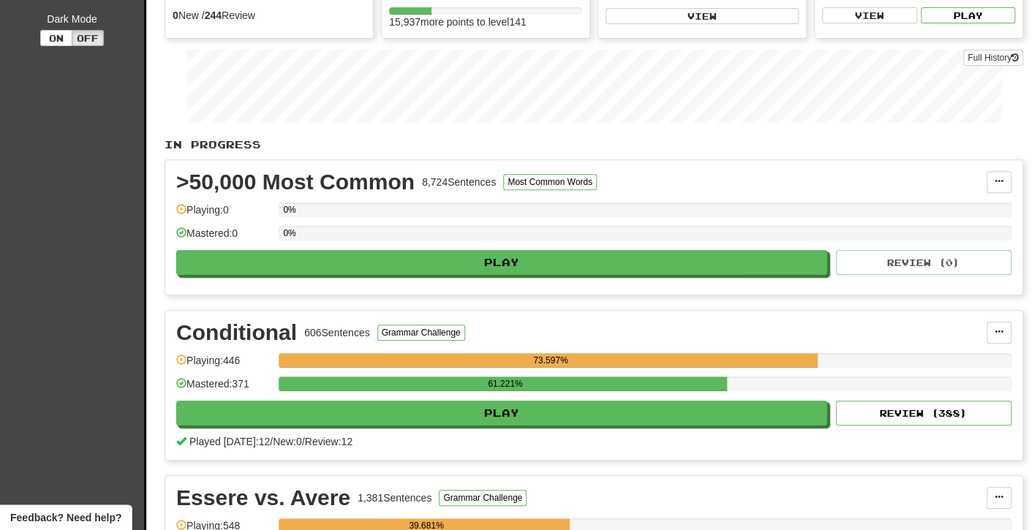
scroll to position [178, 0]
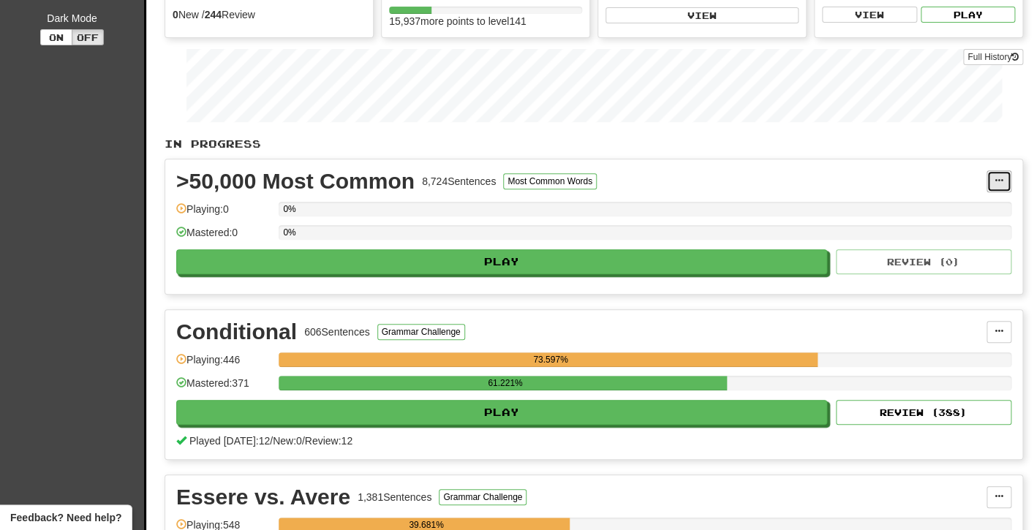
click at [995, 179] on span at bounding box center [999, 180] width 9 height 9
click at [971, 240] on span "Unpin from Dashboard" at bounding box center [944, 241] width 103 height 12
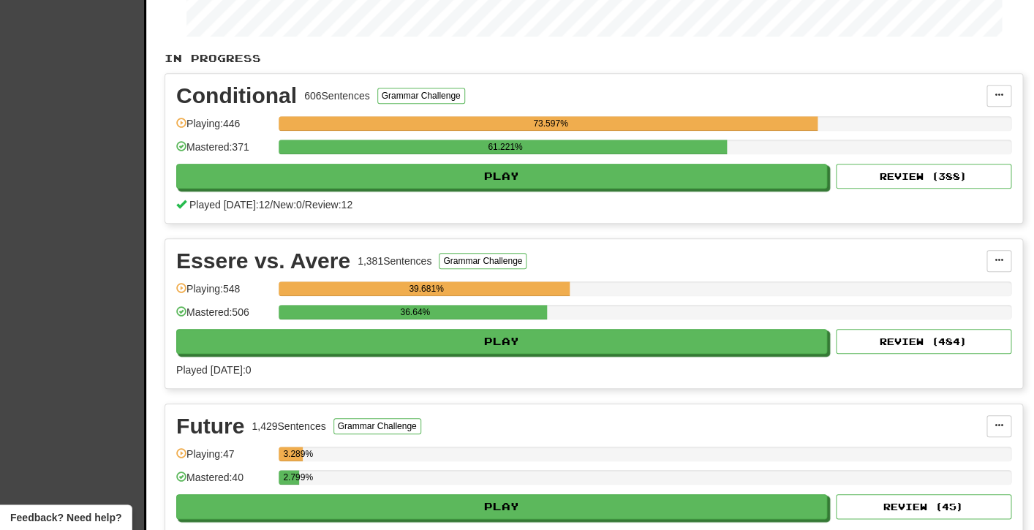
scroll to position [260, 0]
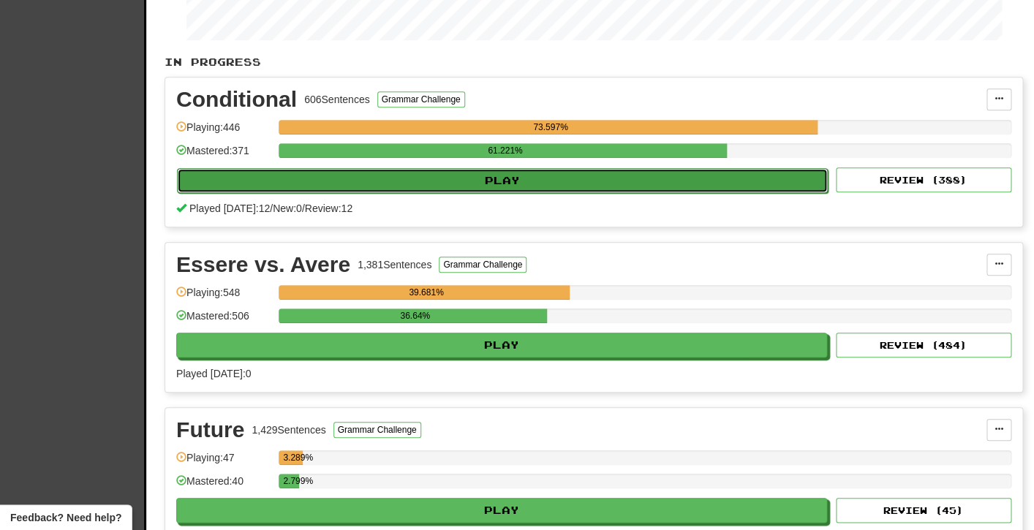
click at [218, 176] on button "Play" at bounding box center [502, 180] width 651 height 25
select select "**"
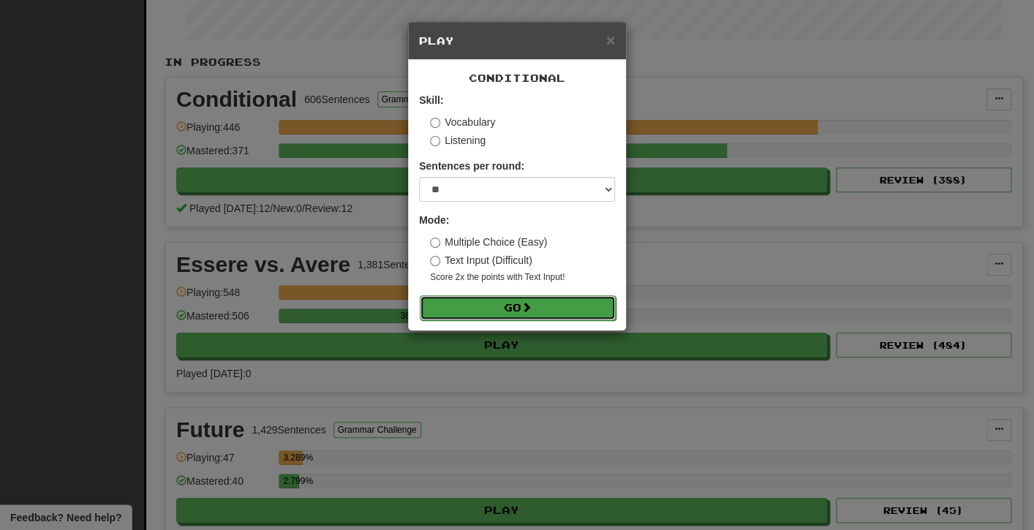
click at [437, 301] on button "Go" at bounding box center [518, 307] width 196 height 25
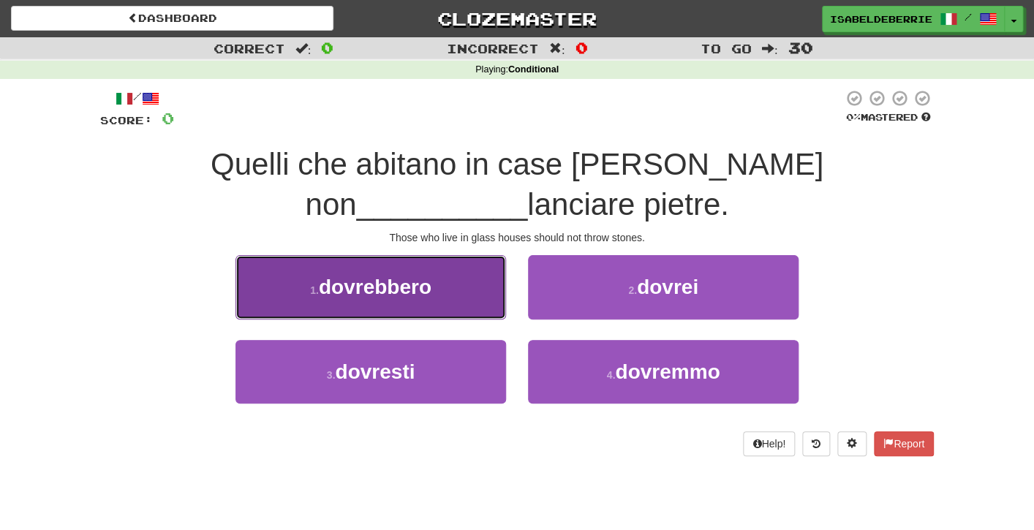
click at [488, 309] on button "1 . dovrebbero" at bounding box center [371, 287] width 271 height 64
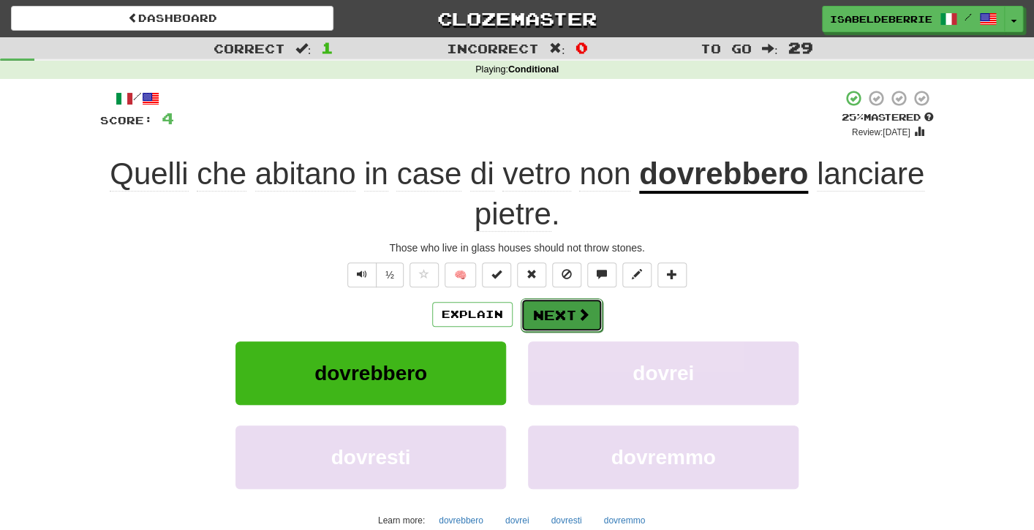
click at [529, 320] on button "Next" at bounding box center [562, 315] width 82 height 34
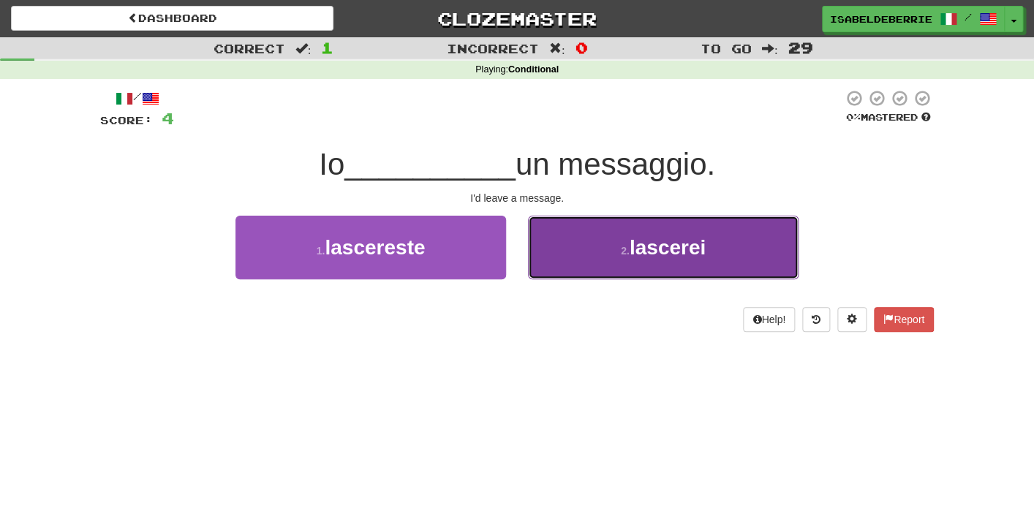
click at [549, 263] on button "2 . lascerei" at bounding box center [663, 248] width 271 height 64
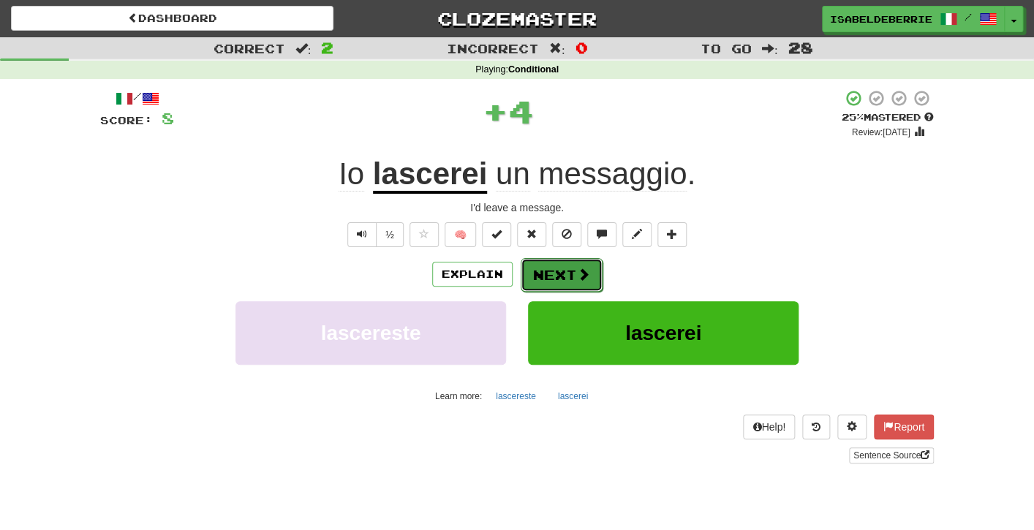
click at [535, 282] on button "Next" at bounding box center [562, 275] width 82 height 34
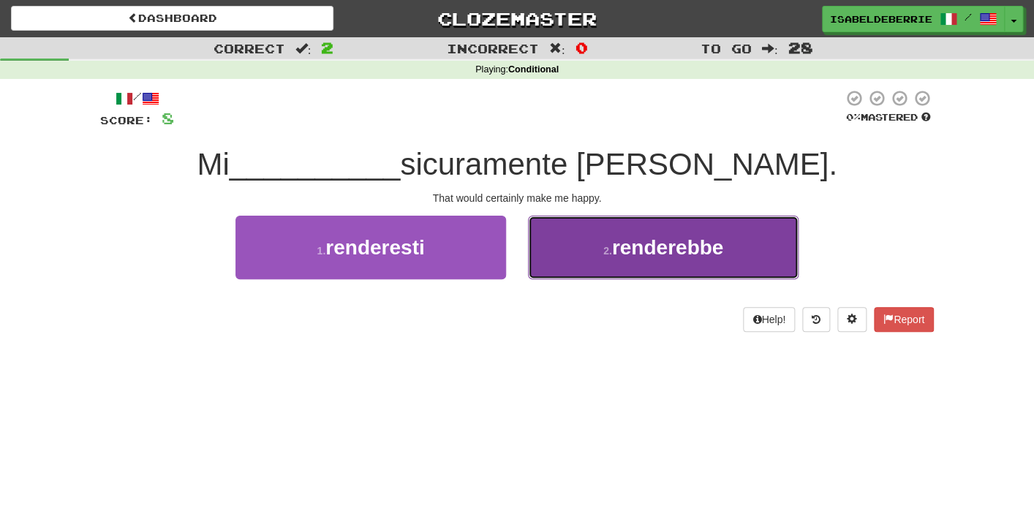
click at [541, 251] on button "2 . renderebbe" at bounding box center [663, 248] width 271 height 64
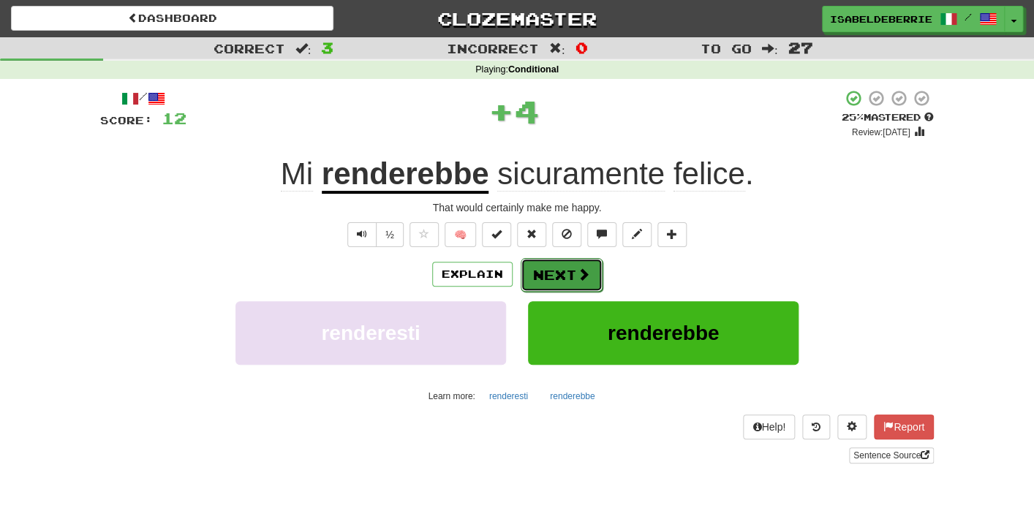
click at [527, 284] on button "Next" at bounding box center [562, 275] width 82 height 34
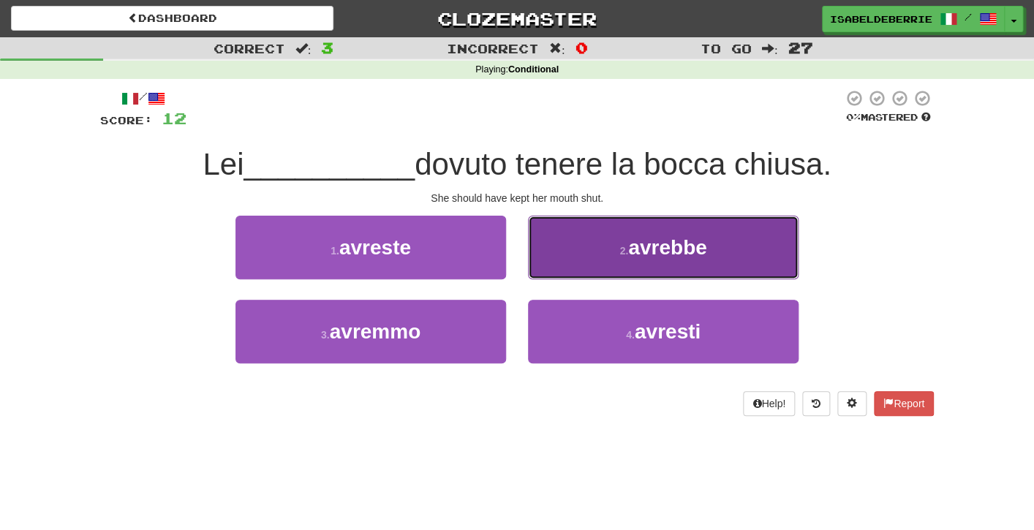
click at [550, 262] on button "2 . avrebbe" at bounding box center [663, 248] width 271 height 64
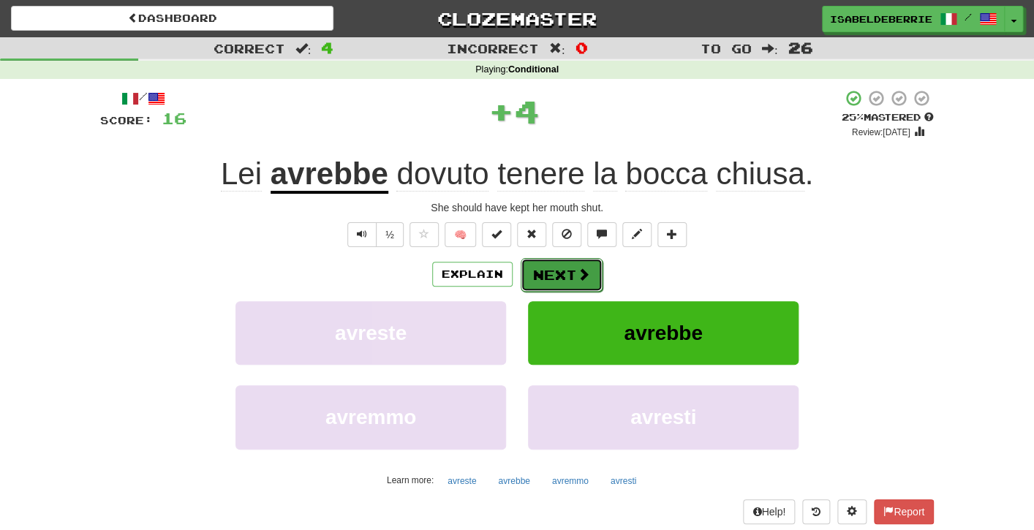
click at [535, 290] on button "Next" at bounding box center [562, 275] width 82 height 34
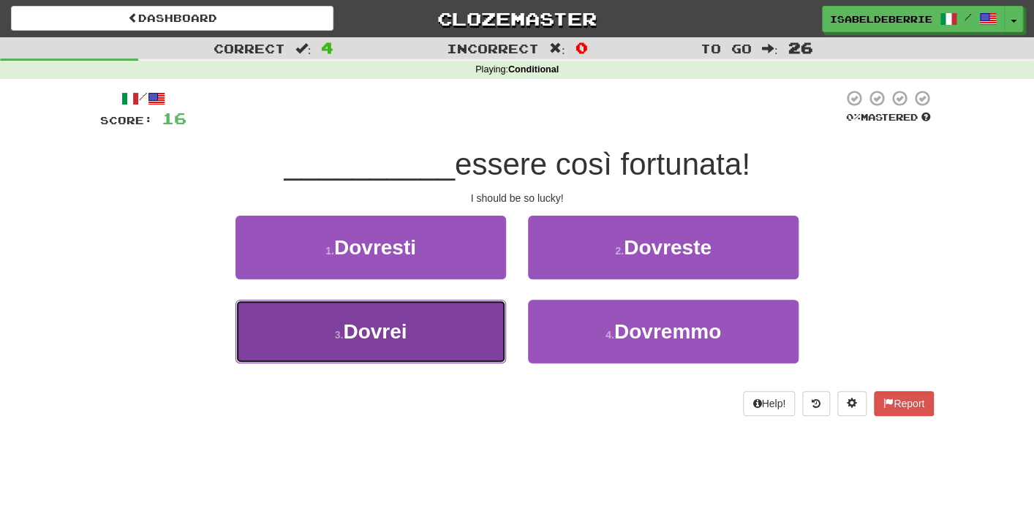
click at [481, 331] on button "3 . Dovrei" at bounding box center [371, 332] width 271 height 64
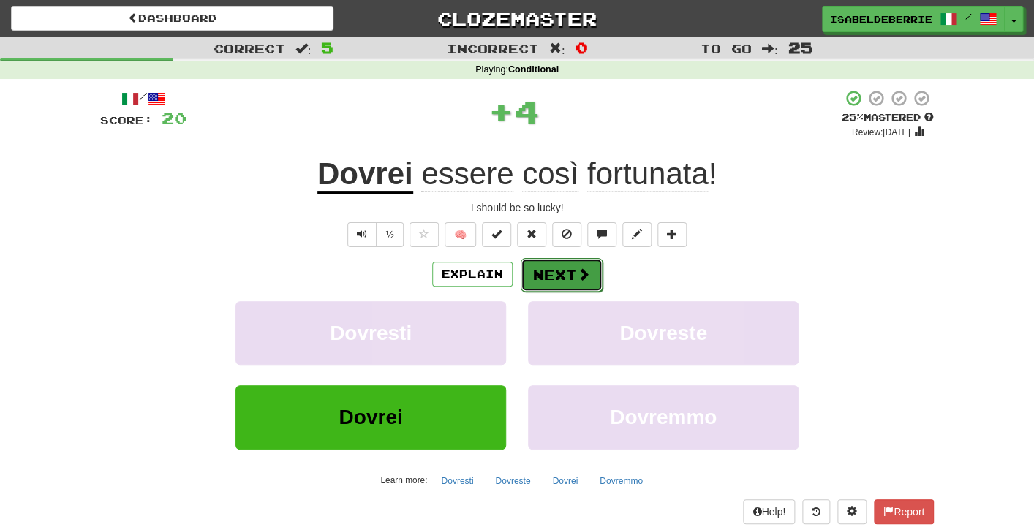
click at [532, 286] on button "Next" at bounding box center [562, 275] width 82 height 34
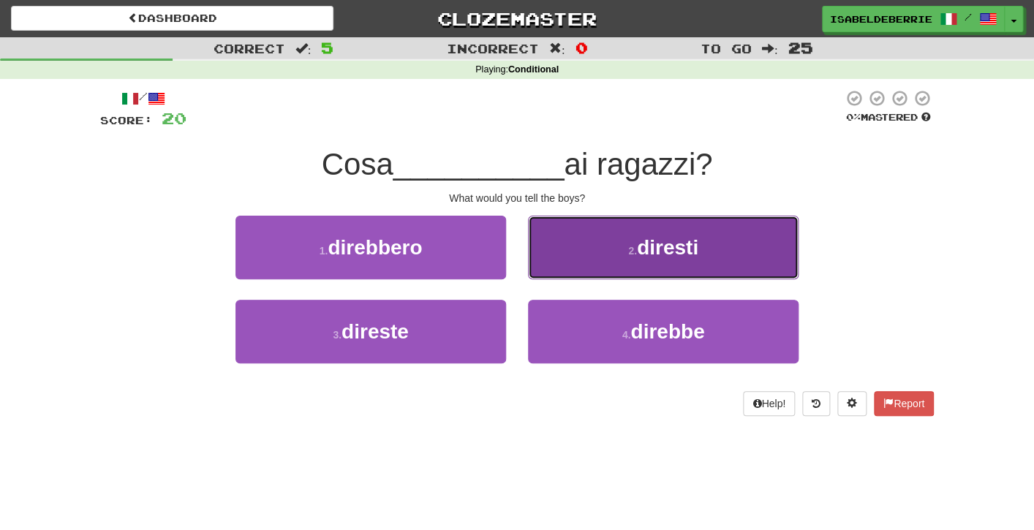
click at [539, 271] on button "2 . diresti" at bounding box center [663, 248] width 271 height 64
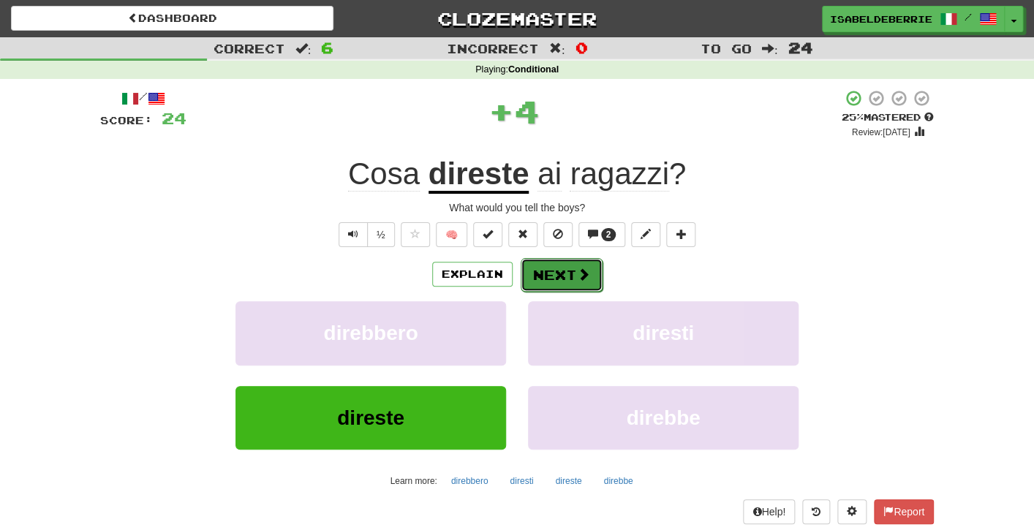
click at [535, 279] on button "Next" at bounding box center [562, 275] width 82 height 34
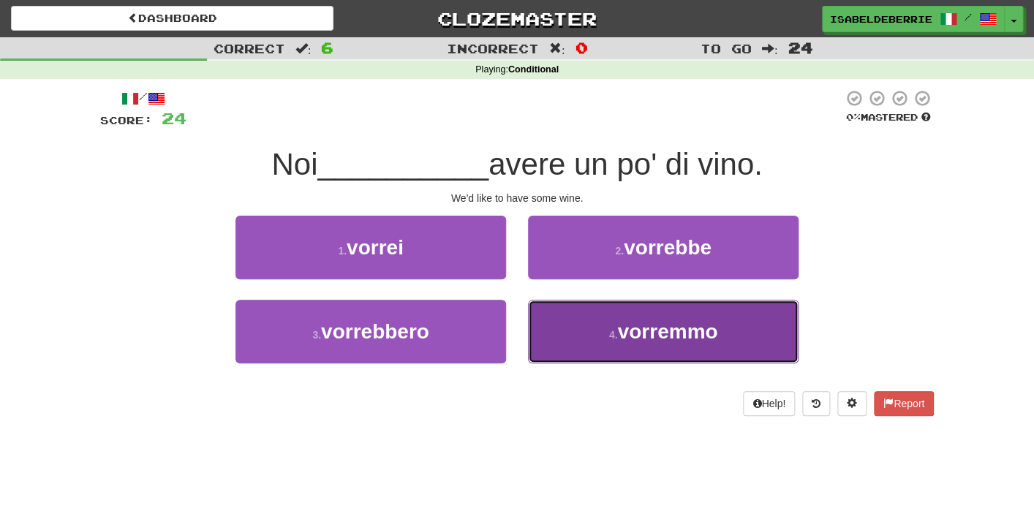
click at [538, 328] on button "4 . vorremmo" at bounding box center [663, 332] width 271 height 64
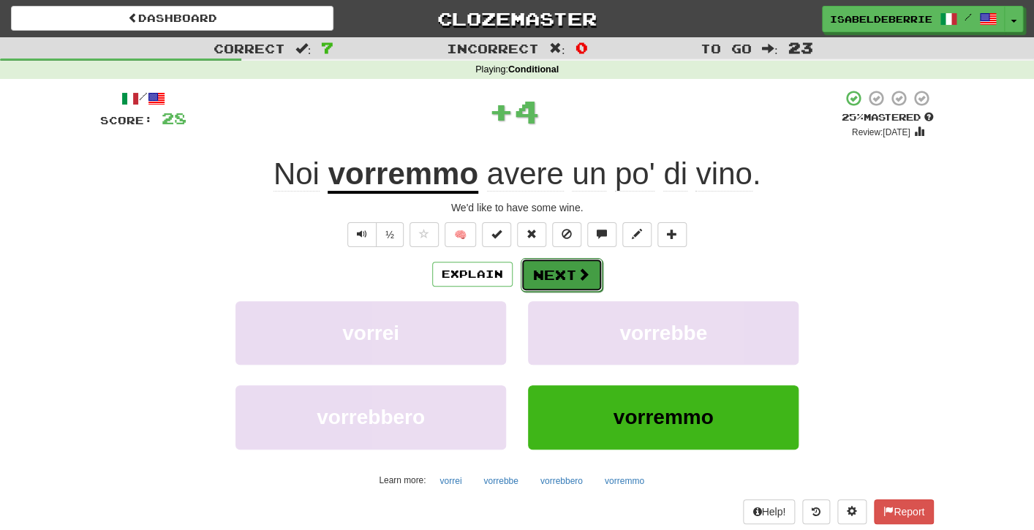
click at [532, 284] on button "Next" at bounding box center [562, 275] width 82 height 34
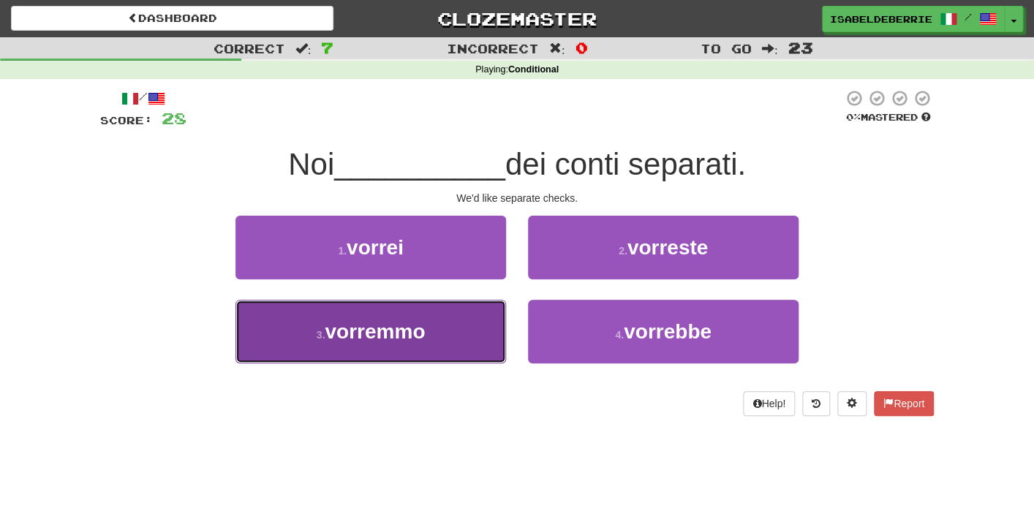
click at [496, 338] on button "3 . vorremmo" at bounding box center [371, 332] width 271 height 64
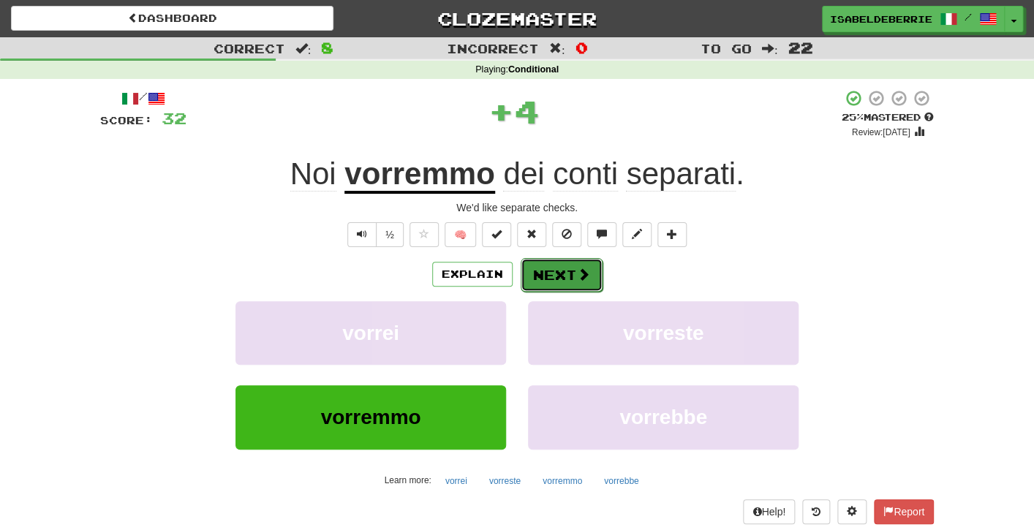
click at [529, 276] on button "Next" at bounding box center [562, 275] width 82 height 34
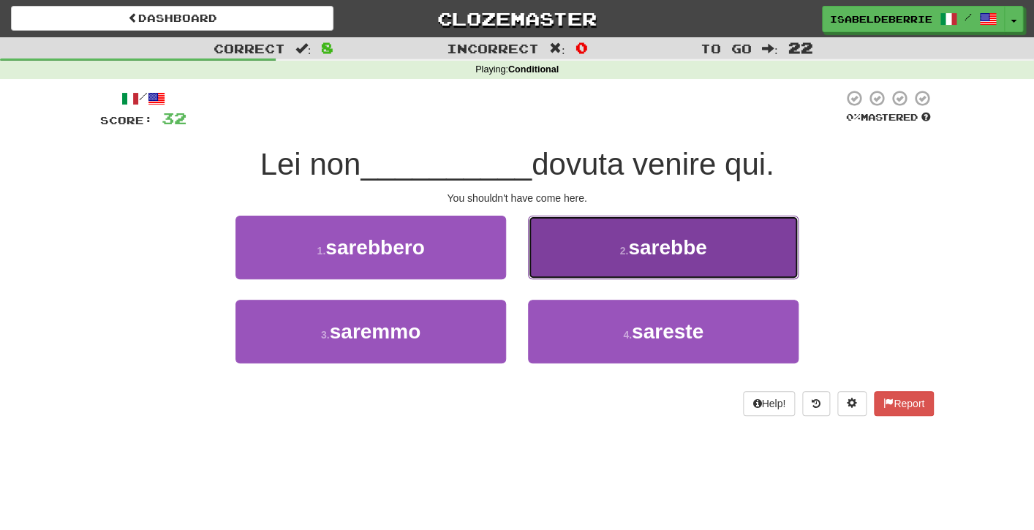
click at [545, 274] on button "2 . sarebbe" at bounding box center [663, 248] width 271 height 64
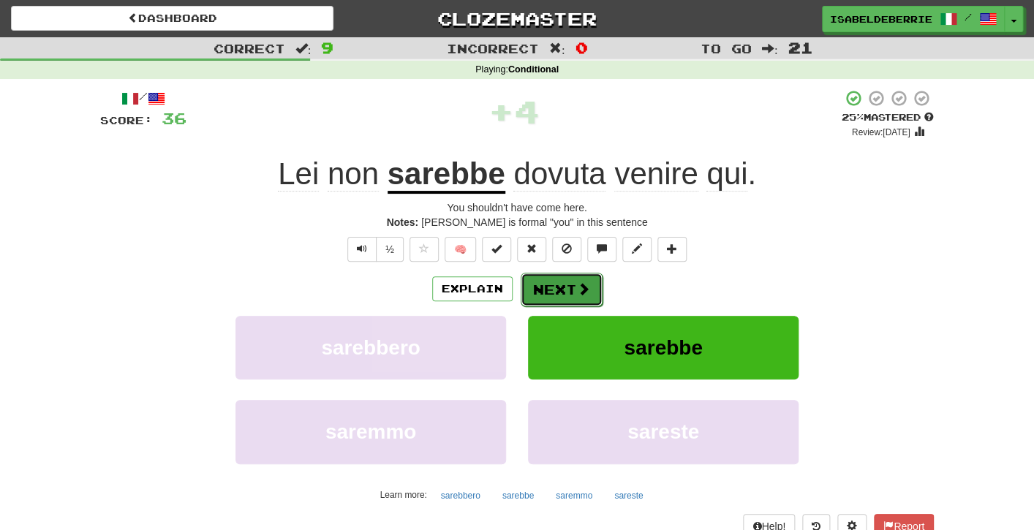
click at [535, 299] on button "Next" at bounding box center [562, 290] width 82 height 34
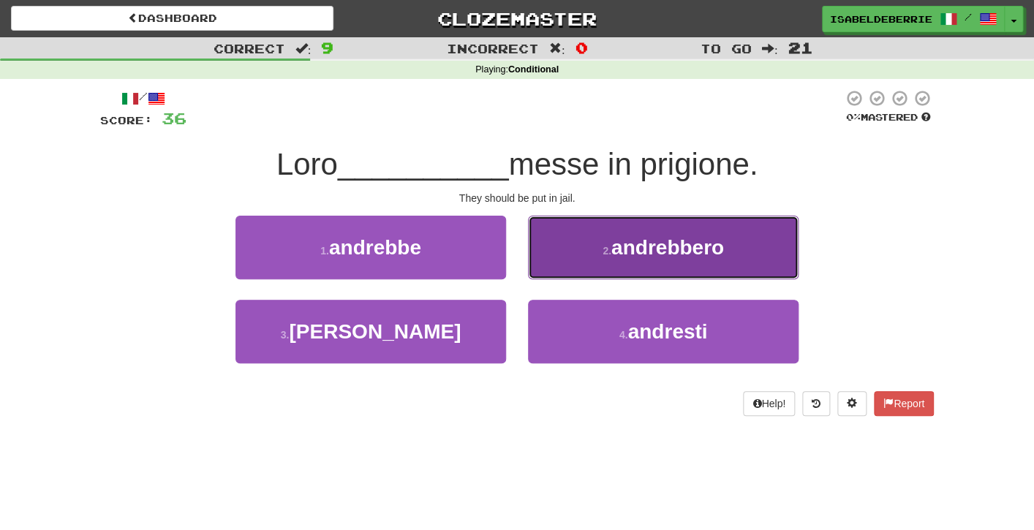
click at [551, 264] on button "2 . andrebbero" at bounding box center [663, 248] width 271 height 64
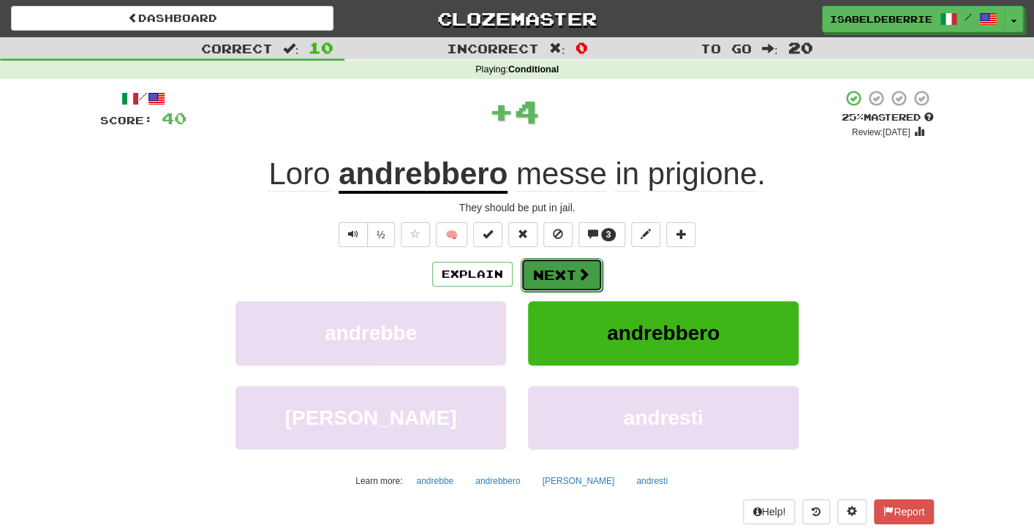
click at [535, 276] on button "Next" at bounding box center [562, 275] width 82 height 34
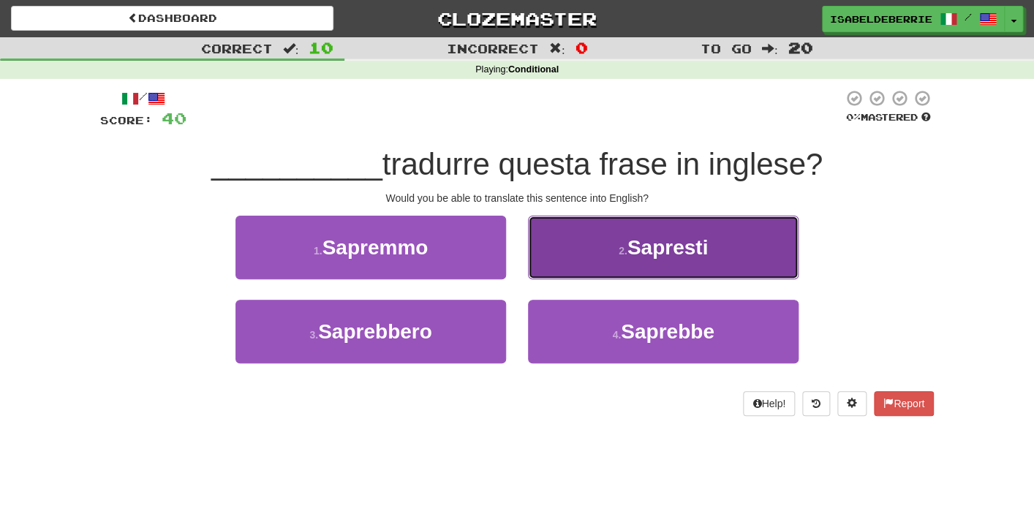
click at [541, 262] on button "2 . Sapresti" at bounding box center [663, 248] width 271 height 64
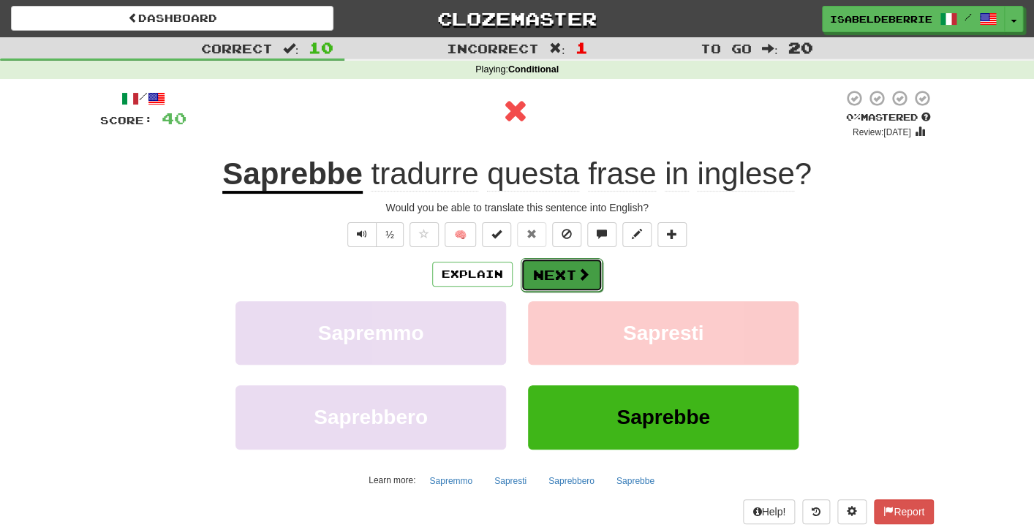
click at [538, 285] on button "Next" at bounding box center [562, 275] width 82 height 34
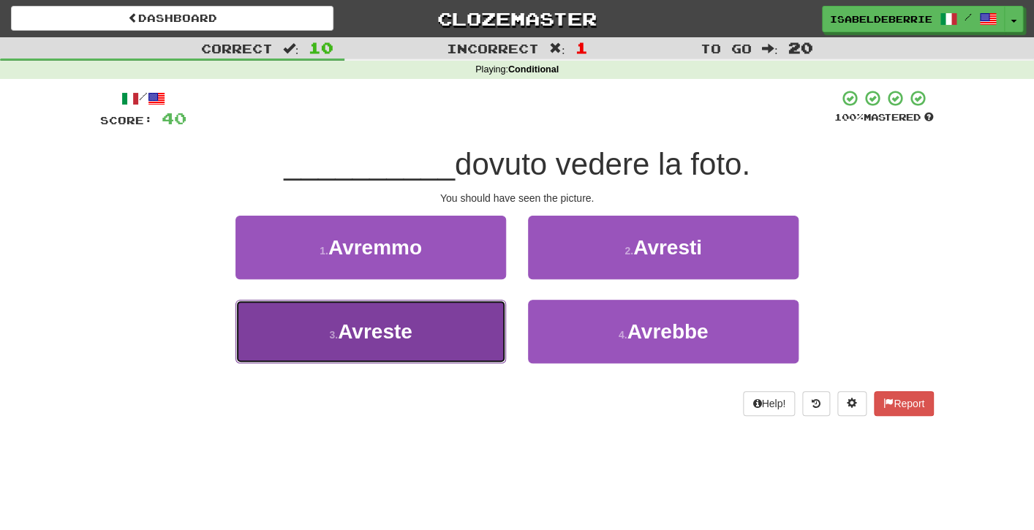
click at [483, 350] on button "3 . Avreste" at bounding box center [371, 332] width 271 height 64
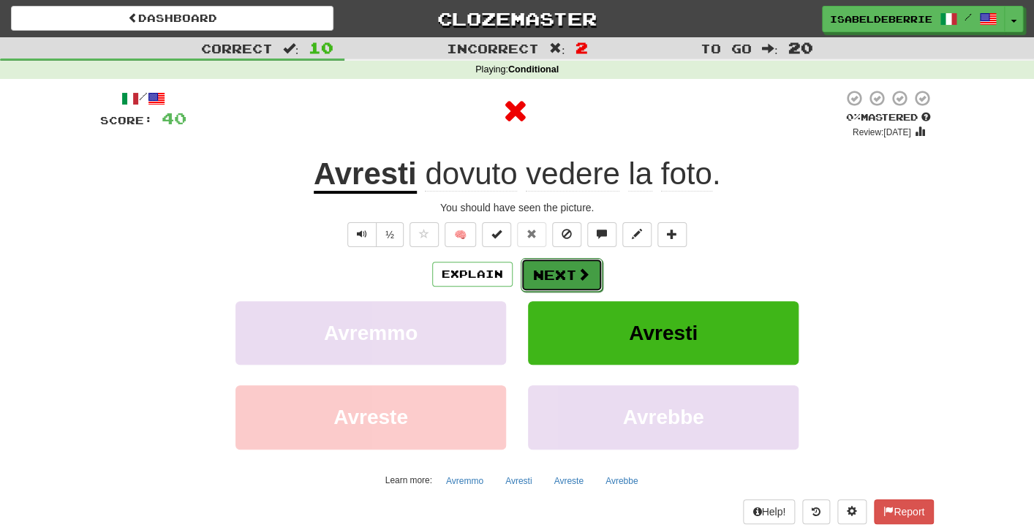
click at [536, 278] on button "Next" at bounding box center [562, 275] width 82 height 34
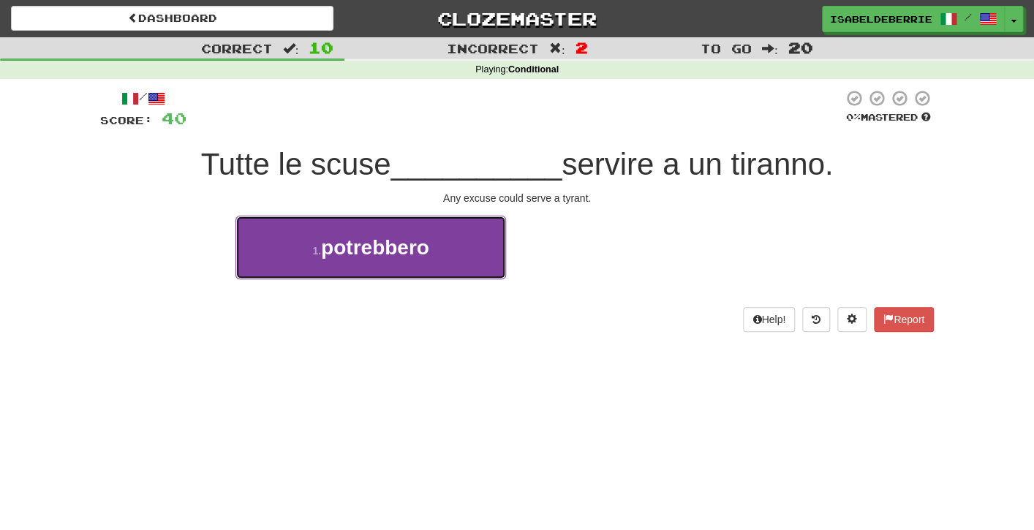
click at [479, 266] on button "1 . potrebbero" at bounding box center [371, 248] width 271 height 64
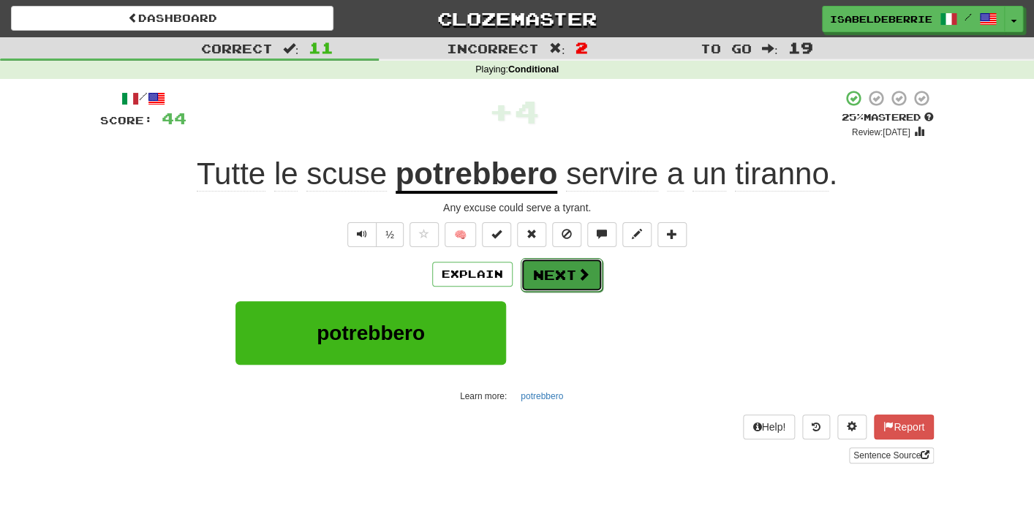
click at [535, 285] on button "Next" at bounding box center [562, 275] width 82 height 34
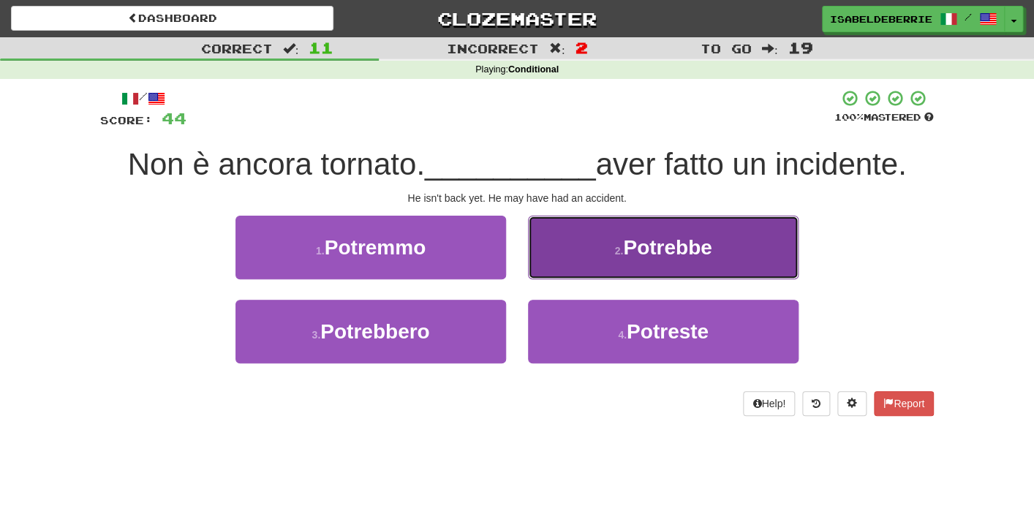
click at [541, 262] on button "2 . Potrebbe" at bounding box center [663, 248] width 271 height 64
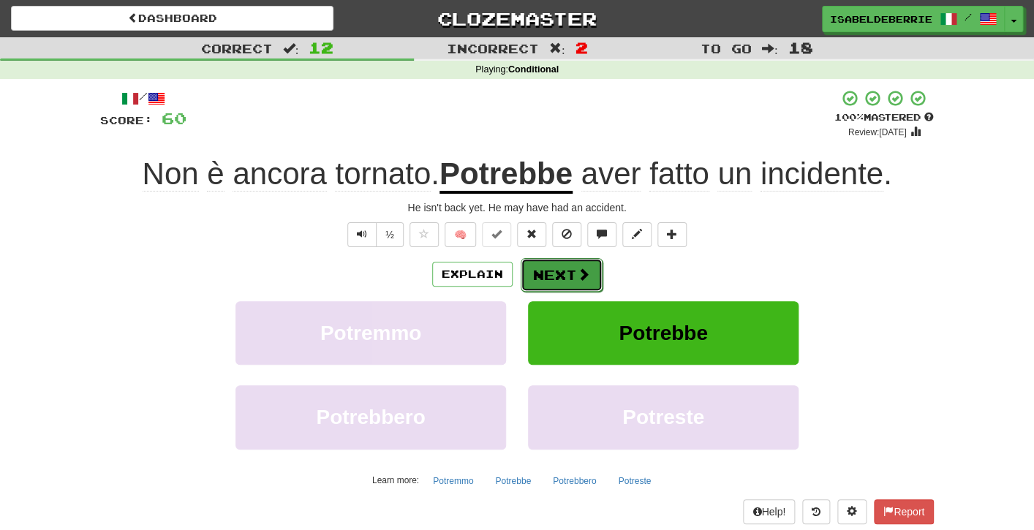
click at [534, 280] on button "Next" at bounding box center [562, 275] width 82 height 34
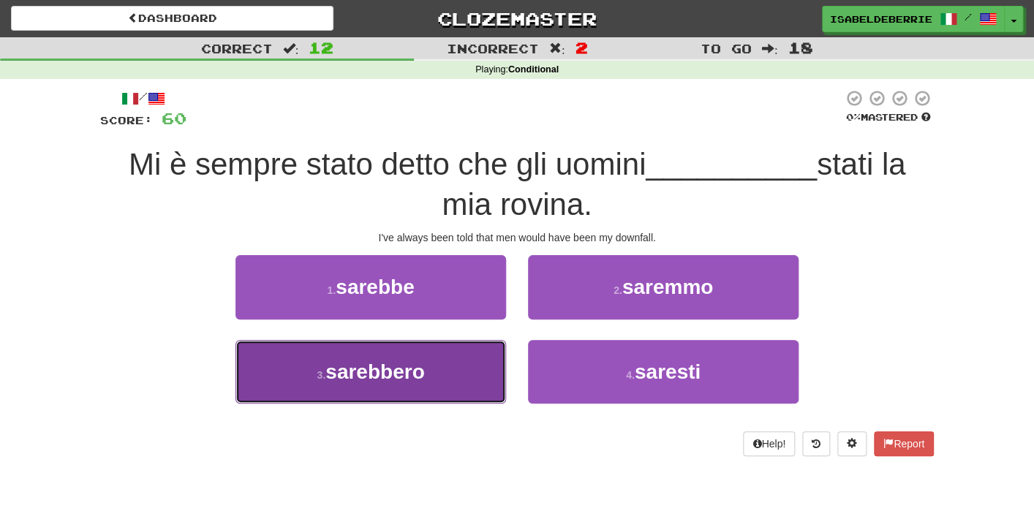
click at [489, 380] on button "3 . sarebbero" at bounding box center [371, 372] width 271 height 64
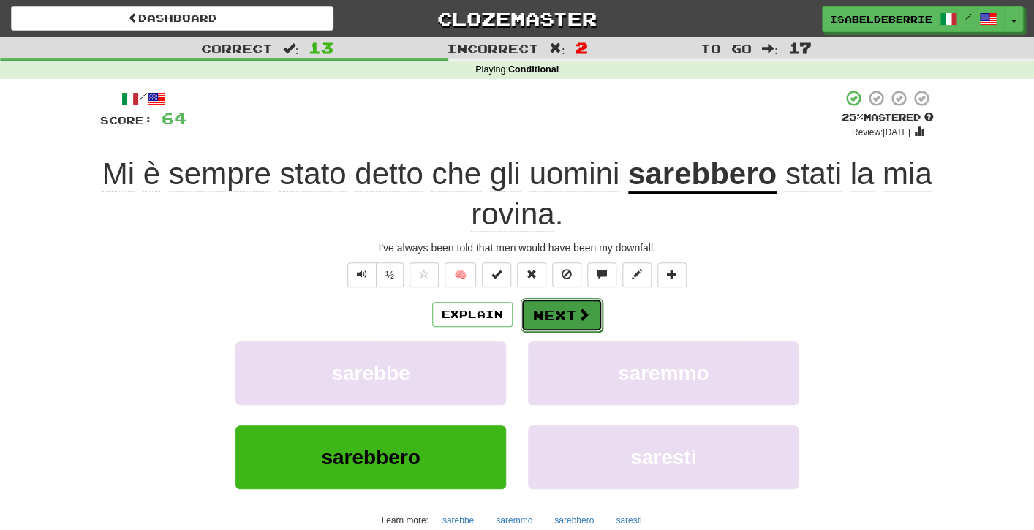
click at [525, 326] on button "Next" at bounding box center [562, 315] width 82 height 34
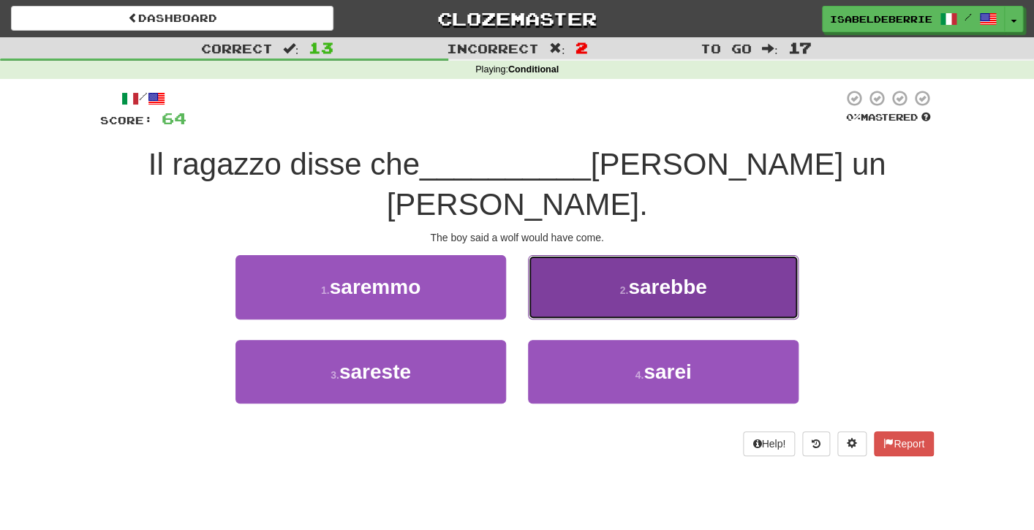
click at [552, 262] on button "2 . sarebbe" at bounding box center [663, 287] width 271 height 64
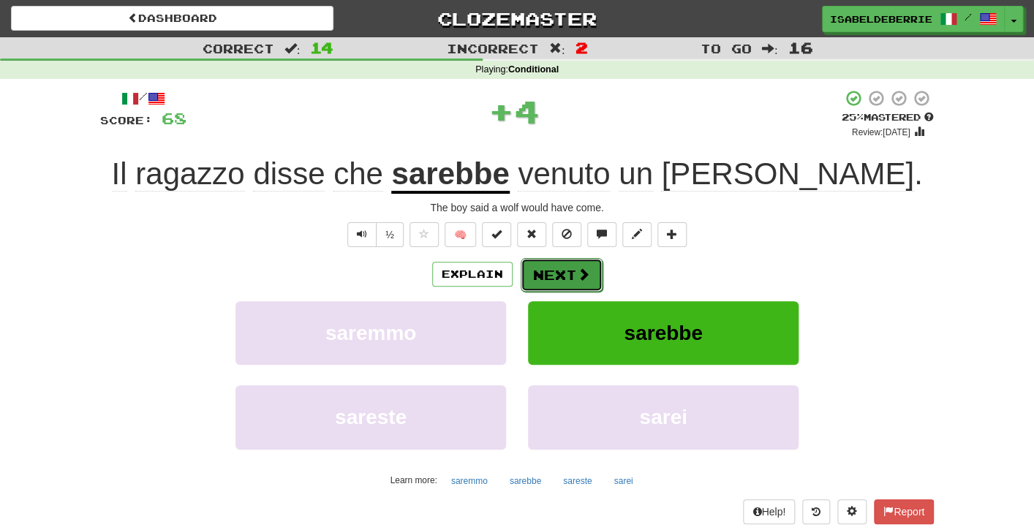
click at [537, 280] on button "Next" at bounding box center [562, 275] width 82 height 34
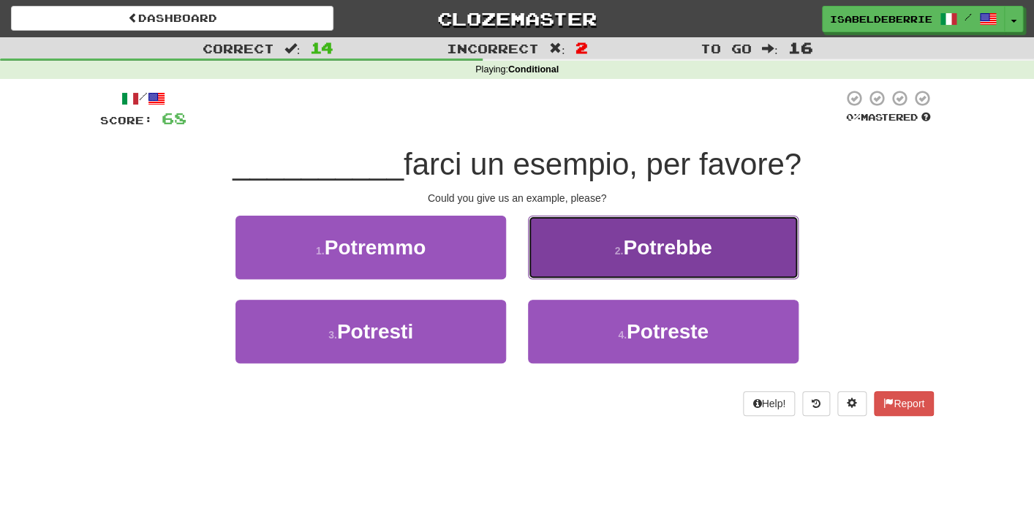
click at [538, 272] on button "2 . Potrebbe" at bounding box center [663, 248] width 271 height 64
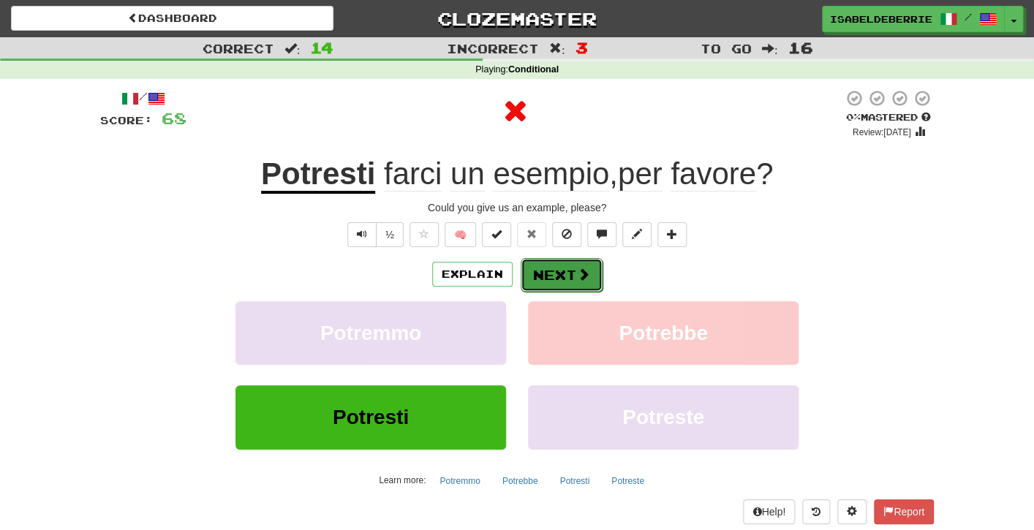
click at [536, 279] on button "Next" at bounding box center [562, 275] width 82 height 34
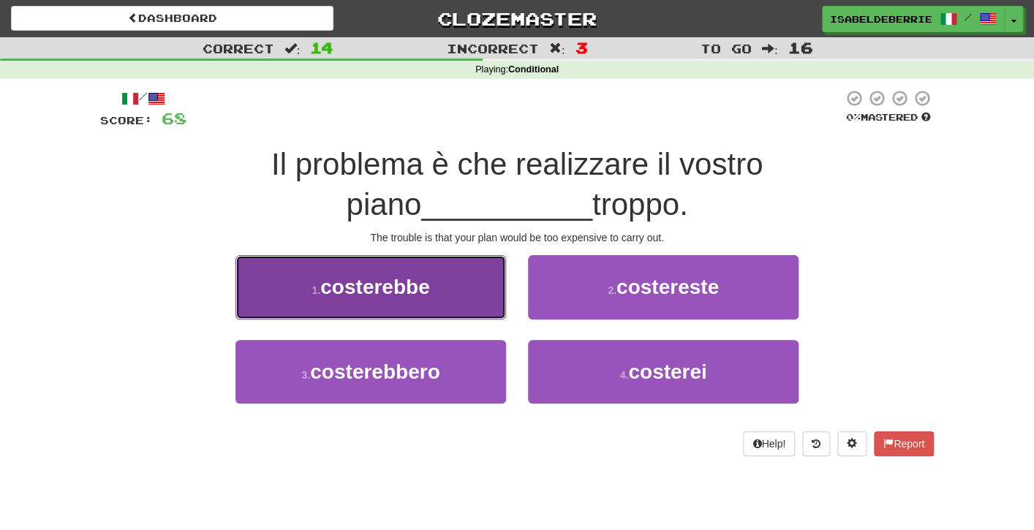
click at [492, 298] on button "1 . costerebbe" at bounding box center [371, 287] width 271 height 64
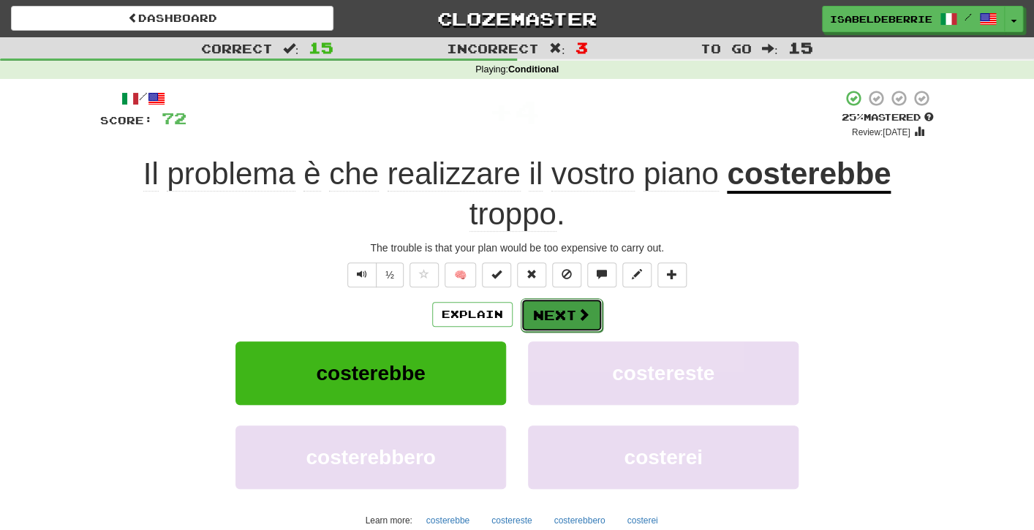
click at [534, 318] on button "Next" at bounding box center [562, 315] width 82 height 34
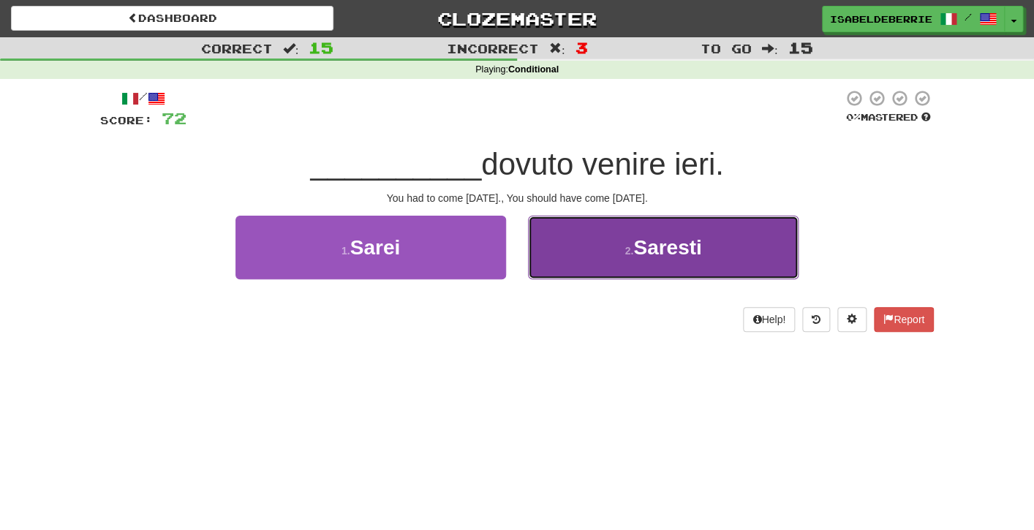
click at [561, 254] on button "2 . Saresti" at bounding box center [663, 248] width 271 height 64
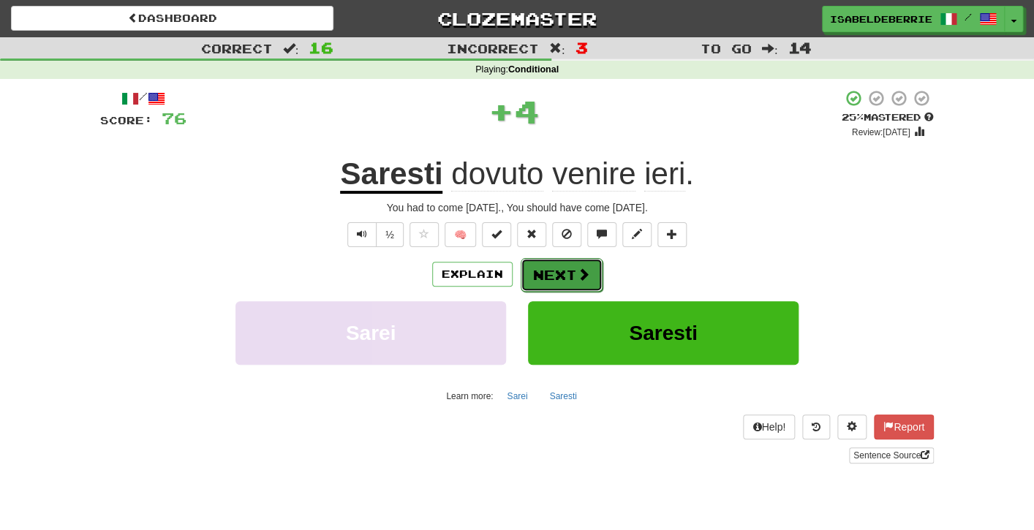
click at [541, 280] on button "Next" at bounding box center [562, 275] width 82 height 34
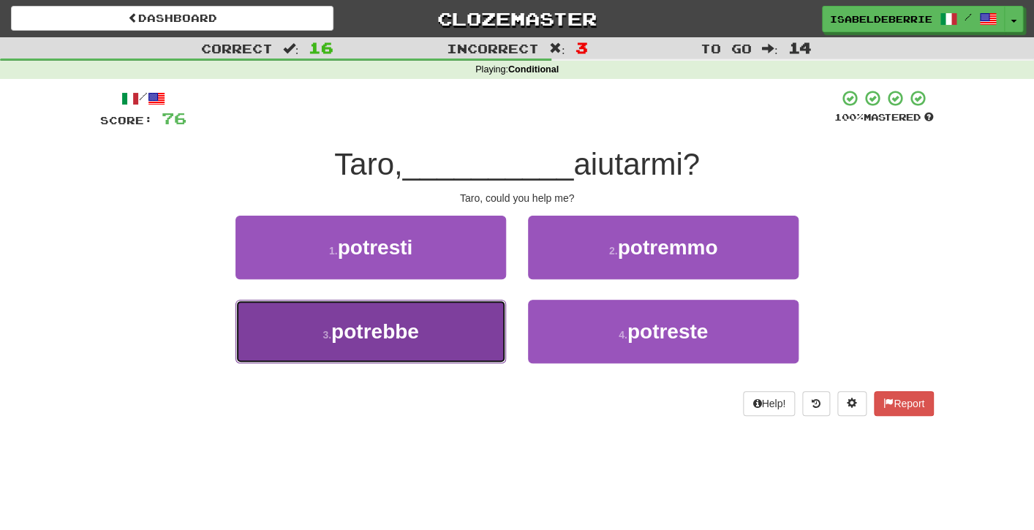
click at [475, 327] on button "3 . potrebbe" at bounding box center [371, 332] width 271 height 64
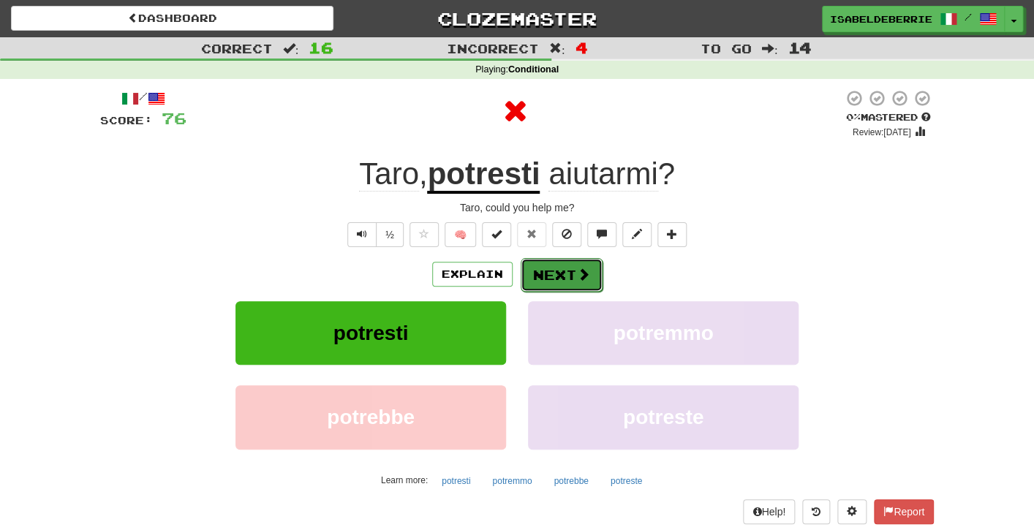
click at [532, 284] on button "Next" at bounding box center [562, 275] width 82 height 34
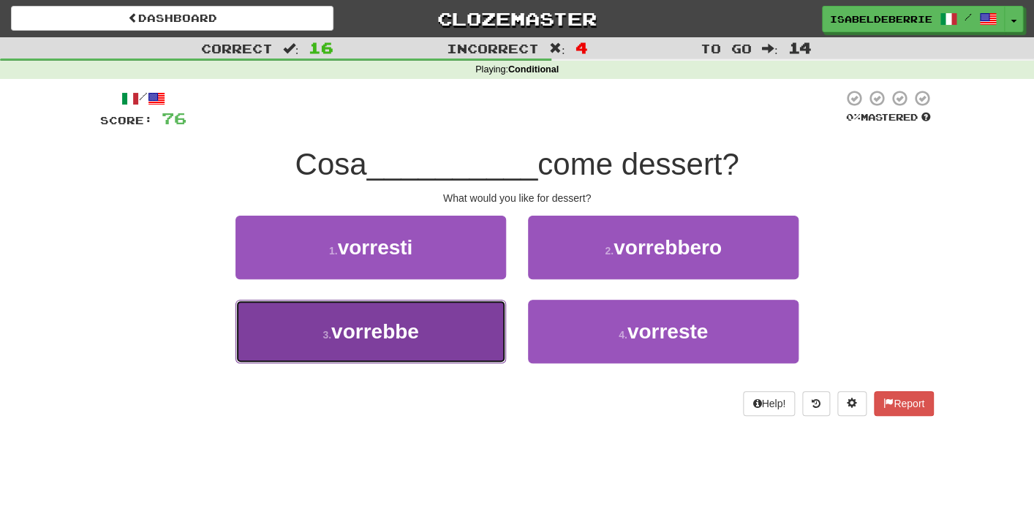
click at [498, 336] on button "3 . vorrebbe" at bounding box center [371, 332] width 271 height 64
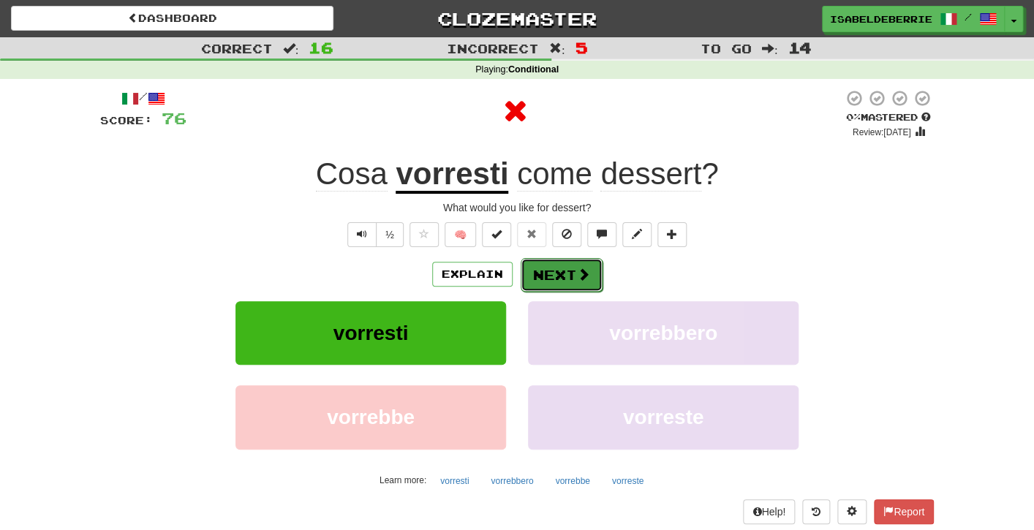
click at [535, 285] on button "Next" at bounding box center [562, 275] width 82 height 34
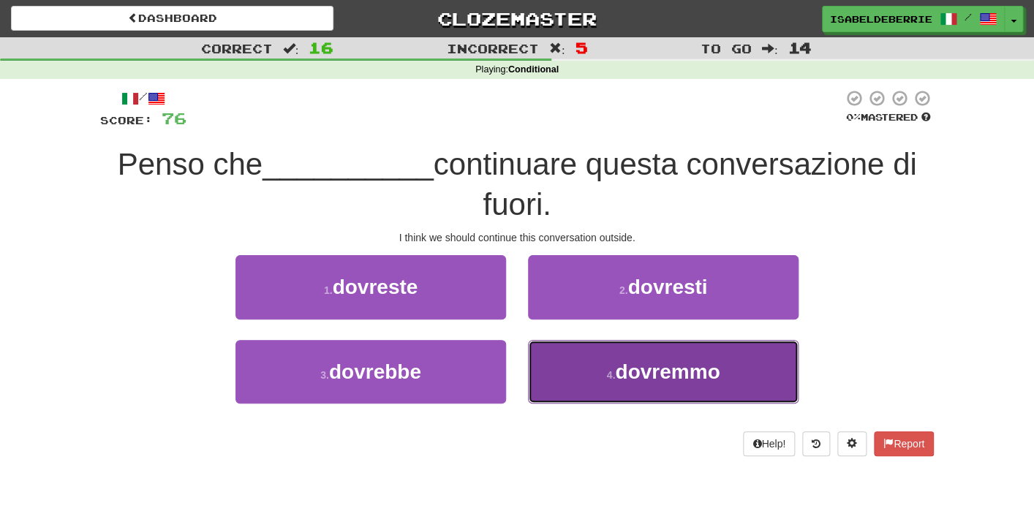
click at [553, 376] on button "4 . dovremmo" at bounding box center [663, 372] width 271 height 64
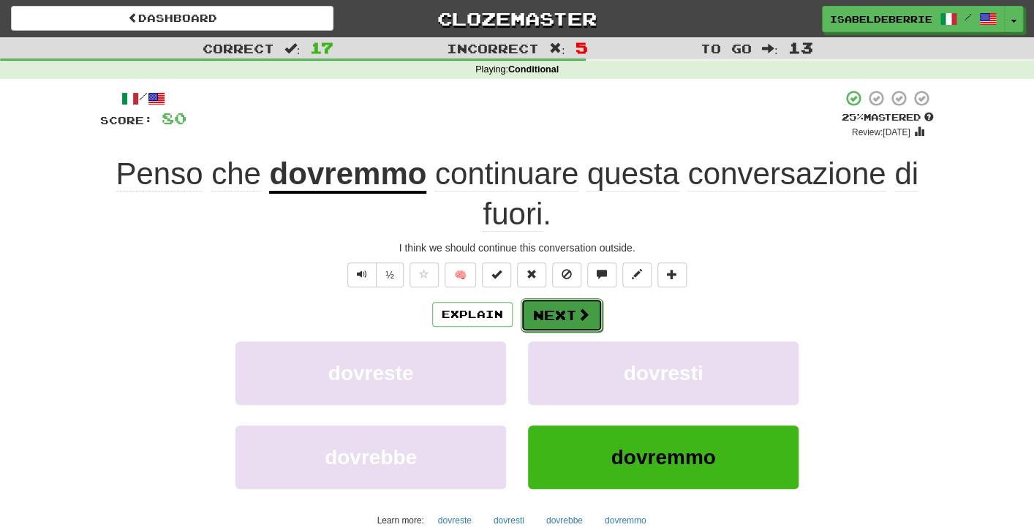
click at [531, 320] on button "Next" at bounding box center [562, 315] width 82 height 34
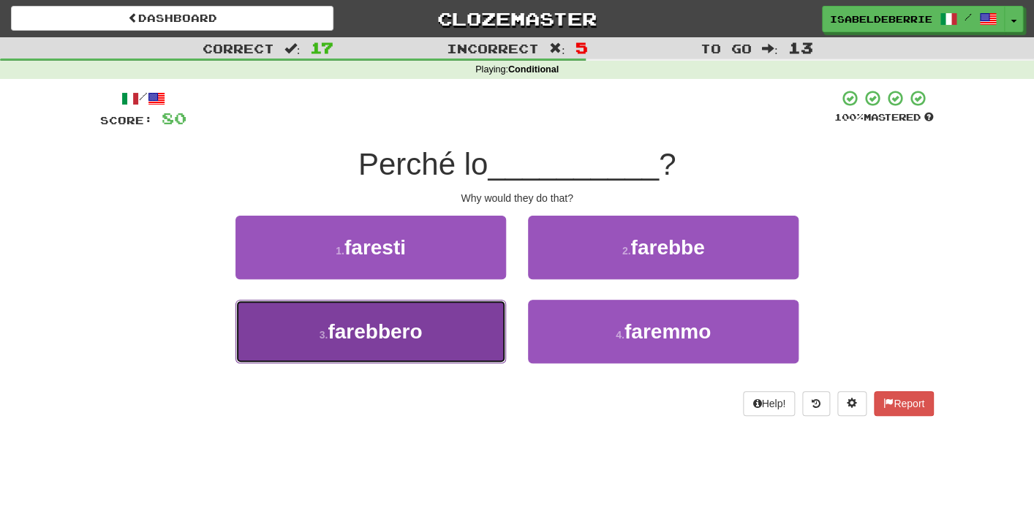
click at [486, 346] on button "3 . farebbero" at bounding box center [371, 332] width 271 height 64
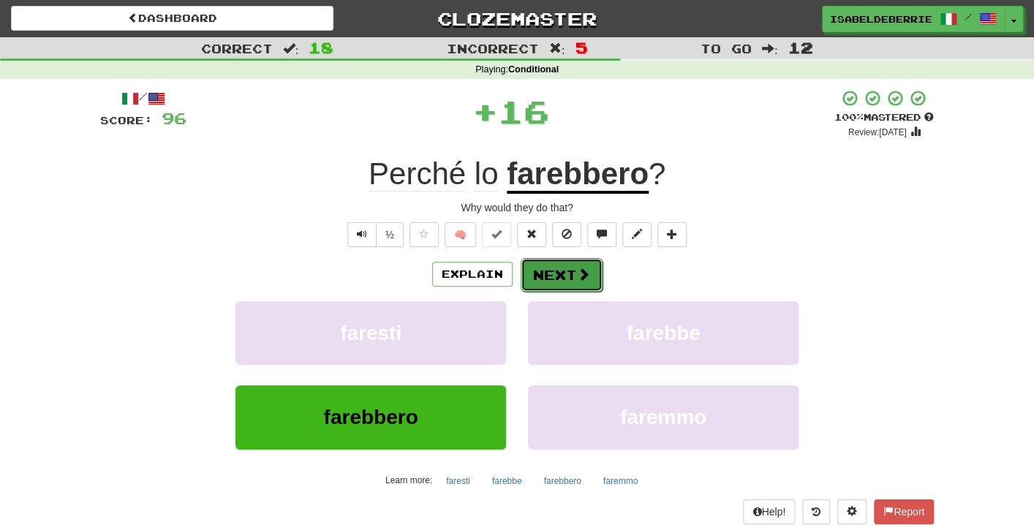
click at [533, 285] on button "Next" at bounding box center [562, 275] width 82 height 34
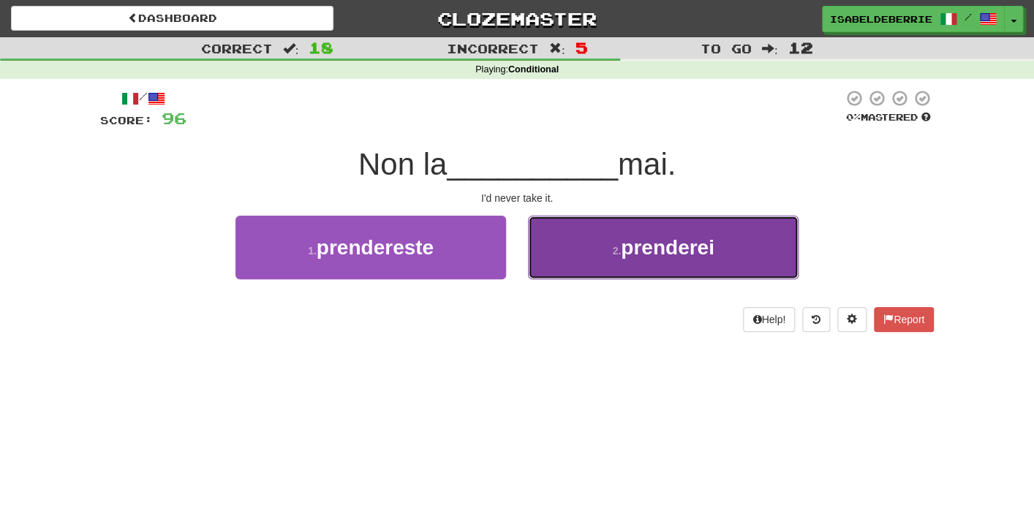
click at [549, 273] on button "2 . prenderei" at bounding box center [663, 248] width 271 height 64
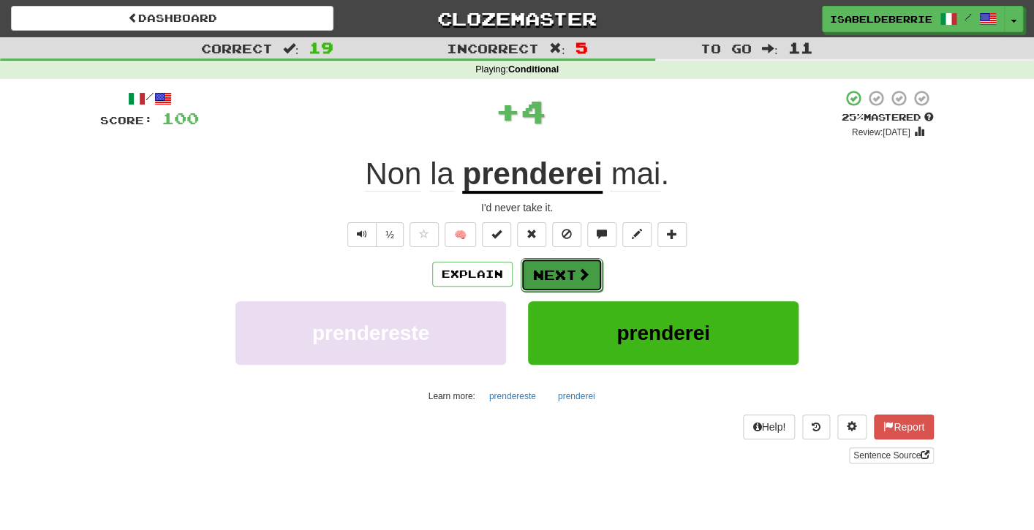
click at [544, 275] on button "Next" at bounding box center [562, 275] width 82 height 34
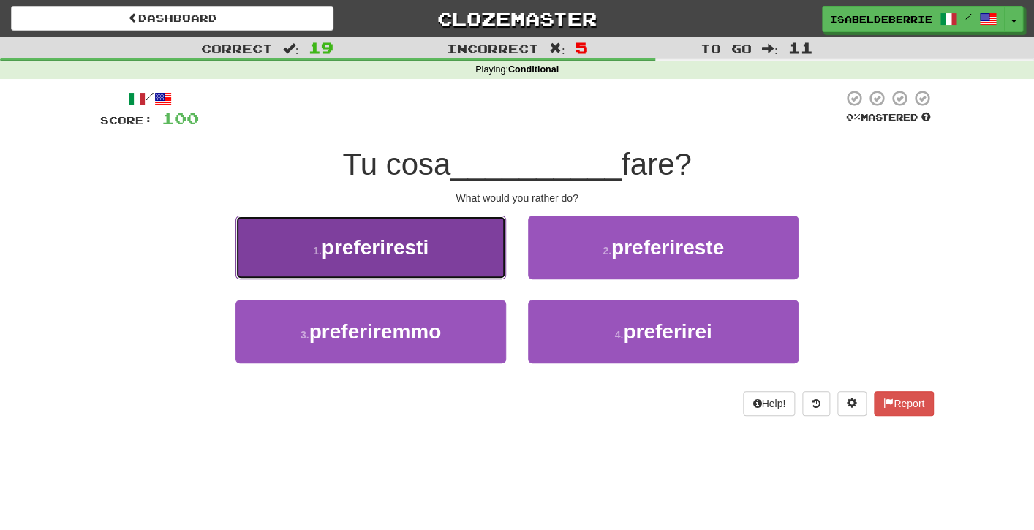
click at [470, 266] on button "1 . preferiresti" at bounding box center [371, 248] width 271 height 64
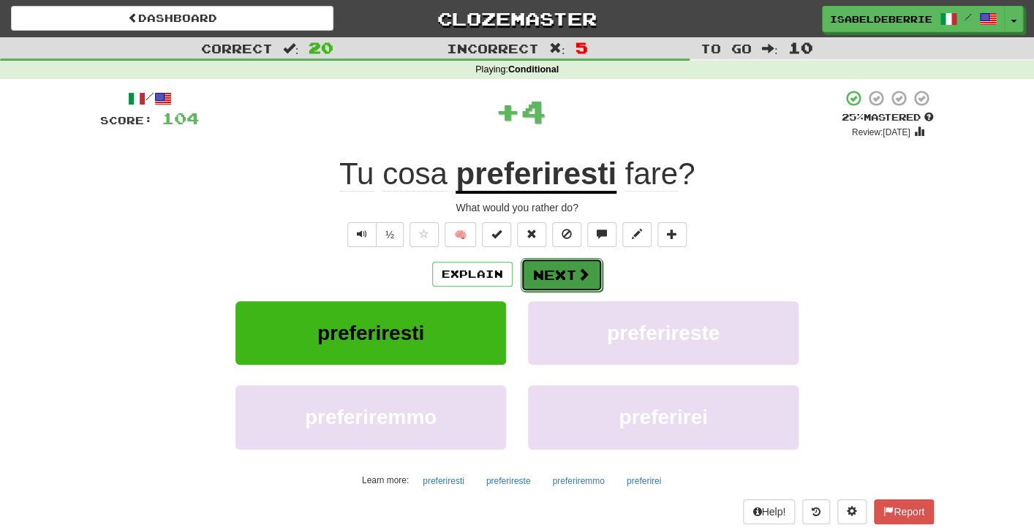
click at [535, 280] on button "Next" at bounding box center [562, 275] width 82 height 34
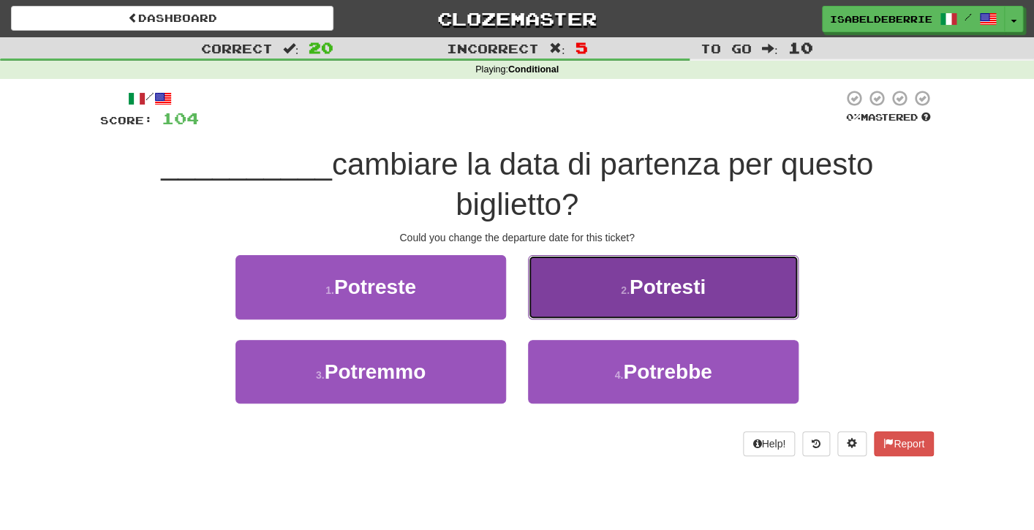
click at [546, 301] on button "2 . Potresti" at bounding box center [663, 287] width 271 height 64
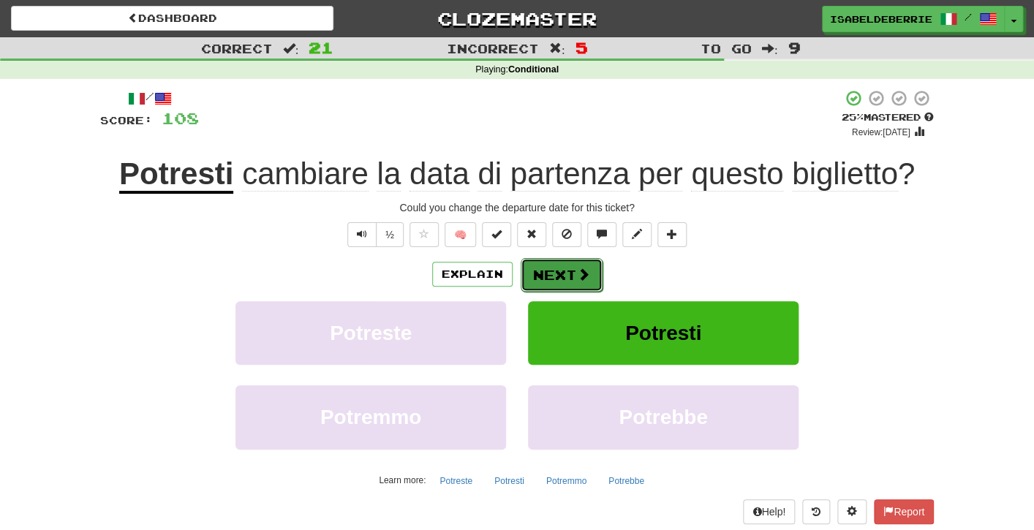
click at [536, 281] on button "Next" at bounding box center [562, 275] width 82 height 34
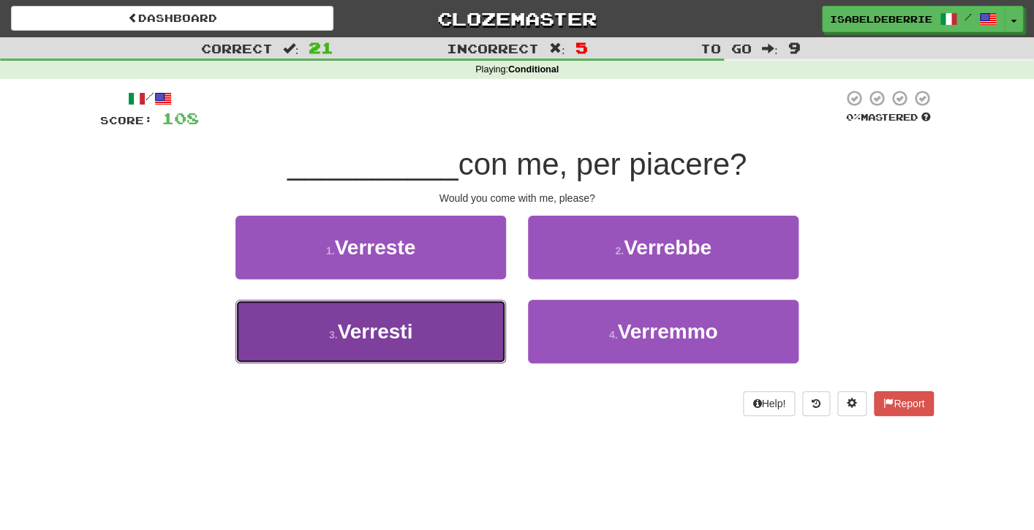
click at [482, 336] on button "3 . Verresti" at bounding box center [371, 332] width 271 height 64
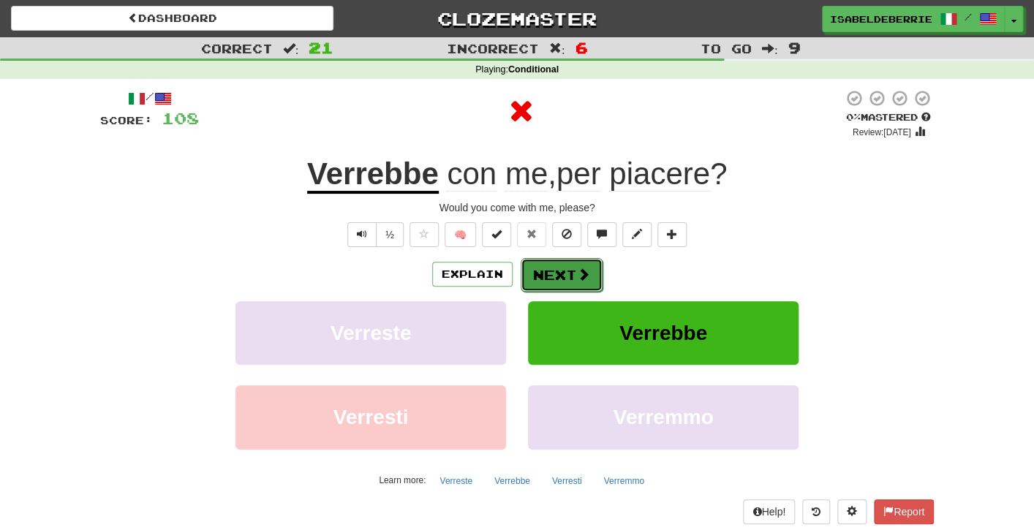
click at [543, 278] on button "Next" at bounding box center [562, 275] width 82 height 34
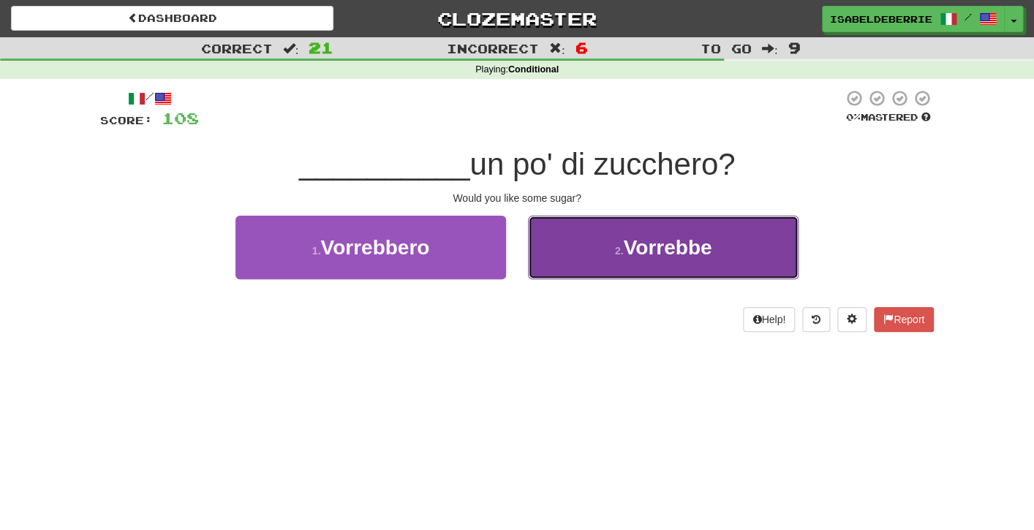
click at [549, 274] on button "2 . Vorrebbe" at bounding box center [663, 248] width 271 height 64
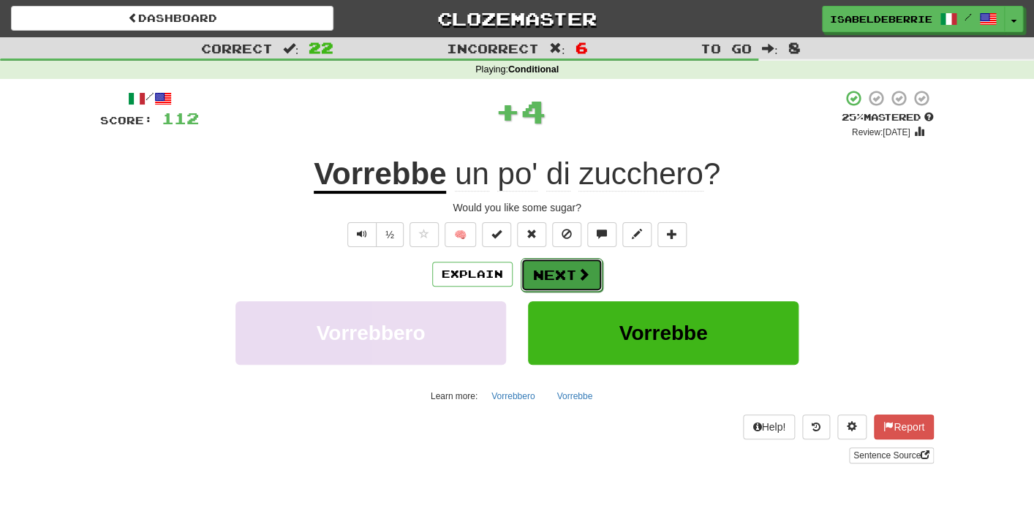
click at [543, 282] on button "Next" at bounding box center [562, 275] width 82 height 34
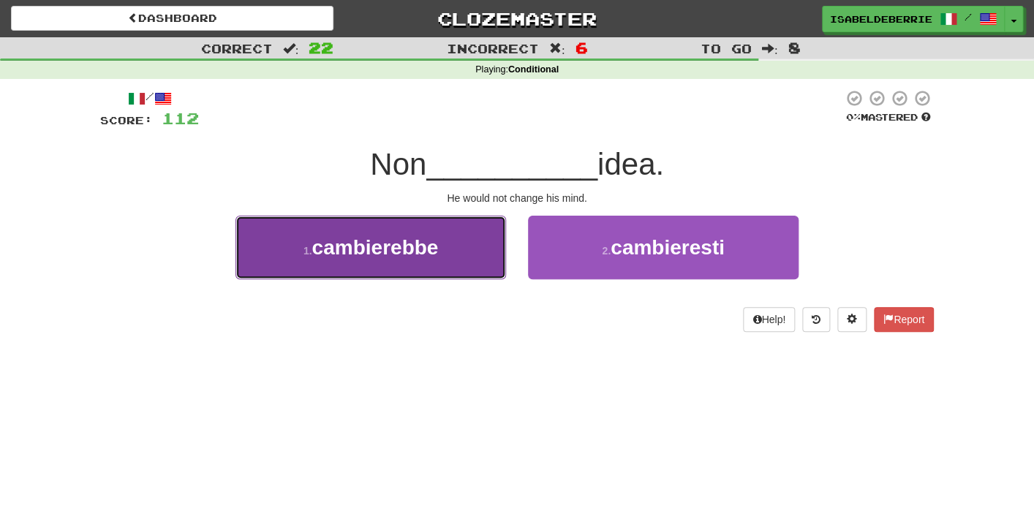
click at [474, 259] on button "1 . cambierebbe" at bounding box center [371, 248] width 271 height 64
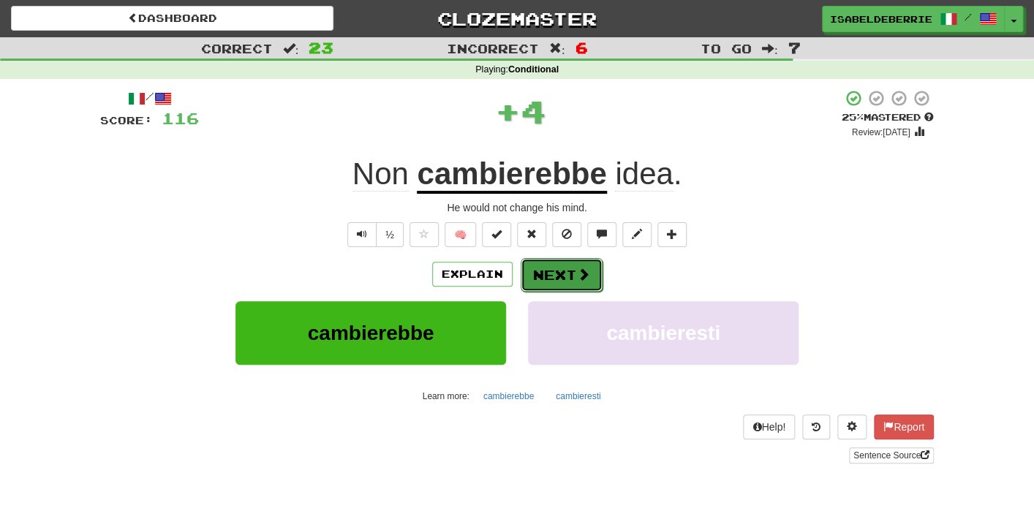
click at [548, 263] on button "Next" at bounding box center [562, 275] width 82 height 34
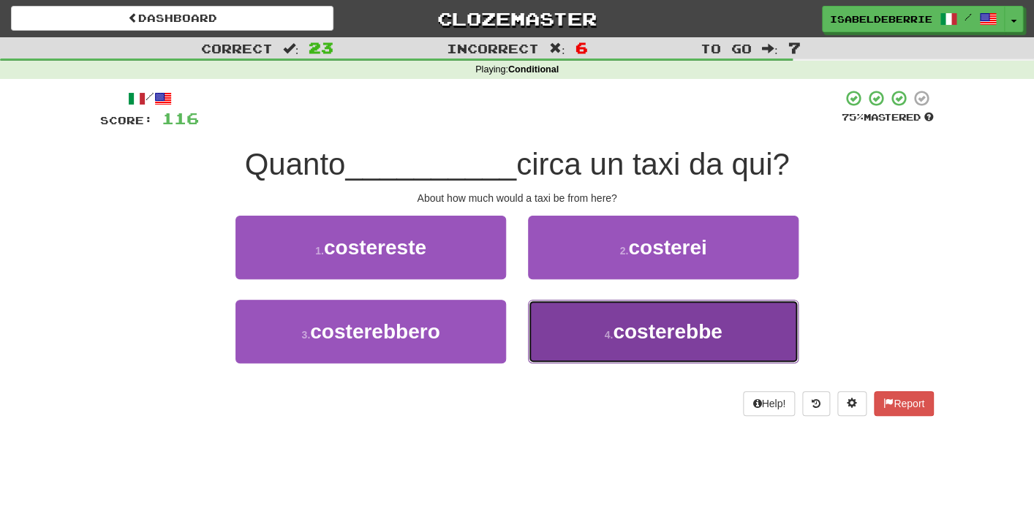
click at [541, 317] on button "4 . costerebbe" at bounding box center [663, 332] width 271 height 64
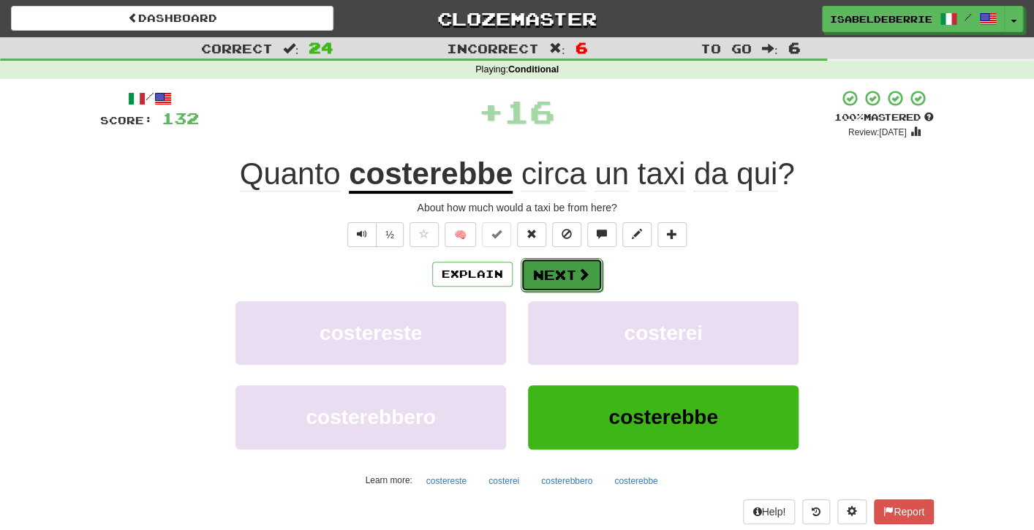
click at [537, 276] on button "Next" at bounding box center [562, 275] width 82 height 34
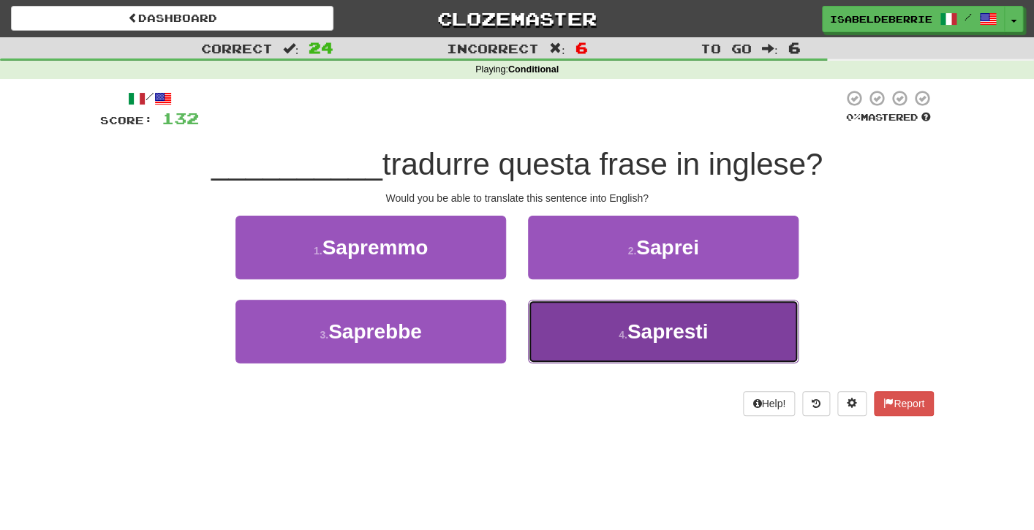
click at [551, 342] on button "4 . Sapresti" at bounding box center [663, 332] width 271 height 64
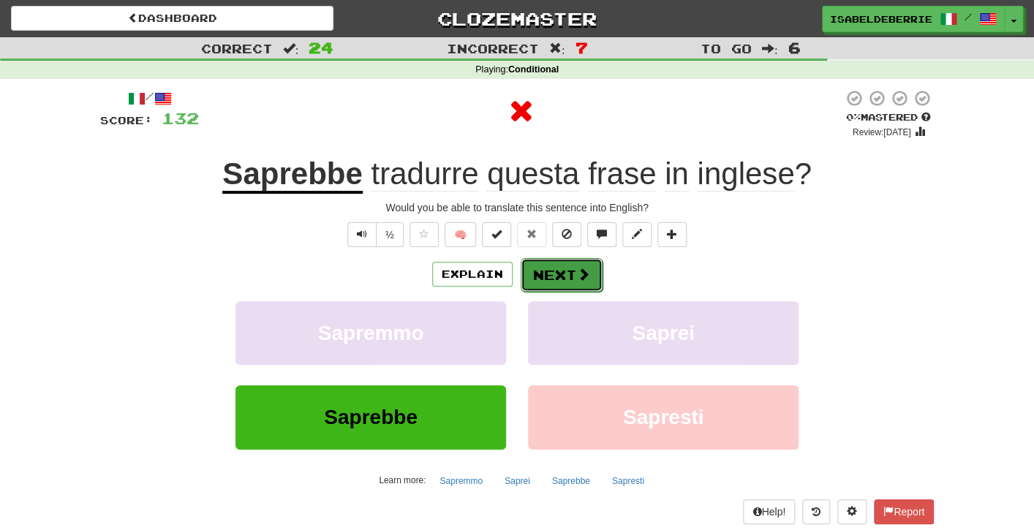
click at [539, 282] on button "Next" at bounding box center [562, 275] width 82 height 34
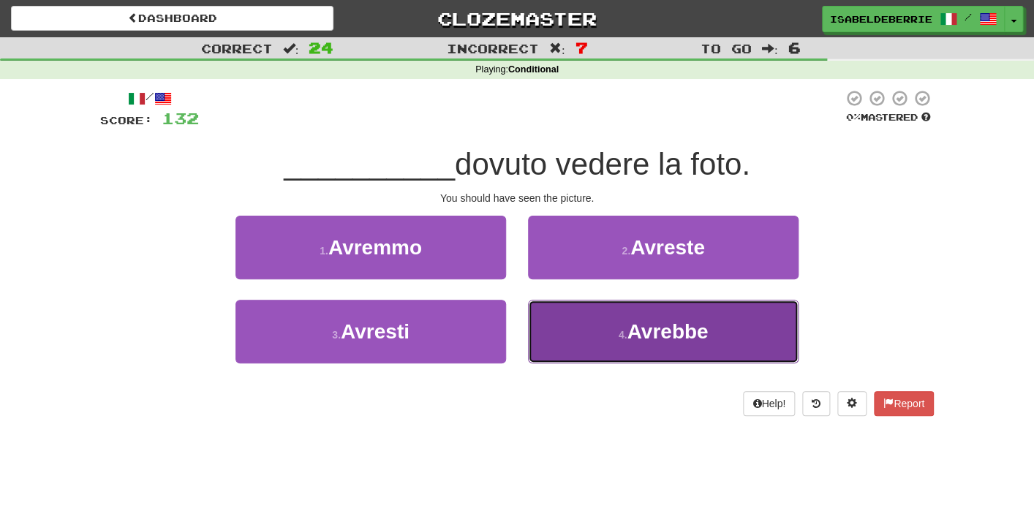
click at [541, 335] on button "4 . Avrebbe" at bounding box center [663, 332] width 271 height 64
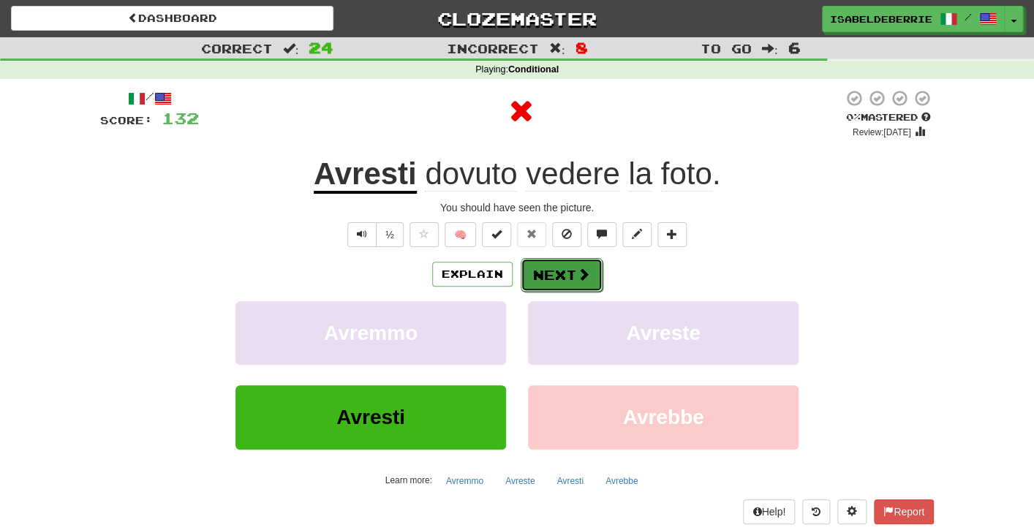
click at [535, 277] on button "Next" at bounding box center [562, 275] width 82 height 34
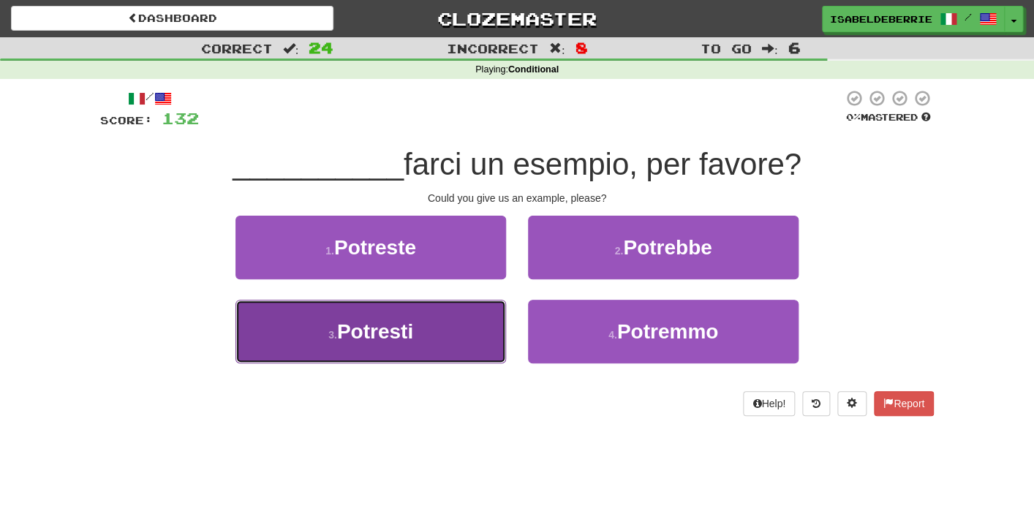
click at [472, 309] on button "3 . Potresti" at bounding box center [371, 332] width 271 height 64
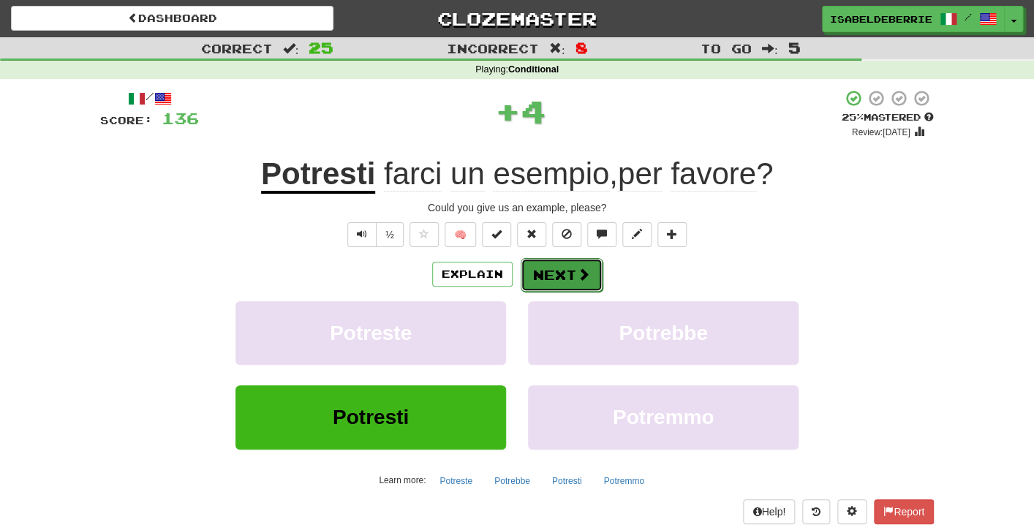
click at [535, 274] on button "Next" at bounding box center [562, 275] width 82 height 34
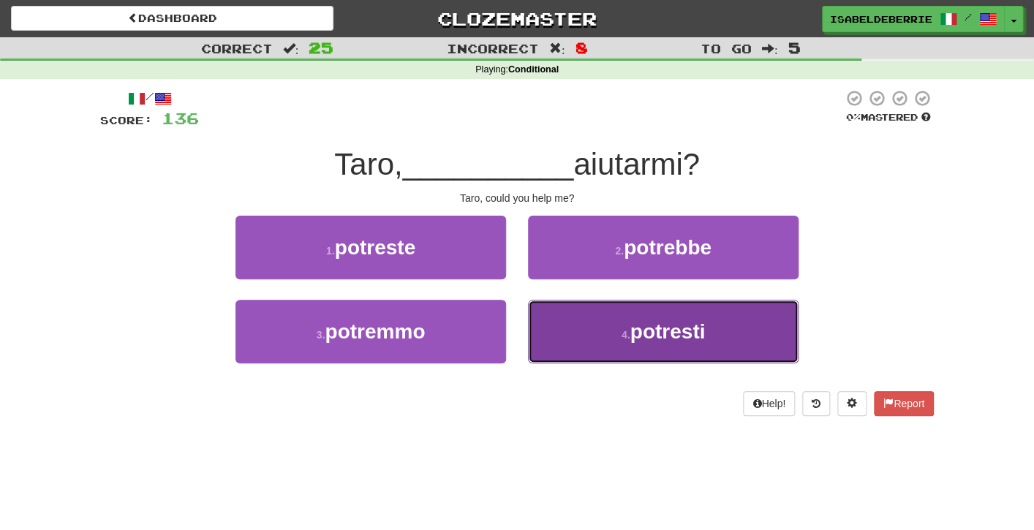
click at [538, 336] on button "4 . potresti" at bounding box center [663, 332] width 271 height 64
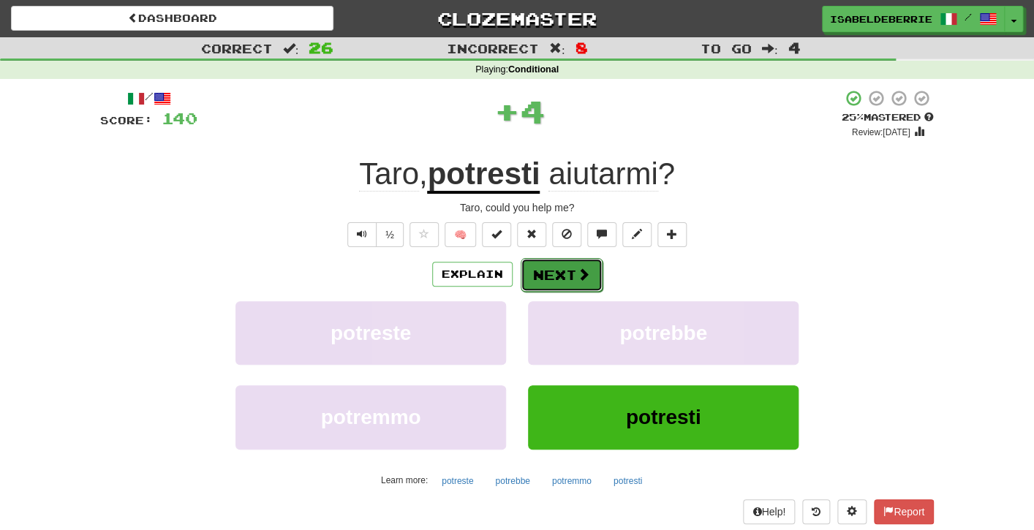
click at [531, 282] on button "Next" at bounding box center [562, 275] width 82 height 34
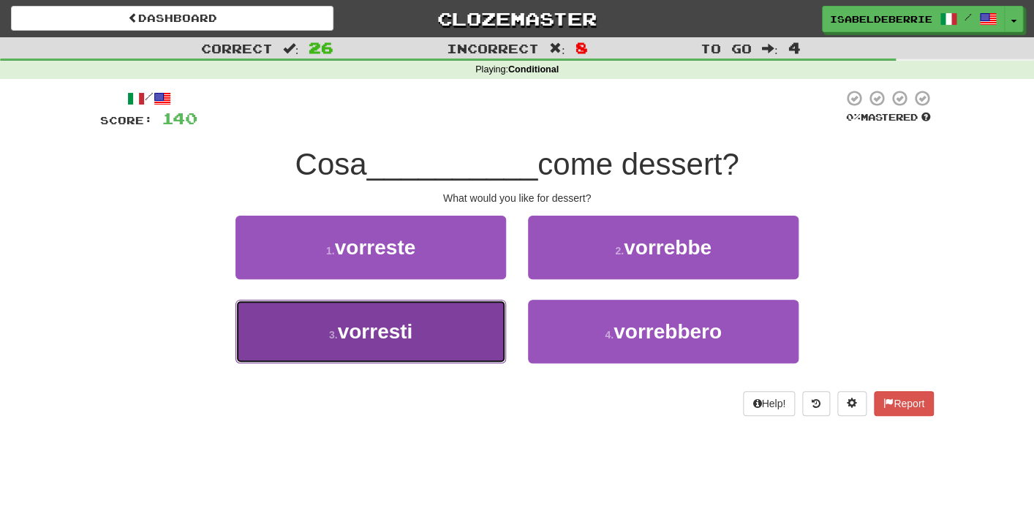
click at [491, 345] on button "3 . vorresti" at bounding box center [371, 332] width 271 height 64
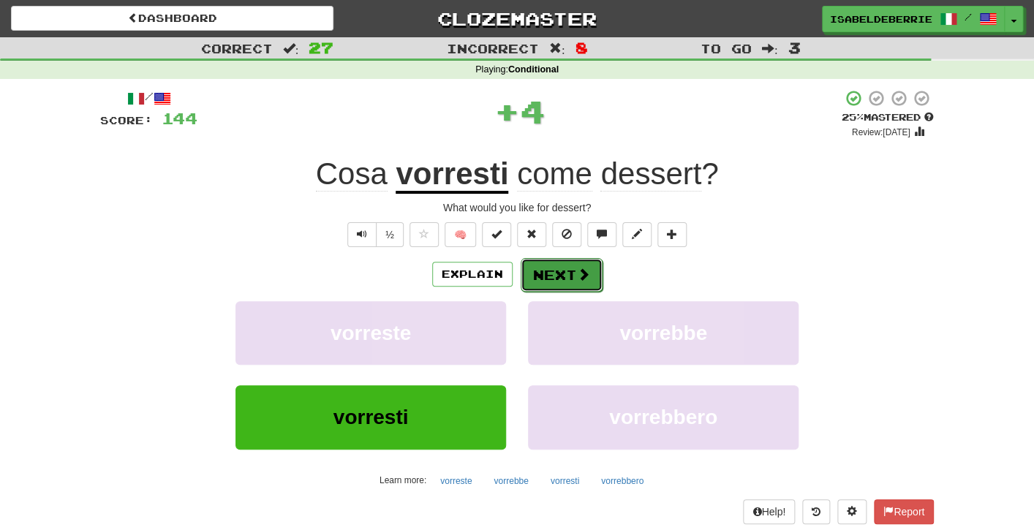
click at [537, 282] on button "Next" at bounding box center [562, 275] width 82 height 34
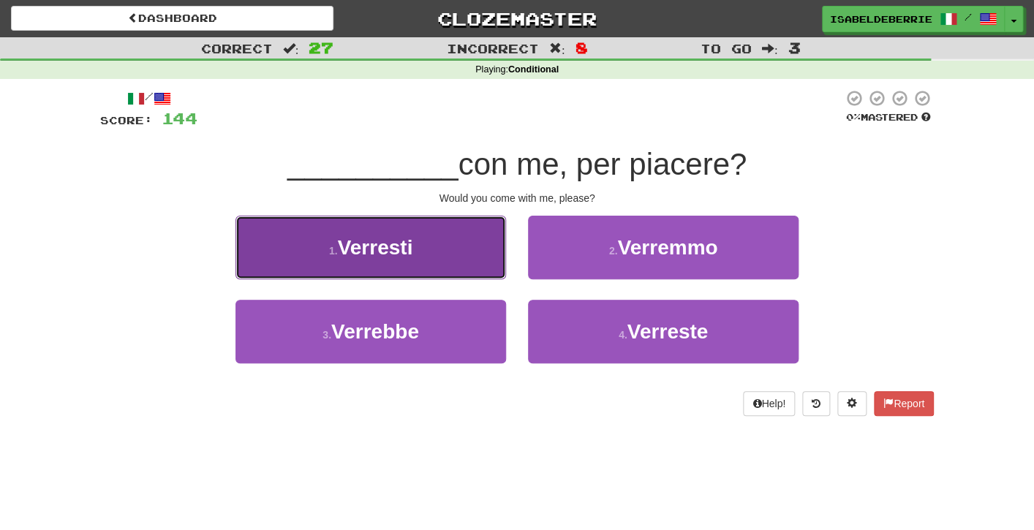
click at [492, 265] on button "1 . Verresti" at bounding box center [371, 248] width 271 height 64
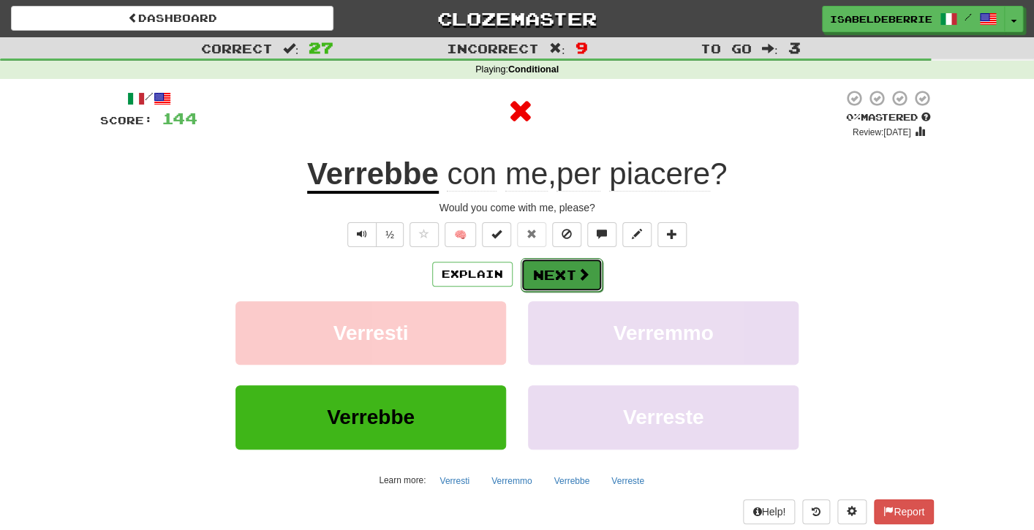
click at [532, 283] on button "Next" at bounding box center [562, 275] width 82 height 34
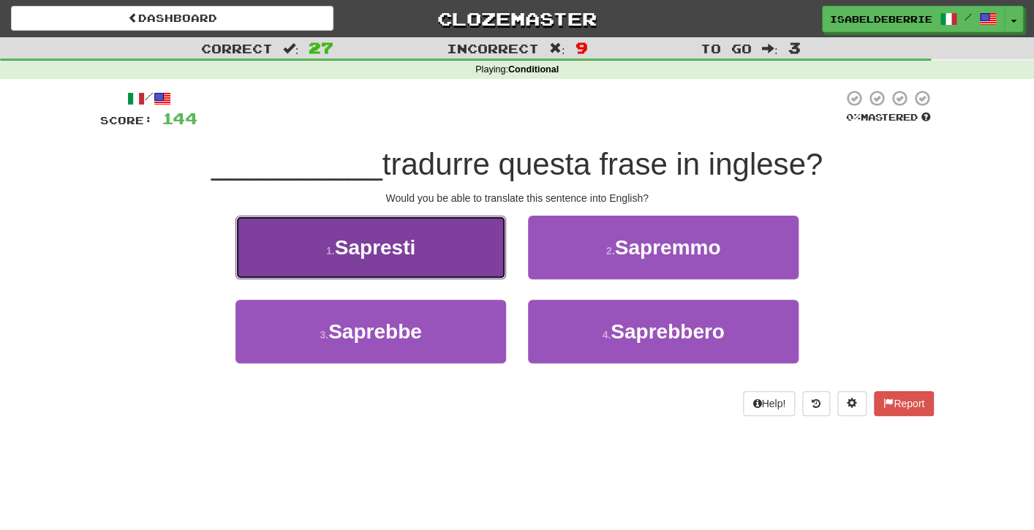
click at [494, 272] on button "1 . Sapresti" at bounding box center [371, 248] width 271 height 64
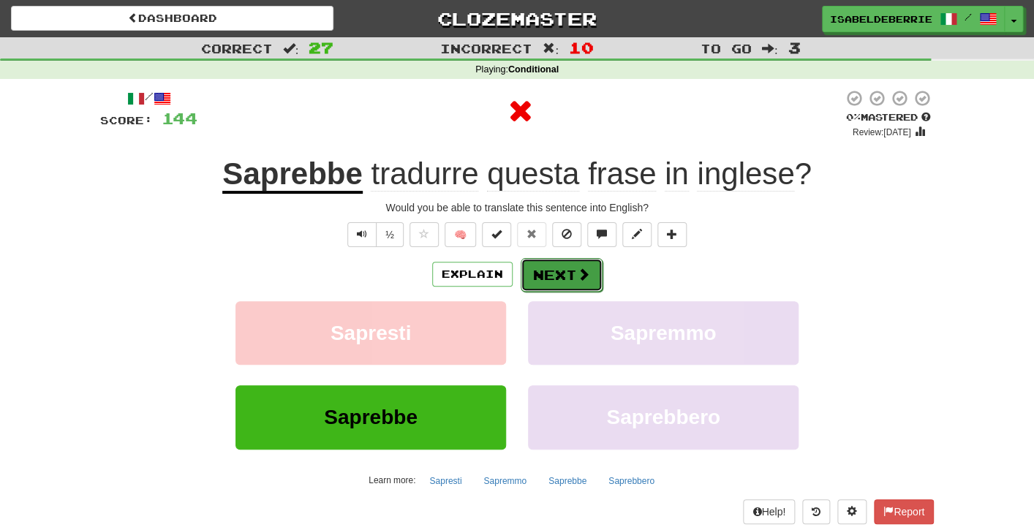
click at [535, 281] on button "Next" at bounding box center [562, 275] width 82 height 34
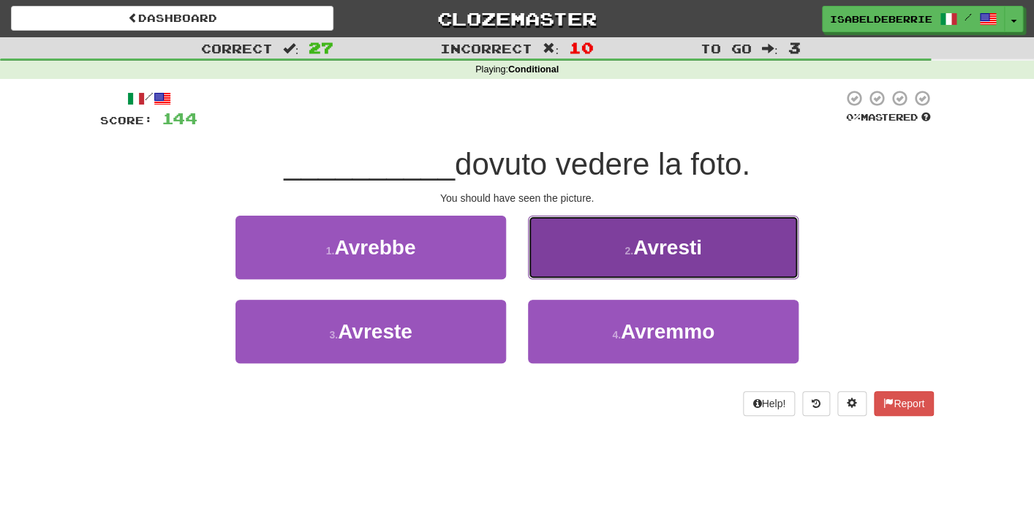
click at [540, 270] on button "2 . Avresti" at bounding box center [663, 248] width 271 height 64
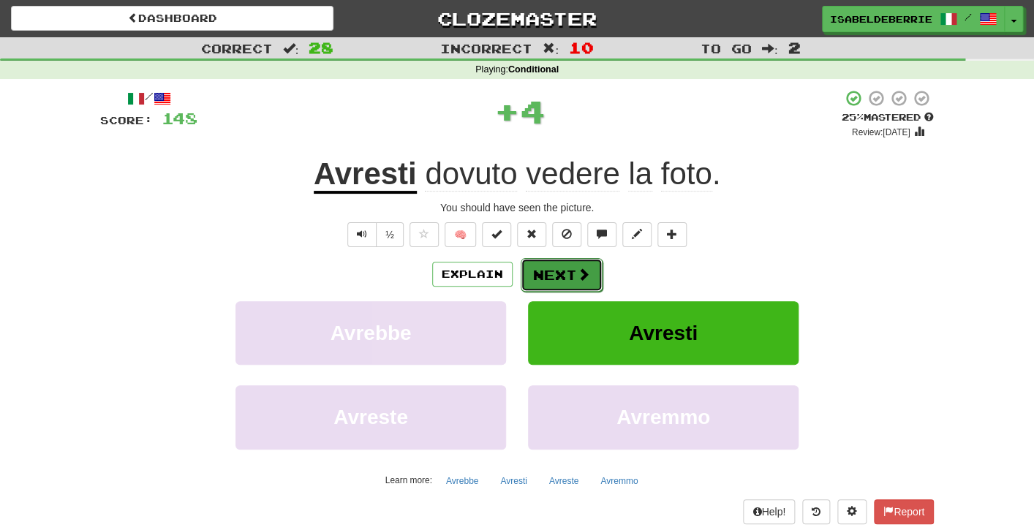
click at [528, 287] on button "Next" at bounding box center [562, 275] width 82 height 34
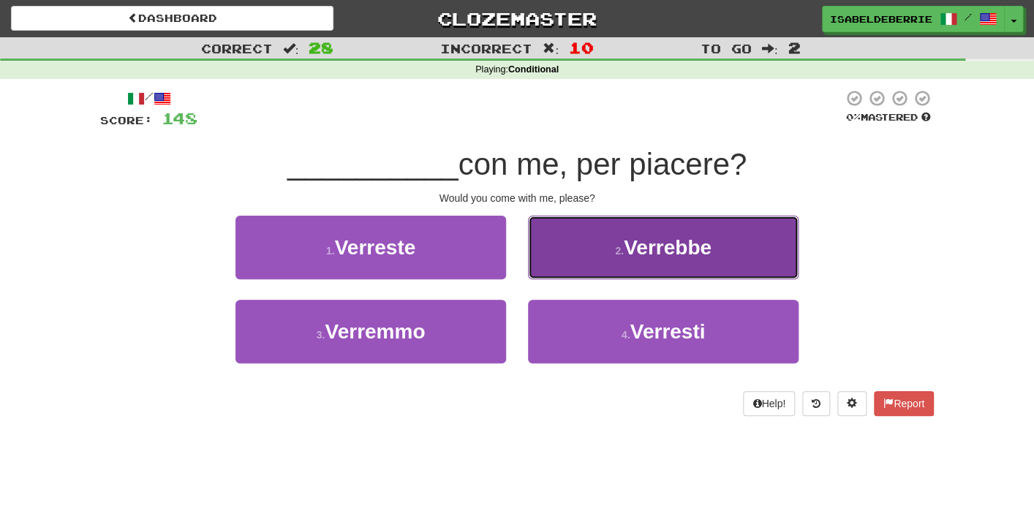
click at [552, 261] on button "2 . Verrebbe" at bounding box center [663, 248] width 271 height 64
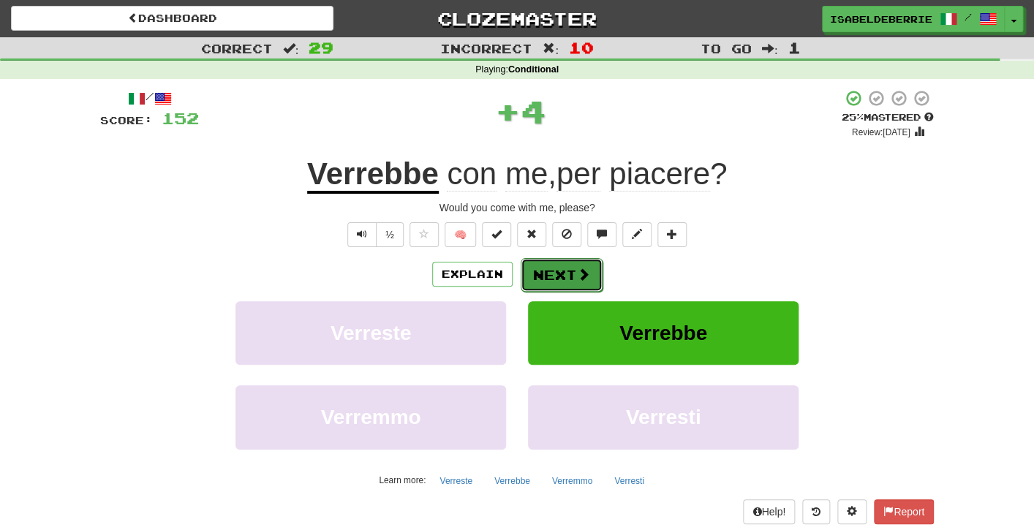
click at [540, 285] on button "Next" at bounding box center [562, 275] width 82 height 34
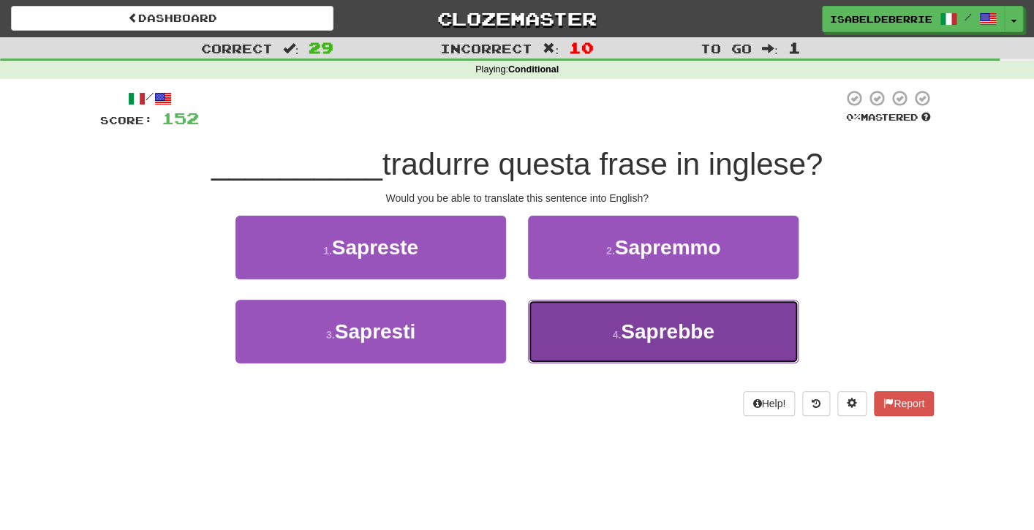
click at [548, 333] on button "4 . Saprebbe" at bounding box center [663, 332] width 271 height 64
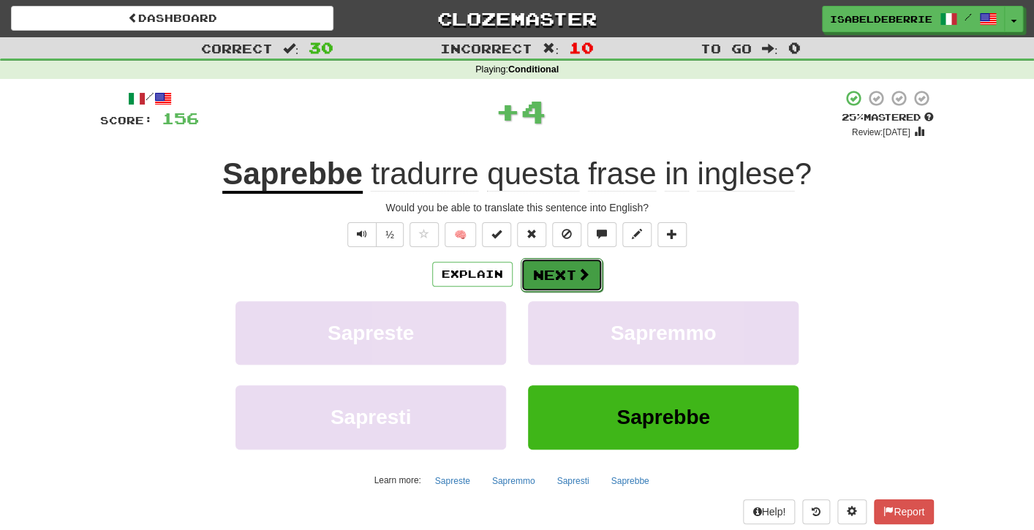
click at [541, 279] on button "Next" at bounding box center [562, 275] width 82 height 34
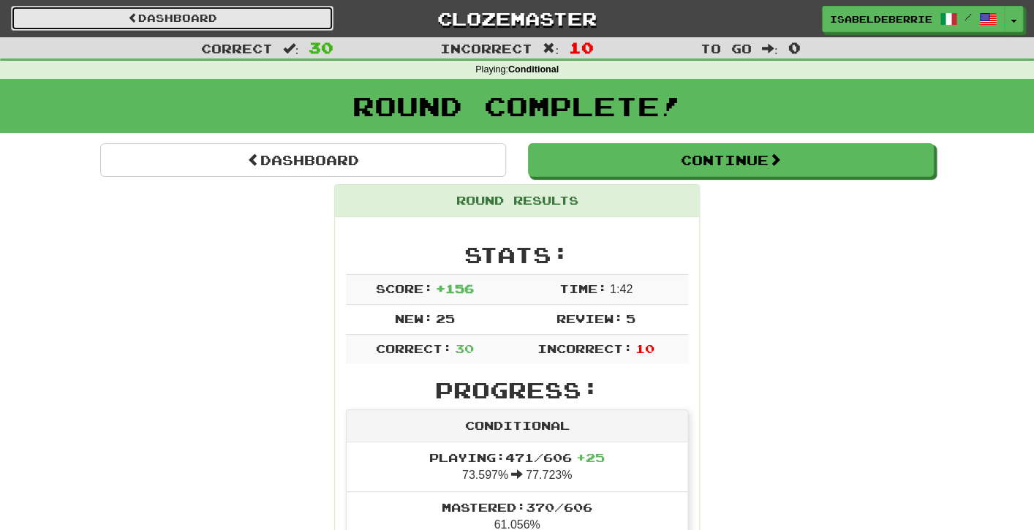
click at [282, 22] on link "Dashboard" at bounding box center [172, 18] width 323 height 25
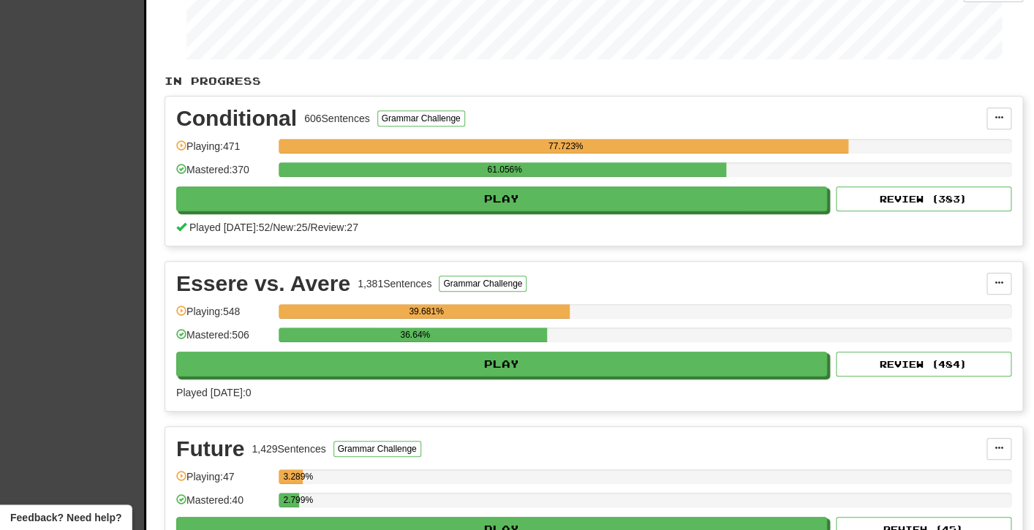
scroll to position [237, 0]
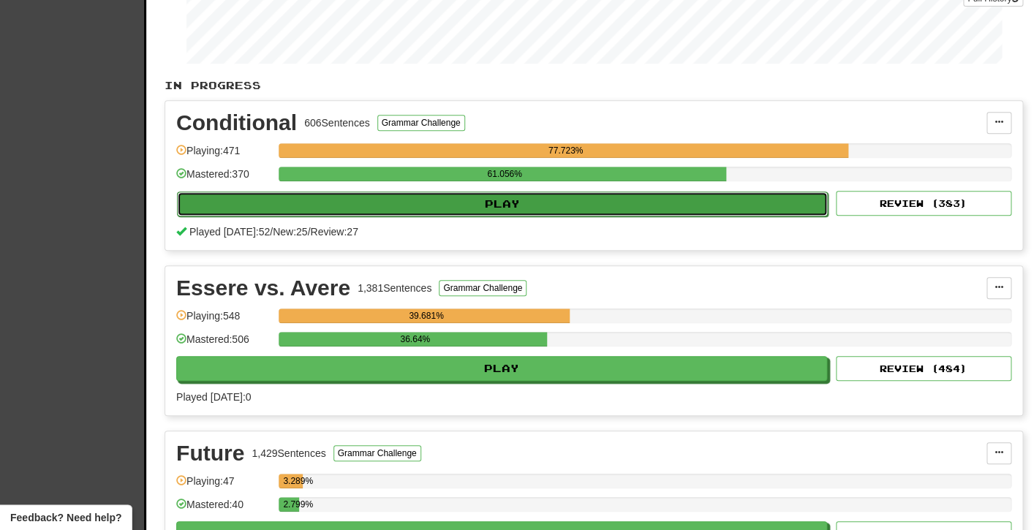
click at [389, 206] on button "Play" at bounding box center [502, 204] width 651 height 25
select select "**"
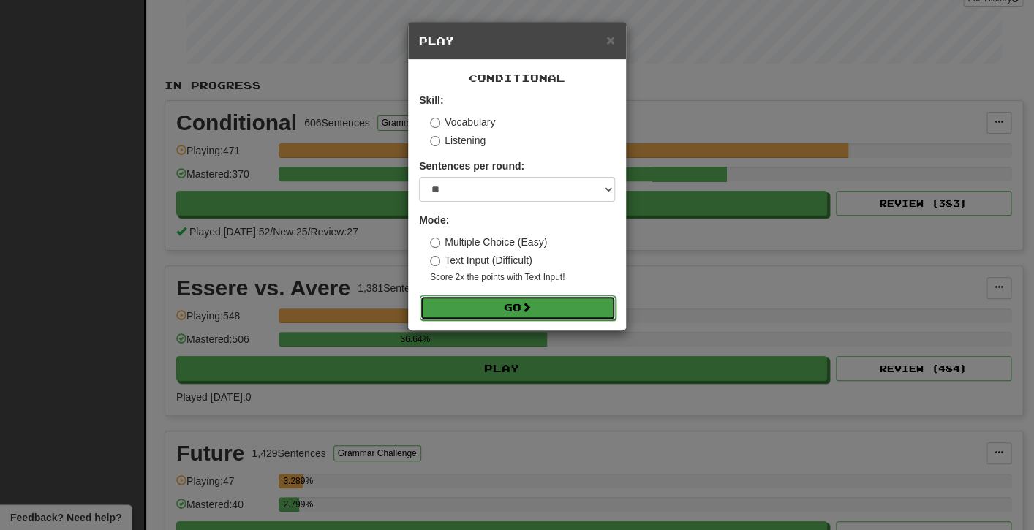
click at [457, 309] on button "Go" at bounding box center [518, 307] width 196 height 25
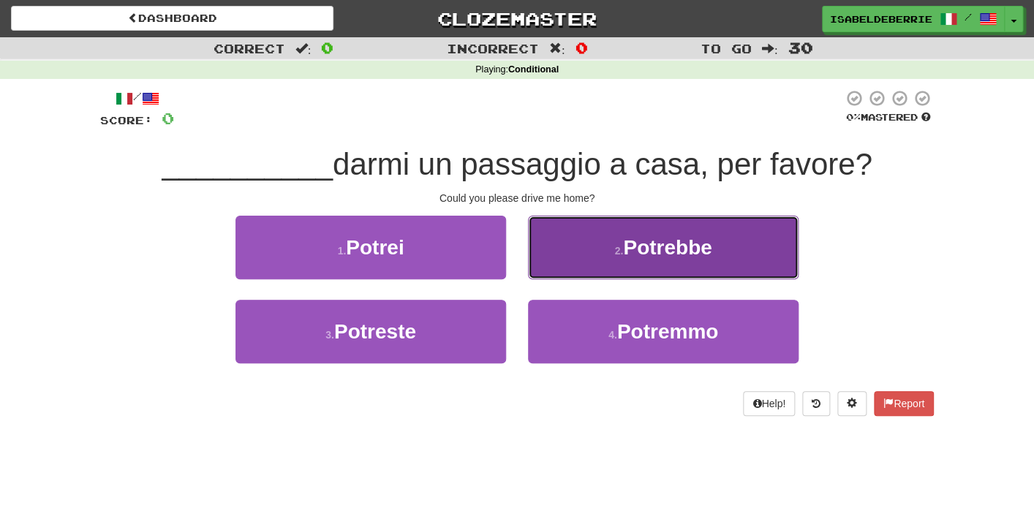
click at [551, 264] on button "2 . Potrebbe" at bounding box center [663, 248] width 271 height 64
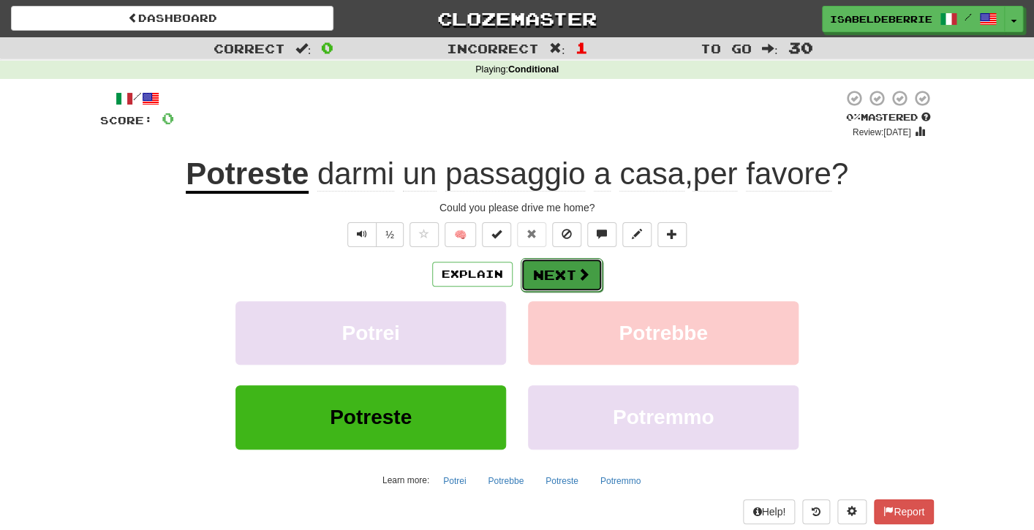
click at [538, 281] on button "Next" at bounding box center [562, 275] width 82 height 34
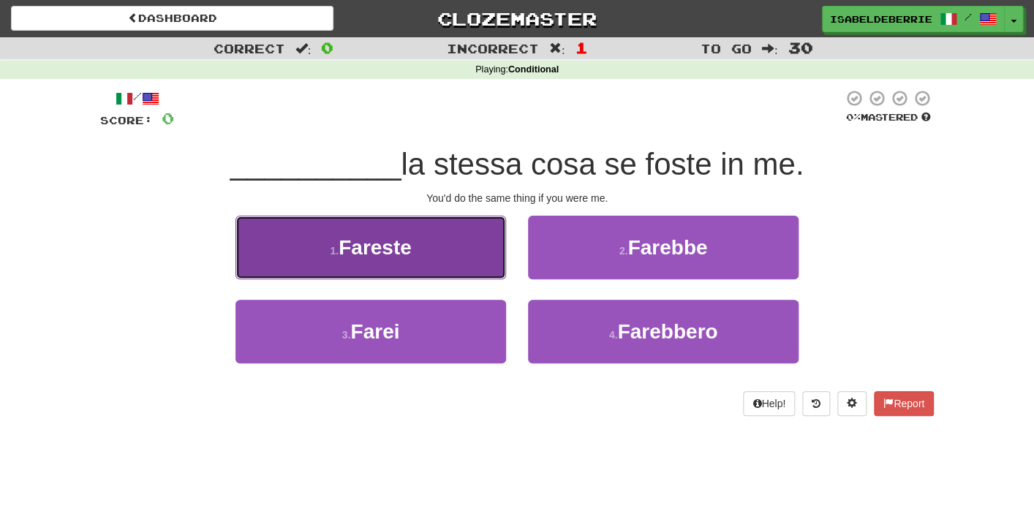
click at [484, 271] on button "1 . Fareste" at bounding box center [371, 248] width 271 height 64
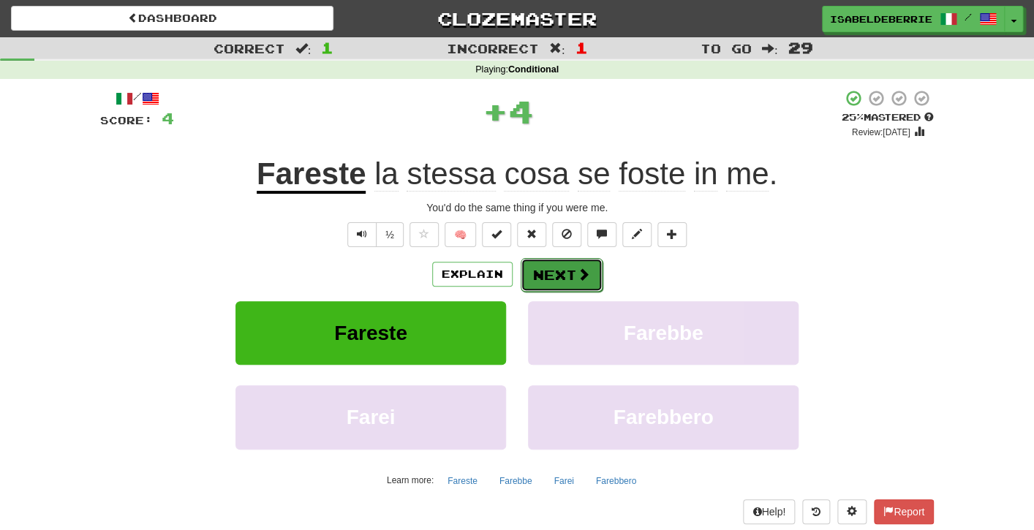
click at [532, 283] on button "Next" at bounding box center [562, 275] width 82 height 34
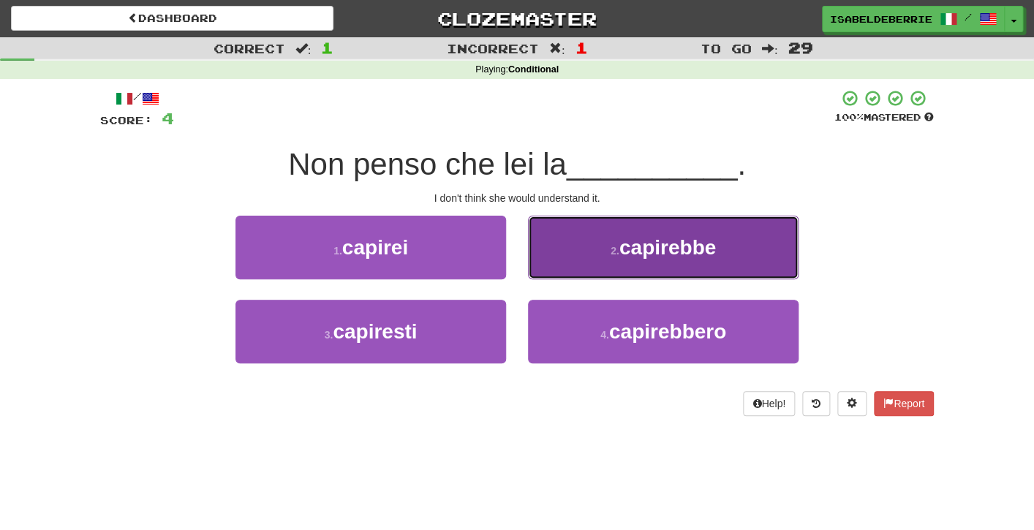
click at [537, 268] on button "2 . capirebbe" at bounding box center [663, 248] width 271 height 64
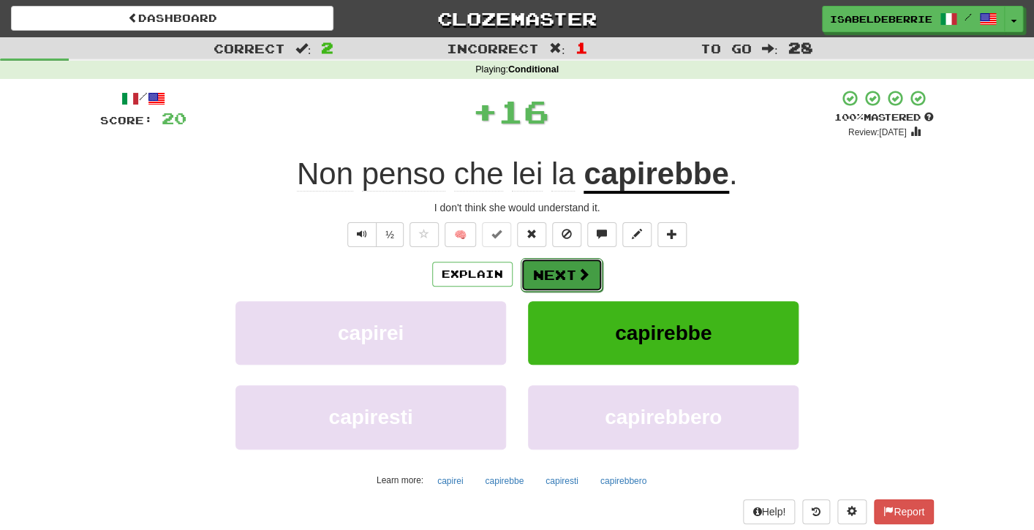
click at [538, 276] on button "Next" at bounding box center [562, 275] width 82 height 34
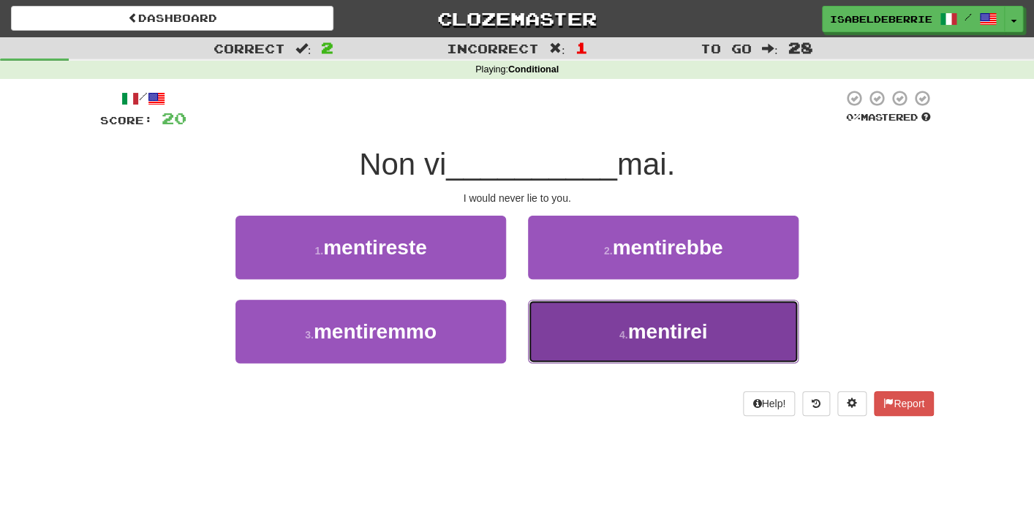
click at [534, 315] on button "4 . mentirei" at bounding box center [663, 332] width 271 height 64
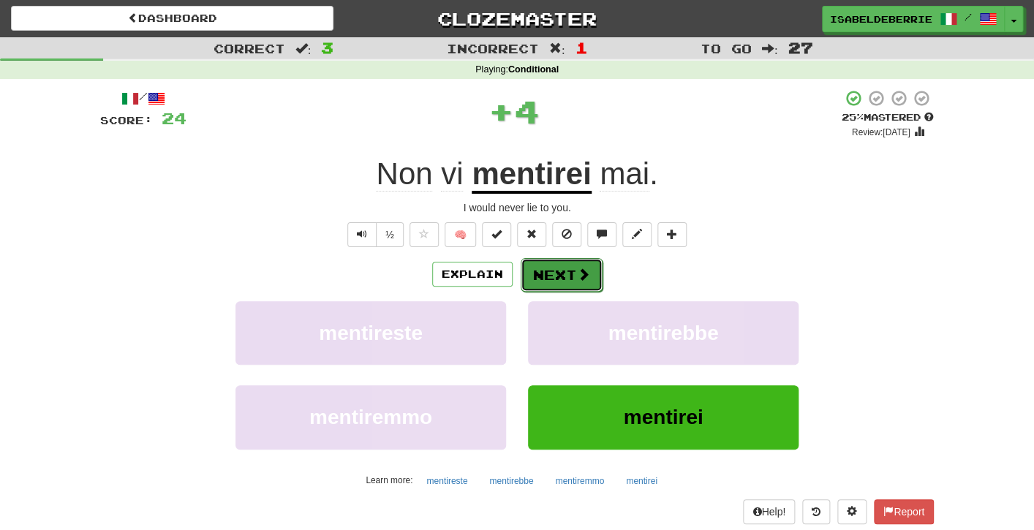
click at [540, 271] on button "Next" at bounding box center [562, 275] width 82 height 34
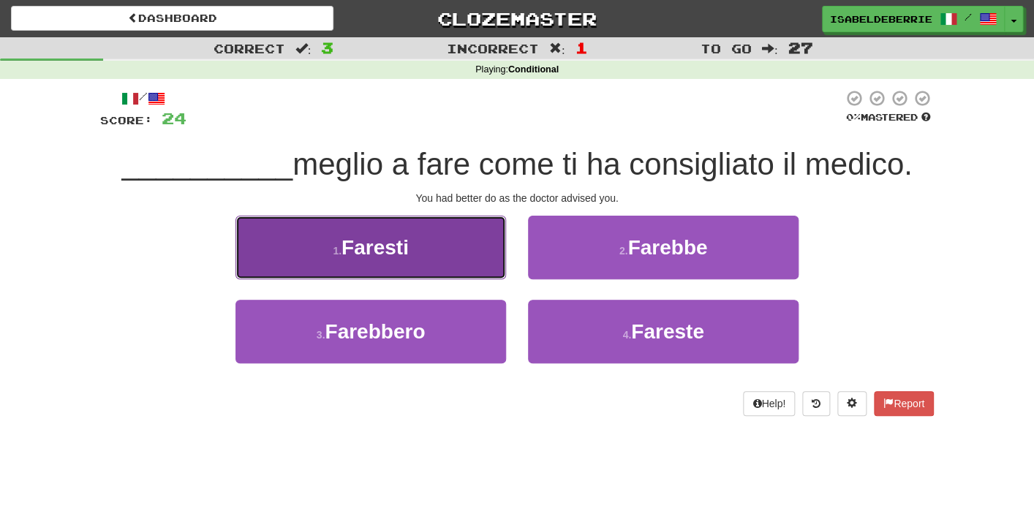
click at [483, 270] on button "1 . Faresti" at bounding box center [371, 248] width 271 height 64
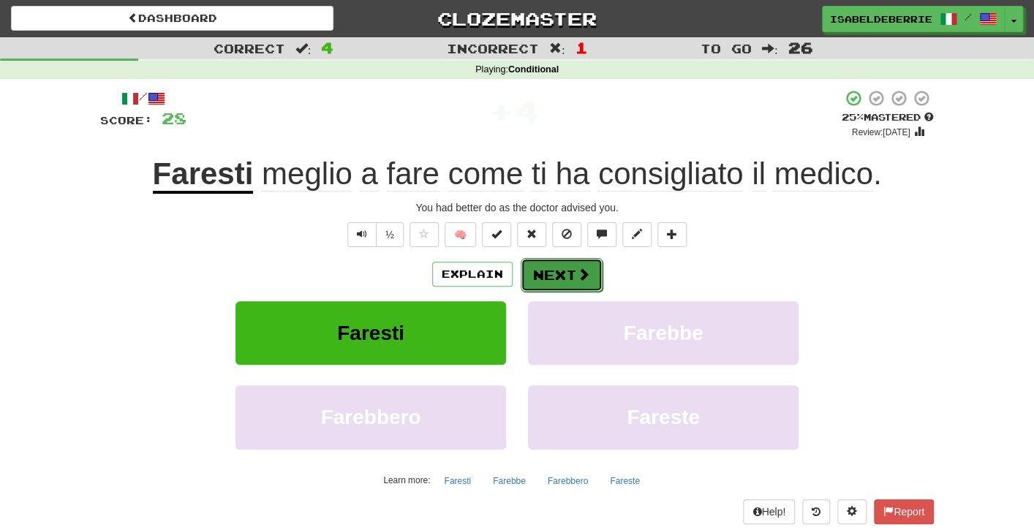
click at [530, 290] on button "Next" at bounding box center [562, 275] width 82 height 34
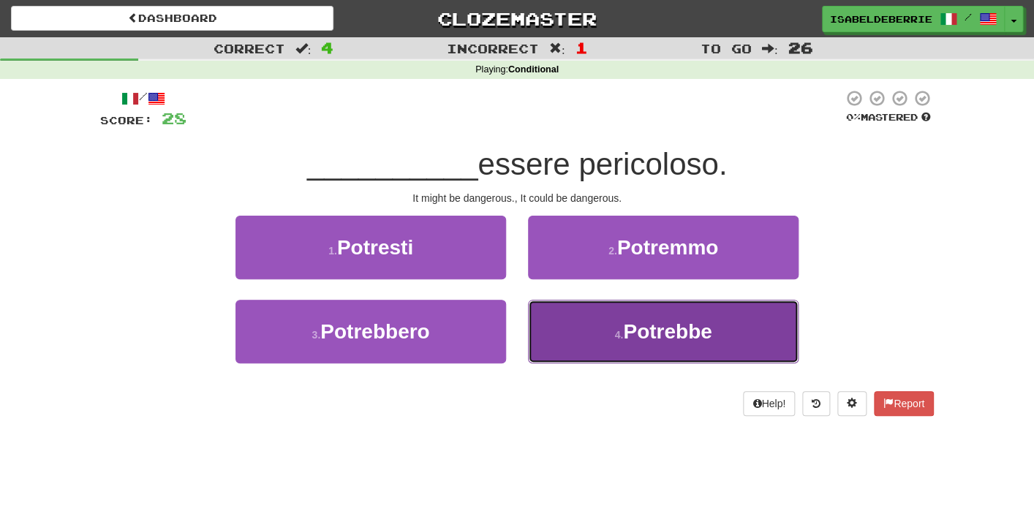
click at [544, 329] on button "4 . Potrebbe" at bounding box center [663, 332] width 271 height 64
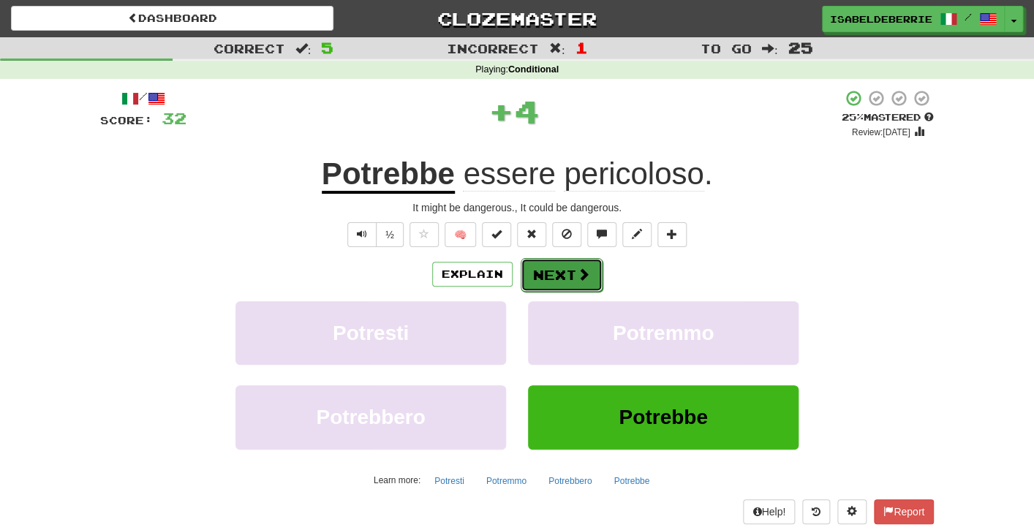
click at [531, 280] on button "Next" at bounding box center [562, 275] width 82 height 34
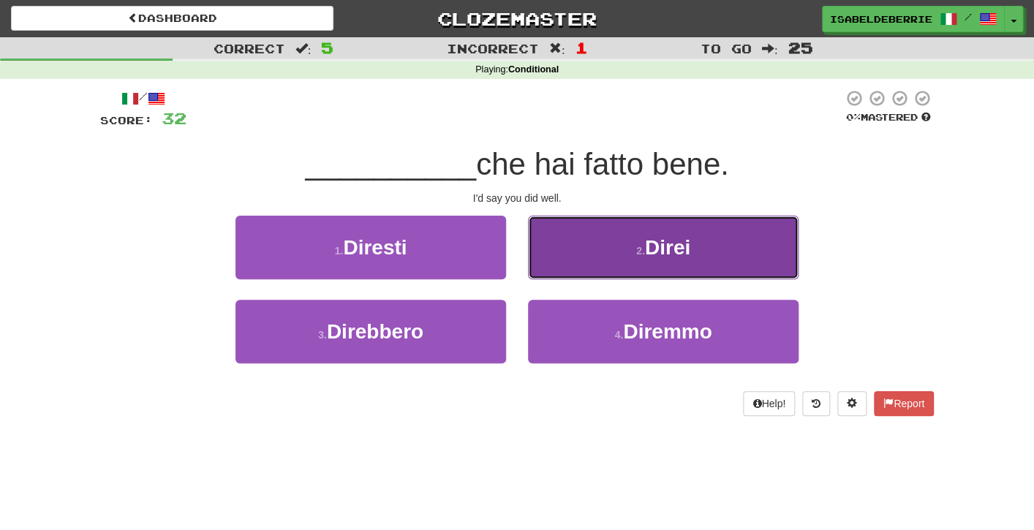
click at [539, 273] on button "2 . Direi" at bounding box center [663, 248] width 271 height 64
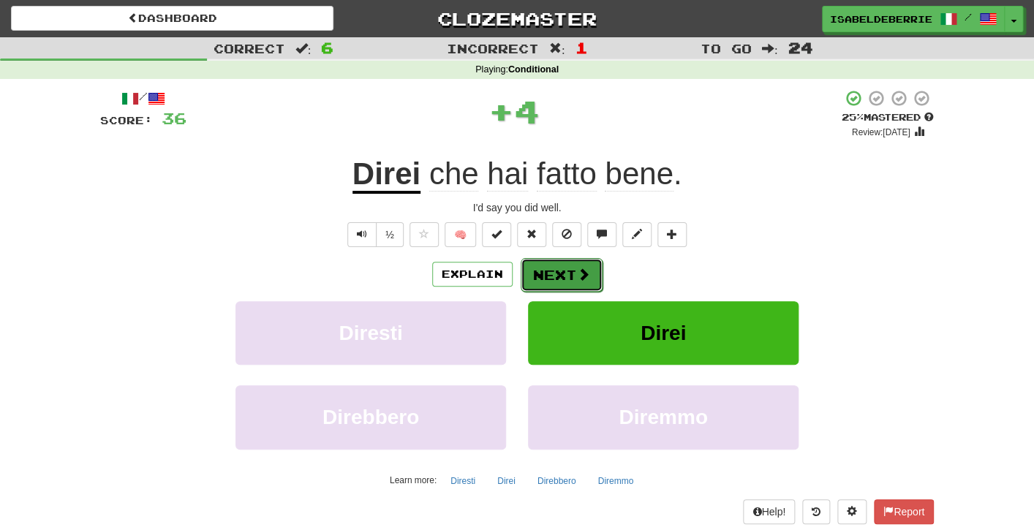
click at [528, 282] on button "Next" at bounding box center [562, 275] width 82 height 34
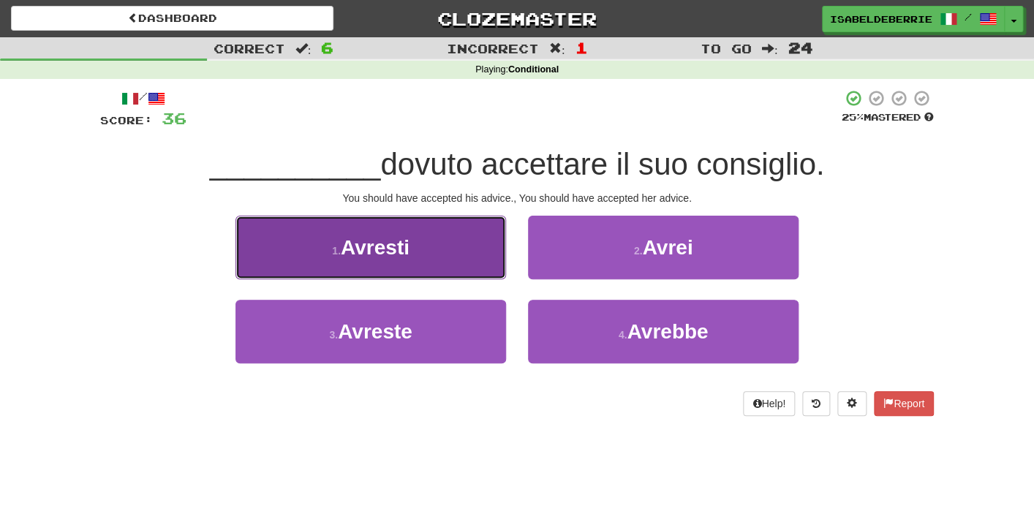
click at [482, 271] on button "1 . Avresti" at bounding box center [371, 248] width 271 height 64
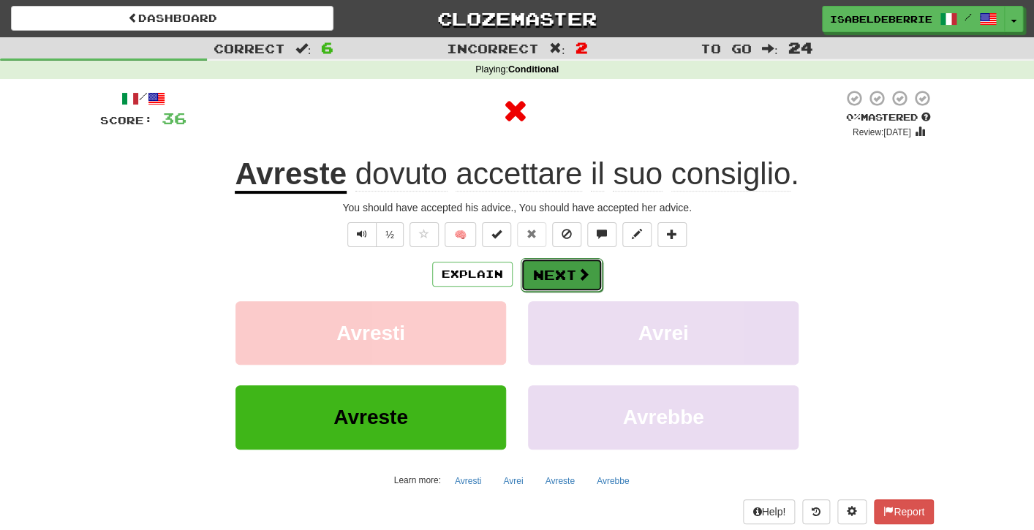
click at [532, 279] on button "Next" at bounding box center [562, 275] width 82 height 34
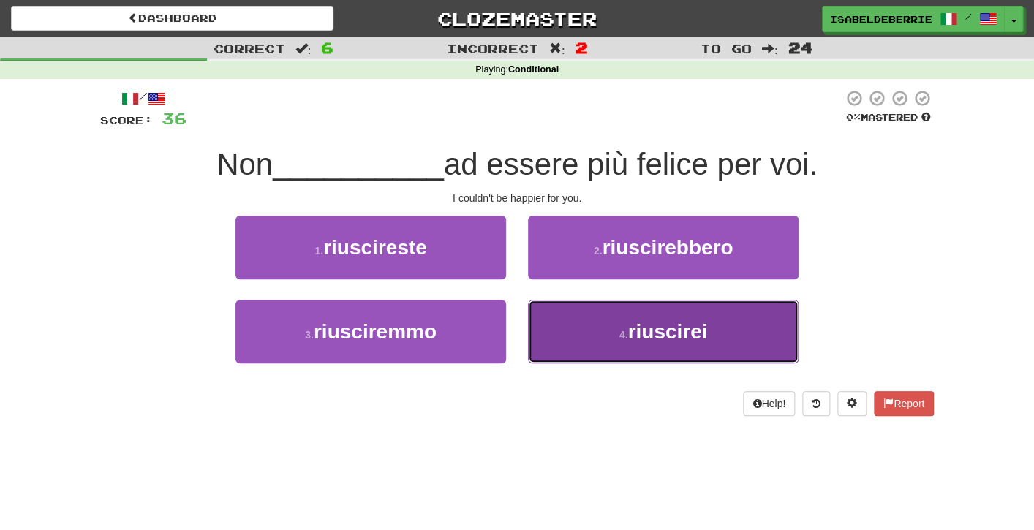
click at [551, 327] on button "4 . riuscirei" at bounding box center [663, 332] width 271 height 64
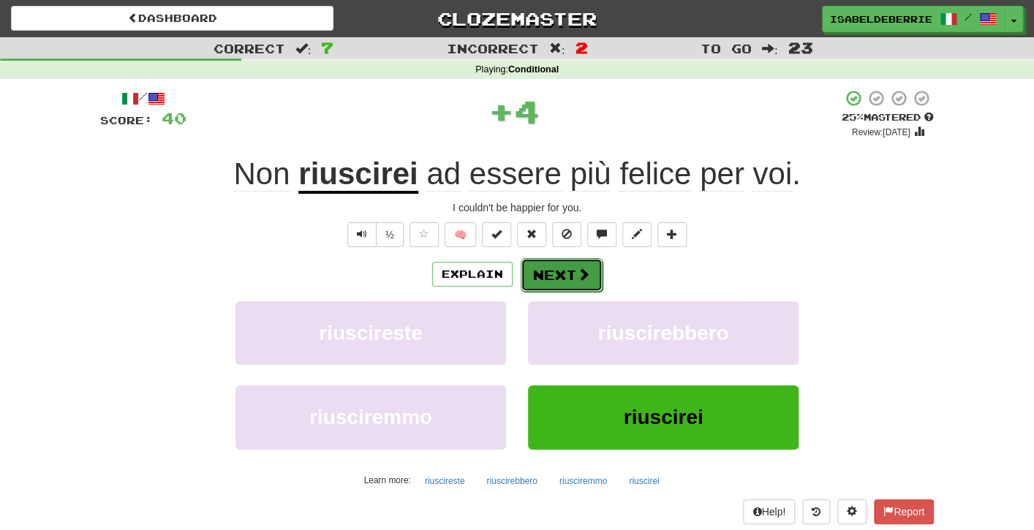
click at [534, 279] on button "Next" at bounding box center [562, 275] width 82 height 34
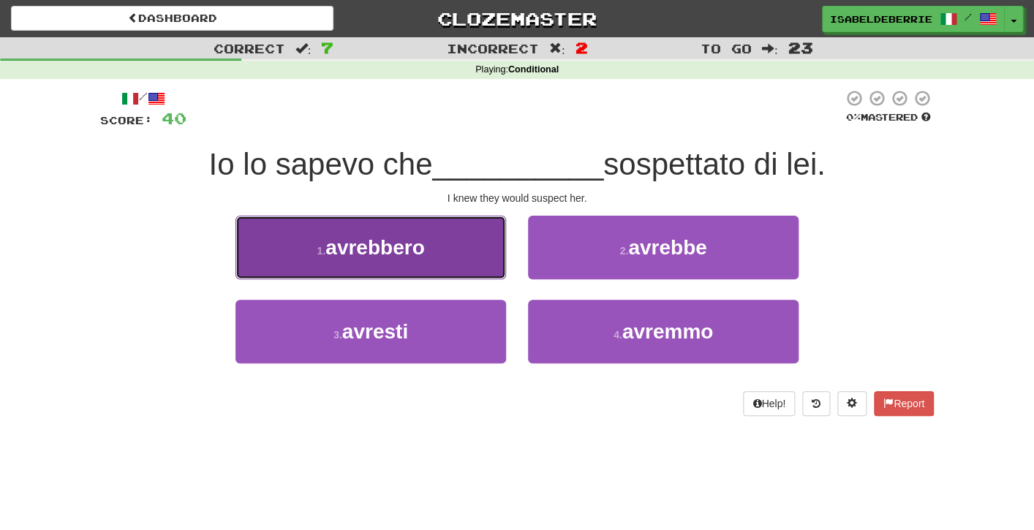
click at [491, 267] on button "1 . avrebbero" at bounding box center [371, 248] width 271 height 64
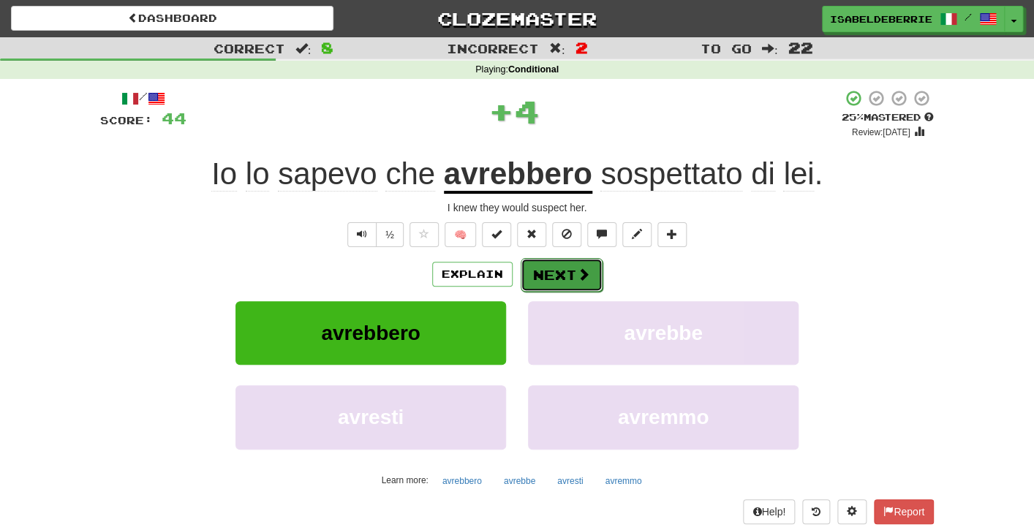
click at [532, 289] on button "Next" at bounding box center [562, 275] width 82 height 34
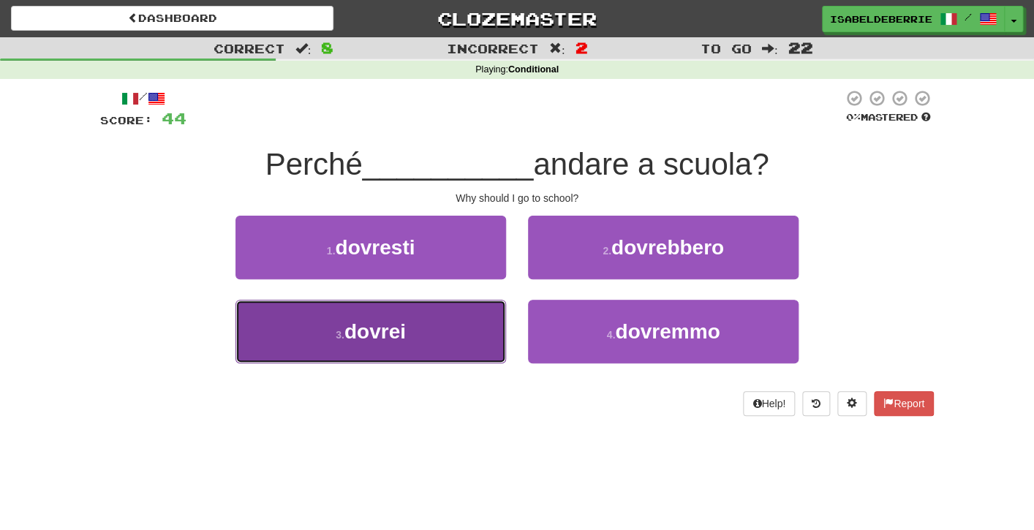
click at [496, 335] on button "3 . dovrei" at bounding box center [371, 332] width 271 height 64
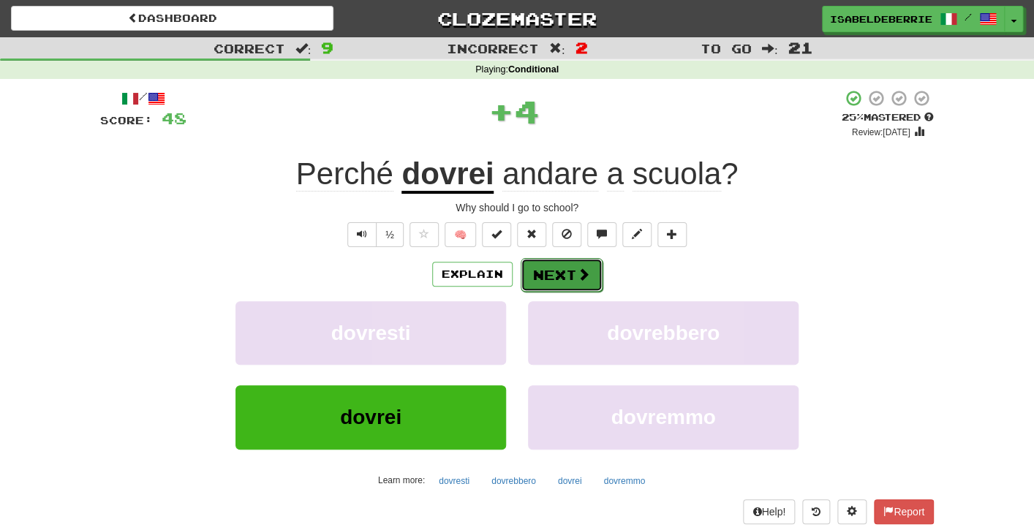
click at [527, 277] on button "Next" at bounding box center [562, 275] width 82 height 34
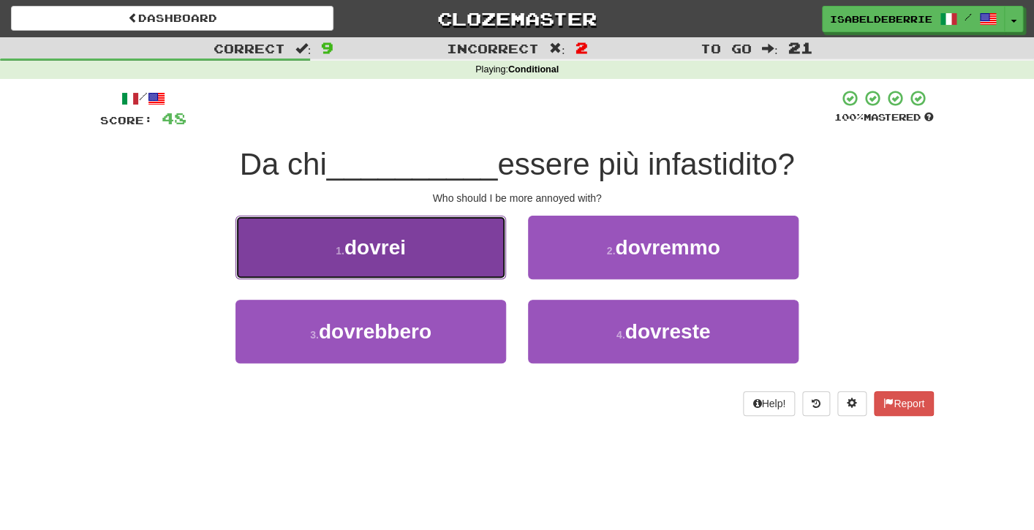
click at [497, 244] on button "1 . dovrei" at bounding box center [371, 248] width 271 height 64
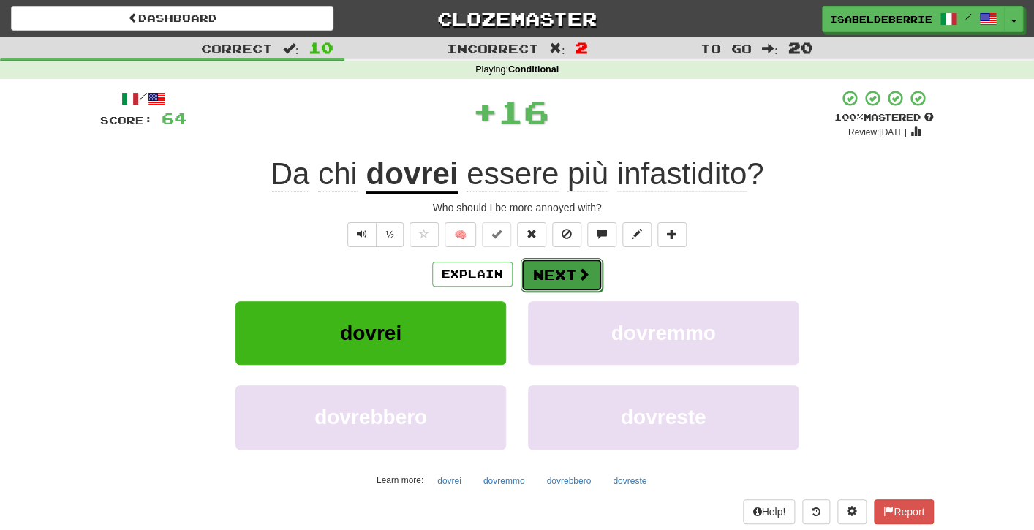
click at [532, 279] on button "Next" at bounding box center [562, 275] width 82 height 34
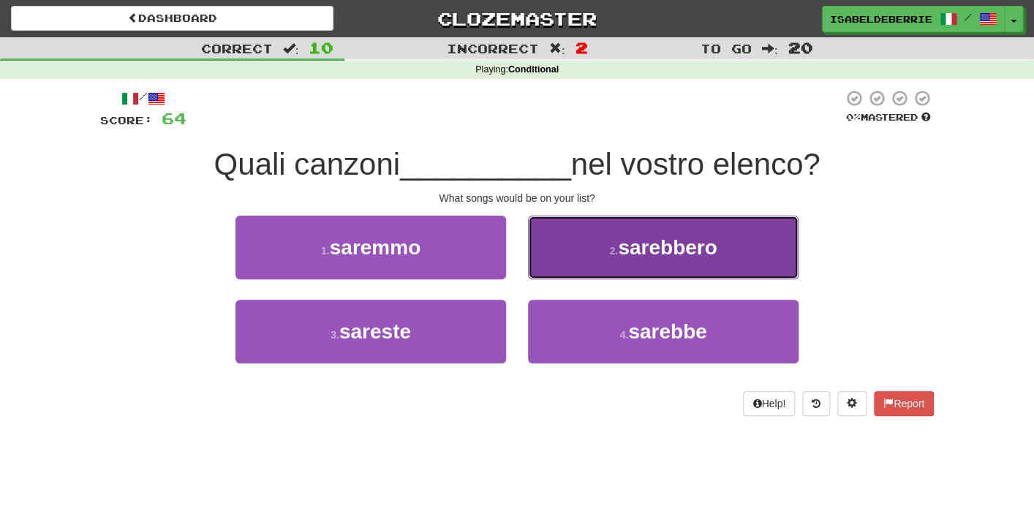
click at [548, 273] on button "2 . sarebbero" at bounding box center [663, 248] width 271 height 64
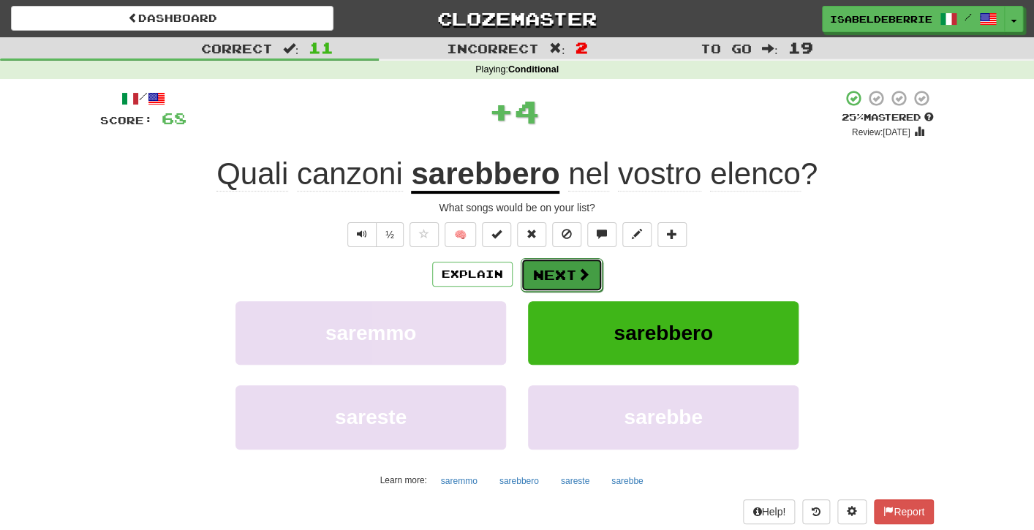
click at [530, 279] on button "Next" at bounding box center [562, 275] width 82 height 34
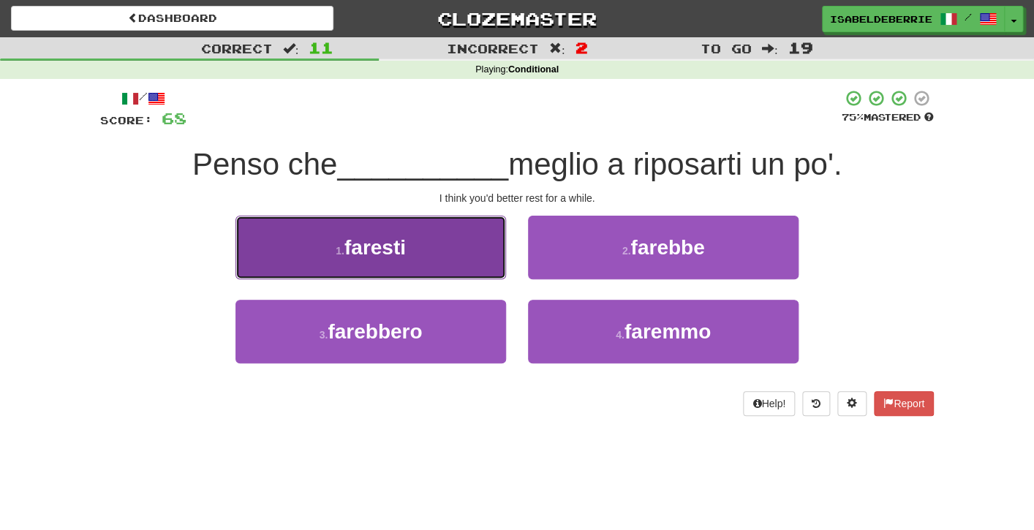
click at [486, 275] on button "1 . faresti" at bounding box center [371, 248] width 271 height 64
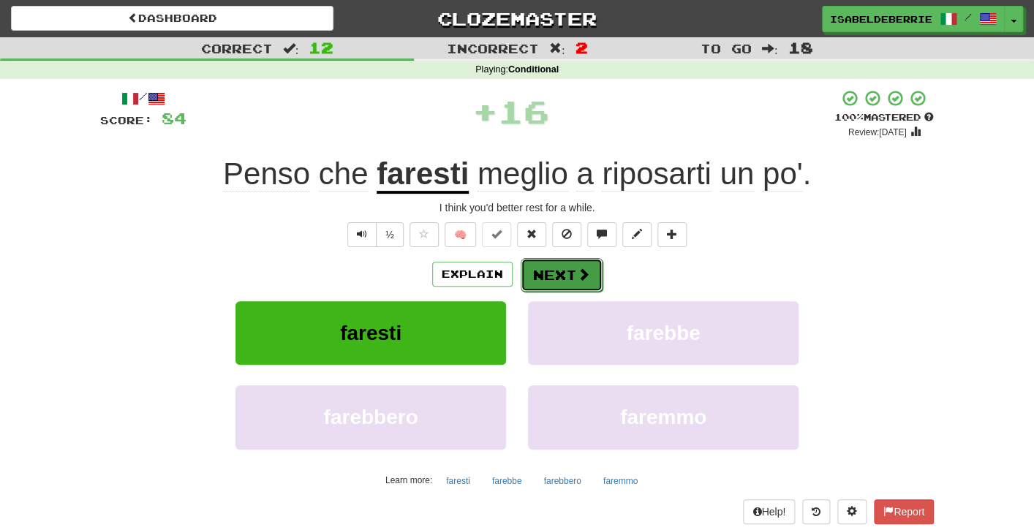
click at [532, 281] on button "Next" at bounding box center [562, 275] width 82 height 34
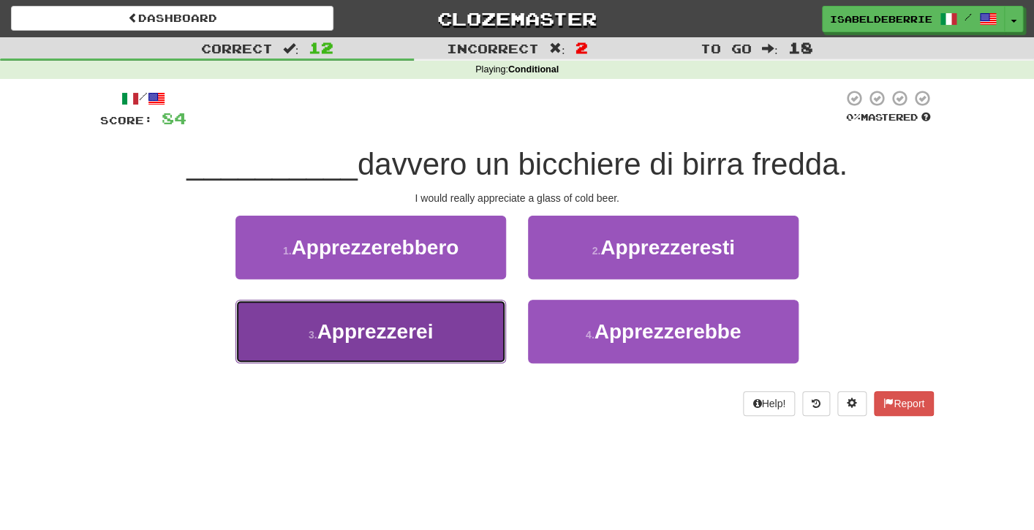
click at [495, 336] on button "3 . Apprezzerei" at bounding box center [371, 332] width 271 height 64
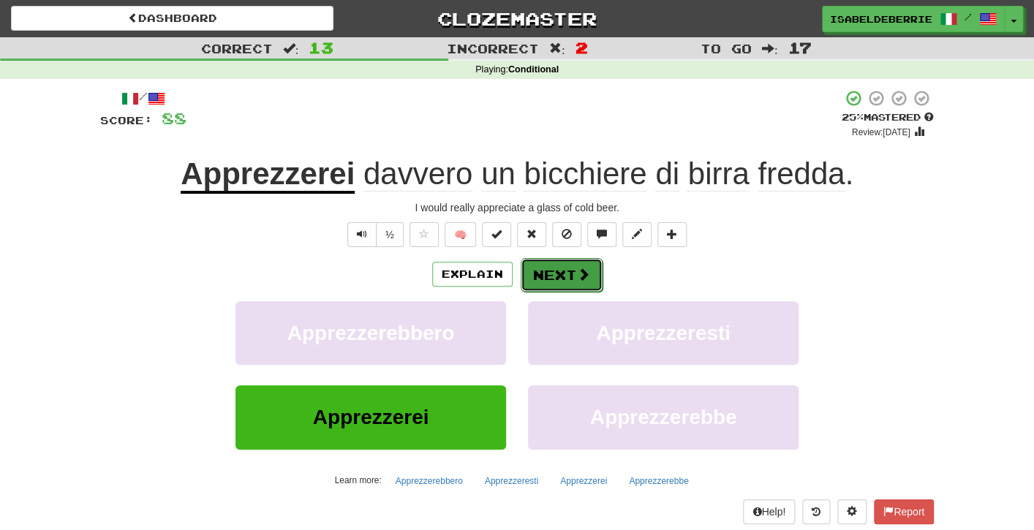
click at [527, 286] on button "Next" at bounding box center [562, 275] width 82 height 34
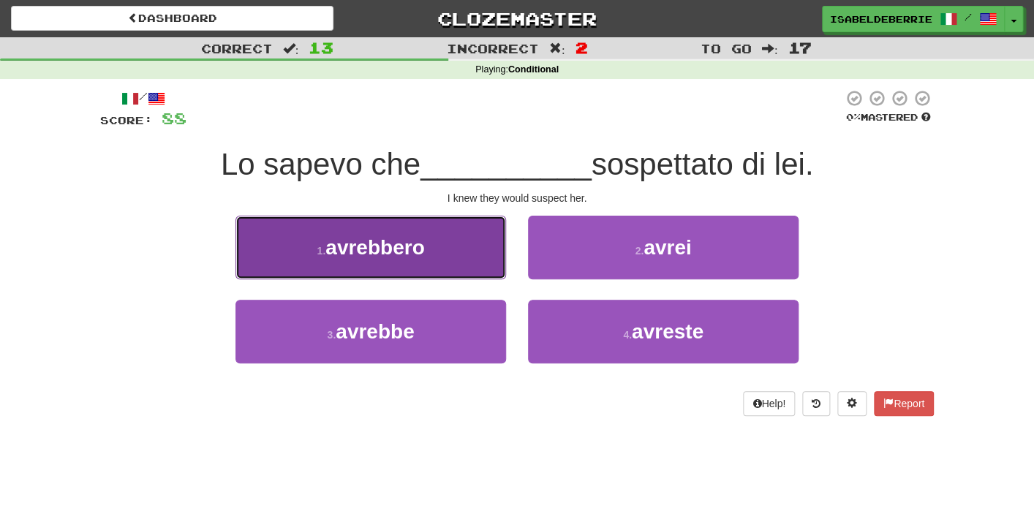
click at [501, 277] on button "1 . avrebbero" at bounding box center [371, 248] width 271 height 64
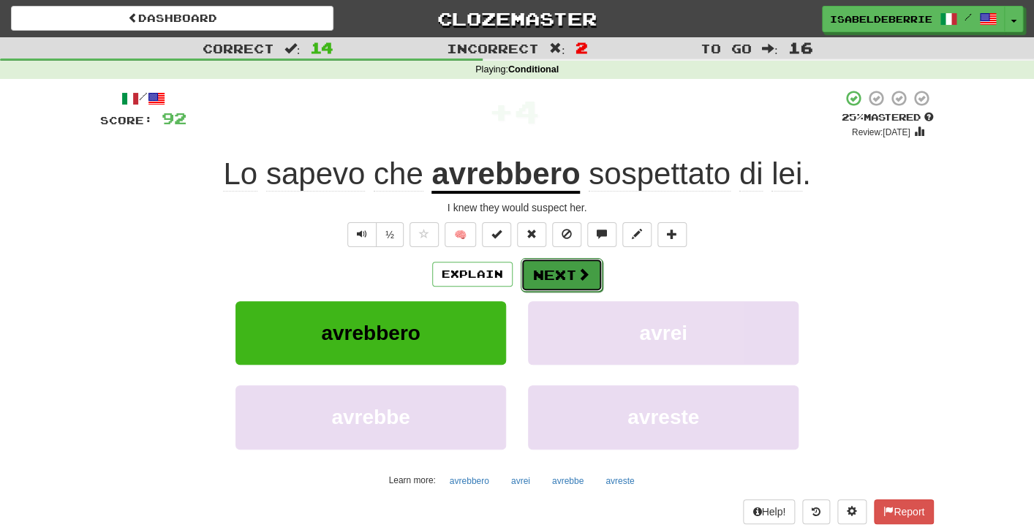
click at [530, 285] on button "Next" at bounding box center [562, 275] width 82 height 34
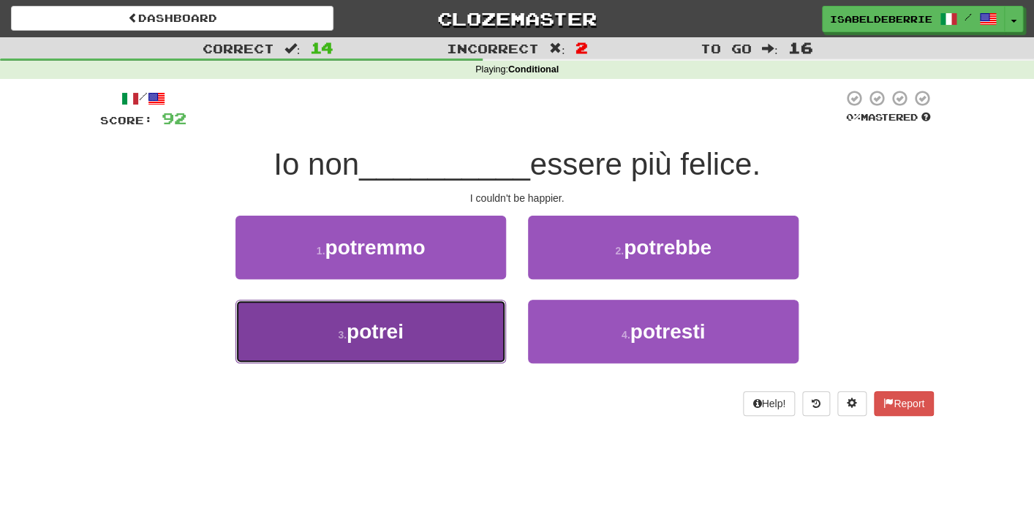
click at [496, 342] on button "3 . potrei" at bounding box center [371, 332] width 271 height 64
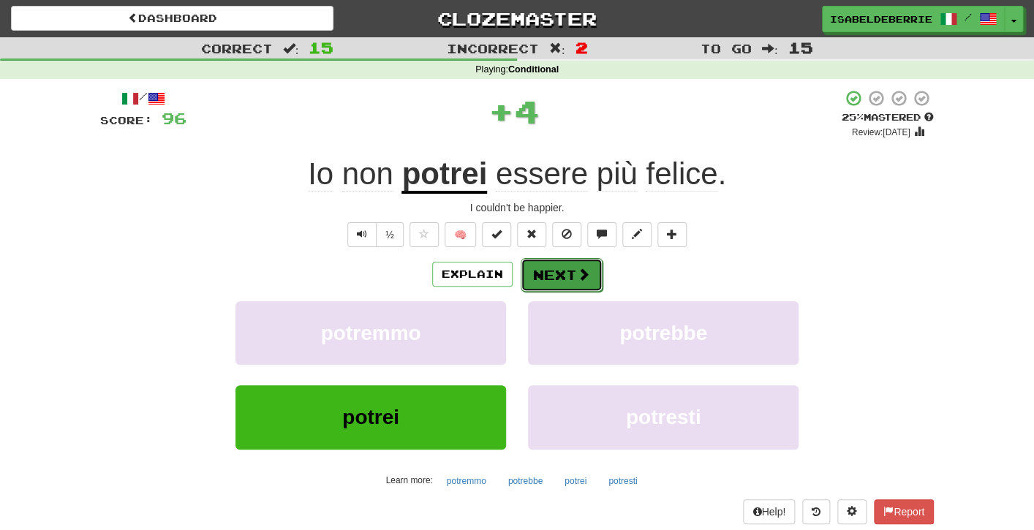
click at [530, 287] on button "Next" at bounding box center [562, 275] width 82 height 34
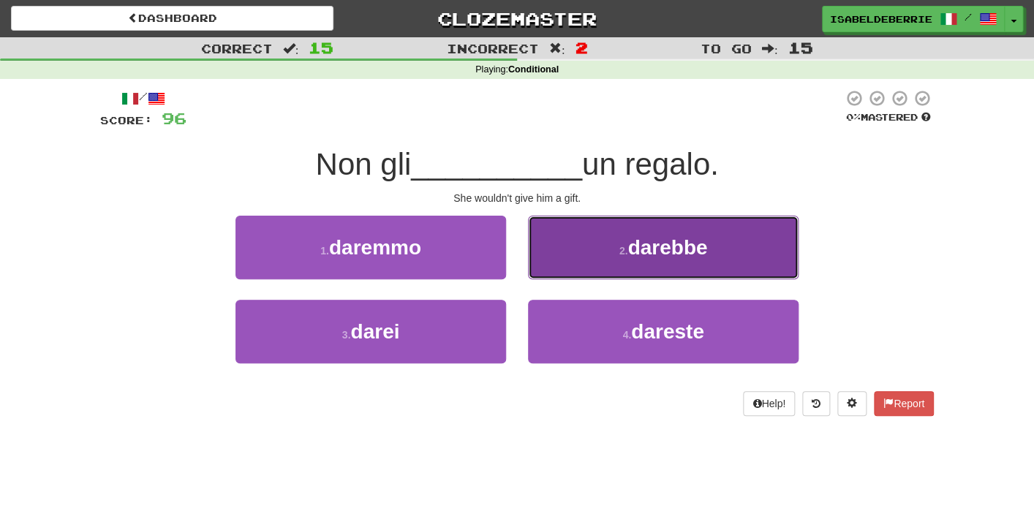
click at [534, 271] on button "2 . darebbe" at bounding box center [663, 248] width 271 height 64
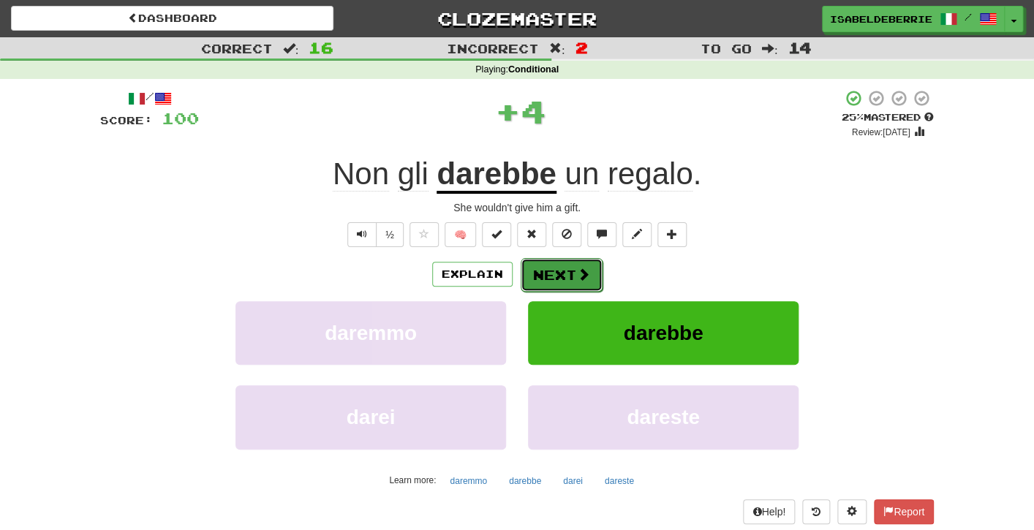
click at [532, 285] on button "Next" at bounding box center [562, 275] width 82 height 34
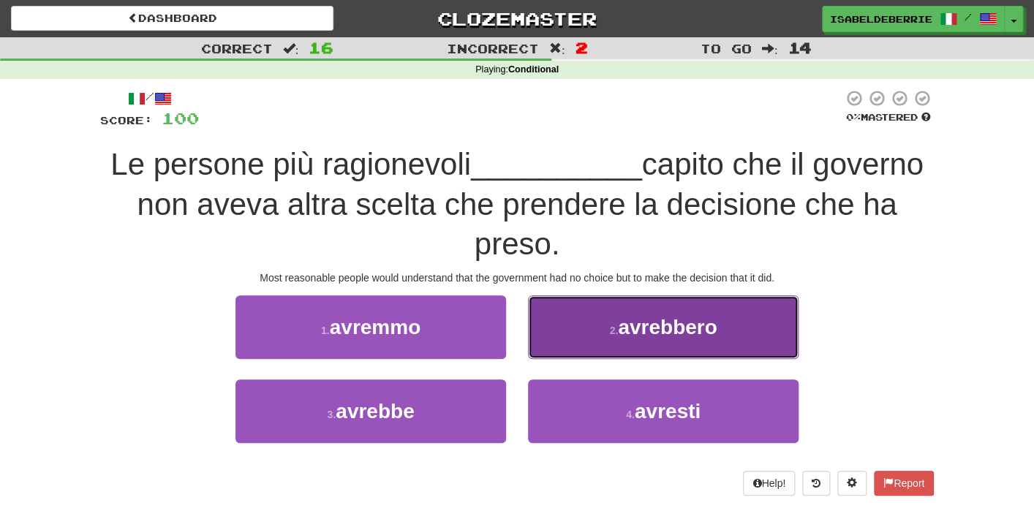
click at [541, 326] on button "2 . avrebbero" at bounding box center [663, 327] width 271 height 64
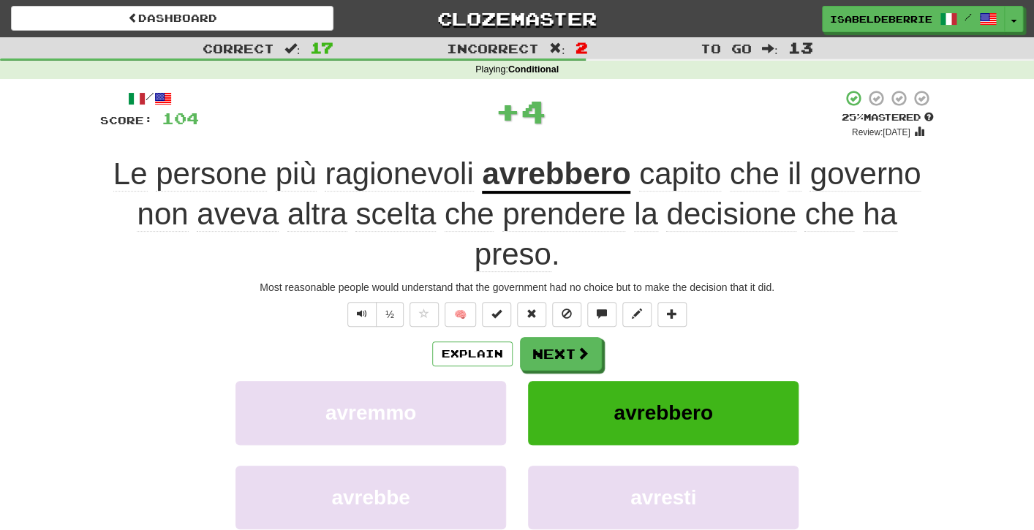
click at [519, 403] on div "avrebbero" at bounding box center [663, 423] width 293 height 84
click at [530, 359] on button "Next" at bounding box center [562, 355] width 82 height 34
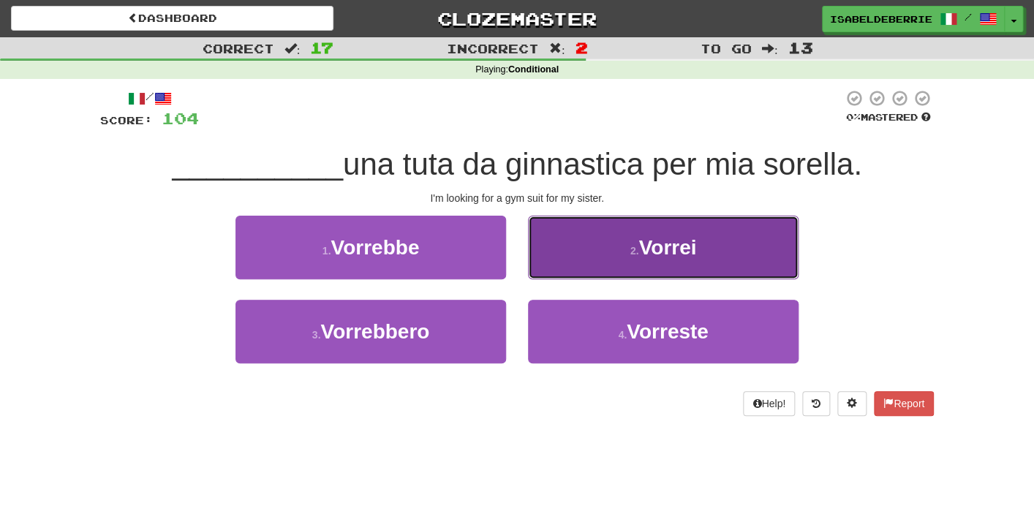
click at [545, 266] on button "2 . Vorrei" at bounding box center [663, 248] width 271 height 64
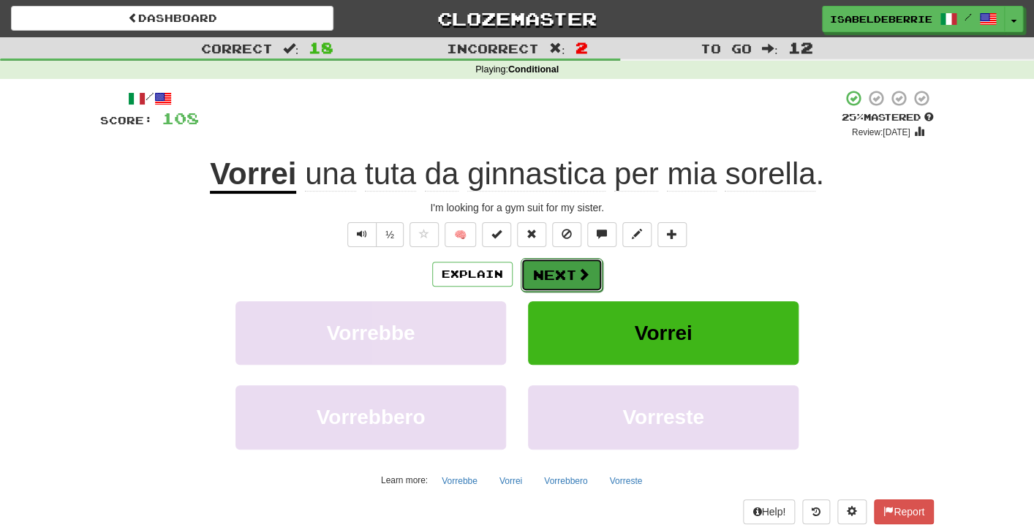
click at [527, 282] on button "Next" at bounding box center [562, 275] width 82 height 34
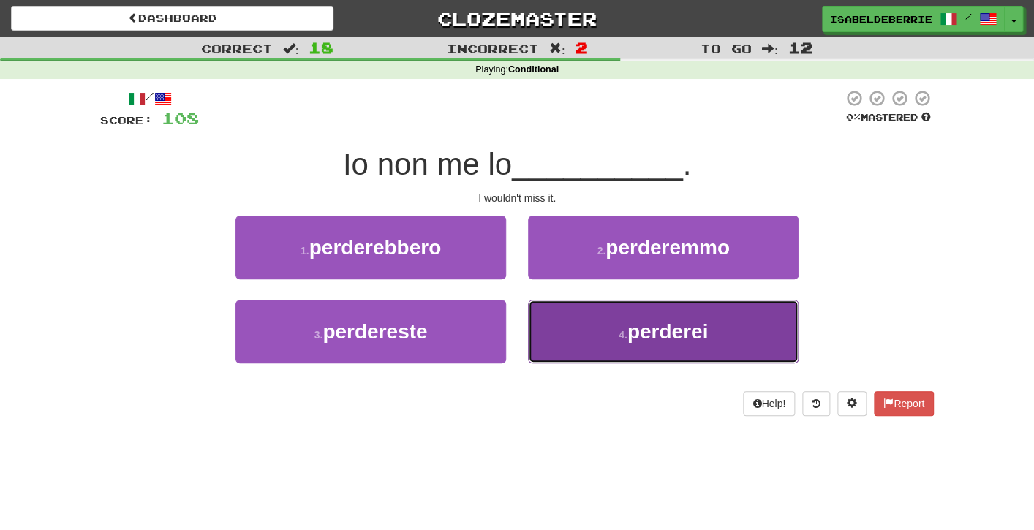
click at [549, 340] on button "4 . perderei" at bounding box center [663, 332] width 271 height 64
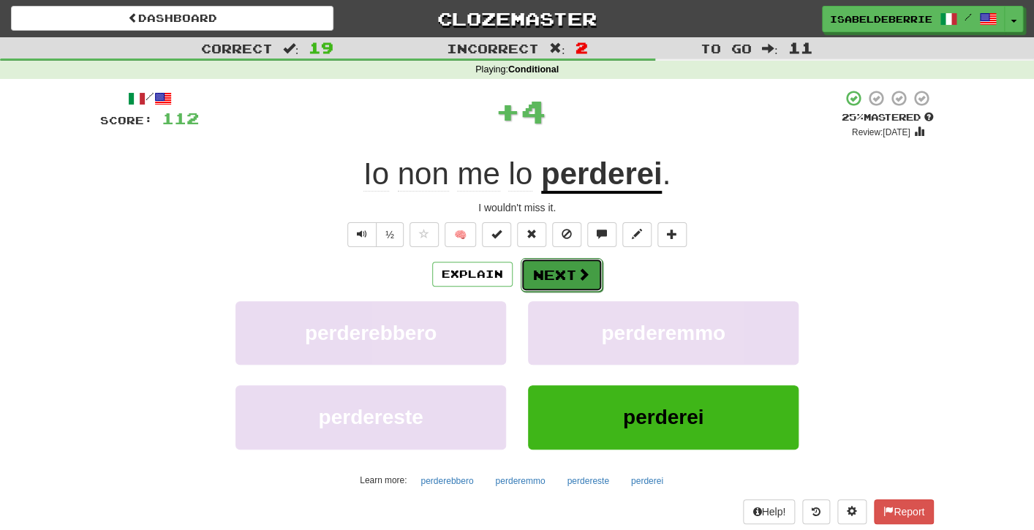
click at [532, 282] on button "Next" at bounding box center [562, 275] width 82 height 34
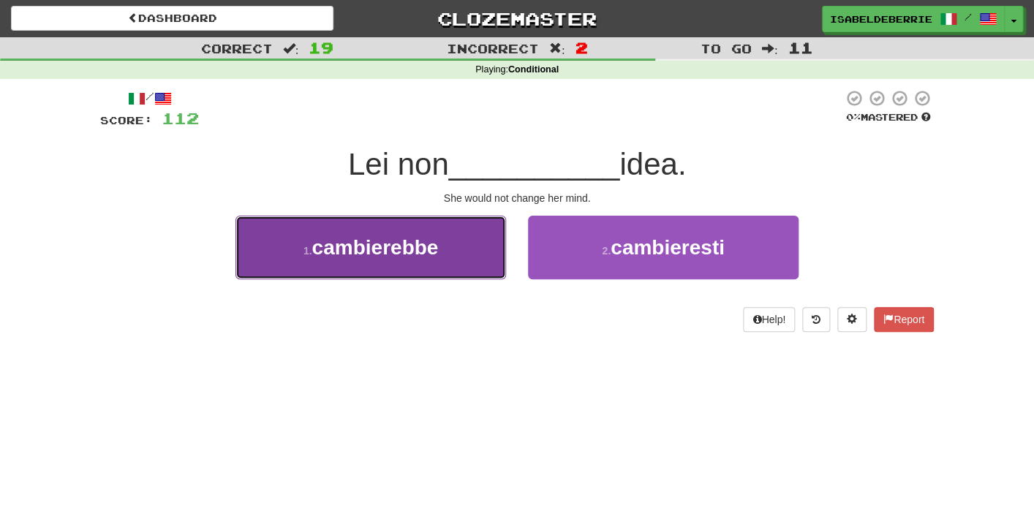
click at [472, 264] on button "1 . cambierebbe" at bounding box center [371, 248] width 271 height 64
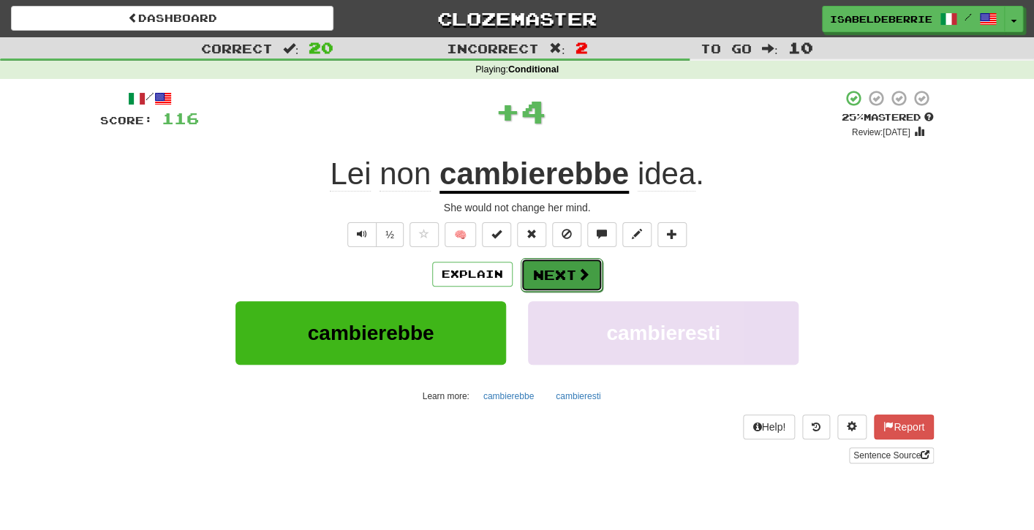
click at [527, 279] on button "Next" at bounding box center [562, 275] width 82 height 34
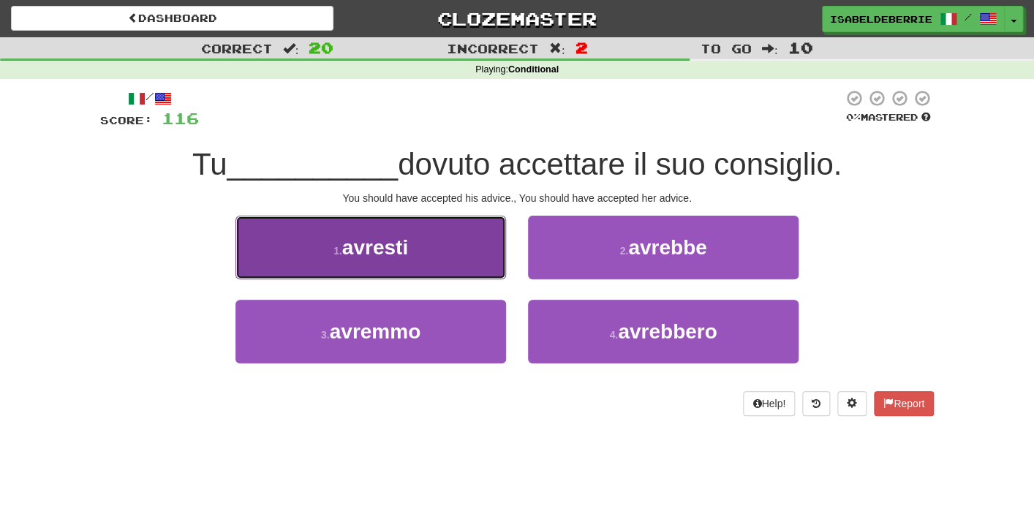
click at [486, 271] on button "1 . avresti" at bounding box center [371, 248] width 271 height 64
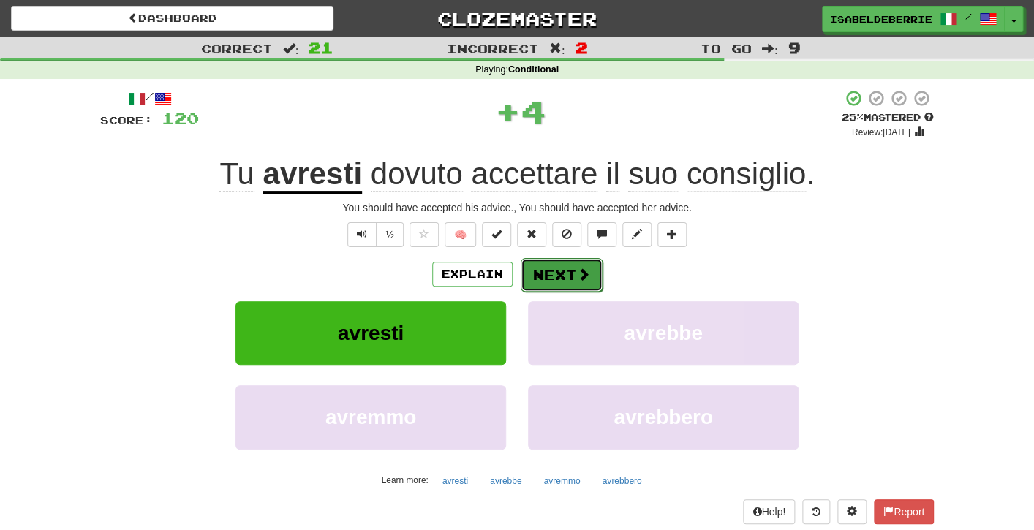
click at [539, 282] on button "Next" at bounding box center [562, 275] width 82 height 34
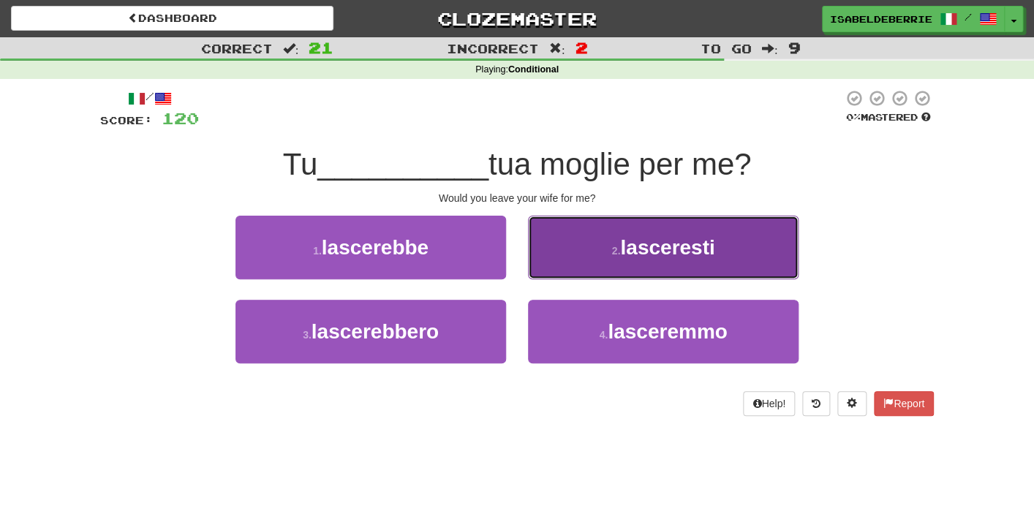
click at [545, 264] on button "2 . lasceresti" at bounding box center [663, 248] width 271 height 64
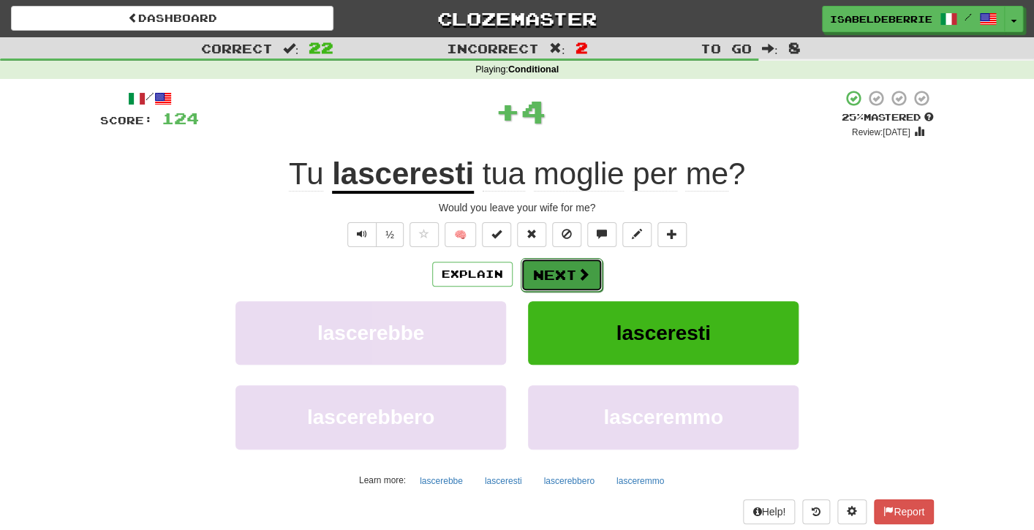
click at [544, 276] on button "Next" at bounding box center [562, 275] width 82 height 34
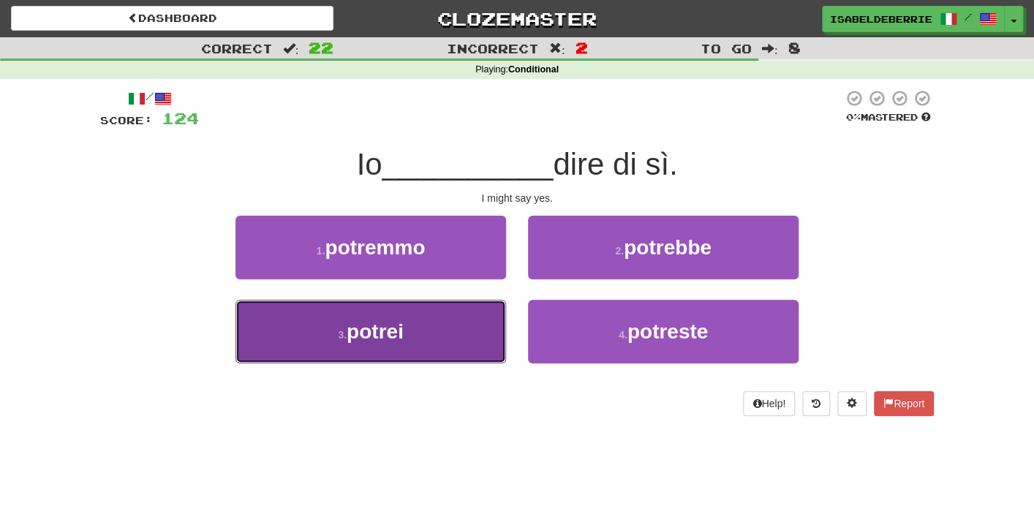
click at [499, 334] on button "3 . potrei" at bounding box center [371, 332] width 271 height 64
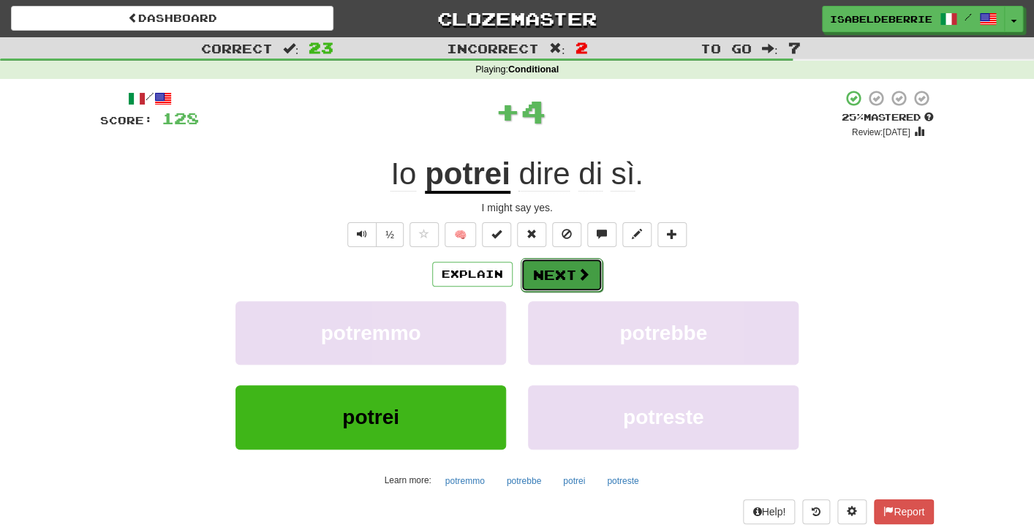
click at [530, 285] on button "Next" at bounding box center [562, 275] width 82 height 34
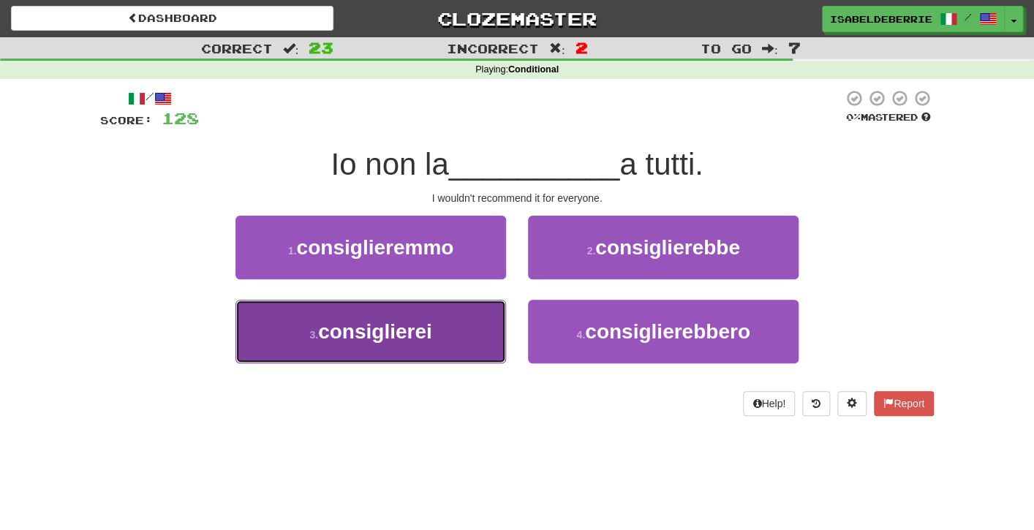
click at [491, 339] on button "3 . consiglierei" at bounding box center [371, 332] width 271 height 64
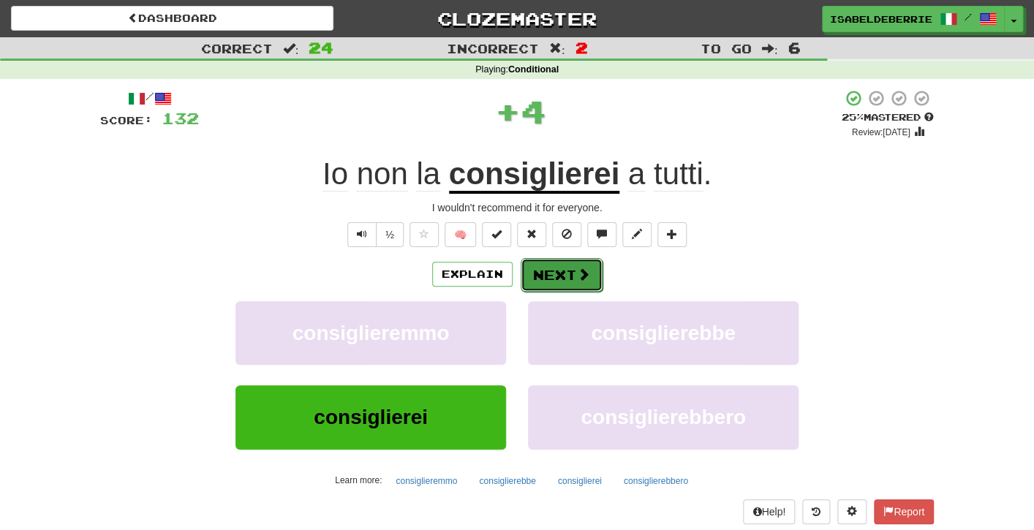
click at [528, 284] on button "Next" at bounding box center [562, 275] width 82 height 34
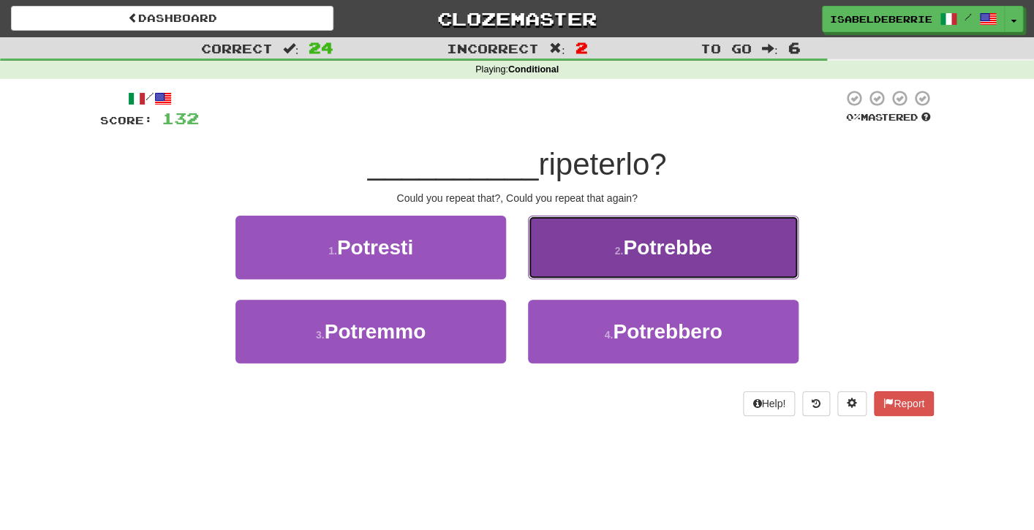
click at [538, 267] on button "2 . Potrebbe" at bounding box center [663, 248] width 271 height 64
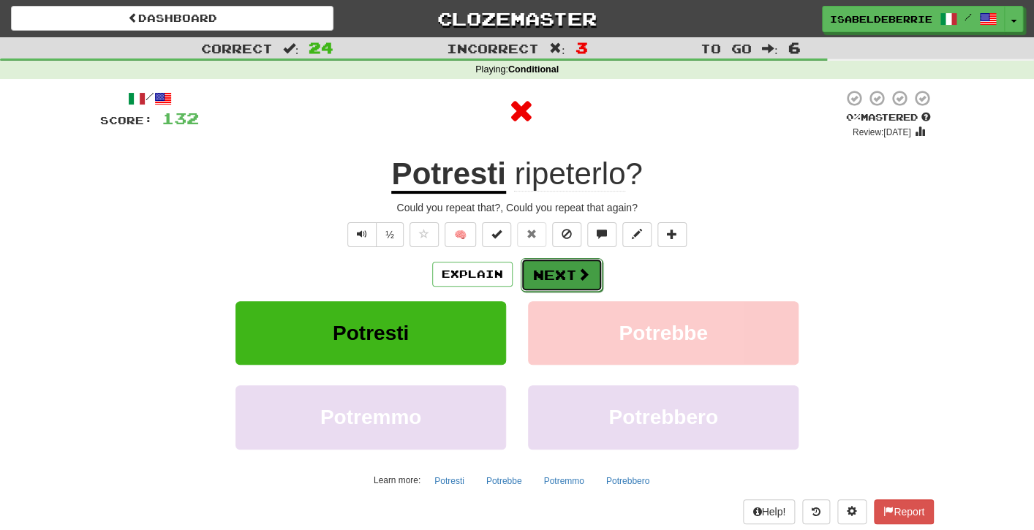
click at [537, 275] on button "Next" at bounding box center [562, 275] width 82 height 34
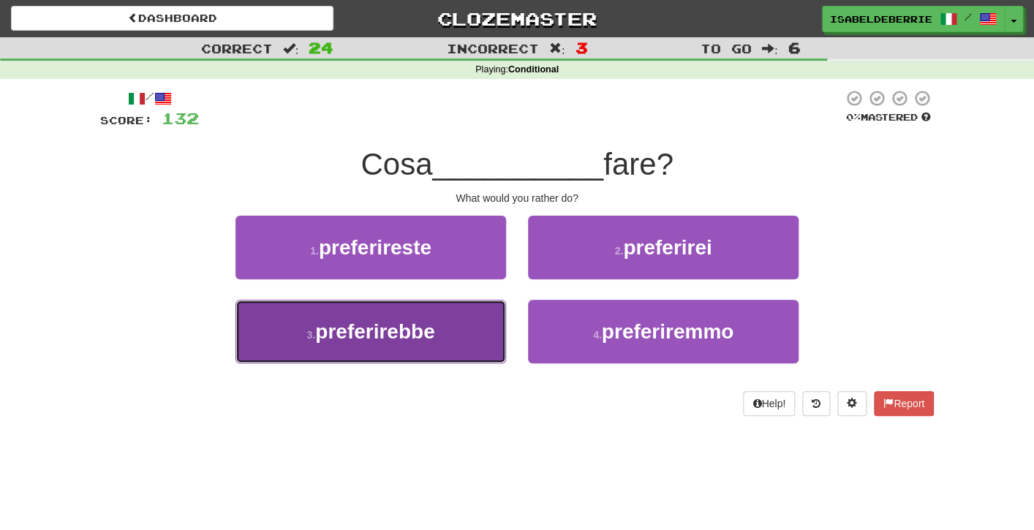
click at [490, 333] on button "3 . preferirebbe" at bounding box center [371, 332] width 271 height 64
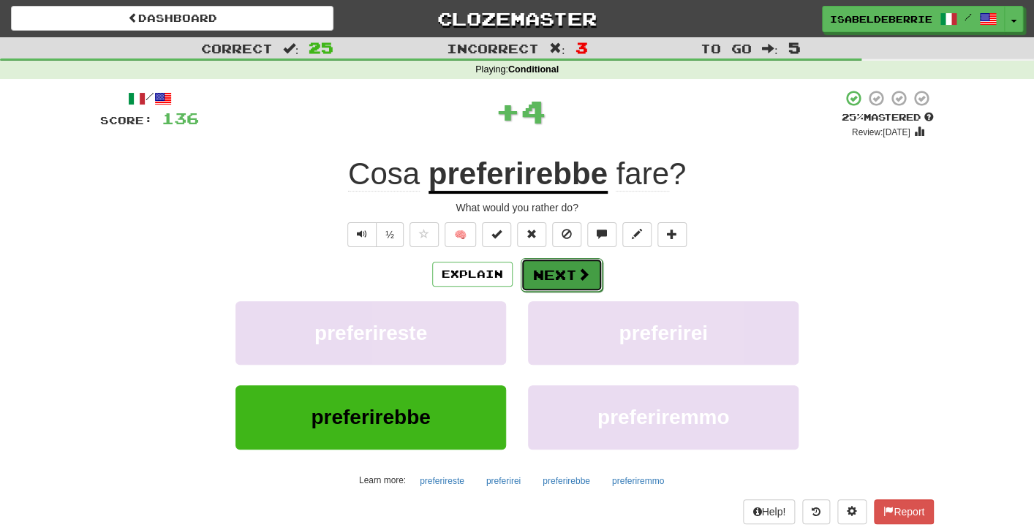
click at [530, 280] on button "Next" at bounding box center [562, 275] width 82 height 34
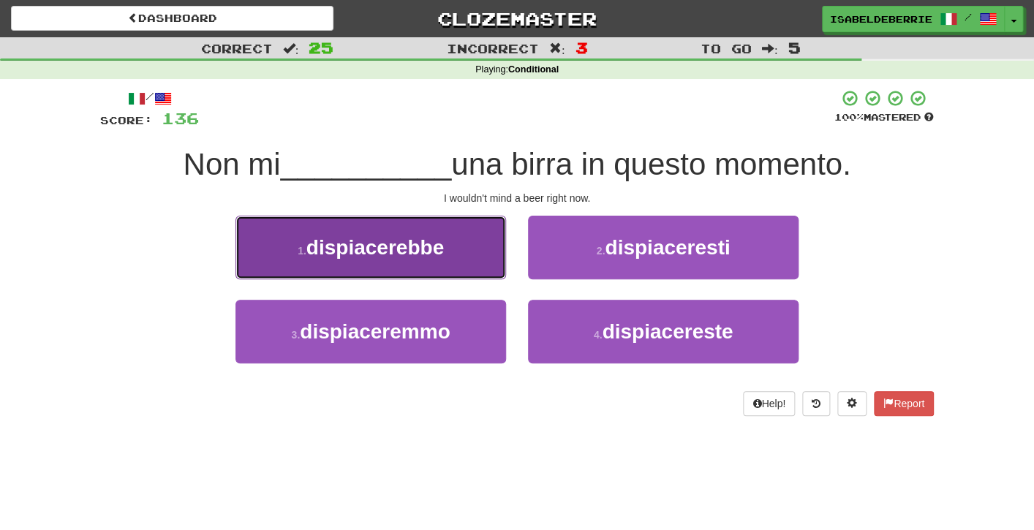
click at [492, 273] on button "1 . dispiacerebbe" at bounding box center [371, 248] width 271 height 64
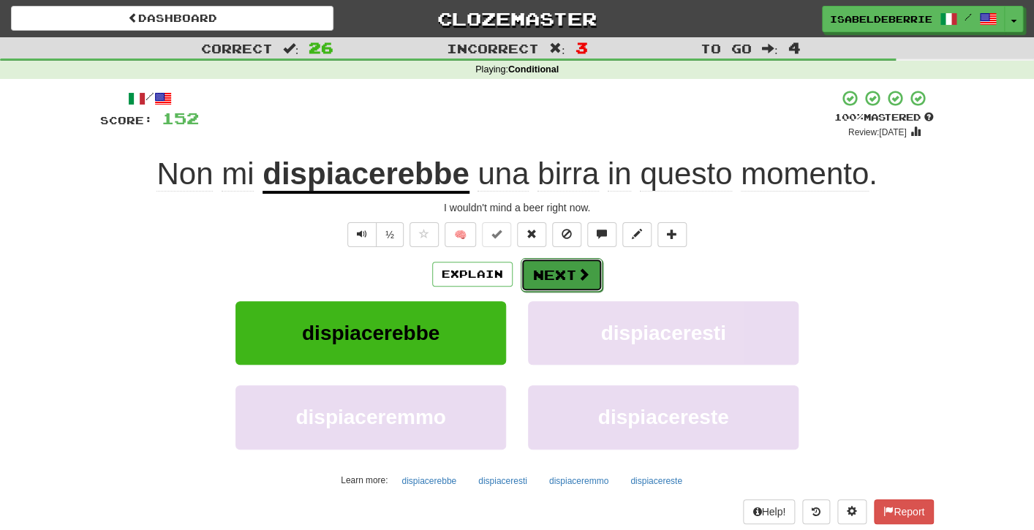
click at [527, 282] on button "Next" at bounding box center [562, 275] width 82 height 34
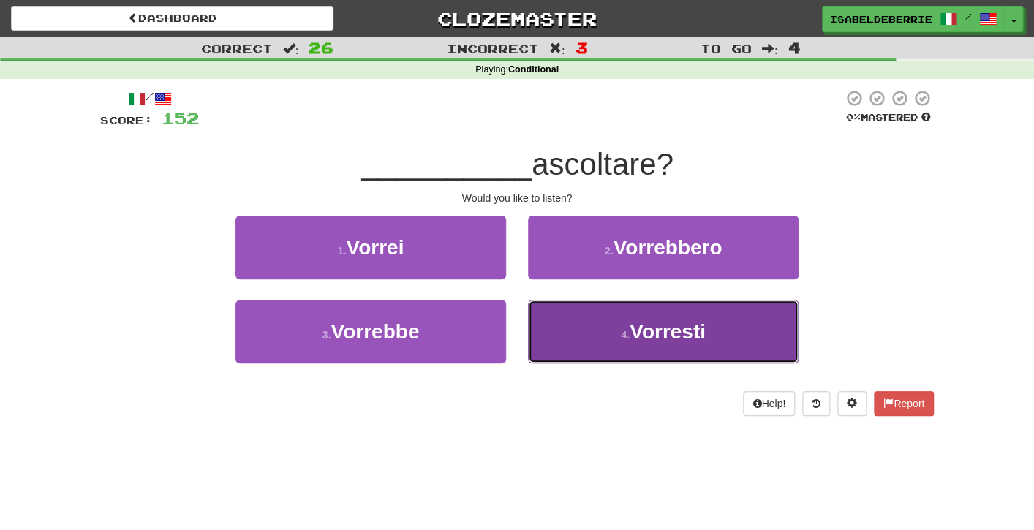
click at [553, 336] on button "4 . Vorresti" at bounding box center [663, 332] width 271 height 64
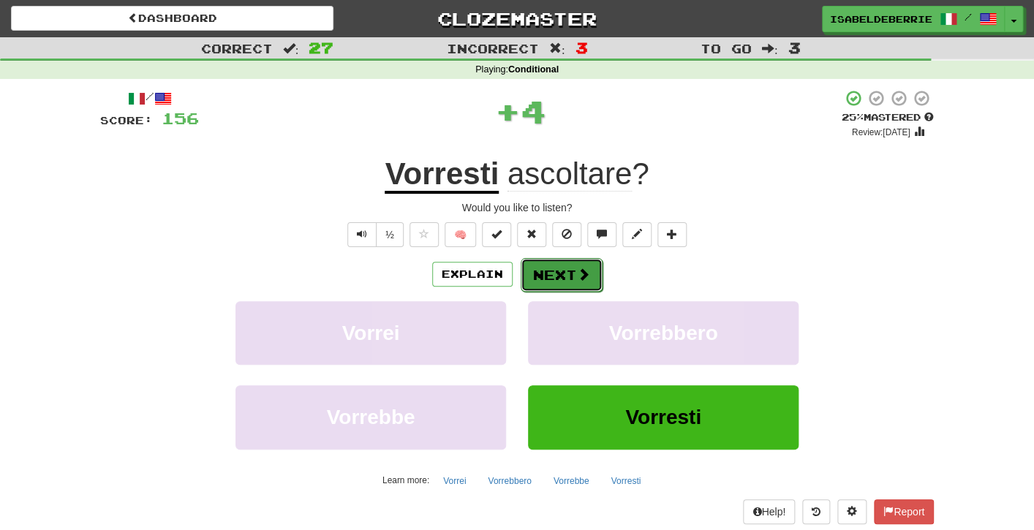
click at [537, 275] on button "Next" at bounding box center [562, 275] width 82 height 34
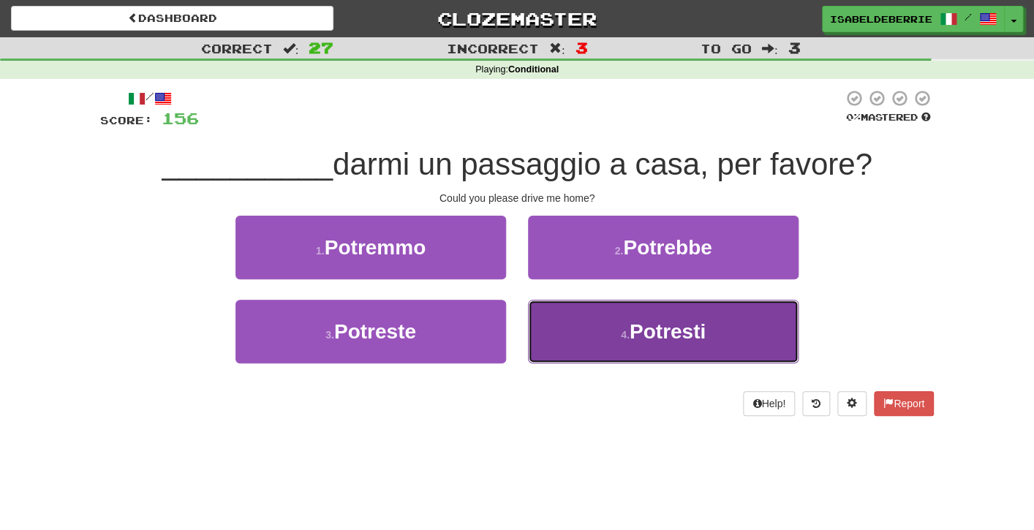
click at [544, 335] on button "4 . Potresti" at bounding box center [663, 332] width 271 height 64
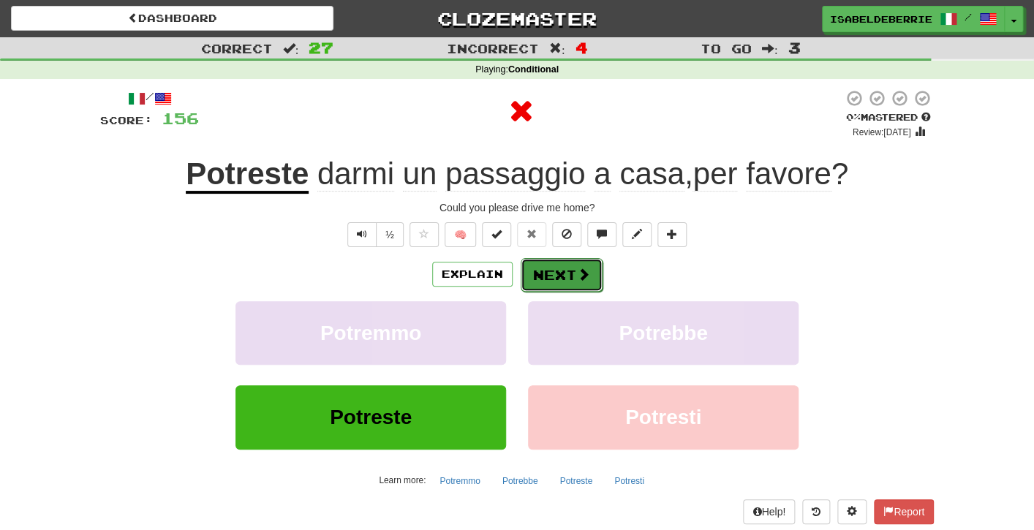
click at [535, 275] on button "Next" at bounding box center [562, 275] width 82 height 34
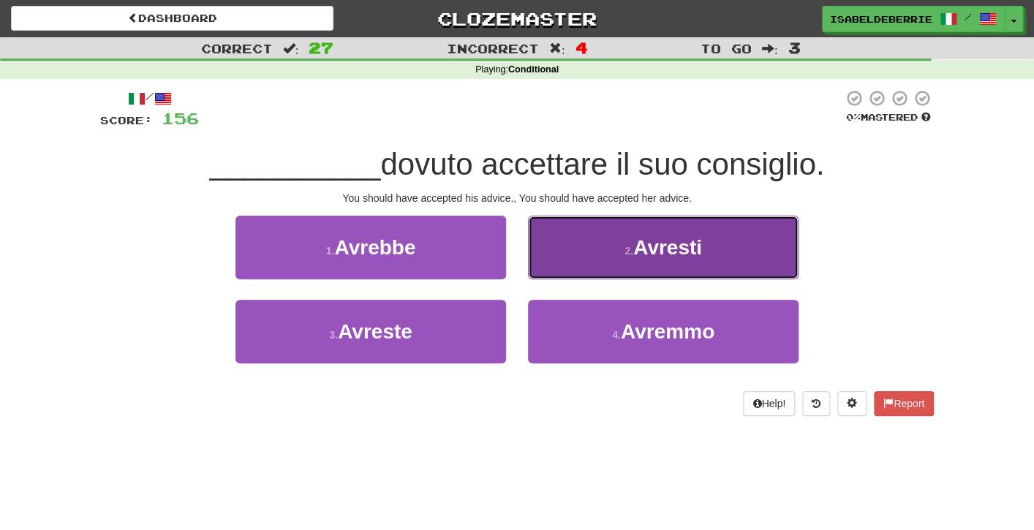
click at [551, 263] on button "2 . Avresti" at bounding box center [663, 248] width 271 height 64
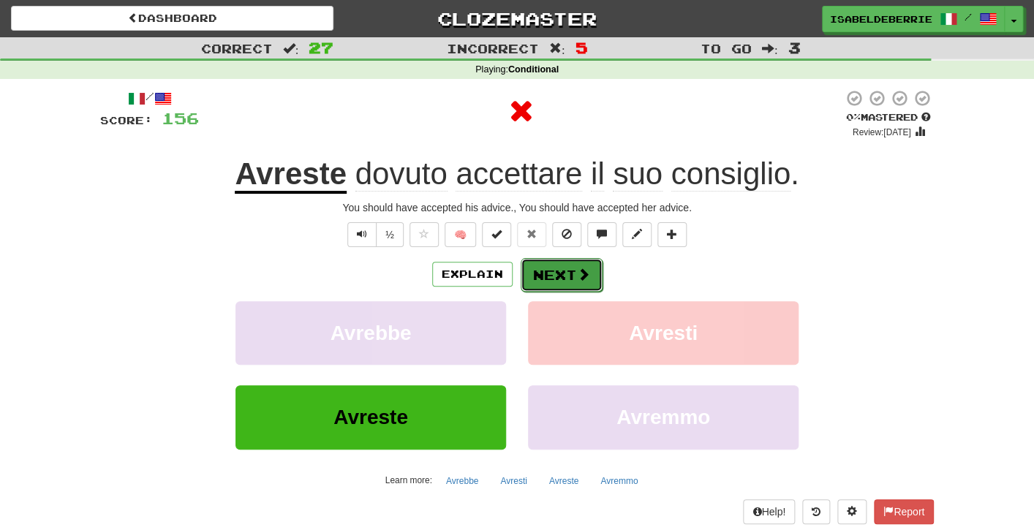
click at [543, 278] on button "Next" at bounding box center [562, 275] width 82 height 34
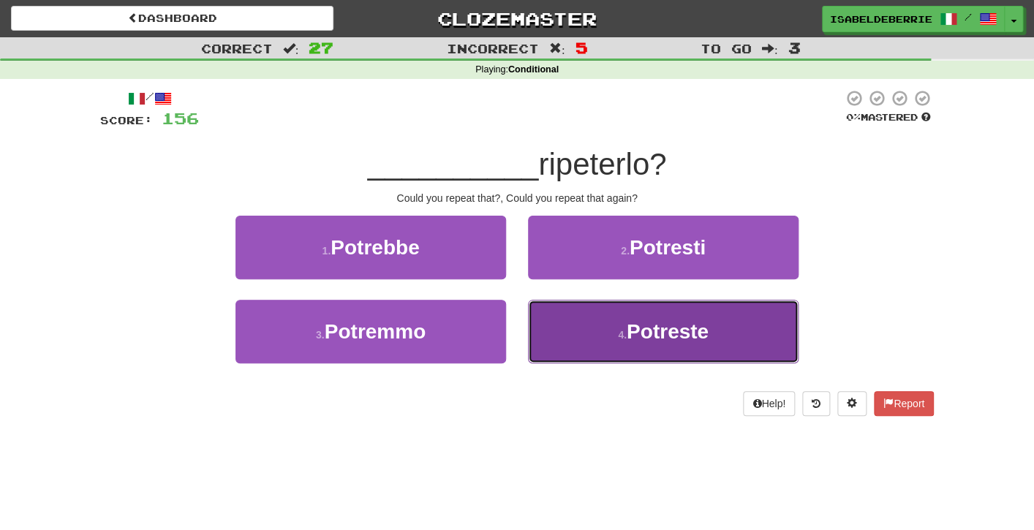
click at [550, 339] on button "4 . Potreste" at bounding box center [663, 332] width 271 height 64
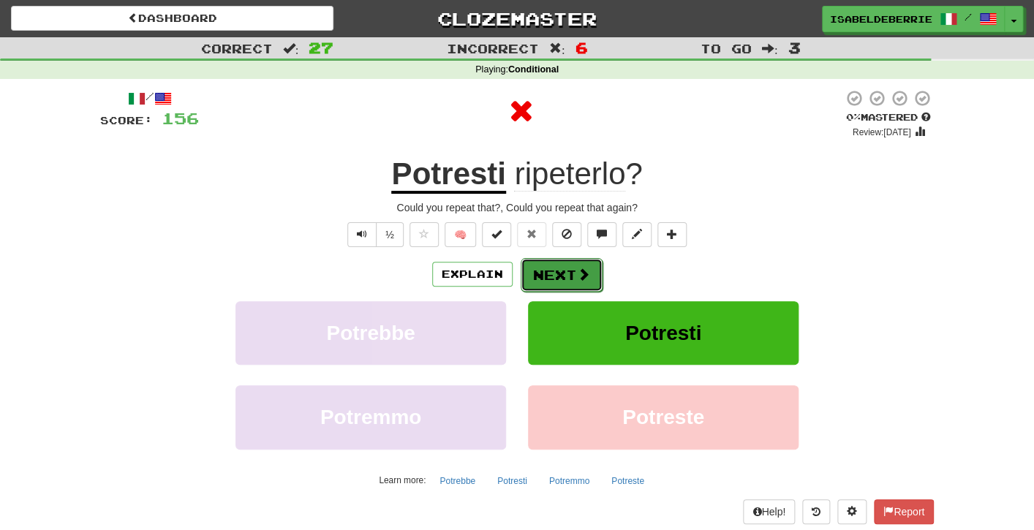
click at [535, 287] on button "Next" at bounding box center [562, 275] width 82 height 34
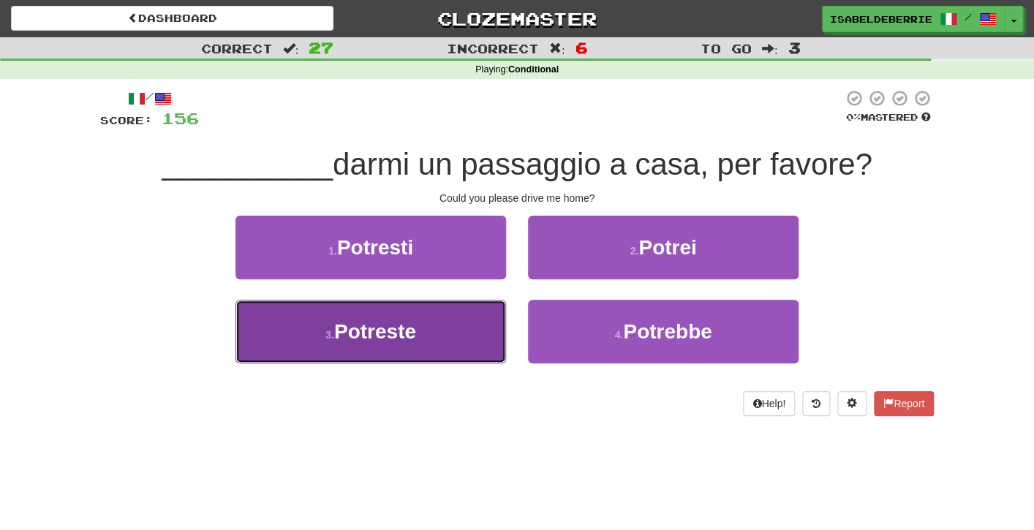
click at [486, 334] on button "3 . Potreste" at bounding box center [371, 332] width 271 height 64
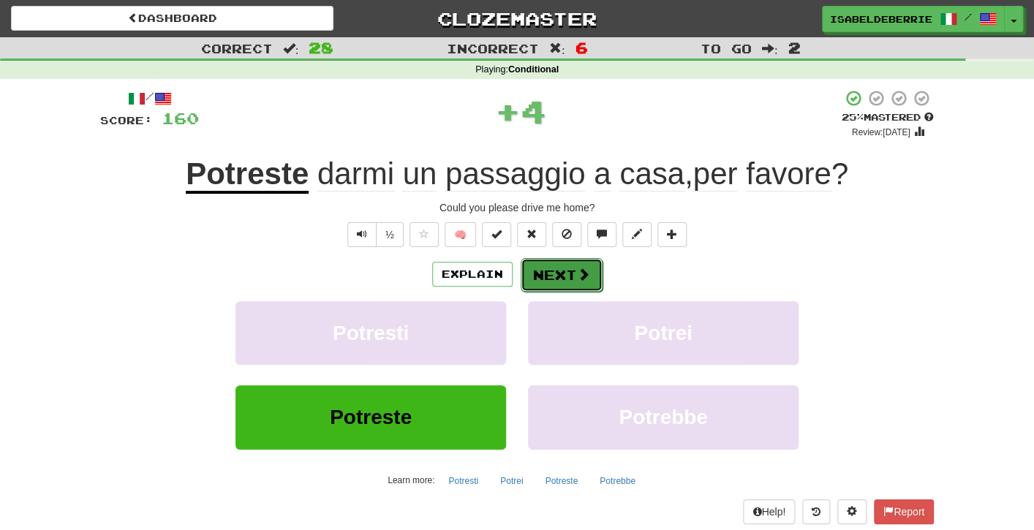
click at [532, 274] on button "Next" at bounding box center [562, 275] width 82 height 34
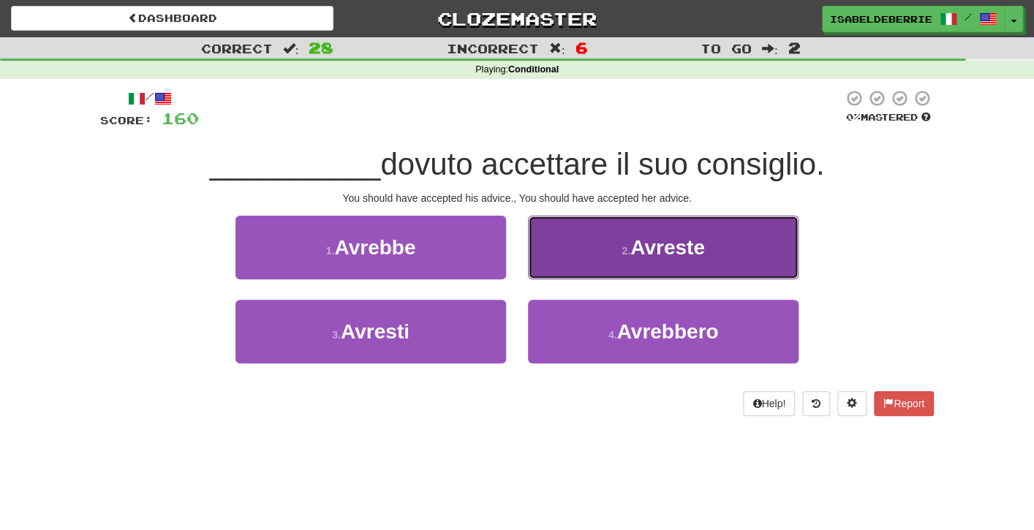
click at [533, 269] on button "2 . Avreste" at bounding box center [663, 248] width 271 height 64
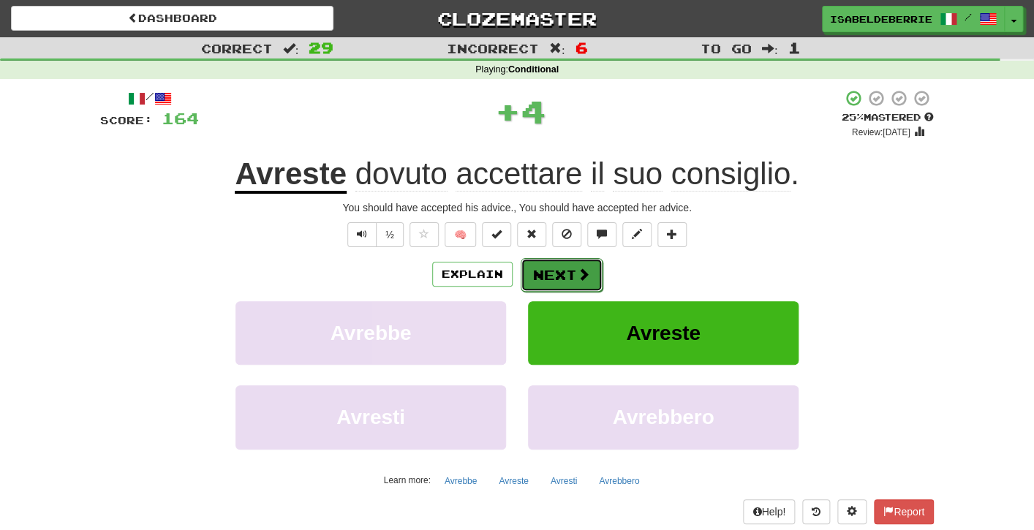
click at [536, 286] on button "Next" at bounding box center [562, 275] width 82 height 34
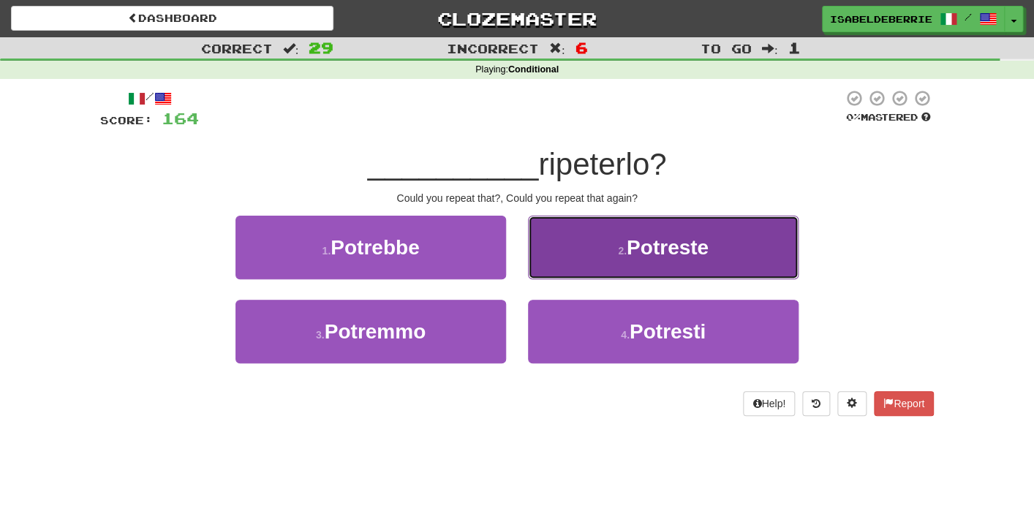
click at [555, 266] on button "2 . Potreste" at bounding box center [663, 248] width 271 height 64
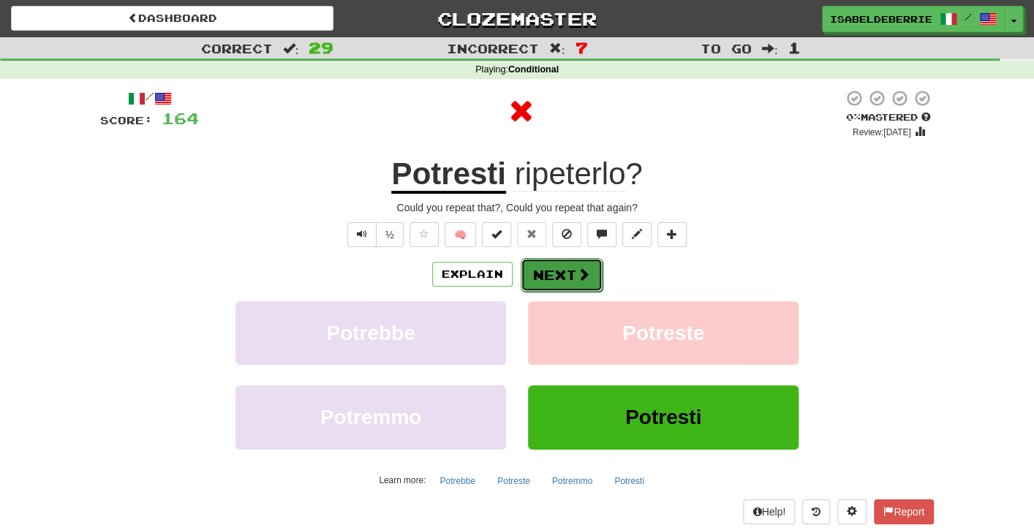
click at [543, 278] on button "Next" at bounding box center [562, 275] width 82 height 34
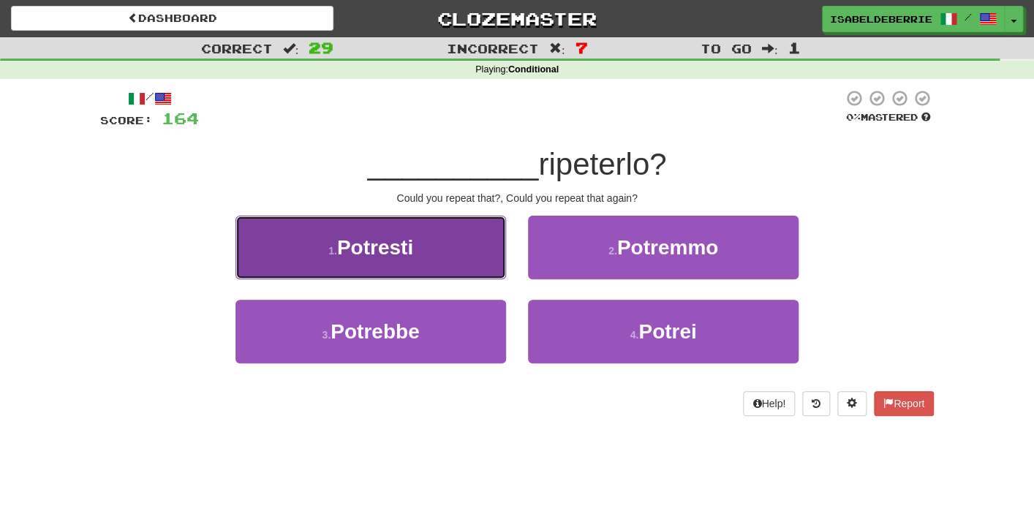
click at [488, 274] on button "1 . Potresti" at bounding box center [371, 248] width 271 height 64
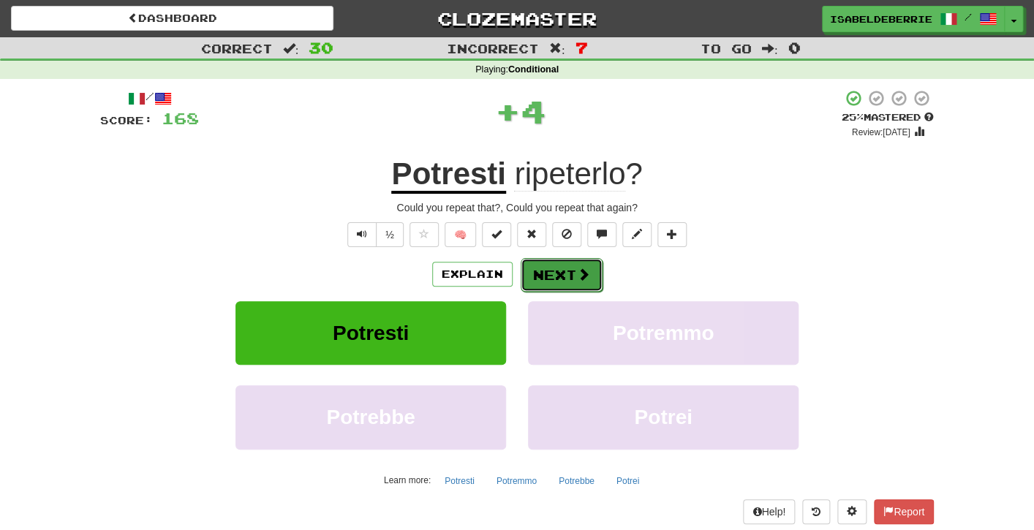
click at [537, 284] on button "Next" at bounding box center [562, 275] width 82 height 34
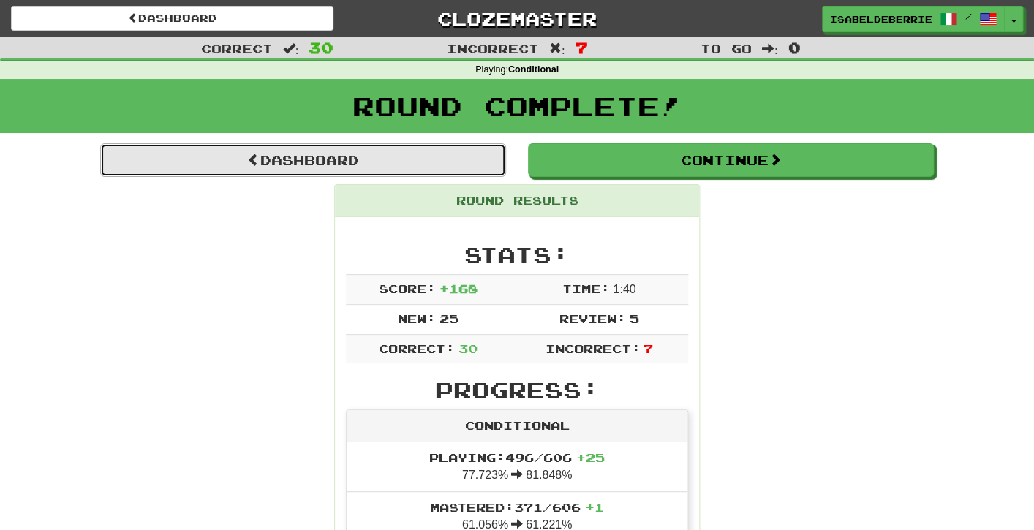
click at [358, 169] on link "Dashboard" at bounding box center [303, 160] width 406 height 34
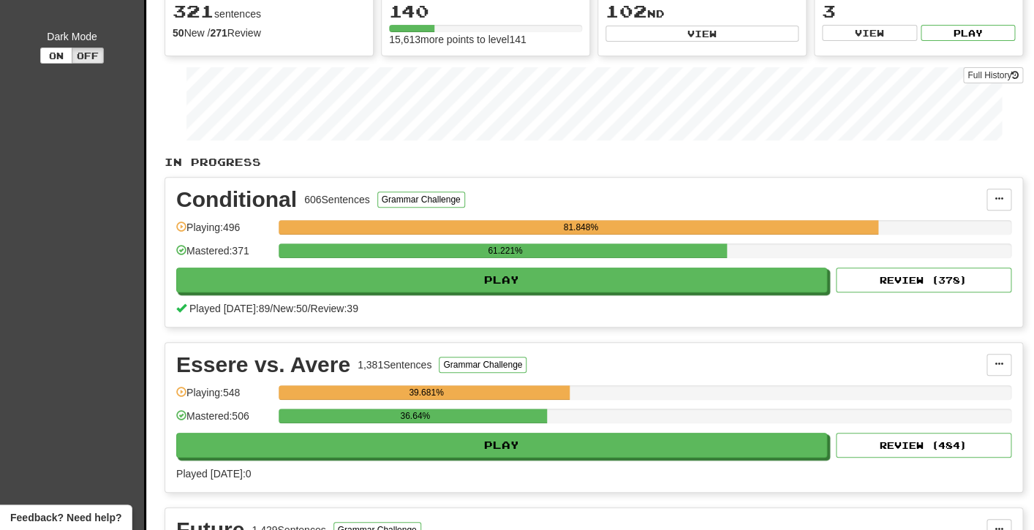
scroll to position [164, 0]
